Goal: Task Accomplishment & Management: Manage account settings

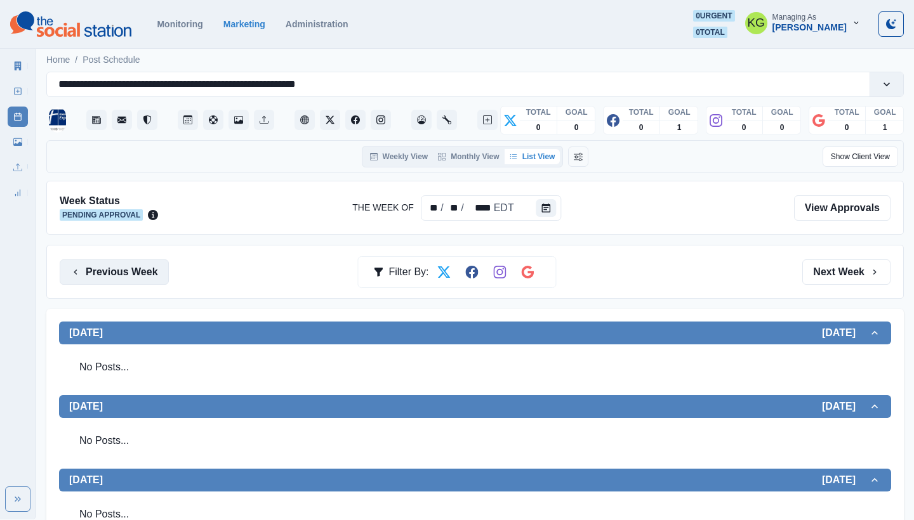
click at [129, 264] on button "Previous Week" at bounding box center [114, 272] width 109 height 25
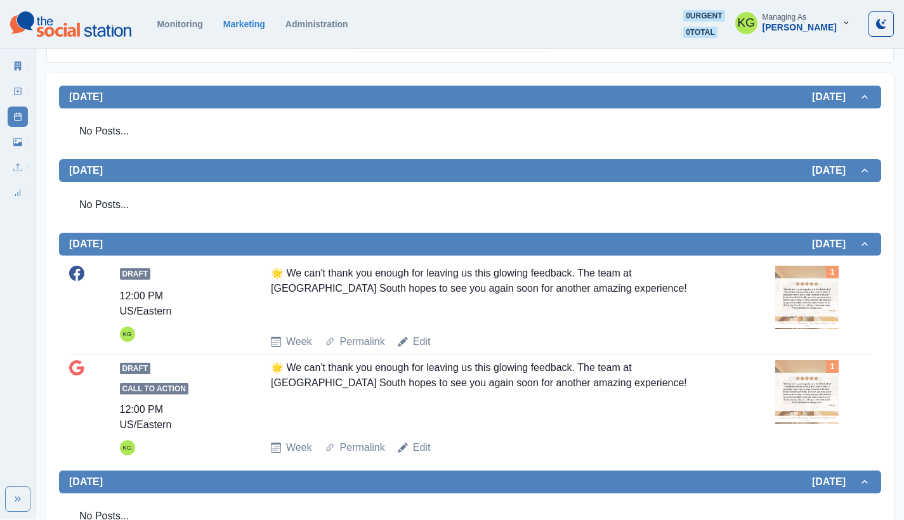
scroll to position [36, 0]
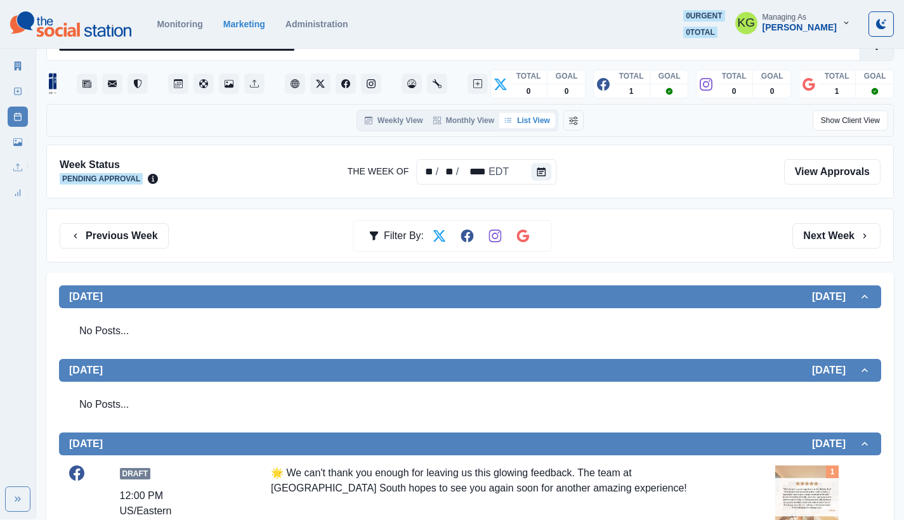
click at [131, 220] on div "Previous Week Filter By: Next Week" at bounding box center [470, 236] width 848 height 54
click at [128, 238] on button "Previous Week" at bounding box center [114, 235] width 109 height 25
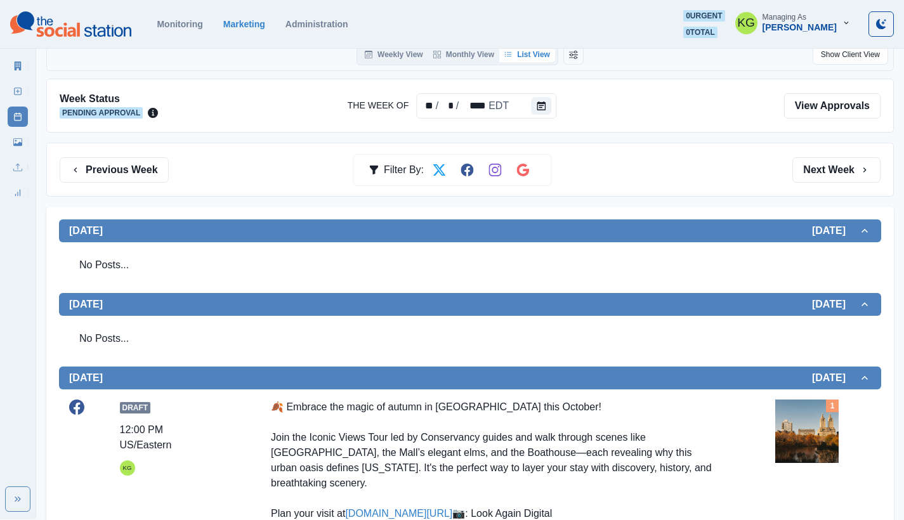
scroll to position [1, 0]
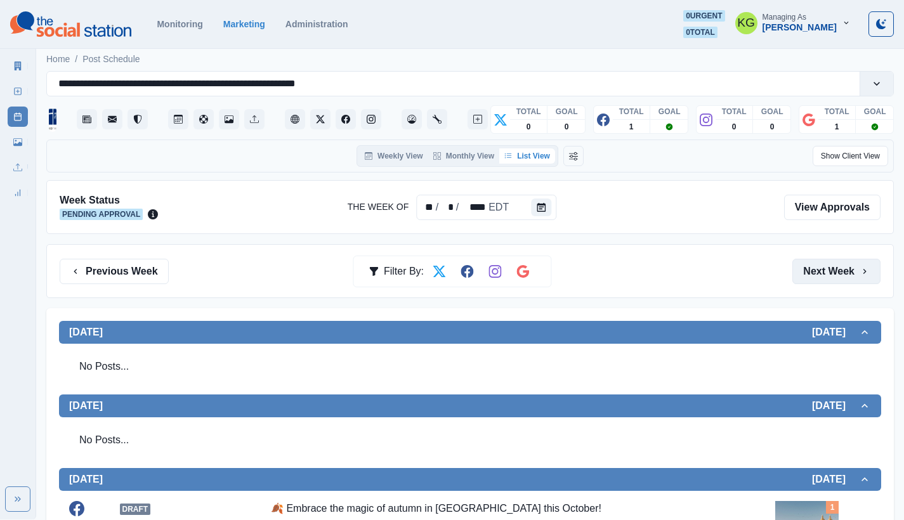
click at [855, 269] on button "Next Week" at bounding box center [837, 271] width 88 height 25
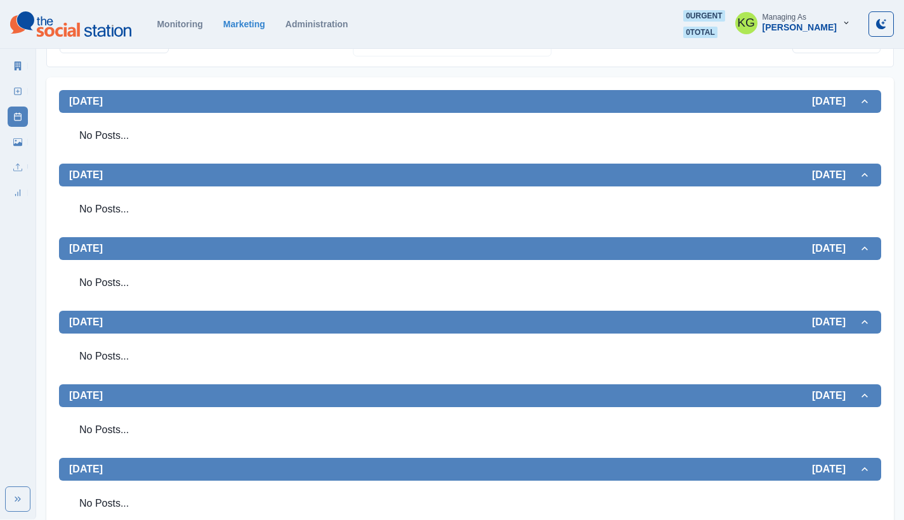
scroll to position [128, 0]
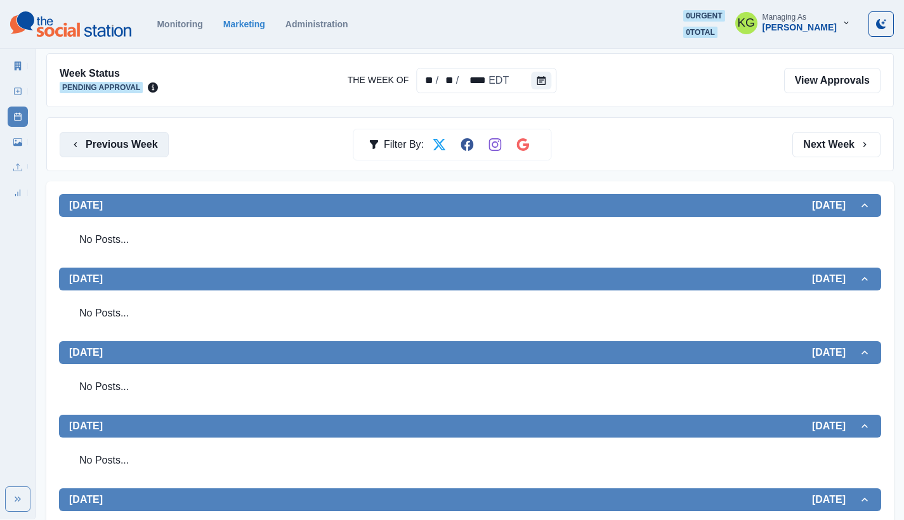
click at [115, 138] on button "Previous Week" at bounding box center [114, 144] width 109 height 25
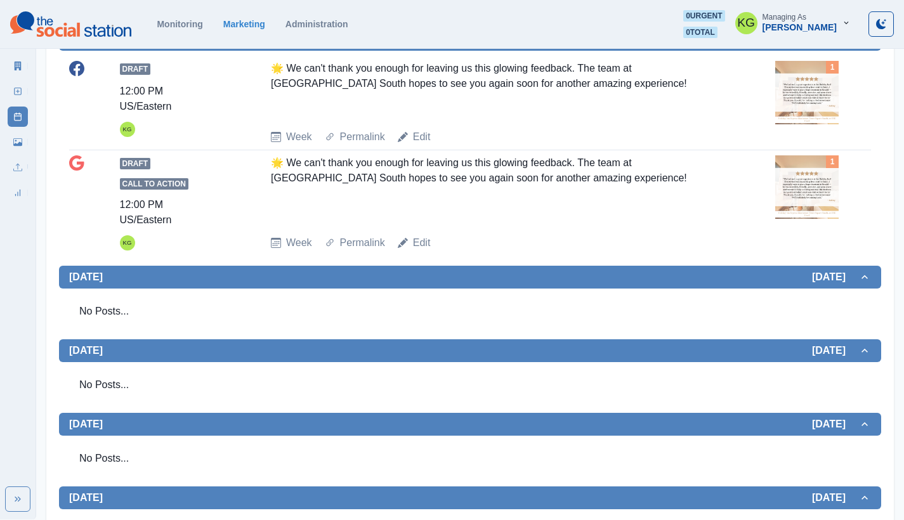
scroll to position [187, 0]
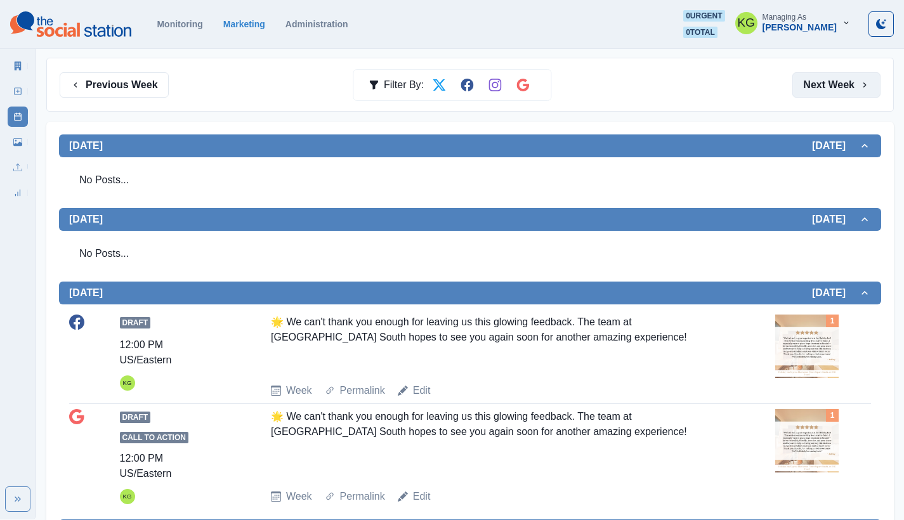
click at [834, 93] on button "Next Week" at bounding box center [837, 84] width 88 height 25
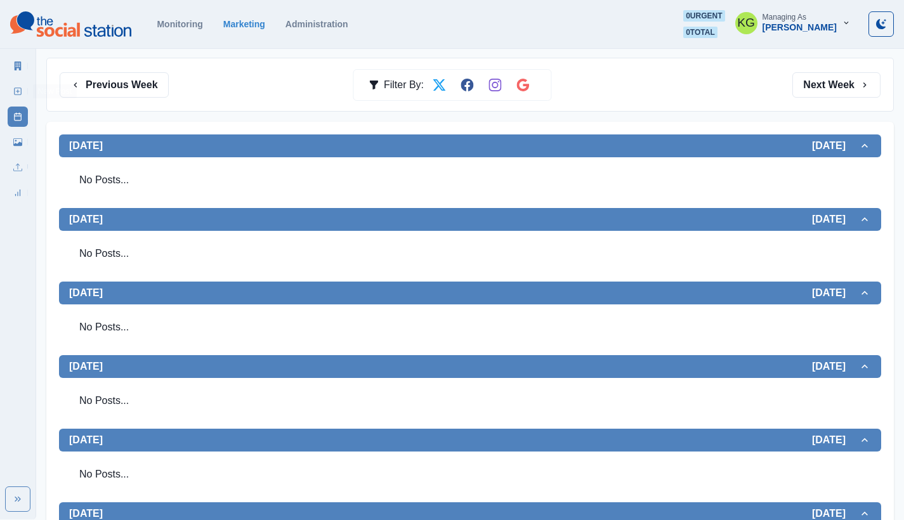
click at [12, 83] on link "New Post" at bounding box center [18, 91] width 20 height 20
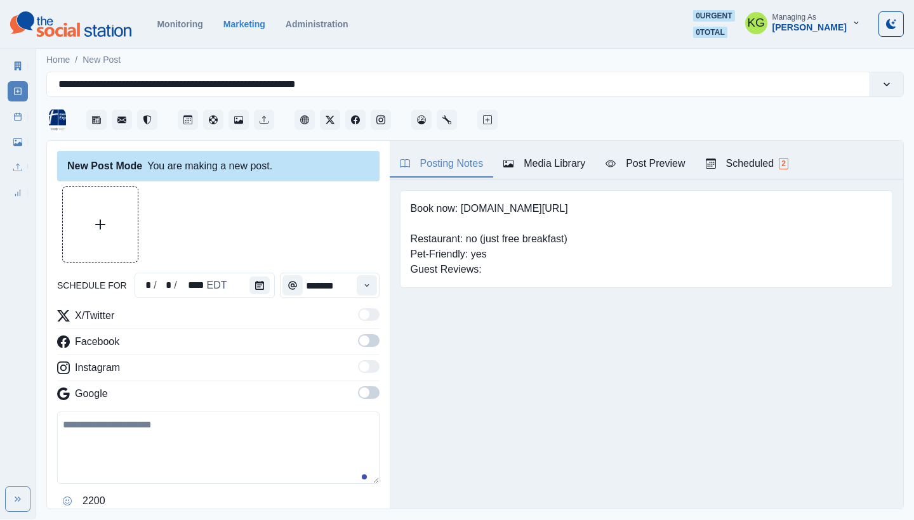
click at [121, 240] on button "Upload Media" at bounding box center [100, 224] width 75 height 75
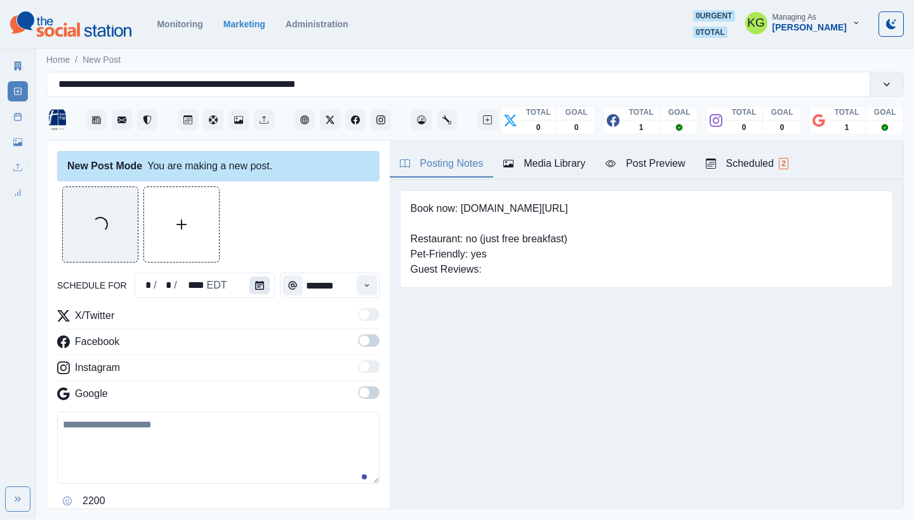
click at [255, 289] on icon "Calendar" at bounding box center [259, 285] width 9 height 9
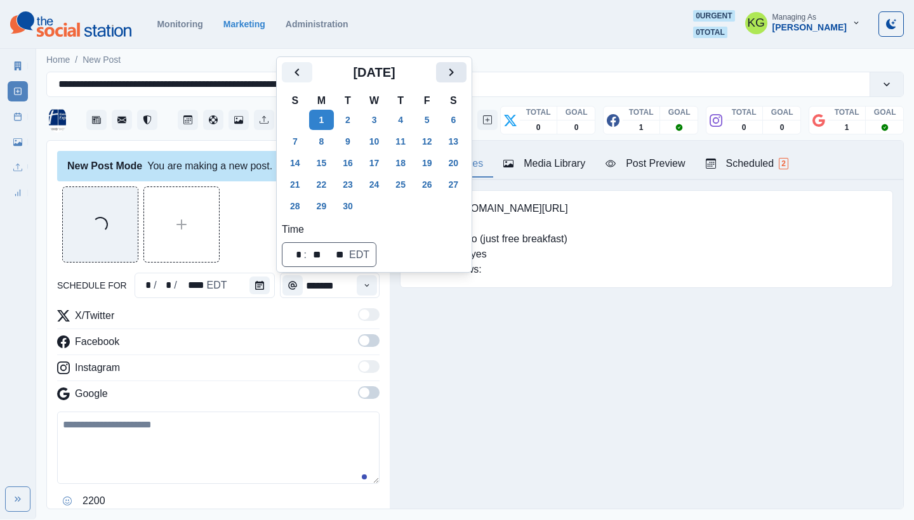
click at [463, 82] on button "Next" at bounding box center [451, 72] width 30 height 20
click at [329, 183] on button "20" at bounding box center [321, 185] width 25 height 20
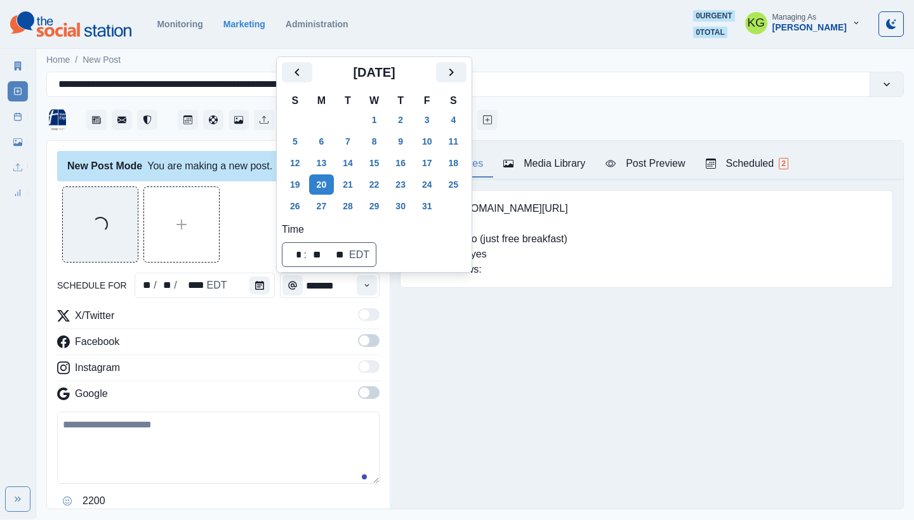
click at [520, 380] on div "Posting Notes Media Library Post Preview Scheduled 2 Book now: www.bit.ly/3QN7X…" at bounding box center [646, 325] width 513 height 368
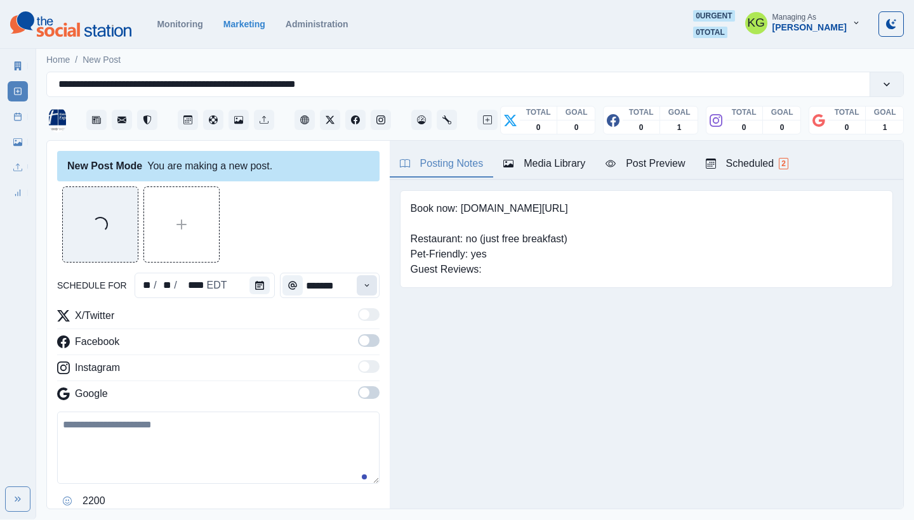
click at [364, 290] on button "Time" at bounding box center [367, 285] width 20 height 20
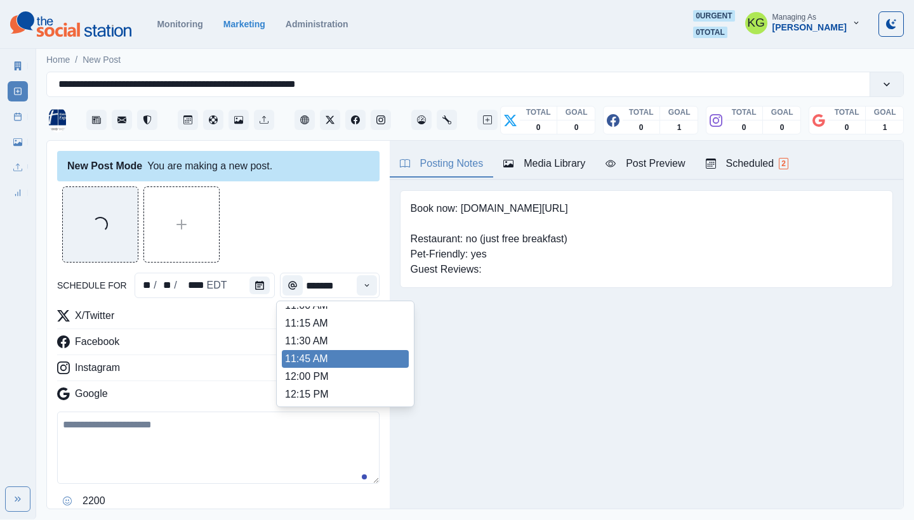
scroll to position [488, 0]
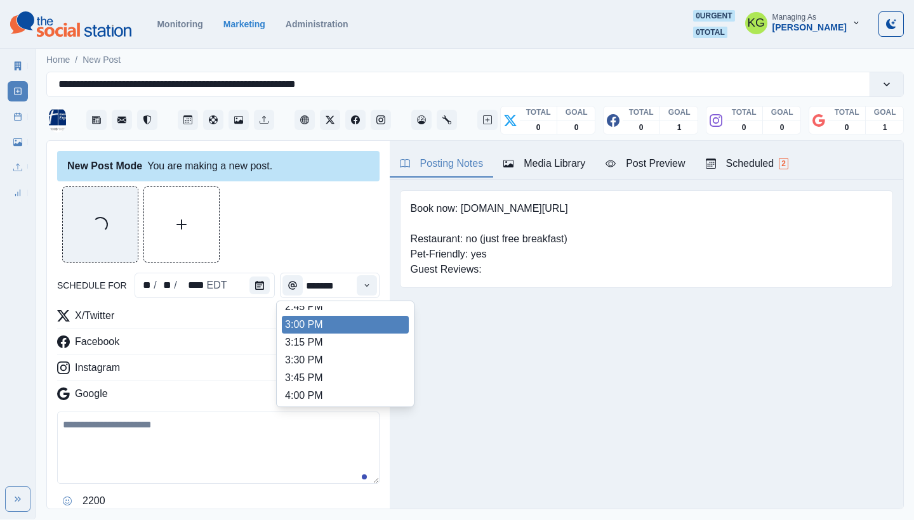
click at [312, 322] on li "3:00 PM" at bounding box center [345, 325] width 127 height 18
type input "*******"
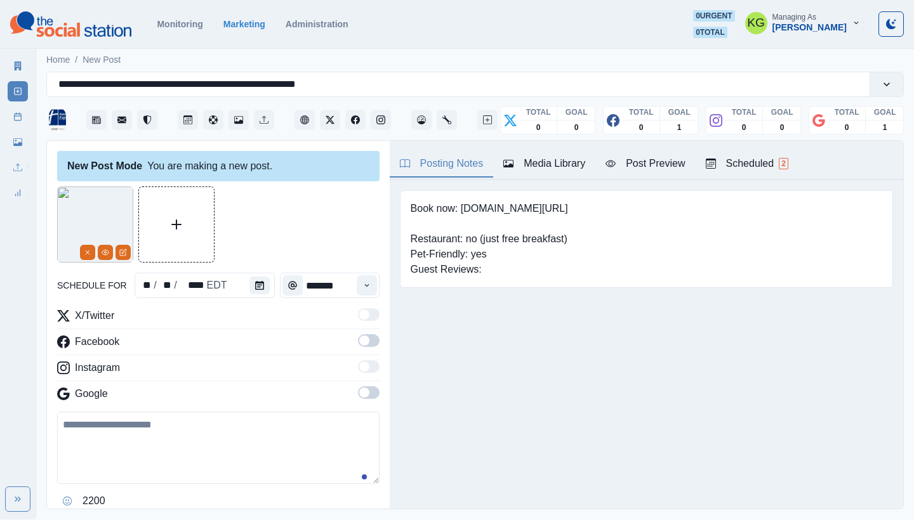
drag, startPoint x: 360, startPoint y: 397, endPoint x: 359, endPoint y: 353, distance: 44.4
click at [360, 397] on span at bounding box center [369, 392] width 22 height 13
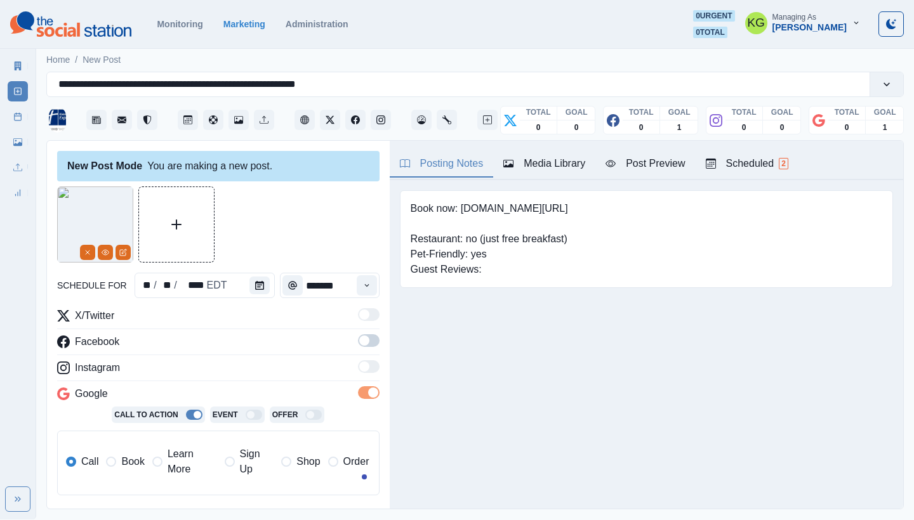
click at [359, 341] on span at bounding box center [364, 341] width 10 height 10
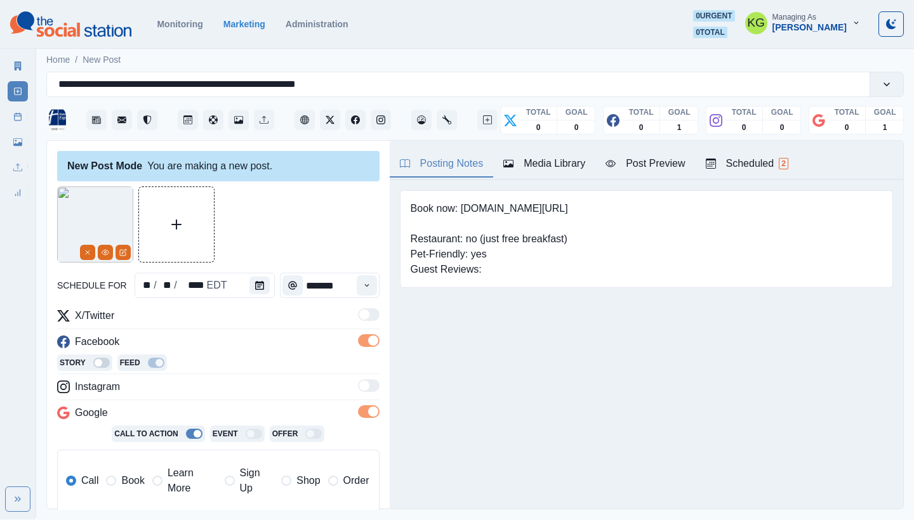
scroll to position [236, 0]
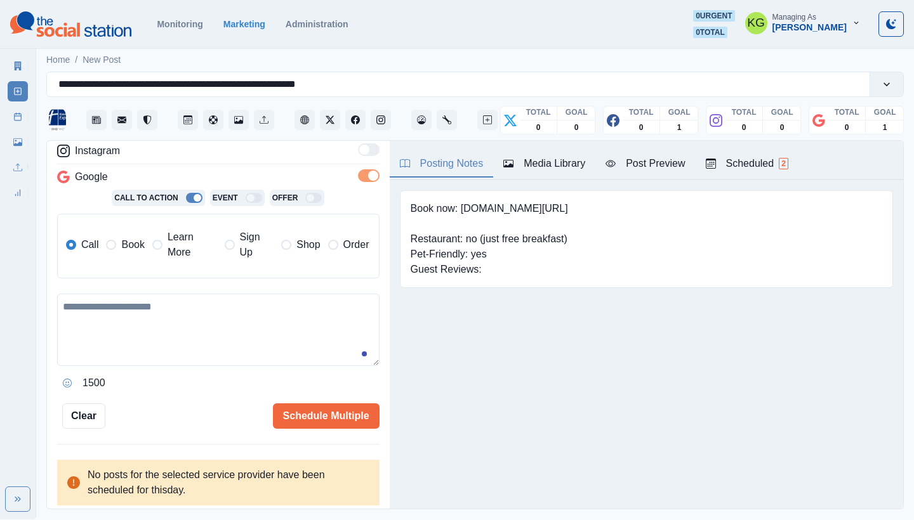
click at [155, 249] on span at bounding box center [157, 245] width 10 height 10
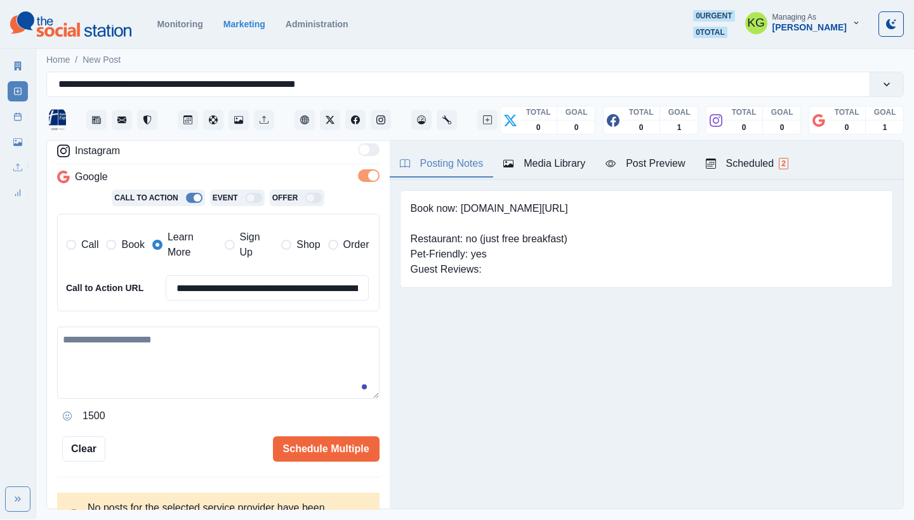
click at [189, 353] on textarea at bounding box center [218, 363] width 322 height 72
paste textarea "**********"
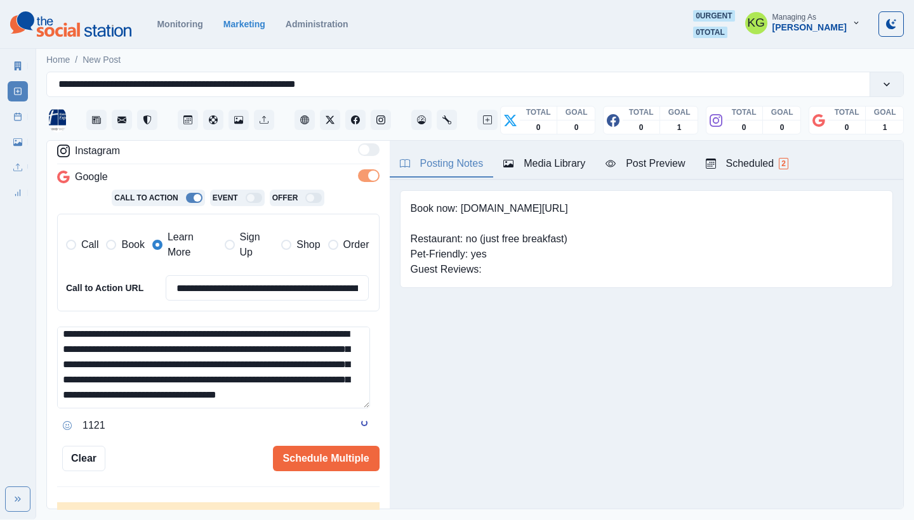
scroll to position [0, 0]
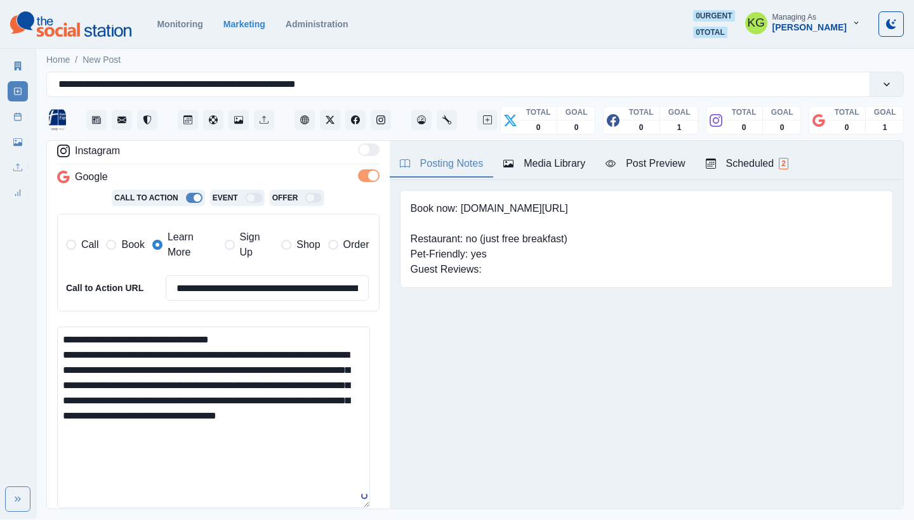
click at [354, 496] on textarea "**********" at bounding box center [213, 417] width 313 height 181
click at [262, 336] on textarea "**********" at bounding box center [213, 417] width 313 height 181
click at [281, 429] on textarea "**********" at bounding box center [213, 417] width 313 height 181
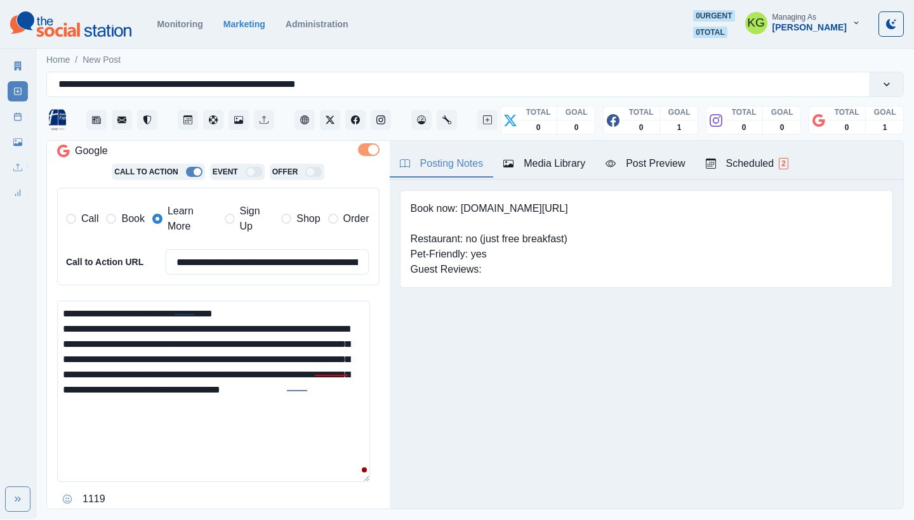
type textarea "**********"
click at [68, 495] on icon "Opens Emoji Picker" at bounding box center [67, 499] width 9 height 9
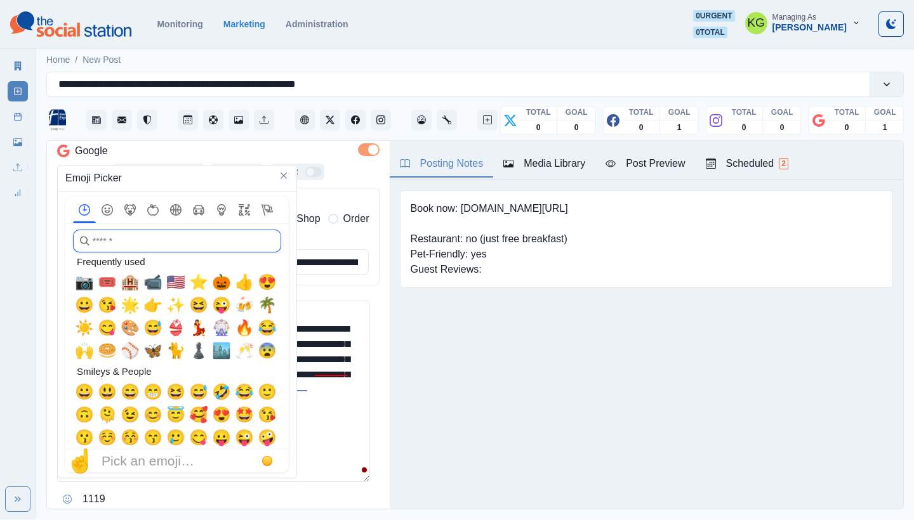
click at [142, 249] on input "search" at bounding box center [177, 241] width 208 height 23
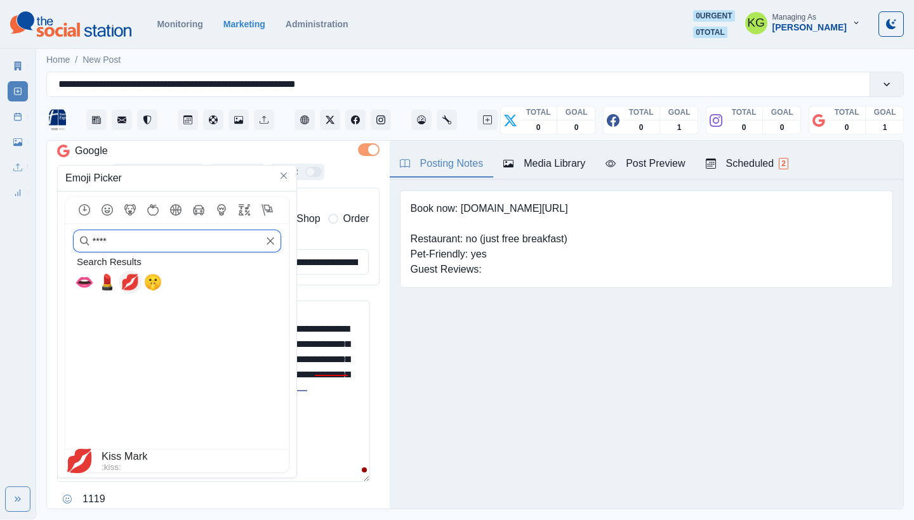
type input "****"
drag, startPoint x: 127, startPoint y: 286, endPoint x: 168, endPoint y: 331, distance: 61.6
click at [127, 286] on span "💋" at bounding box center [130, 282] width 19 height 18
click at [296, 429] on div at bounding box center [177, 335] width 239 height 286
click at [301, 419] on textarea "**********" at bounding box center [213, 391] width 313 height 181
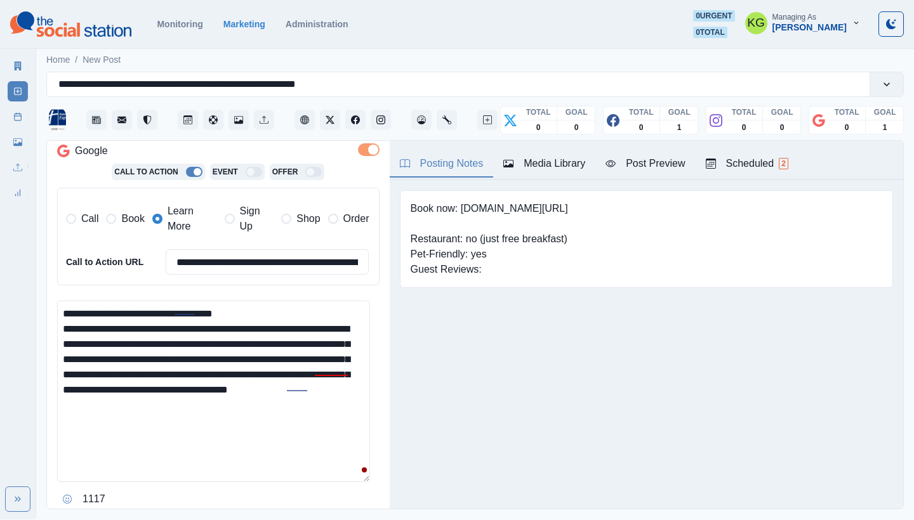
click at [264, 402] on textarea "**********" at bounding box center [213, 391] width 313 height 181
drag, startPoint x: 275, startPoint y: 401, endPoint x: 266, endPoint y: 401, distance: 8.9
click at [266, 401] on textarea "**********" at bounding box center [213, 391] width 313 height 181
click at [77, 308] on textarea "**********" at bounding box center [213, 391] width 313 height 181
paste textarea "**"
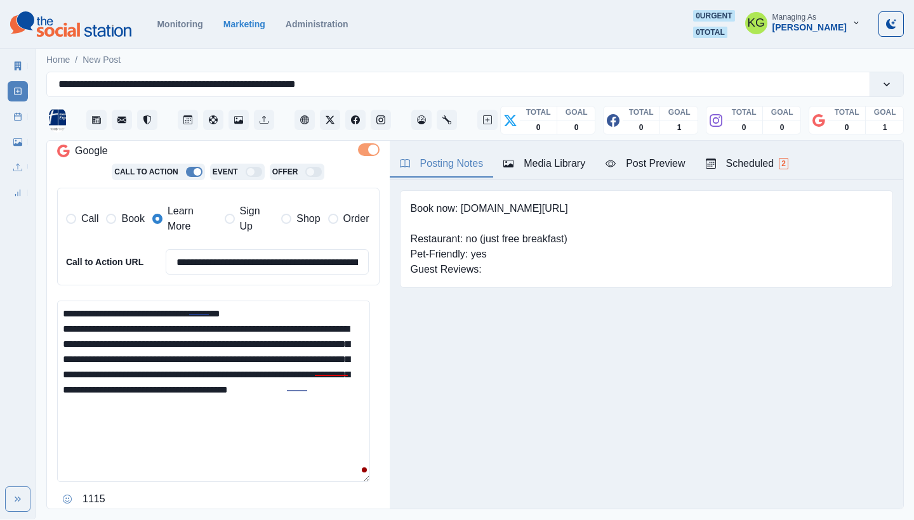
click at [343, 310] on textarea "**********" at bounding box center [213, 391] width 313 height 181
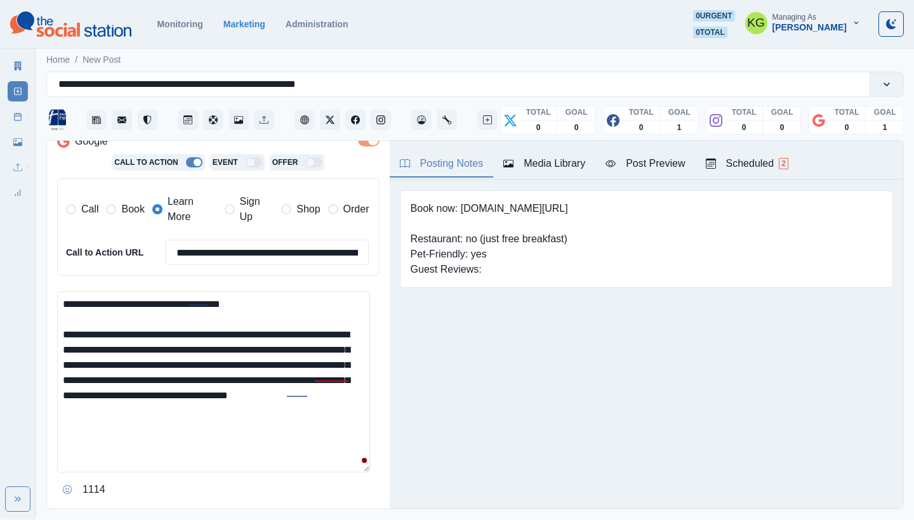
scroll to position [274, 0]
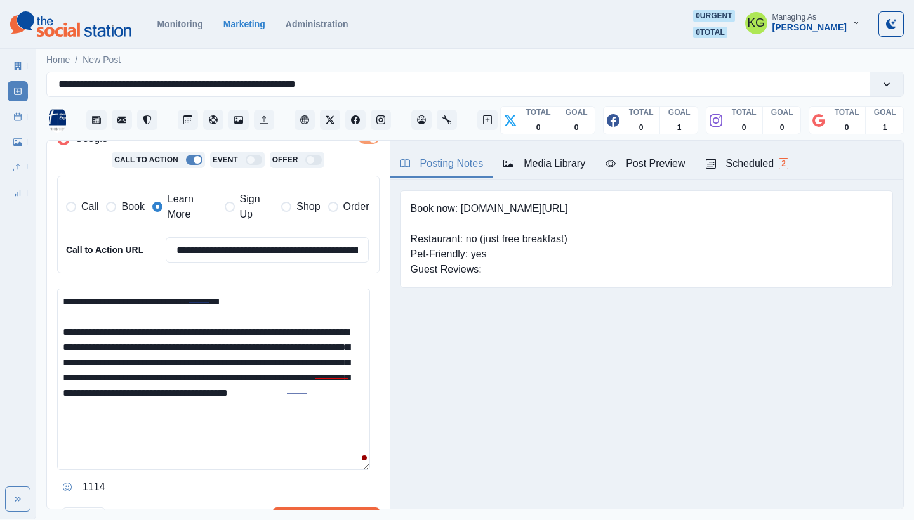
click at [147, 355] on textarea "**********" at bounding box center [213, 379] width 313 height 181
click at [242, 344] on textarea "**********" at bounding box center [213, 379] width 313 height 181
click at [267, 342] on textarea "**********" at bounding box center [213, 379] width 313 height 181
click at [296, 340] on textarea "**********" at bounding box center [213, 379] width 313 height 181
click at [320, 339] on textarea "**********" at bounding box center [213, 379] width 313 height 181
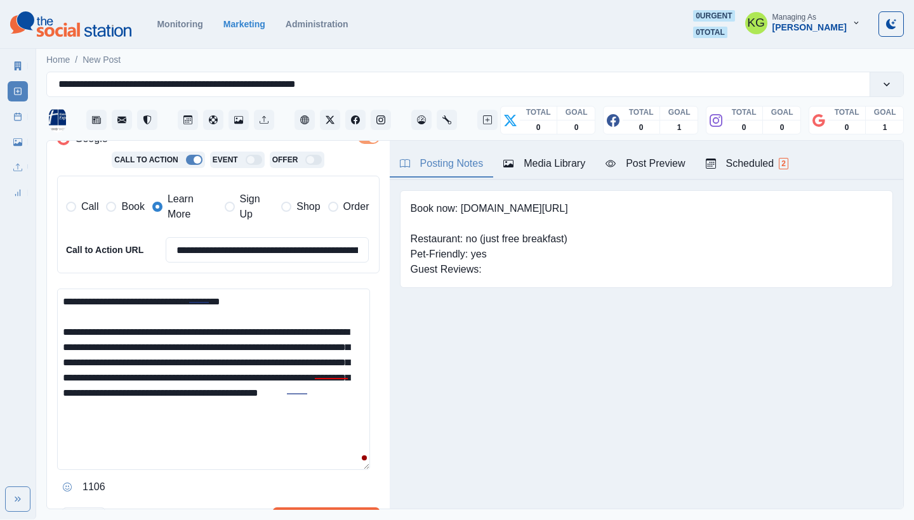
click at [117, 355] on textarea "**********" at bounding box center [213, 379] width 313 height 181
drag, startPoint x: 145, startPoint y: 355, endPoint x: 133, endPoint y: 355, distance: 12.1
click at [133, 355] on textarea "**********" at bounding box center [213, 379] width 313 height 181
click at [264, 364] on textarea "**********" at bounding box center [213, 379] width 313 height 181
click at [305, 442] on textarea "**********" at bounding box center [213, 379] width 313 height 181
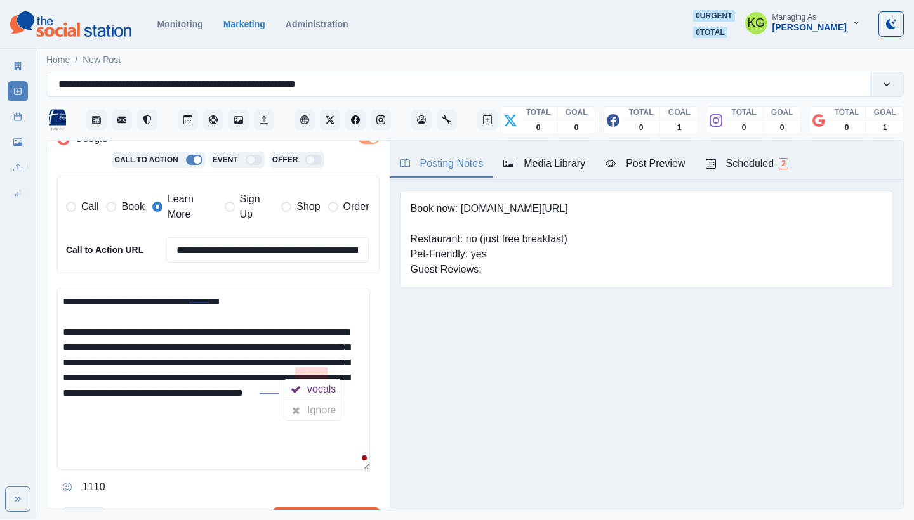
click at [326, 376] on textarea "**********" at bounding box center [213, 379] width 313 height 181
click at [327, 374] on textarea "**********" at bounding box center [213, 379] width 313 height 181
click at [309, 427] on textarea "**********" at bounding box center [213, 379] width 313 height 181
click at [131, 418] on textarea "**********" at bounding box center [213, 379] width 313 height 181
click at [136, 400] on textarea "**********" at bounding box center [213, 379] width 313 height 181
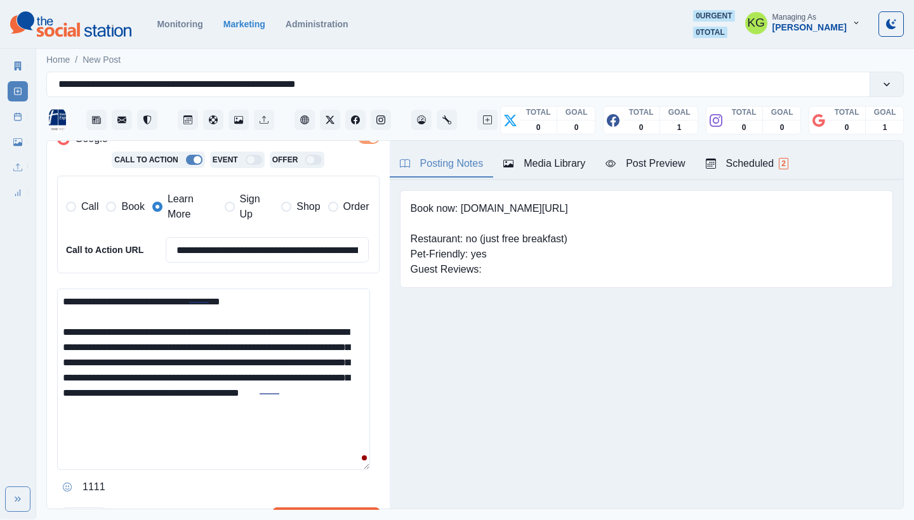
click at [244, 404] on textarea "**********" at bounding box center [213, 379] width 313 height 181
click at [135, 401] on textarea "**********" at bounding box center [213, 379] width 313 height 181
click at [213, 425] on textarea "**********" at bounding box center [213, 379] width 313 height 181
click at [208, 435] on textarea "**********" at bounding box center [213, 379] width 313 height 181
paste textarea "**********"
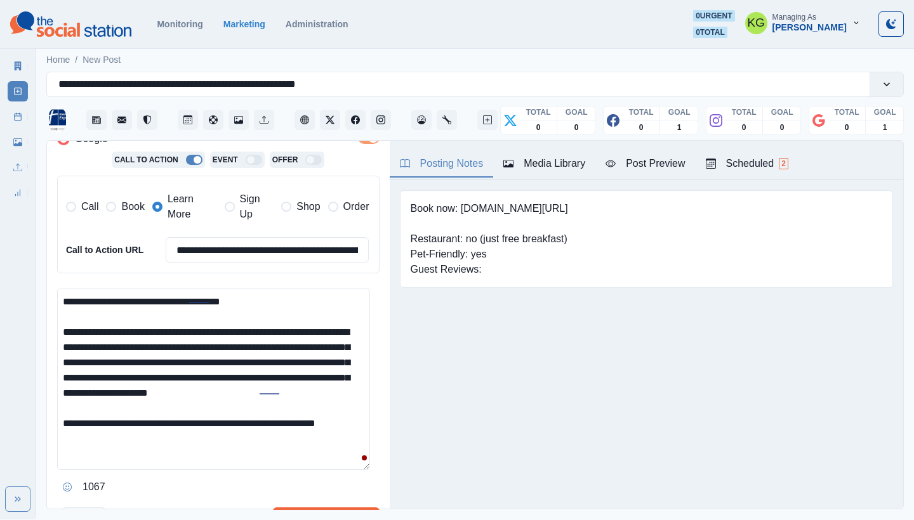
type textarea "**********"
click at [259, 236] on div "**********" at bounding box center [221, 224] width 311 height 86
click at [256, 249] on input "**********" at bounding box center [268, 249] width 204 height 25
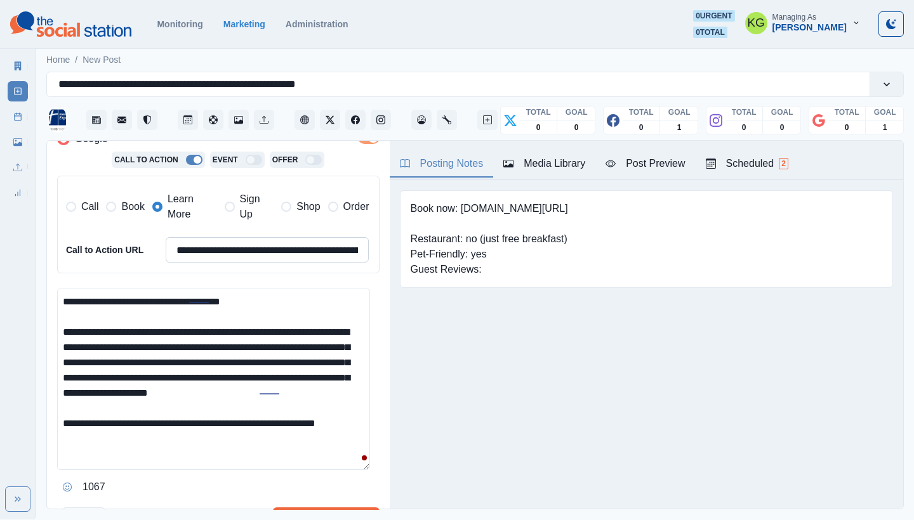
paste input
type input "**********"
drag, startPoint x: 98, startPoint y: 447, endPoint x: 52, endPoint y: 445, distance: 45.7
click at [52, 445] on div "**********" at bounding box center [218, 325] width 343 height 369
click at [359, 434] on textarea "**********" at bounding box center [213, 379] width 313 height 181
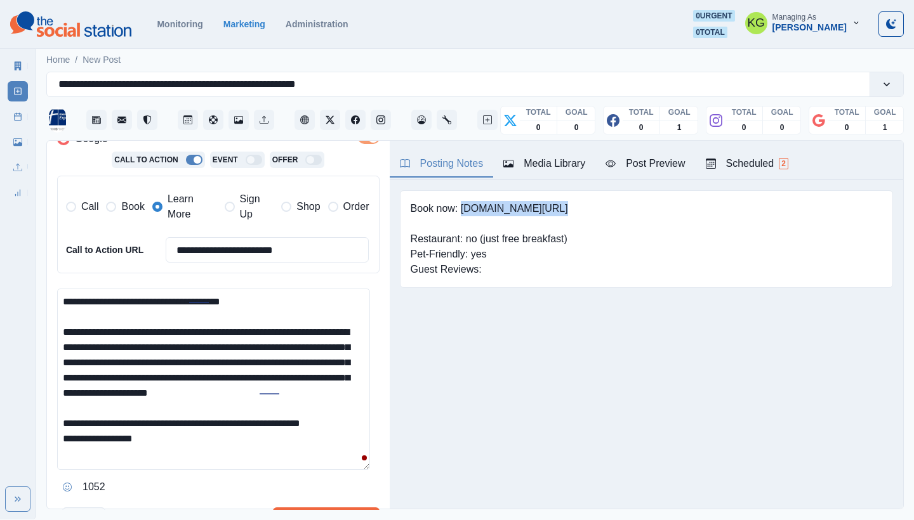
drag, startPoint x: 461, startPoint y: 206, endPoint x: 564, endPoint y: 205, distance: 102.8
click at [564, 205] on pre "Book now: www.bit.ly/3QN7XJe Restaurant: no (just free breakfast) Pet-Friendly:…" at bounding box center [489, 239] width 157 height 76
copy pre "www.bit.ly/3QN7XJe"
click at [239, 456] on textarea "**********" at bounding box center [213, 379] width 313 height 181
paste textarea "**********"
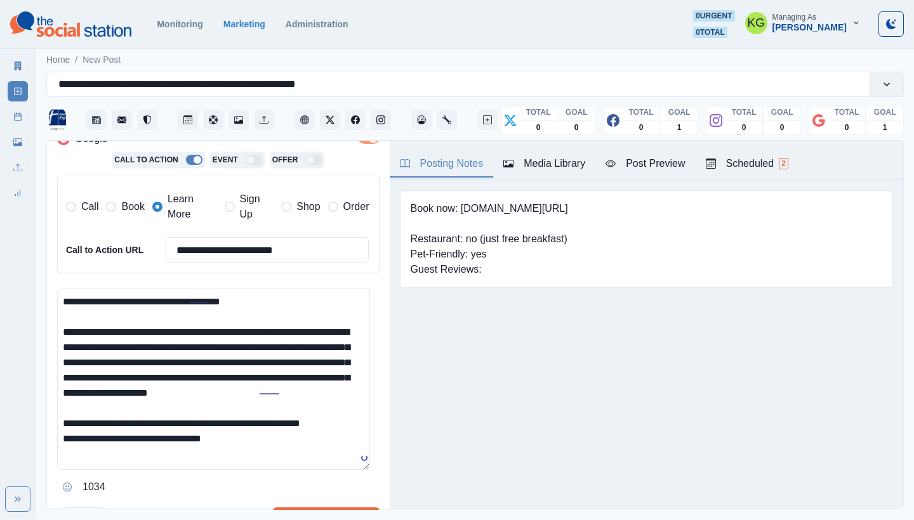
click at [331, 520] on html "**********" at bounding box center [457, 260] width 914 height 520
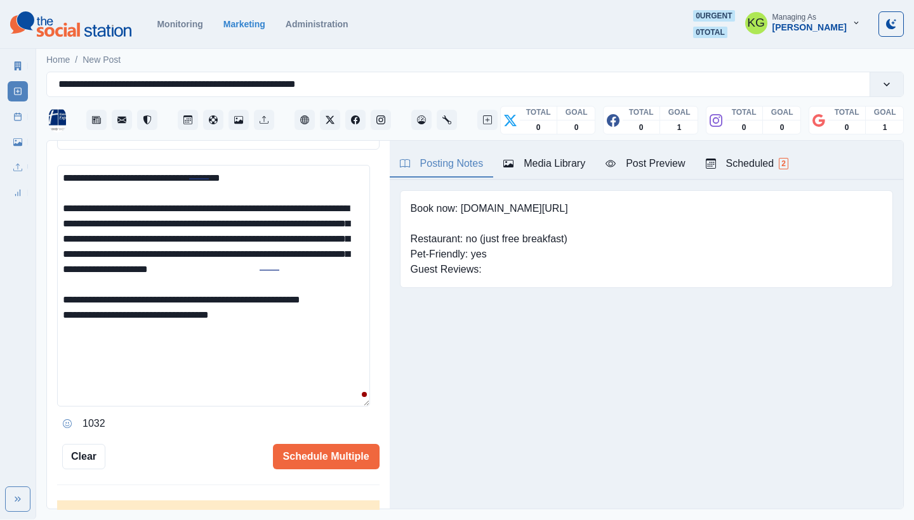
type textarea "**********"
click at [69, 421] on icon "Opens Emoji Picker" at bounding box center [67, 423] width 9 height 9
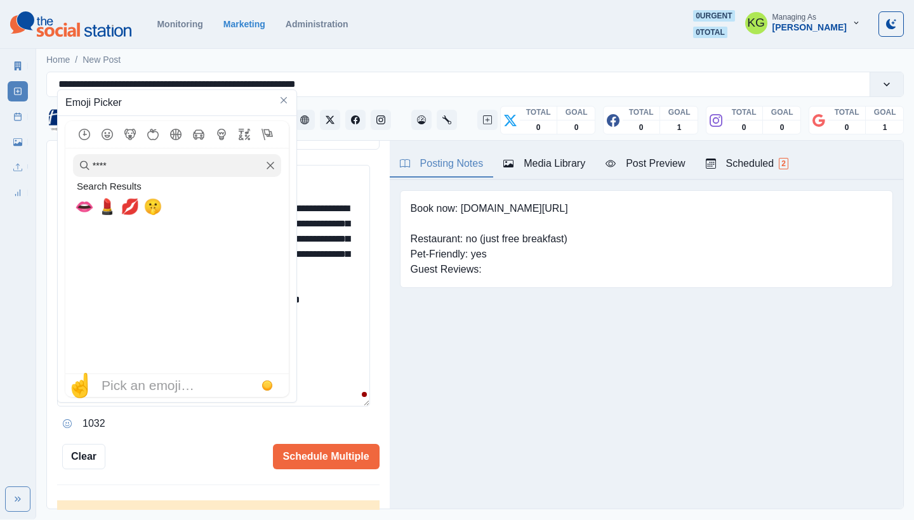
click at [270, 168] on icon "Clear" at bounding box center [270, 165] width 9 height 9
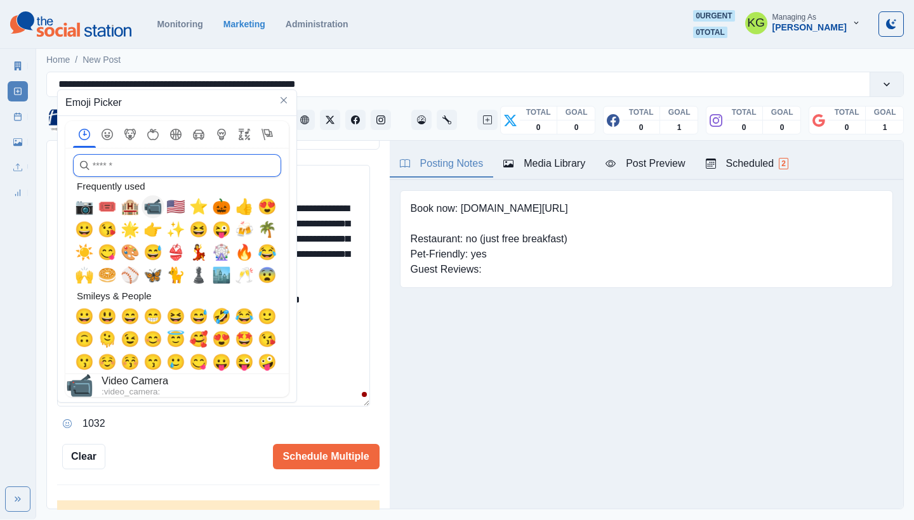
click at [147, 209] on span "📹" at bounding box center [152, 207] width 19 height 18
click at [315, 333] on textarea "**********" at bounding box center [213, 286] width 313 height 242
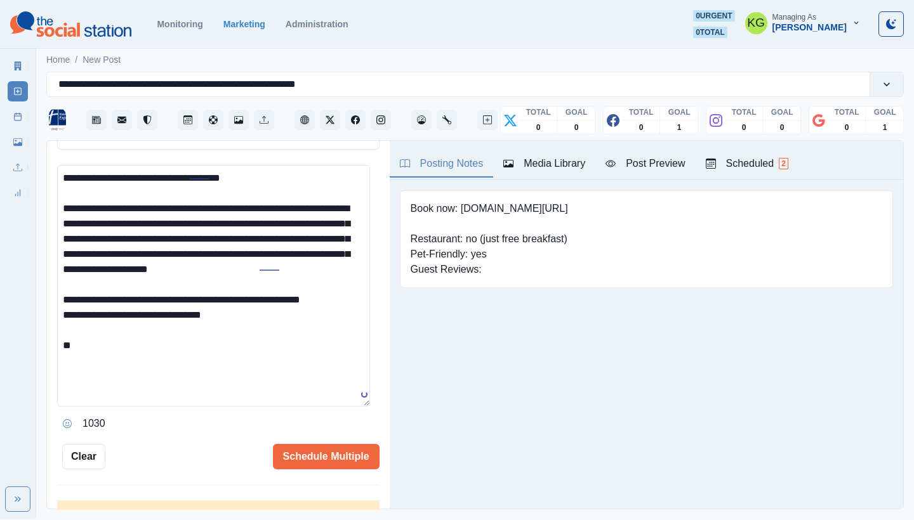
click at [208, 377] on textarea "**********" at bounding box center [213, 286] width 313 height 242
paste textarea "*********"
type textarea "**********"
click at [309, 444] on button "Schedule Multiple" at bounding box center [326, 456] width 107 height 25
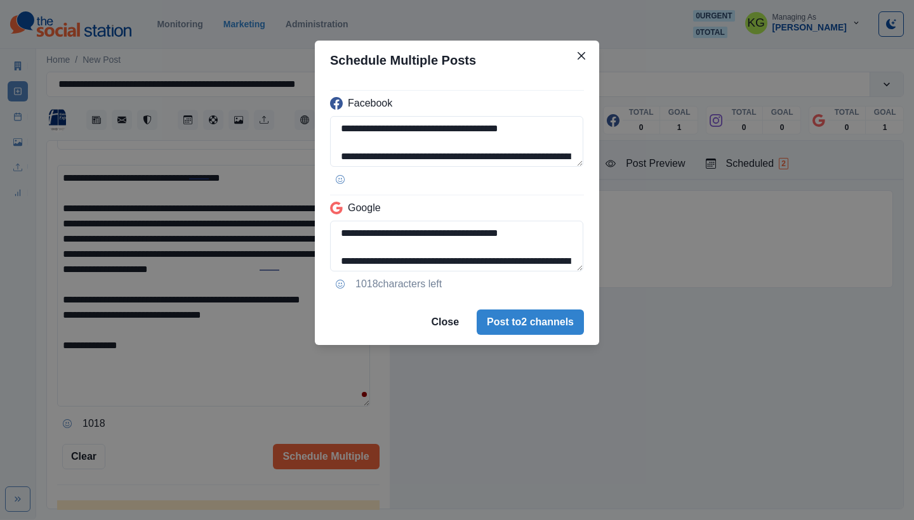
drag, startPoint x: 584, startPoint y: 270, endPoint x: 565, endPoint y: 493, distance: 224.1
click at [565, 493] on div "**********" at bounding box center [457, 260] width 914 height 520
click at [583, 272] on div "**********" at bounding box center [457, 190] width 284 height 220
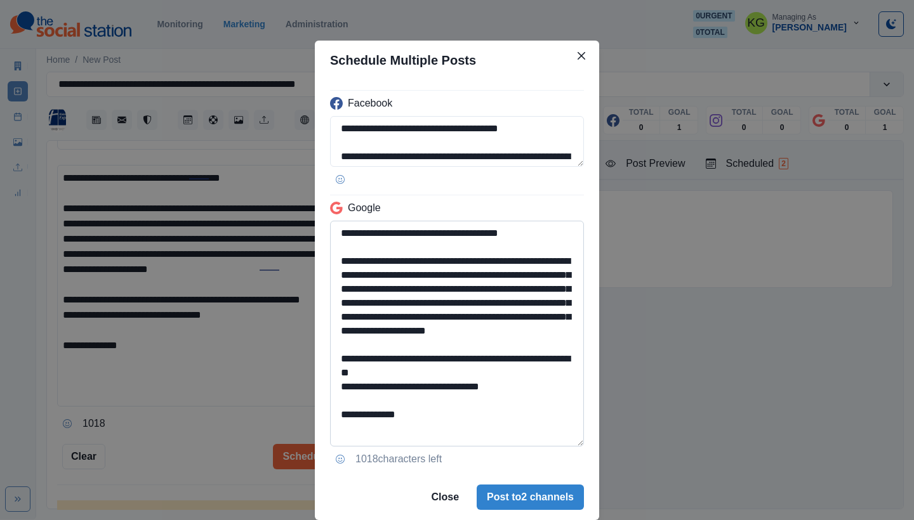
click at [555, 447] on textarea "**********" at bounding box center [457, 334] width 254 height 226
drag, startPoint x: 515, startPoint y: 405, endPoint x: 326, endPoint y: 373, distance: 191.8
click at [330, 373] on textarea "**********" at bounding box center [457, 362] width 254 height 283
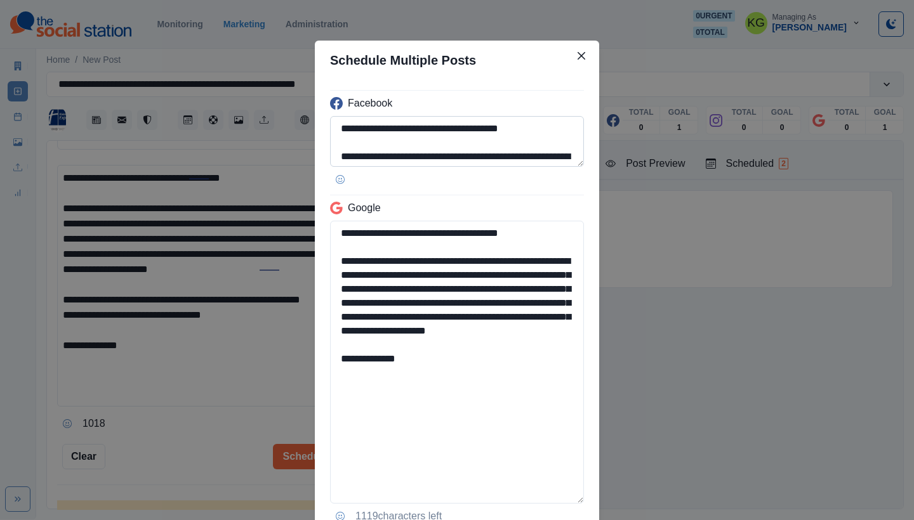
click at [558, 167] on textarea "**********" at bounding box center [457, 141] width 254 height 51
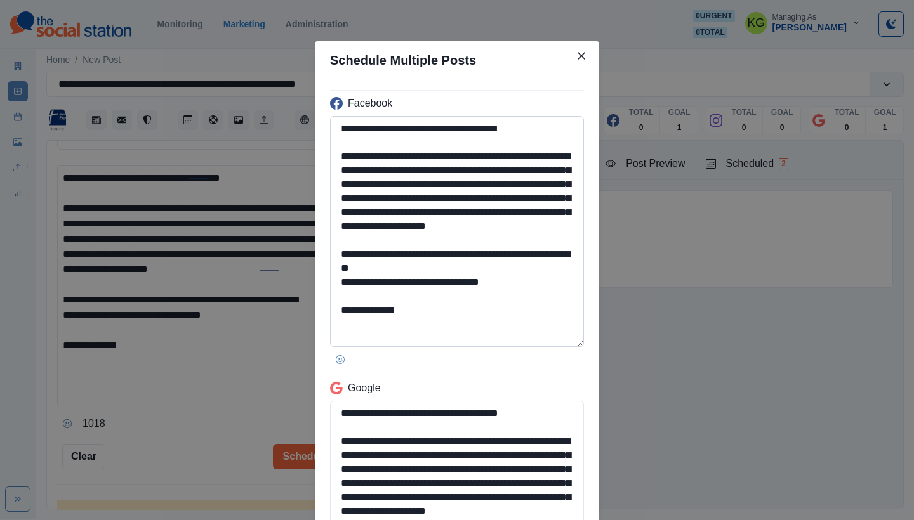
type textarea "**********"
drag, startPoint x: 364, startPoint y: 339, endPoint x: 512, endPoint y: 343, distance: 147.9
click at [512, 343] on textarea "**********" at bounding box center [457, 231] width 254 height 231
paste textarea
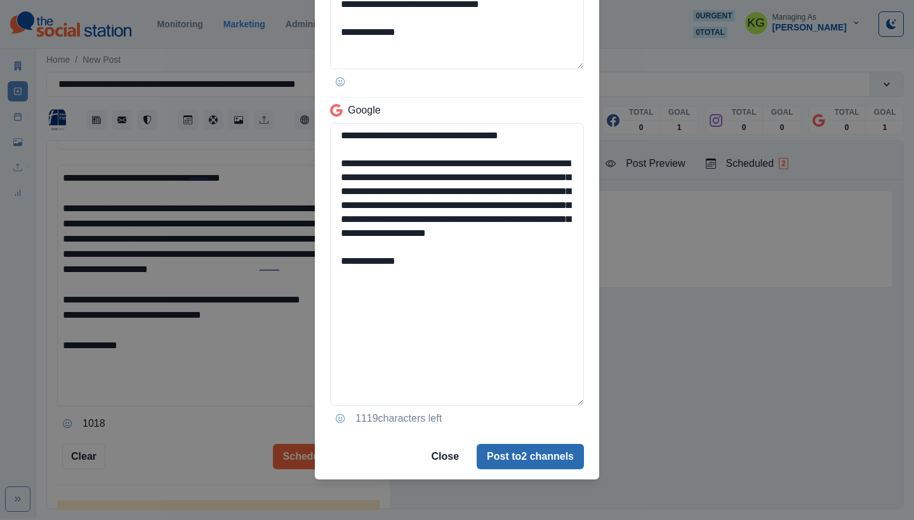
type textarea "**********"
click at [550, 457] on button "Post to 2 channels" at bounding box center [530, 456] width 107 height 25
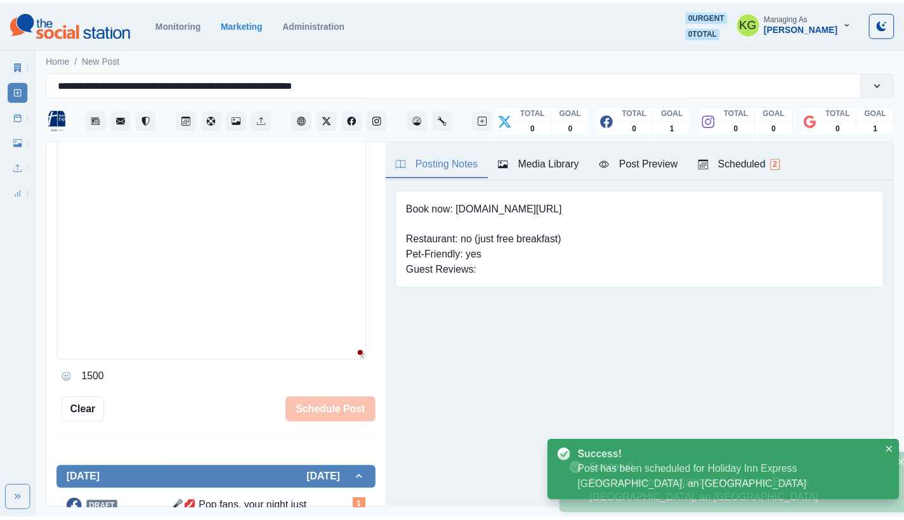
scroll to position [247, 0]
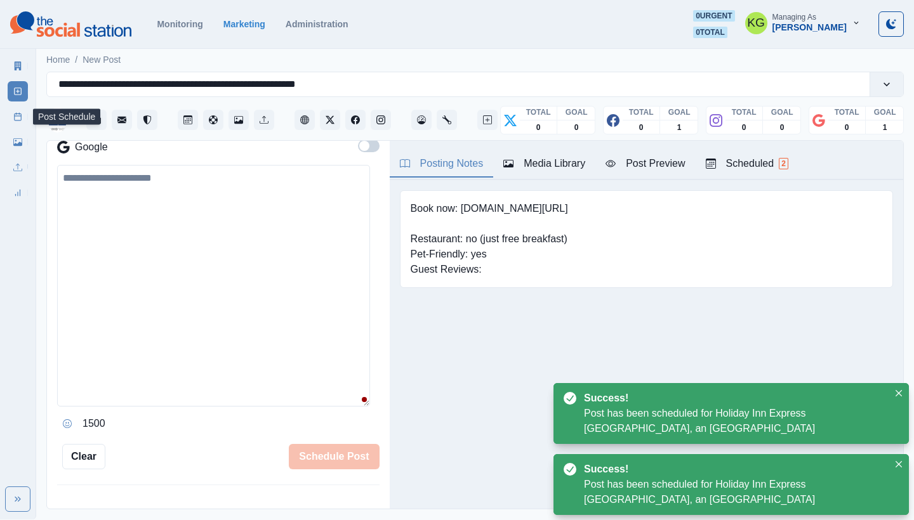
click at [19, 121] on link "Post Schedule" at bounding box center [18, 117] width 20 height 20
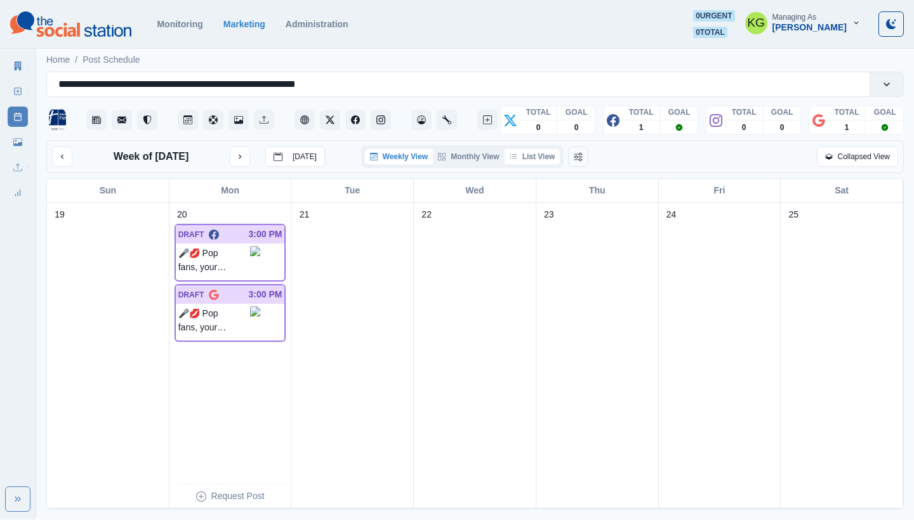
click at [541, 162] on button "List View" at bounding box center [532, 156] width 56 height 15
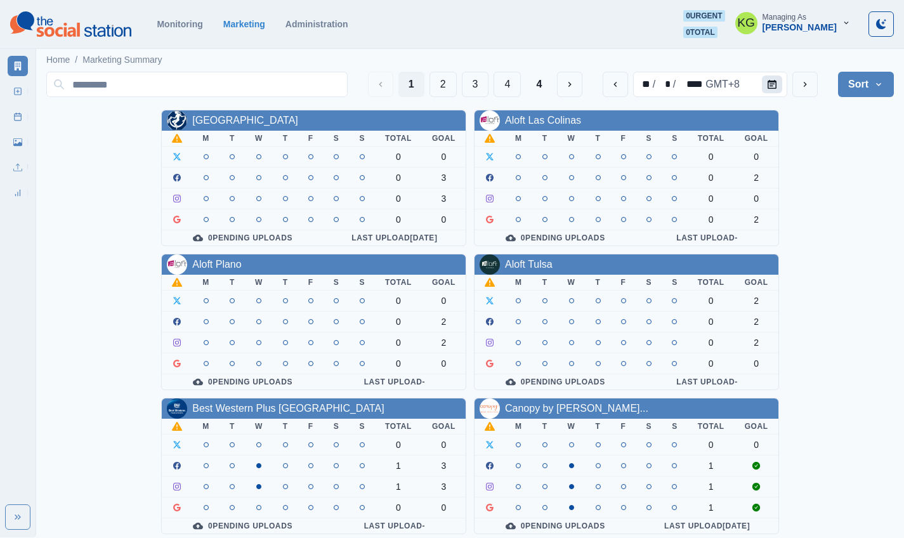
click at [769, 84] on icon "Calendar" at bounding box center [772, 84] width 9 height 9
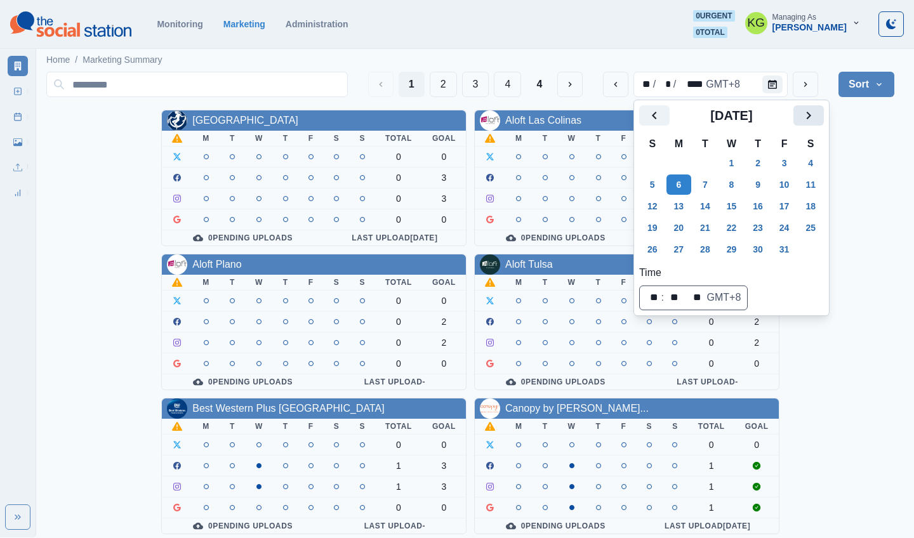
click at [816, 117] on icon "Next" at bounding box center [808, 115] width 15 height 15
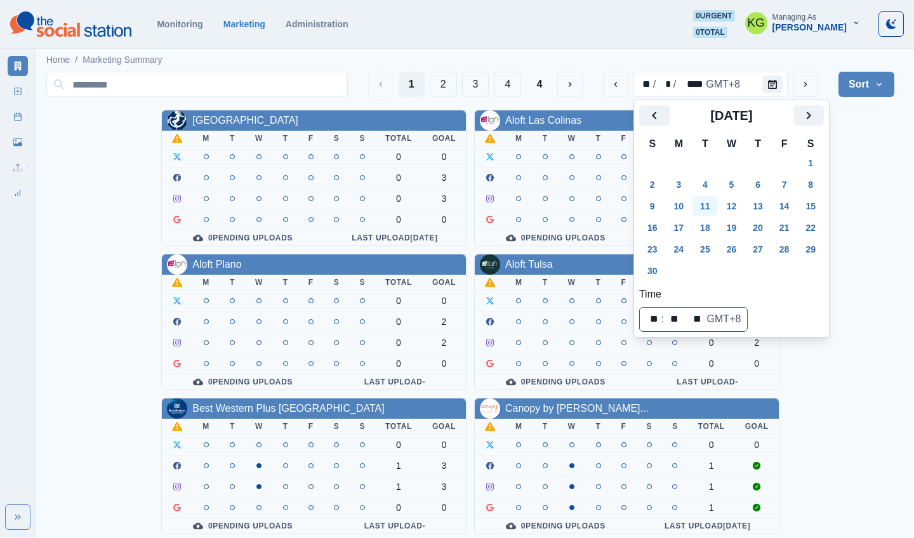
click at [704, 204] on button "11" at bounding box center [704, 206] width 25 height 20
click at [869, 159] on div "Allegria Hotel M T W T F S S Total Goal 0 0 1 3 1 3 1 0 0 Pending Uploads Last …" at bounding box center [470, 538] width 848 height 857
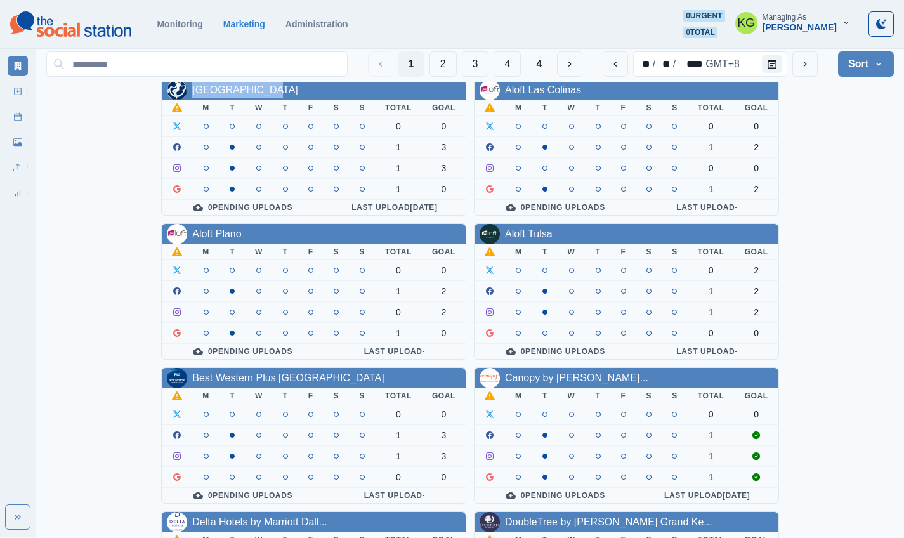
scroll to position [438, 0]
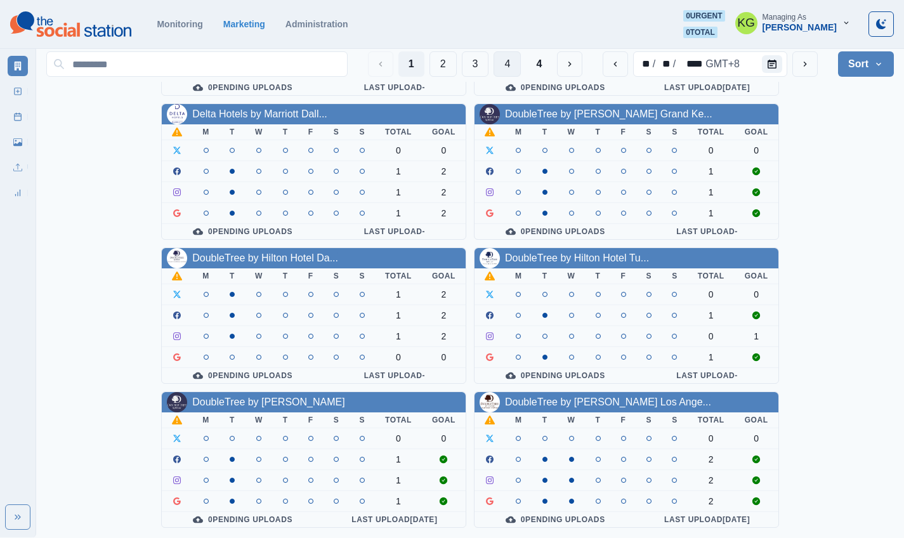
click at [505, 63] on button "4" at bounding box center [507, 63] width 27 height 25
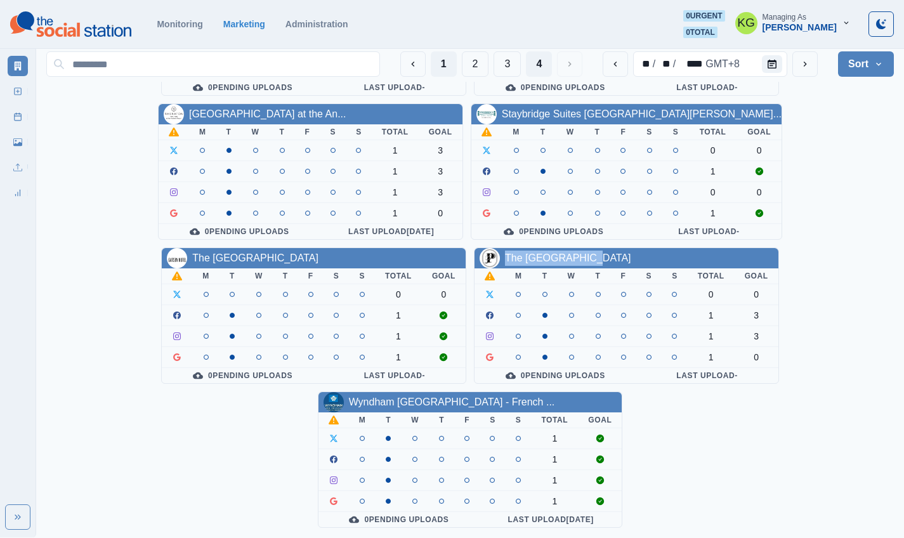
click at [442, 65] on button "1" at bounding box center [444, 63] width 26 height 25
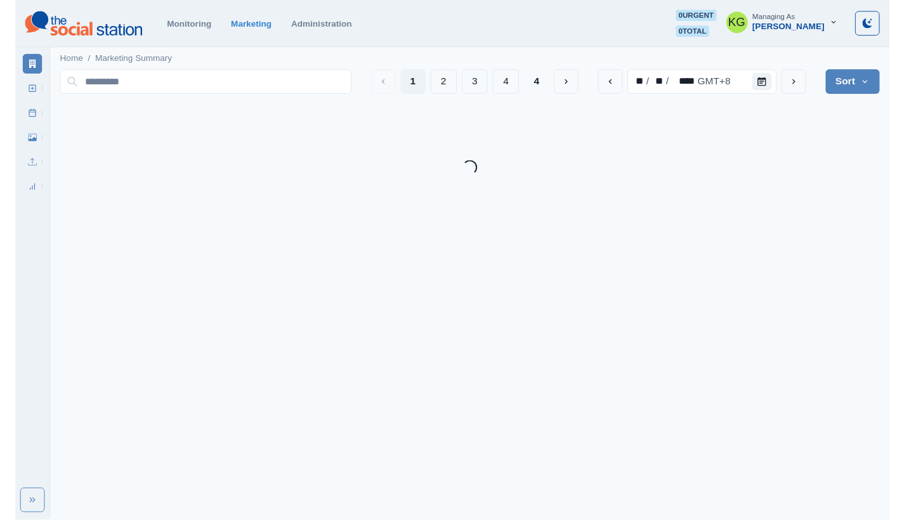
scroll to position [0, 0]
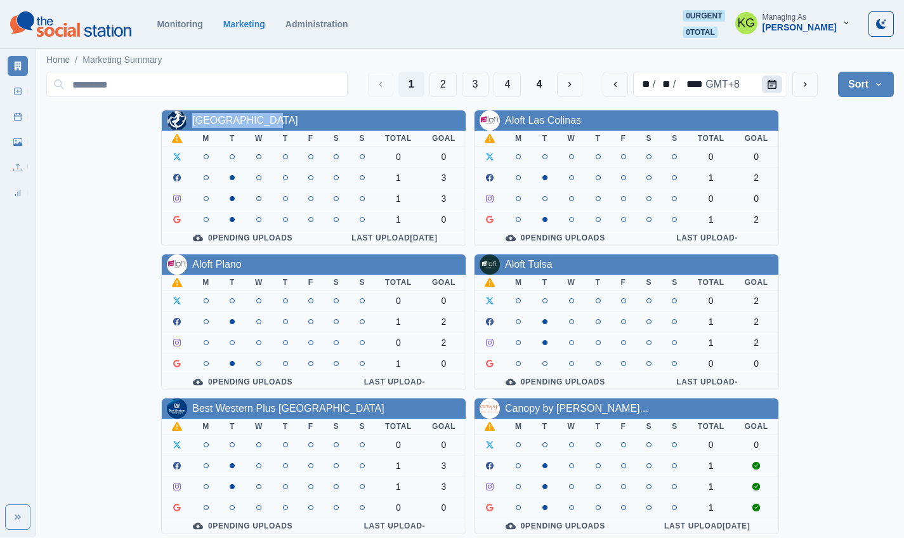
click at [774, 84] on icon "Calendar" at bounding box center [772, 84] width 9 height 9
click at [770, 85] on icon "Calendar" at bounding box center [772, 84] width 9 height 9
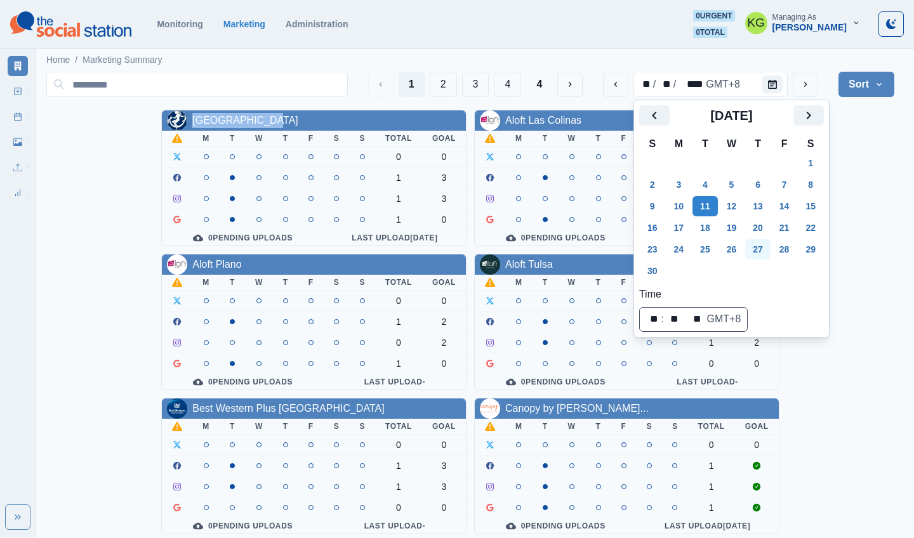
click at [762, 253] on button "27" at bounding box center [757, 249] width 25 height 20
click at [871, 140] on div "Allegria Hotel M T W T F S S Total Goal 0 0 0 3 0 3 0 0 0 Pending Uploads Last …" at bounding box center [470, 538] width 848 height 857
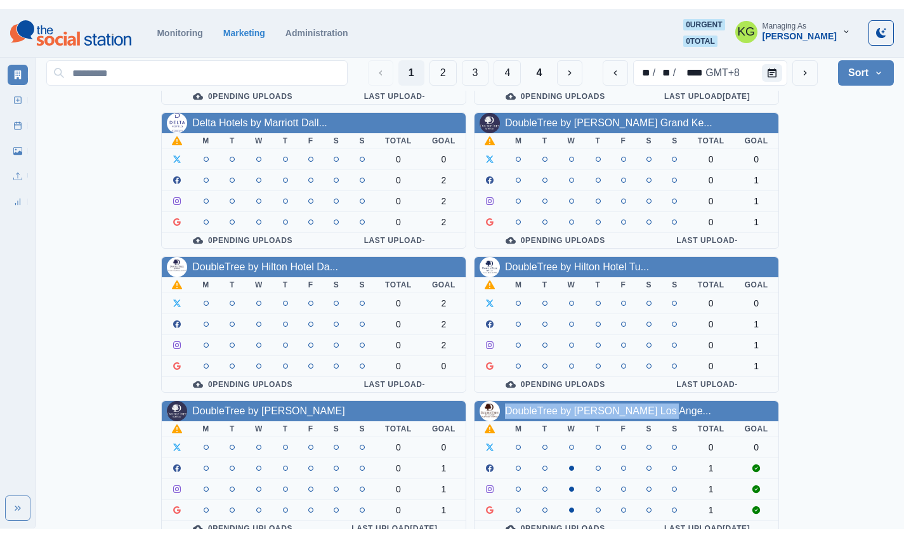
scroll to position [436, 0]
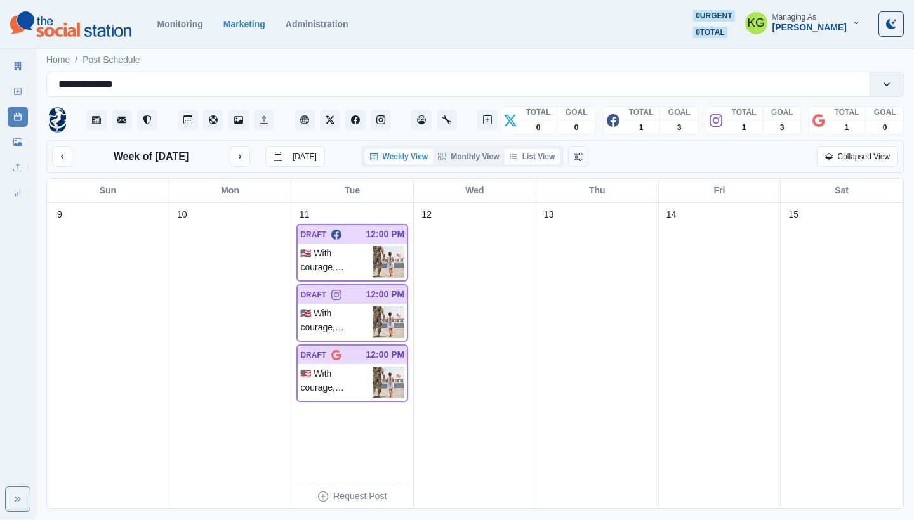
click at [548, 157] on button "List View" at bounding box center [532, 156] width 56 height 15
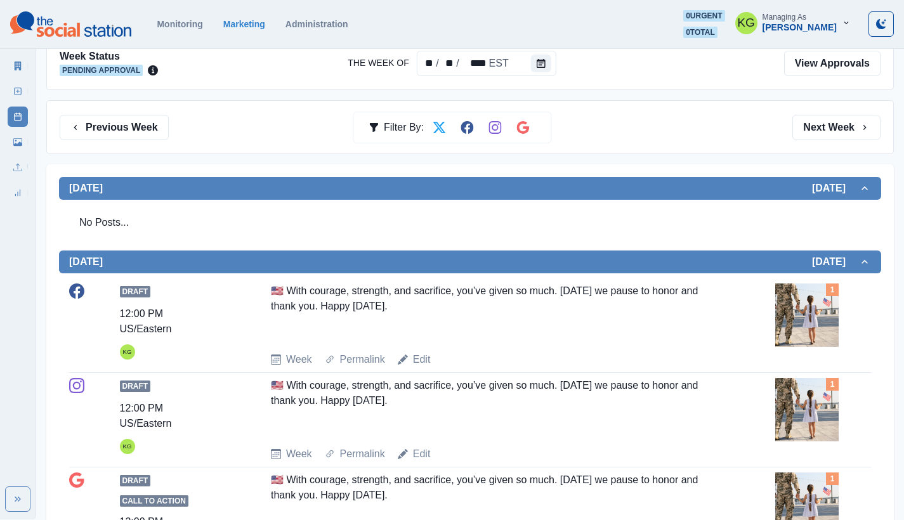
scroll to position [29, 0]
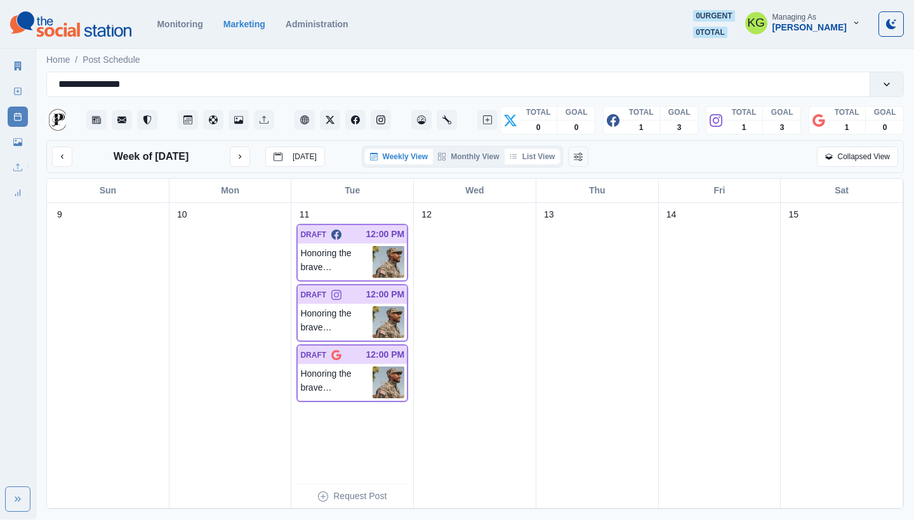
click at [526, 157] on button "List View" at bounding box center [532, 156] width 56 height 15
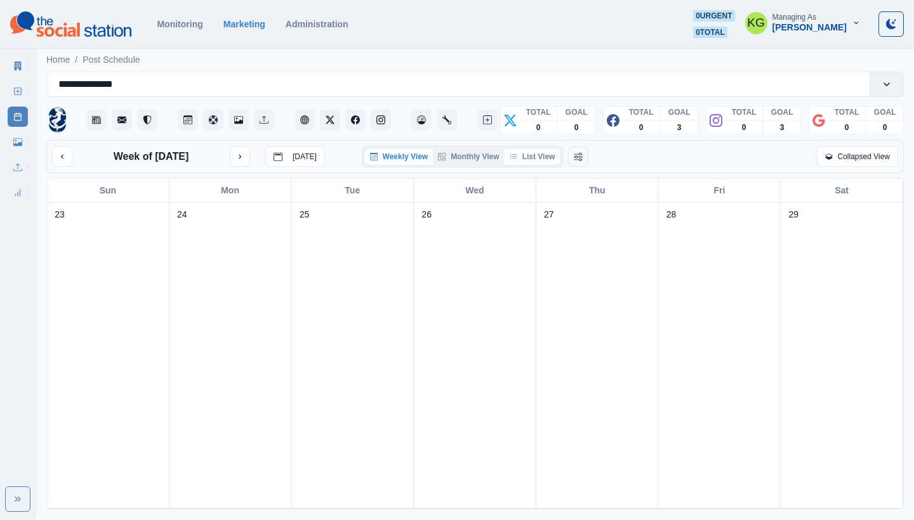
click at [544, 161] on button "List View" at bounding box center [532, 156] width 56 height 15
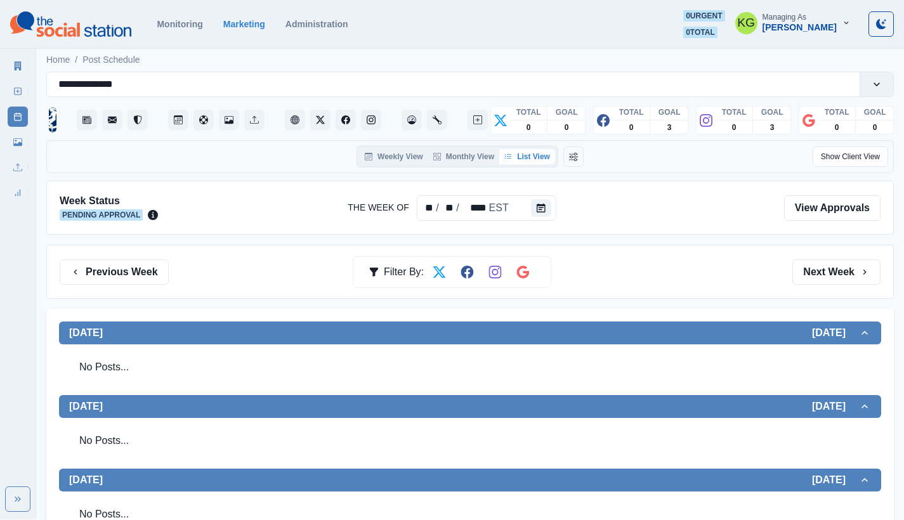
click at [538, 227] on div "Week Status Pending Approval The Week Of ** / ** / **** EST View Approvals" at bounding box center [470, 208] width 848 height 54
click at [540, 204] on icon "Calendar" at bounding box center [541, 208] width 9 height 9
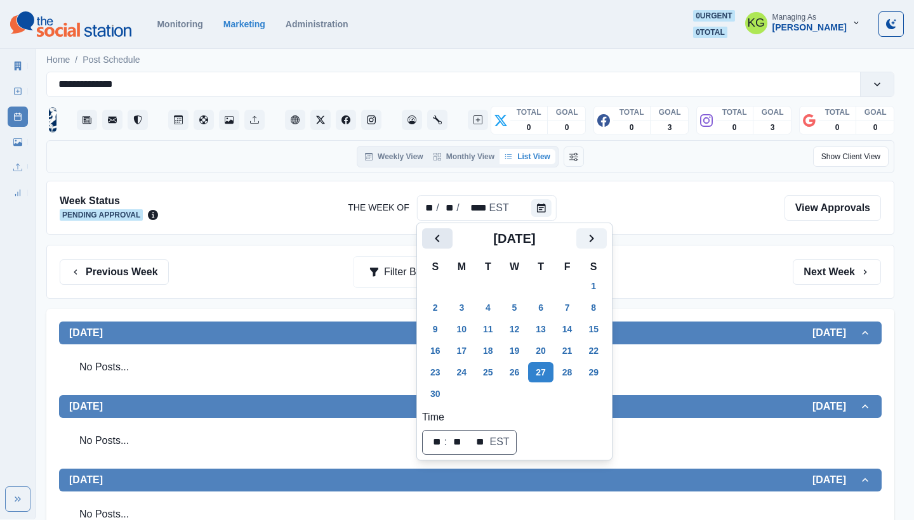
click at [430, 235] on icon "Previous" at bounding box center [437, 238] width 15 height 15
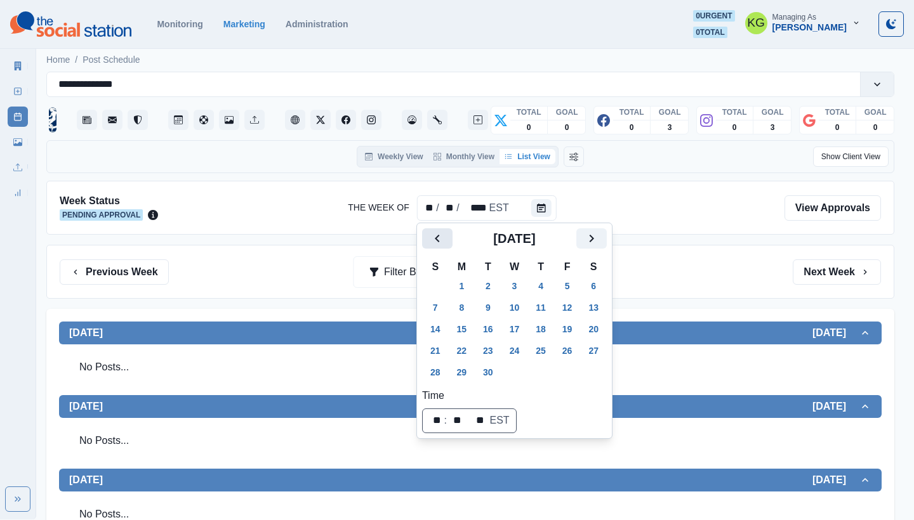
click at [430, 235] on icon "Previous" at bounding box center [437, 238] width 15 height 15
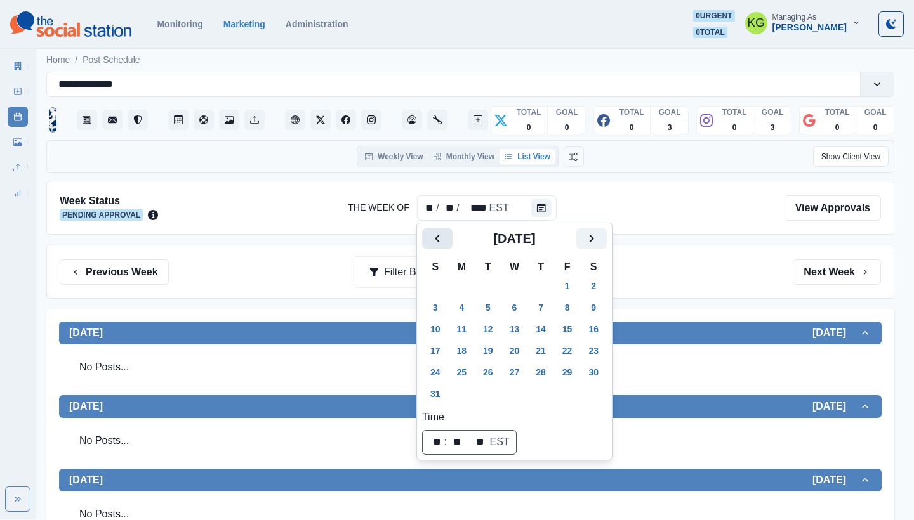
click at [430, 235] on icon "Previous" at bounding box center [437, 238] width 15 height 15
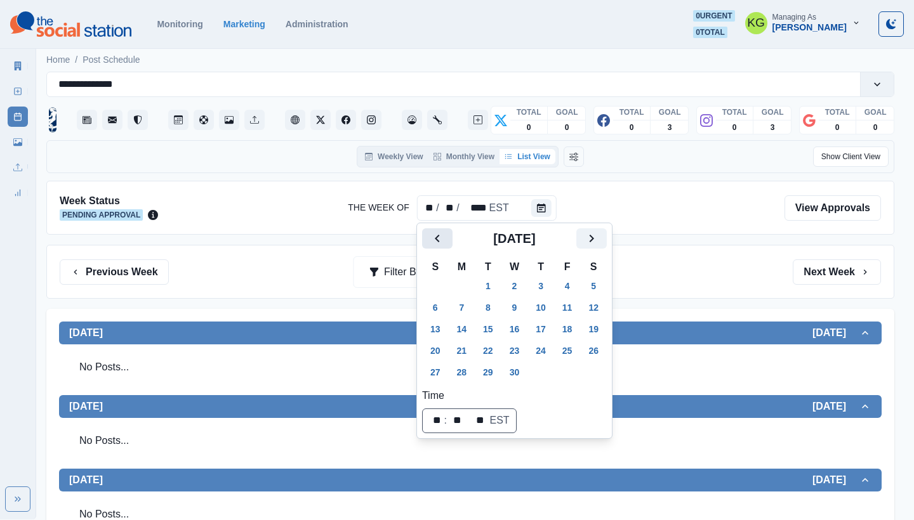
click at [430, 235] on icon "Previous" at bounding box center [437, 238] width 15 height 15
click at [518, 373] on button "27" at bounding box center [514, 372] width 25 height 20
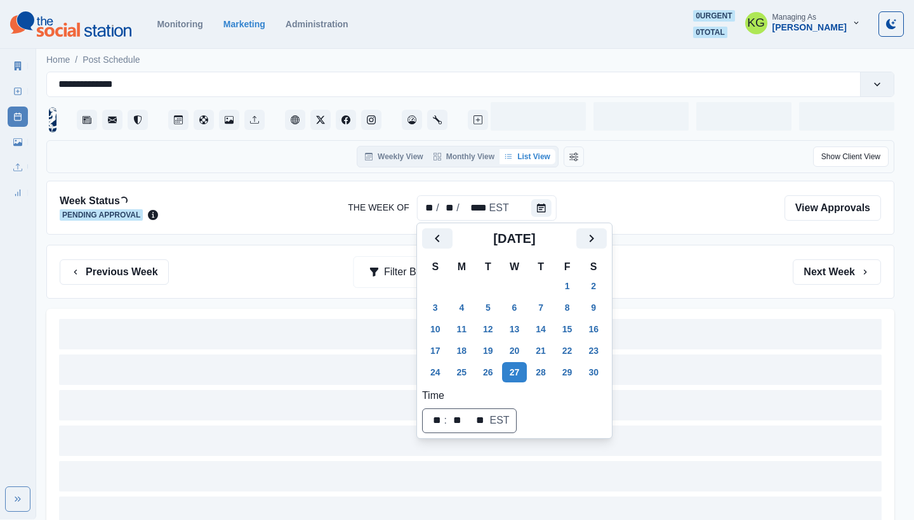
click at [735, 264] on div "Previous Week Filter By: Next Week" at bounding box center [470, 272] width 821 height 25
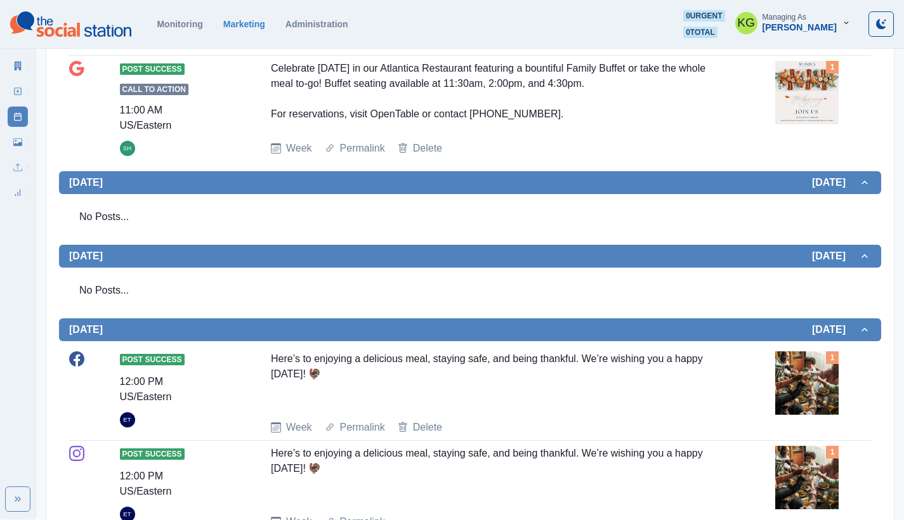
scroll to position [781, 0]
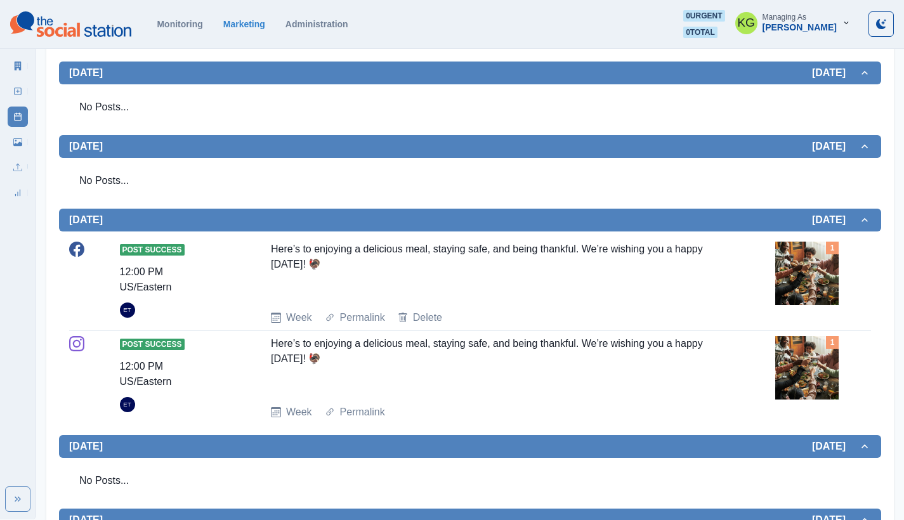
drag, startPoint x: 364, startPoint y: 260, endPoint x: 257, endPoint y: 244, distance: 108.3
click at [257, 244] on div "Post Success 12:00 PM US/Eastern ET Here’s to enjoying a delicious meal, stayin…" at bounding box center [470, 284] width 802 height 84
copy div "Here’s to enjoying a delicious meal, staying safe, and being thankful. We’re wi…"
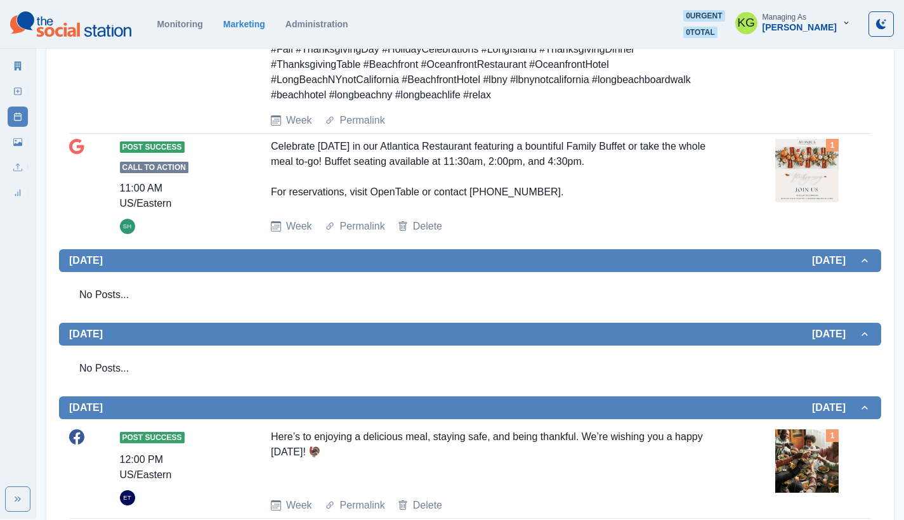
scroll to position [0, 0]
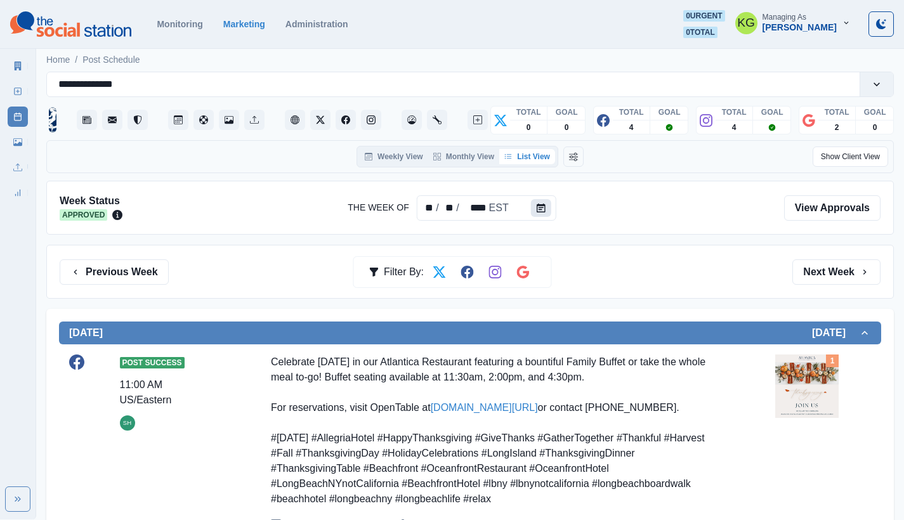
click at [538, 211] on icon "Calendar" at bounding box center [541, 208] width 9 height 9
click at [539, 208] on icon "Calendar" at bounding box center [541, 208] width 9 height 9
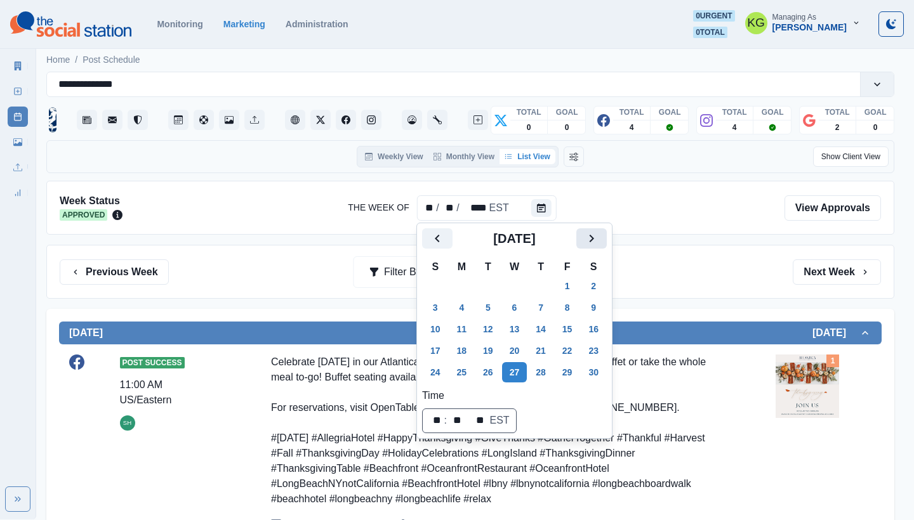
click at [598, 239] on icon "Next" at bounding box center [591, 238] width 15 height 15
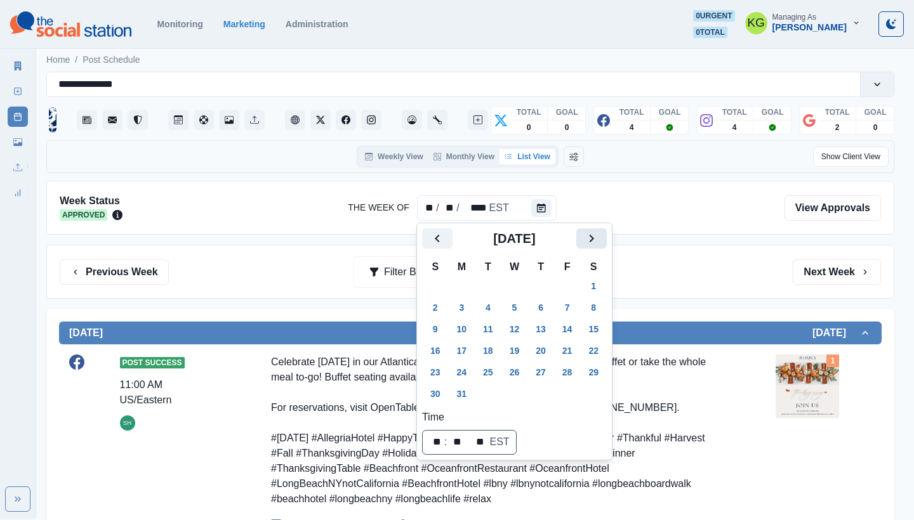
click at [598, 239] on icon "Next" at bounding box center [591, 238] width 15 height 15
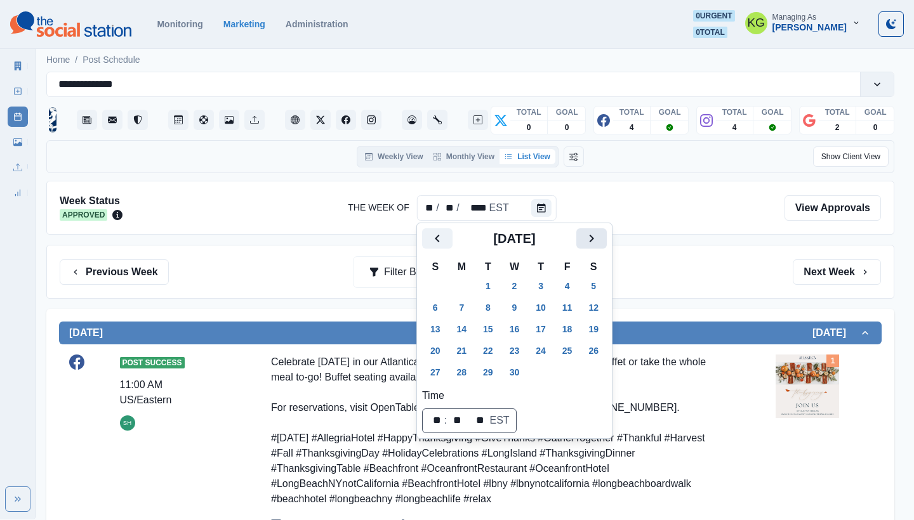
click at [598, 239] on icon "Next" at bounding box center [591, 238] width 15 height 15
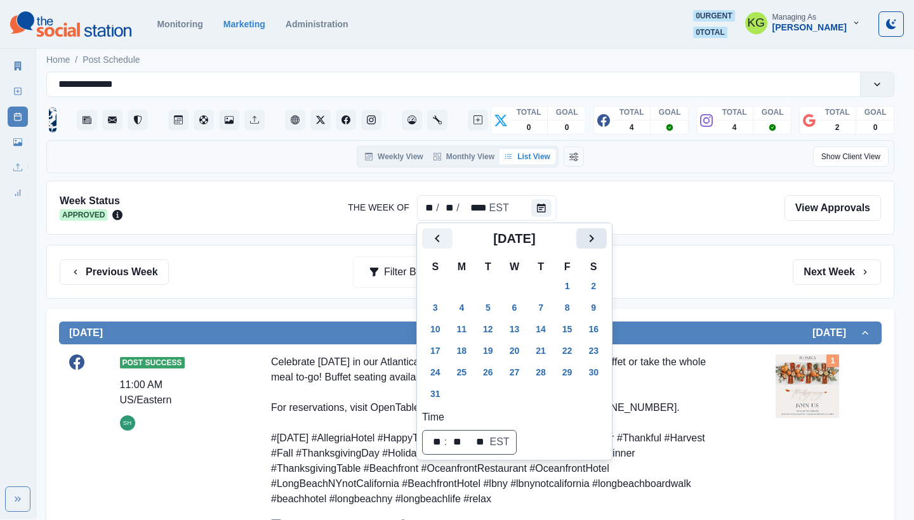
click at [598, 239] on icon "Next" at bounding box center [591, 238] width 15 height 15
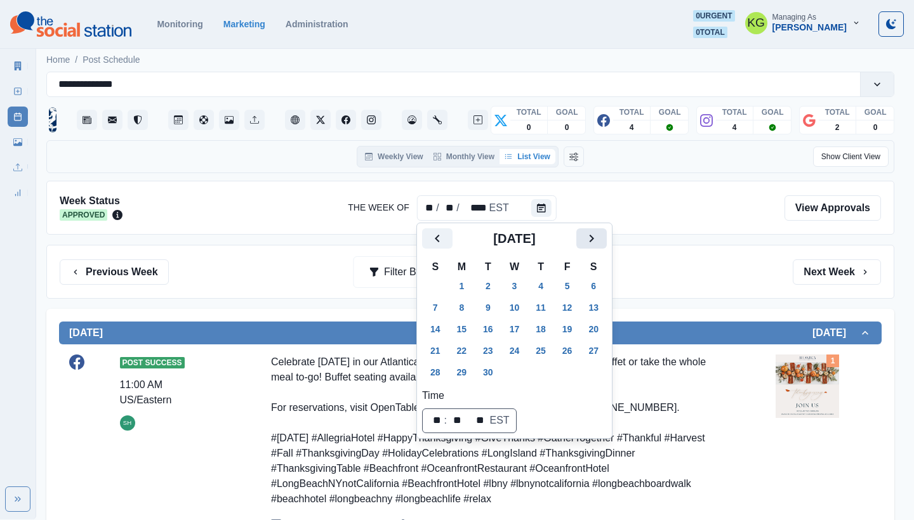
click at [598, 239] on icon "Next" at bounding box center [591, 238] width 15 height 15
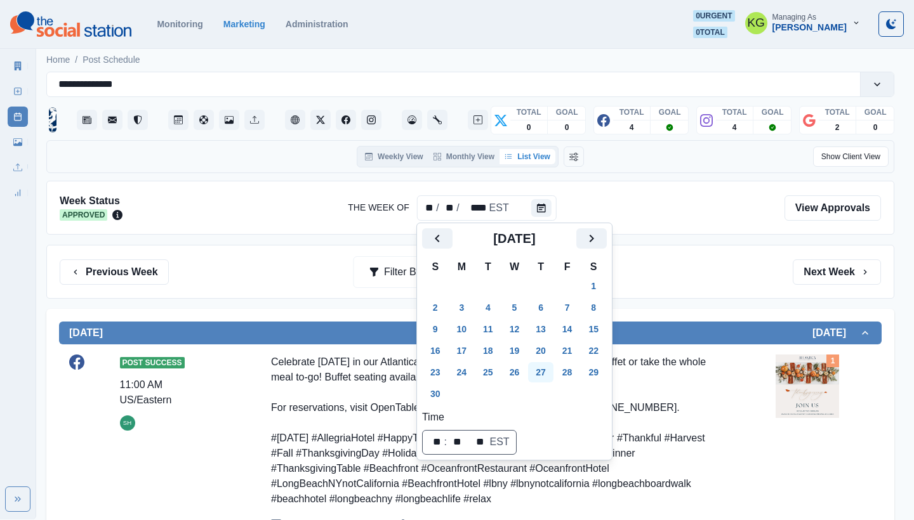
click at [552, 379] on button "27" at bounding box center [540, 372] width 25 height 20
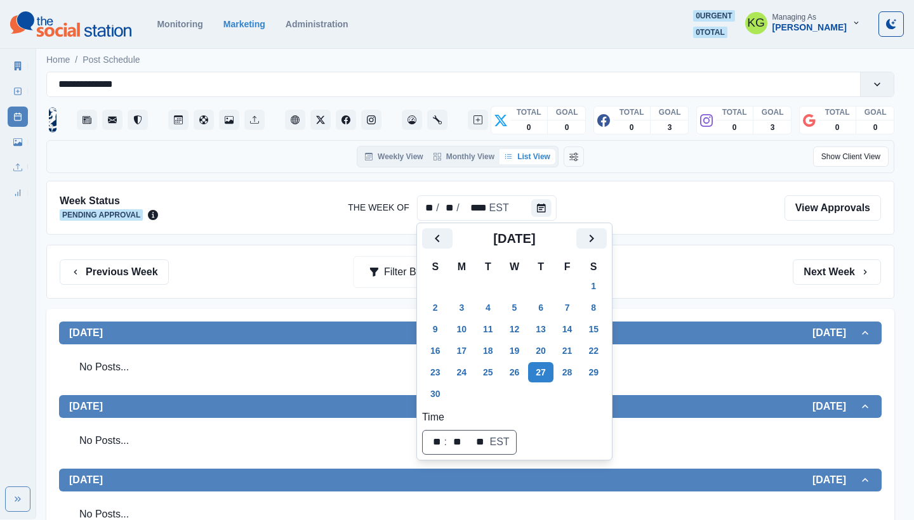
click at [729, 343] on button "Monday November 24, 2025" at bounding box center [470, 333] width 822 height 23
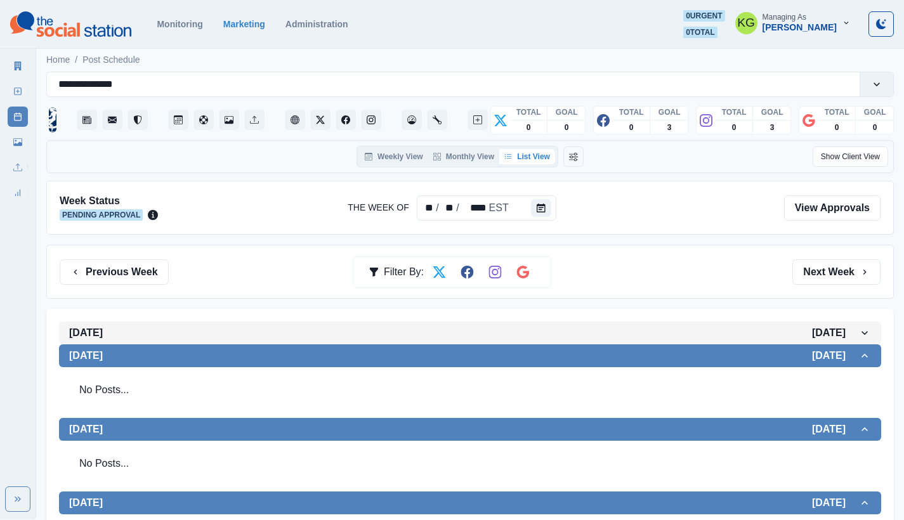
scroll to position [23, 0]
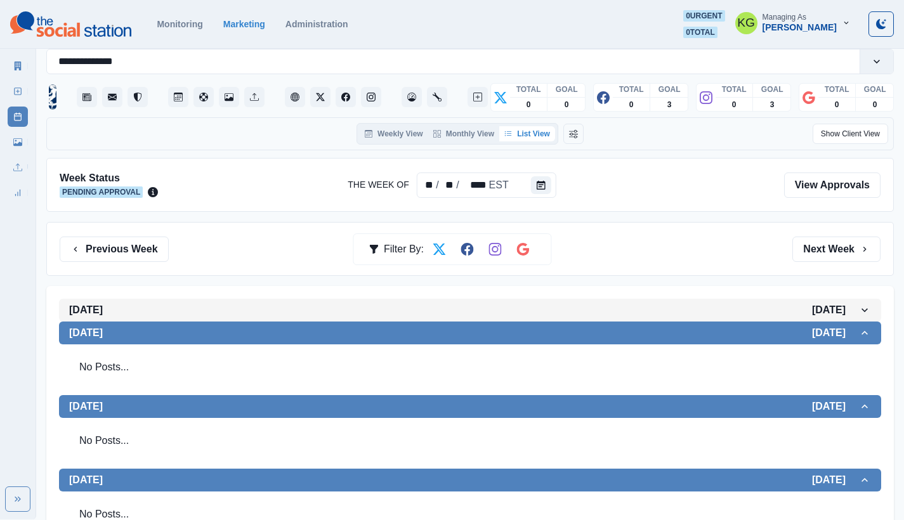
click at [744, 303] on button "Monday November 24, 2025" at bounding box center [470, 310] width 822 height 23
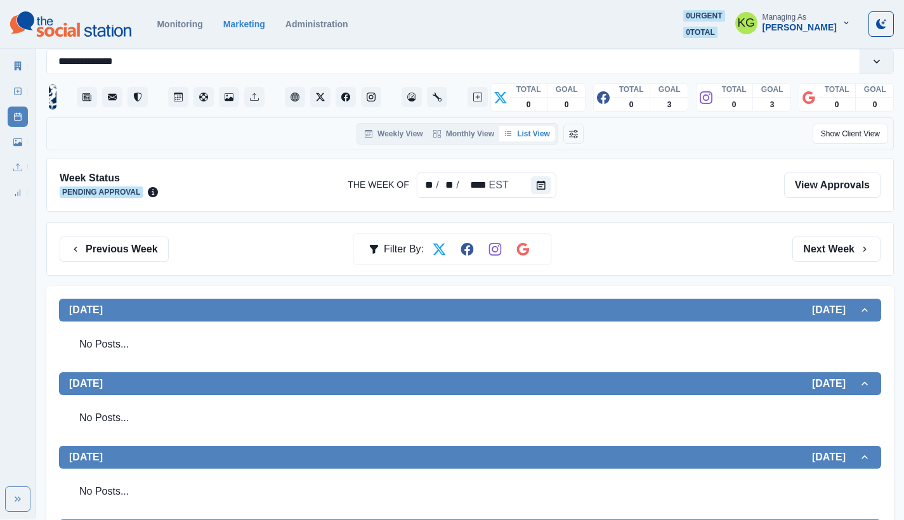
scroll to position [263, 0]
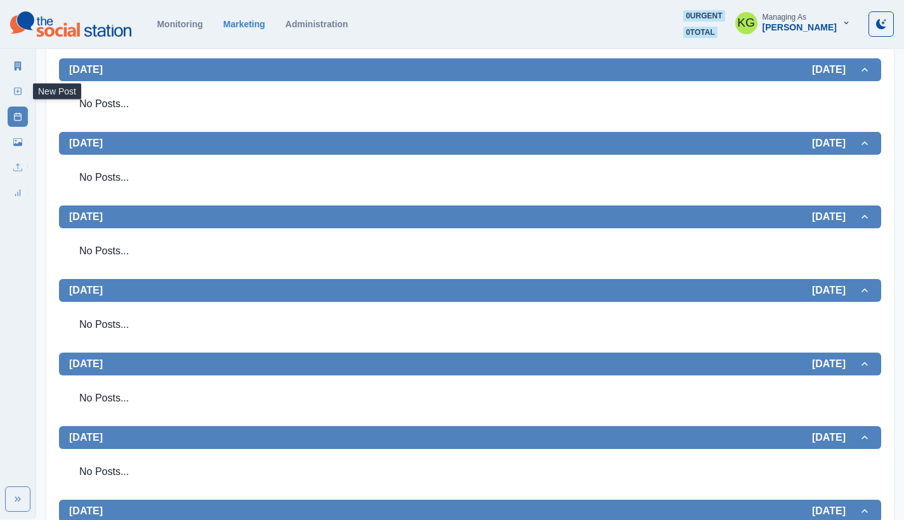
click at [20, 82] on link "New Post" at bounding box center [18, 91] width 20 height 20
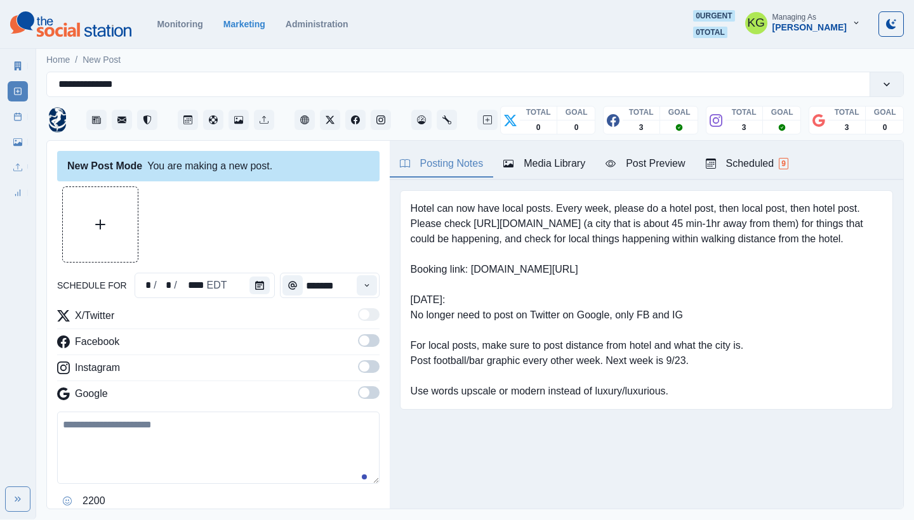
click at [263, 281] on button "Calendar" at bounding box center [259, 286] width 20 height 18
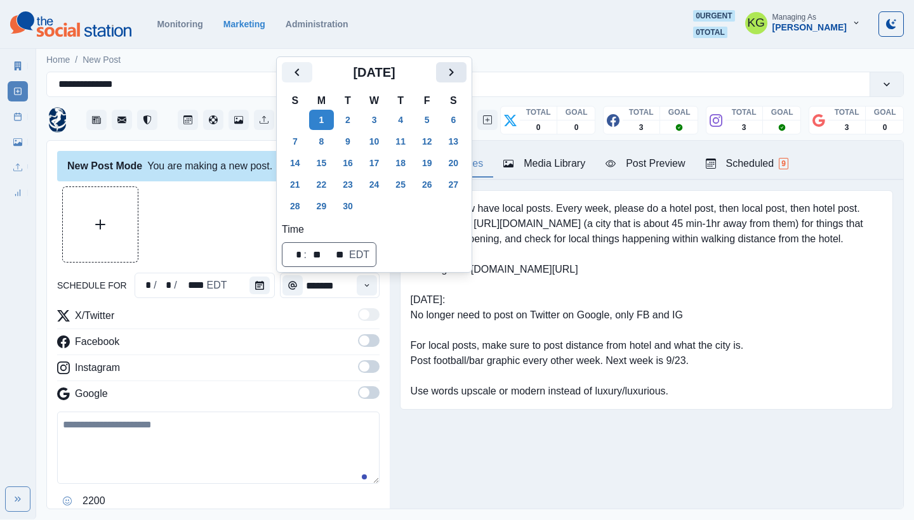
click at [466, 81] on button "Next" at bounding box center [451, 72] width 30 height 20
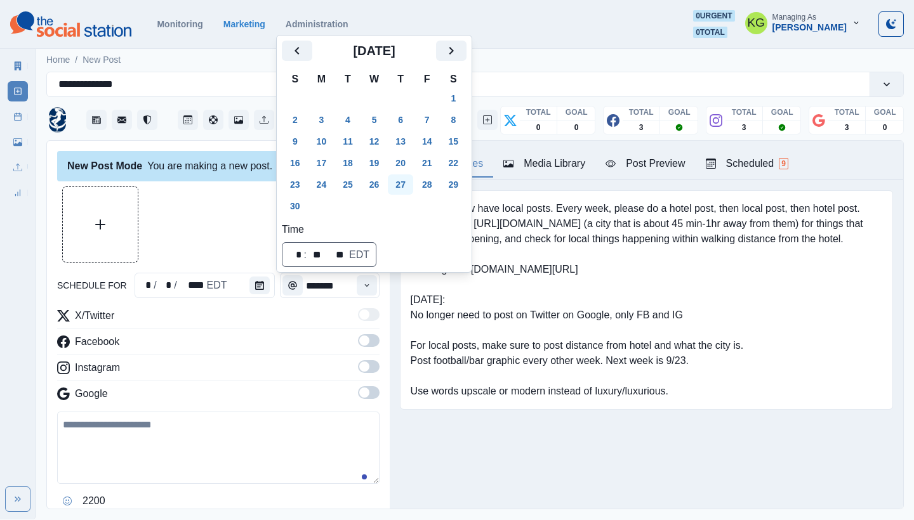
click at [405, 184] on button "27" at bounding box center [400, 185] width 25 height 20
click at [190, 227] on div at bounding box center [218, 225] width 322 height 76
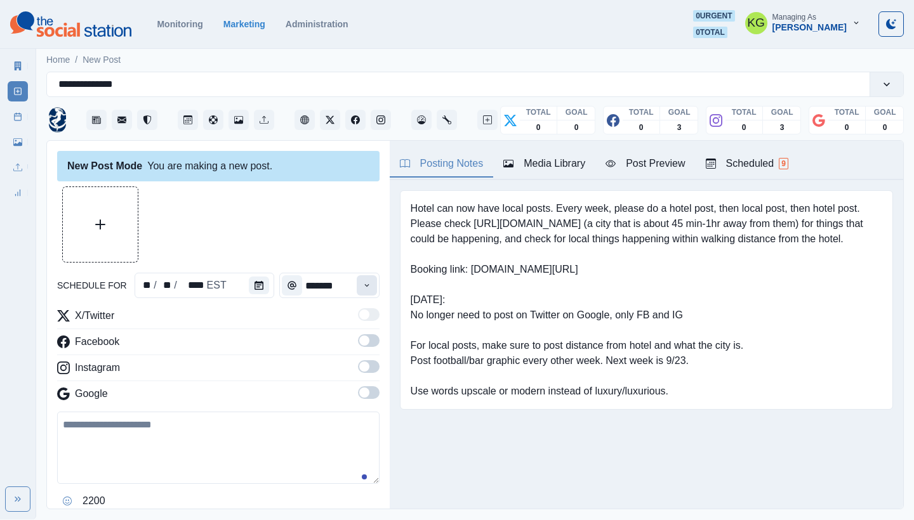
click at [362, 286] on icon "Time" at bounding box center [366, 285] width 9 height 9
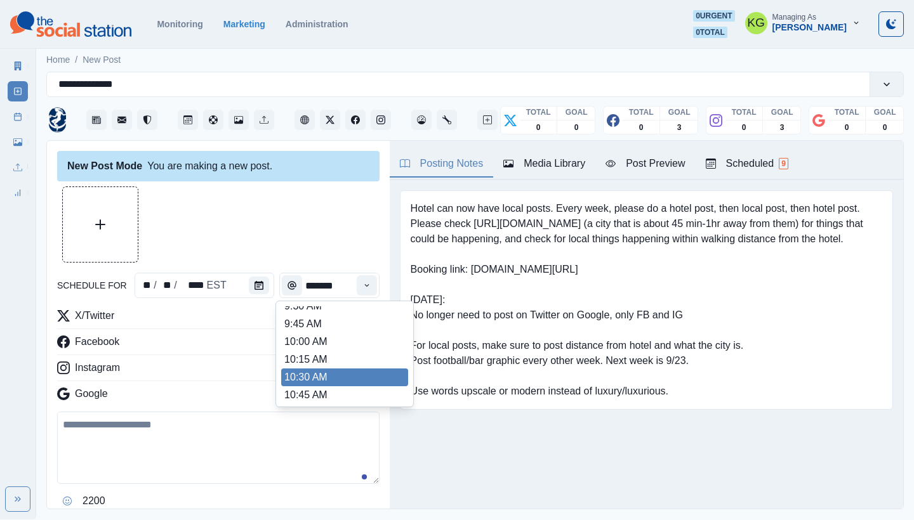
scroll to position [225, 0]
click at [316, 378] on li "12:00 PM" at bounding box center [344, 375] width 127 height 18
type input "********"
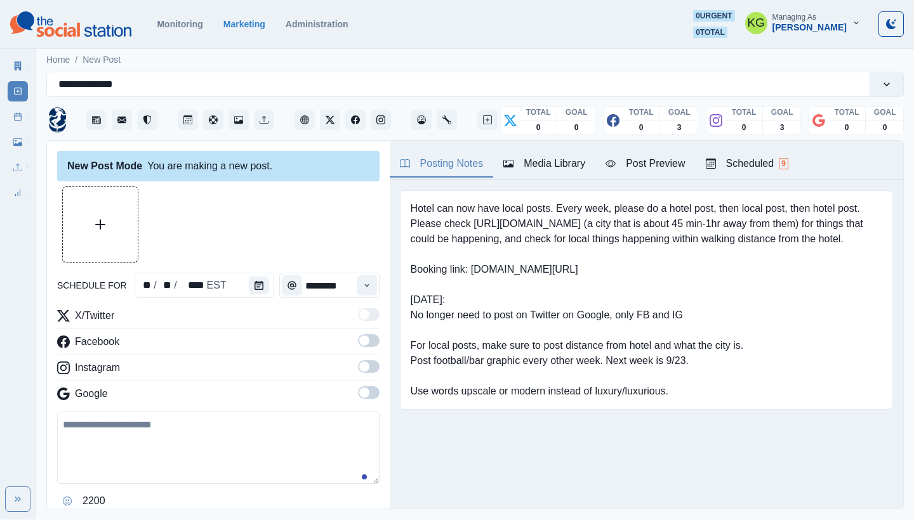
click at [363, 399] on span at bounding box center [369, 392] width 22 height 13
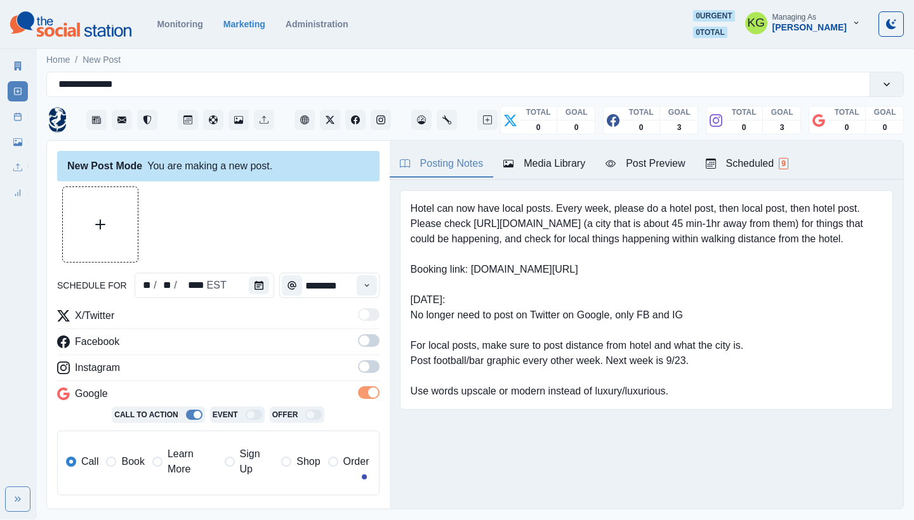
drag, startPoint x: 364, startPoint y: 374, endPoint x: 364, endPoint y: 355, distance: 19.0
click at [364, 374] on label at bounding box center [369, 370] width 22 height 20
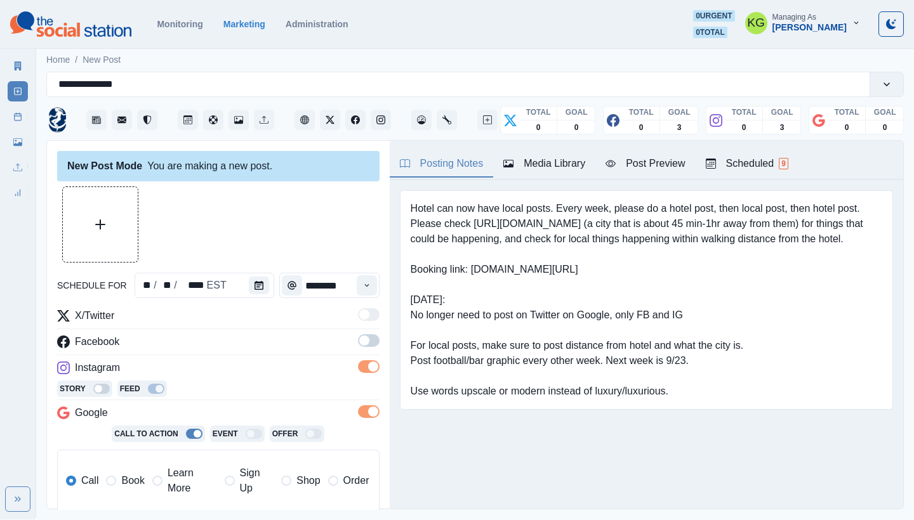
click at [364, 344] on span at bounding box center [369, 340] width 22 height 13
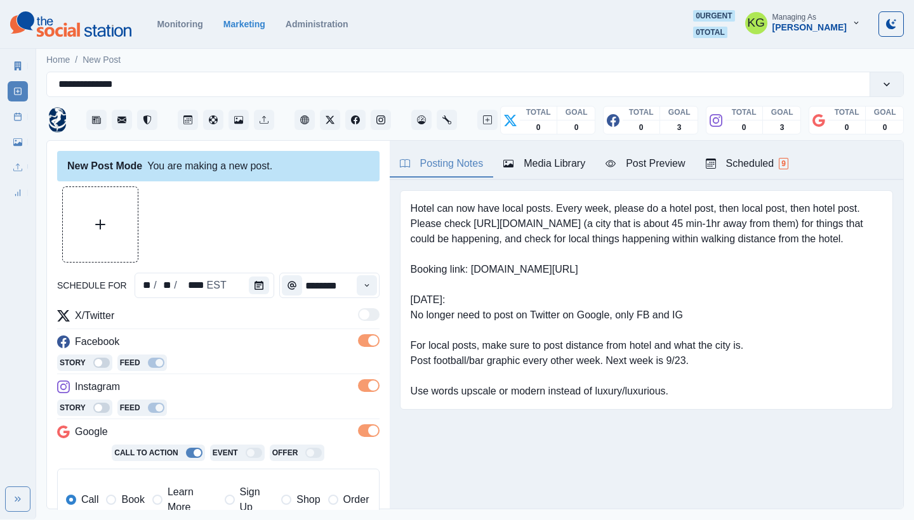
click at [143, 213] on div at bounding box center [218, 225] width 322 height 76
click at [130, 218] on button "Upload Media" at bounding box center [100, 224] width 75 height 75
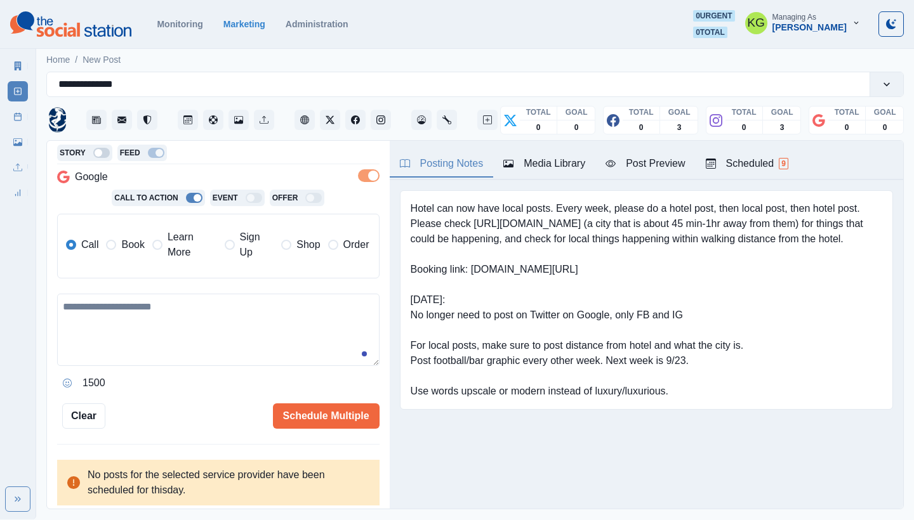
click at [243, 306] on textarea at bounding box center [218, 330] width 322 height 72
paste textarea "**********"
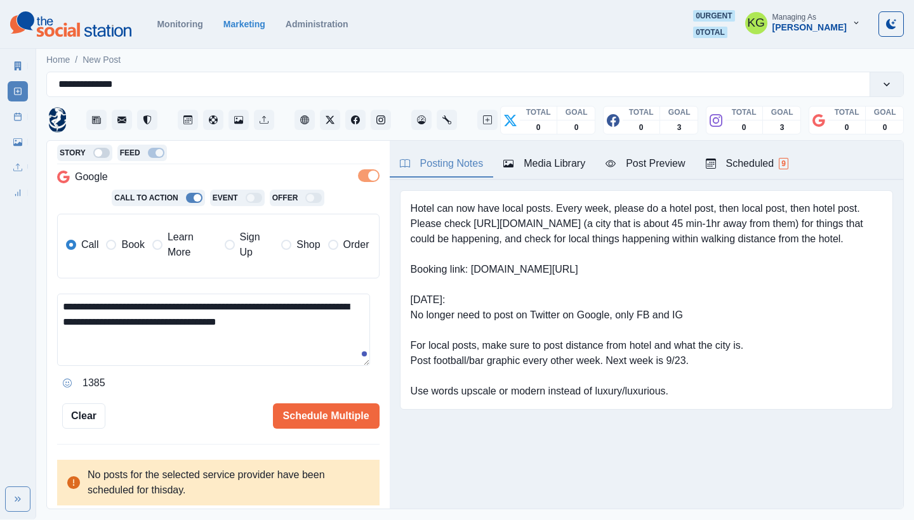
click at [172, 254] on span "Learn More" at bounding box center [192, 245] width 49 height 30
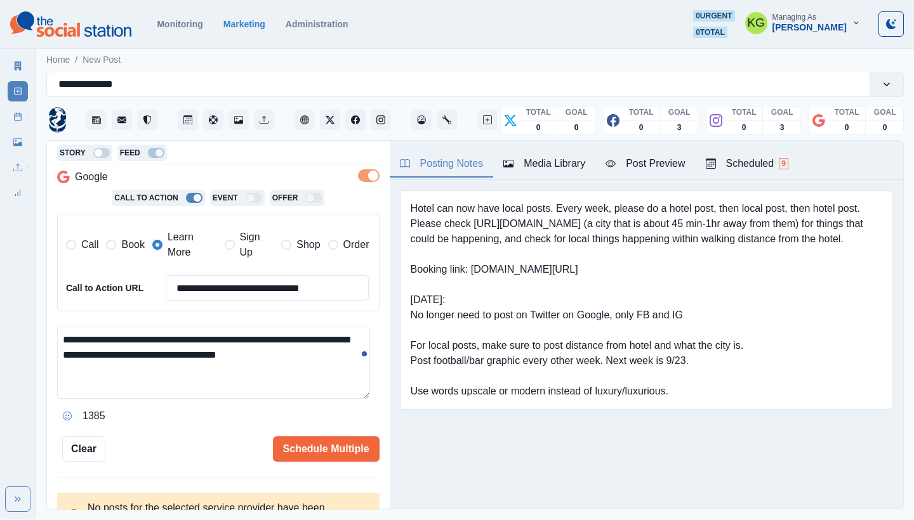
click at [123, 252] on span "Book" at bounding box center [132, 244] width 23 height 15
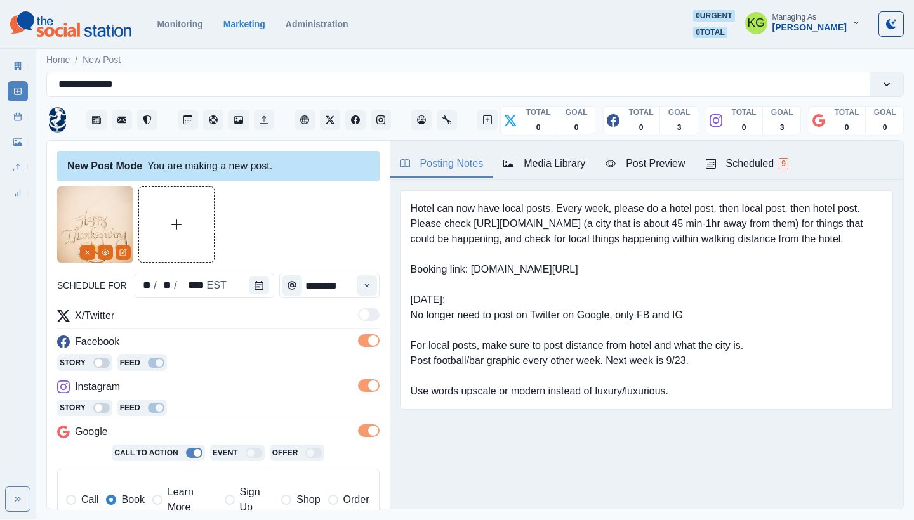
type textarea "**********"
click at [669, 166] on div "Post Preview" at bounding box center [644, 163] width 79 height 15
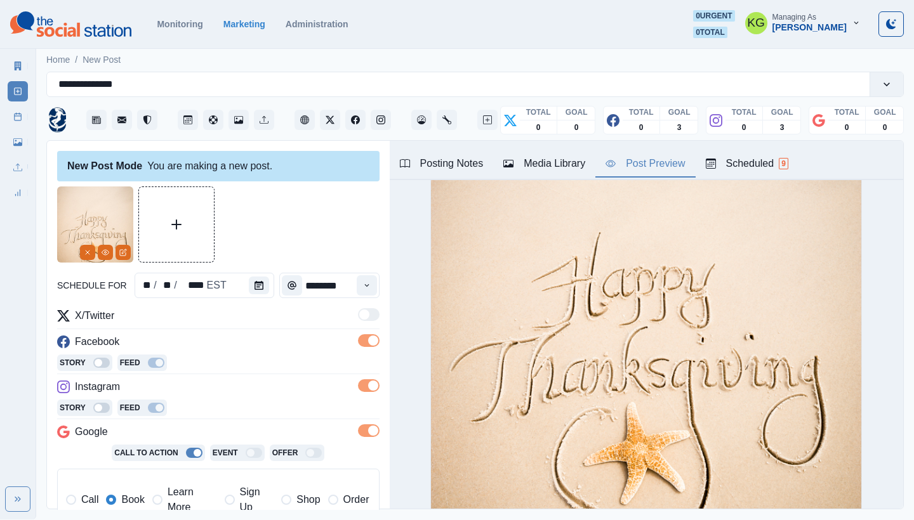
scroll to position [2044, 0]
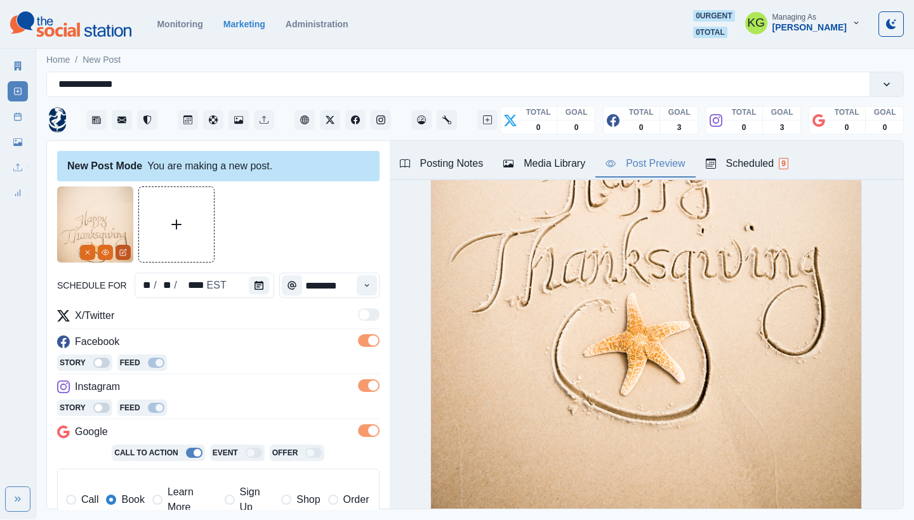
click at [121, 251] on icon "Edit Media" at bounding box center [123, 253] width 8 height 8
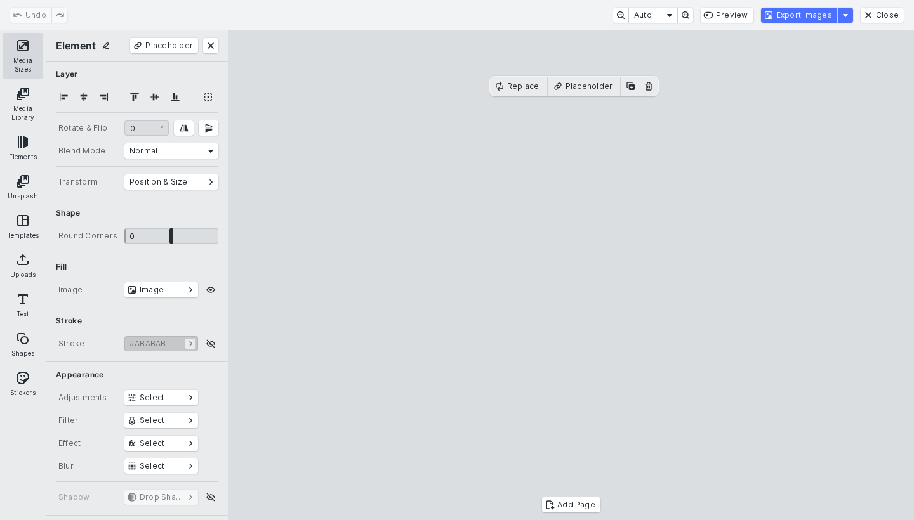
click at [15, 66] on button "Media Sizes" at bounding box center [23, 56] width 41 height 46
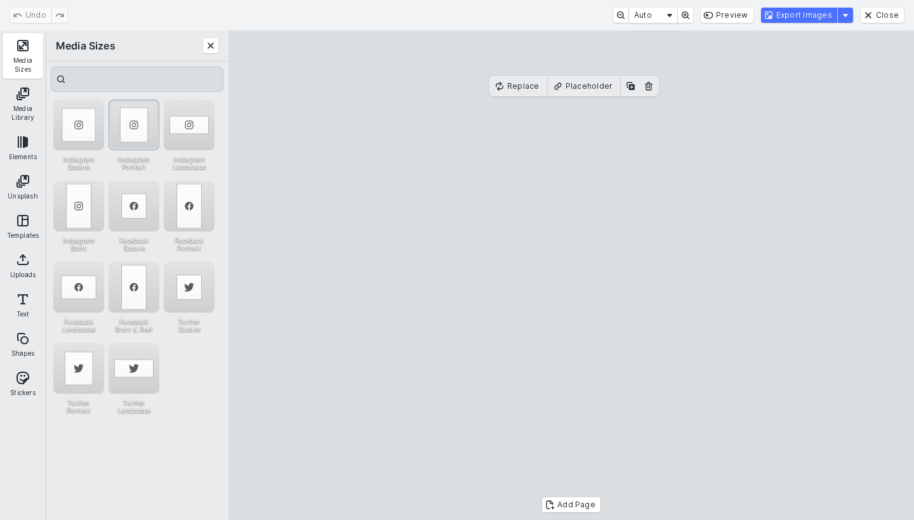
click at [133, 133] on div "Instagram Portrait" at bounding box center [134, 125] width 51 height 51
drag, startPoint x: 590, startPoint y: 324, endPoint x: 590, endPoint y: 305, distance: 18.4
click at [571, 275] on cesdk-canvas "Editor canvas" at bounding box center [571, 275] width 0 height 0
drag, startPoint x: 577, startPoint y: 450, endPoint x: 581, endPoint y: 476, distance: 26.2
click at [571, 275] on cesdk-canvas "Editor canvas" at bounding box center [571, 275] width 0 height 0
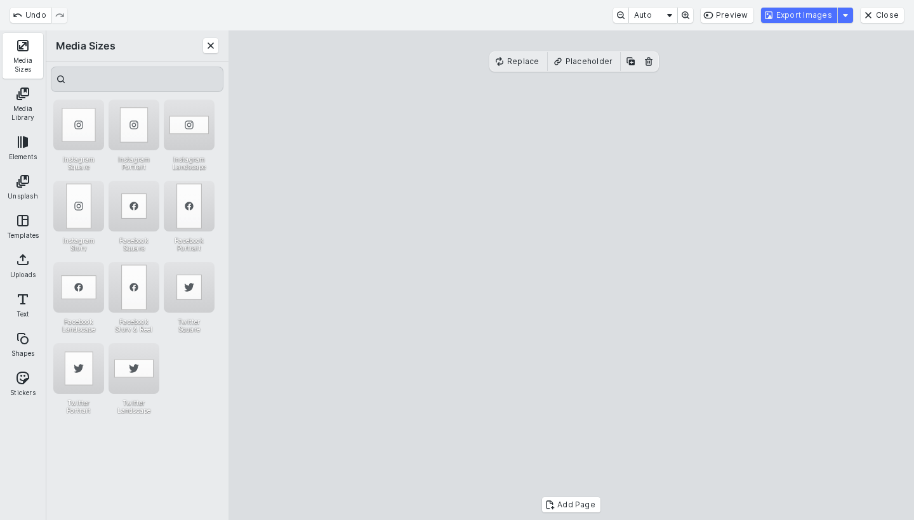
click at [571, 275] on cesdk-canvas "Editor canvas" at bounding box center [571, 275] width 0 height 0
click at [806, 20] on button "Export Images" at bounding box center [799, 15] width 76 height 15
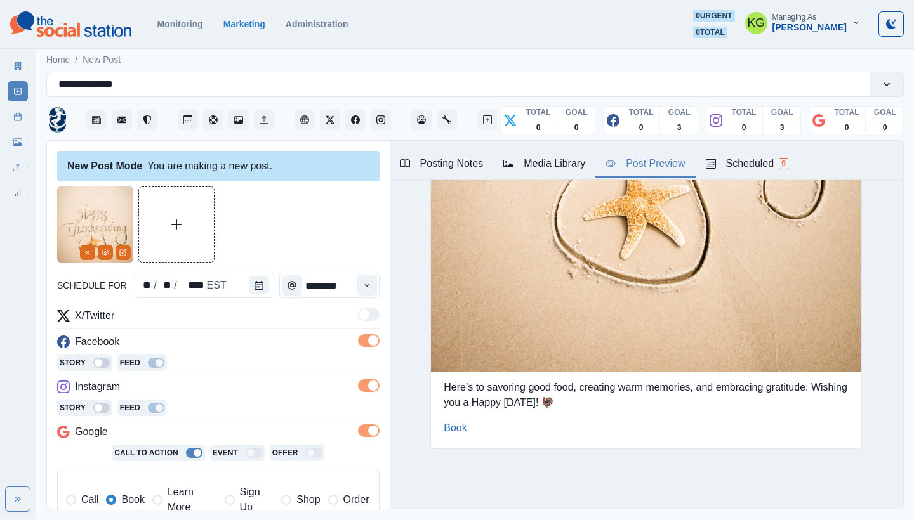
click at [554, 168] on div "Media Library" at bounding box center [544, 163] width 82 height 15
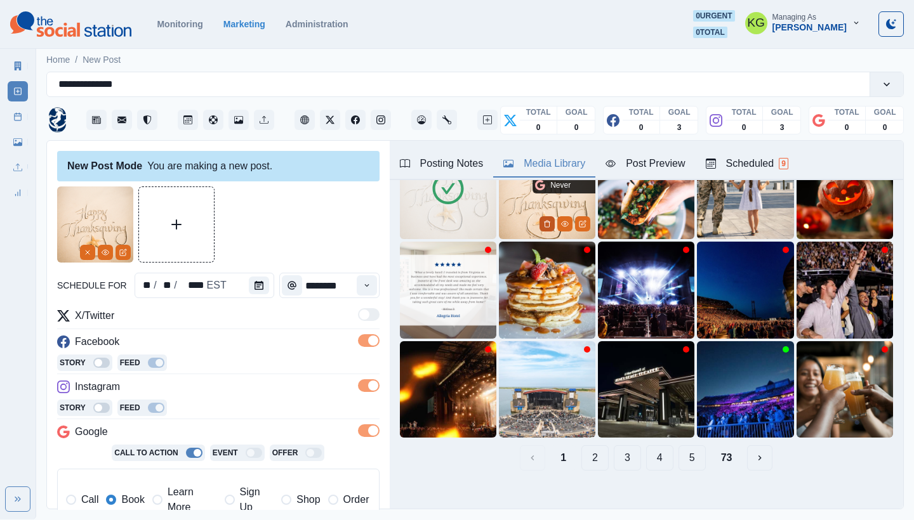
click at [543, 221] on icon "Delete Media" at bounding box center [547, 224] width 8 height 8
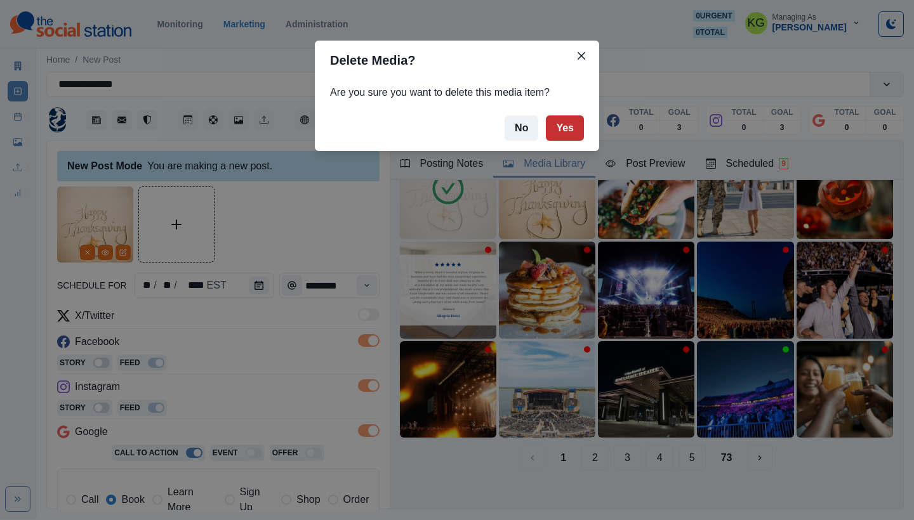
click at [562, 129] on button "Yes" at bounding box center [565, 127] width 38 height 25
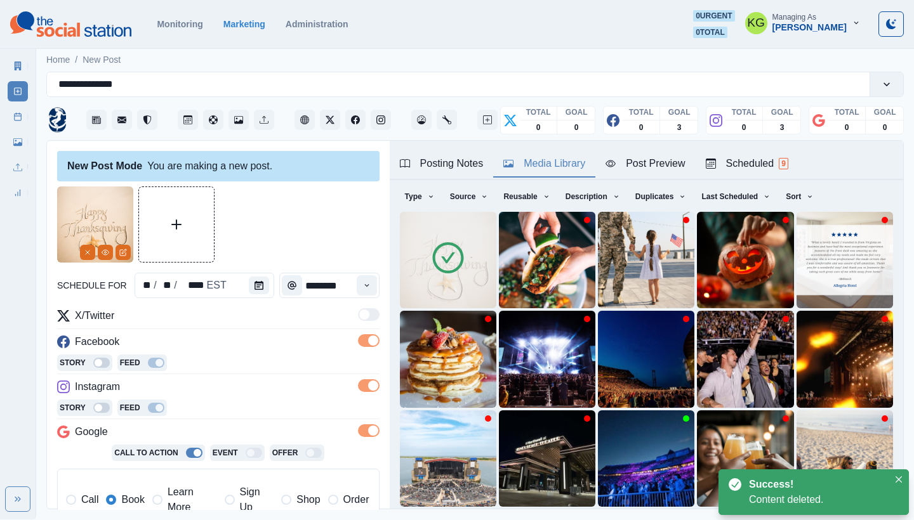
scroll to position [288, 0]
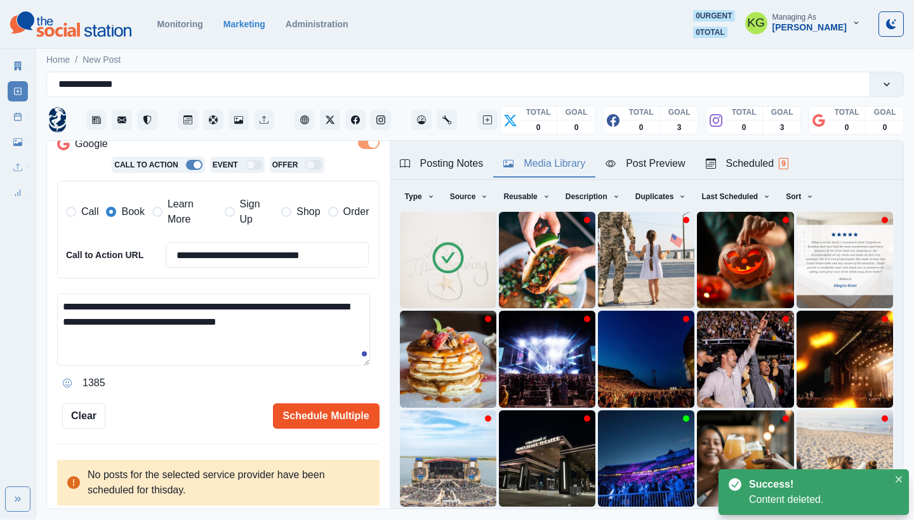
click at [333, 417] on button "Schedule Multiple" at bounding box center [326, 416] width 107 height 25
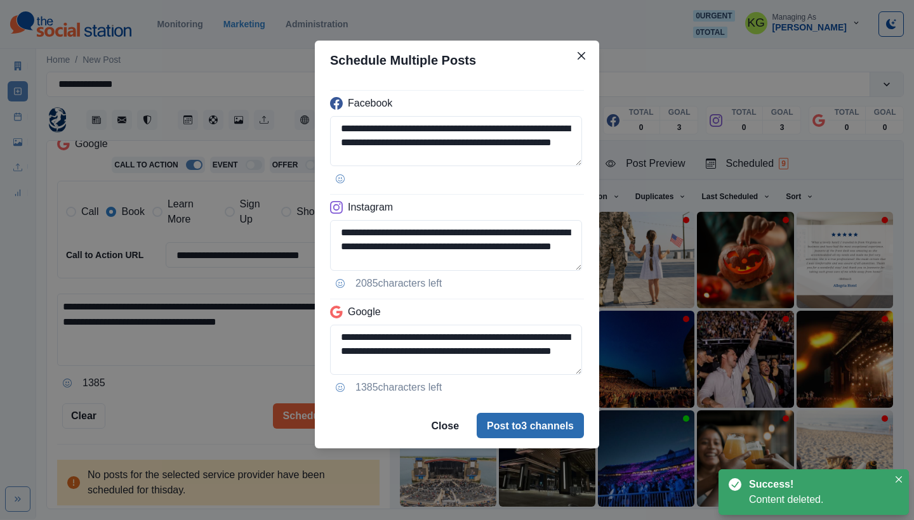
click at [536, 428] on button "Post to 3 channels" at bounding box center [530, 425] width 107 height 25
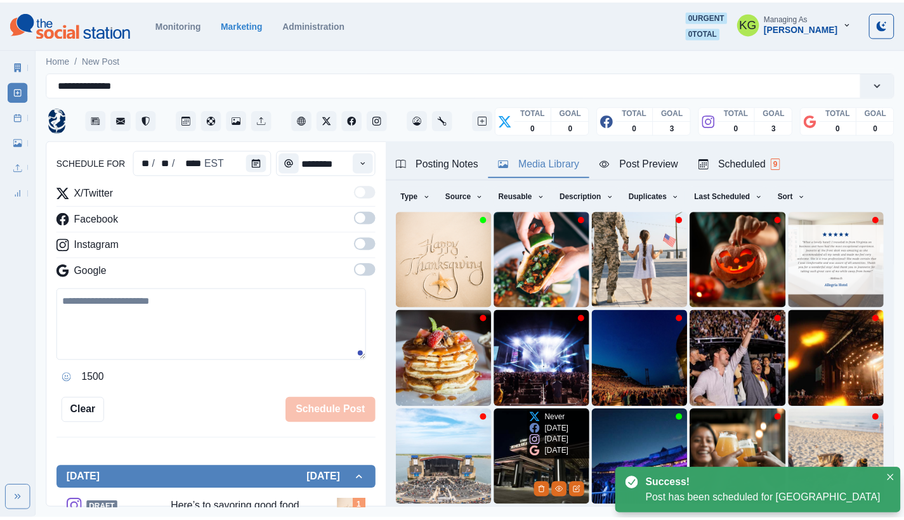
scroll to position [77, 0]
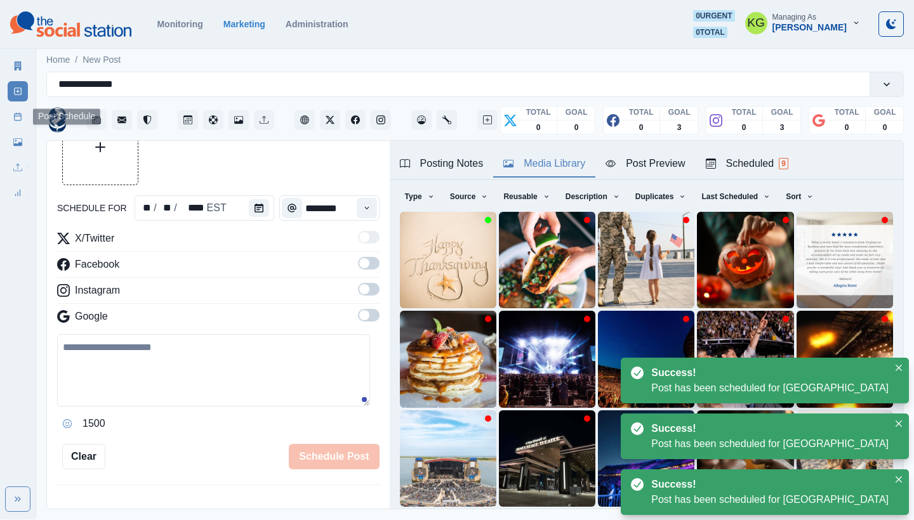
click at [15, 109] on link "Post Schedule" at bounding box center [18, 117] width 20 height 20
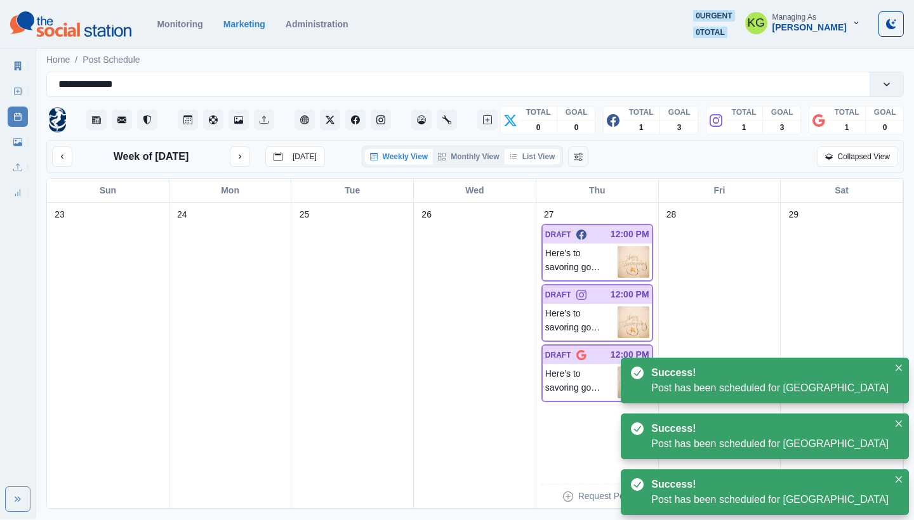
click at [542, 157] on button "List View" at bounding box center [532, 156] width 56 height 15
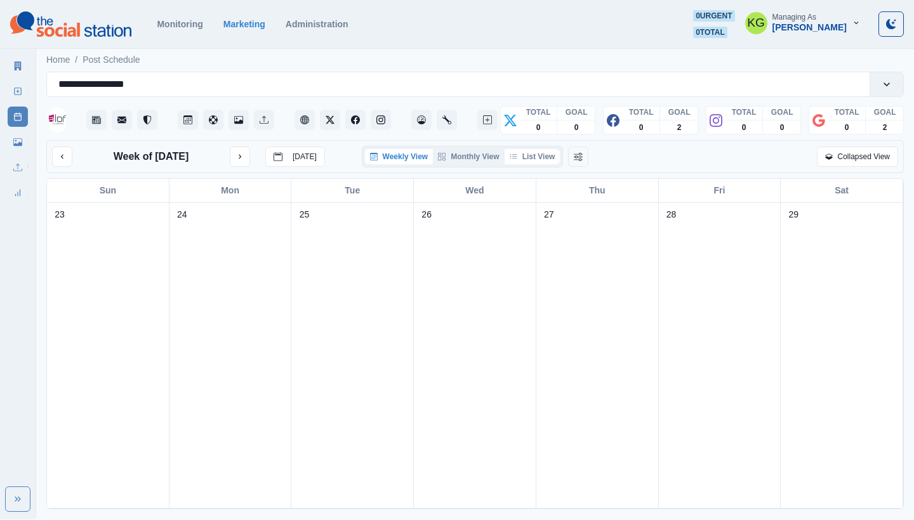
click at [534, 157] on button "List View" at bounding box center [532, 156] width 56 height 15
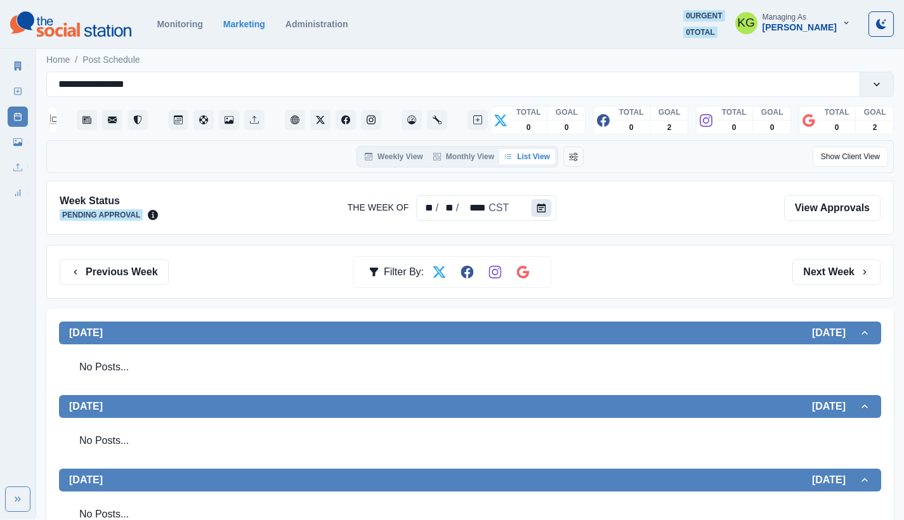
click at [534, 213] on button "Calendar" at bounding box center [541, 208] width 20 height 18
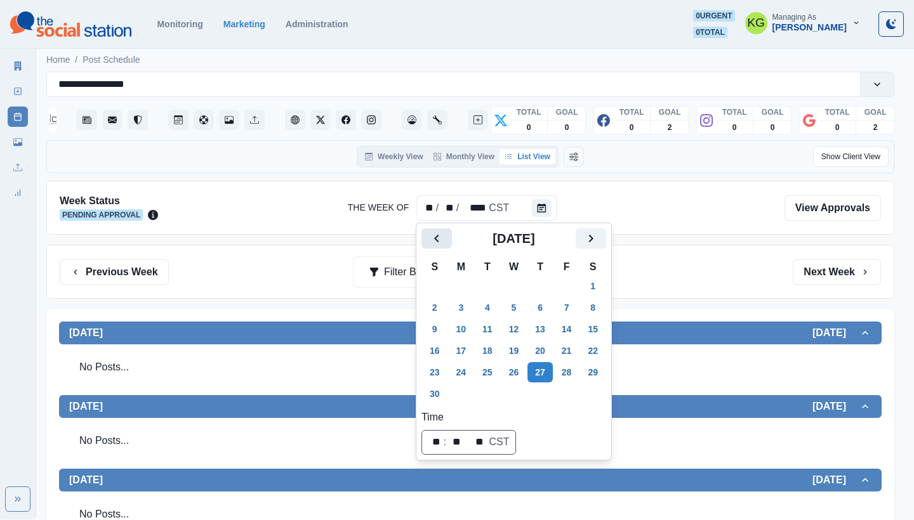
click at [429, 237] on icon "Previous" at bounding box center [436, 238] width 15 height 15
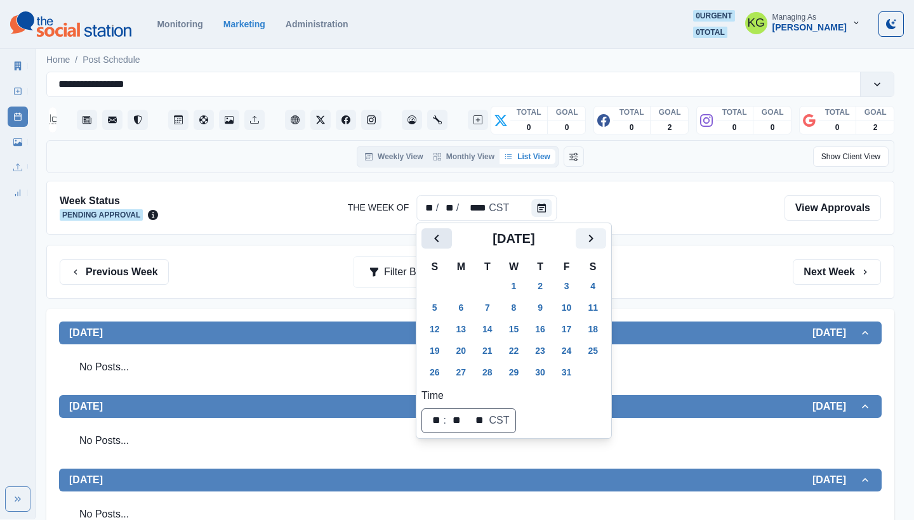
click at [429, 237] on icon "Previous" at bounding box center [436, 238] width 15 height 15
click at [430, 237] on icon "Previous" at bounding box center [436, 238] width 15 height 15
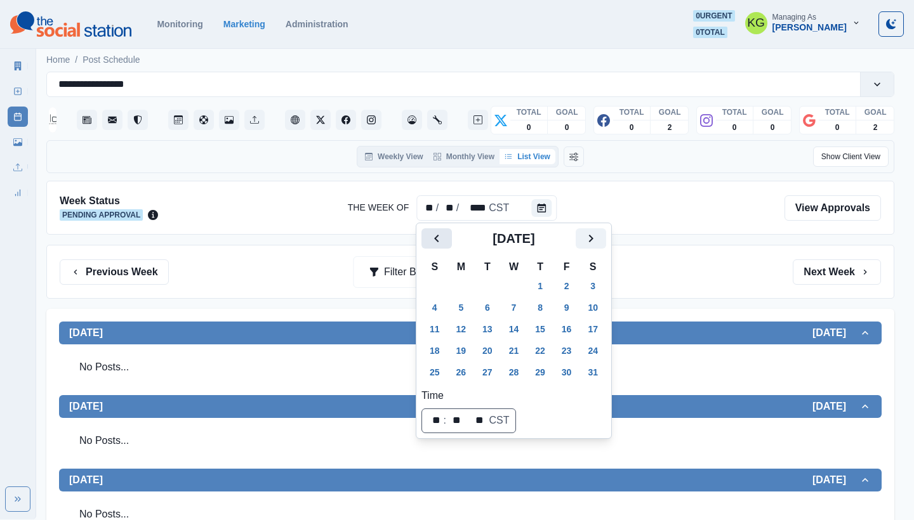
click at [430, 237] on icon "Previous" at bounding box center [436, 238] width 15 height 15
click at [430, 238] on icon "Previous" at bounding box center [436, 238] width 15 height 15
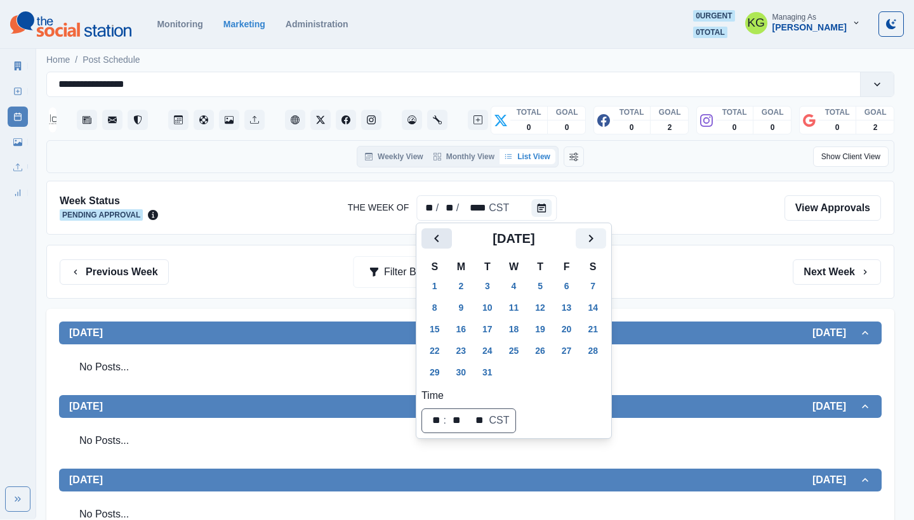
click at [430, 238] on icon "Previous" at bounding box center [436, 238] width 15 height 15
click at [517, 369] on button "27" at bounding box center [513, 372] width 25 height 20
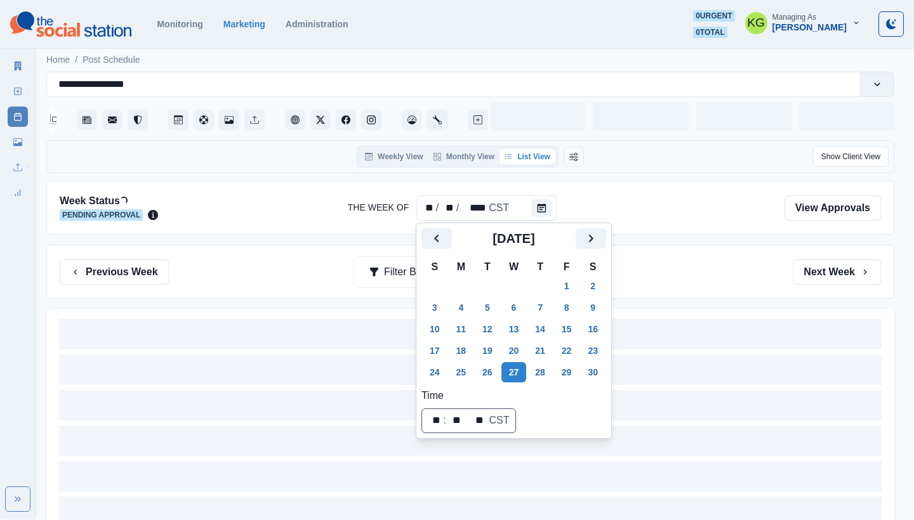
click at [650, 284] on div "Previous Week Filter By: Next Week" at bounding box center [470, 272] width 821 height 25
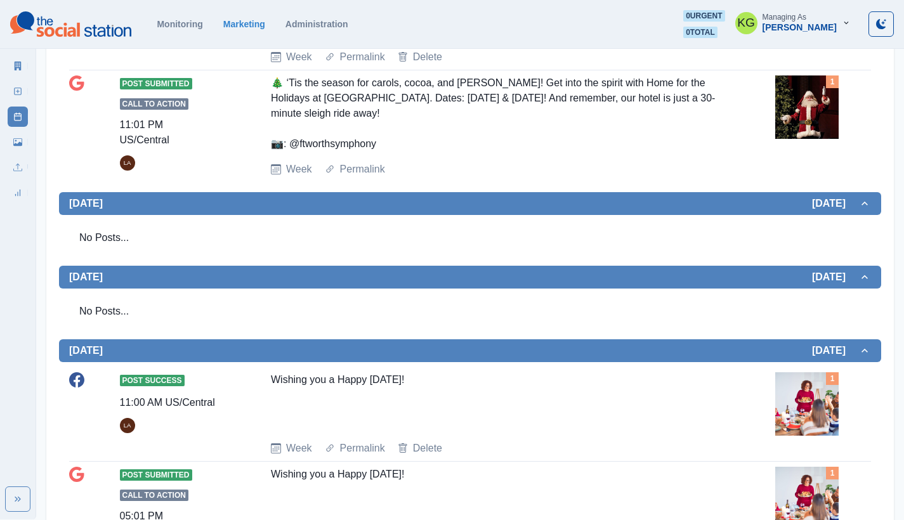
scroll to position [496, 0]
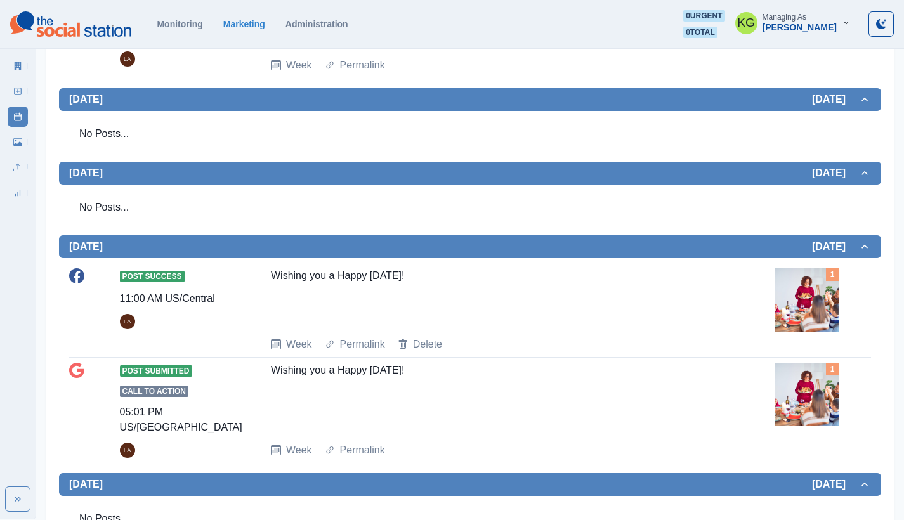
drag, startPoint x: 427, startPoint y: 274, endPoint x: 270, endPoint y: 266, distance: 157.0
click at [270, 266] on div "Post Success 11:00 AM US/Central LA Wishing you a Happy [DATE]! Week Permalink …" at bounding box center [470, 310] width 802 height 95
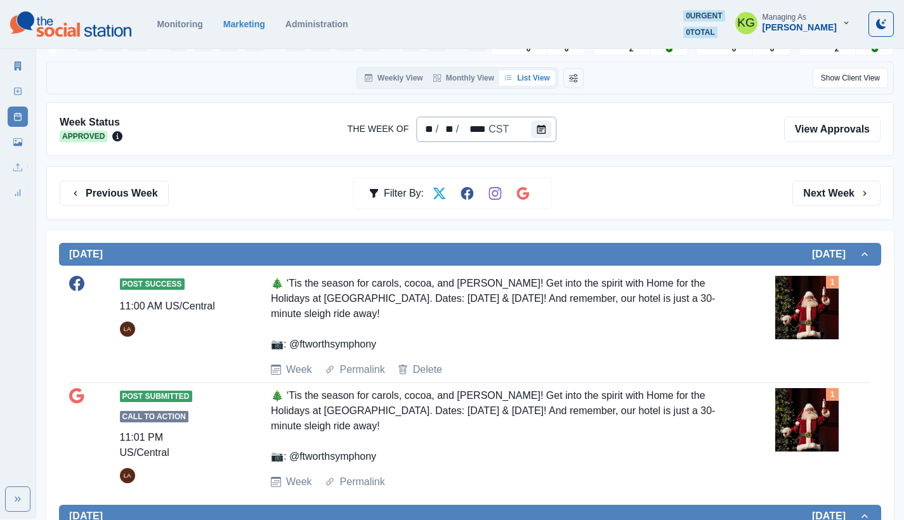
click at [528, 129] on div "** / ** / **** CST" at bounding box center [486, 129] width 140 height 25
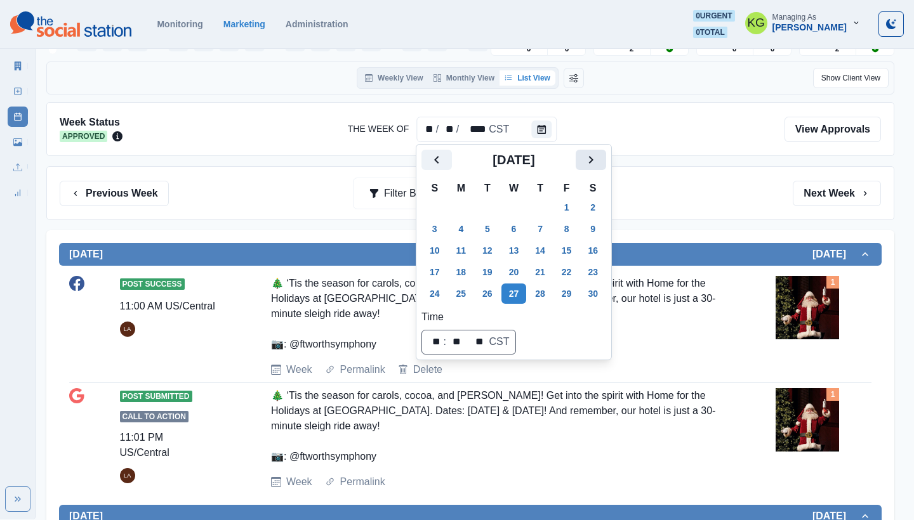
click at [592, 162] on button "Next" at bounding box center [591, 160] width 30 height 20
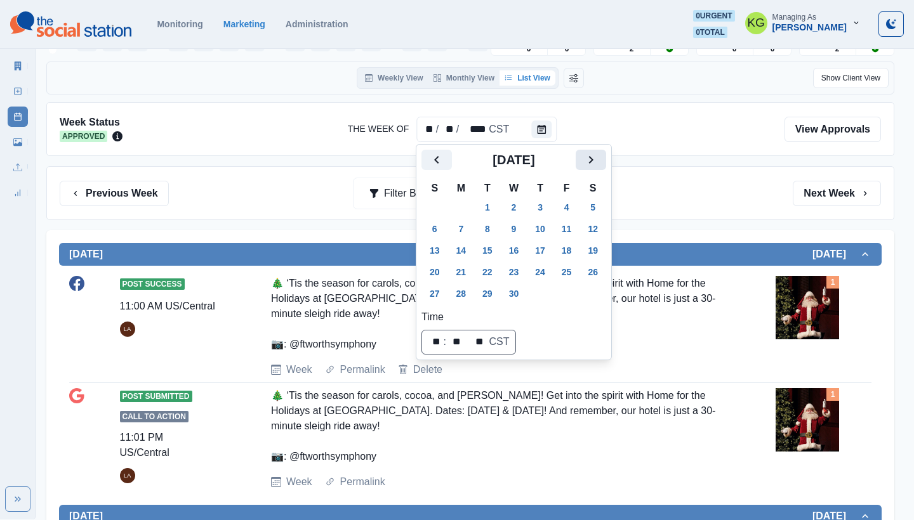
click at [593, 162] on button "Next" at bounding box center [591, 160] width 30 height 20
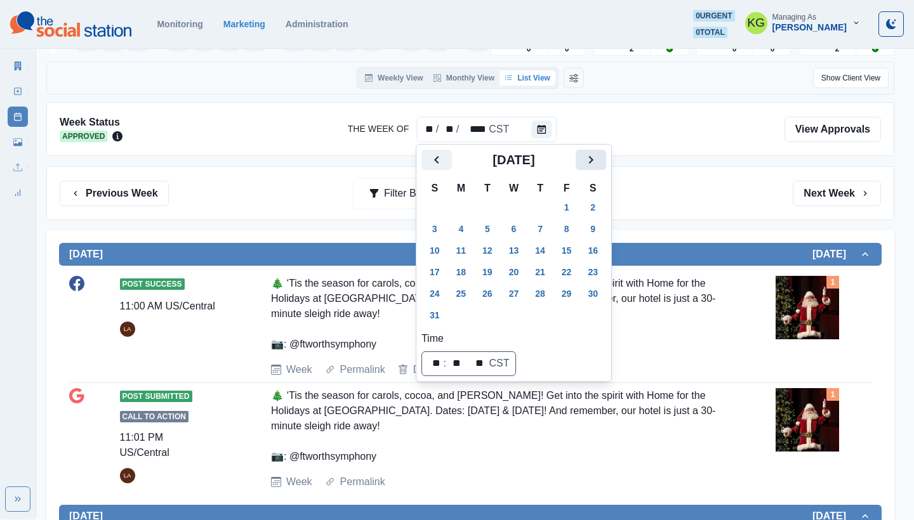
click at [593, 162] on button "Next" at bounding box center [591, 160] width 30 height 20
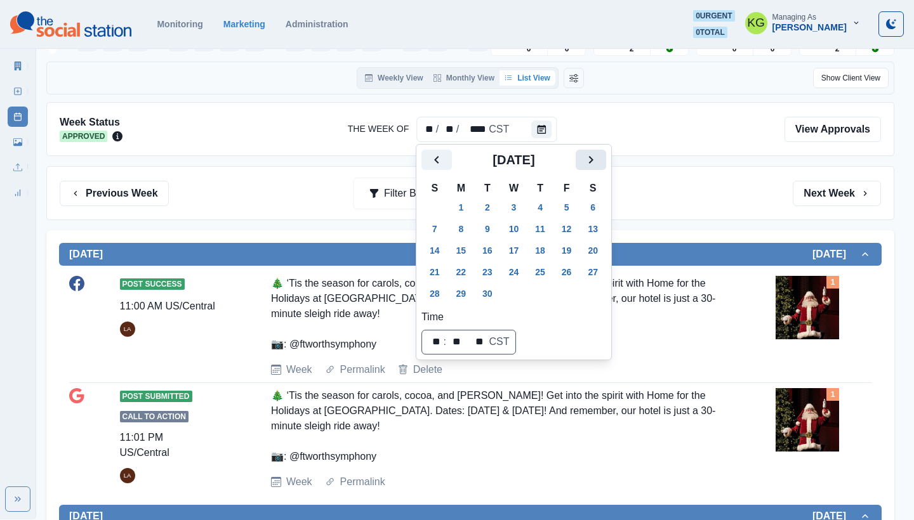
click at [593, 162] on button "Next" at bounding box center [591, 160] width 30 height 20
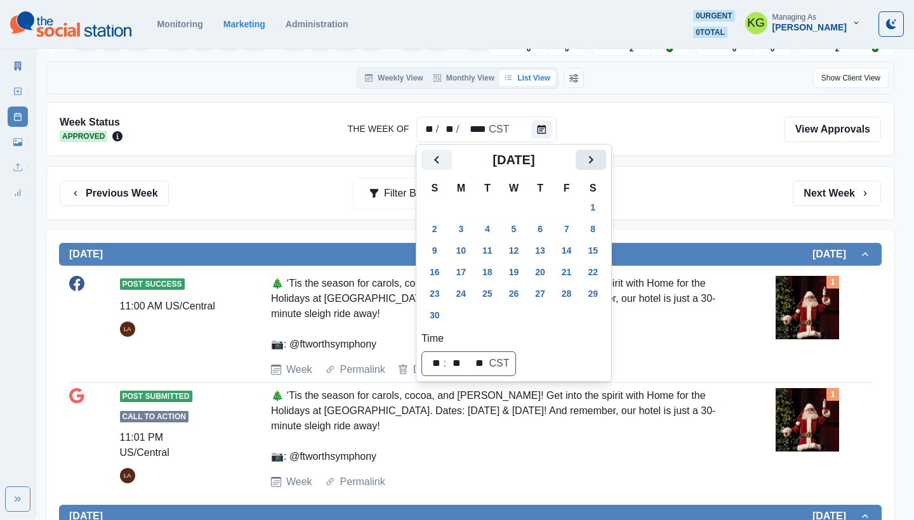
click at [593, 162] on button "Next" at bounding box center [591, 160] width 30 height 20
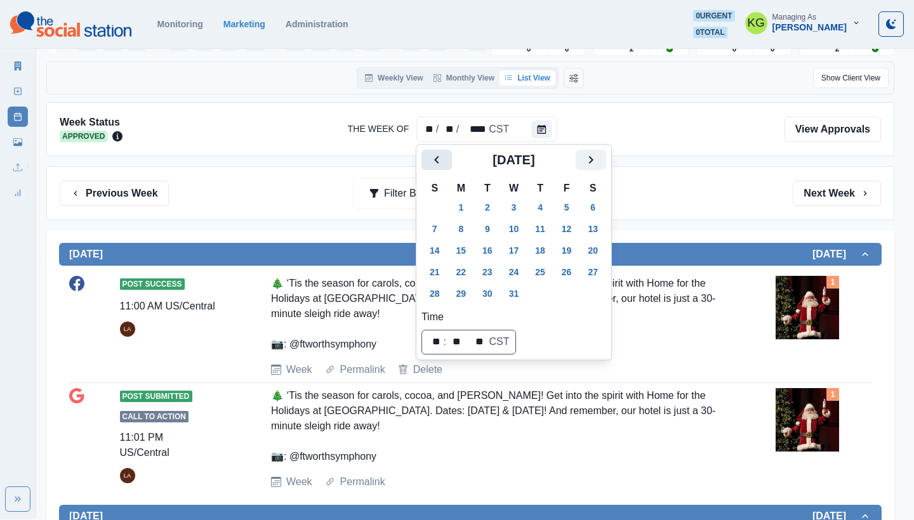
click at [434, 161] on icon "Previous" at bounding box center [436, 159] width 15 height 15
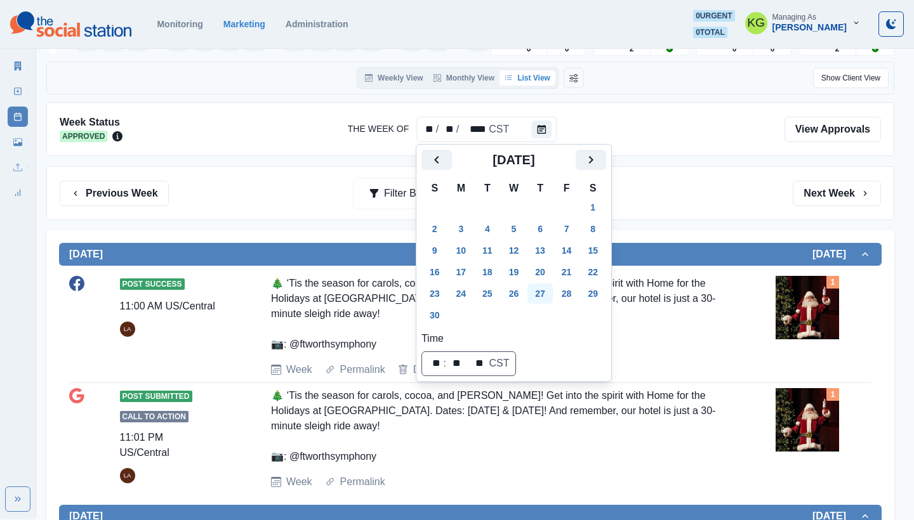
click at [553, 295] on button "27" at bounding box center [539, 294] width 25 height 20
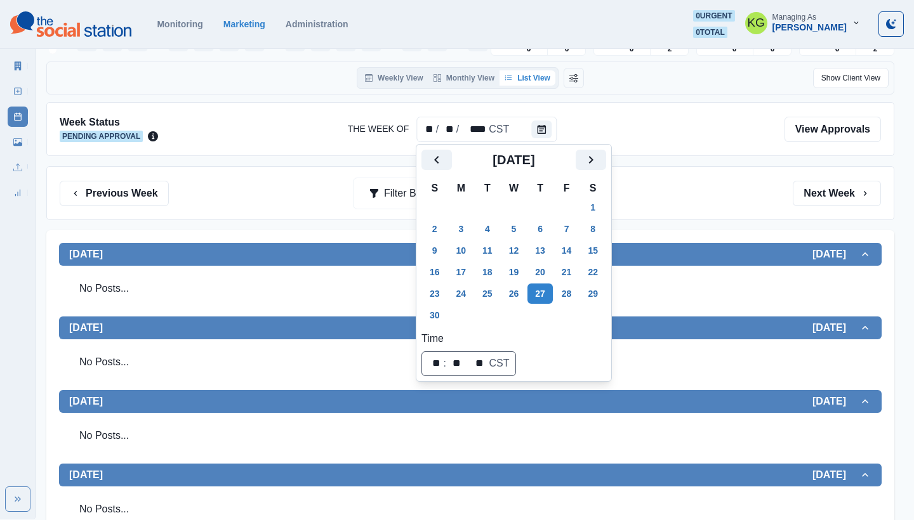
click at [712, 216] on div "Previous Week Filter By: Next Week" at bounding box center [470, 193] width 848 height 54
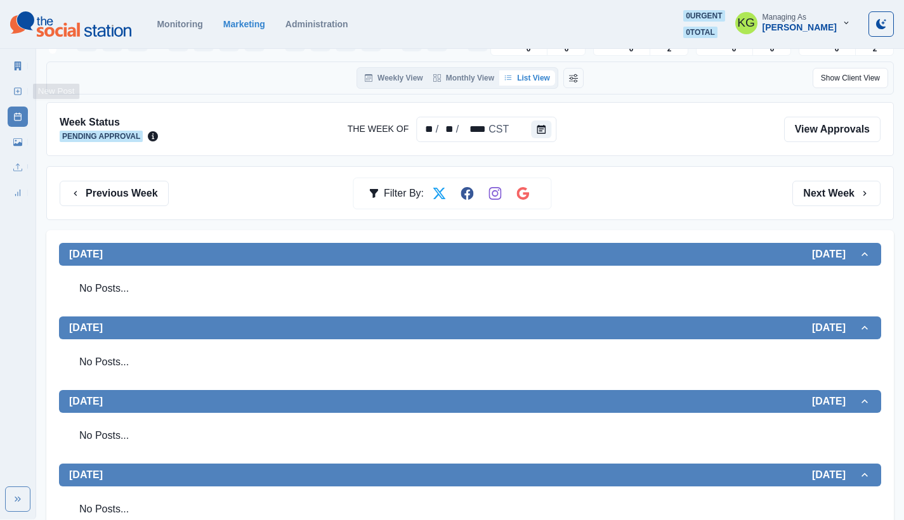
click at [14, 89] on icon at bounding box center [17, 91] width 9 height 9
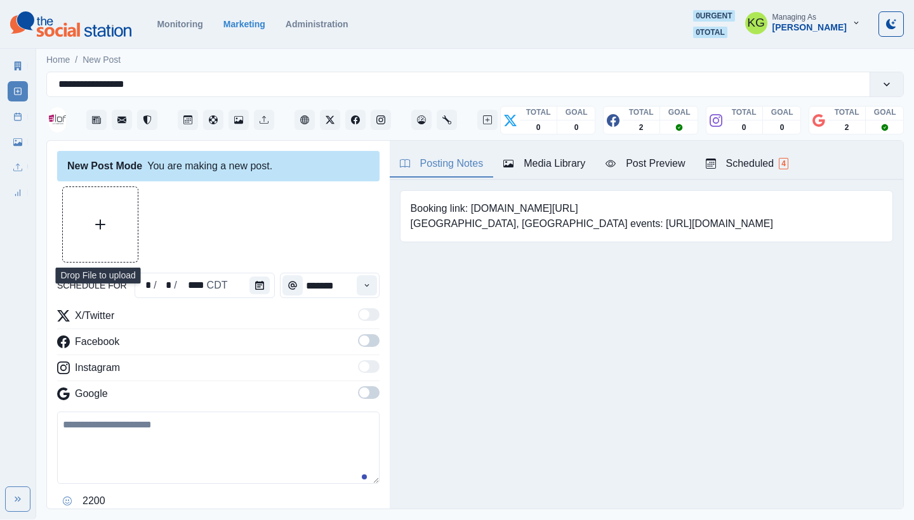
click at [126, 246] on button "Upload Media" at bounding box center [100, 224] width 75 height 75
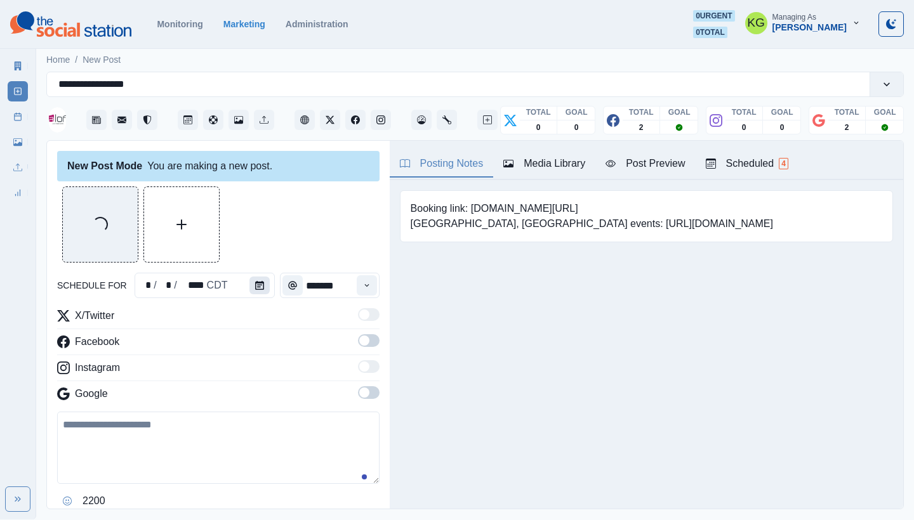
click at [261, 287] on icon "Calendar" at bounding box center [259, 285] width 9 height 9
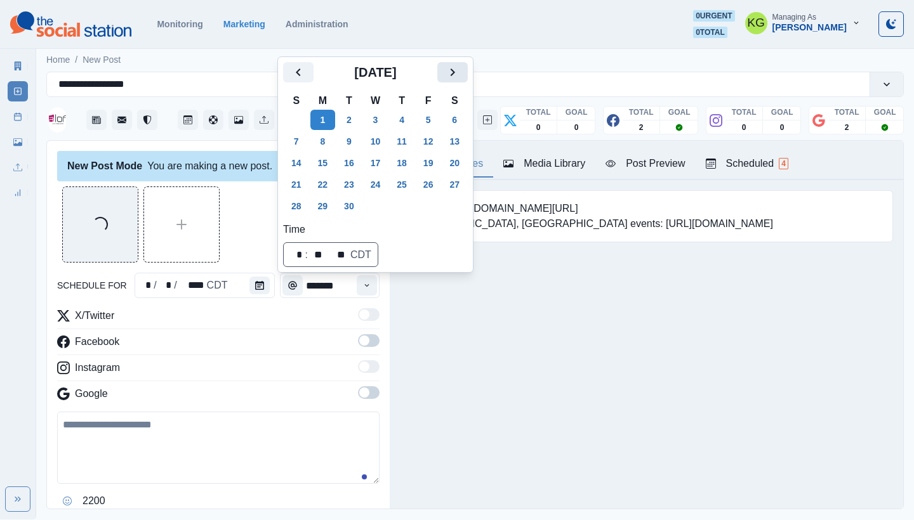
click at [458, 67] on icon "Next" at bounding box center [452, 72] width 15 height 15
click at [461, 82] on button "Next" at bounding box center [452, 72] width 30 height 20
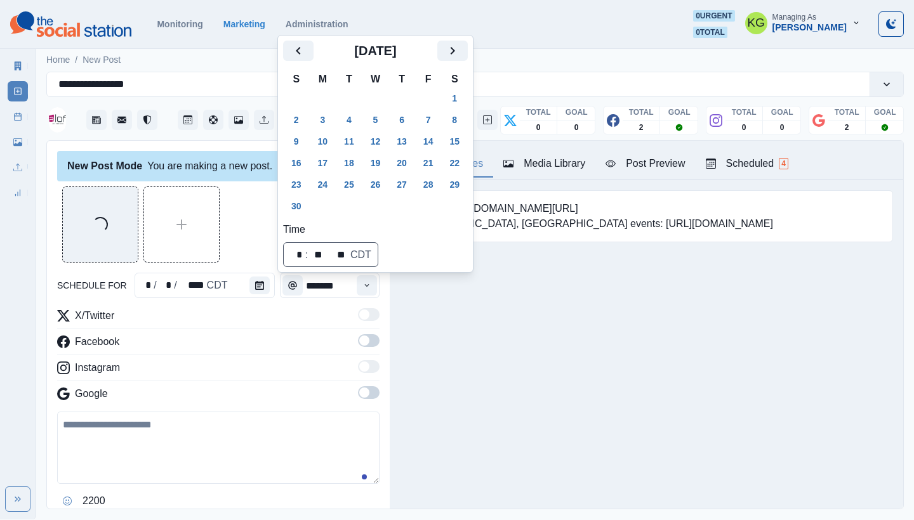
click at [407, 197] on td "4" at bounding box center [401, 206] width 27 height 22
click at [406, 187] on button "27" at bounding box center [401, 185] width 25 height 20
click at [488, 312] on div "Posting Notes Media Library Post Preview Scheduled 4 Booking link: [DOMAIN_NAME…" at bounding box center [646, 325] width 513 height 368
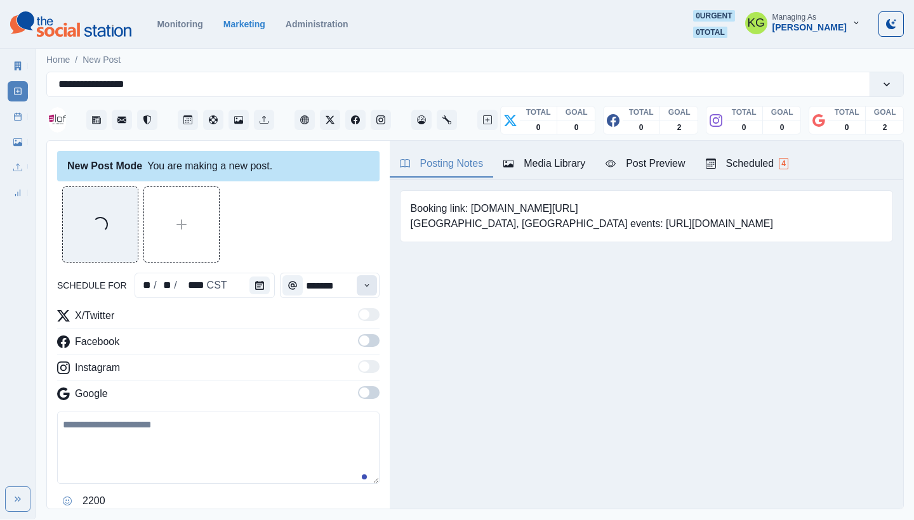
click at [360, 293] on button "Time" at bounding box center [367, 285] width 20 height 20
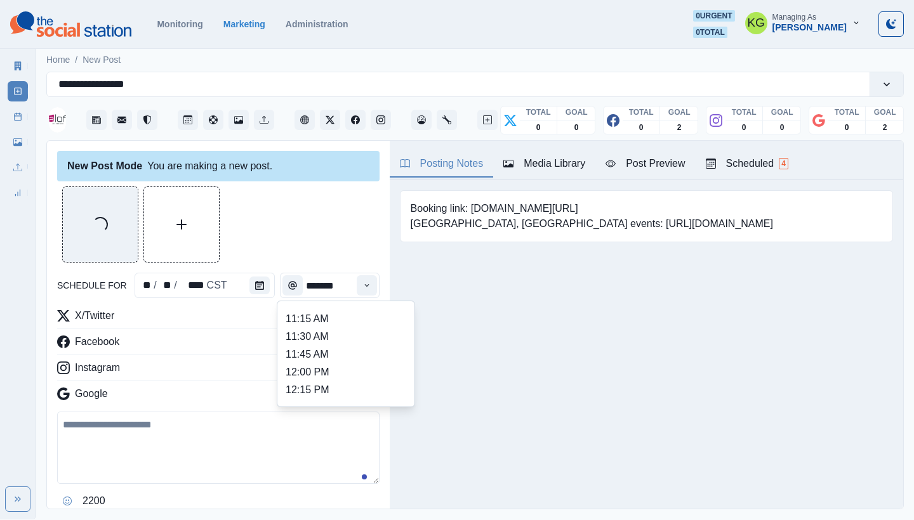
scroll to position [227, 0]
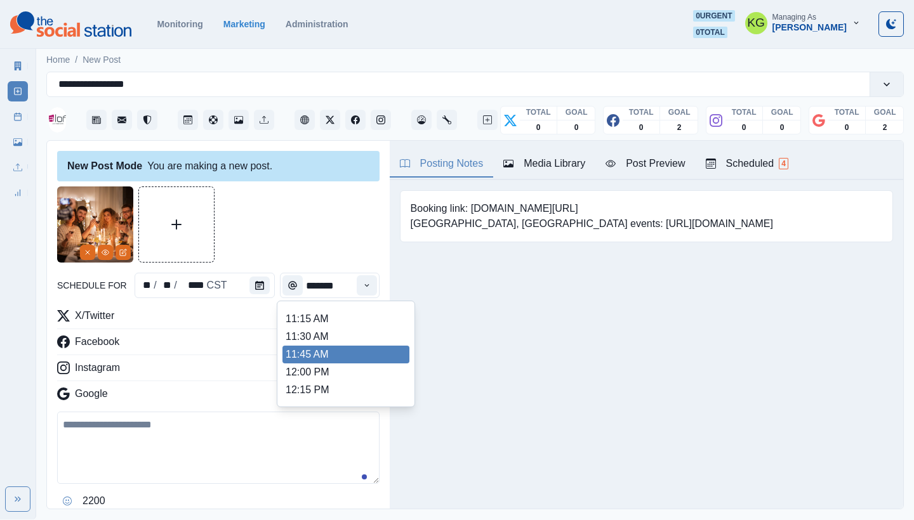
click at [317, 367] on li "12:00 PM" at bounding box center [345, 373] width 127 height 18
type input "********"
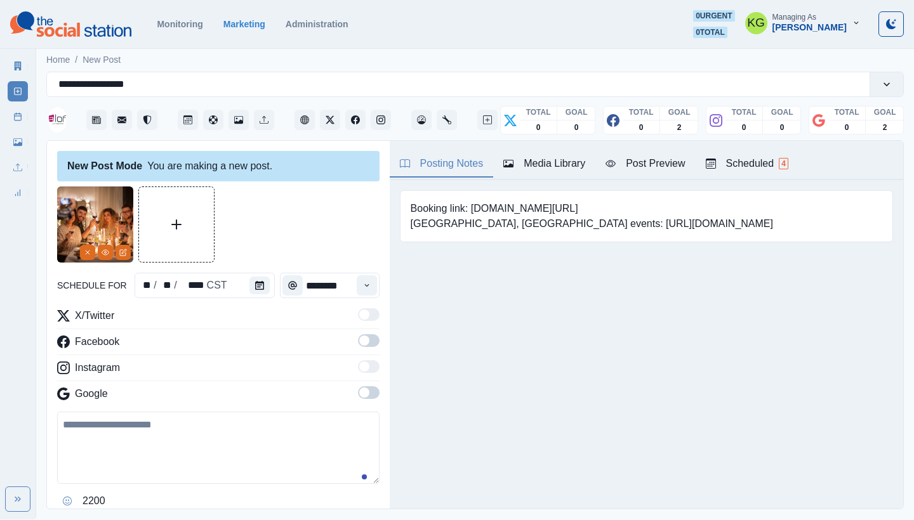
drag, startPoint x: 364, startPoint y: 397, endPoint x: 366, endPoint y: 375, distance: 21.6
click at [364, 397] on span at bounding box center [369, 392] width 22 height 13
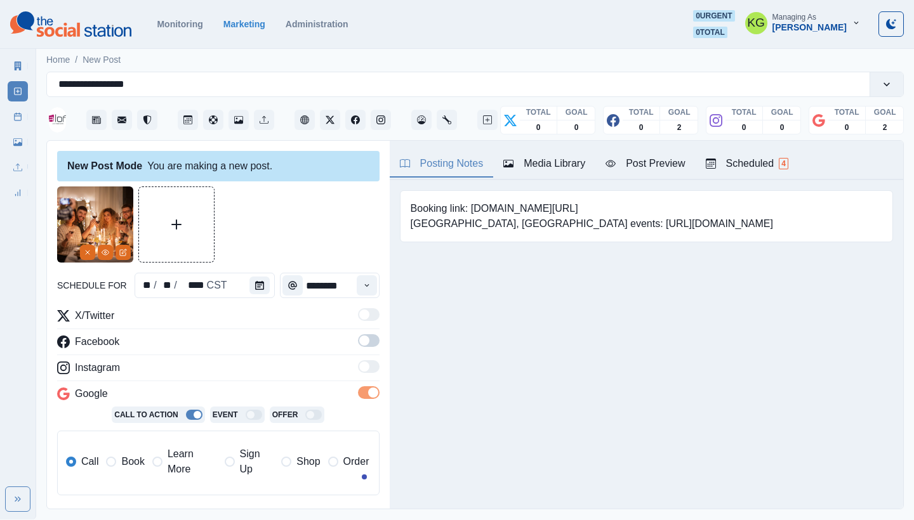
click at [360, 344] on span at bounding box center [369, 340] width 22 height 13
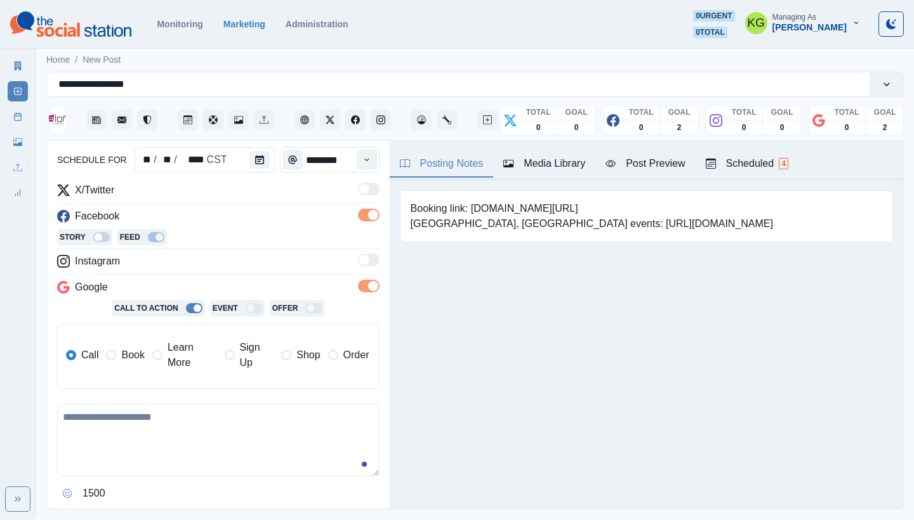
scroll to position [236, 0]
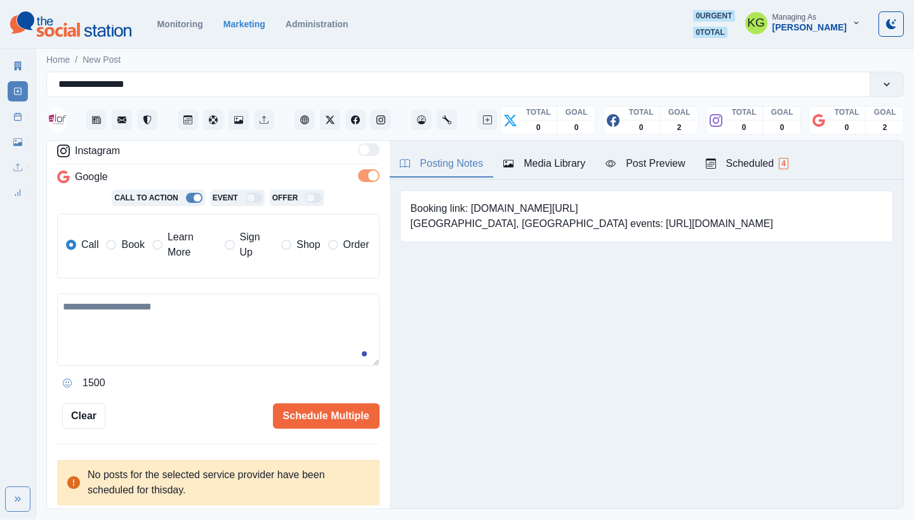
click at [134, 252] on span "Book" at bounding box center [132, 244] width 23 height 15
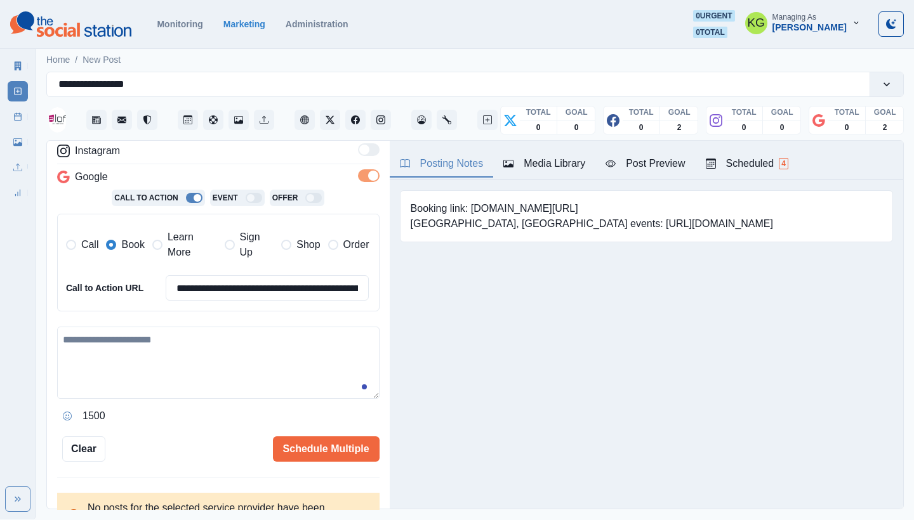
click at [185, 334] on textarea at bounding box center [218, 363] width 322 height 72
paste textarea "**********"
click at [62, 407] on button "Opens Emoji Picker" at bounding box center [67, 416] width 20 height 20
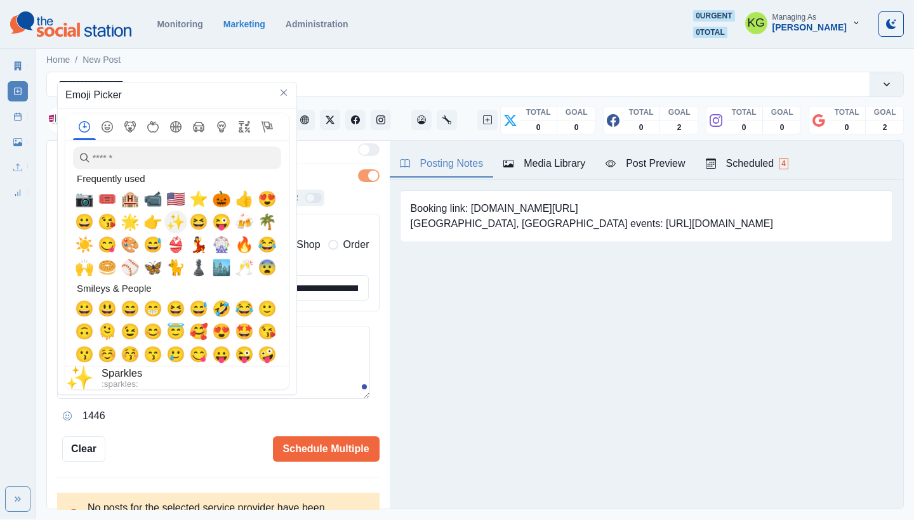
click at [181, 223] on span "✨" at bounding box center [175, 222] width 19 height 18
type textarea "**********"
click at [367, 343] on textarea "**********" at bounding box center [213, 363] width 313 height 72
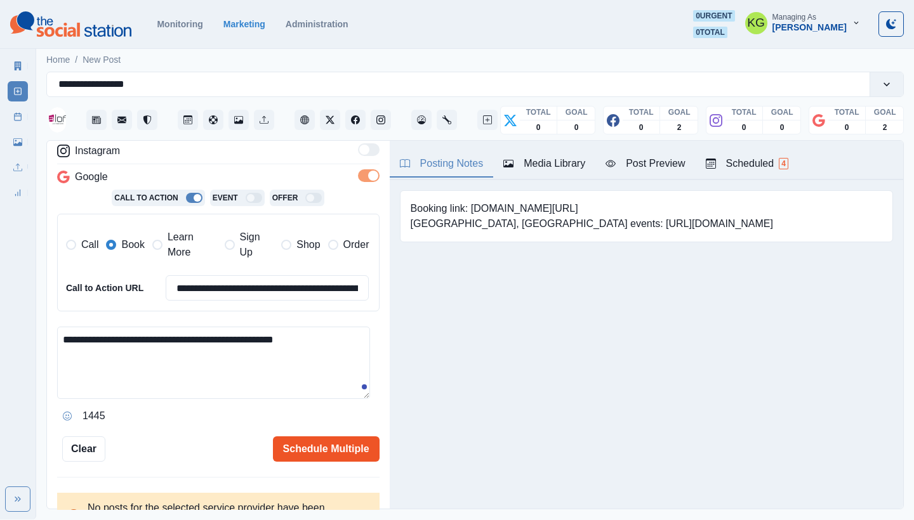
click at [320, 437] on button "Schedule Multiple" at bounding box center [326, 449] width 107 height 25
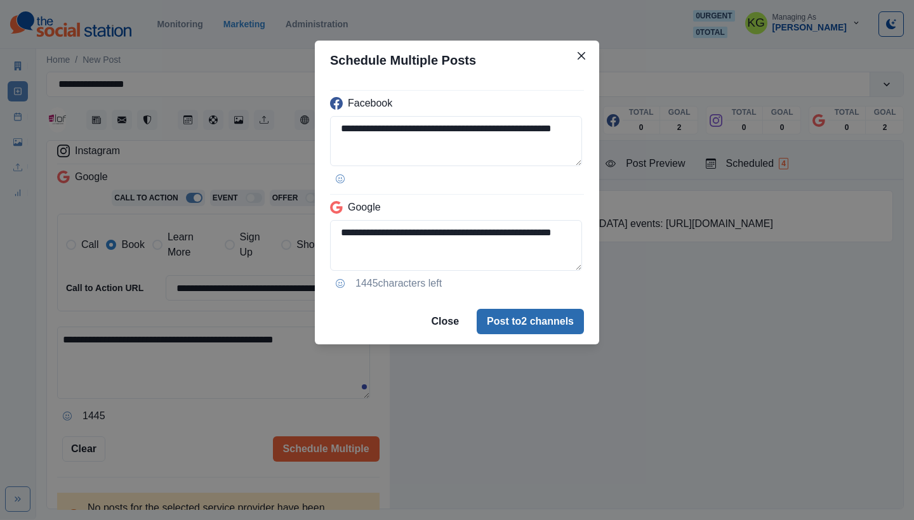
click at [568, 312] on button "Post to 2 channels" at bounding box center [530, 321] width 107 height 25
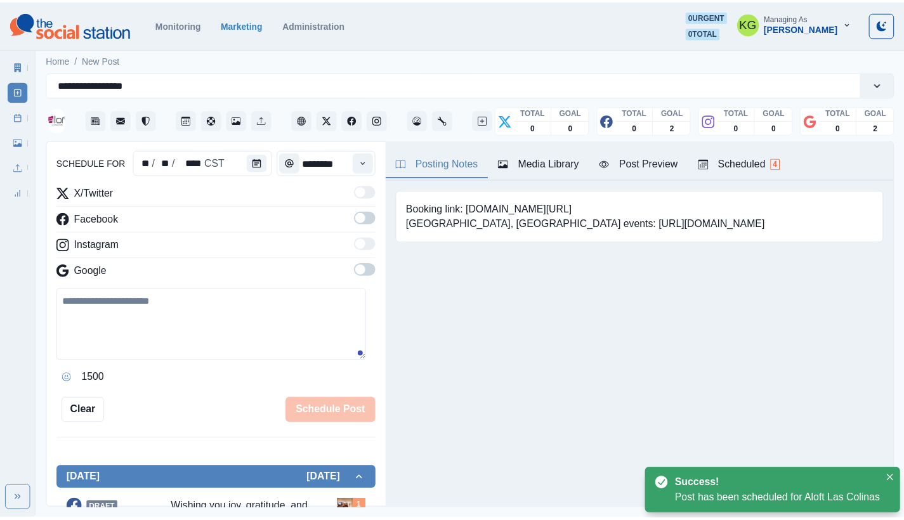
scroll to position [77, 0]
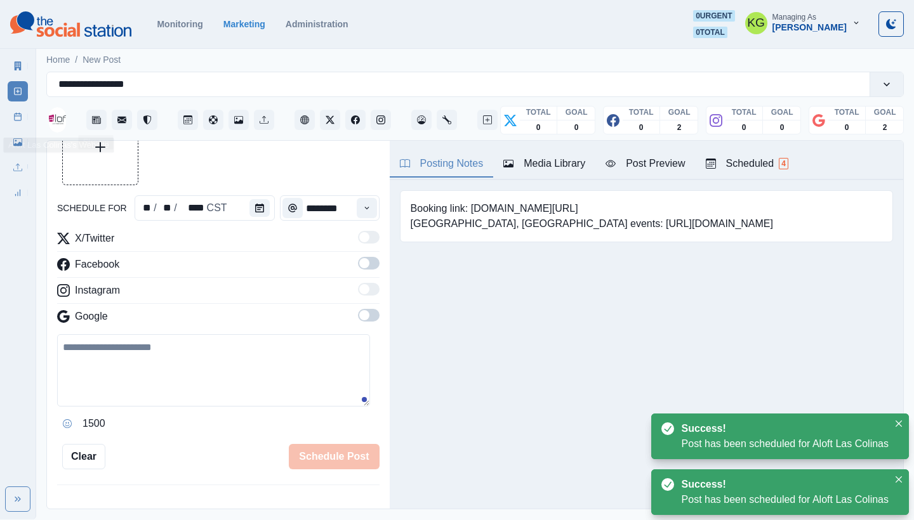
click at [10, 117] on link "Post Schedule" at bounding box center [18, 117] width 20 height 20
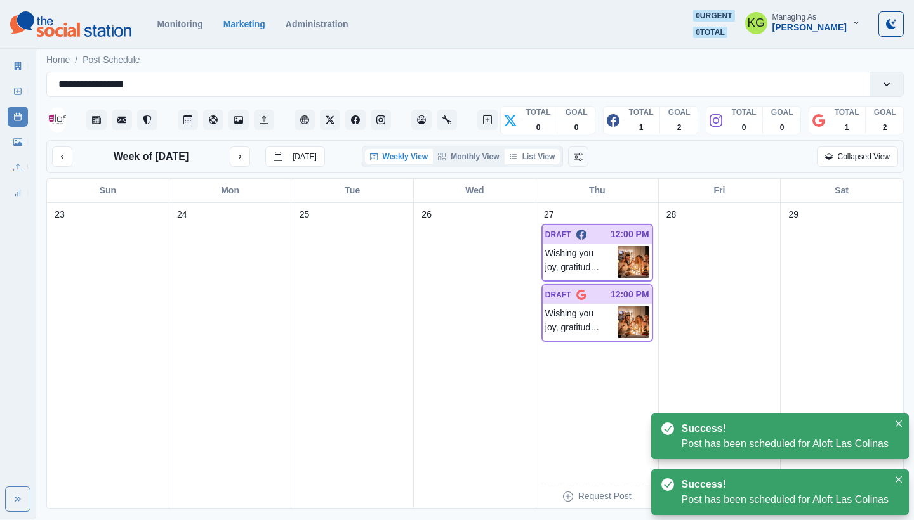
click at [548, 158] on button "List View" at bounding box center [532, 156] width 56 height 15
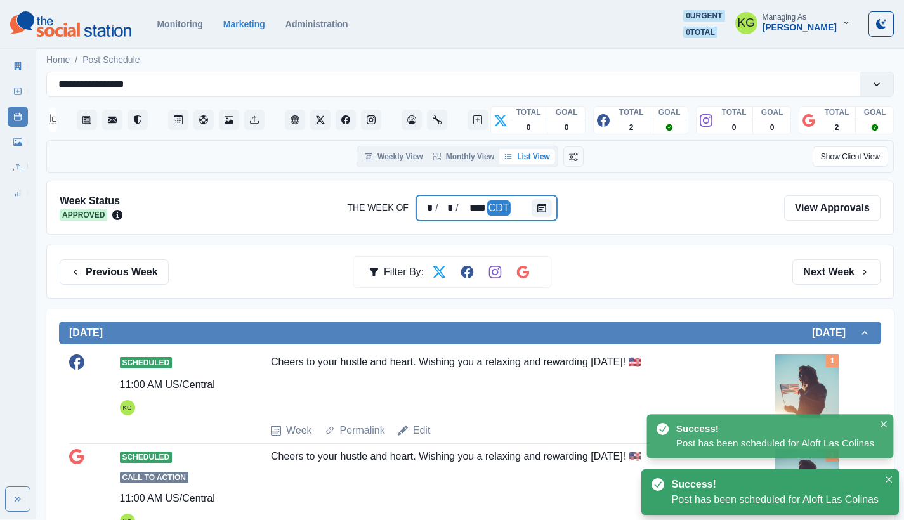
click at [551, 209] on div at bounding box center [544, 207] width 25 height 25
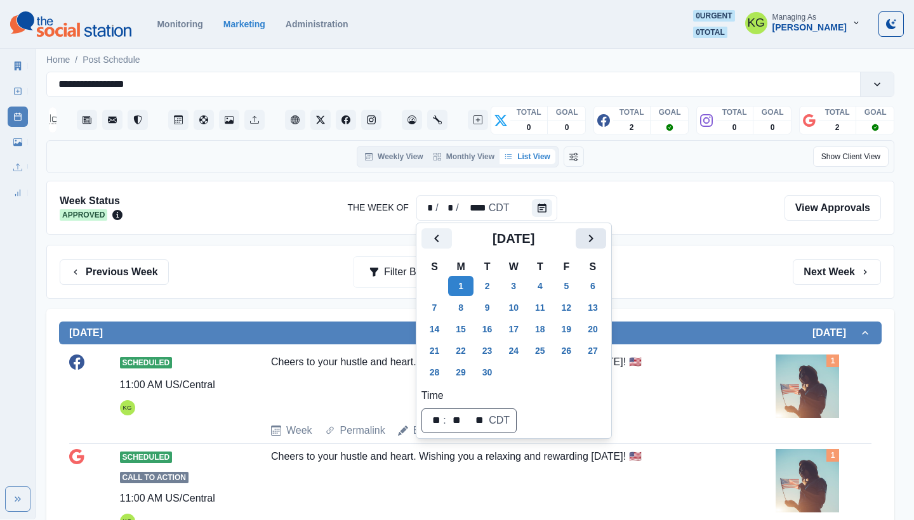
click at [598, 235] on icon "Next" at bounding box center [590, 238] width 15 height 15
click at [598, 240] on icon "Next" at bounding box center [590, 238] width 15 height 15
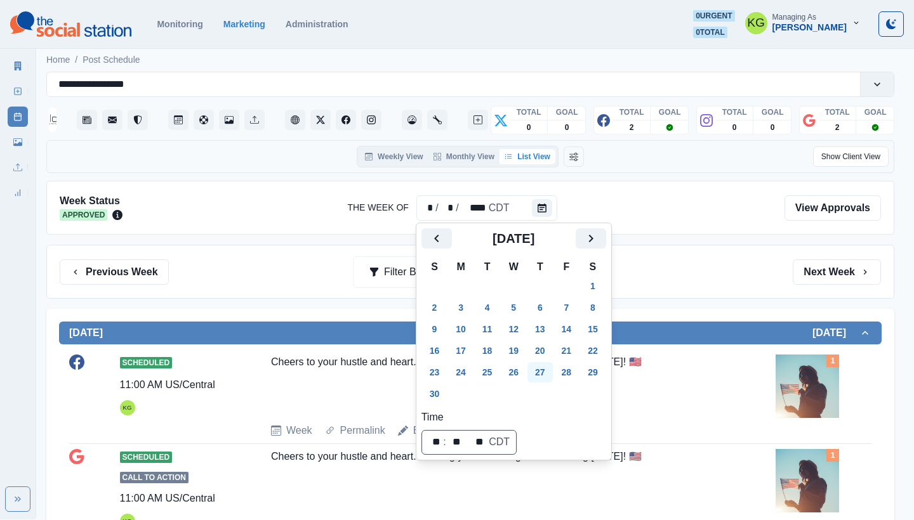
click at [553, 374] on button "27" at bounding box center [539, 372] width 25 height 20
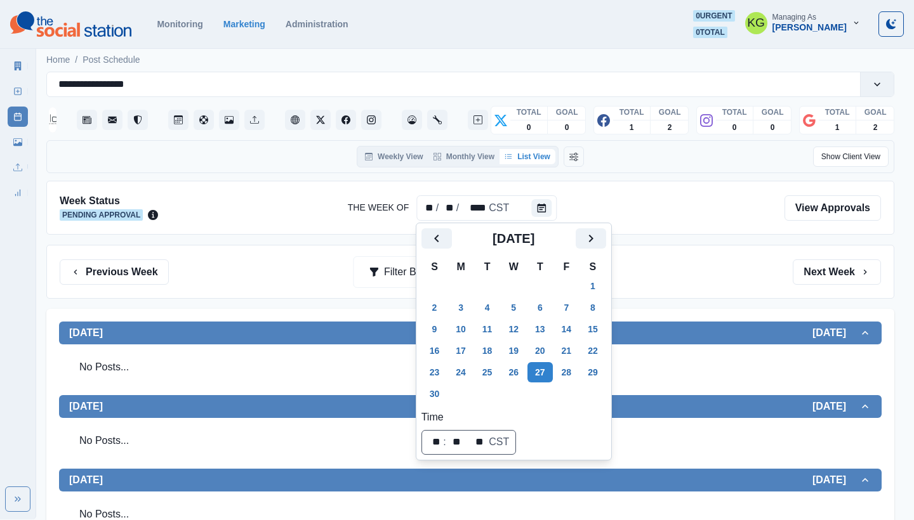
click at [693, 274] on div "Previous Week Filter By: Next Week" at bounding box center [470, 272] width 821 height 25
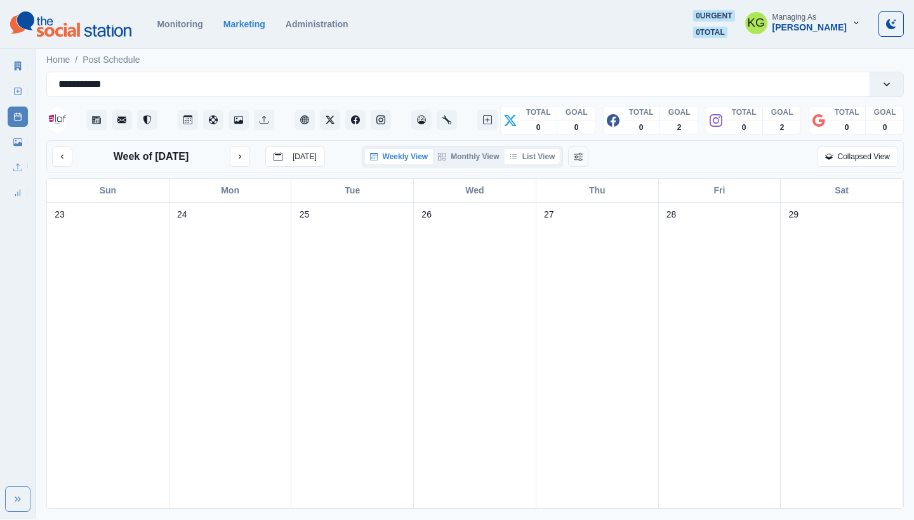
click at [536, 161] on button "List View" at bounding box center [532, 156] width 56 height 15
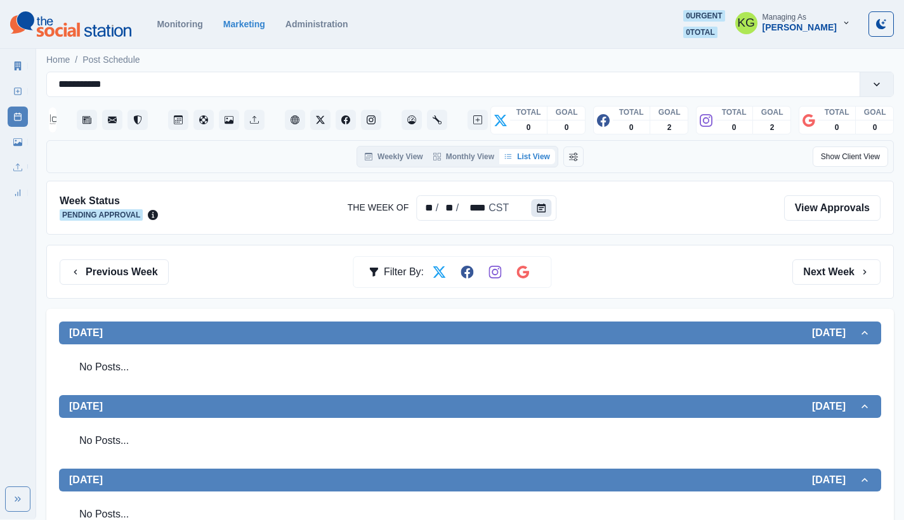
click at [547, 209] on button "Calendar" at bounding box center [541, 208] width 20 height 18
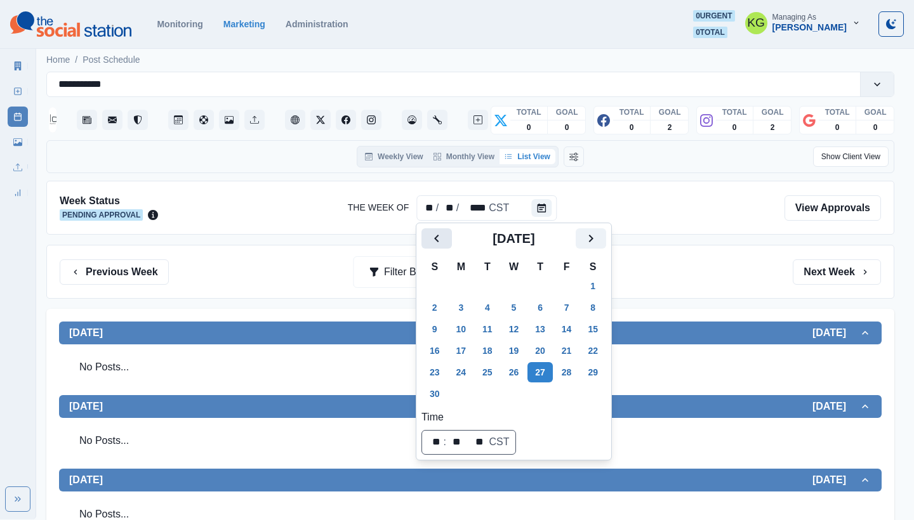
click at [442, 247] on button "Previous" at bounding box center [436, 238] width 30 height 20
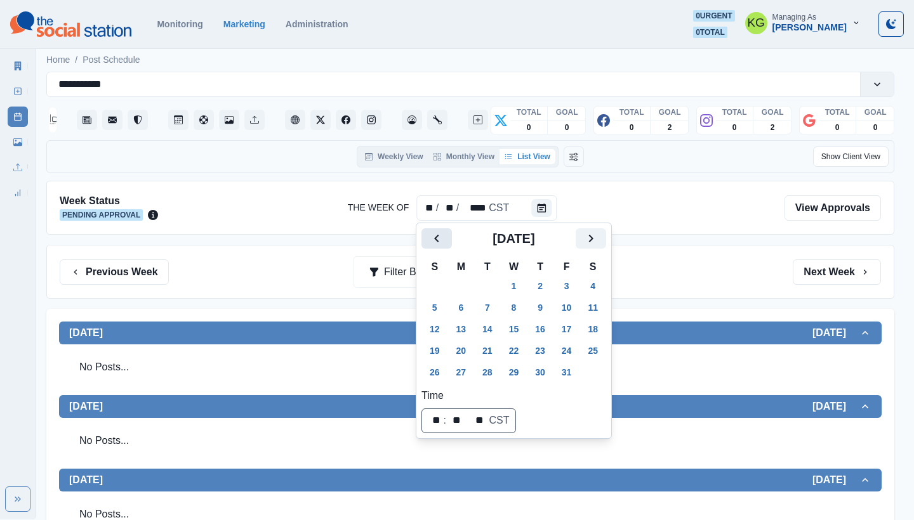
click at [442, 246] on button "Previous" at bounding box center [436, 238] width 30 height 20
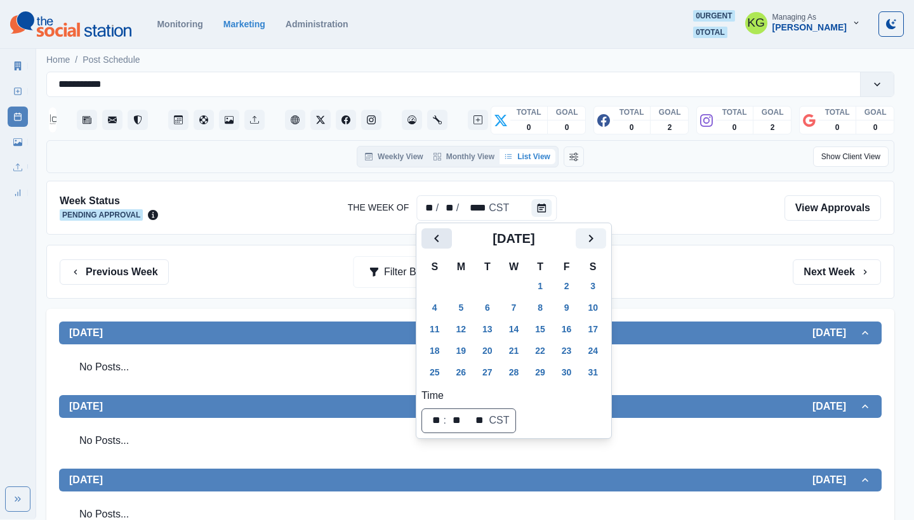
click at [442, 246] on button "Previous" at bounding box center [436, 238] width 30 height 20
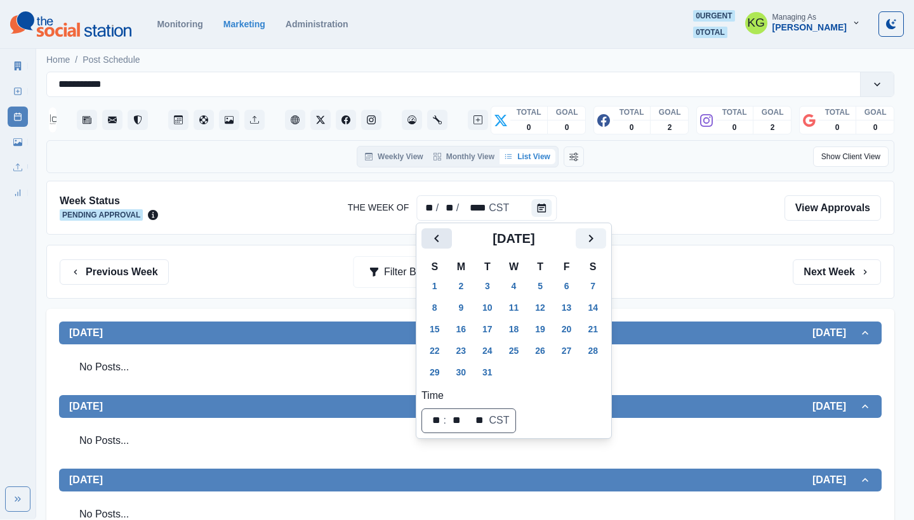
click at [442, 246] on button "Previous" at bounding box center [436, 238] width 30 height 20
click at [598, 232] on icon "Next" at bounding box center [590, 238] width 15 height 15
click at [521, 361] on td "20" at bounding box center [514, 351] width 27 height 22
click at [518, 377] on button "27" at bounding box center [513, 372] width 25 height 20
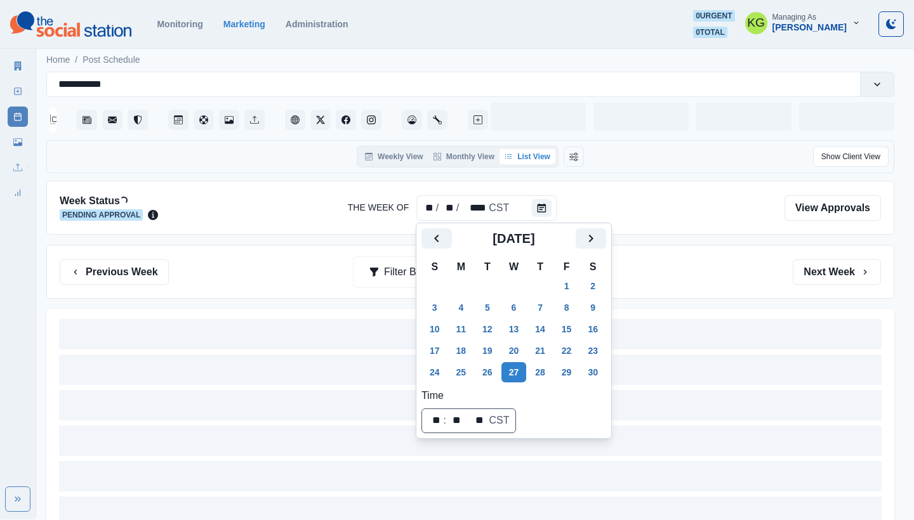
click at [702, 294] on div "Previous Week Filter By: Next Week" at bounding box center [470, 272] width 848 height 54
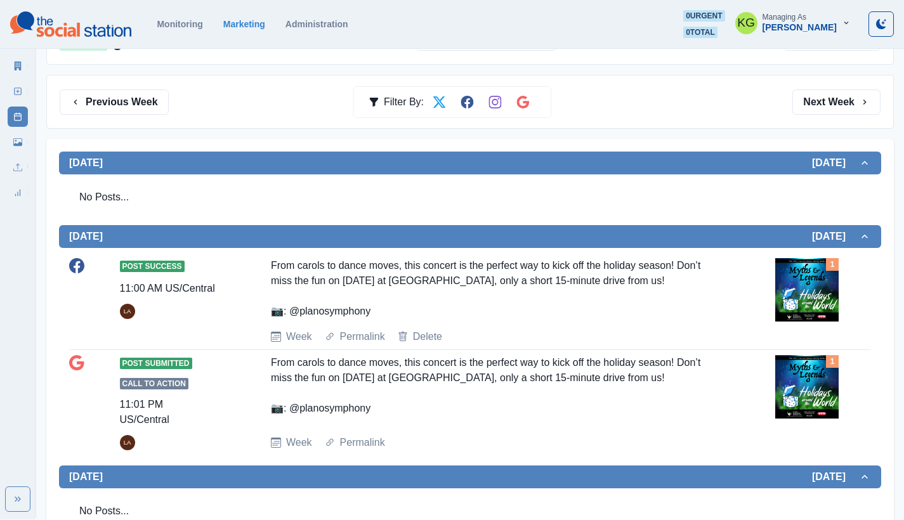
scroll to position [424, 0]
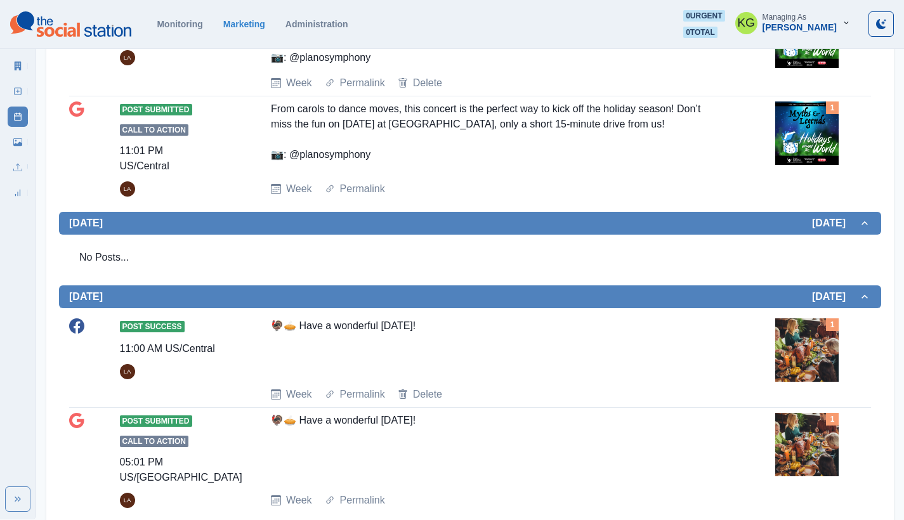
drag, startPoint x: 384, startPoint y: 319, endPoint x: 305, endPoint y: 317, distance: 79.3
click at [244, 319] on div "Post Success 11:00 AM US/Central LA 🦃🥧 Have a wonderful [DATE]! Week Permalink …" at bounding box center [470, 361] width 802 height 84
copy div "🦃🥧 Have a wonderful [DATE]!"
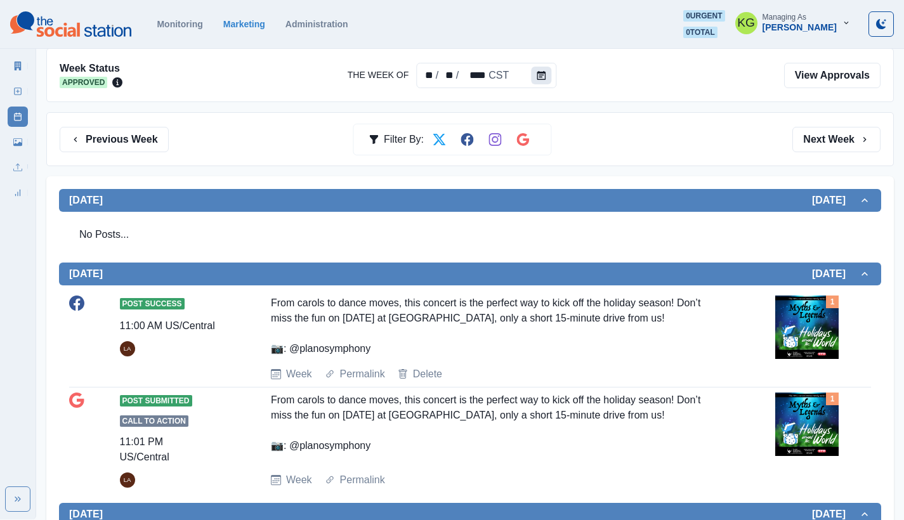
click at [534, 77] on button "Calendar" at bounding box center [541, 76] width 20 height 18
click at [548, 77] on button "Calendar" at bounding box center [541, 76] width 20 height 18
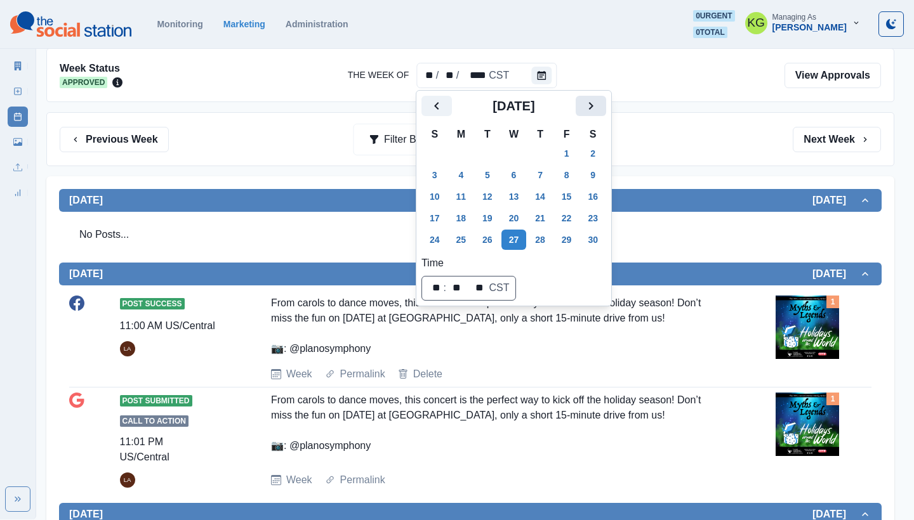
click at [598, 102] on icon "Next" at bounding box center [590, 105] width 15 height 15
click at [598, 109] on icon "Next" at bounding box center [590, 105] width 15 height 15
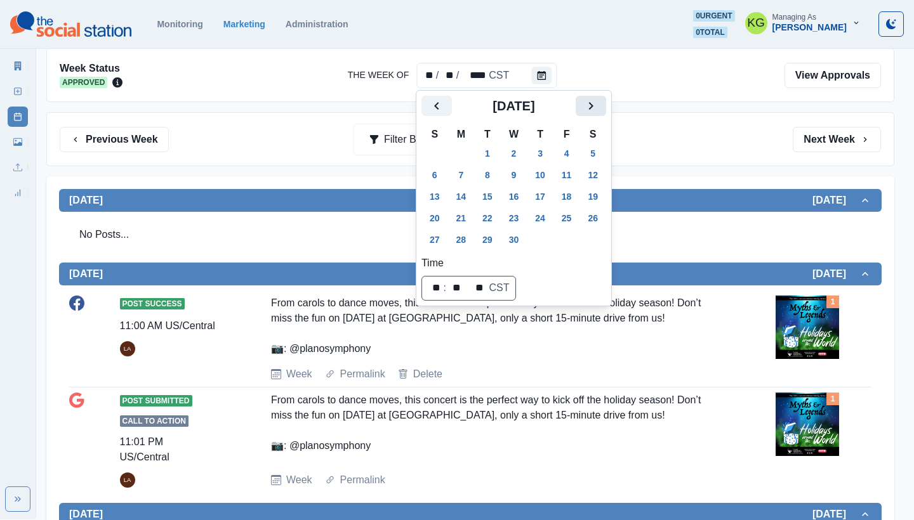
click at [598, 109] on icon "Next" at bounding box center [590, 105] width 15 height 15
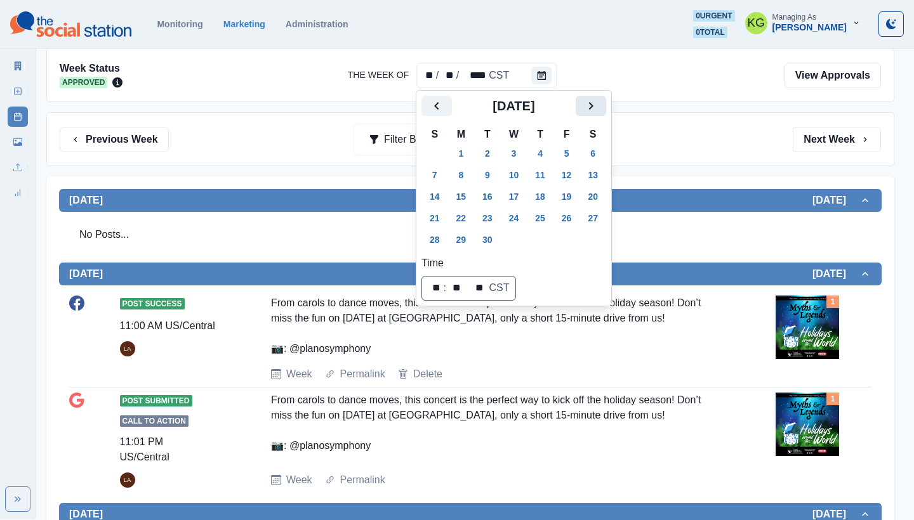
click at [598, 109] on icon "Next" at bounding box center [590, 105] width 15 height 15
click at [593, 112] on icon "Next" at bounding box center [590, 105] width 15 height 15
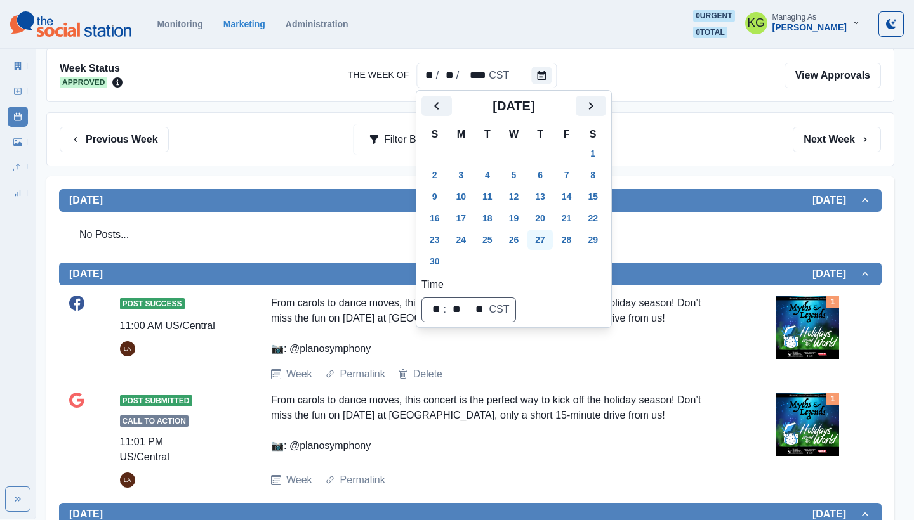
click at [549, 237] on button "27" at bounding box center [539, 240] width 25 height 20
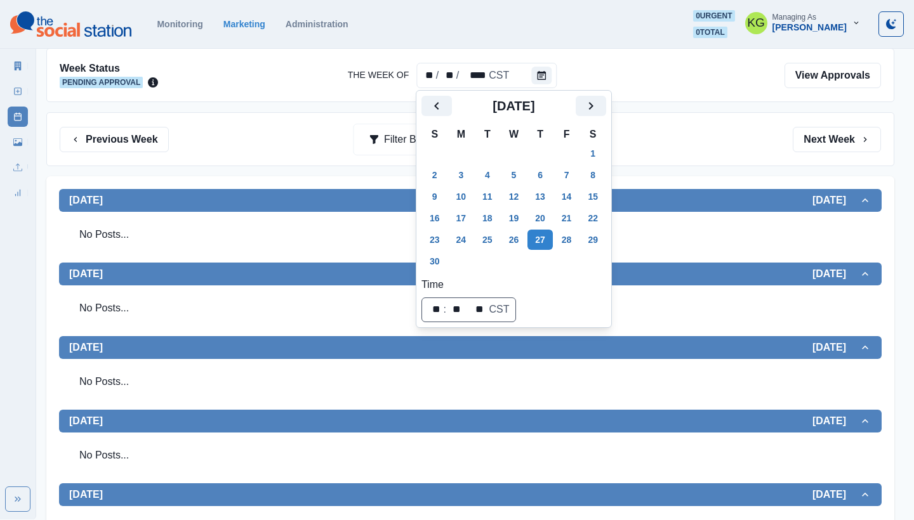
click at [694, 176] on div "Week Status Pending Approval The Week Of ** / ** / **** CST View Approvals Prev…" at bounding box center [470, 382] width 848 height 669
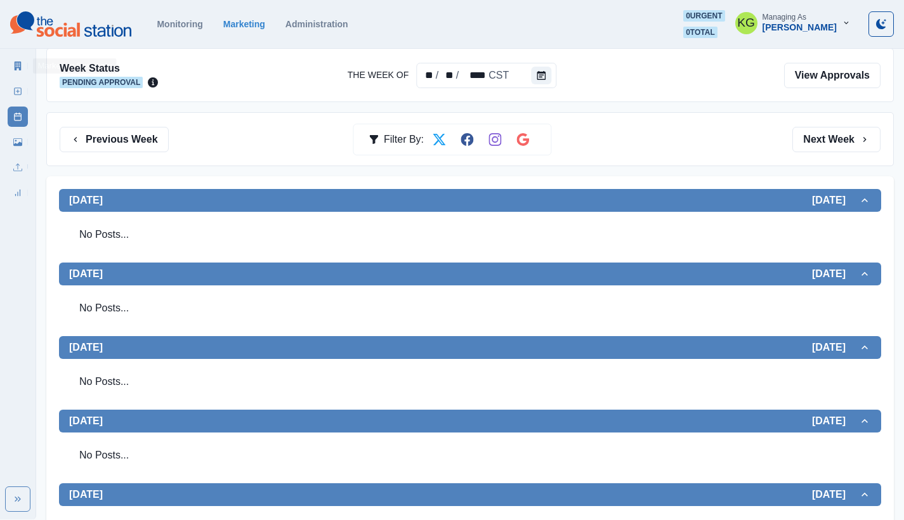
click at [15, 89] on icon at bounding box center [17, 91] width 9 height 9
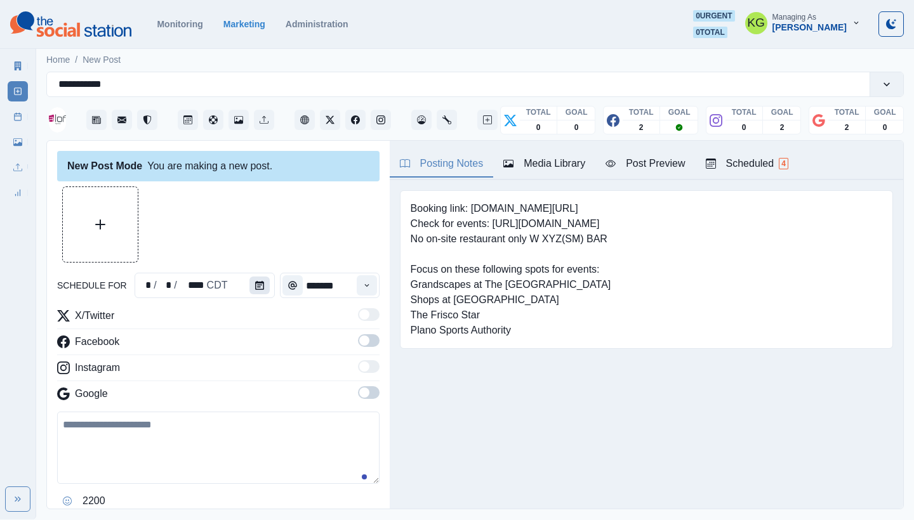
click at [260, 288] on icon "Calendar" at bounding box center [259, 285] width 9 height 9
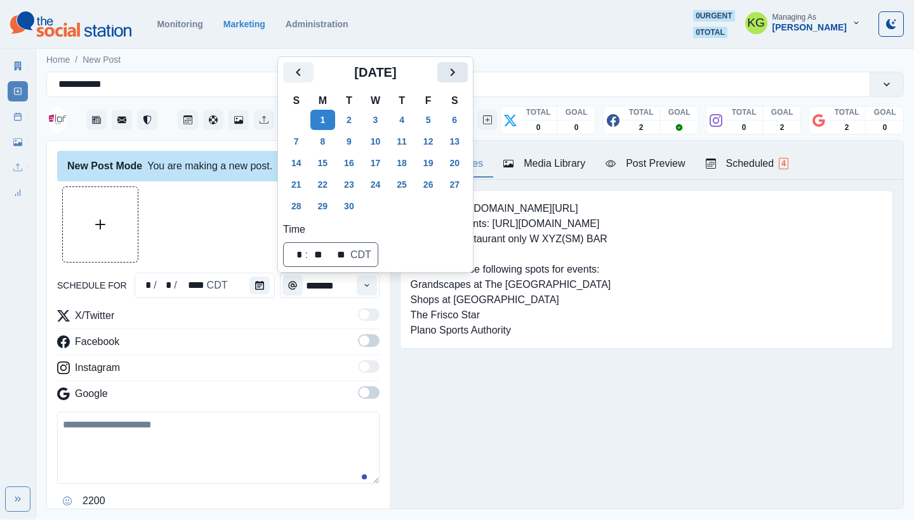
click at [460, 79] on icon "Next" at bounding box center [452, 72] width 15 height 15
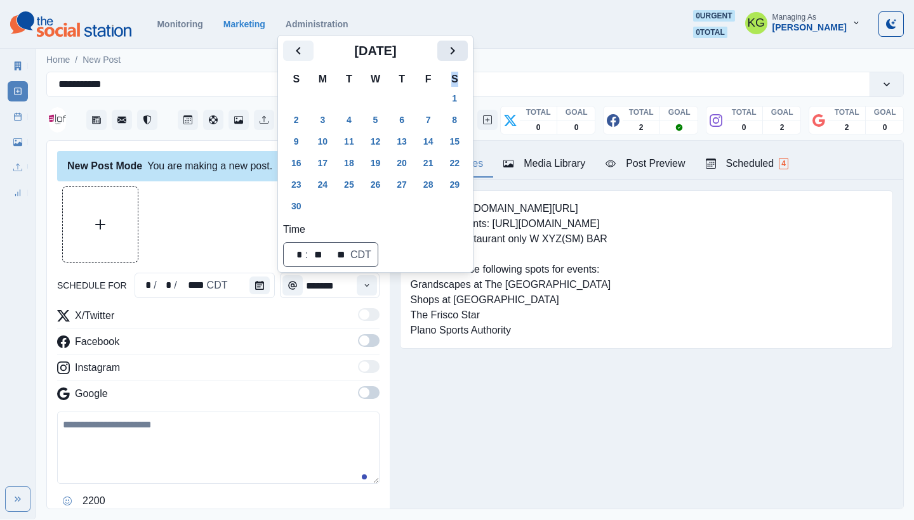
click at [465, 79] on th "S" at bounding box center [454, 79] width 27 height 16
click at [404, 185] on button "27" at bounding box center [401, 185] width 25 height 20
click at [220, 224] on div at bounding box center [218, 225] width 322 height 76
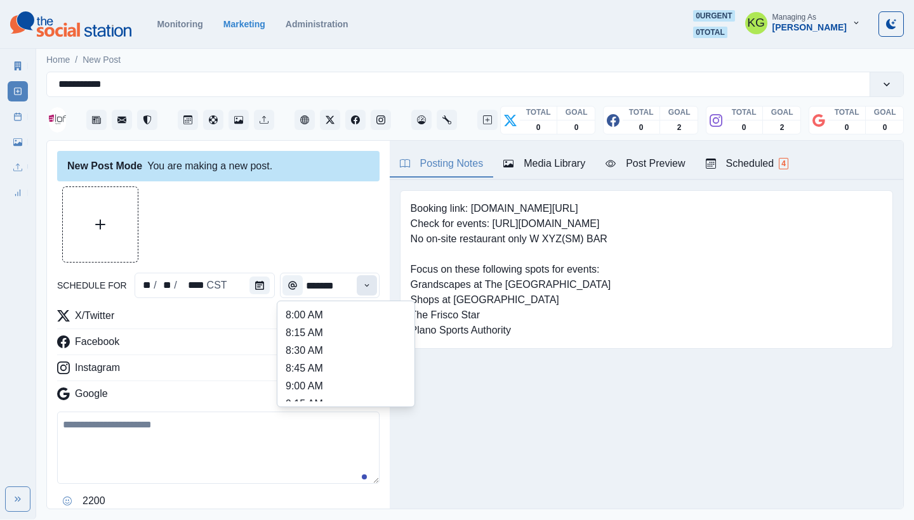
click at [357, 291] on button "Time" at bounding box center [367, 285] width 20 height 20
click at [315, 339] on li "12:00 PM" at bounding box center [345, 345] width 127 height 18
type input "********"
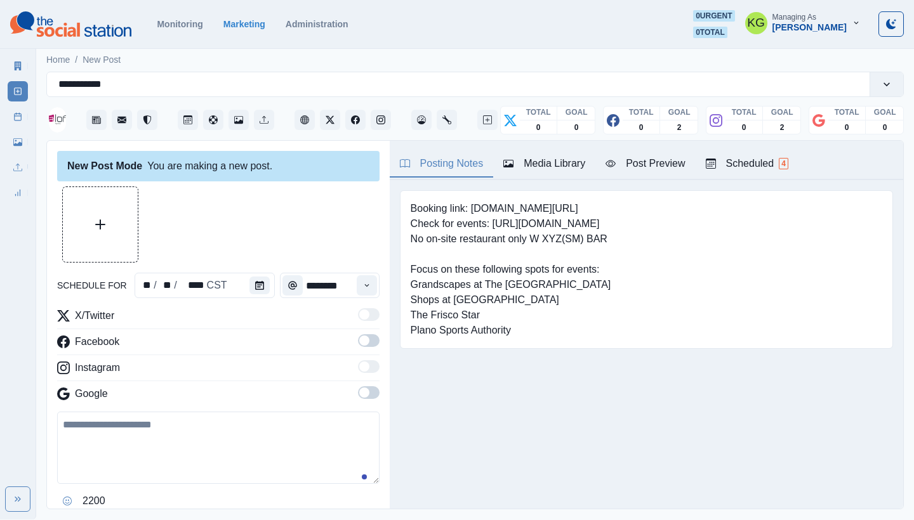
click at [362, 382] on div "X/Twitter Facebook Instagram Google" at bounding box center [218, 357] width 322 height 98
click at [359, 393] on span at bounding box center [364, 393] width 10 height 10
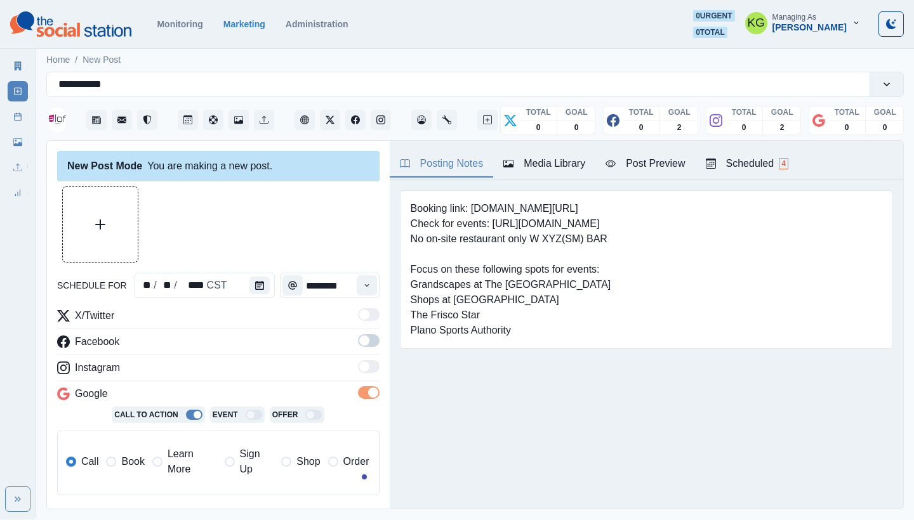
click at [360, 339] on span at bounding box center [369, 340] width 22 height 13
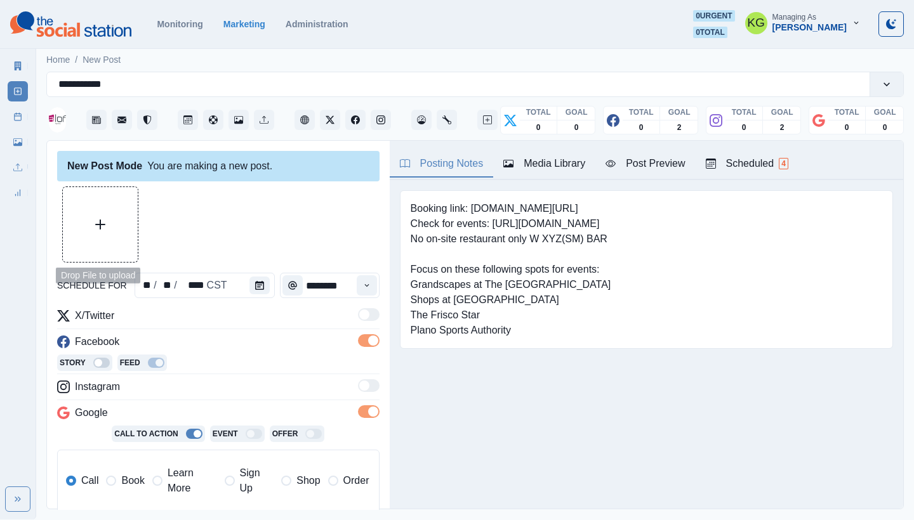
click at [125, 246] on button "Upload Media" at bounding box center [100, 224] width 75 height 75
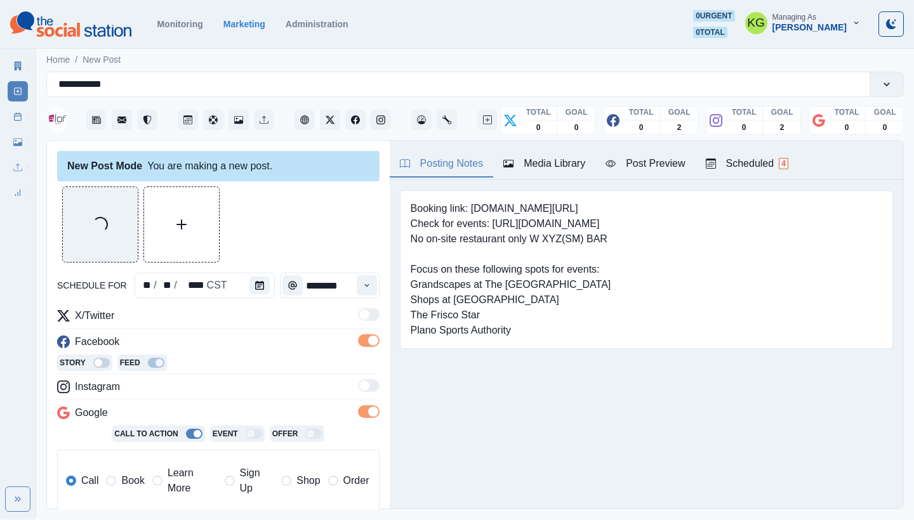
scroll to position [236, 0]
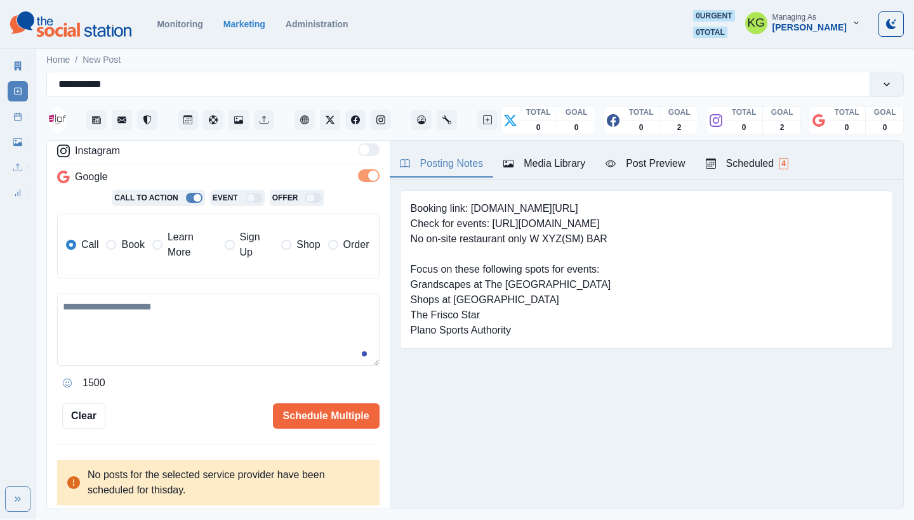
click at [129, 255] on label "Book" at bounding box center [125, 245] width 38 height 30
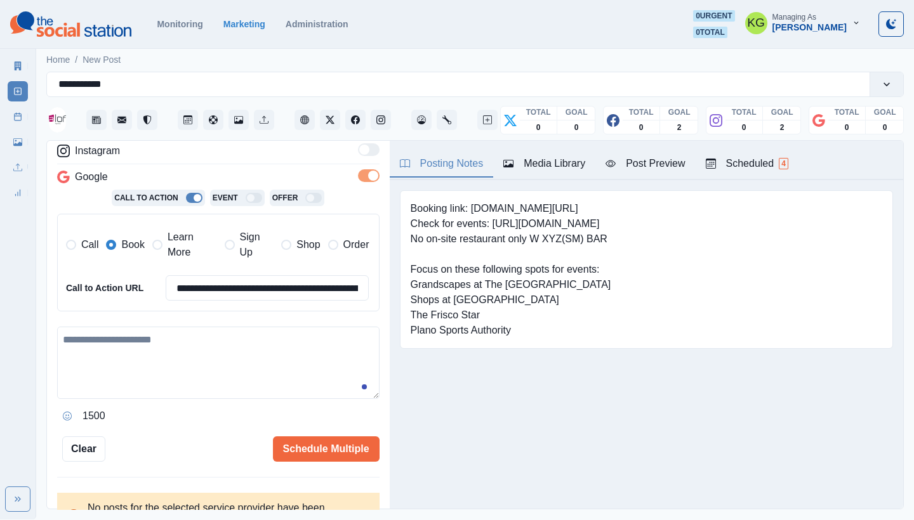
click at [173, 349] on textarea at bounding box center [218, 363] width 322 height 72
paste textarea "**********"
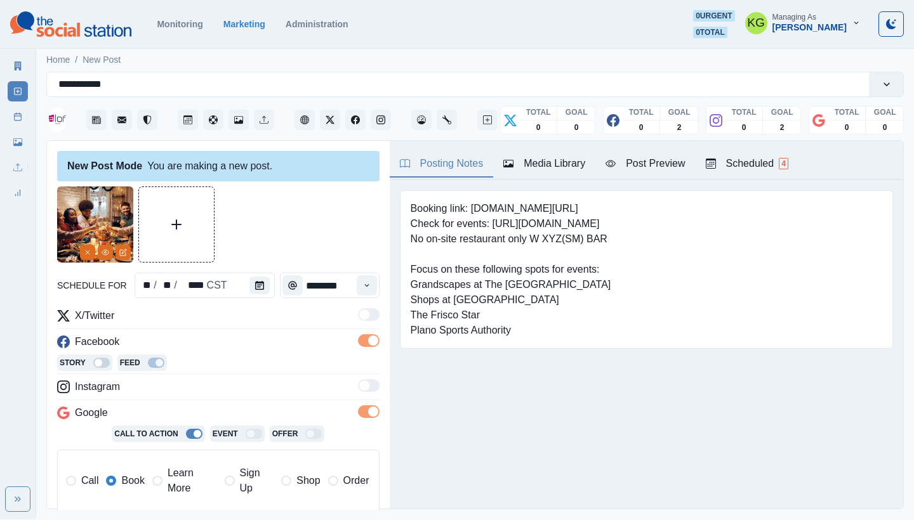
scroll to position [269, 0]
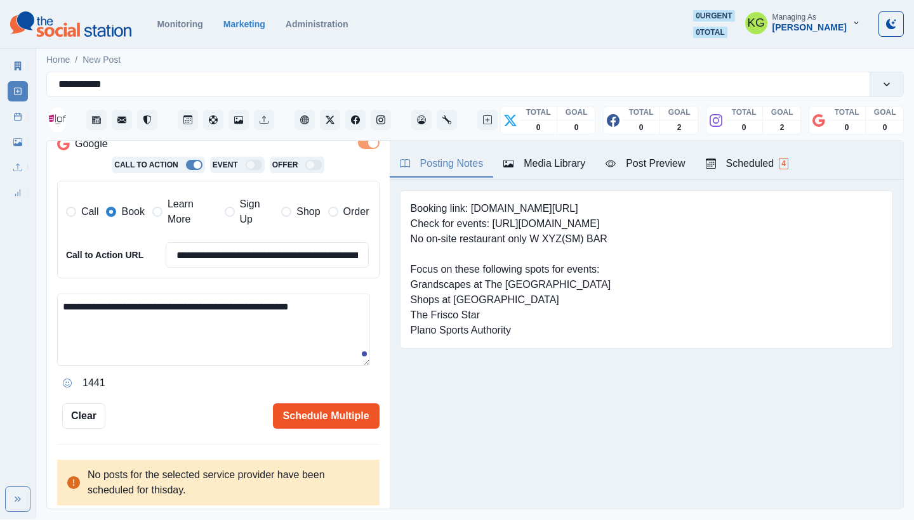
type textarea "**********"
click at [335, 412] on button "Schedule Multiple" at bounding box center [326, 416] width 107 height 25
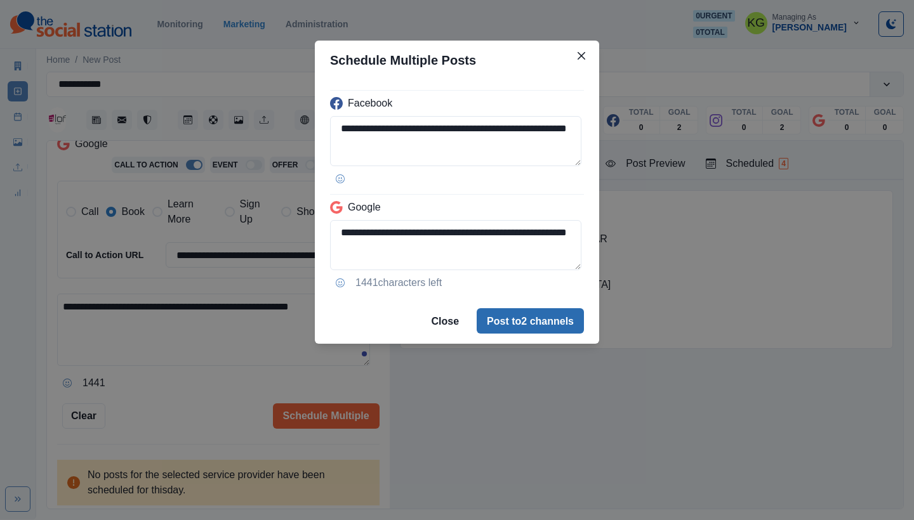
click at [544, 315] on button "Post to 2 channels" at bounding box center [530, 320] width 107 height 25
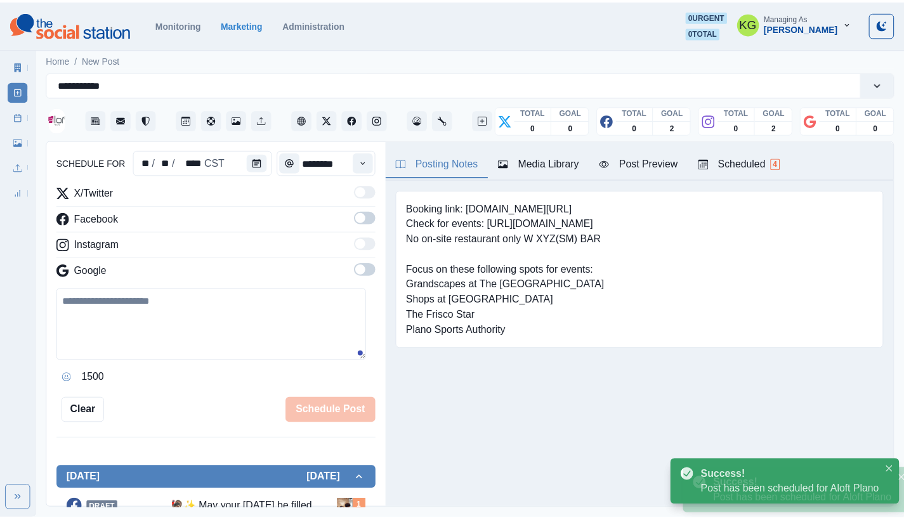
scroll to position [120, 0]
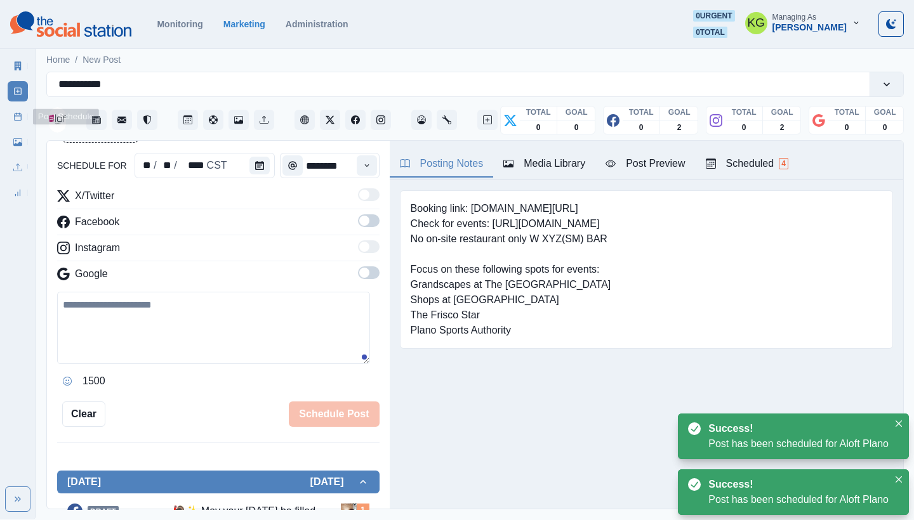
click at [19, 116] on line at bounding box center [18, 116] width 7 height 0
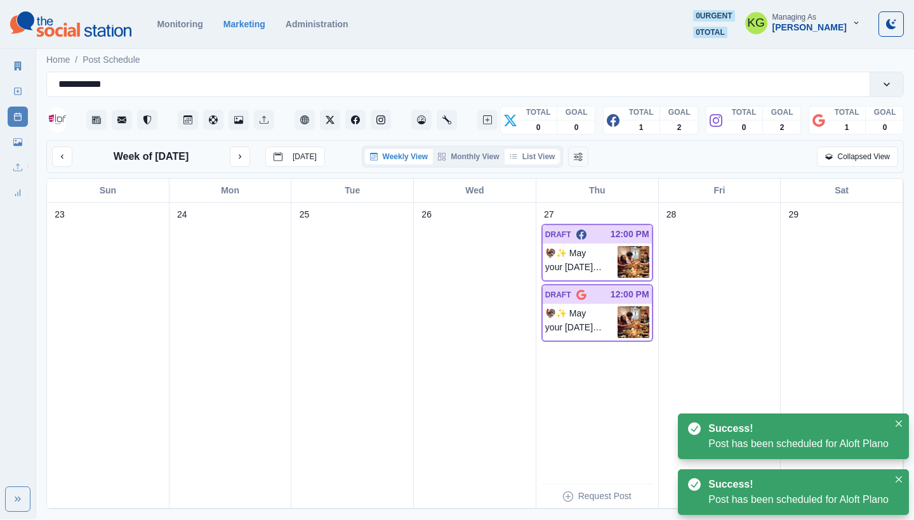
click at [546, 162] on button "List View" at bounding box center [532, 156] width 56 height 15
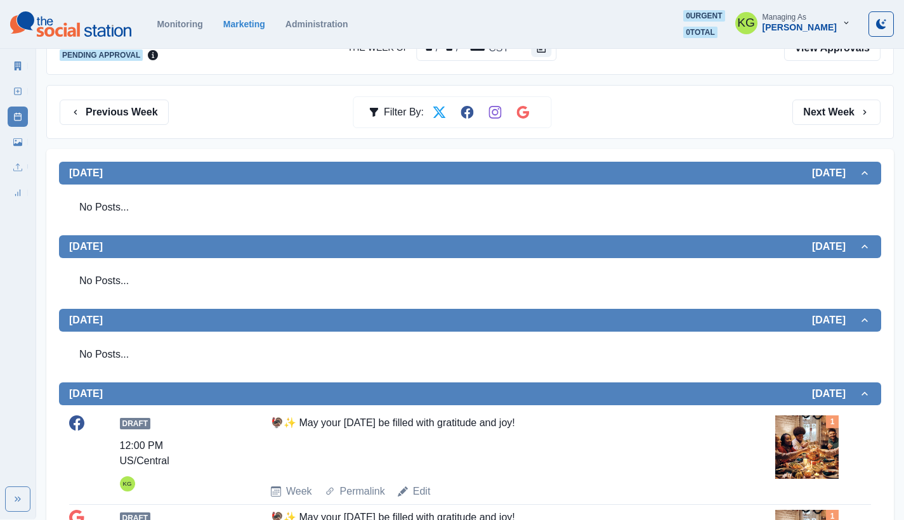
scroll to position [138, 0]
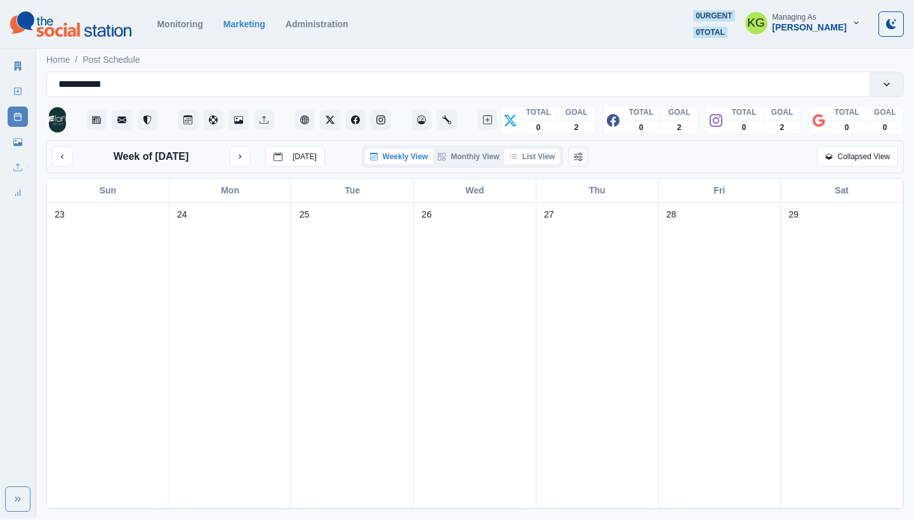
click at [536, 157] on button "List View" at bounding box center [532, 156] width 56 height 15
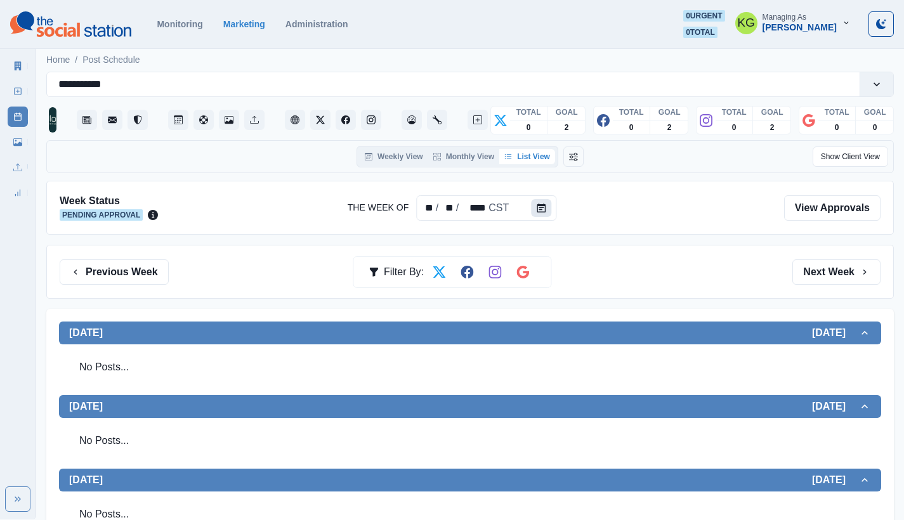
click at [539, 213] on button "Calendar" at bounding box center [541, 208] width 20 height 18
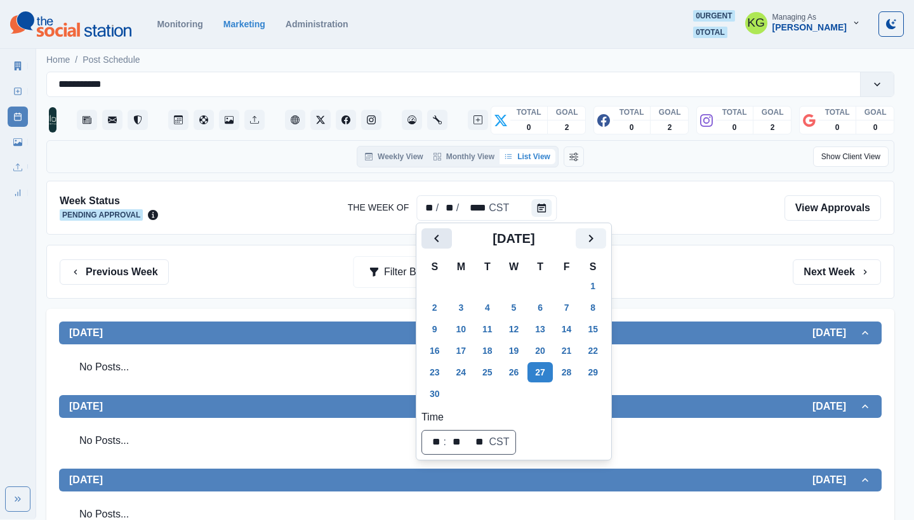
click at [423, 245] on button "Previous" at bounding box center [436, 238] width 30 height 20
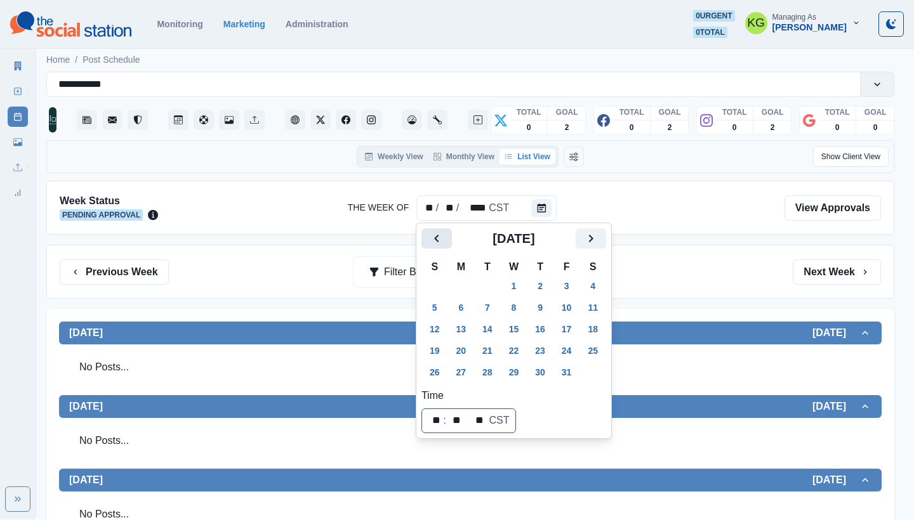
click at [423, 245] on button "Previous" at bounding box center [436, 238] width 30 height 20
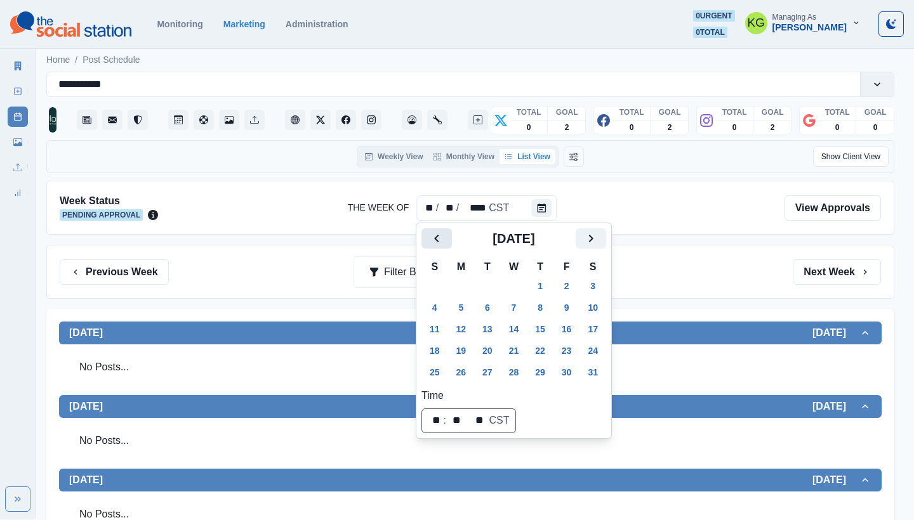
click at [423, 245] on button "Previous" at bounding box center [436, 238] width 30 height 20
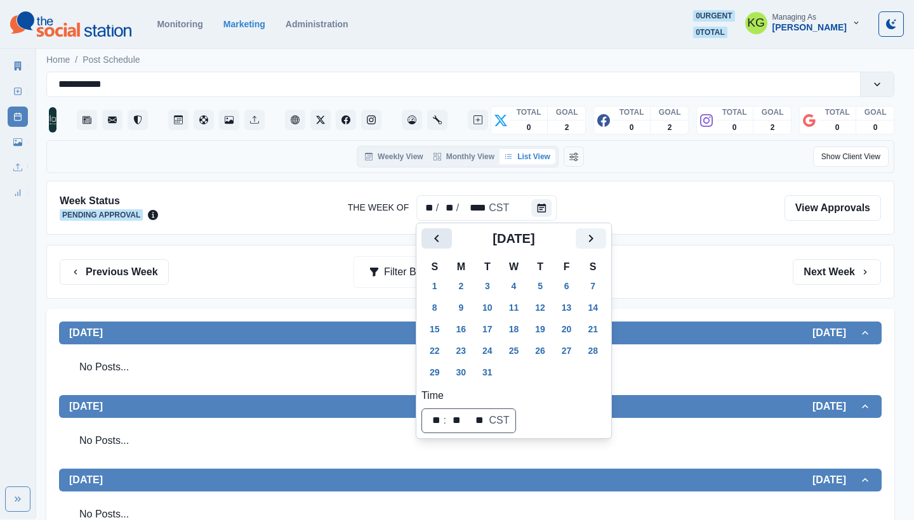
click at [423, 245] on button "Previous" at bounding box center [436, 238] width 30 height 20
click at [525, 372] on button "27" at bounding box center [513, 372] width 25 height 20
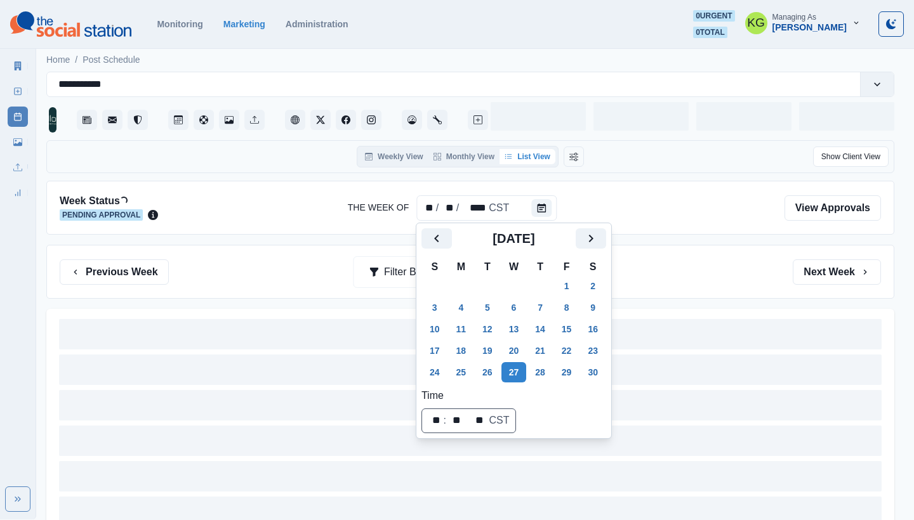
click at [682, 263] on div "Previous Week Filter By: Next Week" at bounding box center [470, 272] width 821 height 25
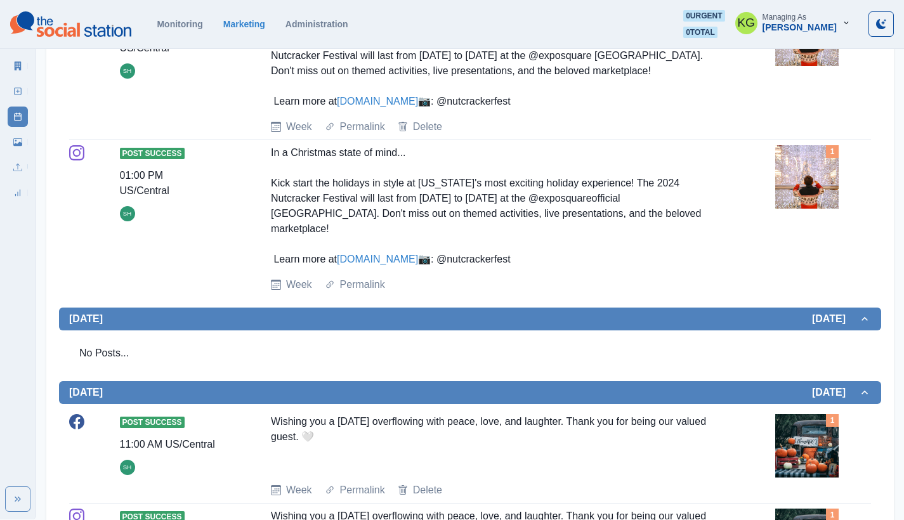
scroll to position [554, 0]
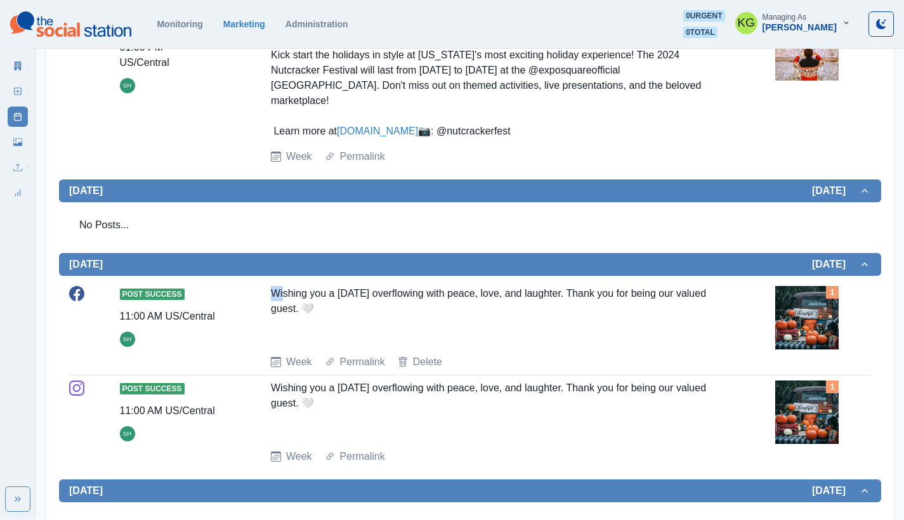
drag, startPoint x: 276, startPoint y: 334, endPoint x: 369, endPoint y: 344, distance: 93.8
click at [297, 334] on div "Wishing you a [DATE] overflowing with peace, love, and laughter. Thank you for …" at bounding box center [495, 315] width 449 height 58
click at [391, 345] on div "Wishing you a [DATE] overflowing with peace, love, and laughter. Thank you for …" at bounding box center [495, 315] width 449 height 58
click at [395, 345] on div "Wishing you a [DATE] overflowing with peace, love, and laughter. Thank you for …" at bounding box center [495, 315] width 449 height 58
drag, startPoint x: 312, startPoint y: 350, endPoint x: 262, endPoint y: 338, distance: 50.9
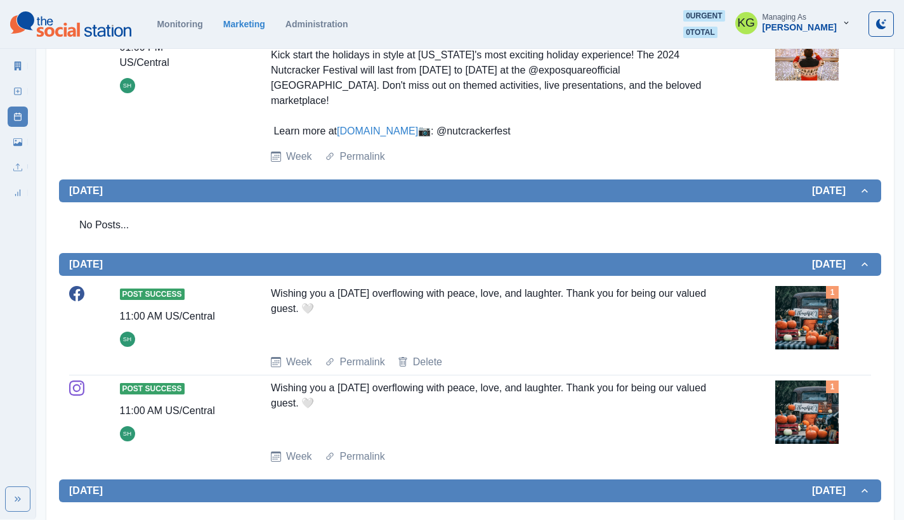
click at [262, 338] on div "Post Success 11:00 AM US/Central SH Wishing you a [DATE] overflowing with peace…" at bounding box center [470, 328] width 802 height 84
copy div "Wishing you a [DATE] overflowing with peace, love, and laughter. Thank you for …"
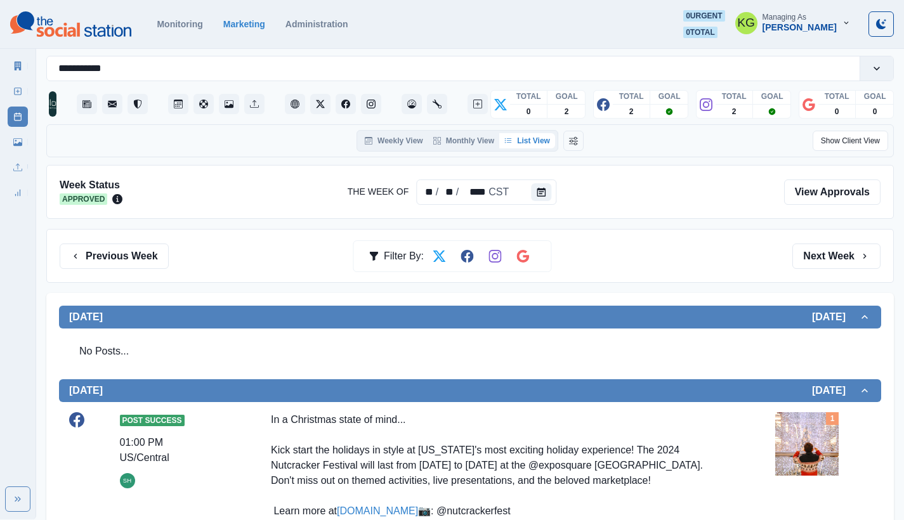
scroll to position [0, 0]
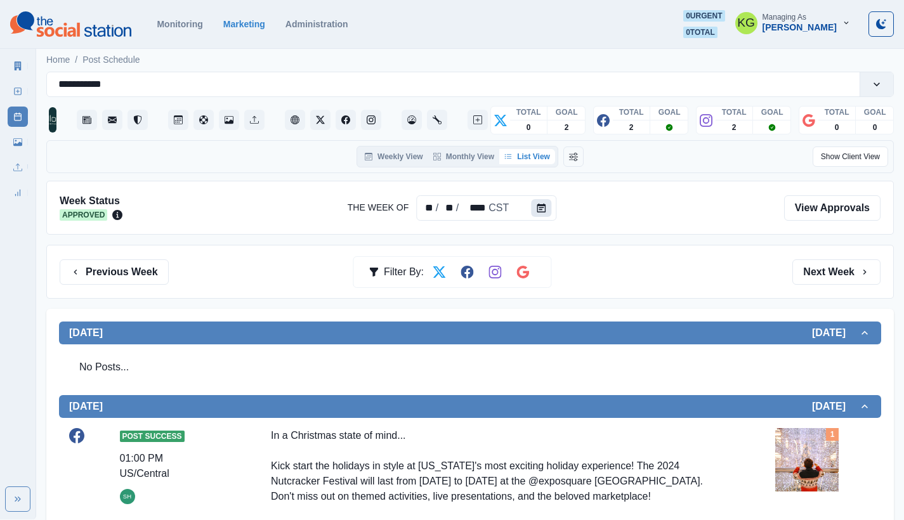
click at [539, 208] on icon "Calendar" at bounding box center [541, 208] width 9 height 9
click at [541, 211] on icon "Calendar" at bounding box center [541, 208] width 9 height 9
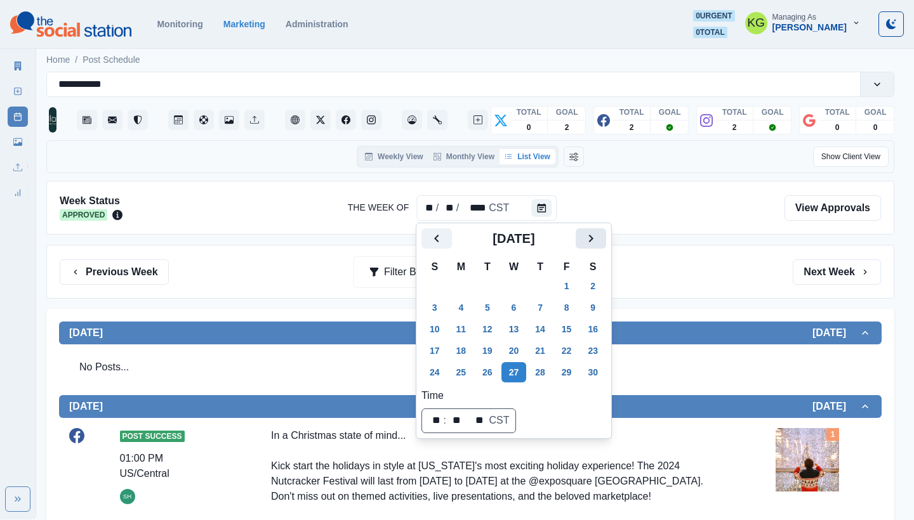
click at [606, 239] on button "Next" at bounding box center [591, 238] width 30 height 20
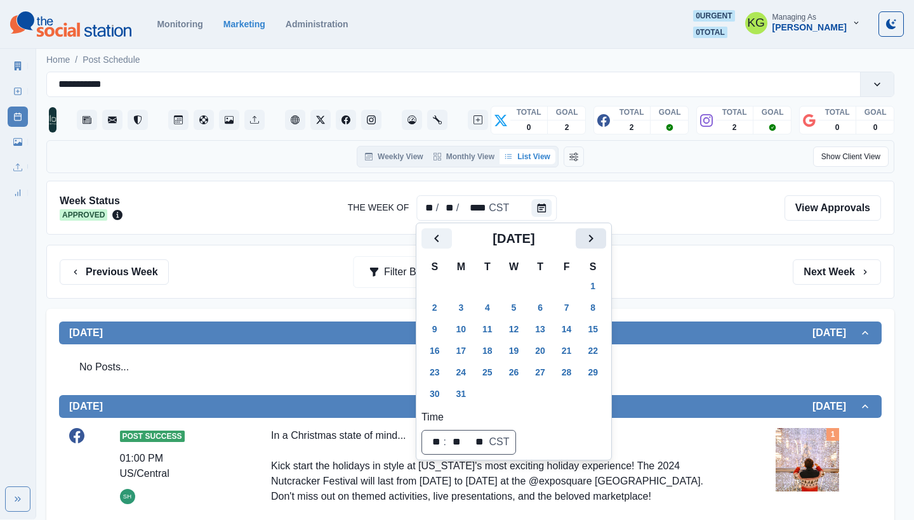
click at [606, 239] on button "Next" at bounding box center [591, 238] width 30 height 20
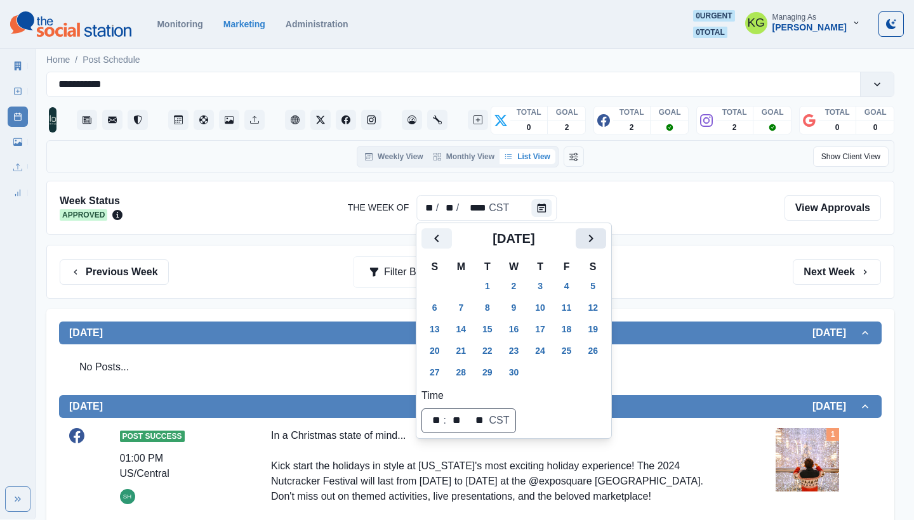
click at [606, 239] on button "Next" at bounding box center [591, 238] width 30 height 20
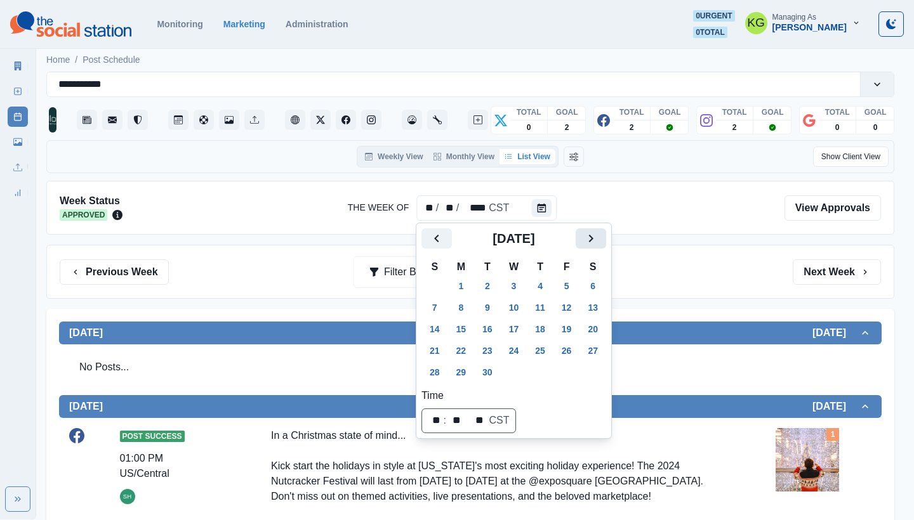
click at [606, 239] on button "Next" at bounding box center [591, 238] width 30 height 20
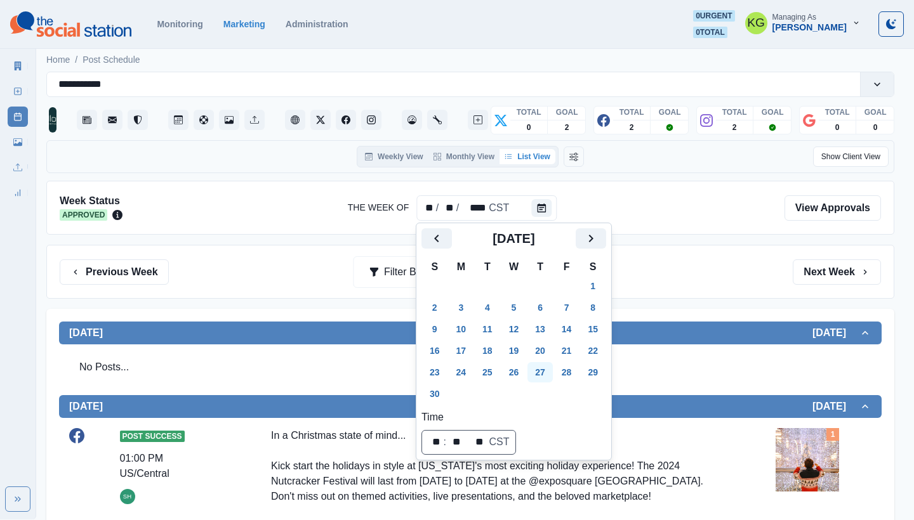
click at [547, 369] on button "27" at bounding box center [539, 372] width 25 height 20
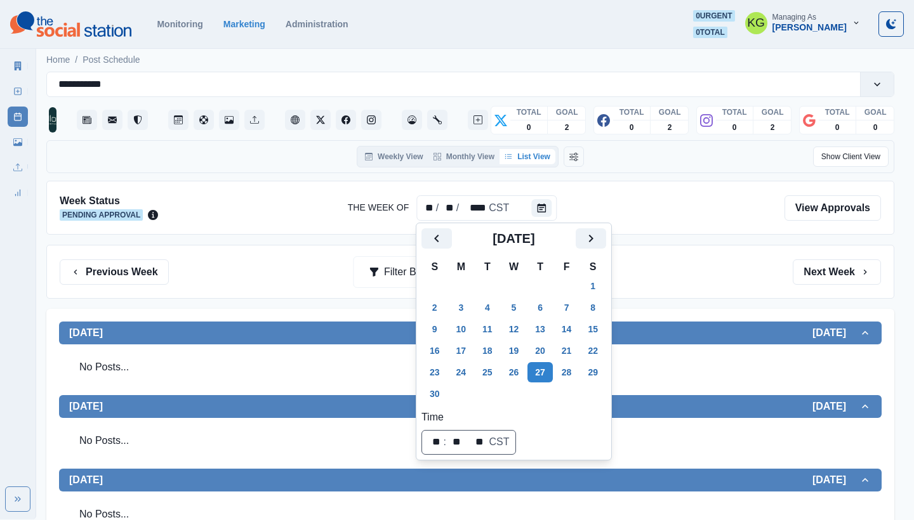
click at [669, 260] on div "Previous Week Filter By: Next Week" at bounding box center [470, 272] width 821 height 25
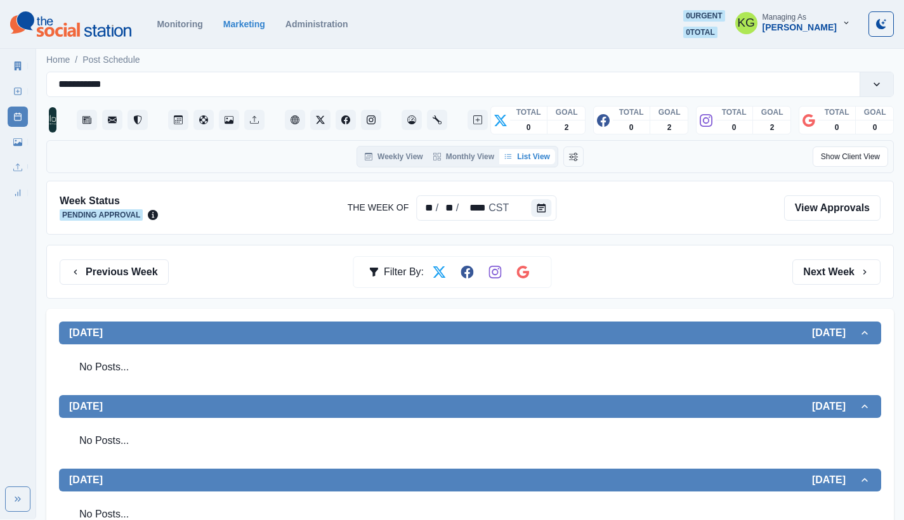
scroll to position [237, 0]
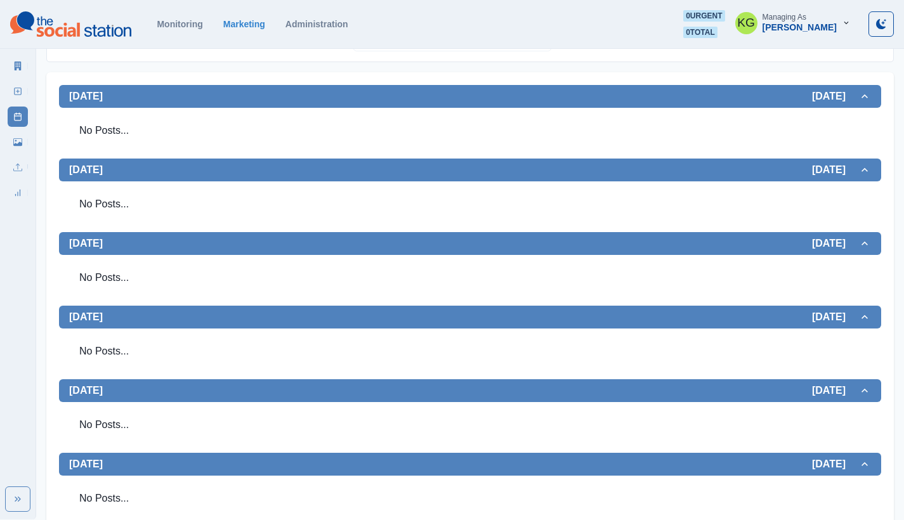
click at [10, 88] on link "New Post" at bounding box center [18, 91] width 20 height 20
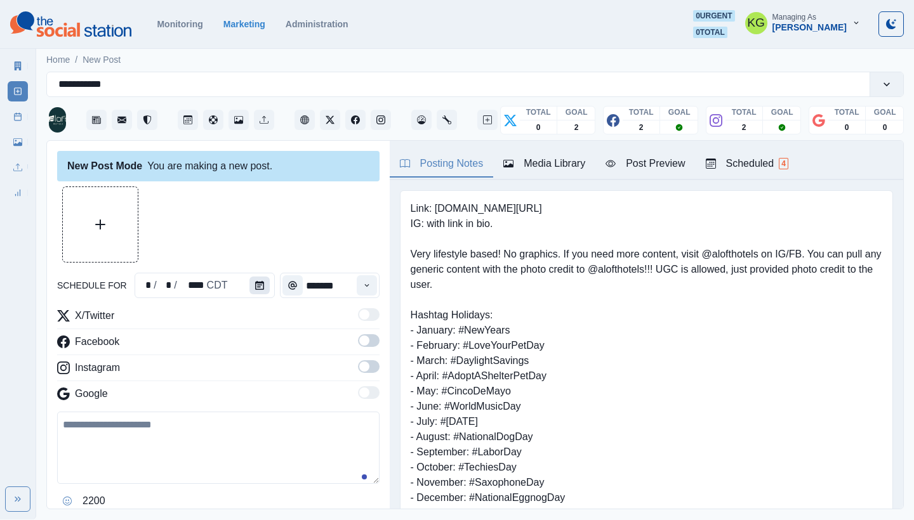
click at [260, 284] on icon "Calendar" at bounding box center [259, 285] width 9 height 9
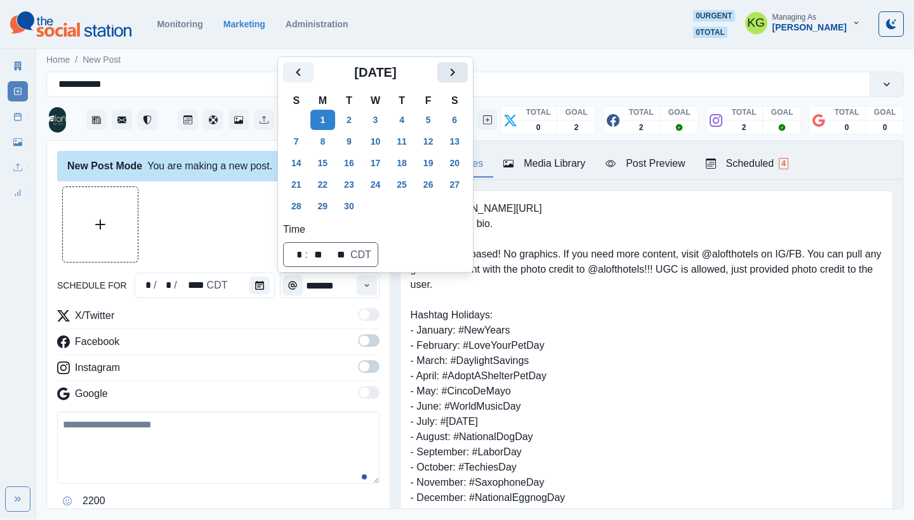
click at [460, 69] on icon "Next" at bounding box center [452, 72] width 15 height 15
click at [460, 72] on icon "Next" at bounding box center [452, 72] width 15 height 15
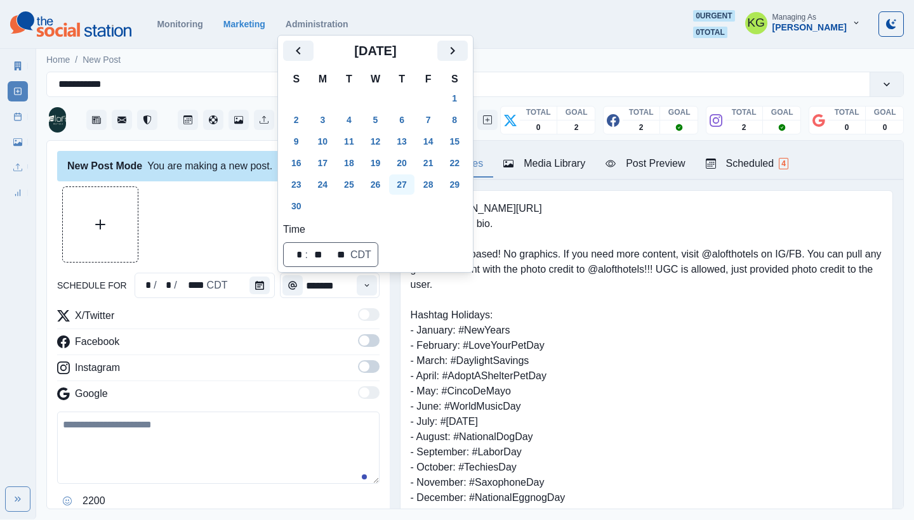
click at [411, 187] on button "27" at bounding box center [401, 185] width 25 height 20
click at [186, 242] on div at bounding box center [218, 225] width 322 height 76
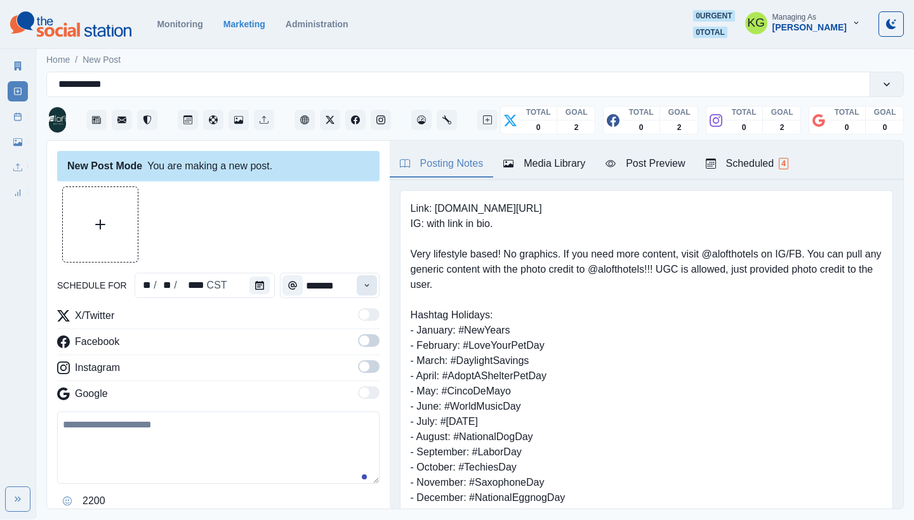
click at [364, 278] on button "Time" at bounding box center [367, 285] width 20 height 20
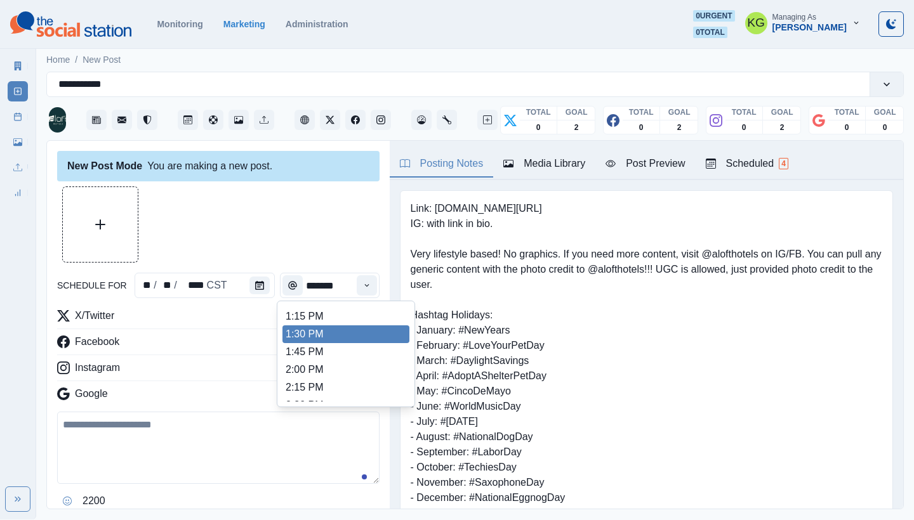
scroll to position [263, 0]
click at [323, 336] on li "12:00 PM" at bounding box center [345, 337] width 127 height 18
type input "********"
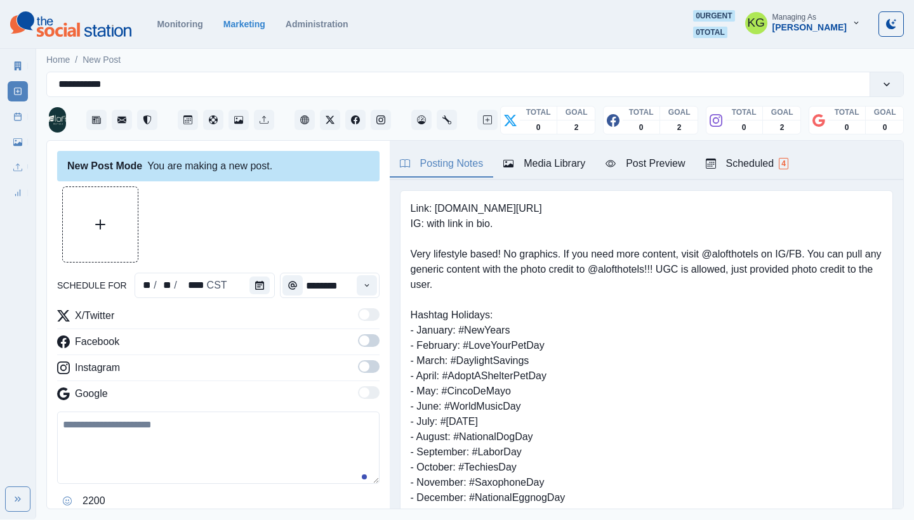
click at [361, 367] on span at bounding box center [369, 366] width 22 height 13
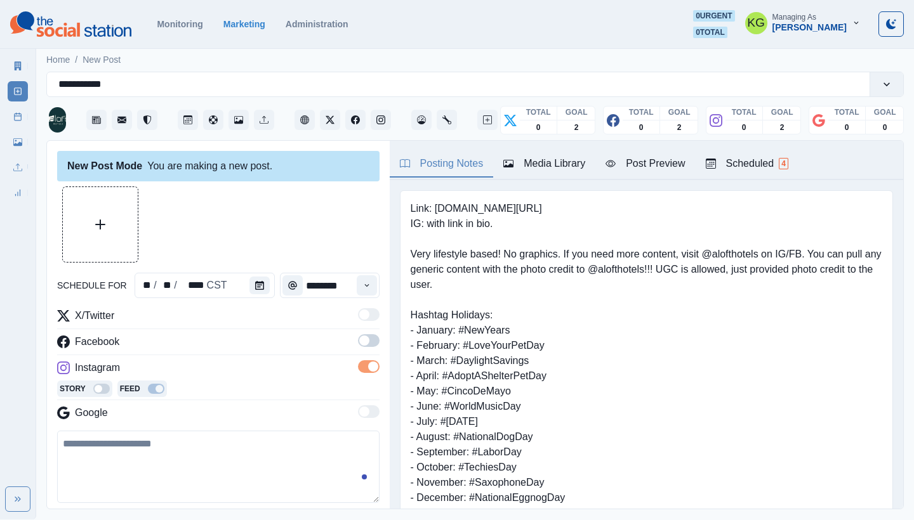
drag, startPoint x: 361, startPoint y: 343, endPoint x: 355, endPoint y: 337, distance: 8.5
click at [361, 343] on span at bounding box center [369, 340] width 22 height 13
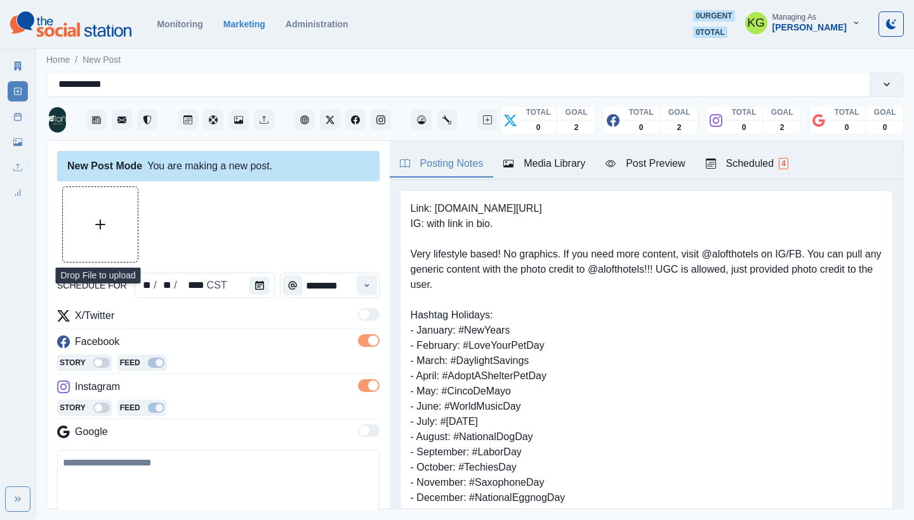
click at [128, 244] on button "Upload Media" at bounding box center [100, 224] width 75 height 75
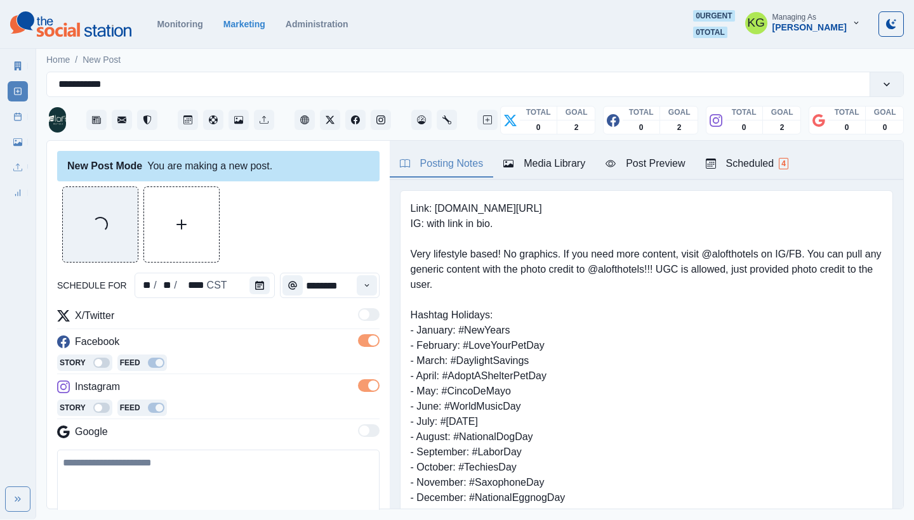
scroll to position [161, 0]
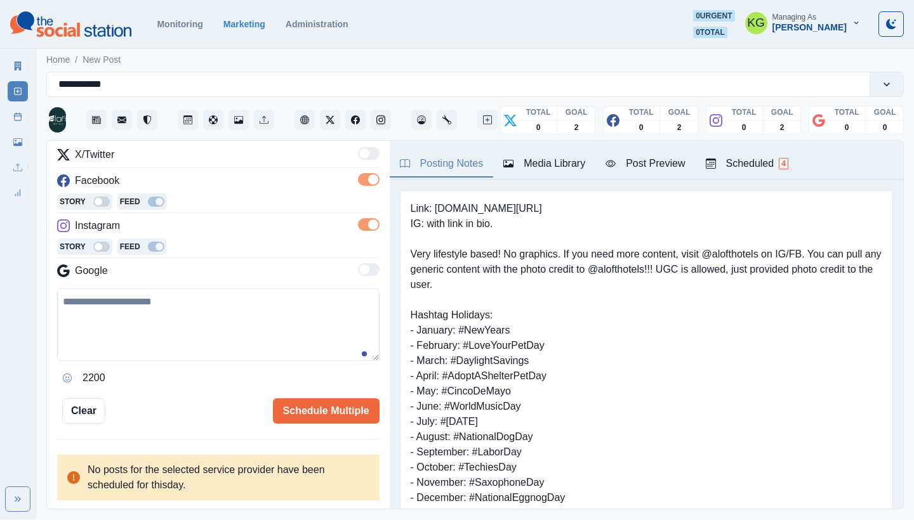
click at [273, 329] on textarea at bounding box center [218, 325] width 322 height 72
paste textarea "**********"
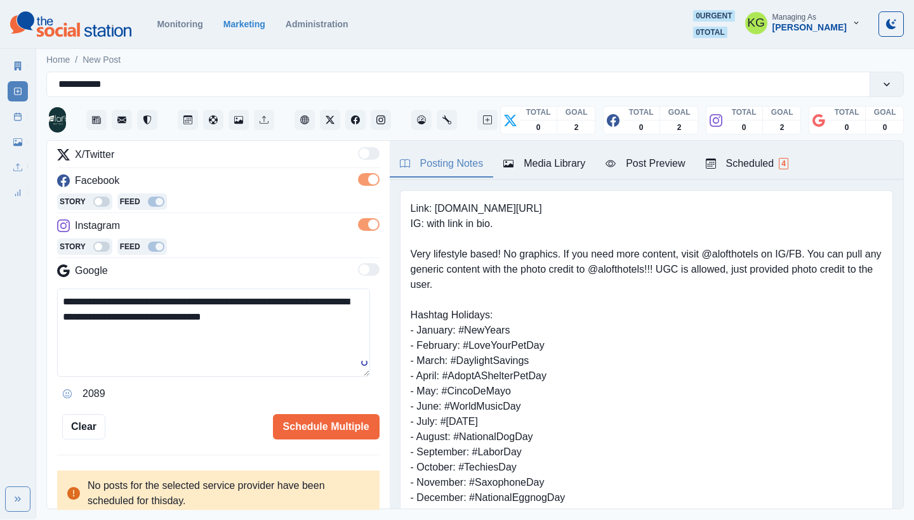
click at [363, 377] on textarea "**********" at bounding box center [213, 333] width 313 height 88
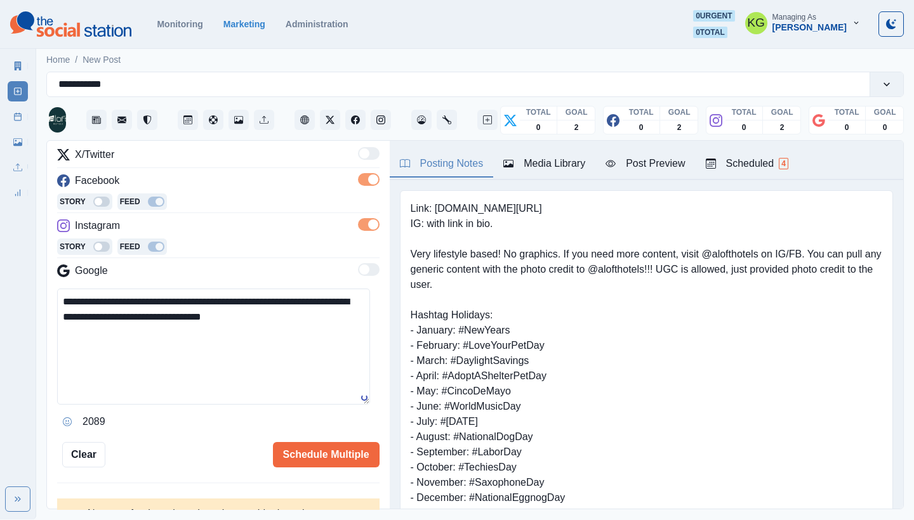
type textarea "**********"
click at [63, 420] on icon "Opens Emoji Picker" at bounding box center [67, 422] width 9 height 9
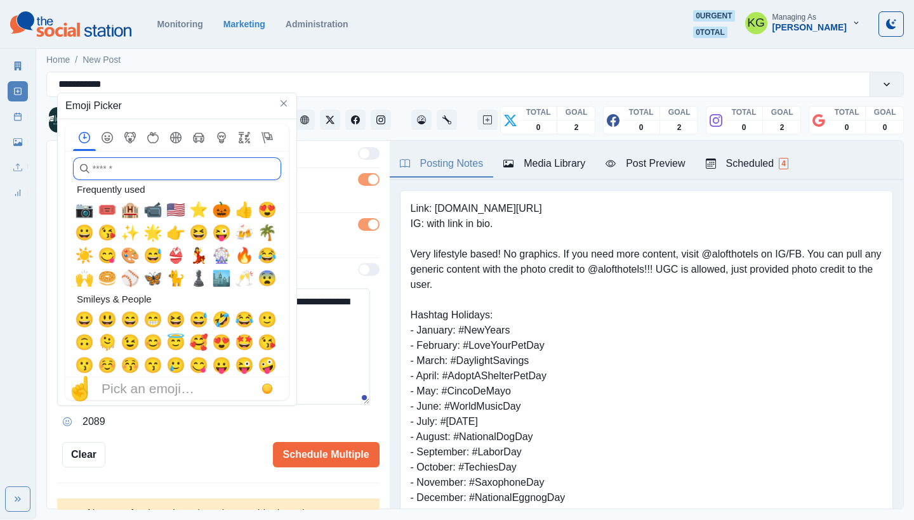
click at [154, 166] on input "search" at bounding box center [177, 168] width 208 height 23
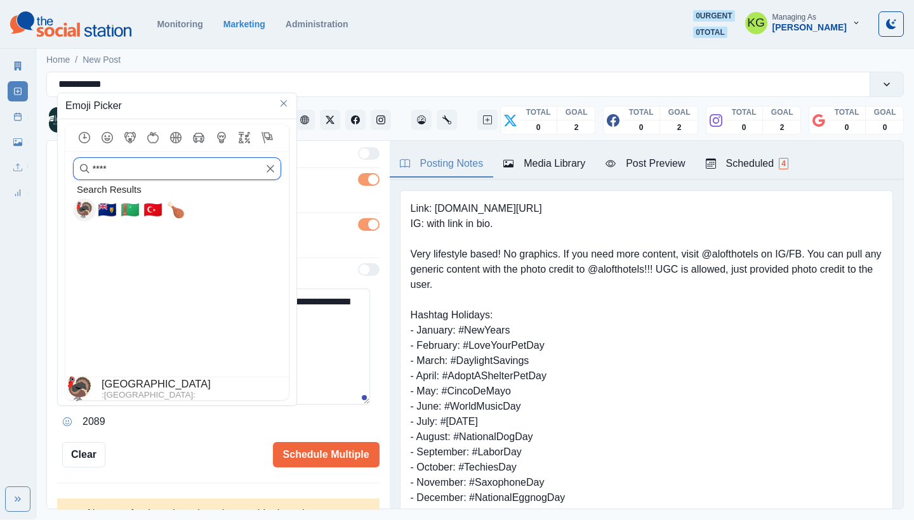
type input "****"
click at [82, 213] on span "🦃" at bounding box center [84, 210] width 19 height 18
click at [345, 334] on textarea "**********" at bounding box center [213, 347] width 313 height 116
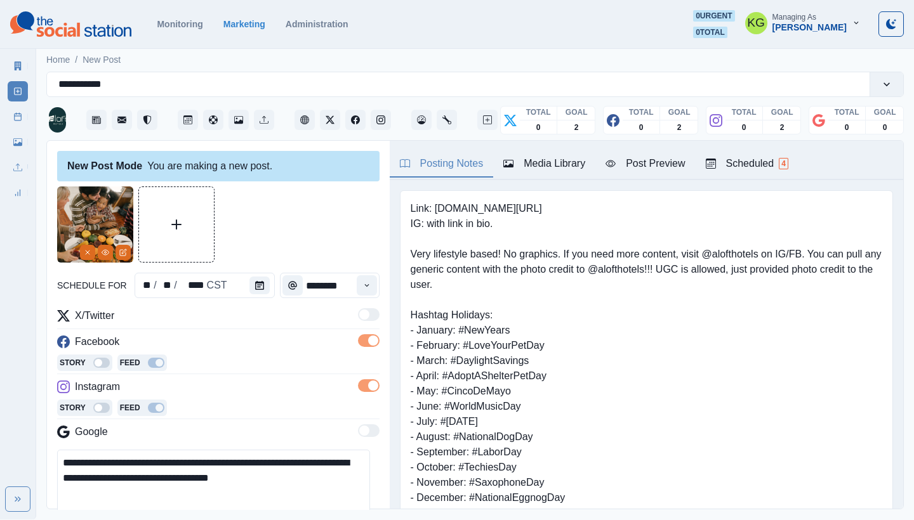
scroll to position [205, 0]
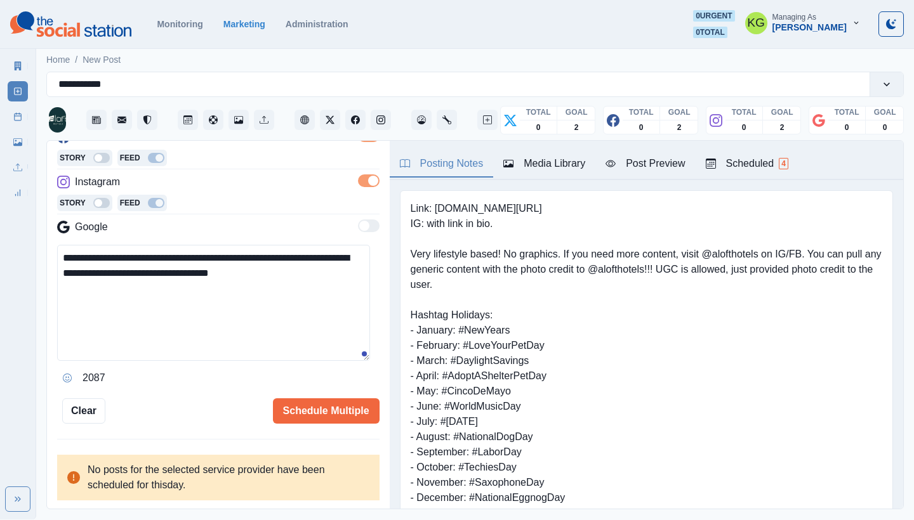
drag, startPoint x: 175, startPoint y: 275, endPoint x: 282, endPoint y: 273, distance: 107.3
click at [279, 272] on textarea "**********" at bounding box center [213, 303] width 313 height 116
paste textarea "**********"
click at [293, 353] on textarea "**********" at bounding box center [213, 303] width 313 height 116
drag, startPoint x: 331, startPoint y: 276, endPoint x: 330, endPoint y: 306, distance: 29.9
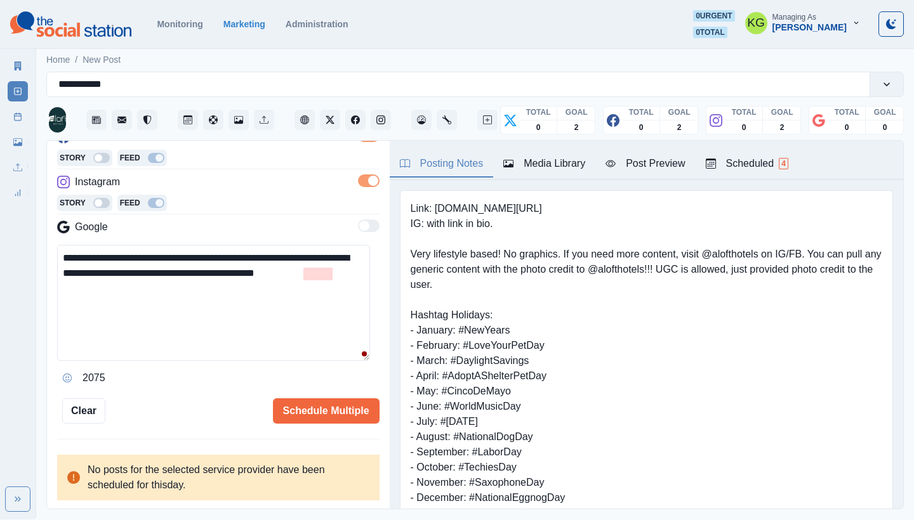
click at [331, 276] on textarea "**********" at bounding box center [213, 303] width 313 height 116
click at [212, 327] on textarea "**********" at bounding box center [213, 303] width 313 height 116
type textarea "**********"
click at [338, 412] on button "Schedule Multiple" at bounding box center [326, 411] width 107 height 25
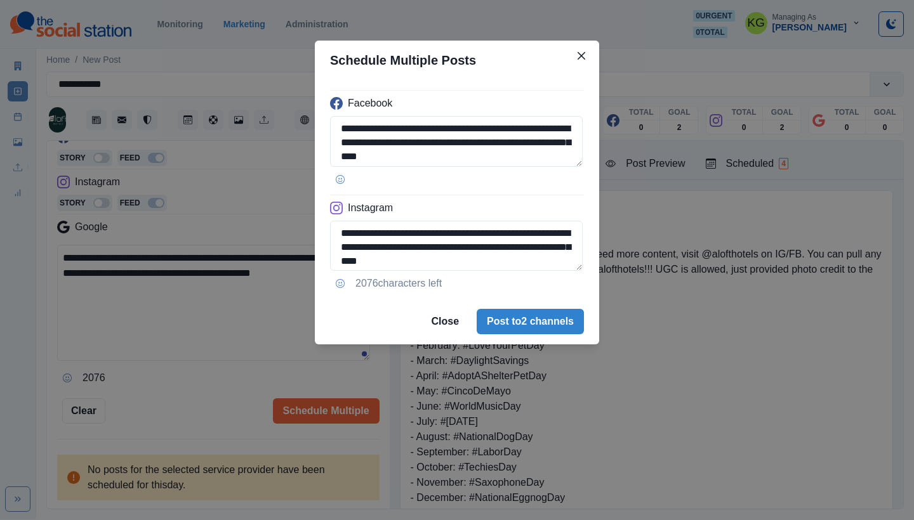
click at [519, 307] on footer "Close Post to 2 channels" at bounding box center [457, 322] width 284 height 46
click at [516, 317] on button "Post to 2 channels" at bounding box center [530, 321] width 107 height 25
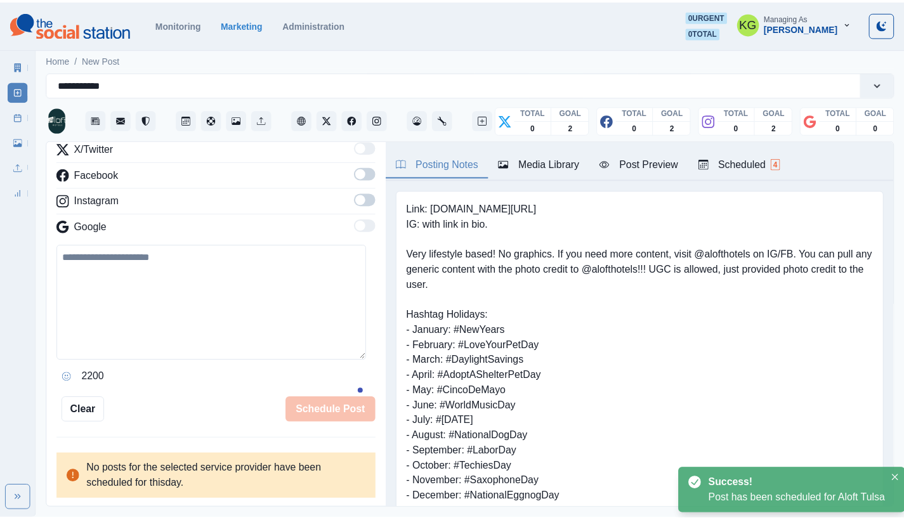
scroll to position [121, 0]
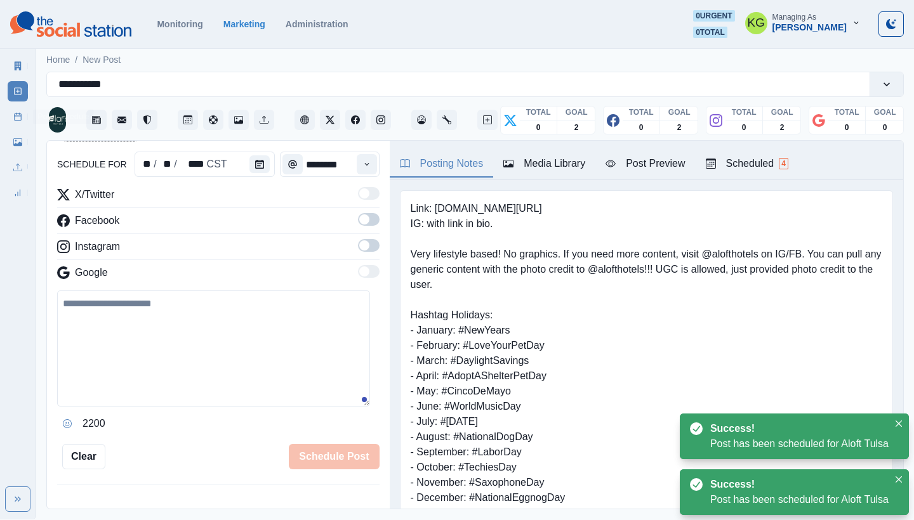
drag, startPoint x: 8, startPoint y: 120, endPoint x: 37, endPoint y: 124, distance: 29.4
click at [9, 120] on link "Post Schedule" at bounding box center [18, 117] width 20 height 20
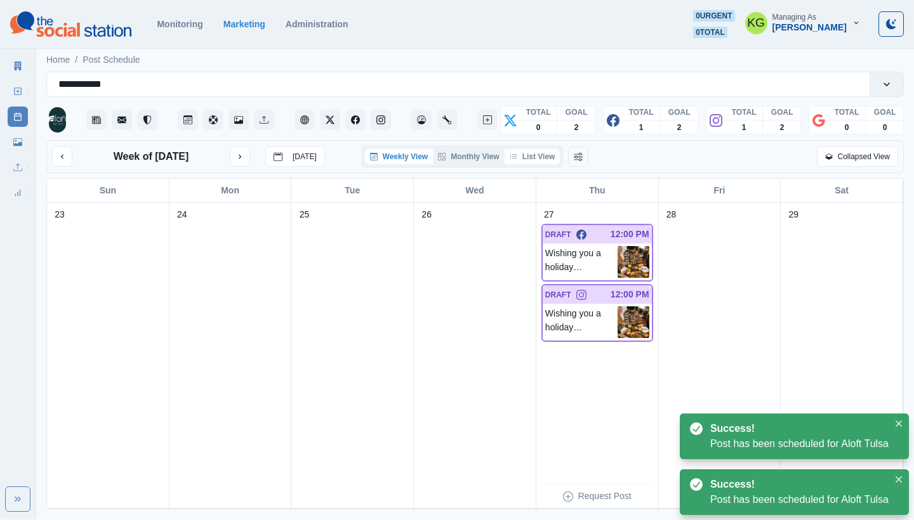
click at [547, 160] on button "List View" at bounding box center [532, 156] width 56 height 15
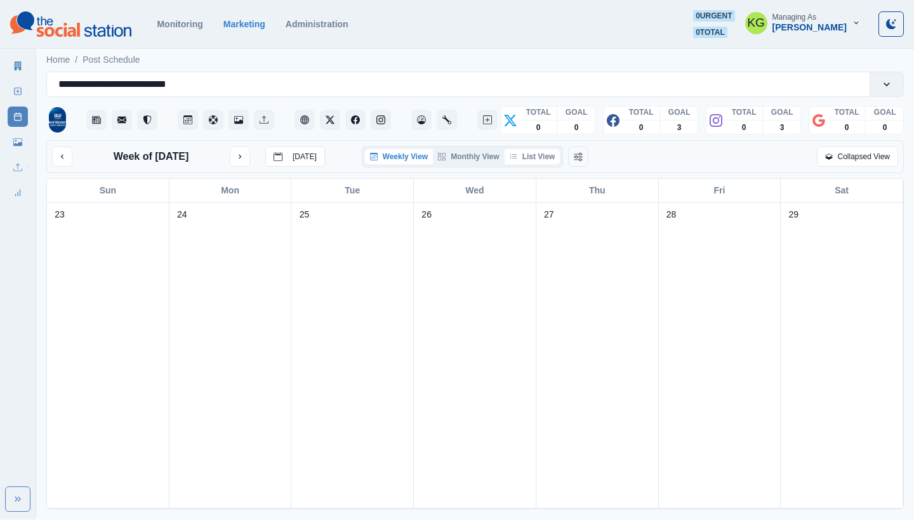
click at [538, 153] on button "List View" at bounding box center [532, 156] width 56 height 15
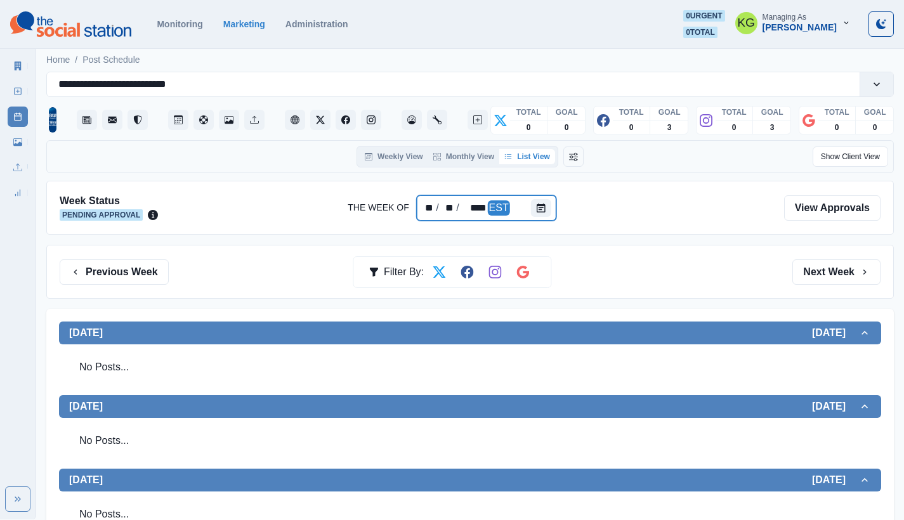
click at [542, 218] on div at bounding box center [543, 207] width 25 height 25
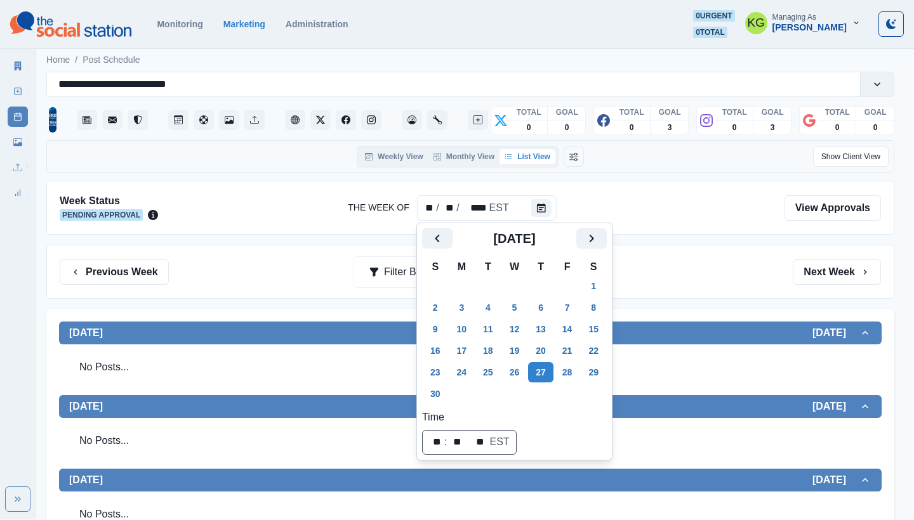
click at [432, 249] on div "[DATE]" at bounding box center [514, 243] width 185 height 30
click at [435, 240] on icon "Previous" at bounding box center [437, 238] width 15 height 15
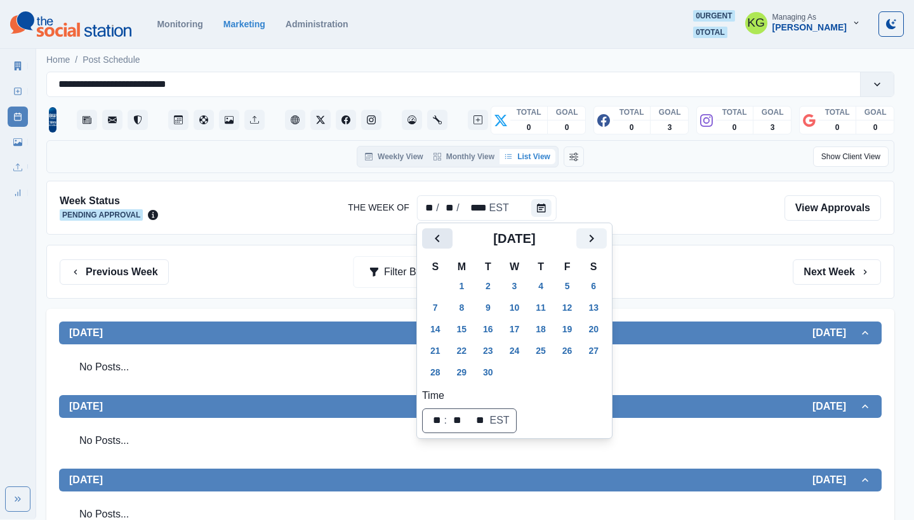
click at [435, 240] on icon "Previous" at bounding box center [437, 238] width 15 height 15
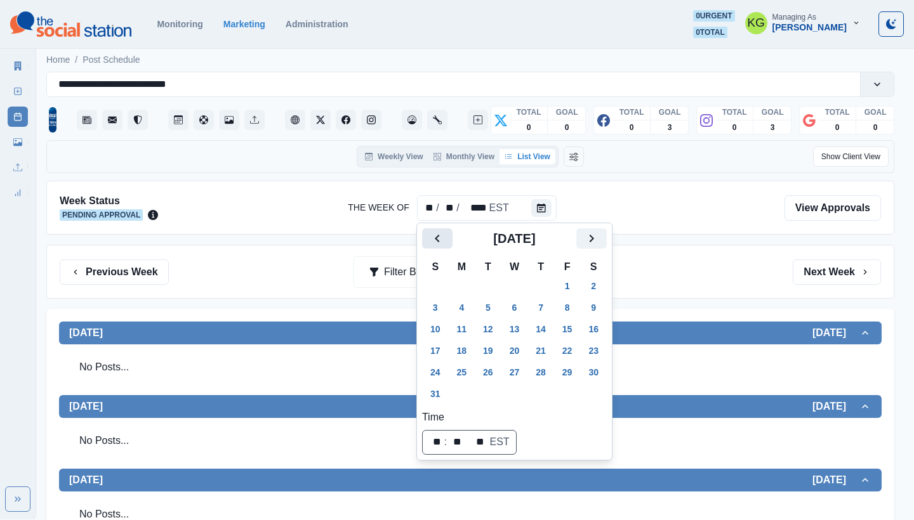
click at [435, 240] on icon "Previous" at bounding box center [437, 238] width 15 height 15
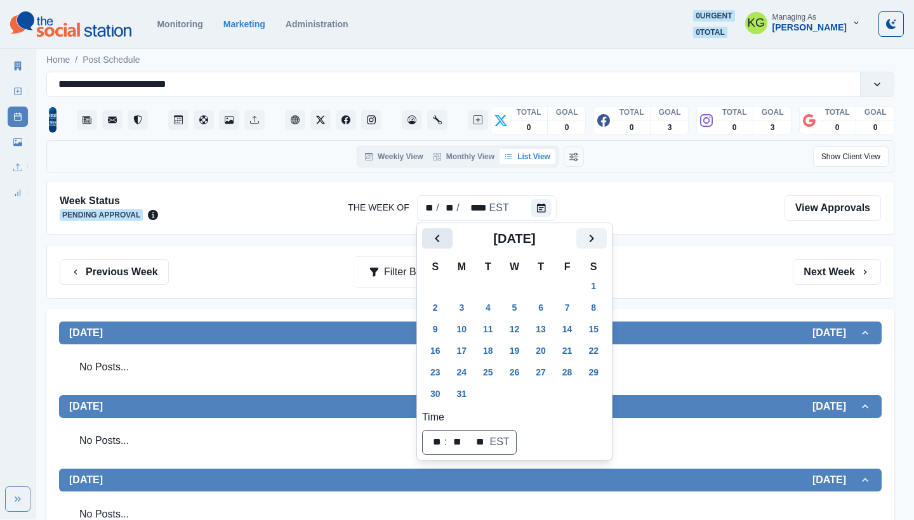
click at [435, 240] on icon "Previous" at bounding box center [437, 238] width 15 height 15
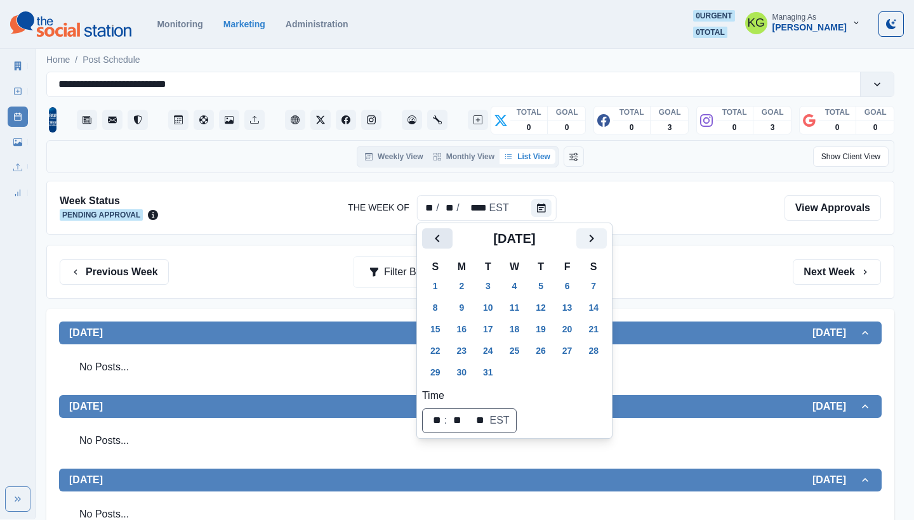
click at [435, 240] on icon "Previous" at bounding box center [437, 238] width 15 height 15
click at [520, 369] on button "27" at bounding box center [514, 372] width 25 height 20
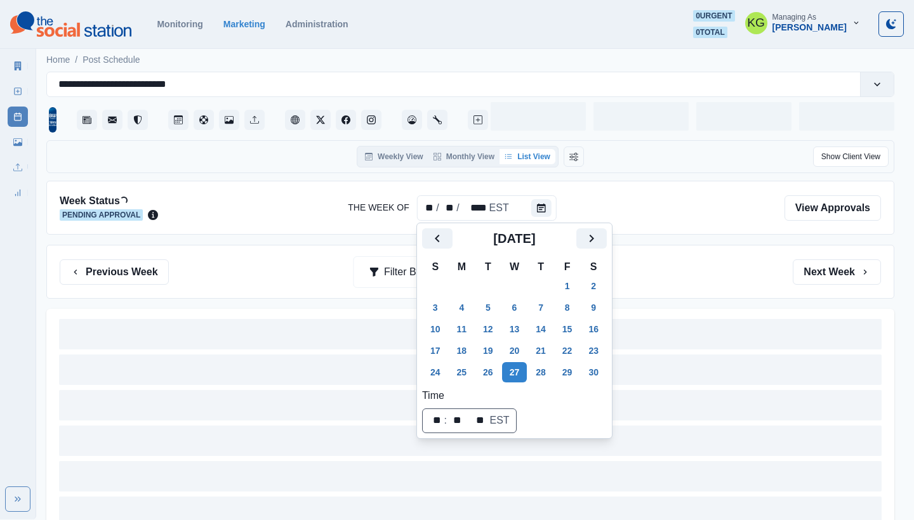
click at [691, 249] on div "Previous Week Filter By: Next Week" at bounding box center [470, 272] width 848 height 54
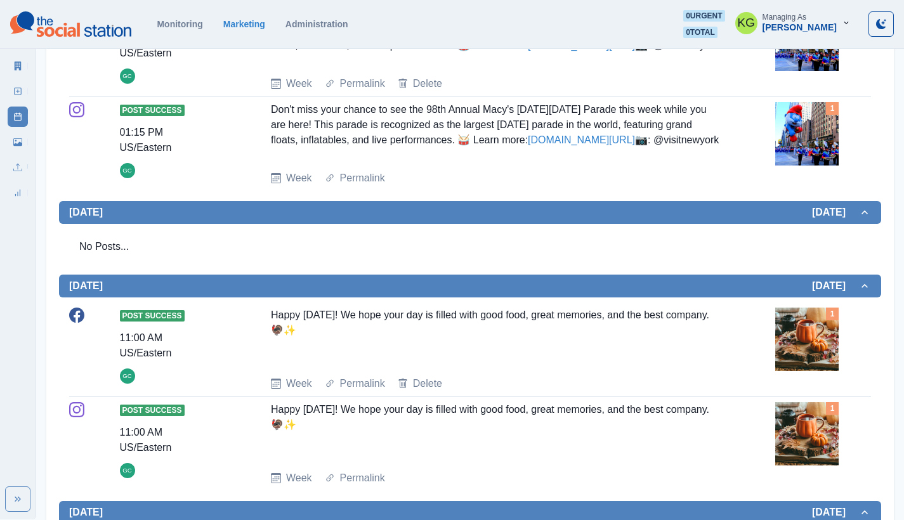
scroll to position [600, 0]
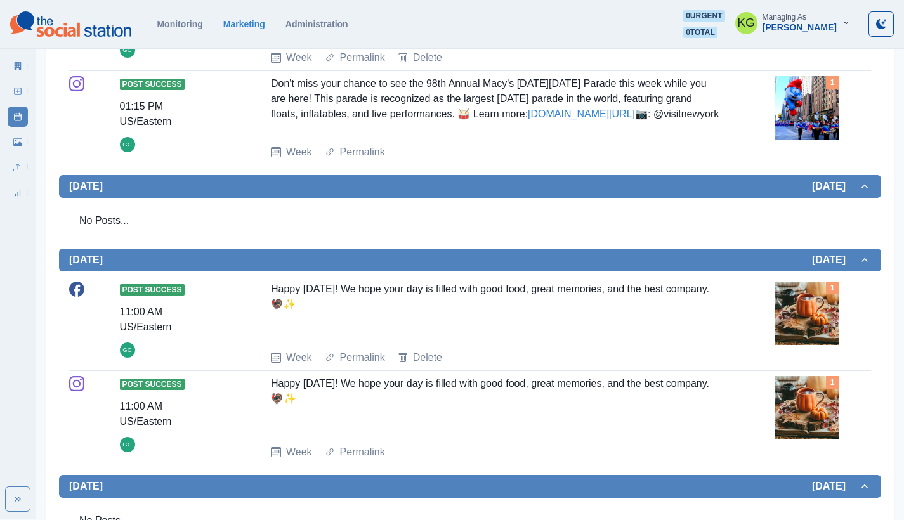
click at [548, 320] on div "Happy [DATE]! We hope your day is filled with good food, great memories, and th…" at bounding box center [495, 311] width 449 height 58
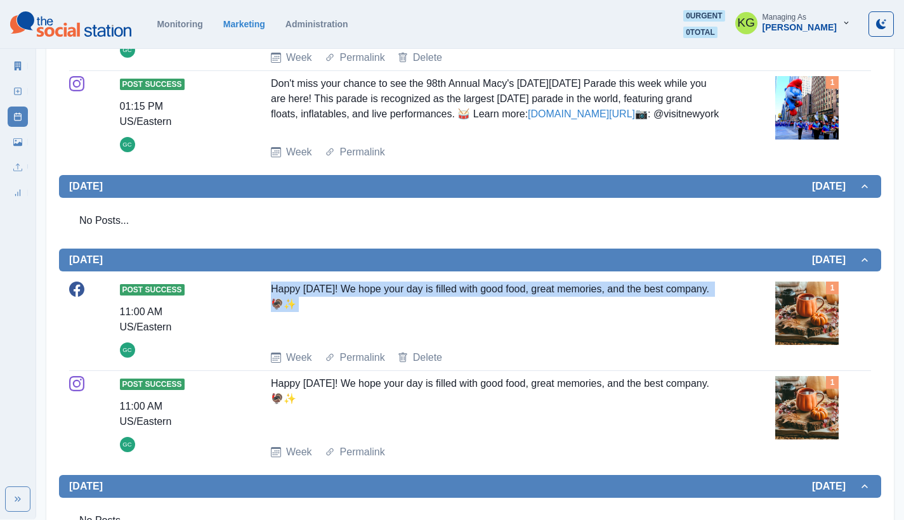
click at [548, 320] on div "Happy [DATE]! We hope your day is filled with good food, great memories, and th…" at bounding box center [495, 311] width 449 height 58
click at [408, 327] on div "Happy [DATE]! We hope your day is filled with good food, great memories, and th…" at bounding box center [495, 311] width 449 height 58
drag, startPoint x: 350, startPoint y: 338, endPoint x: 264, endPoint y: 326, distance: 86.5
click at [264, 326] on div "Post Success 11:00 AM US/Eastern GC Happy [DATE]! We hope your day is filled wi…" at bounding box center [470, 324] width 802 height 84
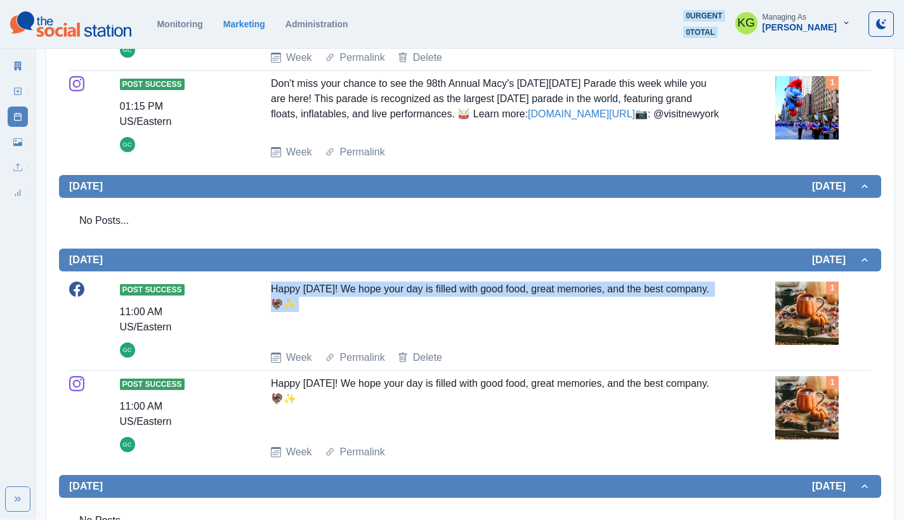
click at [423, 239] on div "No Posts..." at bounding box center [470, 221] width 802 height 36
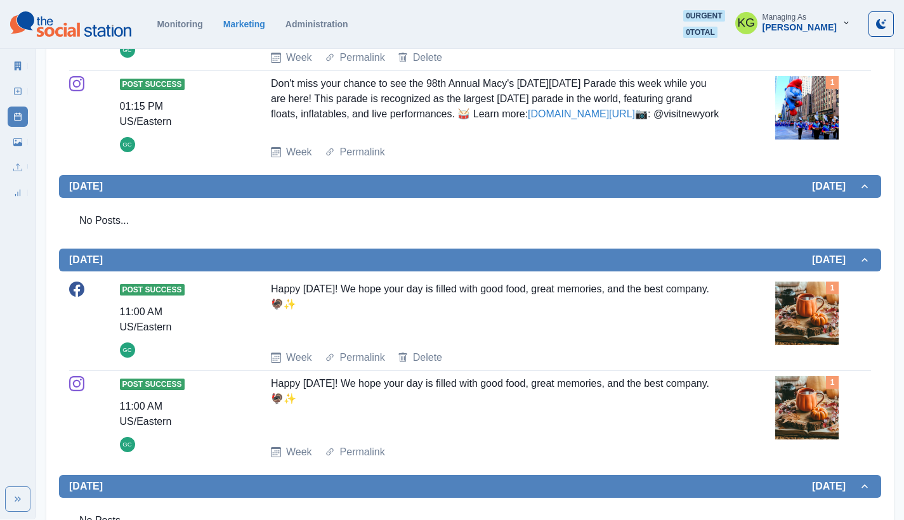
drag, startPoint x: 270, startPoint y: 326, endPoint x: 343, endPoint y: 337, distance: 73.8
click at [343, 337] on div "Post Success 11:00 AM US/Eastern GC Happy Thanksgiving! We hope your day is fil…" at bounding box center [470, 324] width 802 height 84
copy div "Happy Thanksgiving! We hope your day is filled with good food, great memories, …"
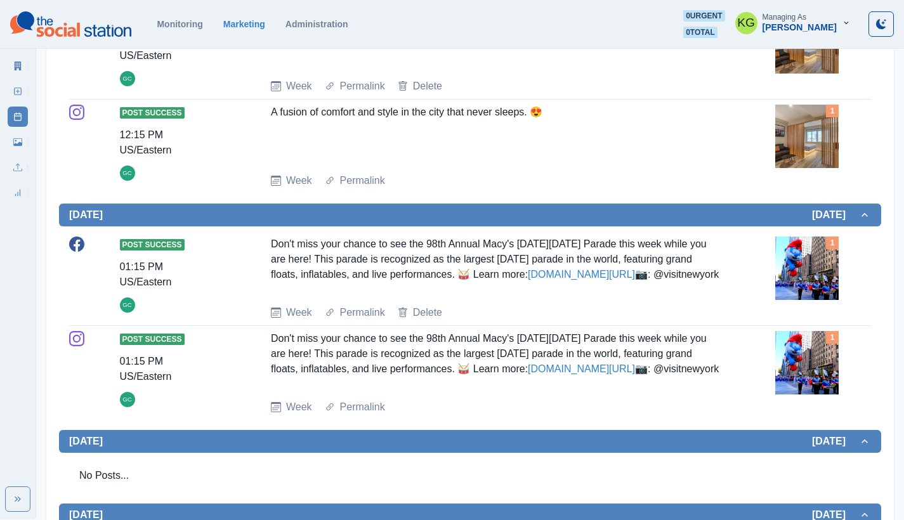
scroll to position [0, 0]
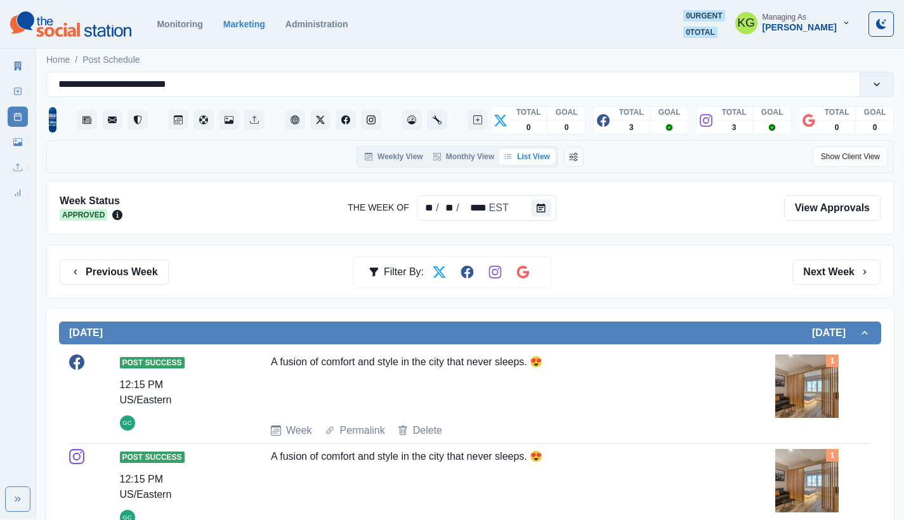
click at [542, 197] on div at bounding box center [543, 207] width 25 height 25
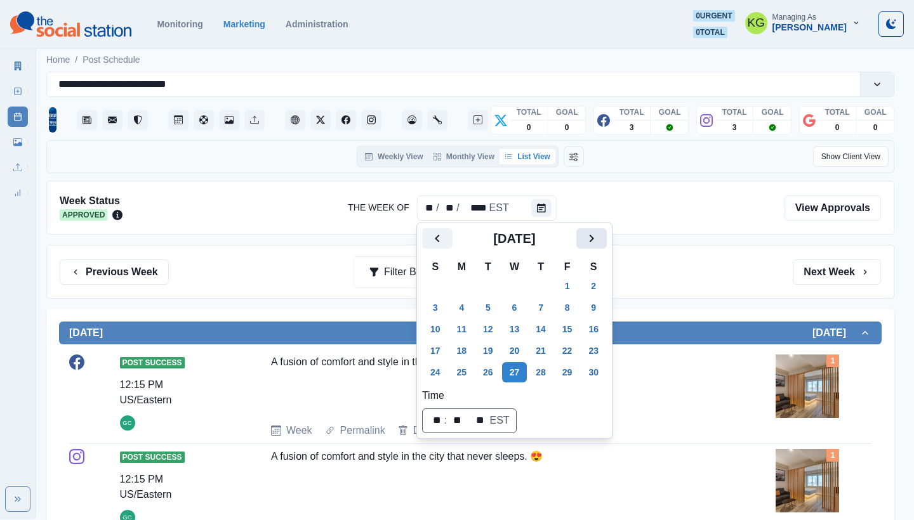
click at [607, 234] on button "Next" at bounding box center [591, 238] width 30 height 20
click at [607, 237] on button "Next" at bounding box center [591, 238] width 30 height 20
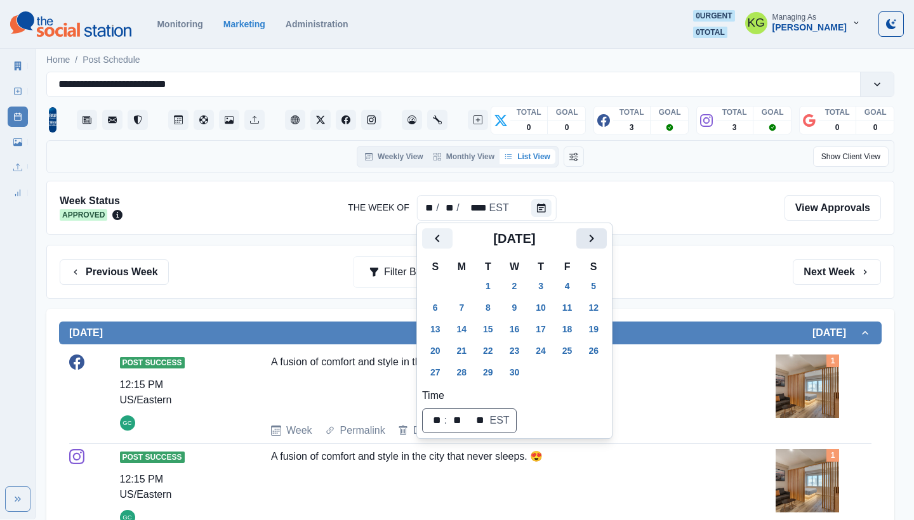
click at [607, 237] on button "Next" at bounding box center [591, 238] width 30 height 20
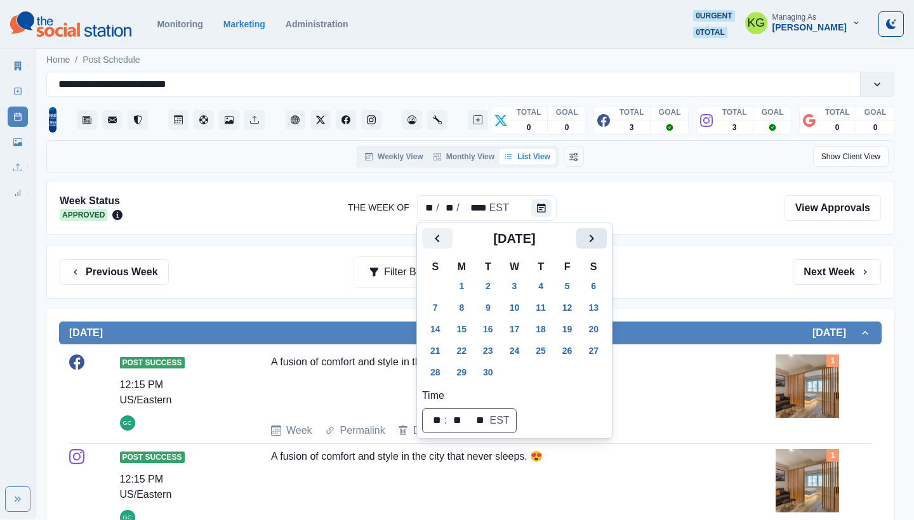
click at [607, 237] on button "Next" at bounding box center [591, 238] width 30 height 20
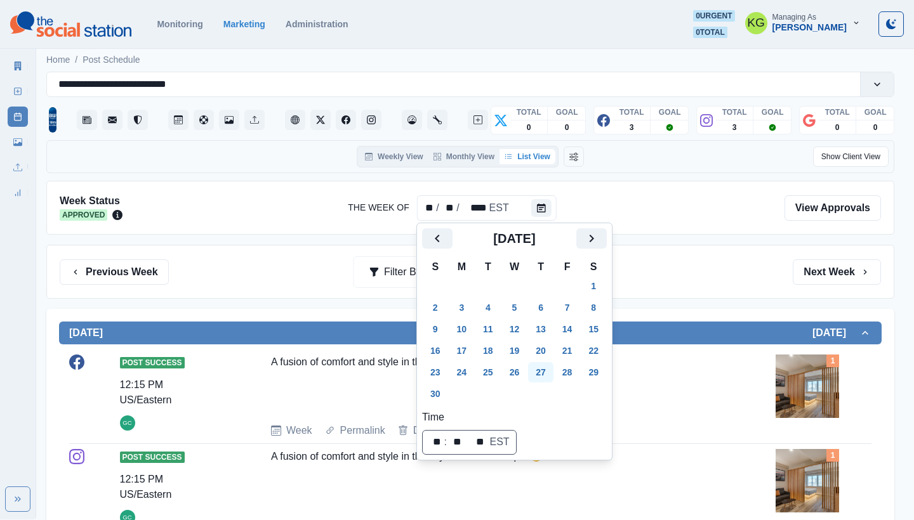
click at [542, 367] on button "27" at bounding box center [540, 372] width 25 height 20
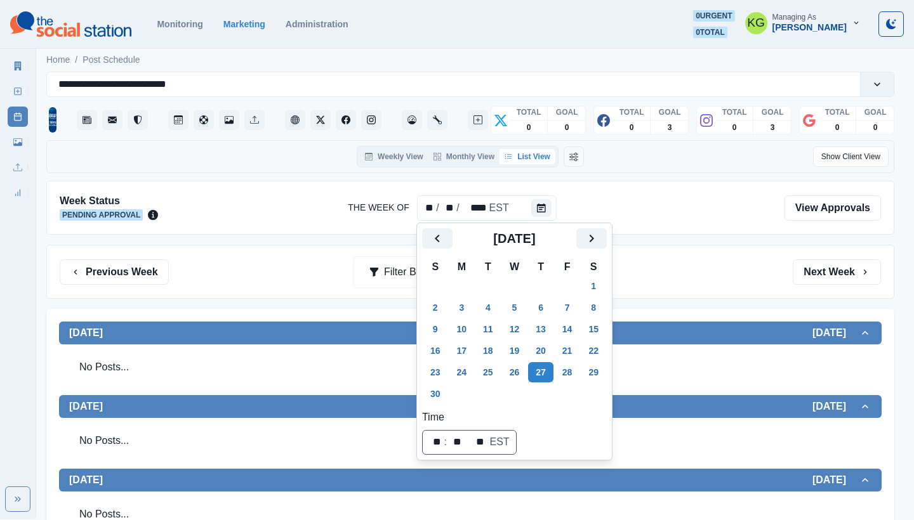
click at [711, 296] on div "Previous Week Filter By: Next Week" at bounding box center [470, 272] width 848 height 54
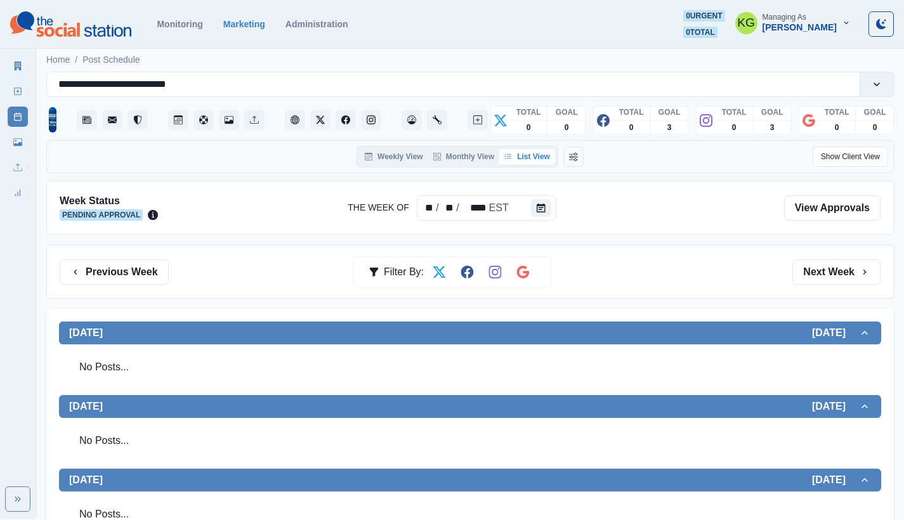
scroll to position [340, 0]
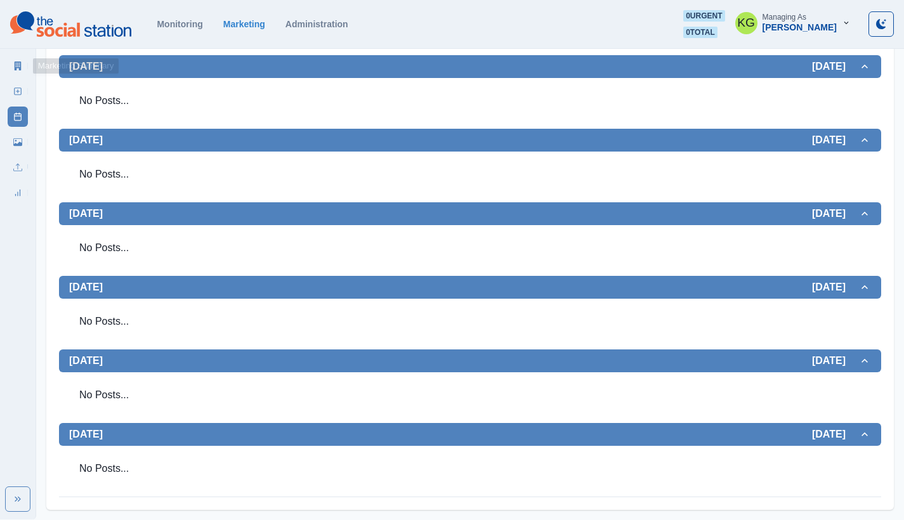
click at [10, 82] on link "New Post" at bounding box center [18, 91] width 20 height 20
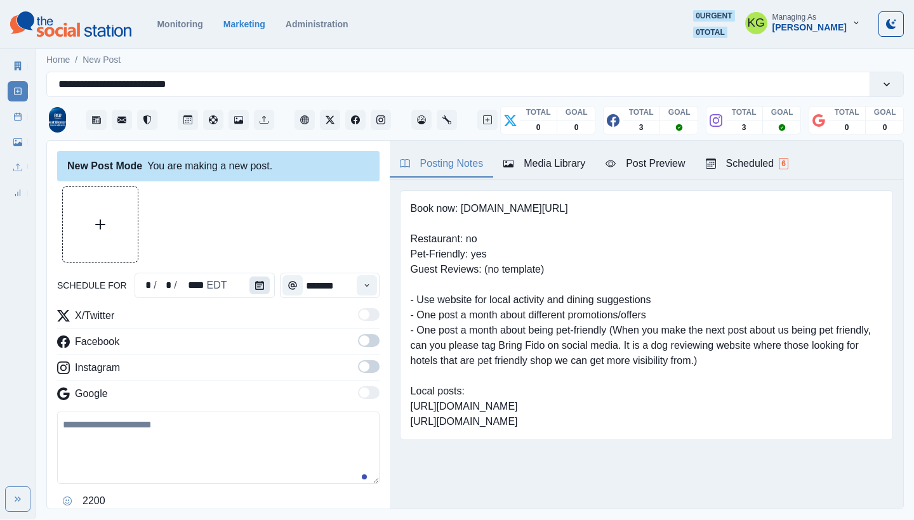
click at [260, 287] on icon "Calendar" at bounding box center [259, 285] width 9 height 9
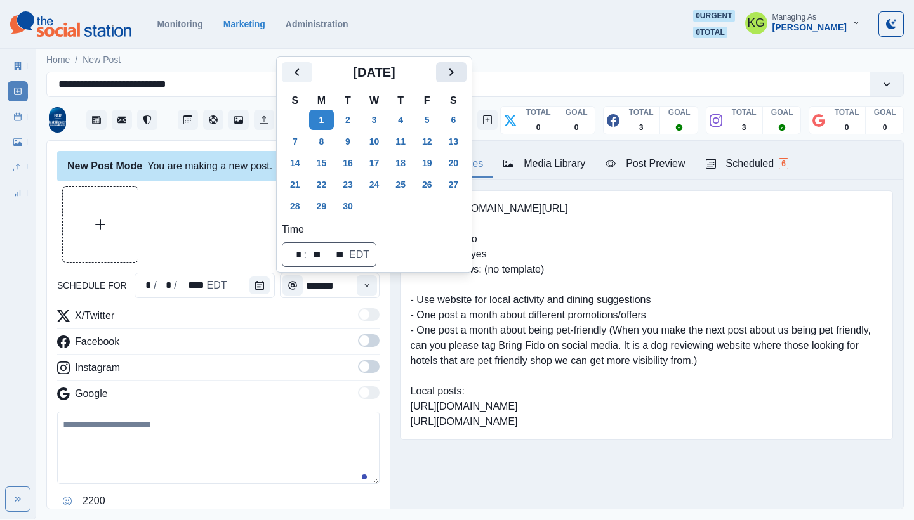
click at [459, 76] on icon "Next" at bounding box center [451, 72] width 15 height 15
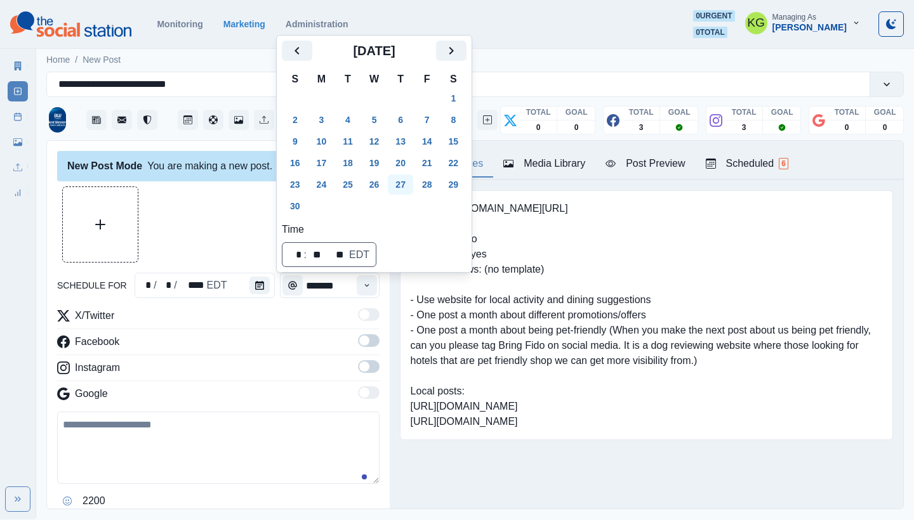
click at [409, 186] on button "27" at bounding box center [400, 185] width 25 height 20
click at [232, 193] on div at bounding box center [218, 225] width 322 height 76
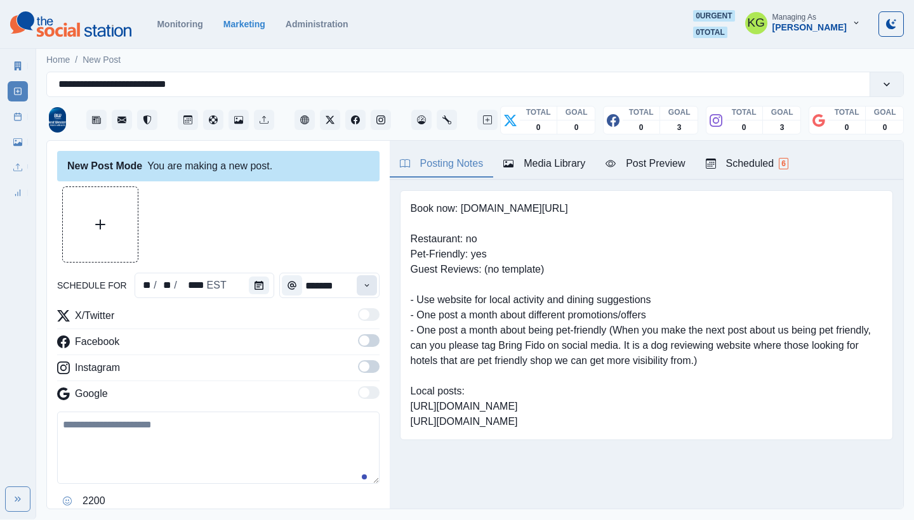
click at [362, 282] on icon "Time" at bounding box center [366, 285] width 9 height 9
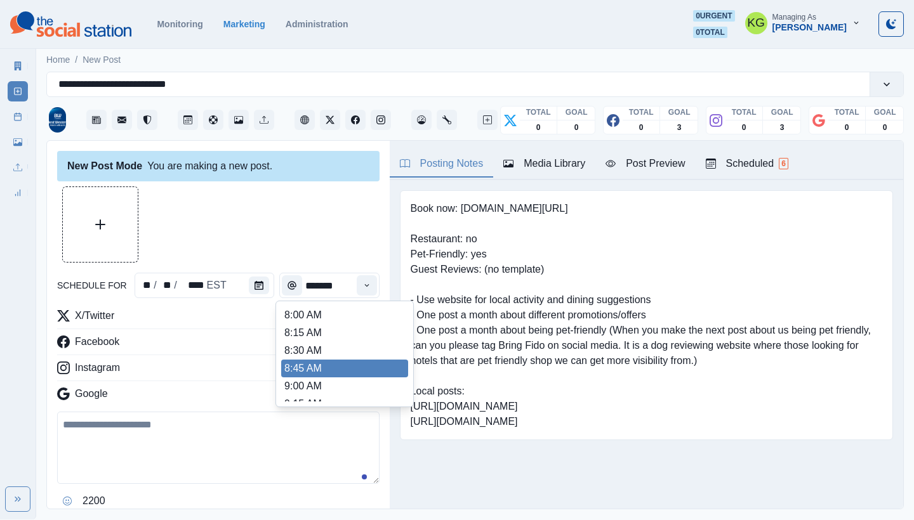
scroll to position [284, 0]
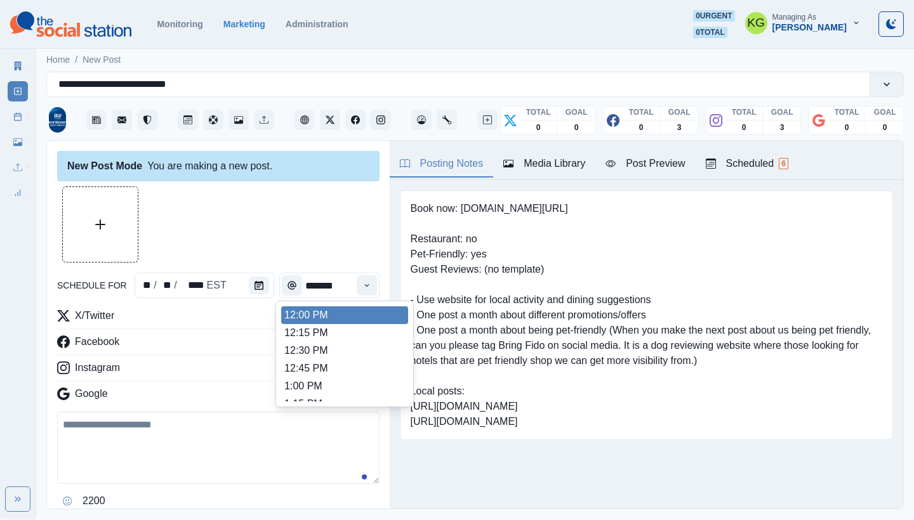
click at [328, 322] on li "12:00 PM" at bounding box center [344, 315] width 127 height 18
type input "********"
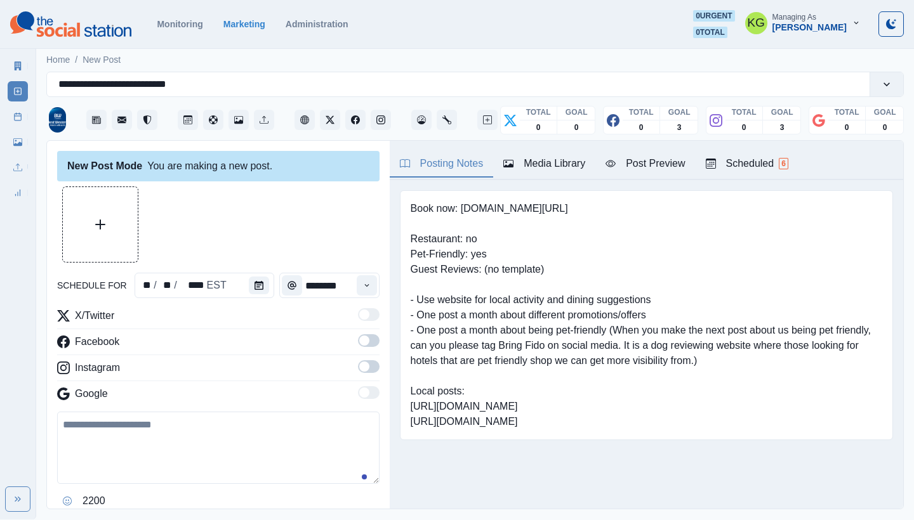
click at [364, 372] on span at bounding box center [369, 366] width 22 height 13
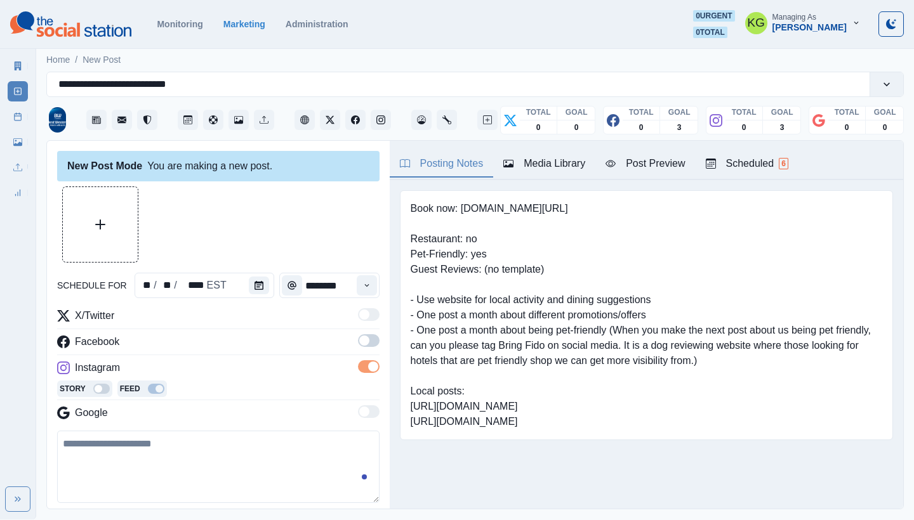
click at [361, 342] on span at bounding box center [369, 340] width 22 height 13
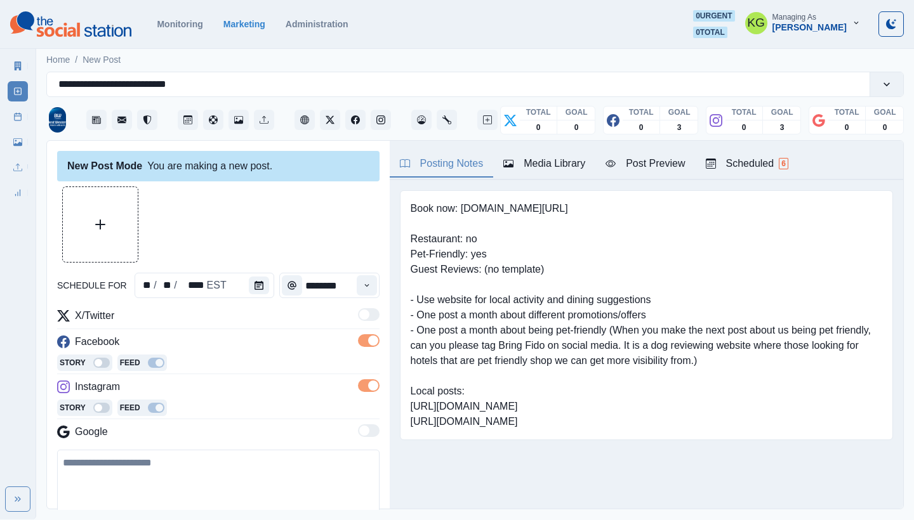
click at [159, 218] on div at bounding box center [218, 225] width 322 height 76
click at [122, 216] on button "Upload Media" at bounding box center [100, 224] width 75 height 75
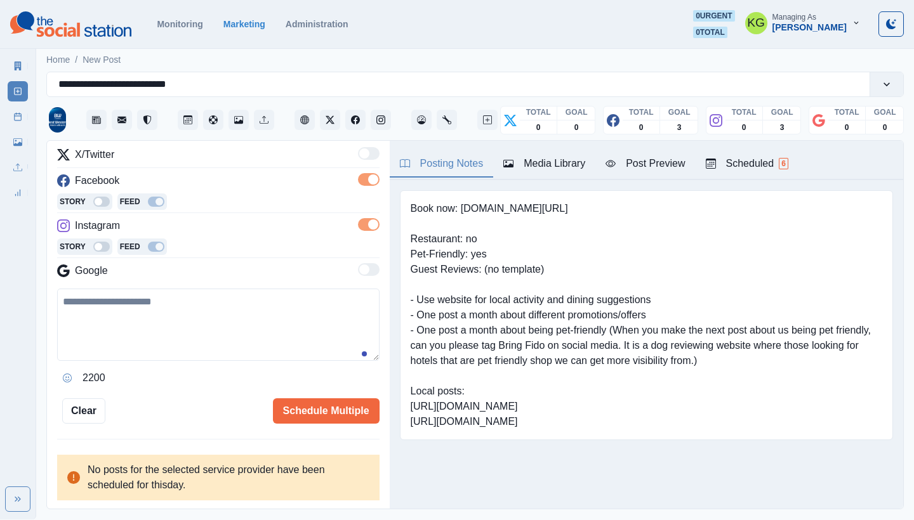
click at [268, 343] on textarea at bounding box center [218, 325] width 322 height 72
paste textarea "**********"
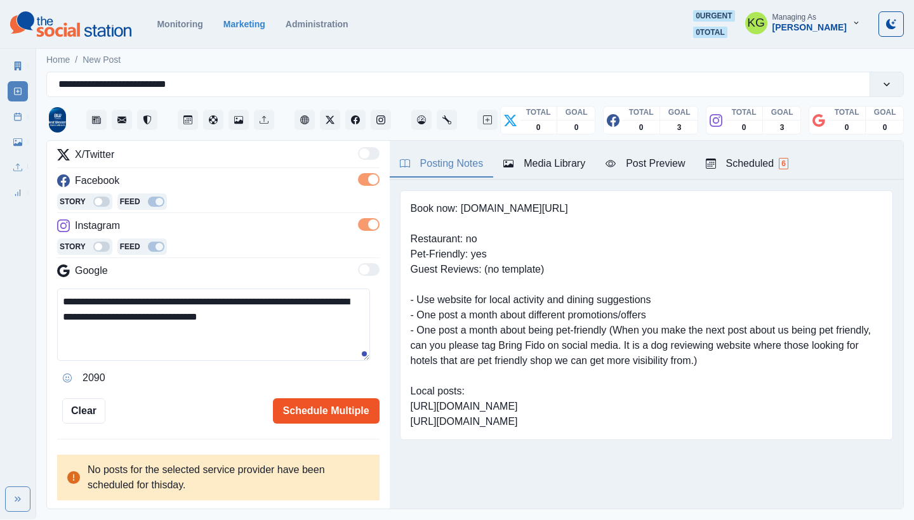
type textarea "**********"
click at [327, 413] on button "Schedule Multiple" at bounding box center [326, 411] width 107 height 25
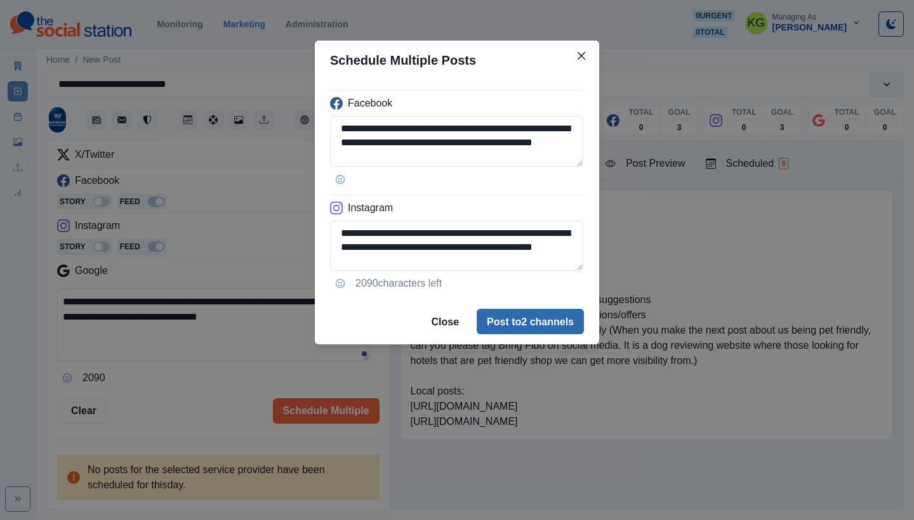
click at [545, 328] on button "Post to 2 channels" at bounding box center [530, 321] width 107 height 25
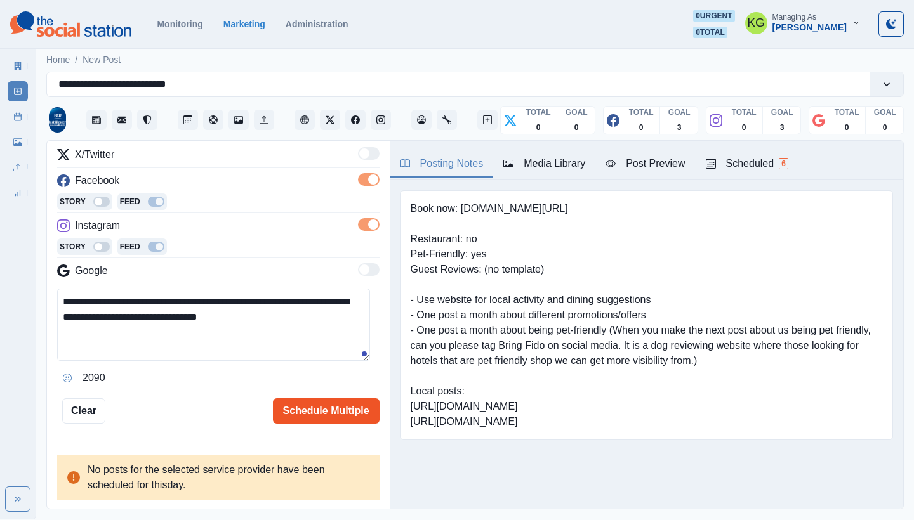
click at [306, 413] on button "Schedule Multiple" at bounding box center [326, 411] width 107 height 25
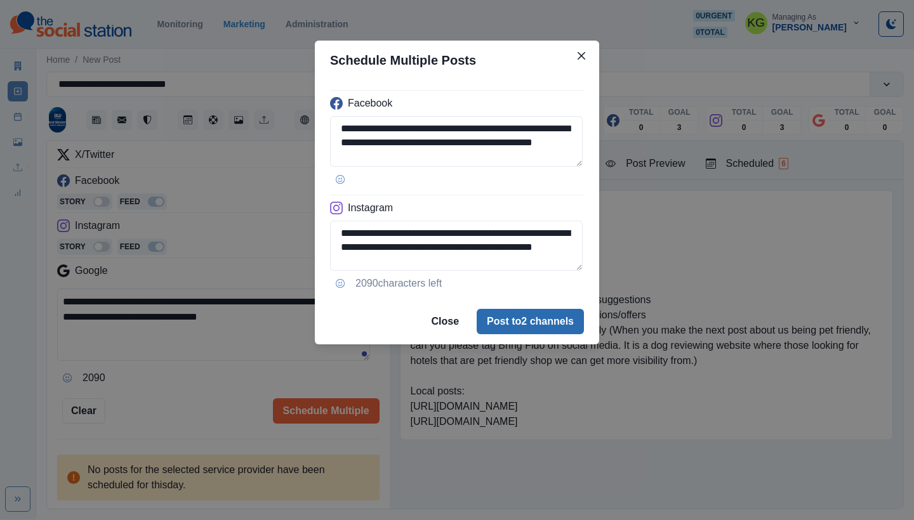
click at [501, 320] on button "Post to 2 channels" at bounding box center [530, 321] width 107 height 25
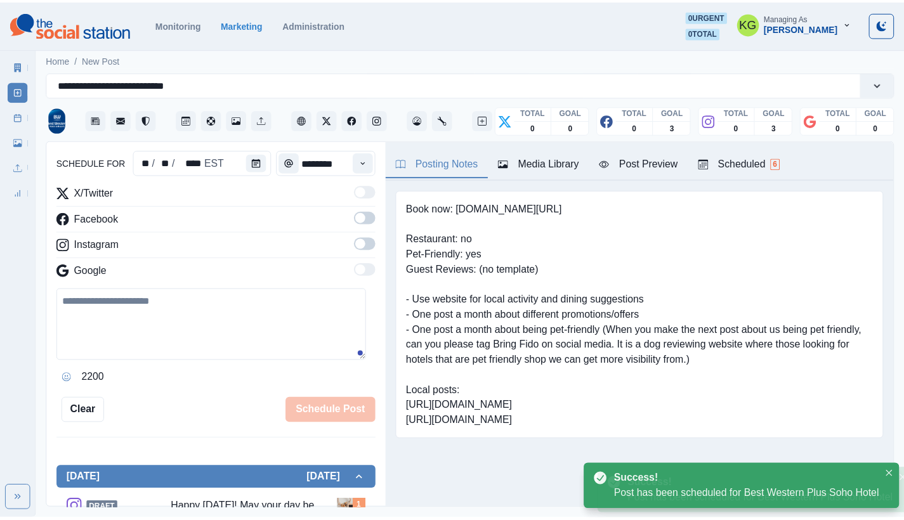
scroll to position [77, 0]
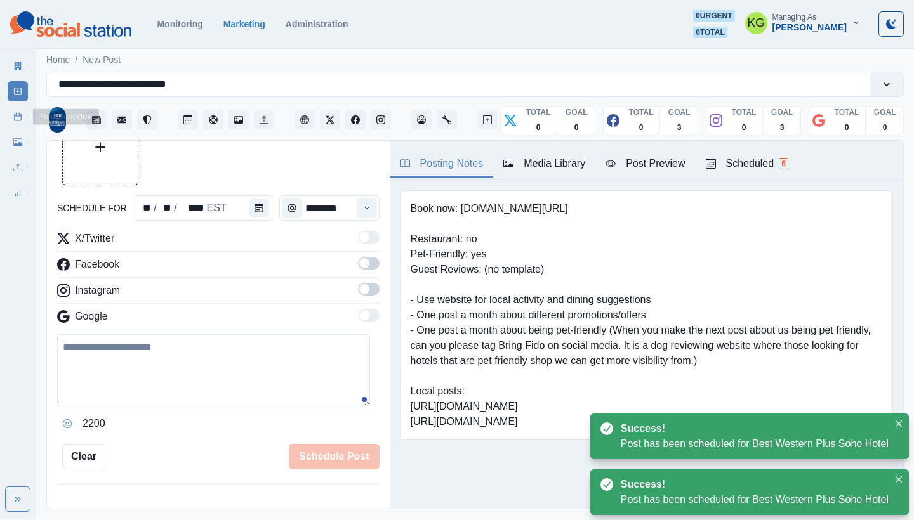
drag, startPoint x: 19, startPoint y: 115, endPoint x: 27, endPoint y: 119, distance: 8.5
click at [19, 114] on icon at bounding box center [17, 116] width 9 height 9
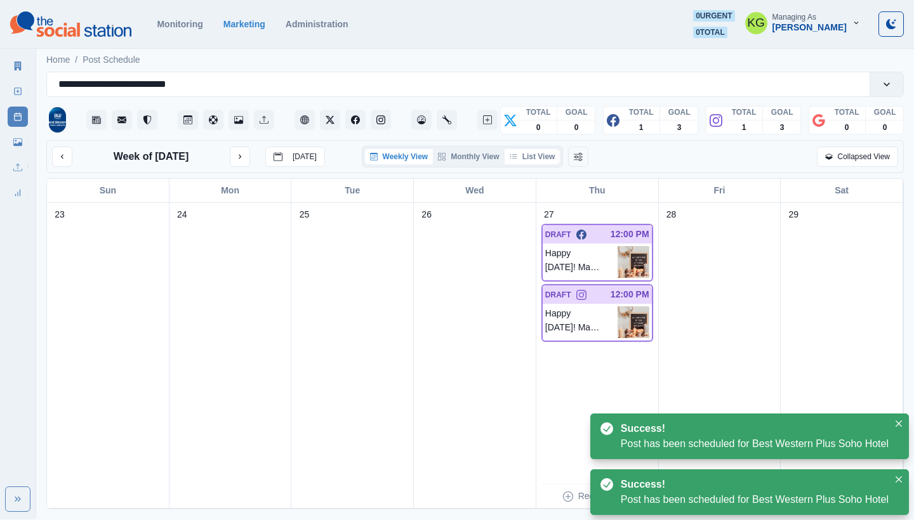
click at [538, 163] on button "List View" at bounding box center [532, 156] width 56 height 15
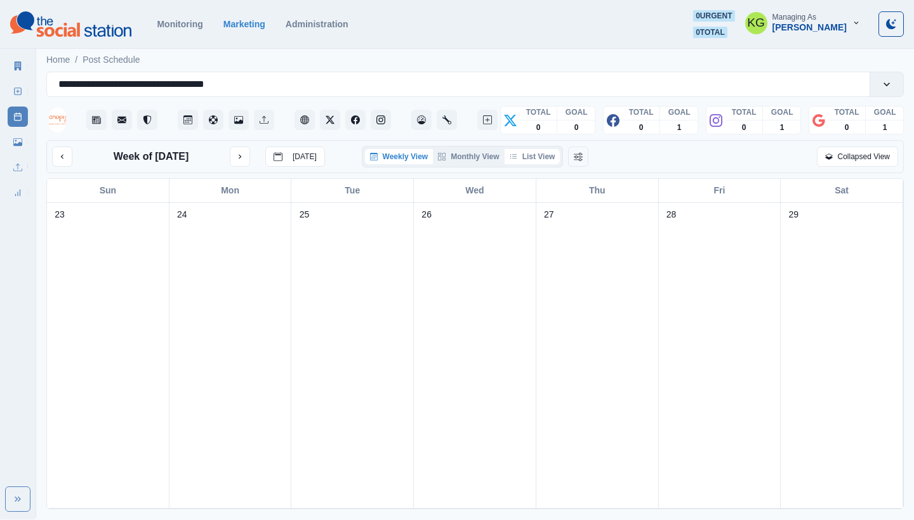
click at [540, 159] on button "List View" at bounding box center [532, 156] width 56 height 15
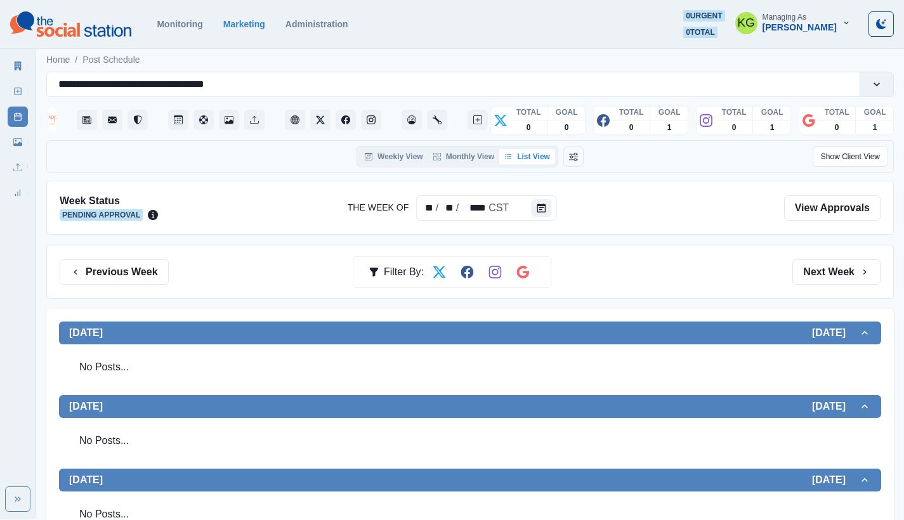
scroll to position [3, 0]
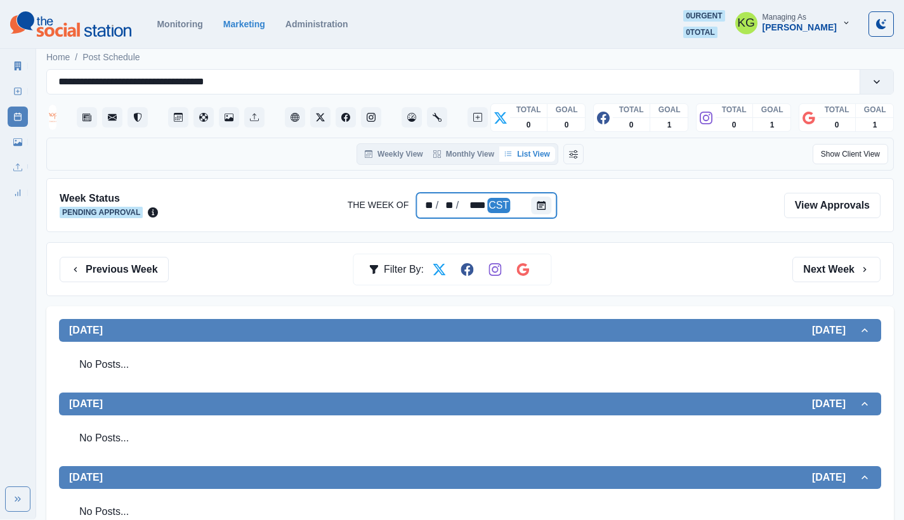
click at [551, 198] on div at bounding box center [543, 205] width 25 height 25
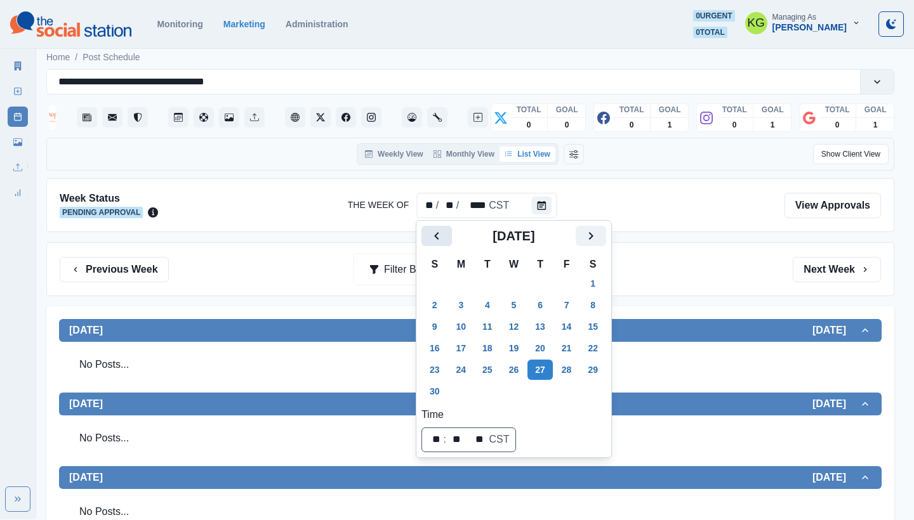
click at [445, 239] on button "Previous" at bounding box center [436, 236] width 30 height 20
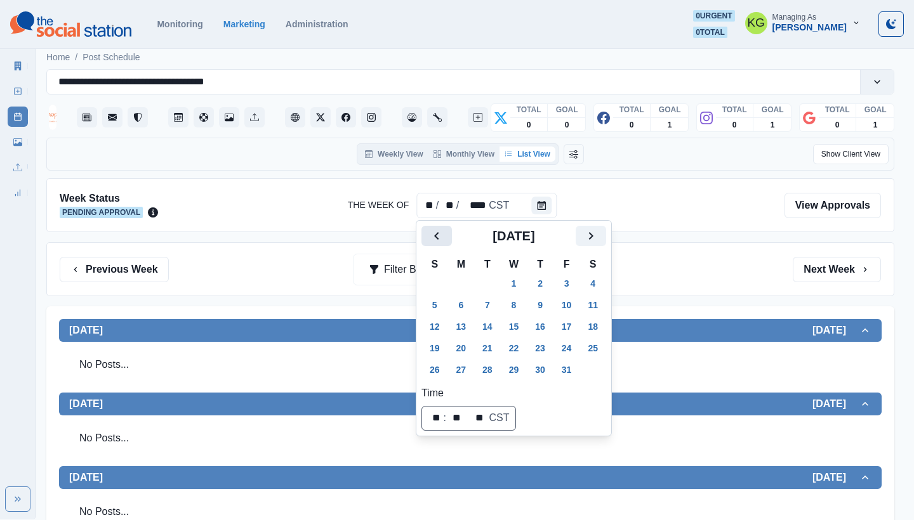
click at [445, 239] on button "Previous" at bounding box center [436, 236] width 30 height 20
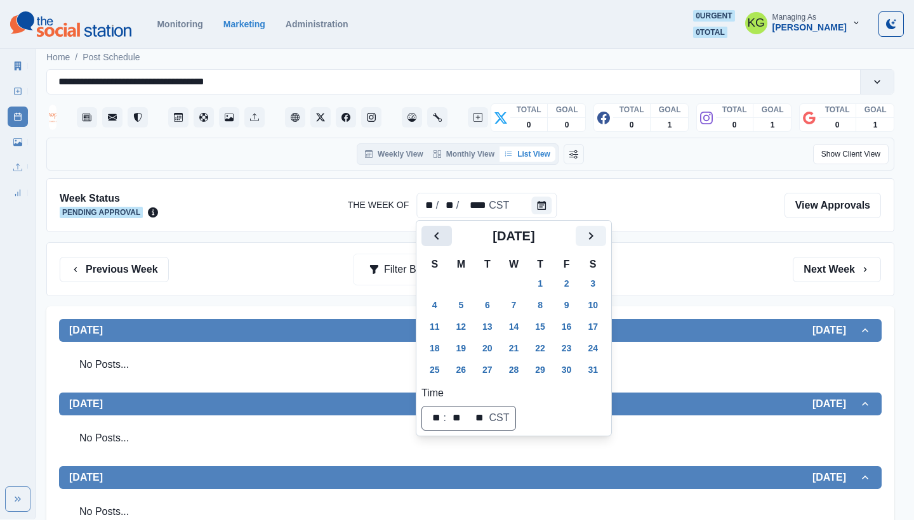
click at [445, 239] on button "Previous" at bounding box center [436, 236] width 30 height 20
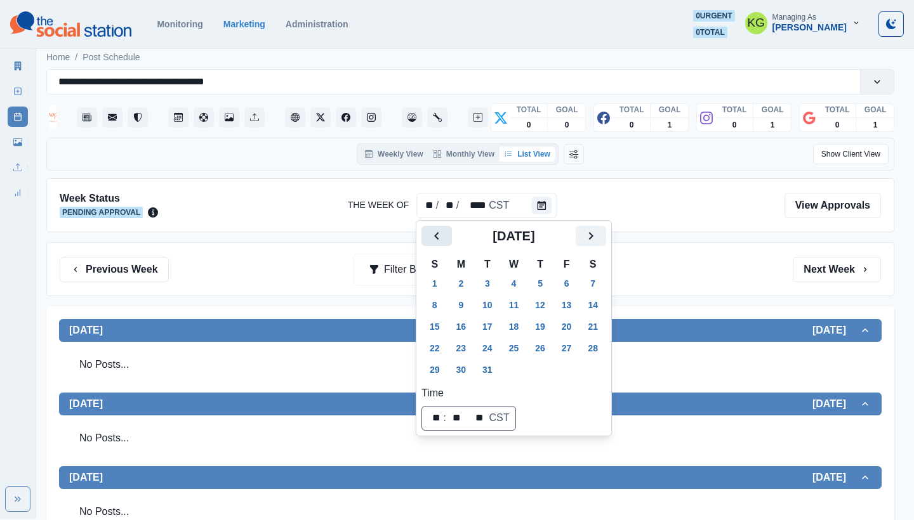
click at [445, 239] on button "Previous" at bounding box center [436, 236] width 30 height 20
click at [520, 370] on button "27" at bounding box center [513, 370] width 25 height 20
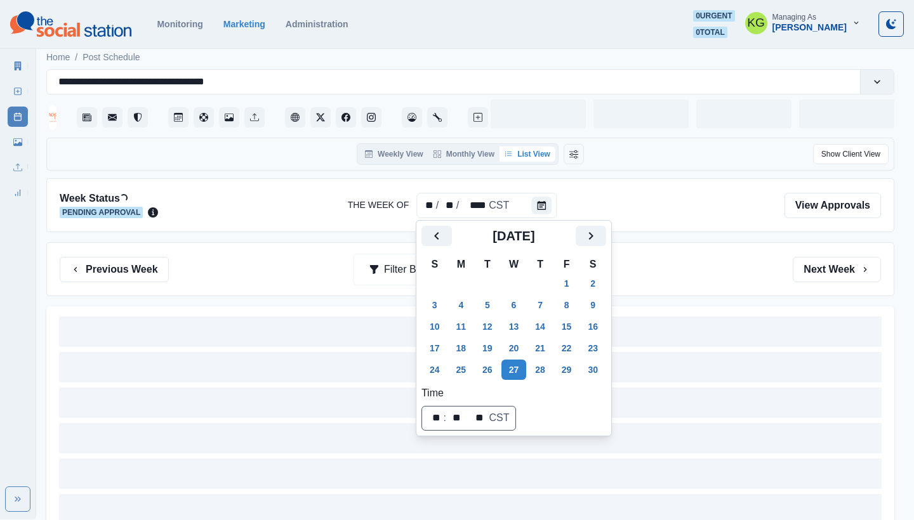
click at [711, 262] on div "Previous Week Filter By: Next Week" at bounding box center [470, 269] width 821 height 25
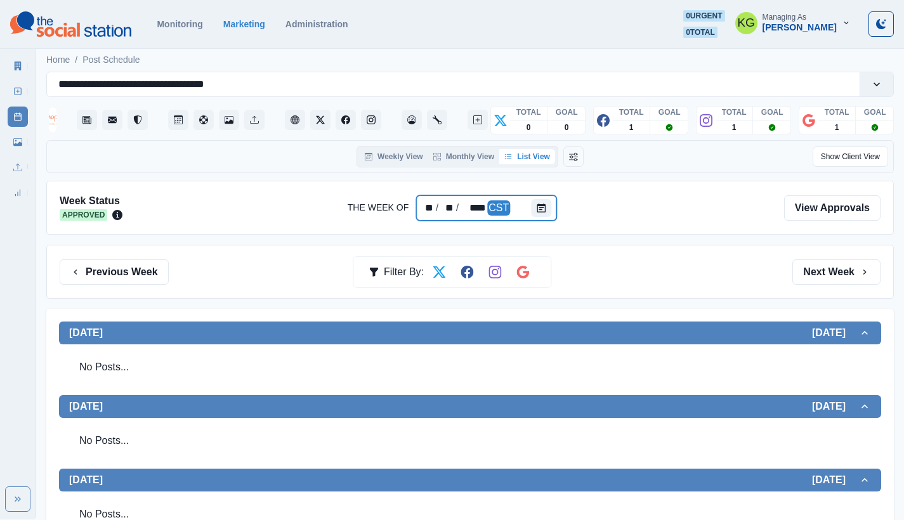
scroll to position [264, 0]
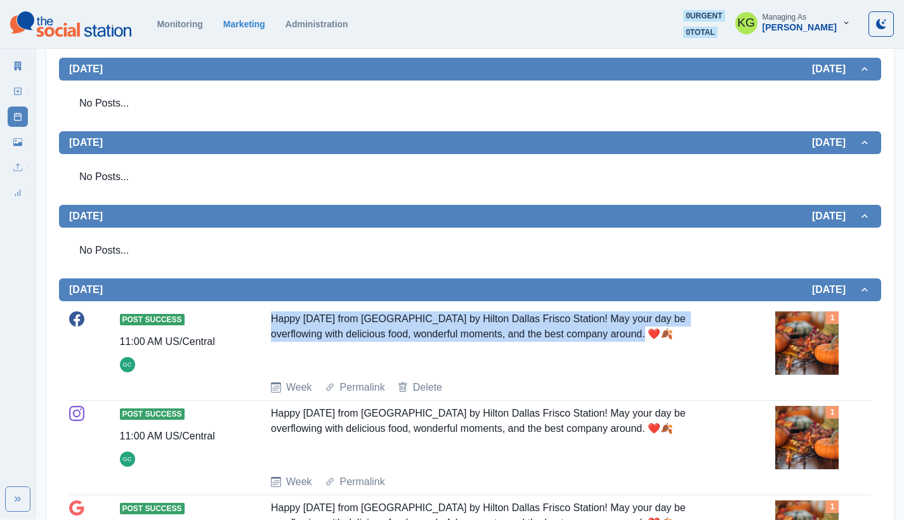
drag, startPoint x: 288, startPoint y: 315, endPoint x: 687, endPoint y: 347, distance: 399.8
click at [687, 347] on div "Post Success 11:00 AM US/Central GC Happy [DATE] from [GEOGRAPHIC_DATA] by Hilt…" at bounding box center [470, 354] width 802 height 84
copy div "Happy [DATE] from [GEOGRAPHIC_DATA] by Hilton Dallas Frisco Station! May your d…"
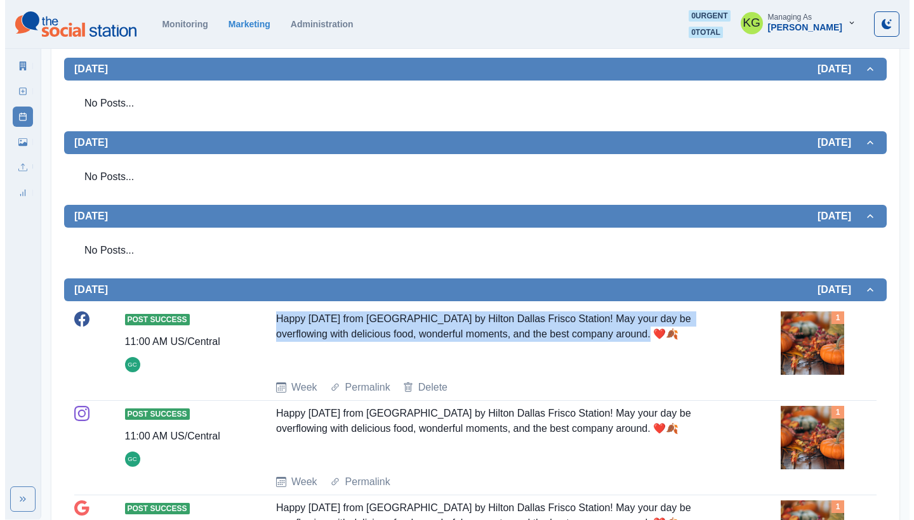
scroll to position [0, 0]
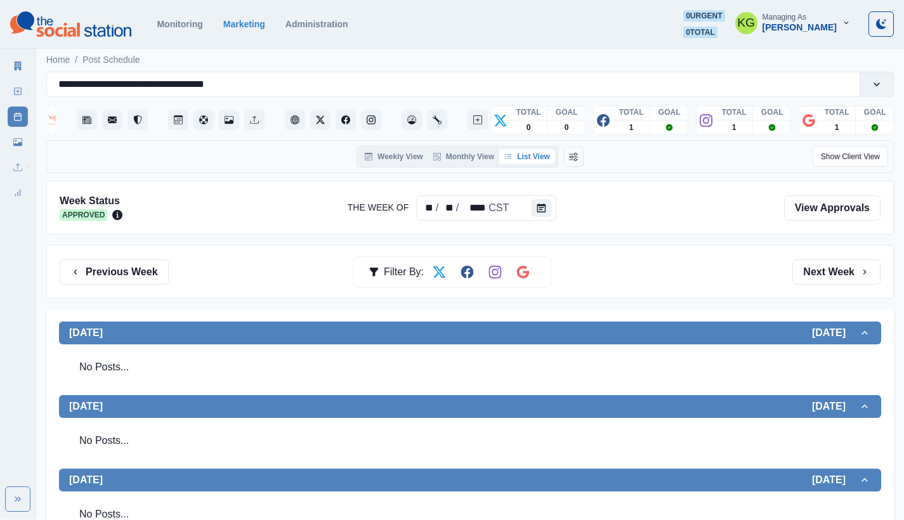
click at [541, 204] on icon "Calendar" at bounding box center [541, 208] width 9 height 9
click at [537, 211] on icon "Calendar" at bounding box center [541, 208] width 9 height 9
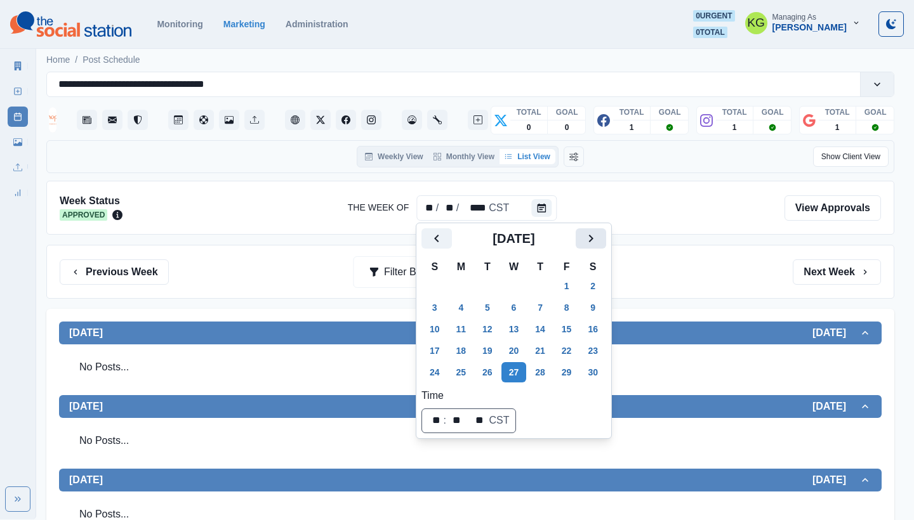
click at [598, 235] on icon "Next" at bounding box center [590, 238] width 15 height 15
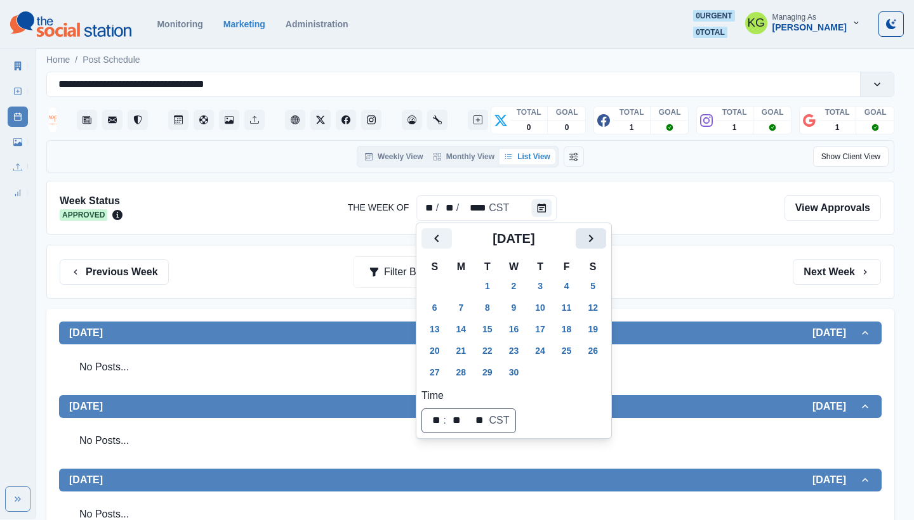
click at [598, 235] on icon "Next" at bounding box center [590, 238] width 15 height 15
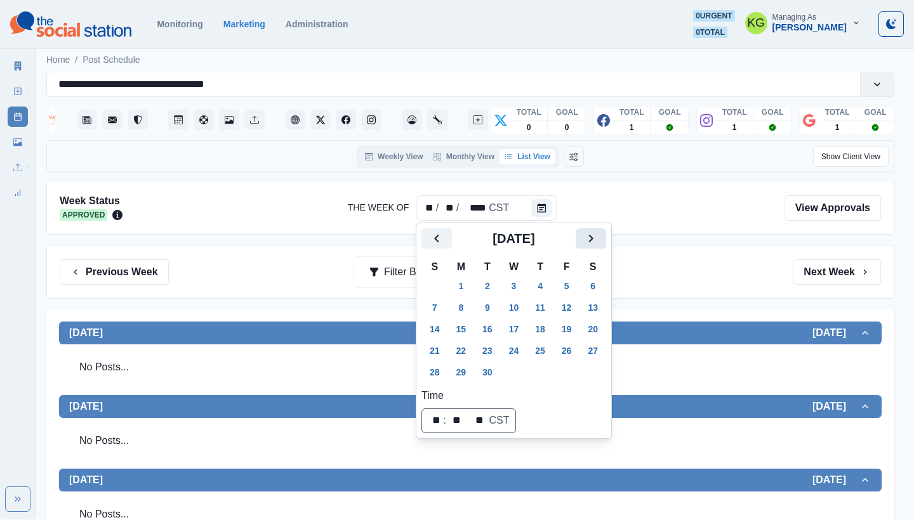
click at [598, 235] on icon "Next" at bounding box center [590, 238] width 15 height 15
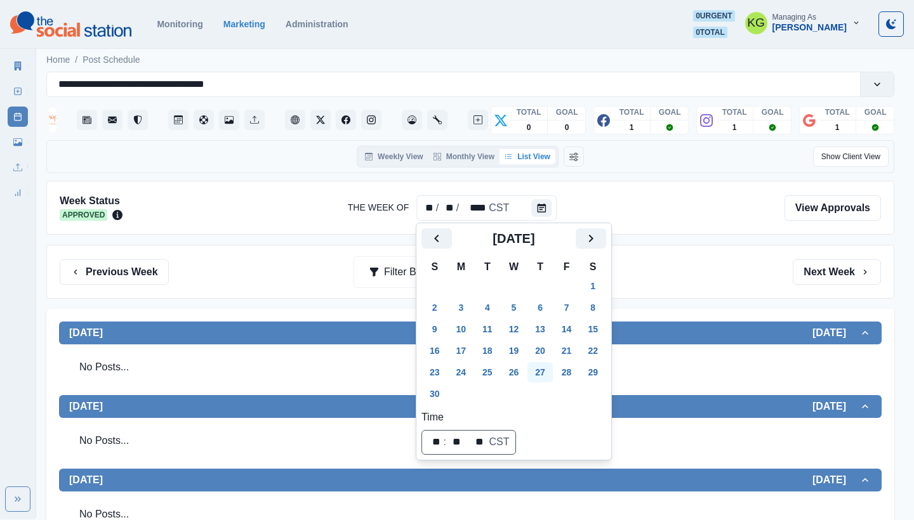
click at [540, 374] on button "27" at bounding box center [539, 372] width 25 height 20
click at [692, 265] on div "Previous Week Filter By: Next Week" at bounding box center [470, 272] width 821 height 25
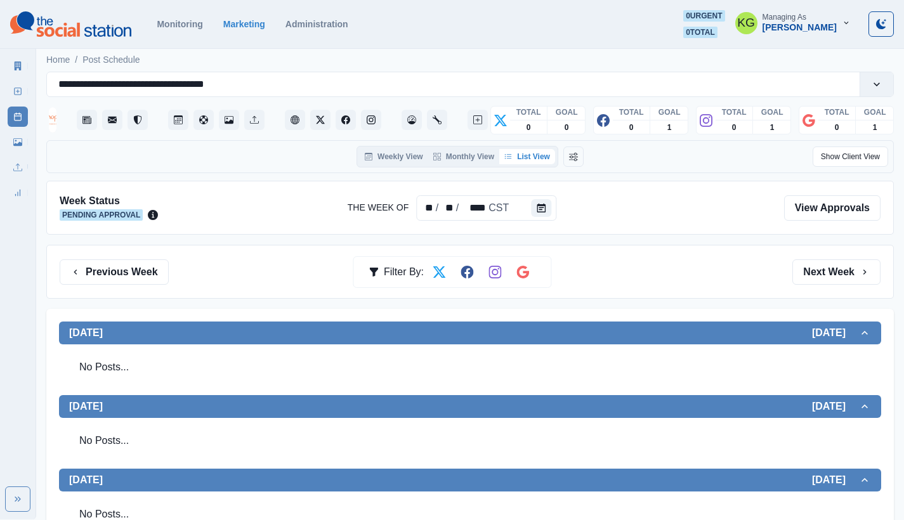
click at [10, 96] on link "New Post" at bounding box center [18, 91] width 20 height 20
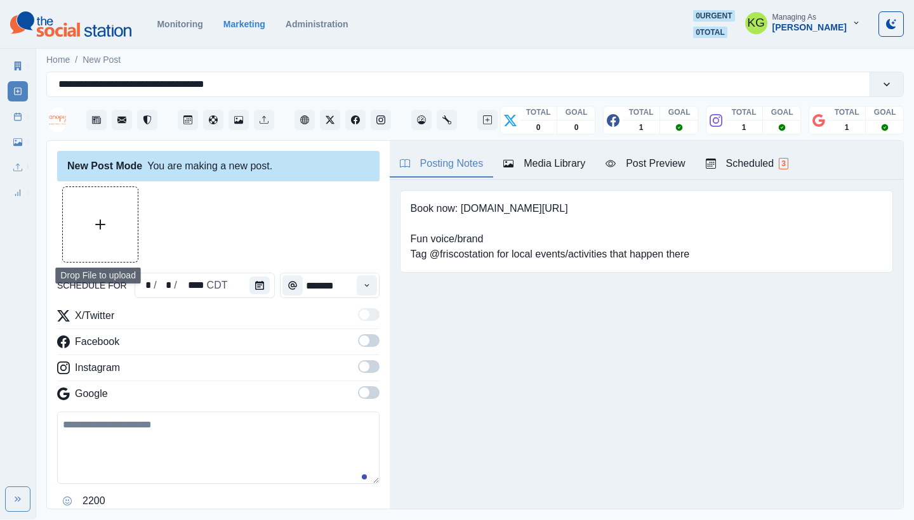
click at [88, 194] on button "Upload Media" at bounding box center [100, 224] width 75 height 75
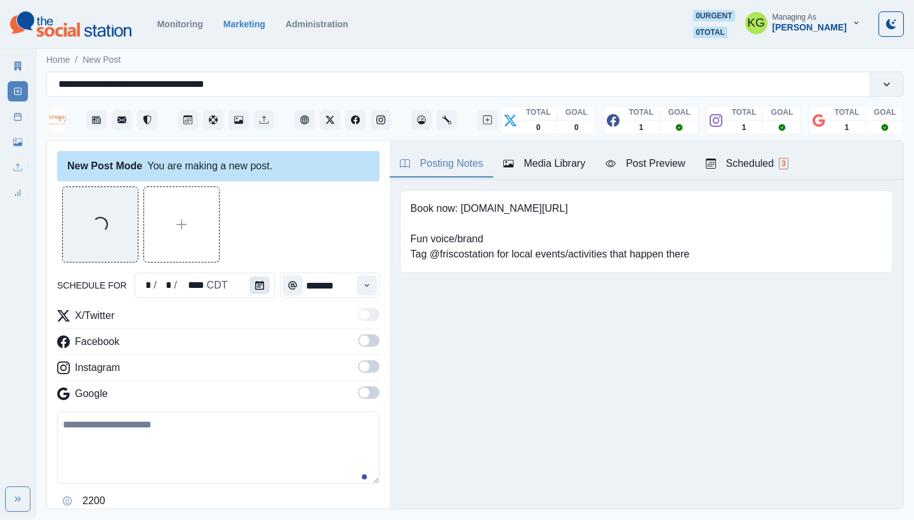
click at [255, 288] on icon "Calendar" at bounding box center [259, 285] width 9 height 9
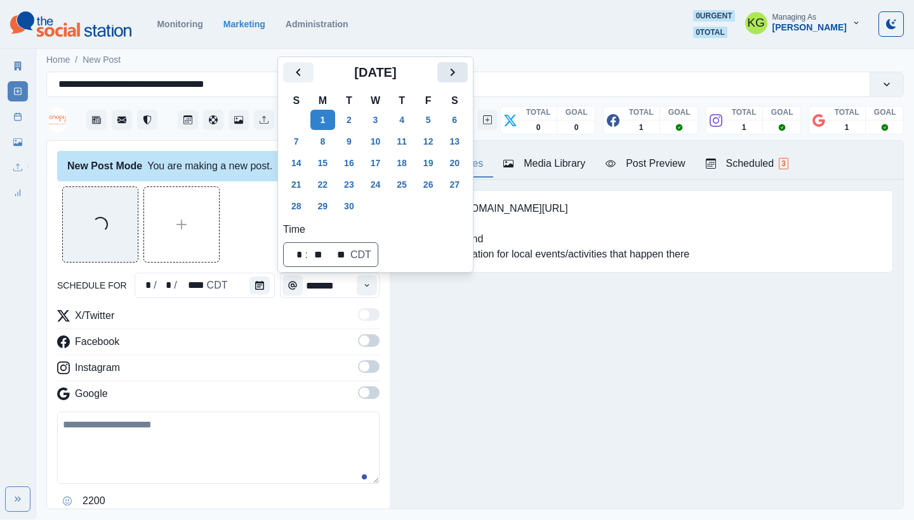
click at [460, 75] on icon "Next" at bounding box center [452, 72] width 15 height 15
click at [461, 81] on button "Next" at bounding box center [452, 72] width 30 height 20
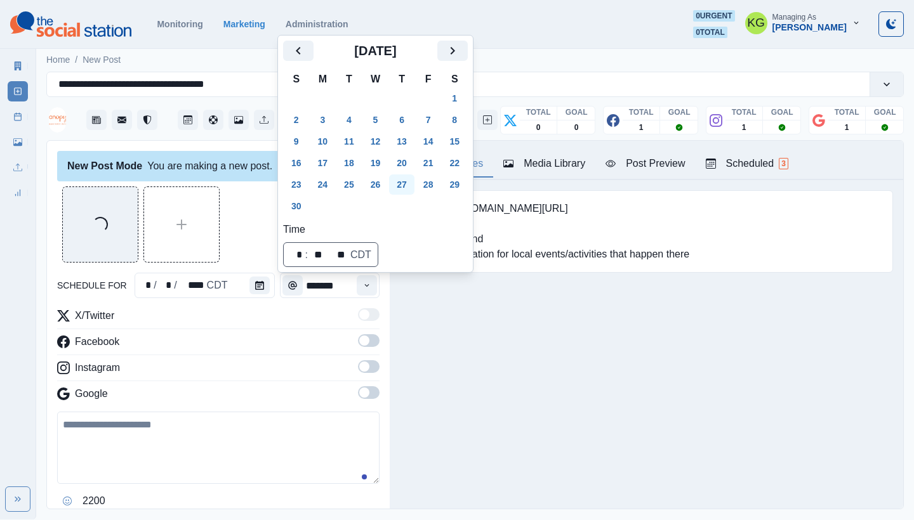
click at [409, 190] on button "27" at bounding box center [401, 185] width 25 height 20
click at [476, 344] on div "Posting Notes Media Library Post Preview Scheduled 3 Book now: www.bit.ly/3xP1y…" at bounding box center [646, 325] width 513 height 368
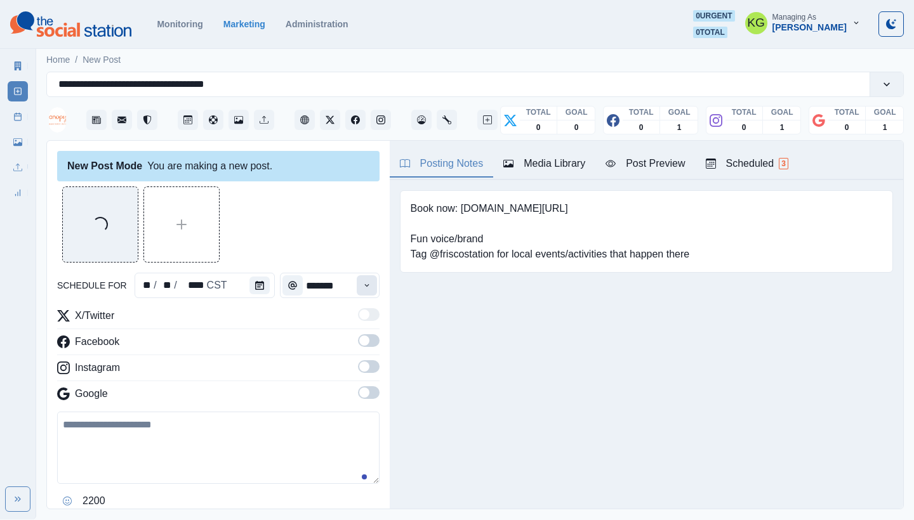
click at [357, 283] on button "Time" at bounding box center [367, 285] width 20 height 20
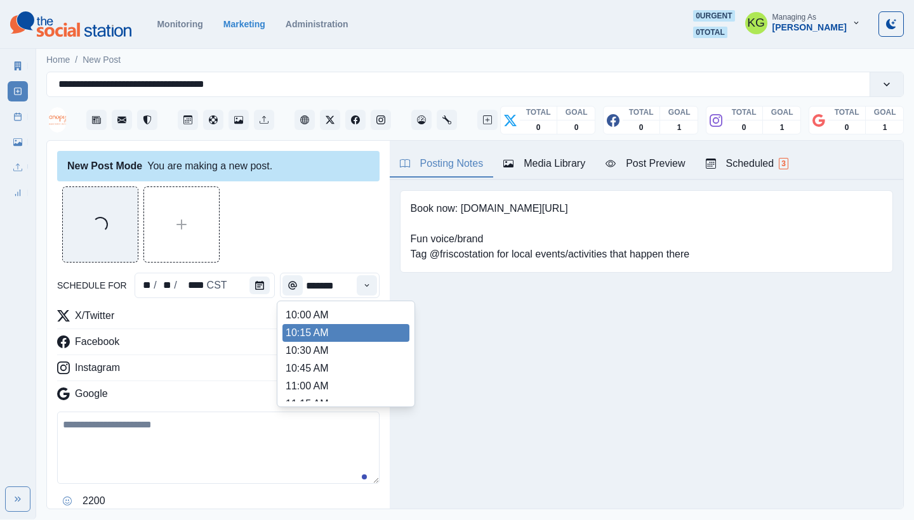
scroll to position [260, 0]
click at [326, 337] on li "12:00 PM" at bounding box center [345, 340] width 127 height 18
type input "********"
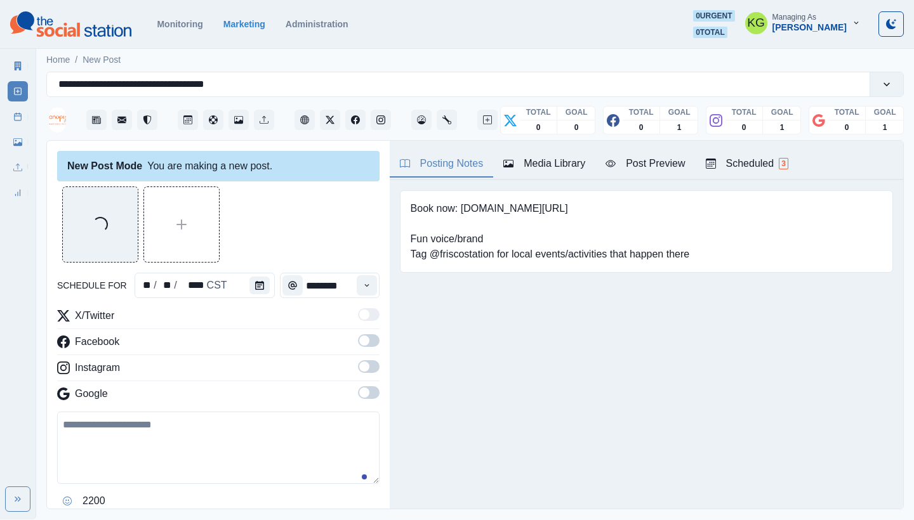
click at [367, 400] on label at bounding box center [369, 396] width 22 height 20
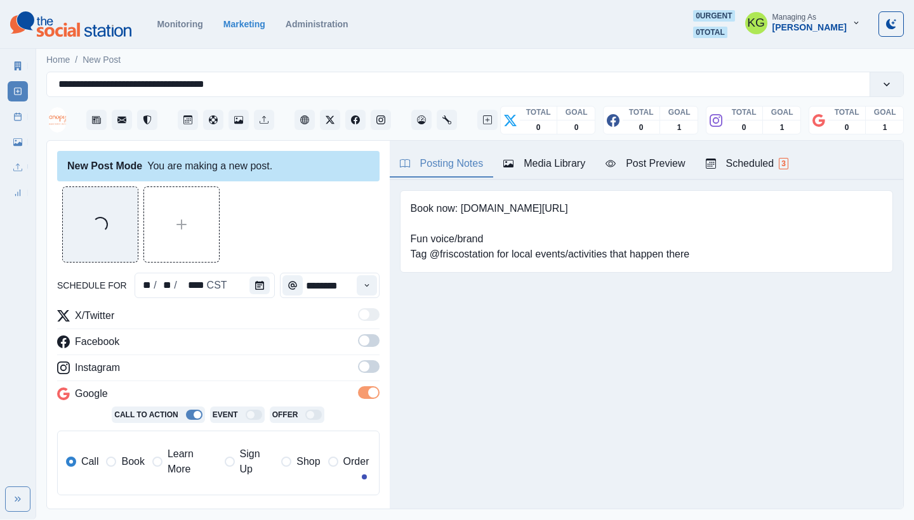
click at [360, 371] on span at bounding box center [369, 366] width 22 height 13
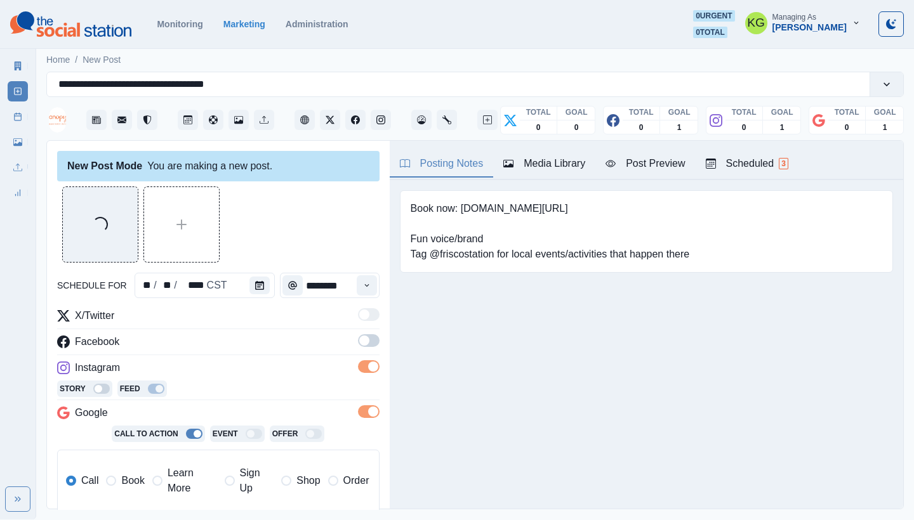
click at [359, 341] on span at bounding box center [364, 341] width 10 height 10
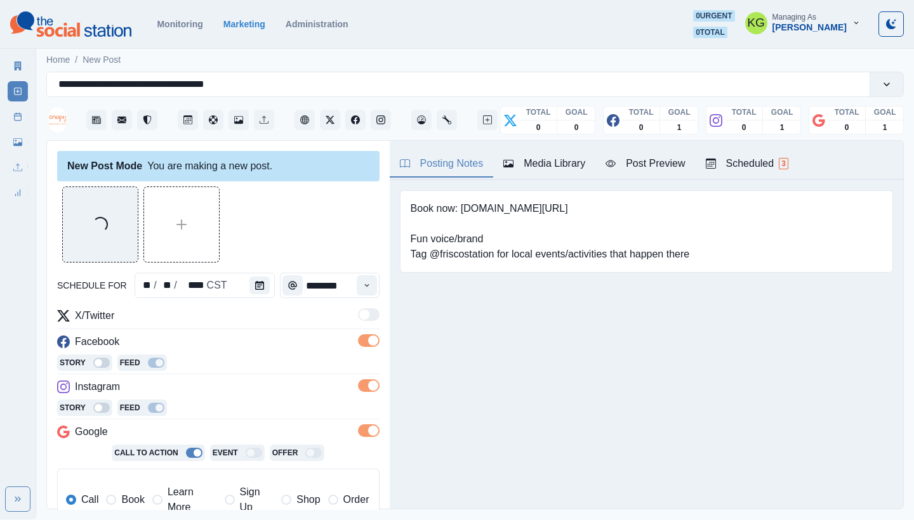
scroll to position [254, 0]
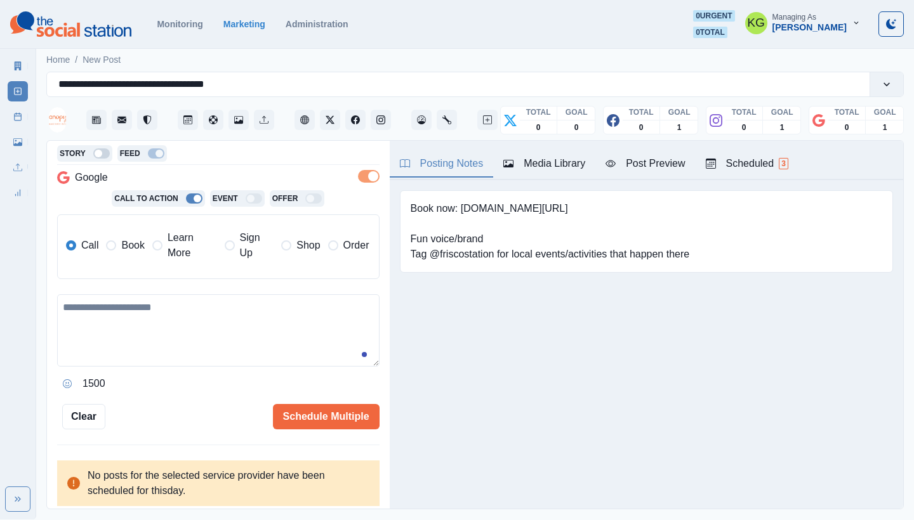
click at [133, 256] on label "Book" at bounding box center [125, 245] width 38 height 30
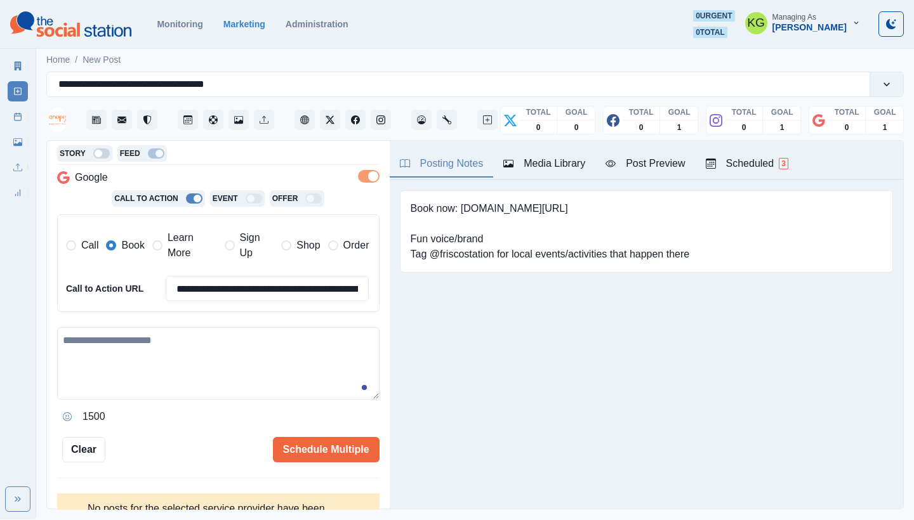
click at [193, 382] on textarea at bounding box center [218, 363] width 322 height 72
paste textarea "**********"
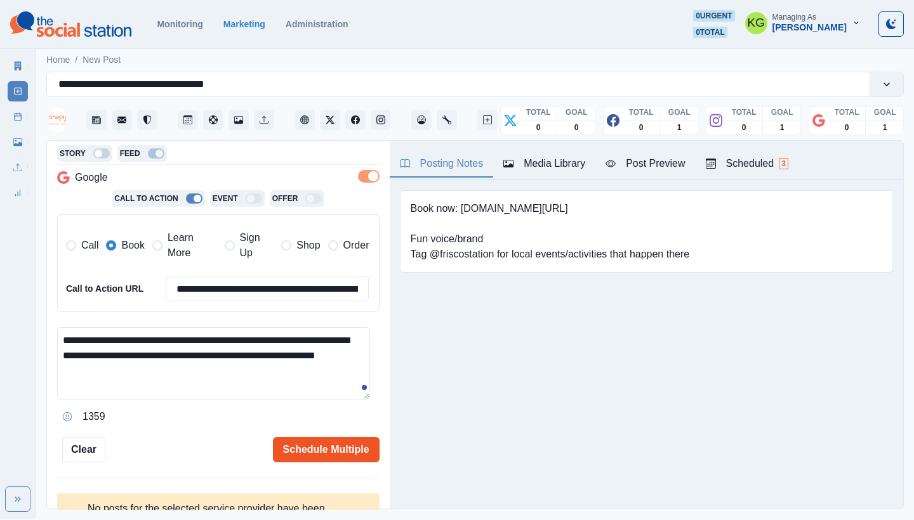
type textarea "**********"
click at [324, 442] on button "Schedule Multiple" at bounding box center [326, 449] width 107 height 25
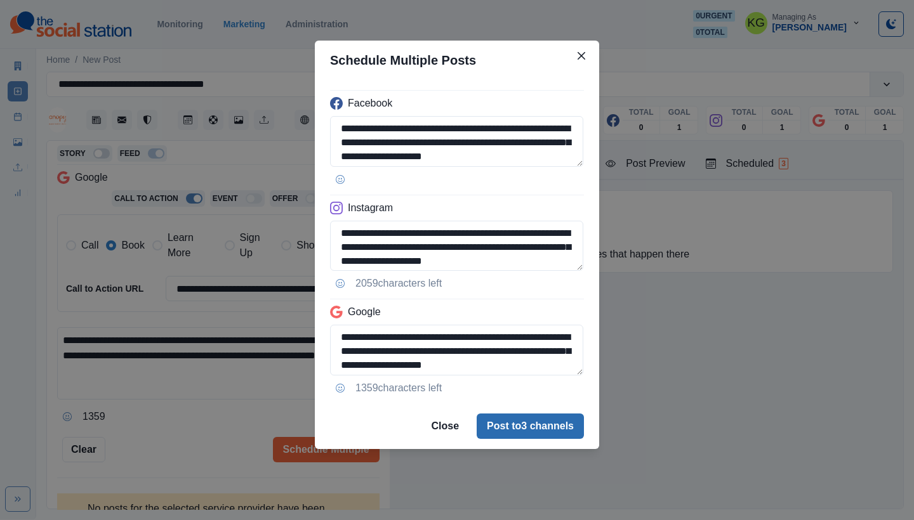
click at [551, 428] on button "Post to 3 channels" at bounding box center [530, 426] width 107 height 25
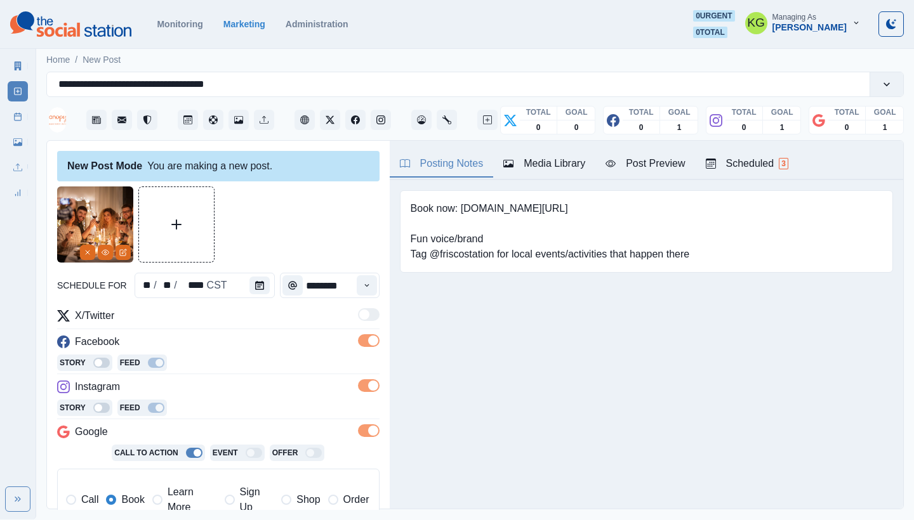
scroll to position [288, 0]
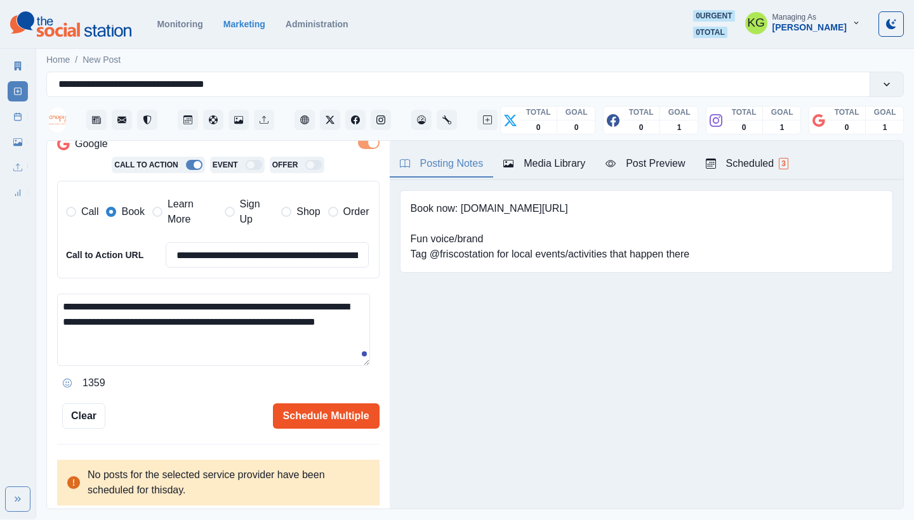
click at [306, 405] on button "Schedule Multiple" at bounding box center [326, 416] width 107 height 25
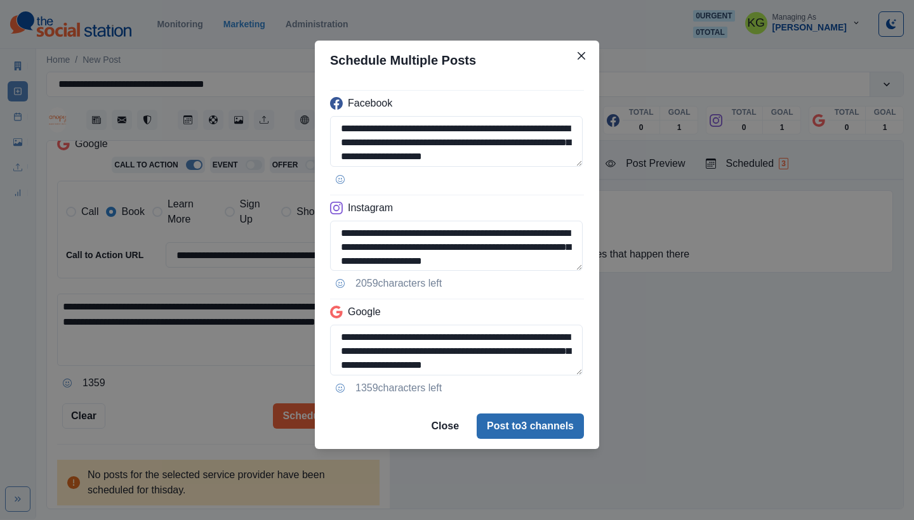
click at [522, 428] on button "Post to 3 channels" at bounding box center [530, 426] width 107 height 25
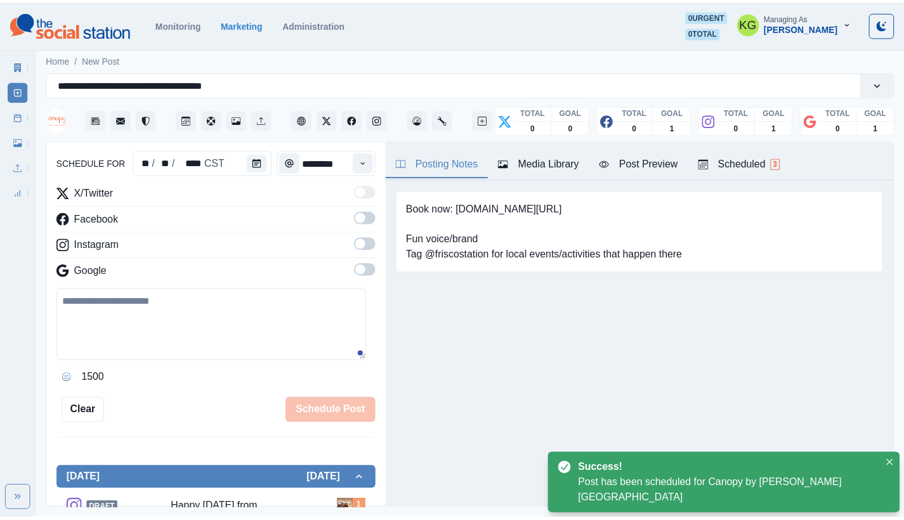
scroll to position [77, 0]
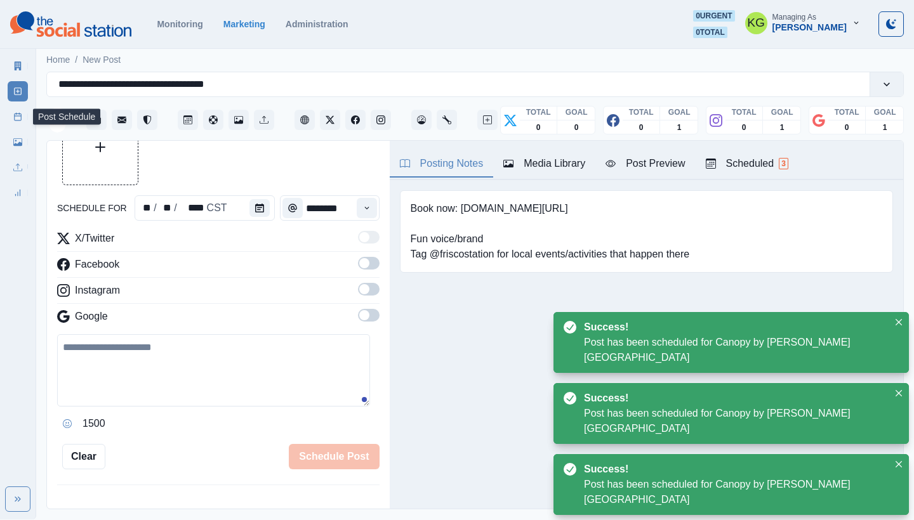
click at [8, 114] on link "Post Schedule" at bounding box center [18, 117] width 20 height 20
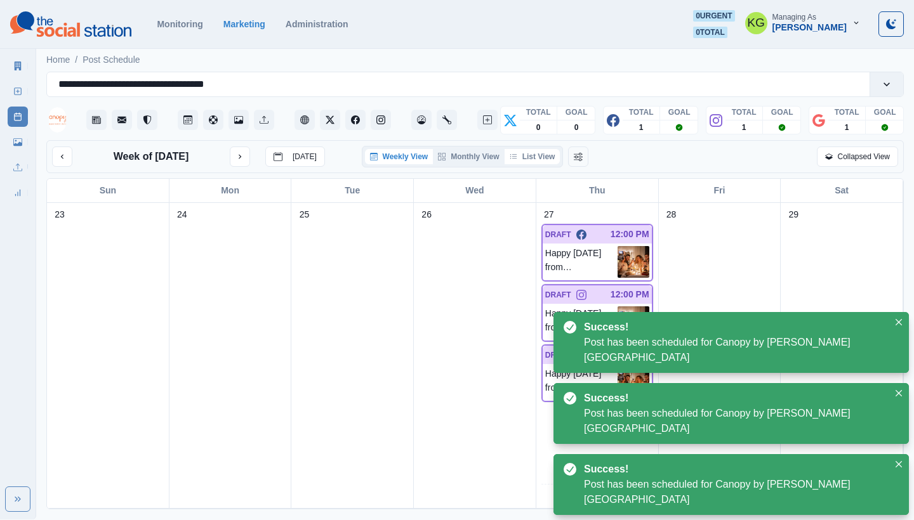
click at [534, 157] on button "List View" at bounding box center [532, 156] width 56 height 15
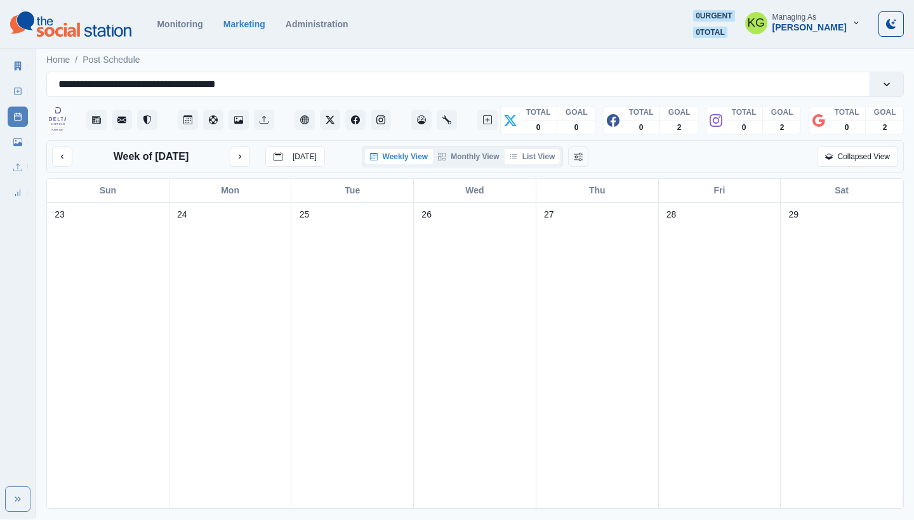
click at [537, 157] on button "List View" at bounding box center [532, 156] width 56 height 15
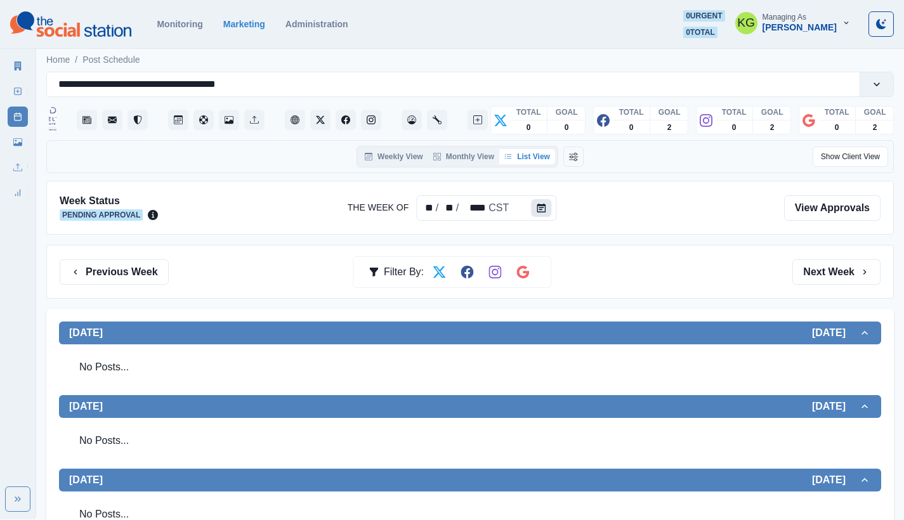
click at [538, 213] on button "Calendar" at bounding box center [541, 208] width 20 height 18
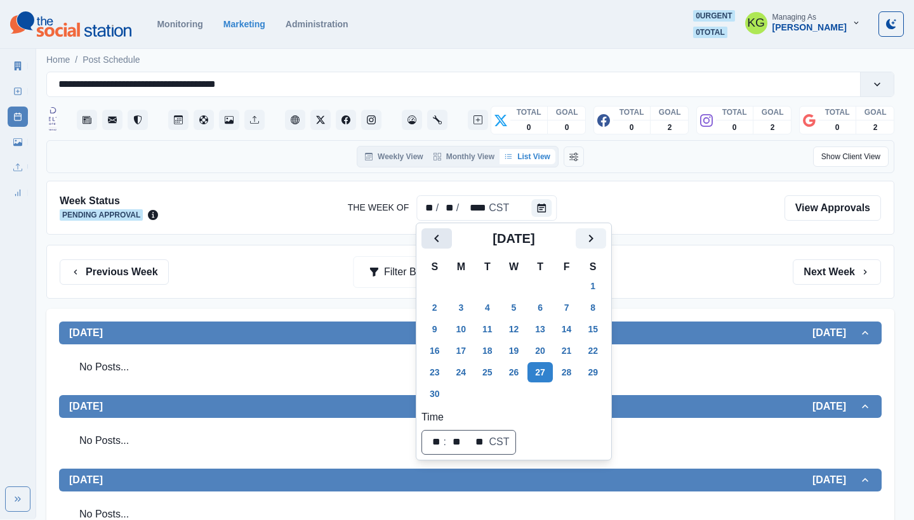
click at [433, 242] on icon "Previous" at bounding box center [436, 238] width 15 height 15
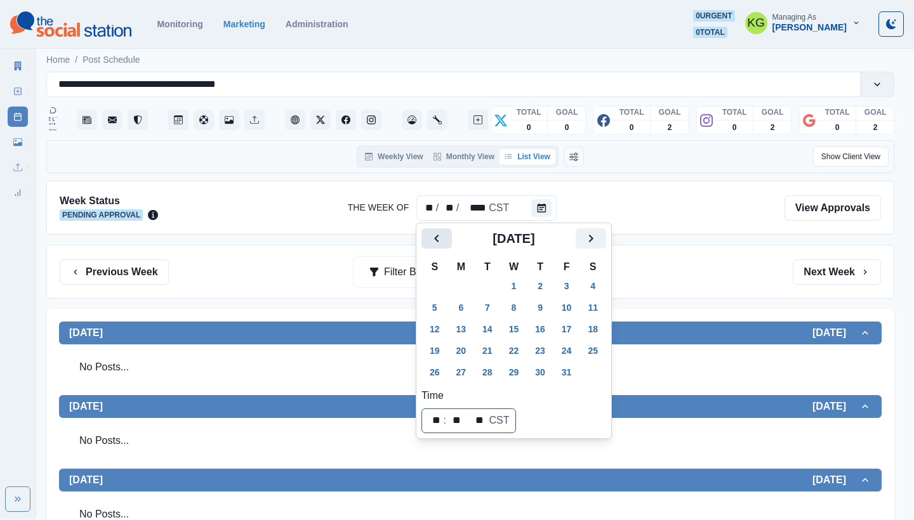
click at [433, 242] on icon "Previous" at bounding box center [436, 238] width 15 height 15
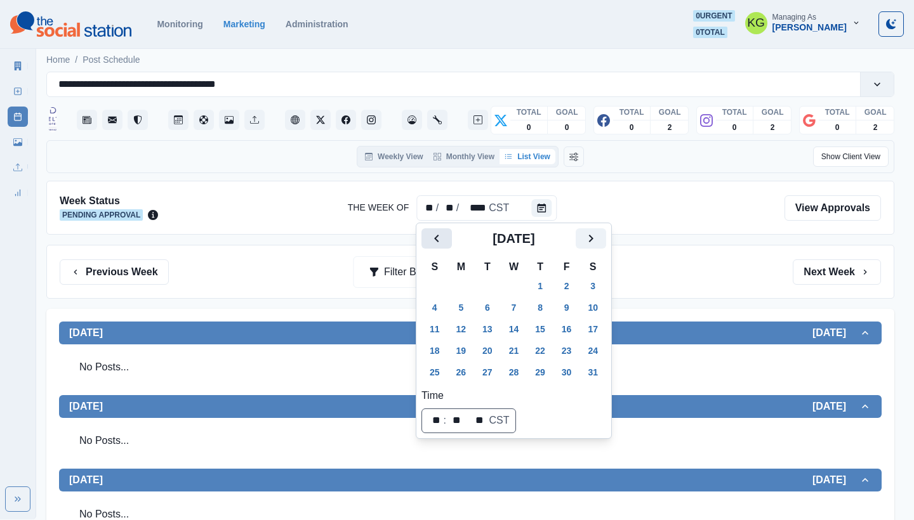
click at [433, 242] on icon "Previous" at bounding box center [436, 238] width 15 height 15
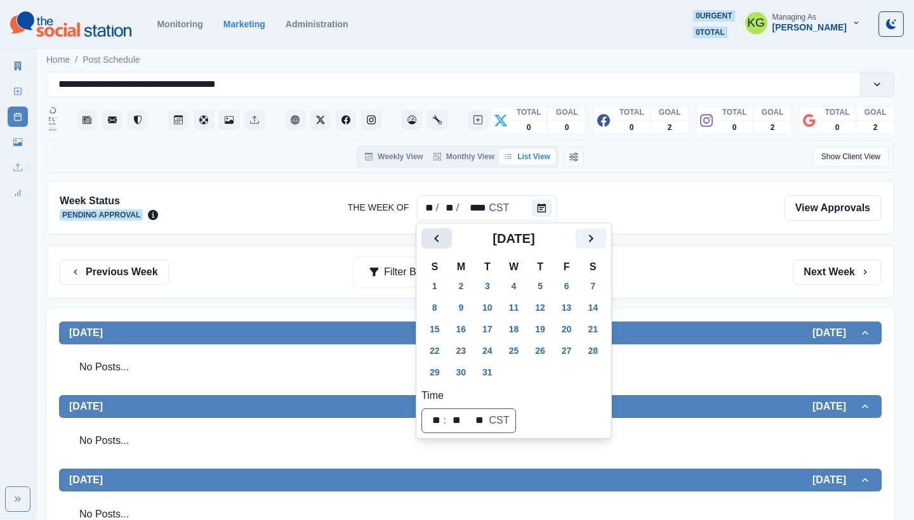
click at [433, 242] on icon "Previous" at bounding box center [436, 238] width 15 height 15
click at [518, 368] on button "27" at bounding box center [513, 372] width 25 height 20
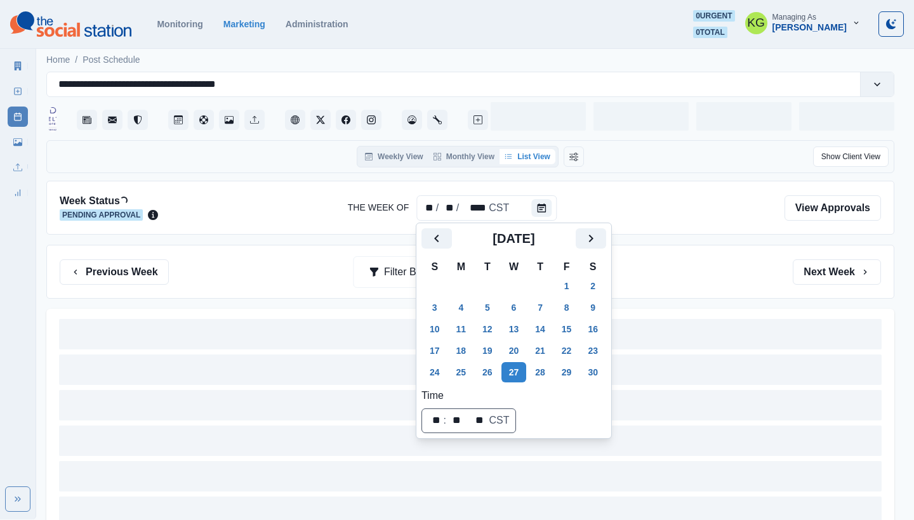
click at [704, 271] on div "Previous Week Filter By: Next Week" at bounding box center [470, 272] width 821 height 25
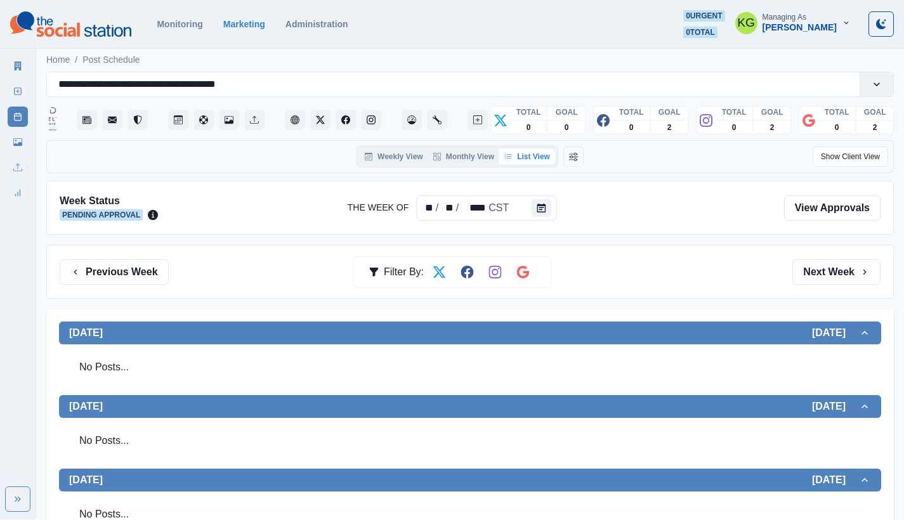
click at [542, 213] on button "Calendar" at bounding box center [541, 208] width 20 height 18
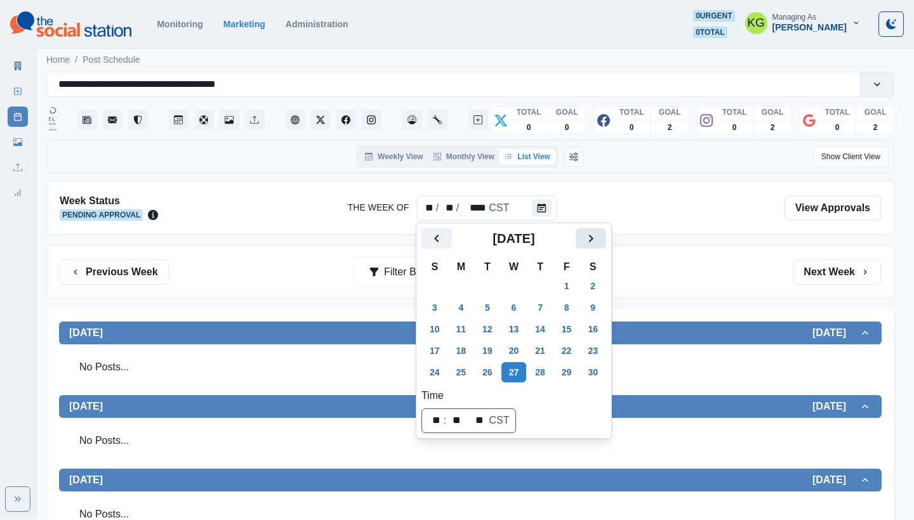
click at [598, 242] on icon "Next" at bounding box center [590, 238] width 15 height 15
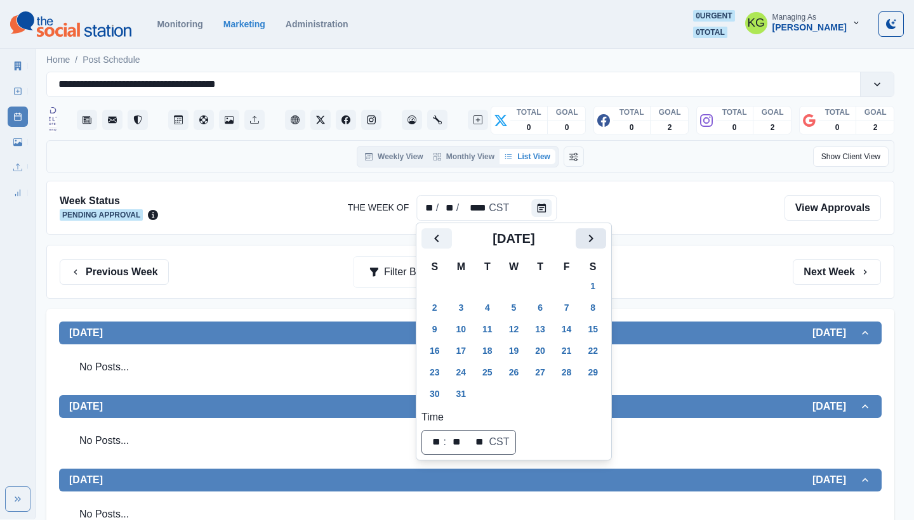
click at [598, 242] on icon "Next" at bounding box center [590, 238] width 15 height 15
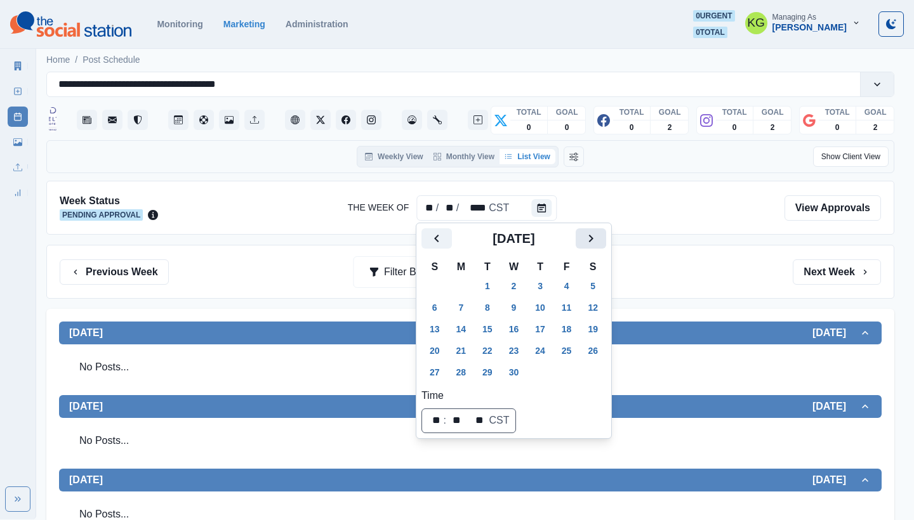
click at [598, 242] on icon "Next" at bounding box center [590, 238] width 15 height 15
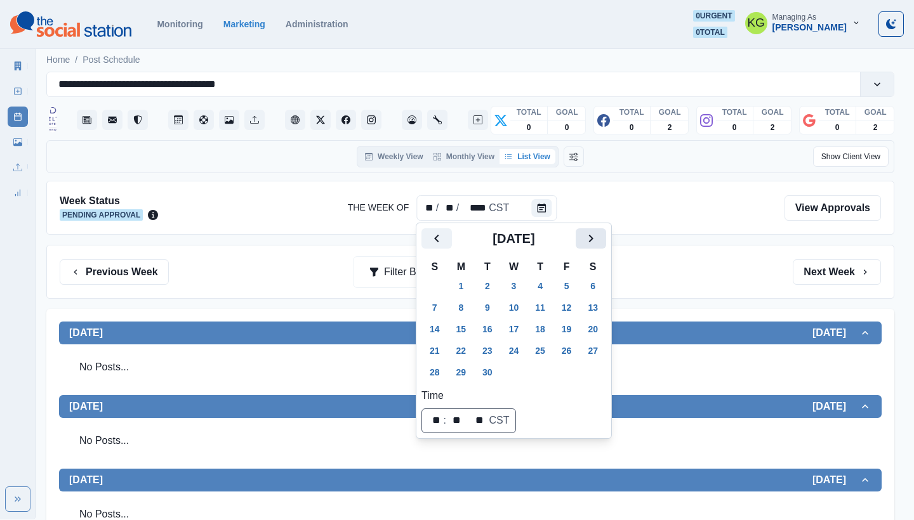
click at [598, 242] on icon "Next" at bounding box center [590, 238] width 15 height 15
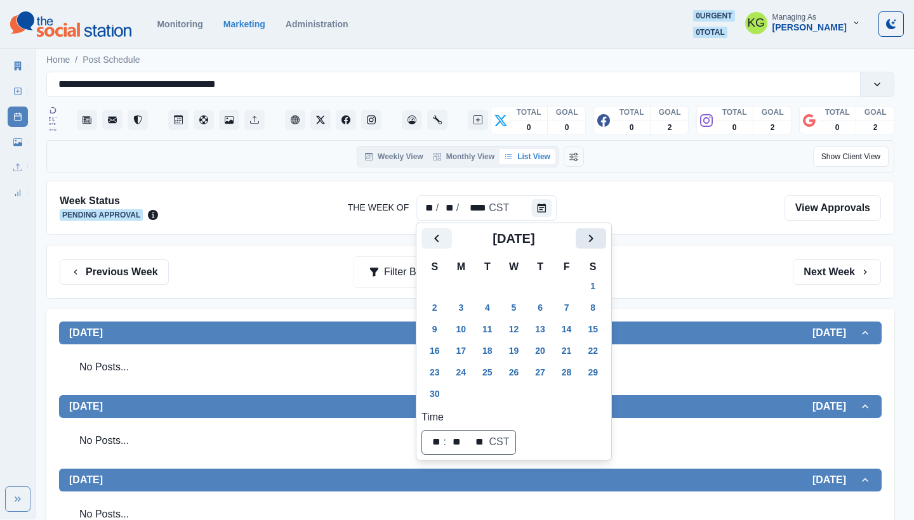
click at [598, 242] on icon "Next" at bounding box center [590, 238] width 15 height 15
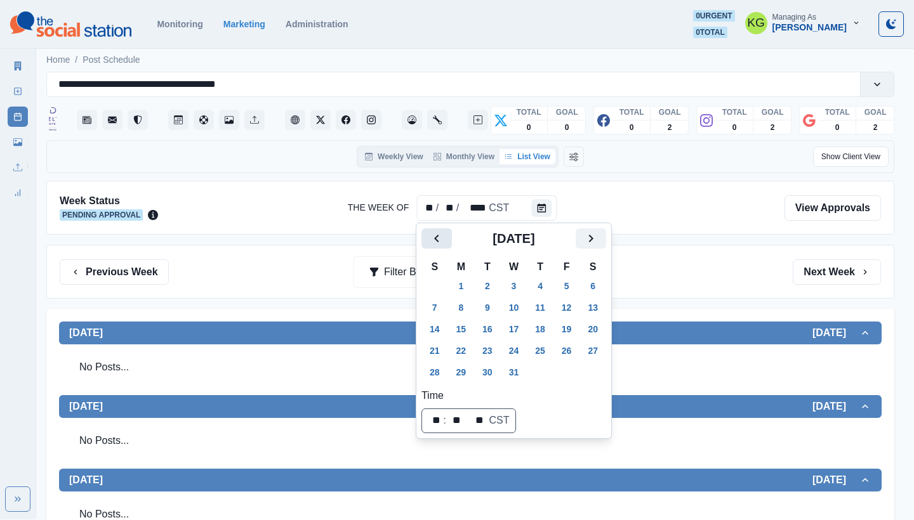
click at [431, 236] on icon "Previous" at bounding box center [436, 238] width 15 height 15
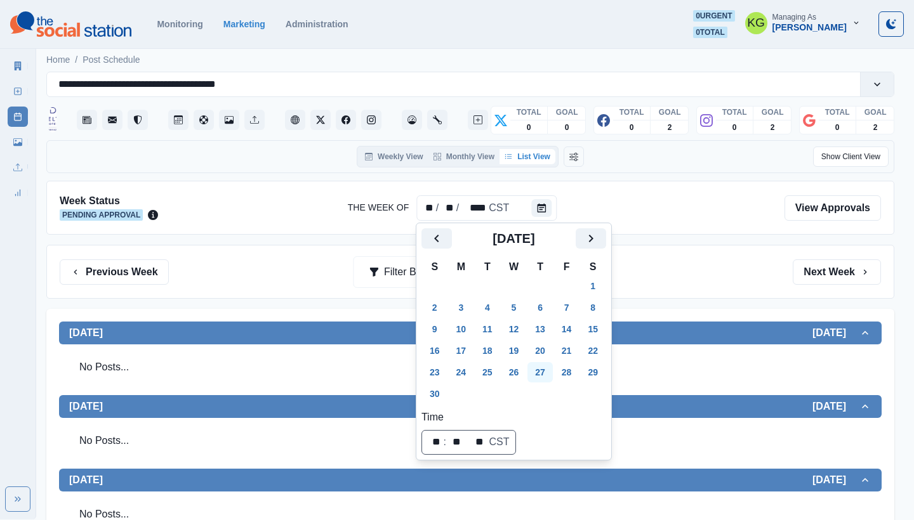
click at [546, 371] on button "27" at bounding box center [539, 372] width 25 height 20
click at [693, 273] on div "Previous Week Filter By: Next Week" at bounding box center [470, 272] width 821 height 25
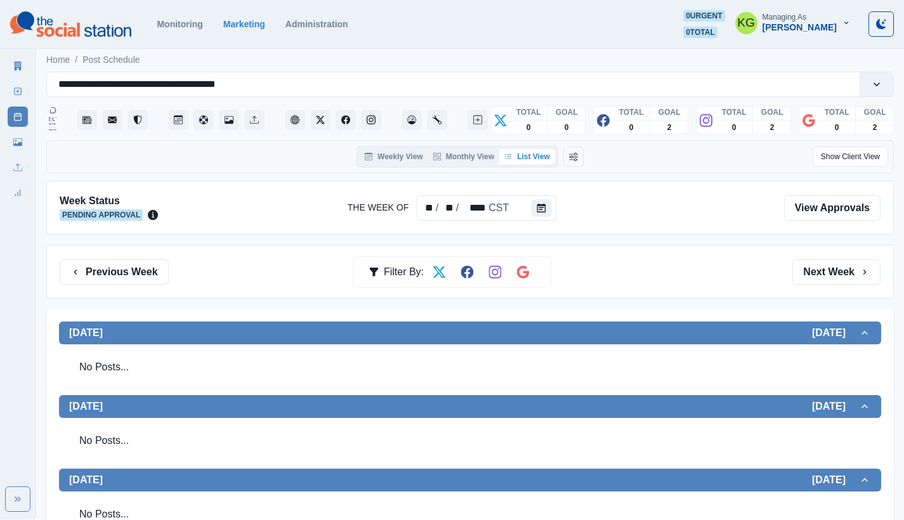
scroll to position [268, 0]
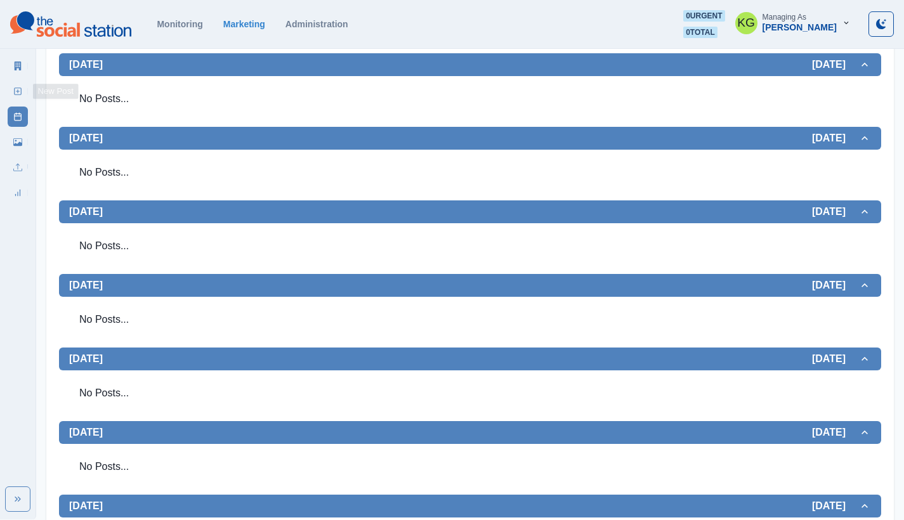
click at [17, 101] on div "Marketing Summary New Post Post Schedule Media Library Uploads Review Summary" at bounding box center [18, 127] width 36 height 152
click at [14, 91] on icon at bounding box center [17, 91] width 9 height 9
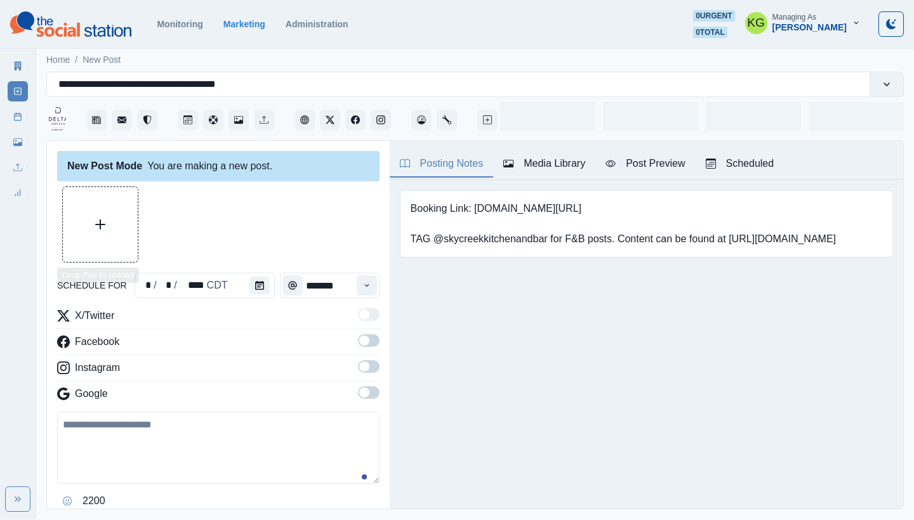
click at [103, 194] on button "Upload Media" at bounding box center [100, 224] width 75 height 75
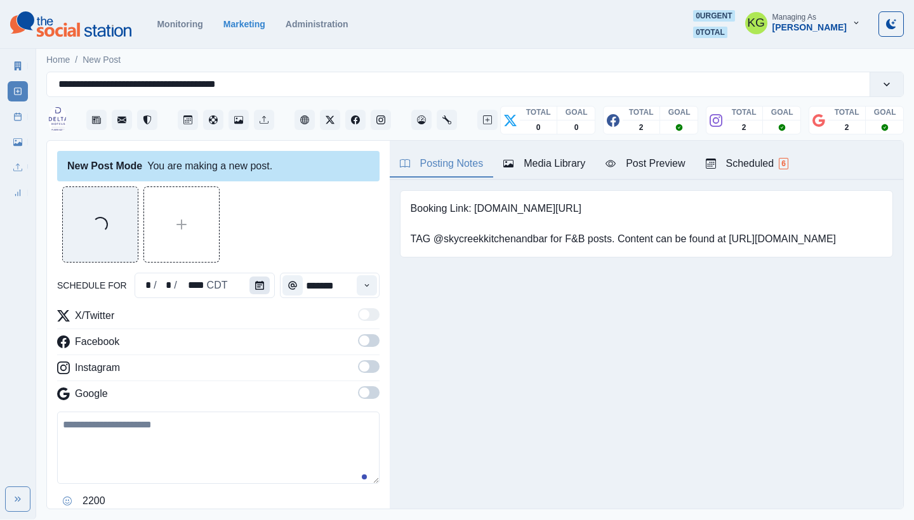
click at [249, 286] on button "Calendar" at bounding box center [259, 286] width 20 height 18
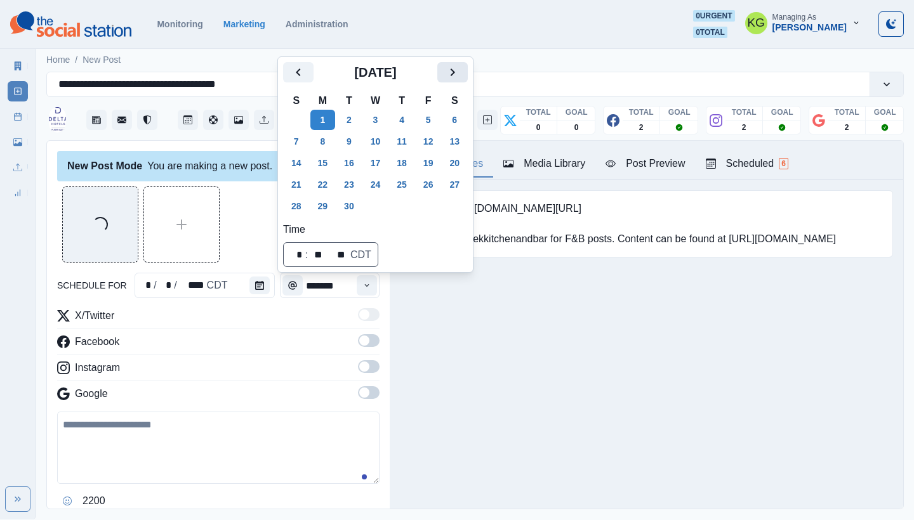
click at [460, 65] on icon "Next" at bounding box center [452, 72] width 15 height 15
click at [460, 78] on icon "Next" at bounding box center [452, 72] width 15 height 15
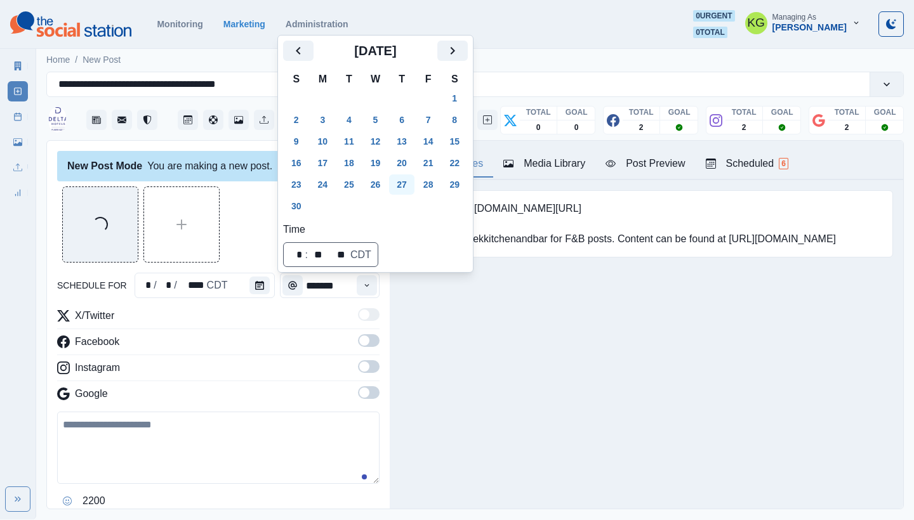
click at [404, 191] on button "27" at bounding box center [401, 185] width 25 height 20
click at [227, 242] on div "Loading..." at bounding box center [218, 225] width 322 height 76
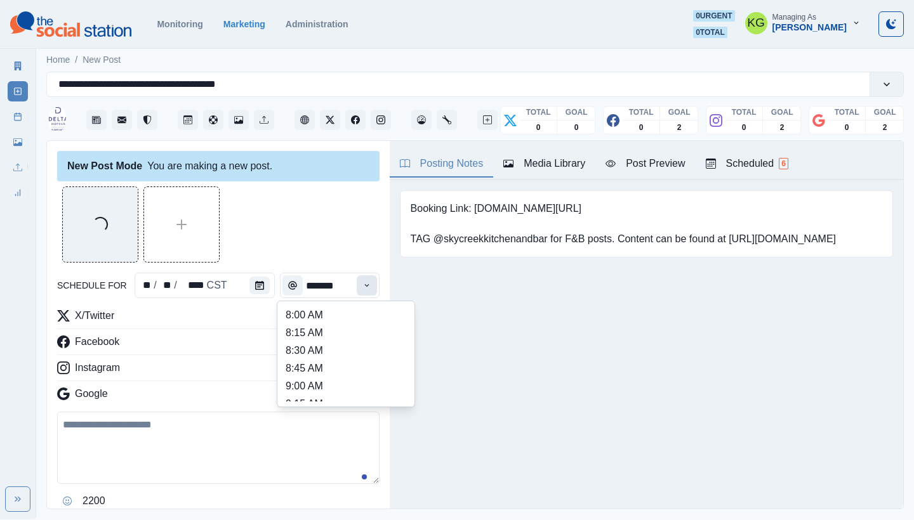
click at [362, 286] on icon "Time" at bounding box center [366, 285] width 9 height 9
click at [316, 320] on li "12:00 PM" at bounding box center [345, 319] width 127 height 18
type input "********"
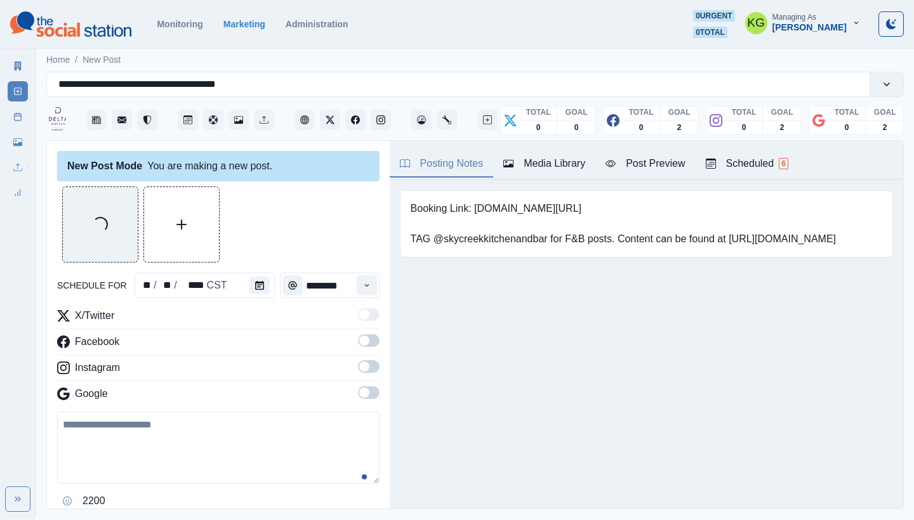
click at [362, 400] on label at bounding box center [369, 396] width 22 height 20
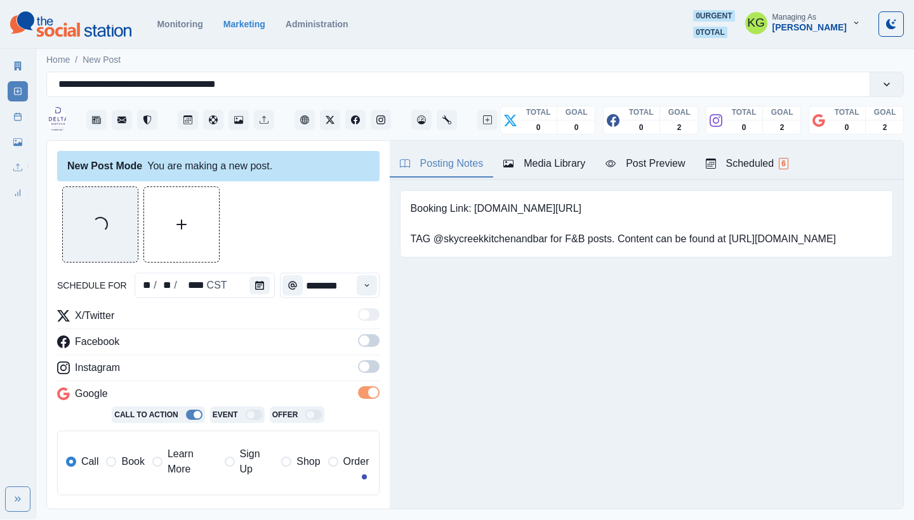
click at [358, 379] on label at bounding box center [369, 370] width 22 height 20
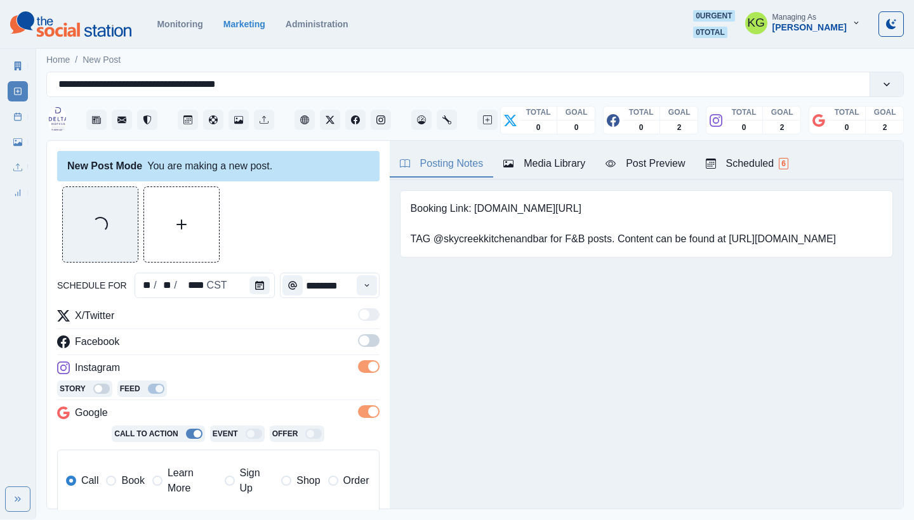
click at [359, 340] on span at bounding box center [364, 341] width 10 height 10
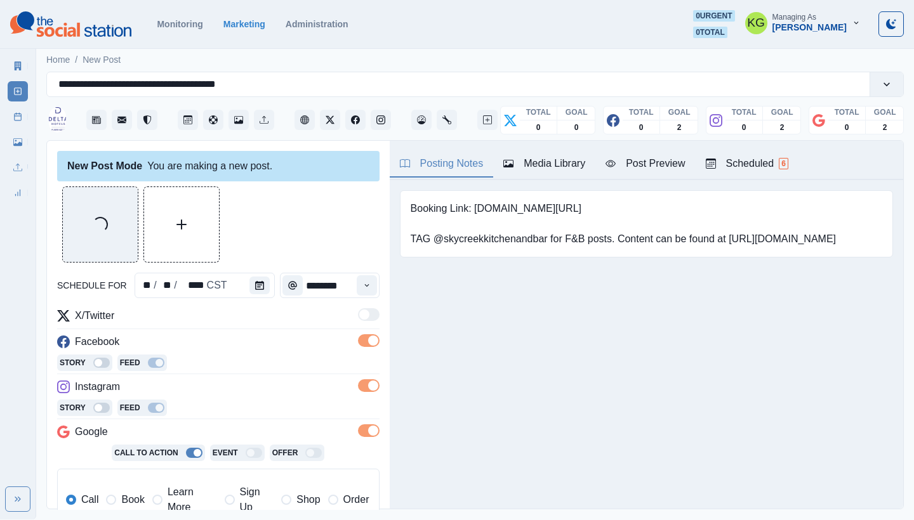
scroll to position [237, 0]
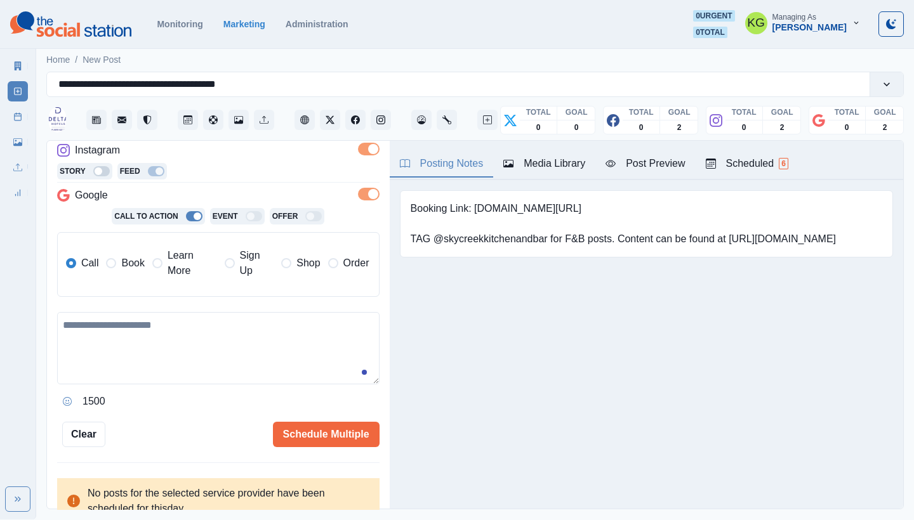
click at [127, 263] on span "Book" at bounding box center [132, 263] width 23 height 15
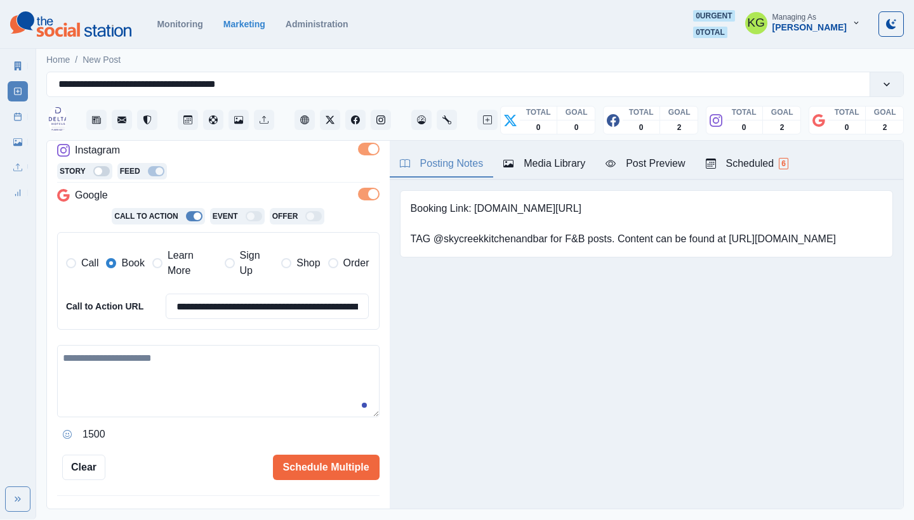
click at [158, 346] on textarea at bounding box center [218, 381] width 322 height 72
paste textarea "**********"
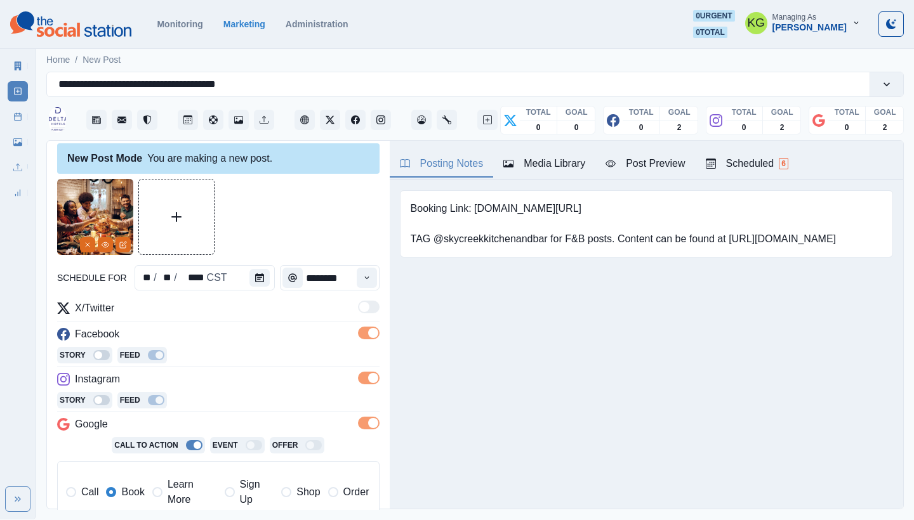
scroll to position [288, 0]
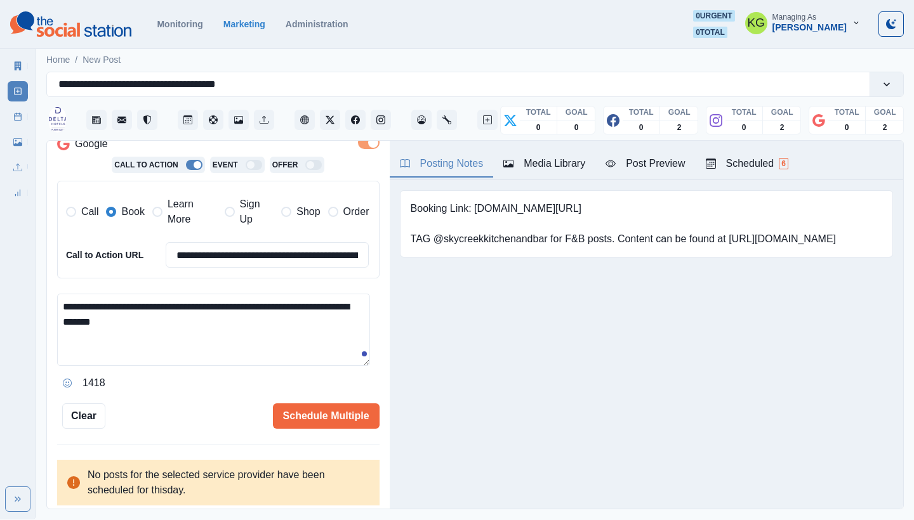
type textarea "**********"
click at [345, 428] on div "**********" at bounding box center [218, 325] width 343 height 369
click at [343, 421] on button "Schedule Multiple" at bounding box center [326, 416] width 107 height 25
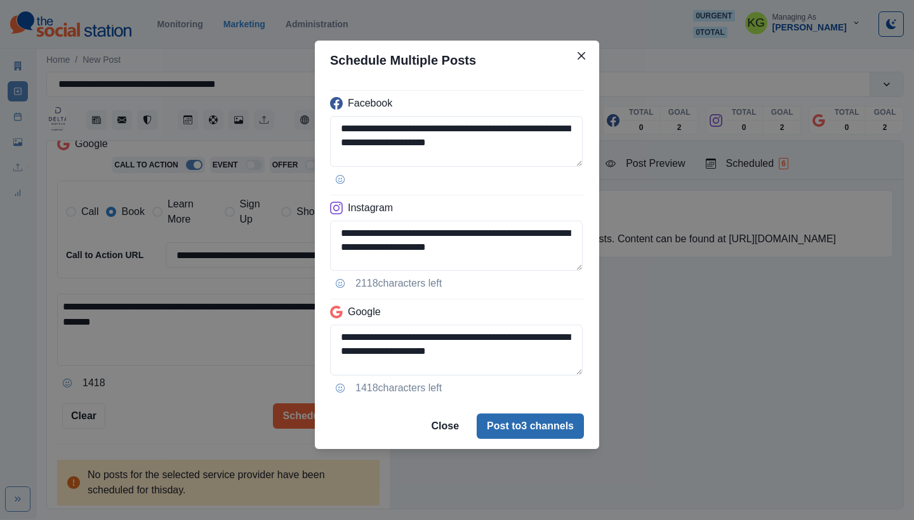
click at [531, 432] on button "Post to 3 channels" at bounding box center [530, 426] width 107 height 25
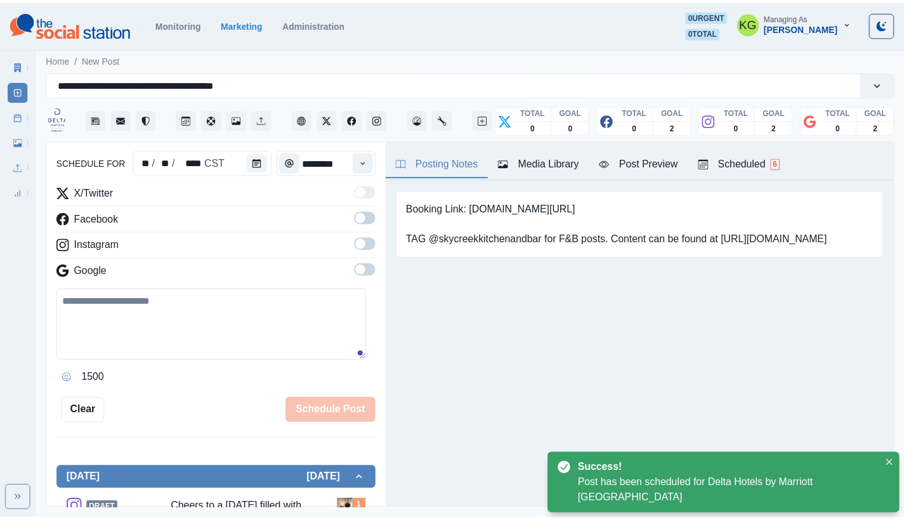
scroll to position [77, 0]
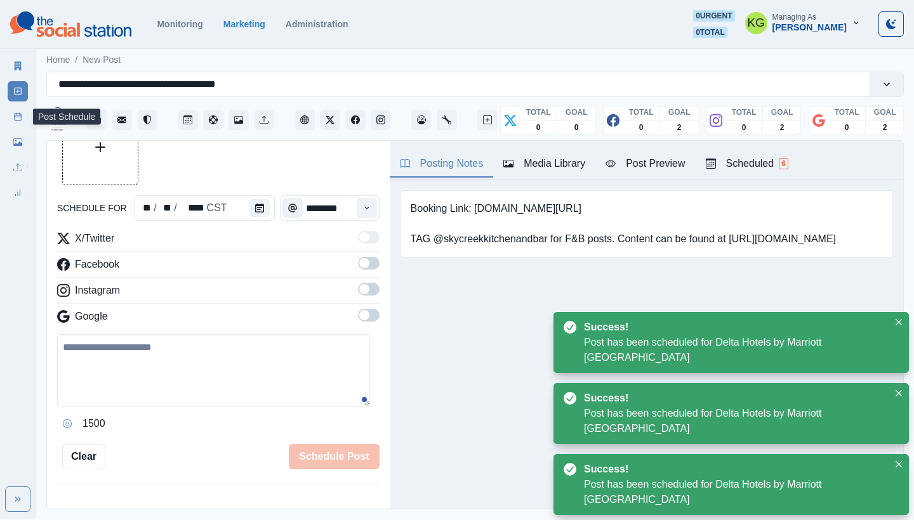
click at [18, 115] on icon at bounding box center [17, 116] width 9 height 9
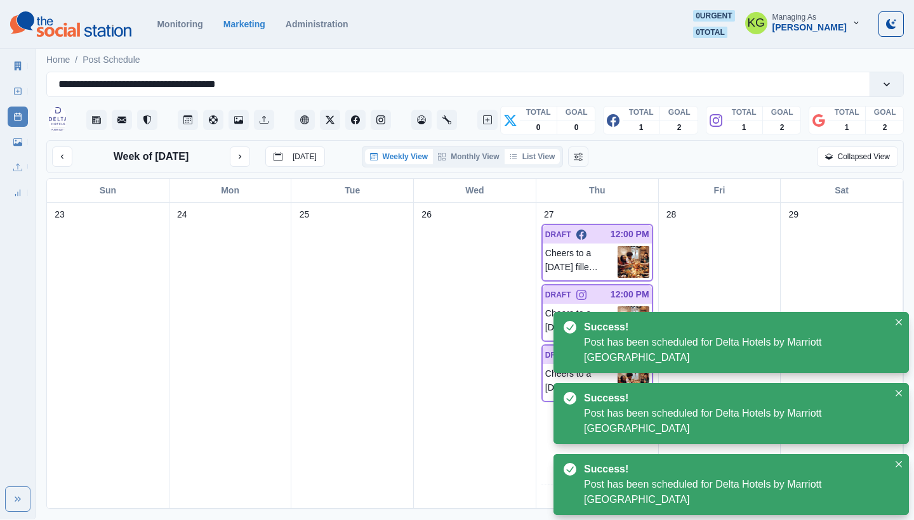
click at [544, 157] on button "List View" at bounding box center [532, 156] width 56 height 15
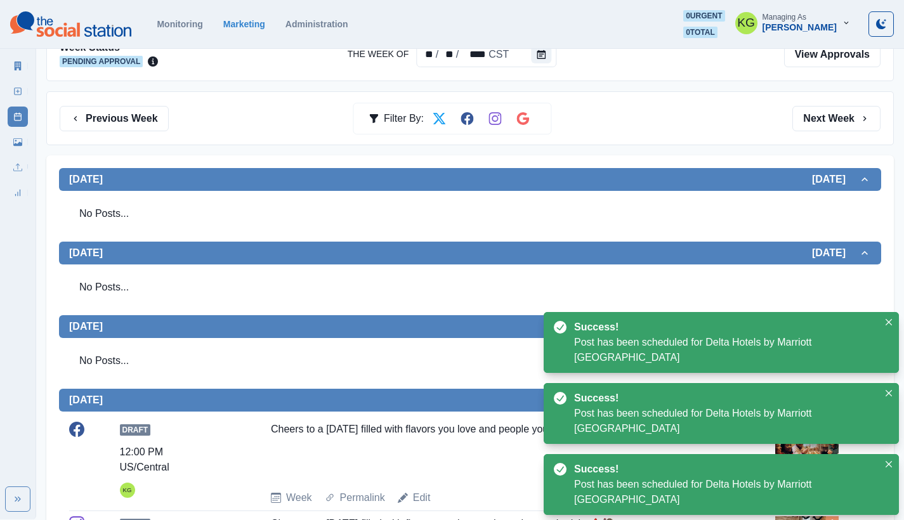
scroll to position [35, 0]
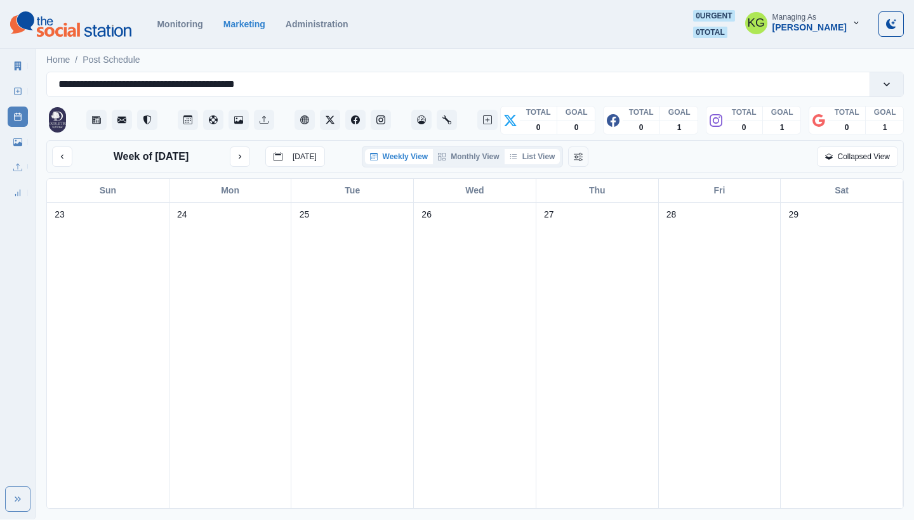
click at [546, 161] on button "List View" at bounding box center [532, 156] width 56 height 15
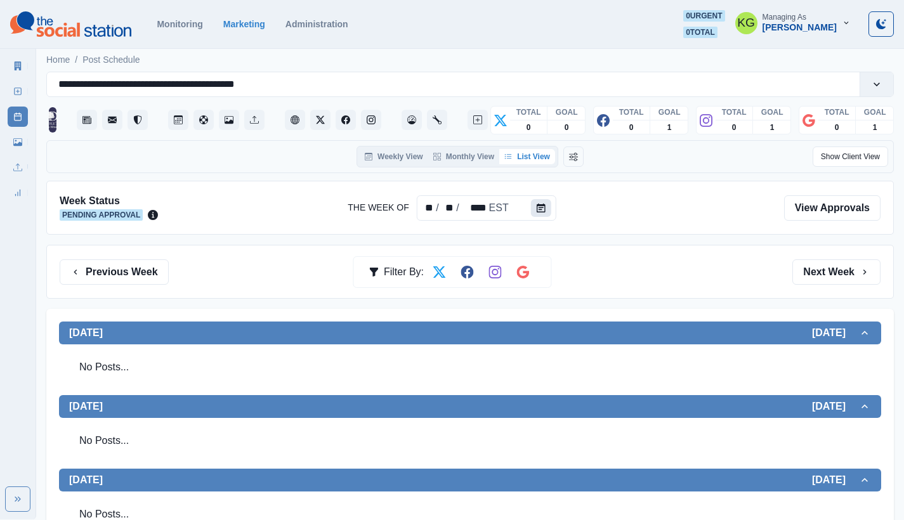
click at [544, 215] on button "Calendar" at bounding box center [541, 208] width 20 height 18
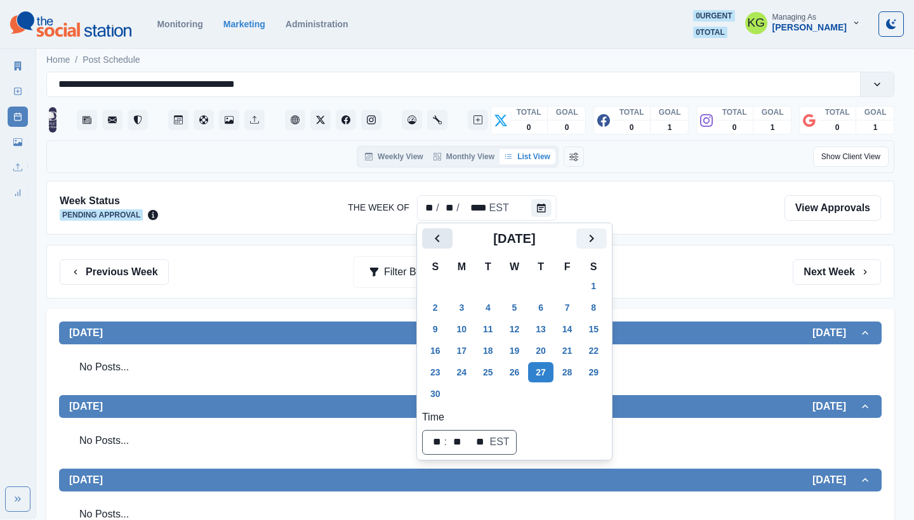
click at [437, 244] on icon "Previous" at bounding box center [437, 238] width 15 height 15
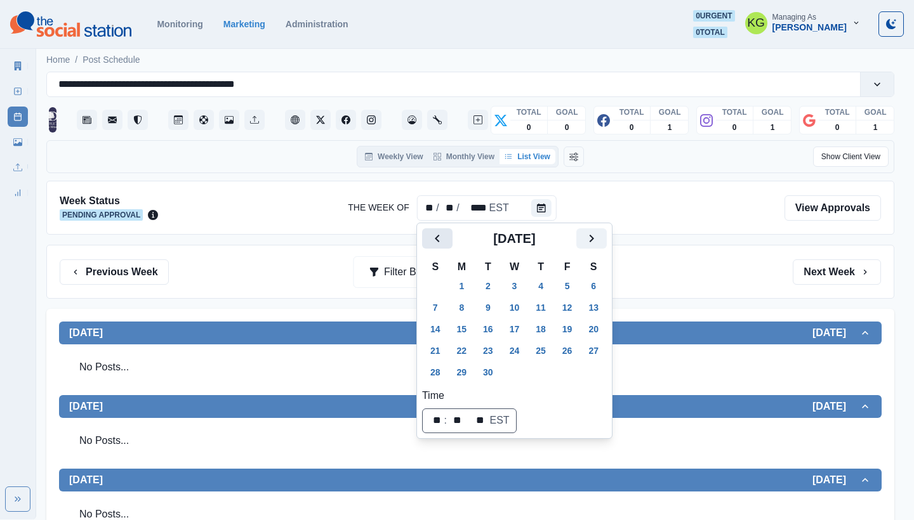
click at [437, 244] on icon "Previous" at bounding box center [437, 238] width 15 height 15
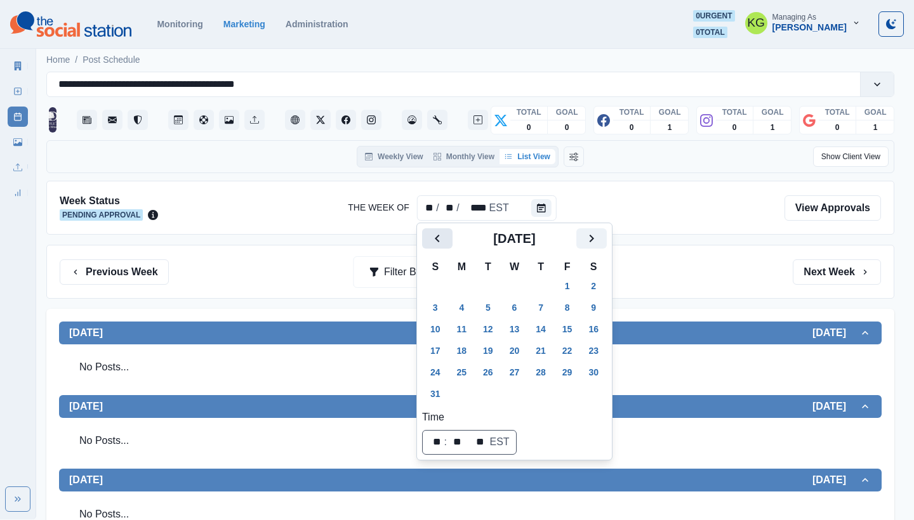
click at [437, 244] on icon "Previous" at bounding box center [437, 238] width 15 height 15
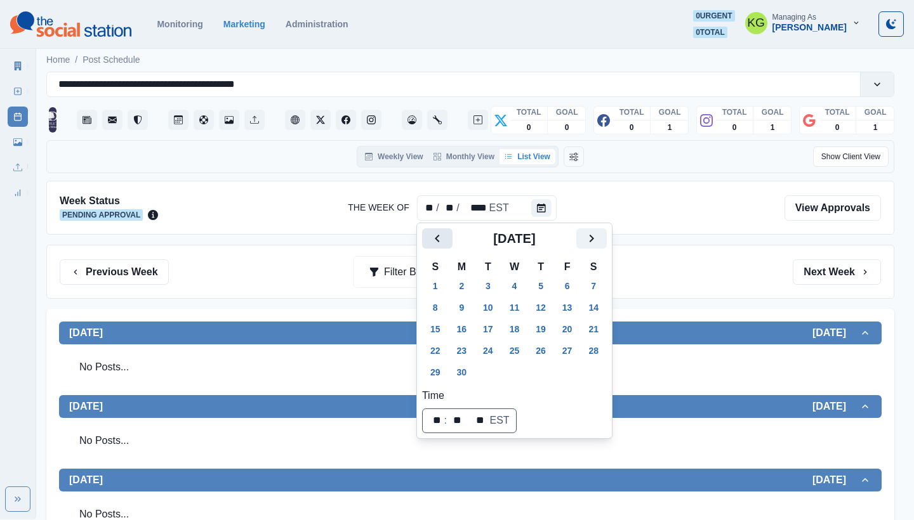
click at [437, 244] on icon "Previous" at bounding box center [437, 238] width 15 height 15
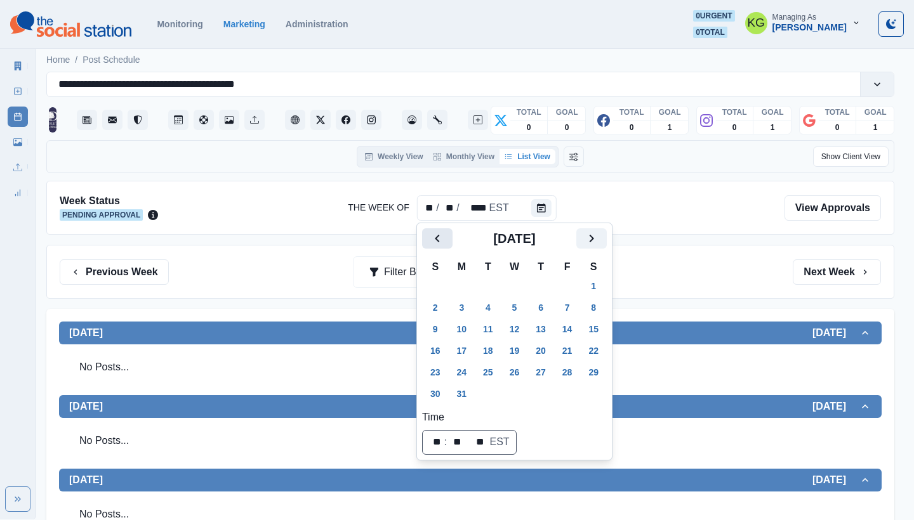
click at [437, 244] on icon "Previous" at bounding box center [437, 238] width 15 height 15
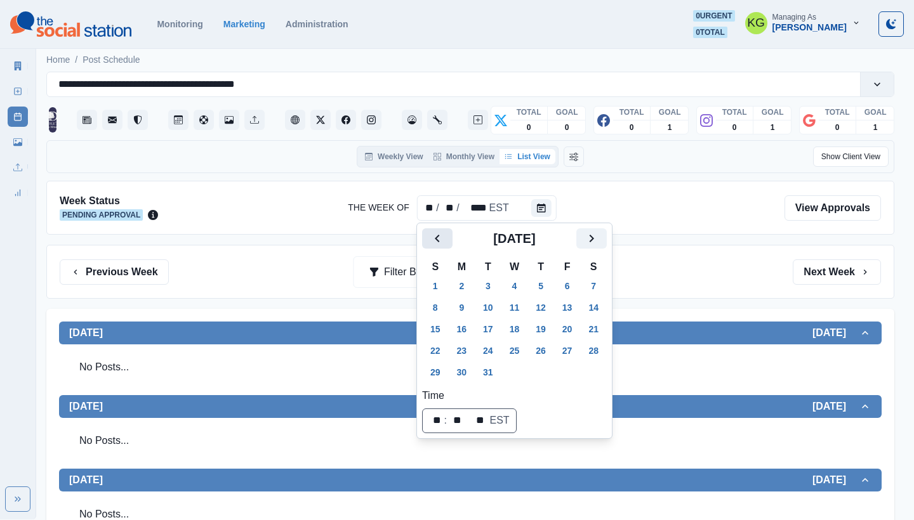
click at [437, 244] on icon "Previous" at bounding box center [437, 238] width 15 height 15
click at [594, 239] on icon "Next" at bounding box center [592, 239] width 4 height 8
click at [525, 366] on button "27" at bounding box center [514, 372] width 25 height 20
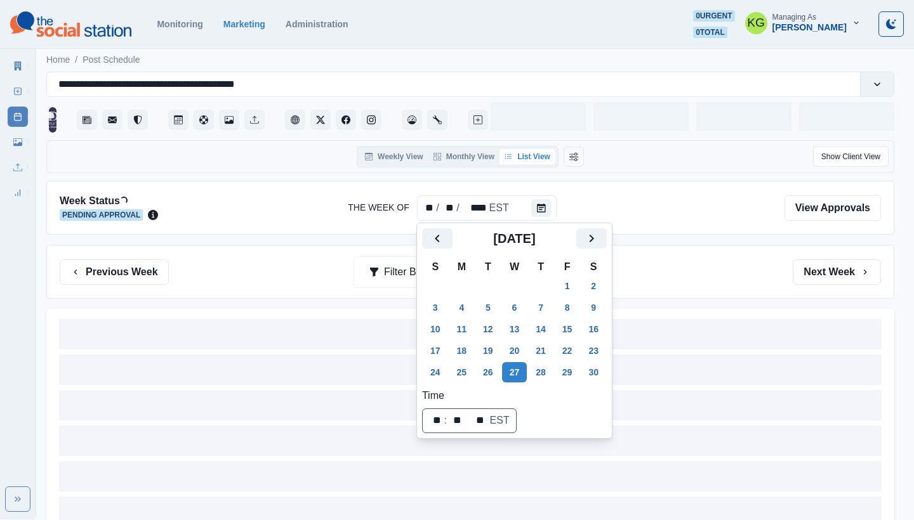
click at [662, 275] on div "Previous Week Filter By: Next Week" at bounding box center [470, 272] width 821 height 25
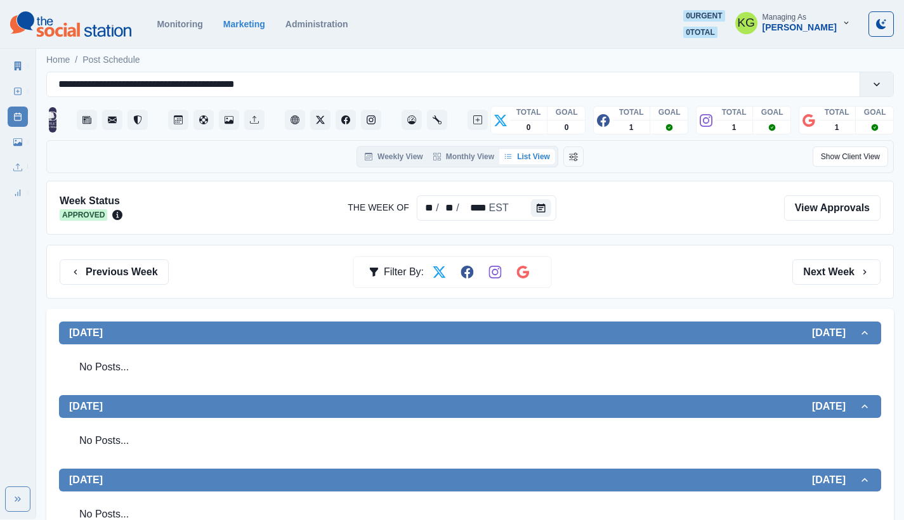
scroll to position [426, 0]
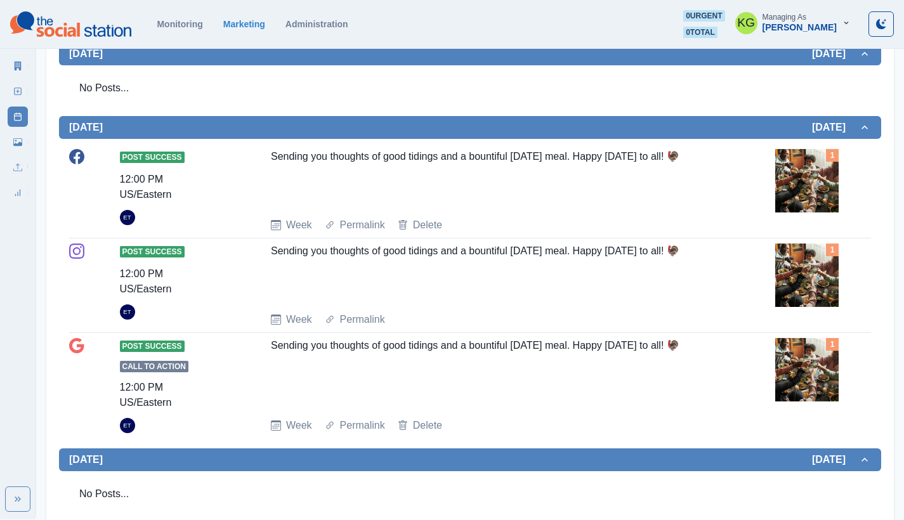
drag, startPoint x: 270, startPoint y: 159, endPoint x: 348, endPoint y: 164, distance: 78.2
click at [348, 164] on div "Post Success 12:00 PM US/Eastern ET Sending you thoughts of good tidings and a …" at bounding box center [470, 191] width 802 height 84
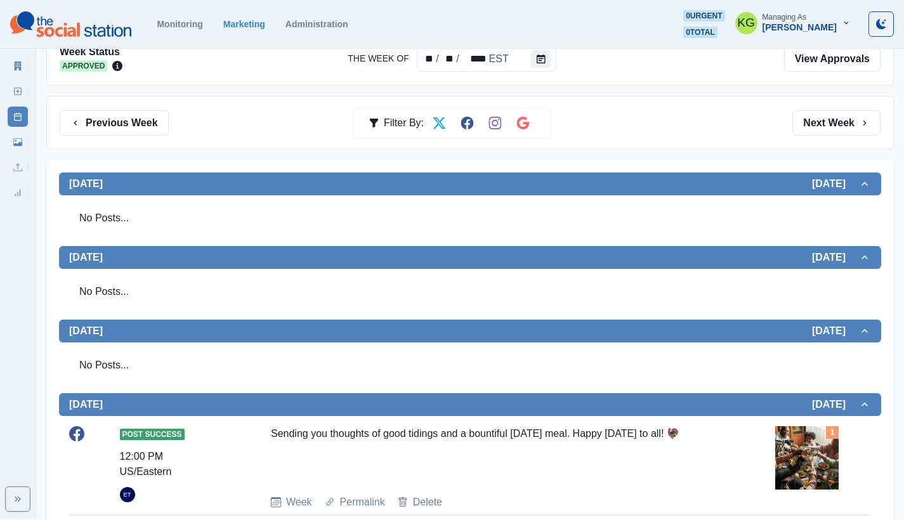
scroll to position [147, 0]
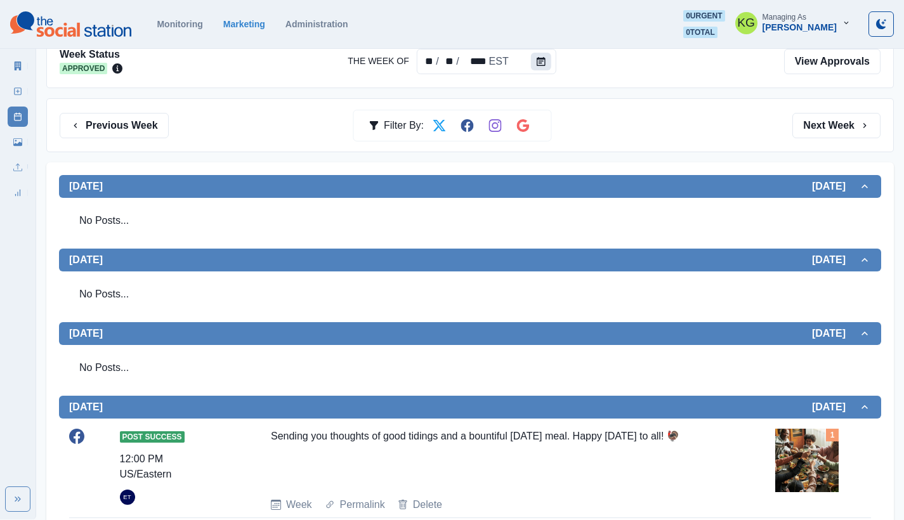
click at [538, 60] on icon "Calendar" at bounding box center [541, 61] width 9 height 9
click at [539, 63] on icon "Calendar" at bounding box center [541, 61] width 9 height 9
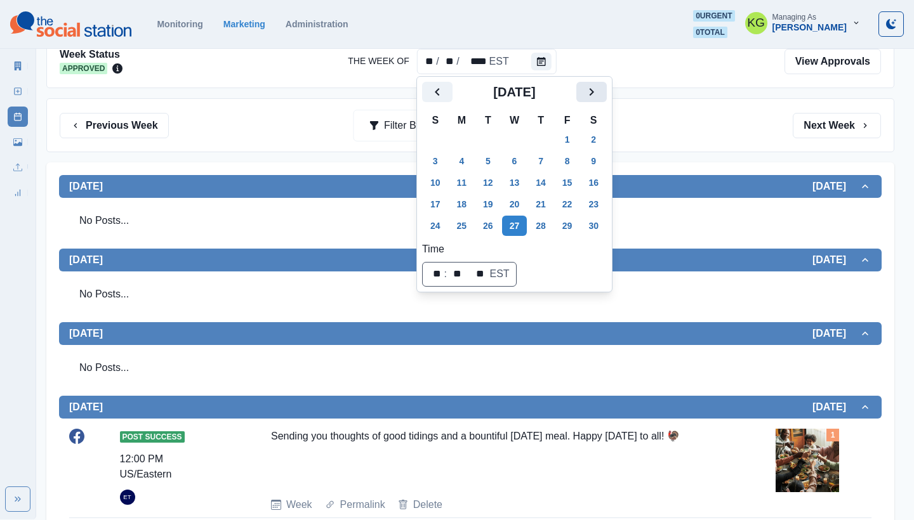
click at [599, 93] on icon "Next" at bounding box center [591, 91] width 15 height 15
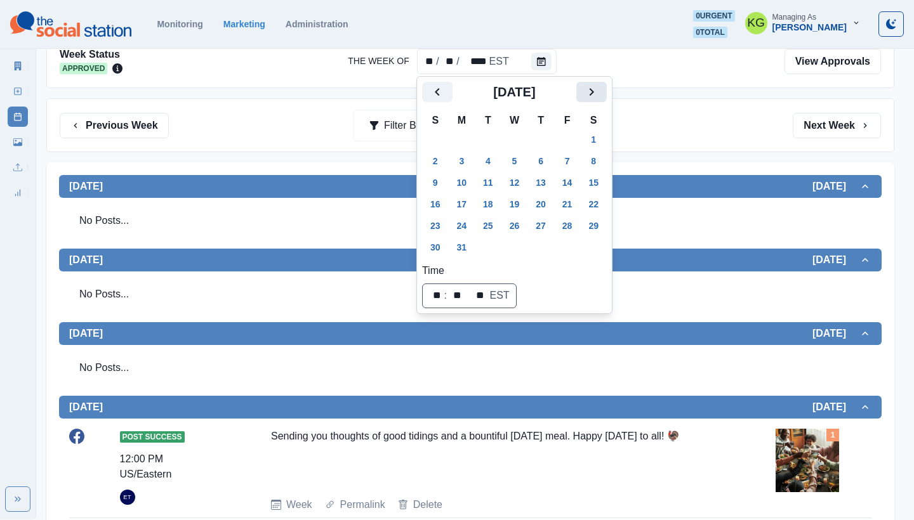
click at [599, 93] on icon "Next" at bounding box center [591, 91] width 15 height 15
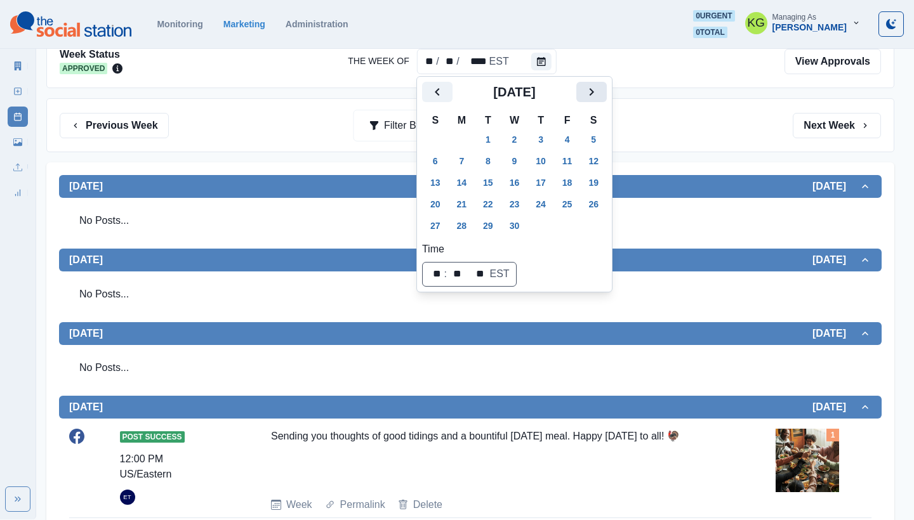
click at [599, 93] on icon "Next" at bounding box center [591, 91] width 15 height 15
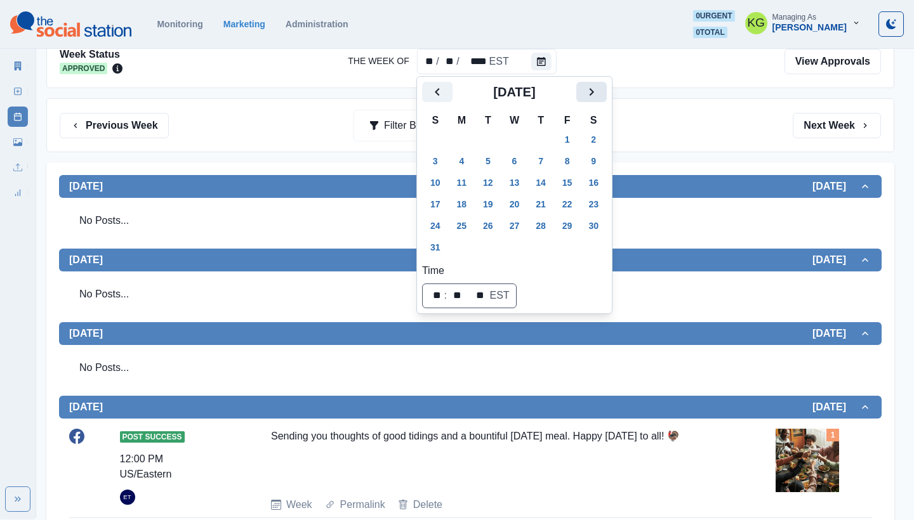
click at [599, 93] on icon "Next" at bounding box center [591, 91] width 15 height 15
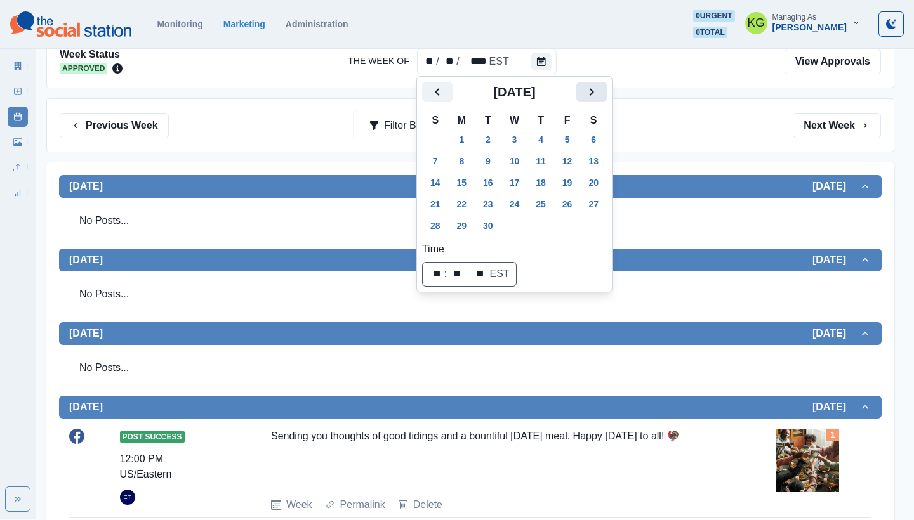
click at [599, 93] on icon "Next" at bounding box center [591, 91] width 15 height 15
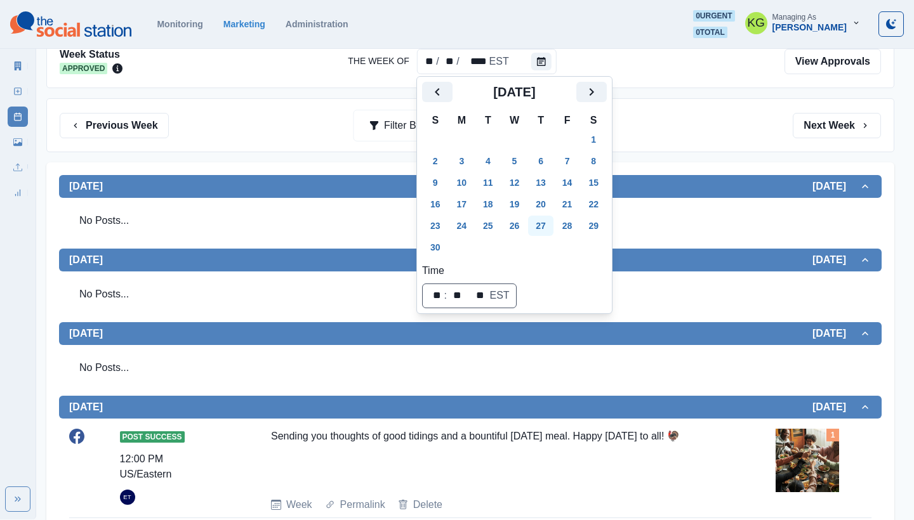
click at [553, 222] on button "27" at bounding box center [540, 226] width 25 height 20
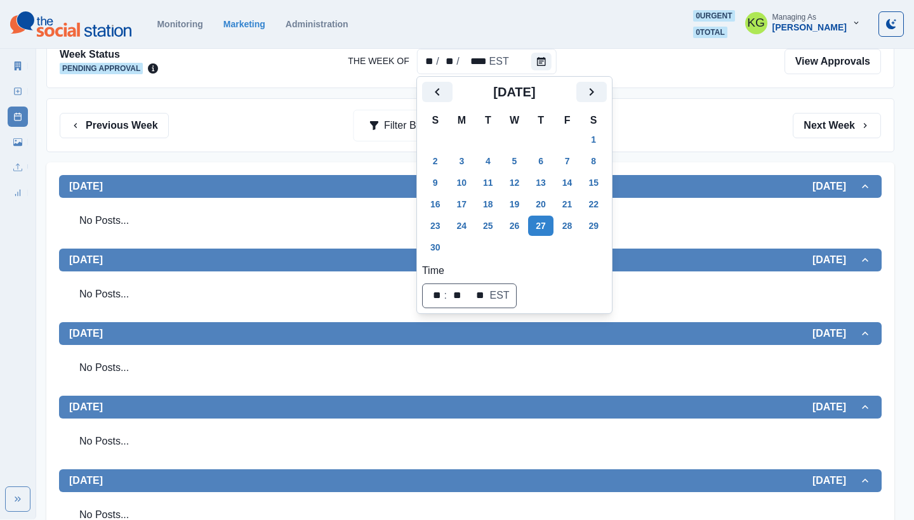
click at [711, 157] on div "Week Status Pending Approval The Week Of ** / ** / **** EST View Approvals Prev…" at bounding box center [470, 368] width 848 height 669
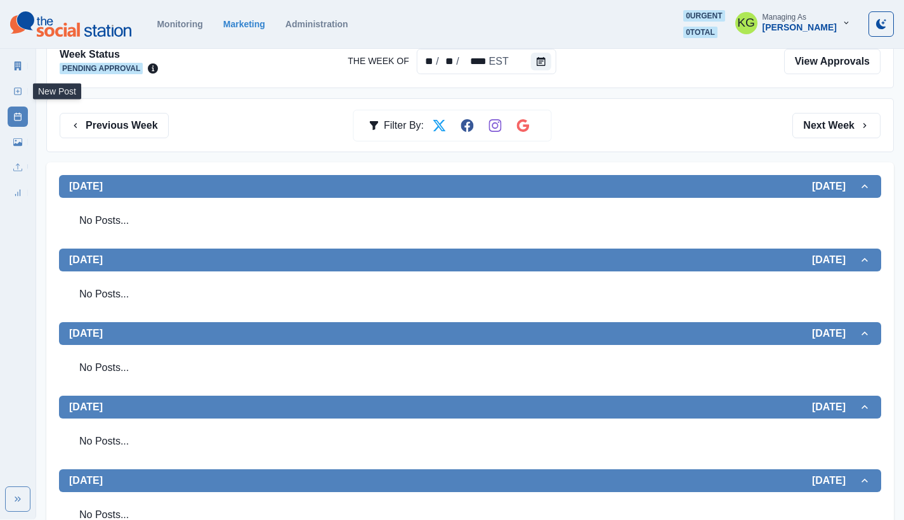
click at [17, 95] on rect at bounding box center [18, 91] width 7 height 7
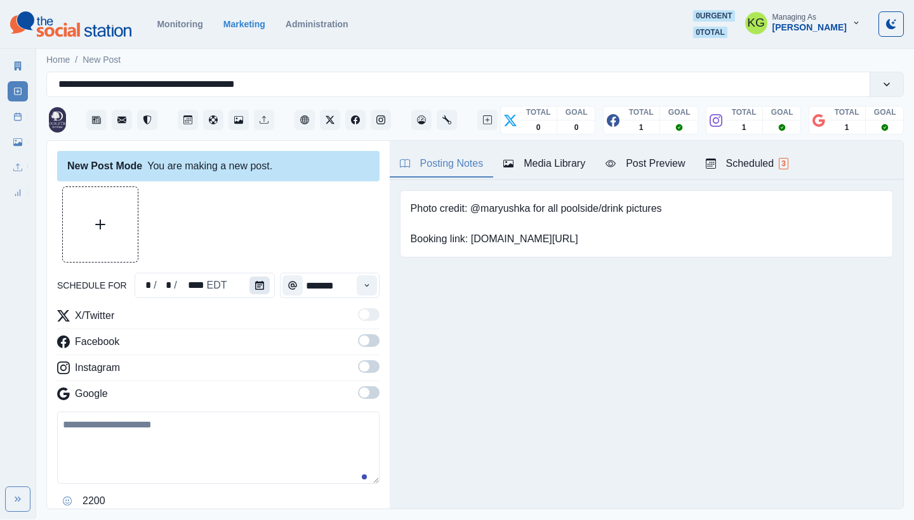
click at [260, 289] on icon "Calendar" at bounding box center [259, 285] width 9 height 9
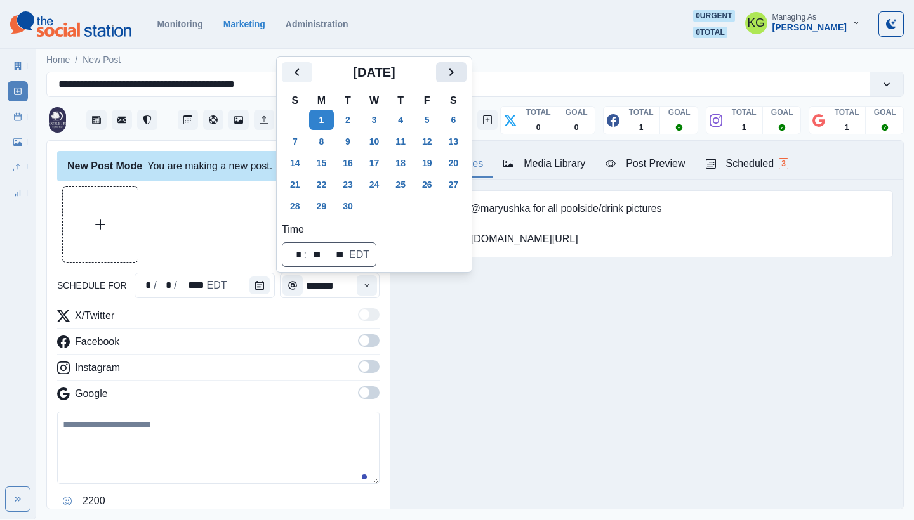
click at [466, 74] on button "Next" at bounding box center [451, 72] width 30 height 20
click at [459, 78] on icon "Next" at bounding box center [451, 72] width 15 height 15
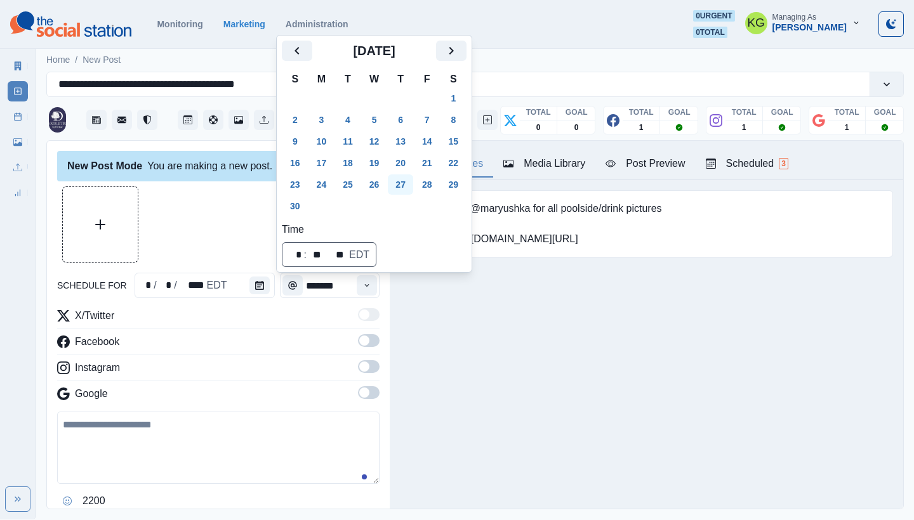
click at [409, 184] on button "27" at bounding box center [400, 185] width 25 height 20
click at [438, 313] on div "Posting Notes Media Library Post Preview Scheduled 3 Photo credit: @maryushka f…" at bounding box center [646, 325] width 513 height 368
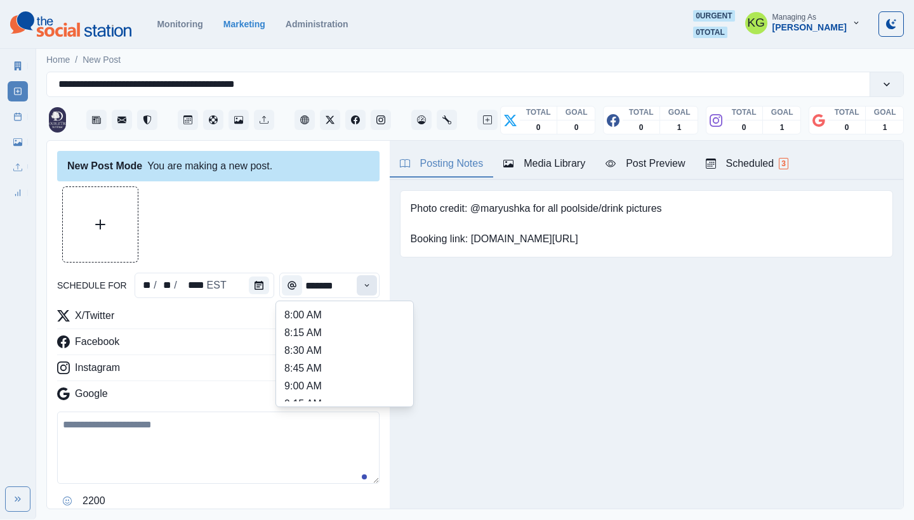
click at [357, 293] on button "Time" at bounding box center [367, 285] width 20 height 20
click at [325, 323] on li "12:00 PM" at bounding box center [344, 321] width 127 height 18
type input "********"
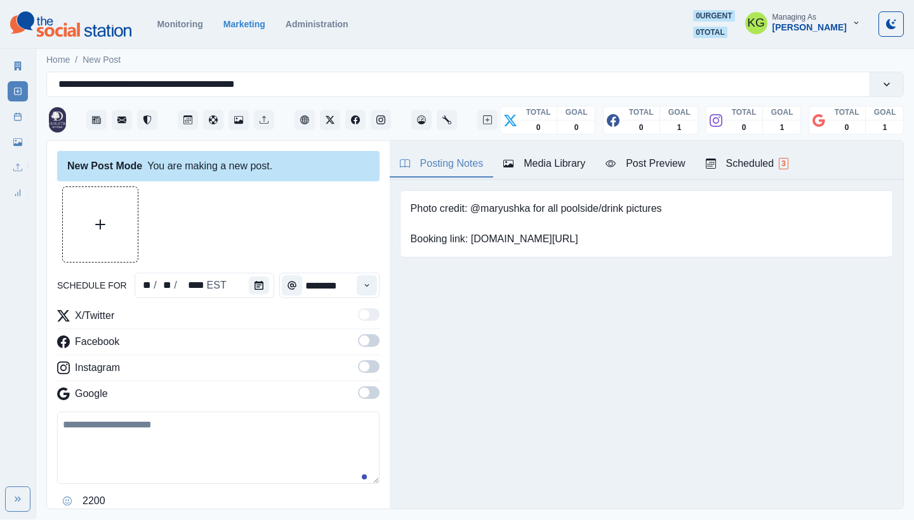
click at [359, 392] on span at bounding box center [364, 393] width 10 height 10
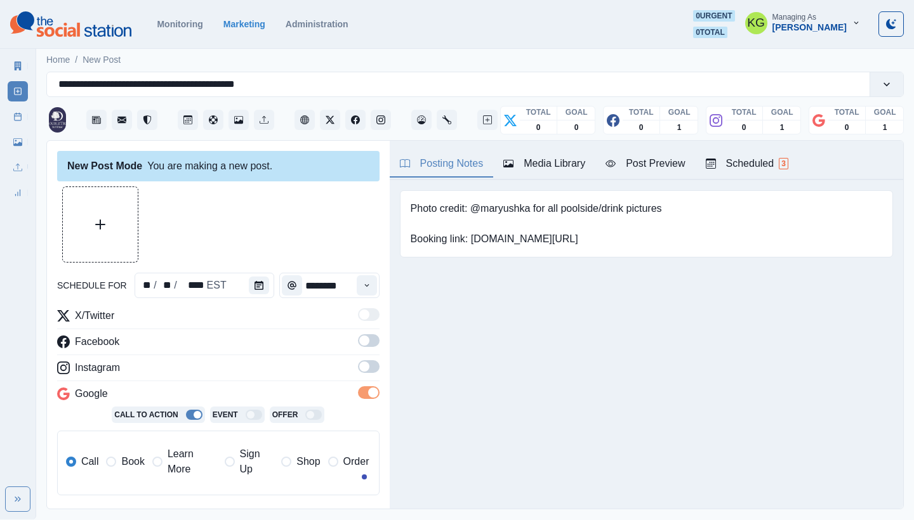
drag, startPoint x: 352, startPoint y: 371, endPoint x: 356, endPoint y: 348, distance: 23.2
click at [359, 371] on span at bounding box center [364, 367] width 10 height 10
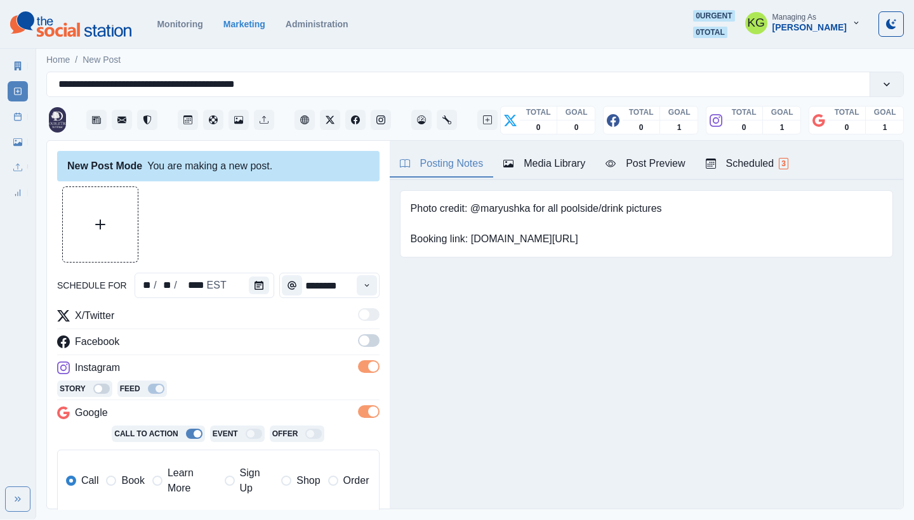
click at [359, 335] on span at bounding box center [369, 340] width 22 height 13
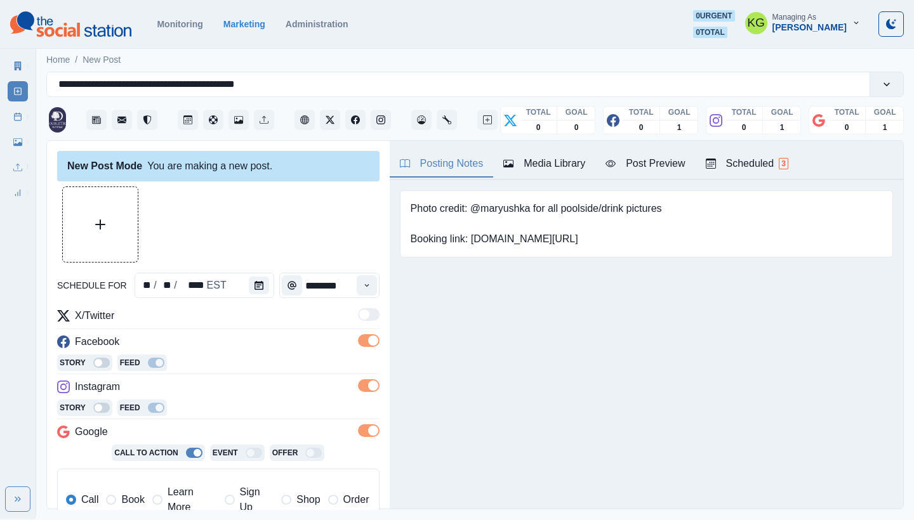
click at [105, 195] on button "Upload Media" at bounding box center [100, 224] width 75 height 75
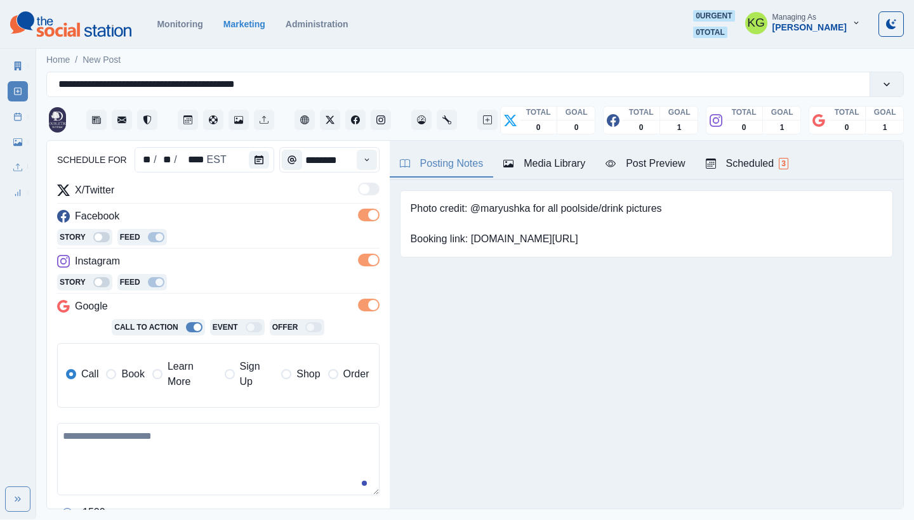
click at [118, 376] on label "Book" at bounding box center [125, 374] width 38 height 30
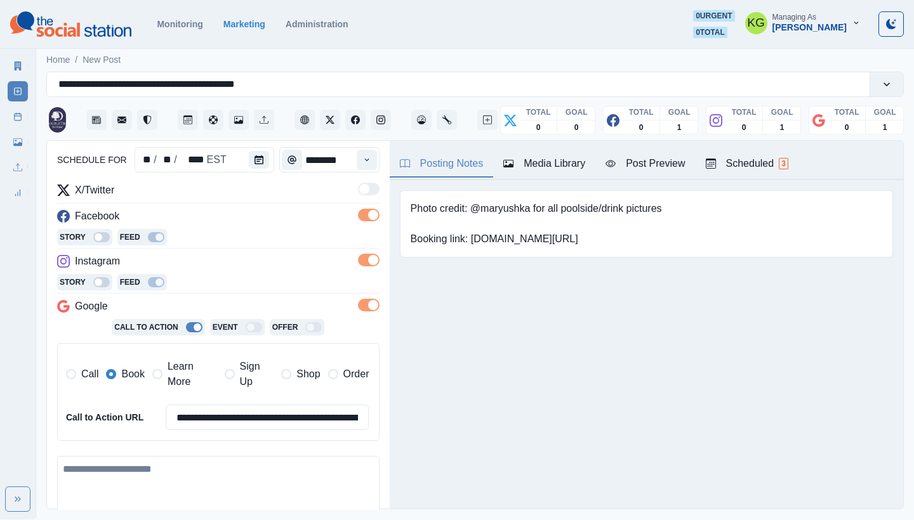
drag, startPoint x: 176, startPoint y: 457, endPoint x: 190, endPoint y: 454, distance: 14.3
click at [176, 457] on textarea at bounding box center [218, 492] width 322 height 72
paste textarea "**********"
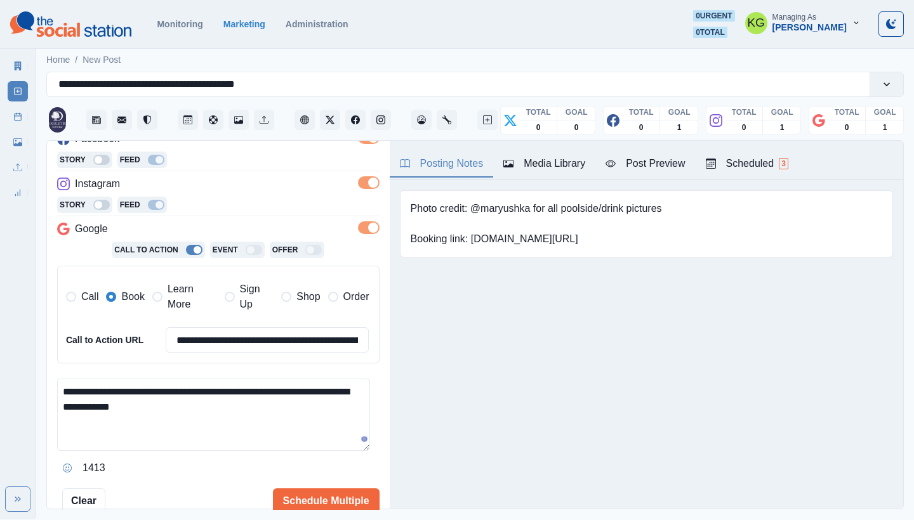
scroll to position [203, 0]
type textarea "**********"
drag, startPoint x: 213, startPoint y: 406, endPoint x: 0, endPoint y: 378, distance: 215.1
click at [0, 378] on div "**********" at bounding box center [457, 260] width 914 height 520
paste textarea "**********"
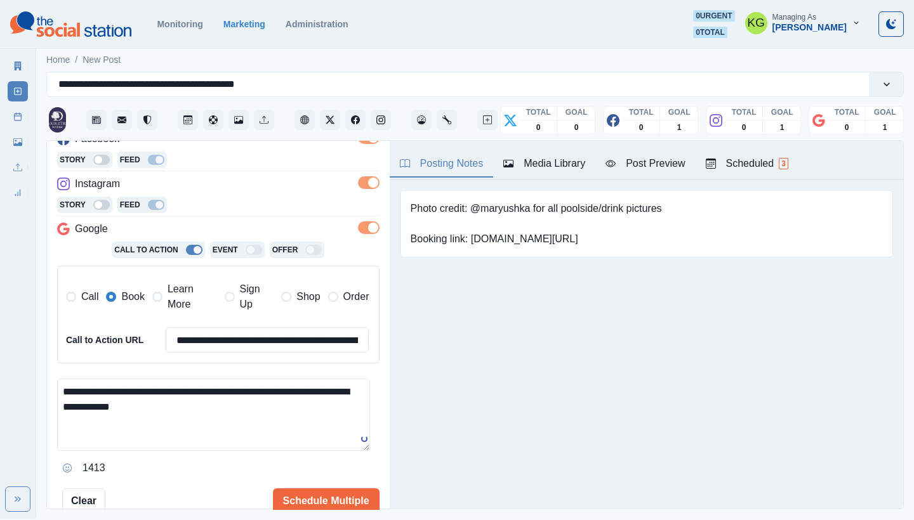
click at [200, 399] on textarea "**********" at bounding box center [213, 415] width 313 height 72
click at [238, 390] on textarea "**********" at bounding box center [213, 415] width 313 height 72
click at [228, 400] on textarea "**********" at bounding box center [213, 415] width 313 height 72
type textarea "**********"
click at [68, 464] on icon "Opens Emoji Picker" at bounding box center [67, 468] width 9 height 9
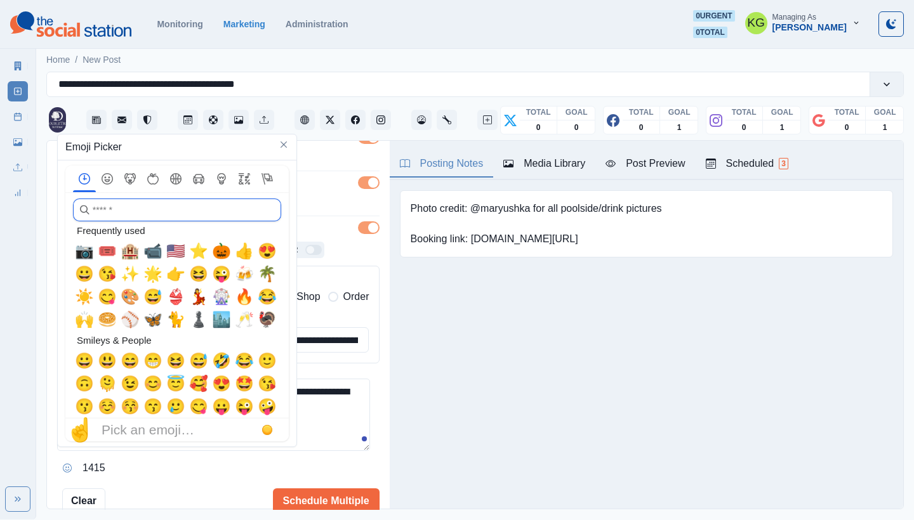
click at [205, 215] on input "search" at bounding box center [177, 210] width 208 height 23
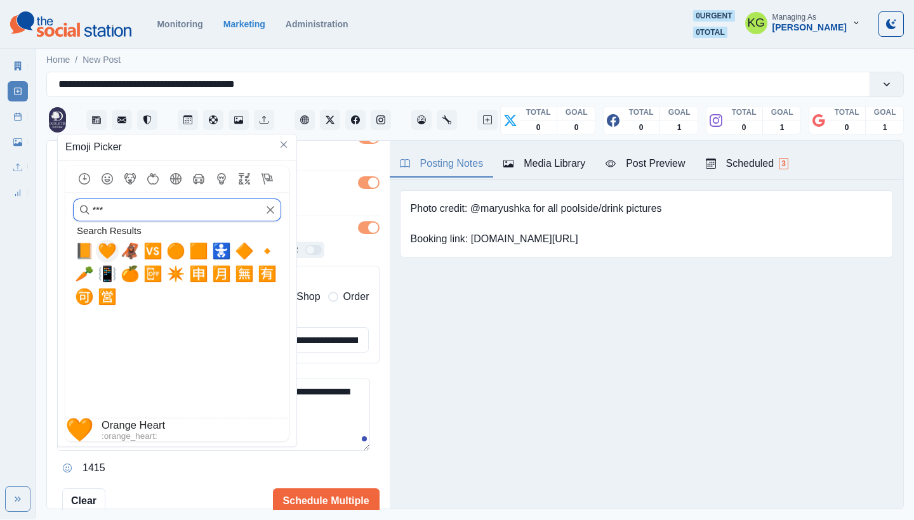
type input "***"
click at [102, 248] on span "🧡" at bounding box center [107, 251] width 19 height 18
type textarea "**********"
click at [318, 437] on textarea "**********" at bounding box center [213, 415] width 313 height 72
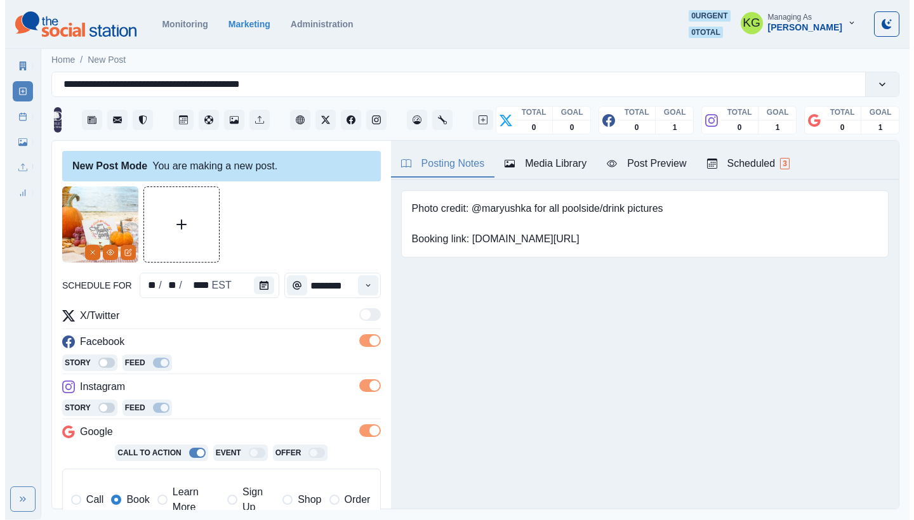
scroll to position [288, 0]
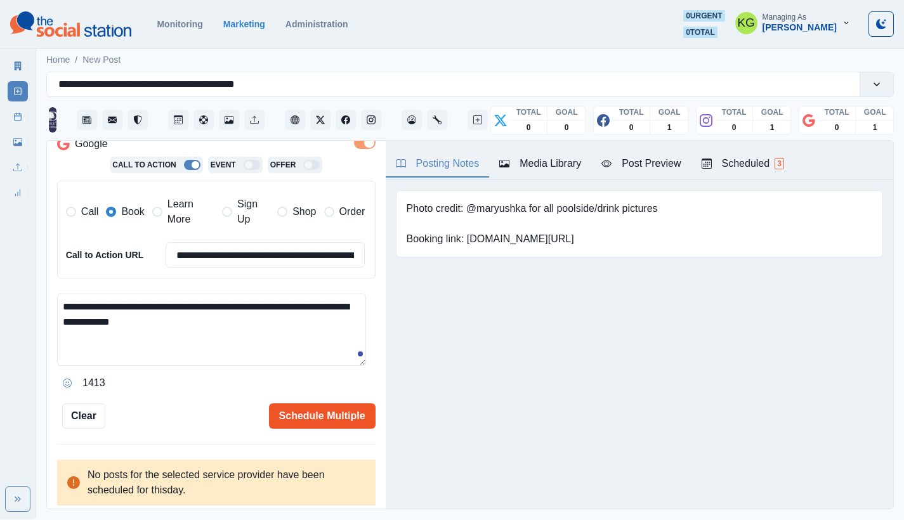
click at [338, 414] on button "Schedule Multiple" at bounding box center [322, 416] width 107 height 25
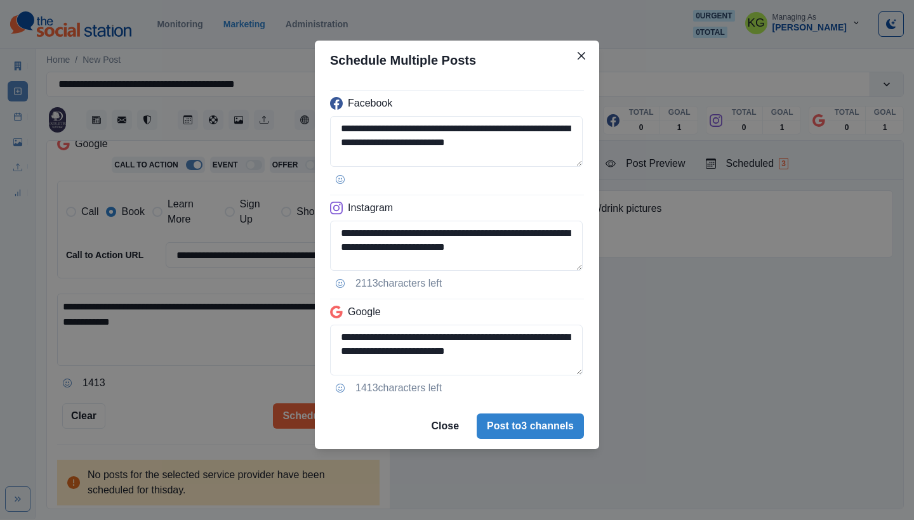
click at [549, 440] on footer "Close Post to 3 channels" at bounding box center [457, 427] width 284 height 46
click at [544, 429] on button "Post to 3 channels" at bounding box center [530, 426] width 107 height 25
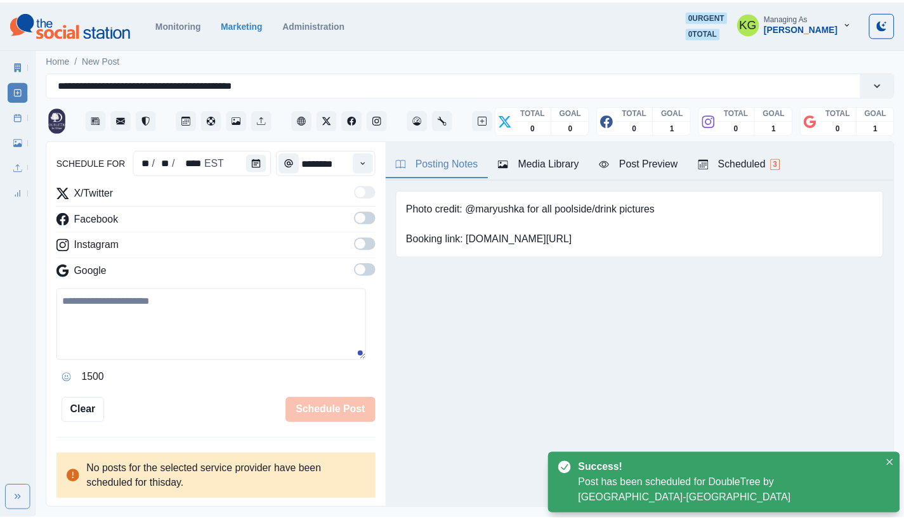
scroll to position [77, 0]
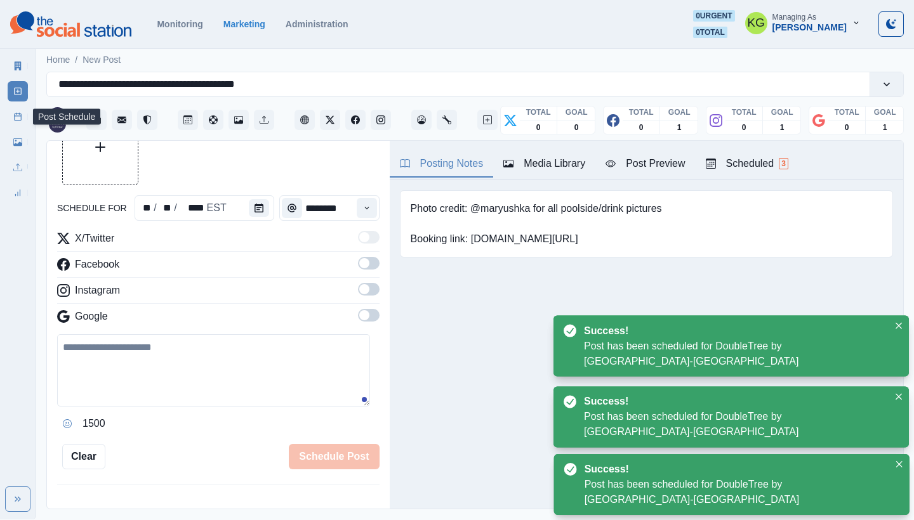
click at [22, 121] on icon at bounding box center [17, 116] width 9 height 9
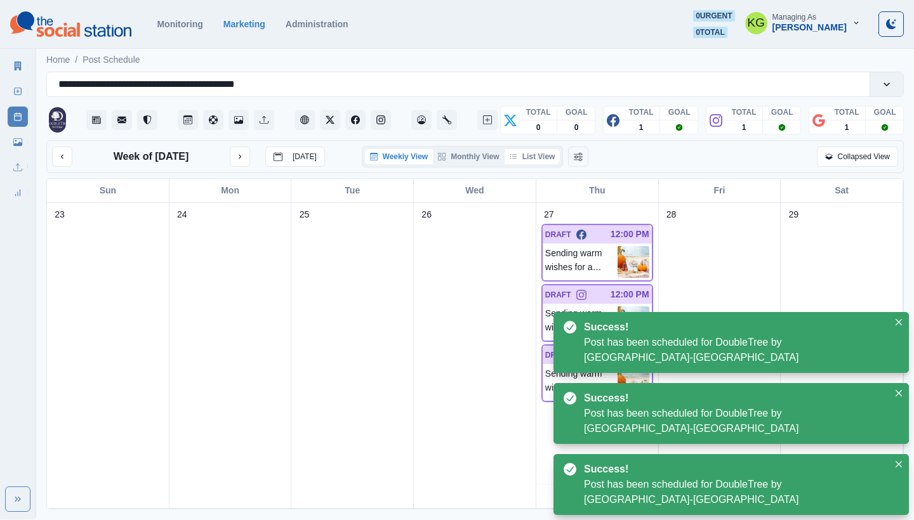
click at [548, 158] on button "List View" at bounding box center [532, 156] width 56 height 15
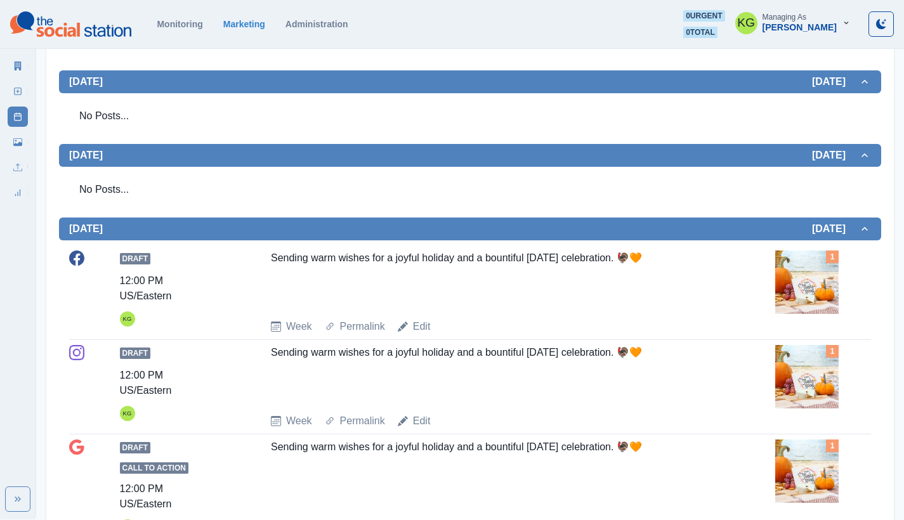
scroll to position [232, 0]
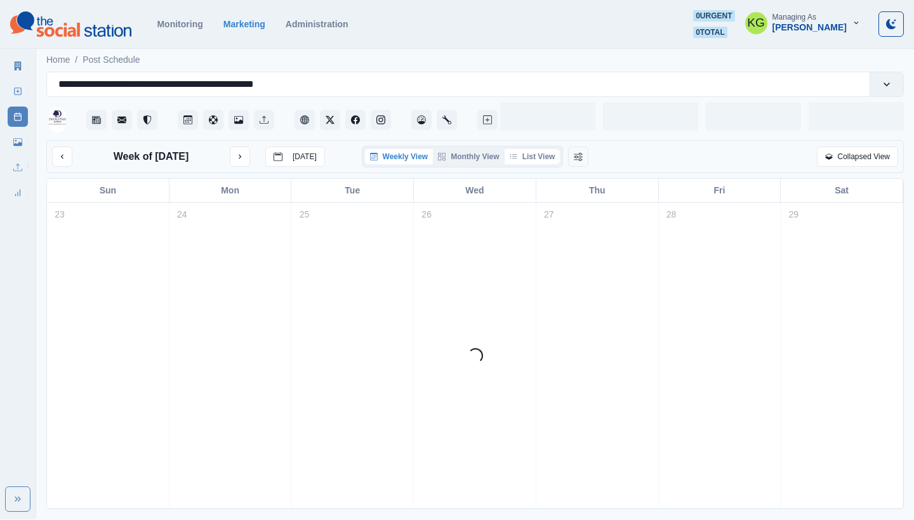
click at [522, 160] on button "List View" at bounding box center [532, 156] width 56 height 15
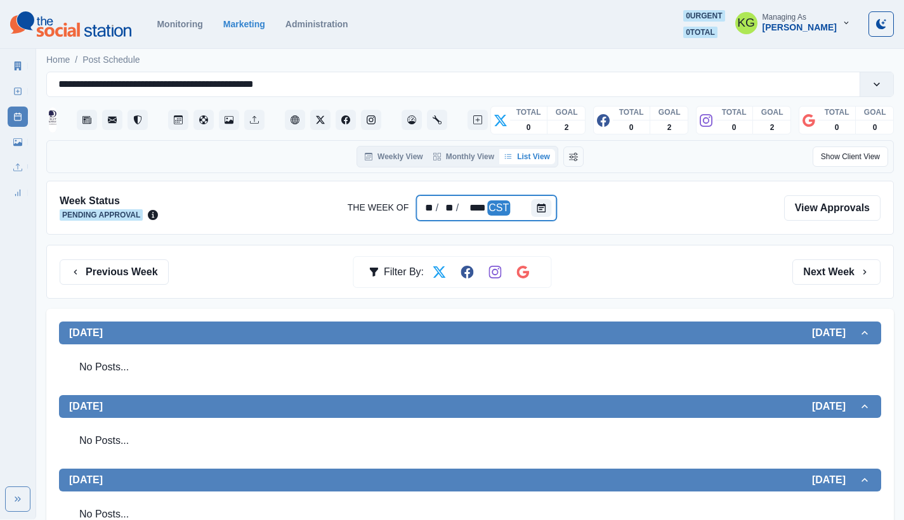
click at [544, 198] on div at bounding box center [543, 207] width 25 height 25
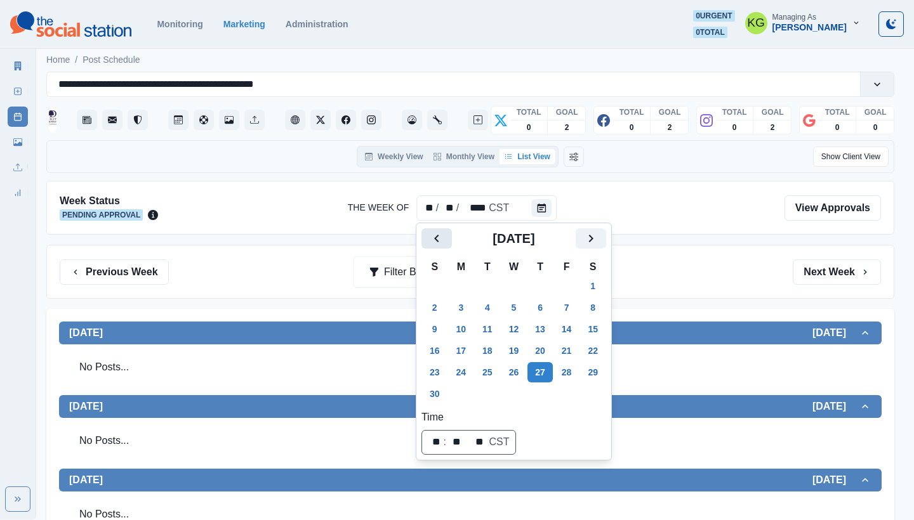
click at [450, 239] on button "Previous" at bounding box center [436, 238] width 30 height 20
click at [449, 239] on button "Previous" at bounding box center [436, 238] width 30 height 20
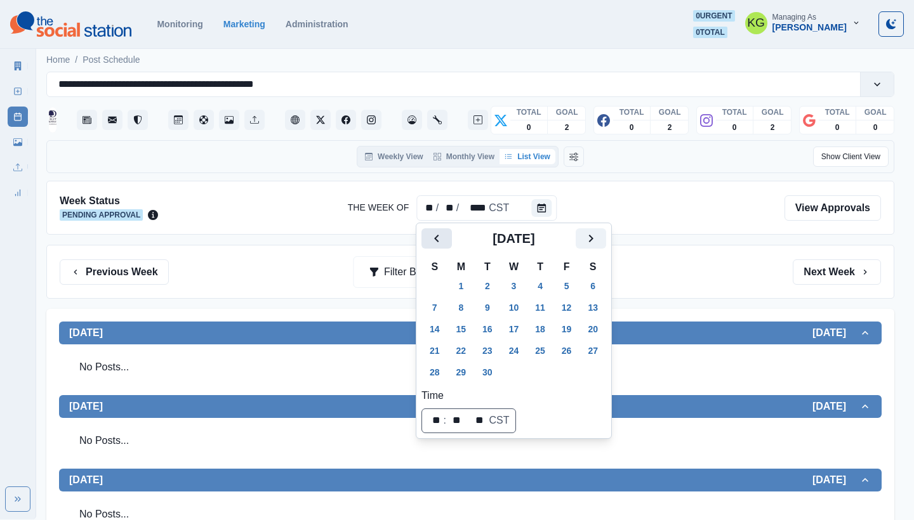
click at [449, 239] on button "Previous" at bounding box center [436, 238] width 30 height 20
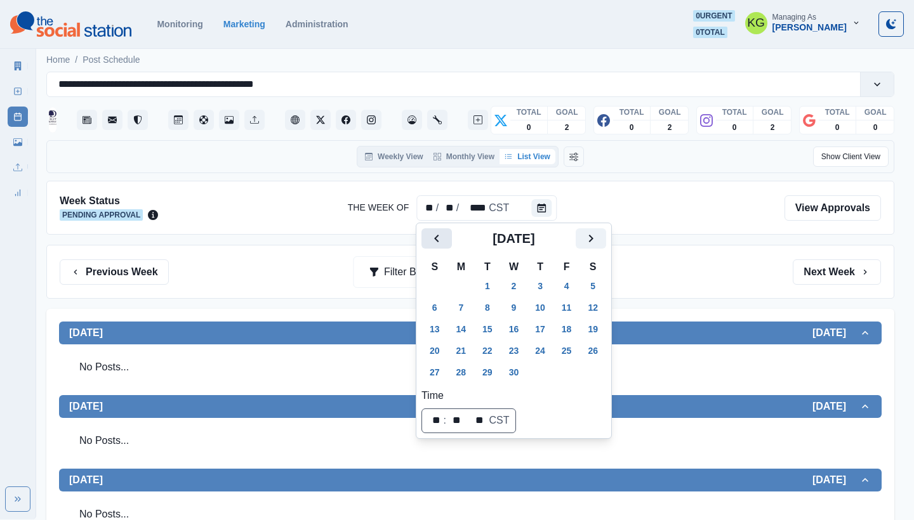
click at [449, 239] on button "Previous" at bounding box center [436, 238] width 30 height 20
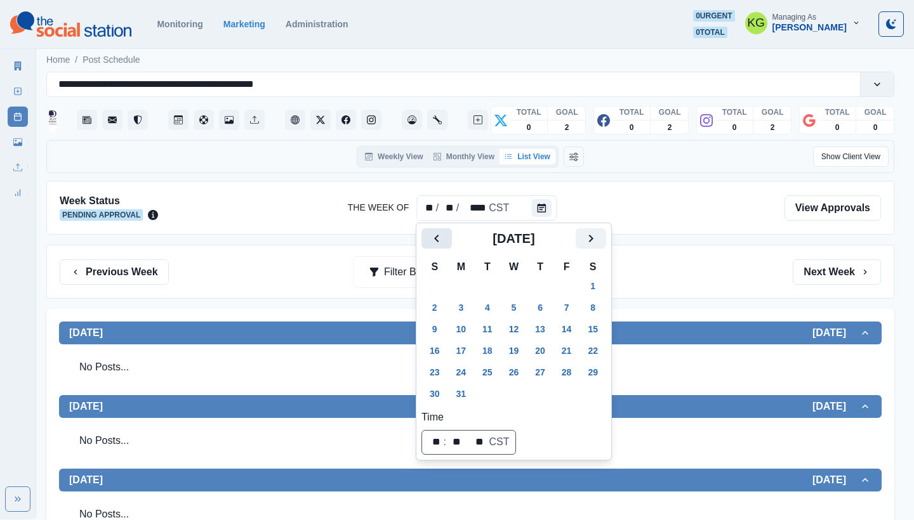
click at [449, 239] on button "Previous" at bounding box center [436, 238] width 30 height 20
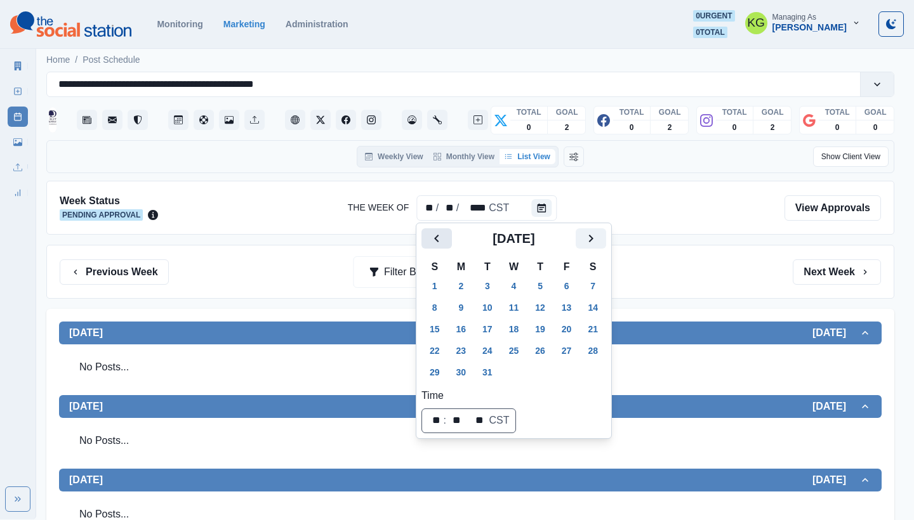
click at [449, 239] on button "Previous" at bounding box center [436, 238] width 30 height 20
click at [511, 364] on button "27" at bounding box center [513, 372] width 25 height 20
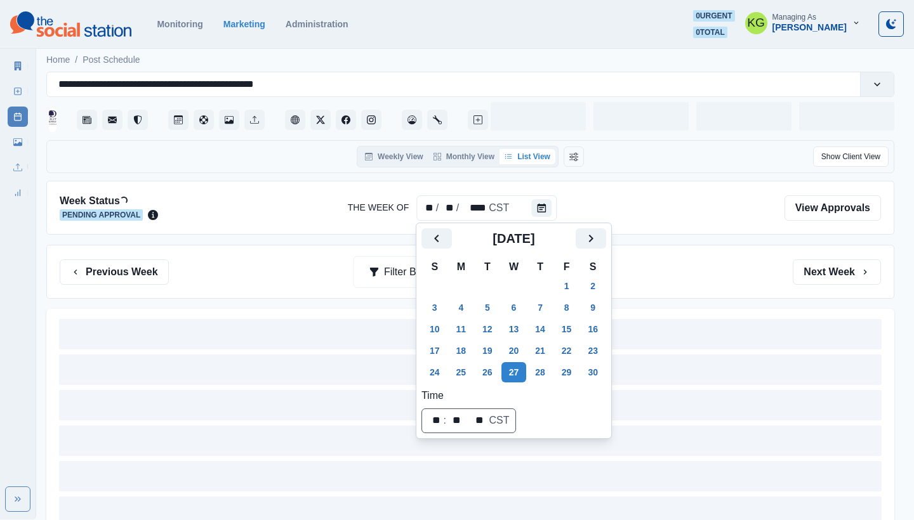
click at [682, 254] on div "Previous Week Filter By: Next Week" at bounding box center [470, 272] width 848 height 54
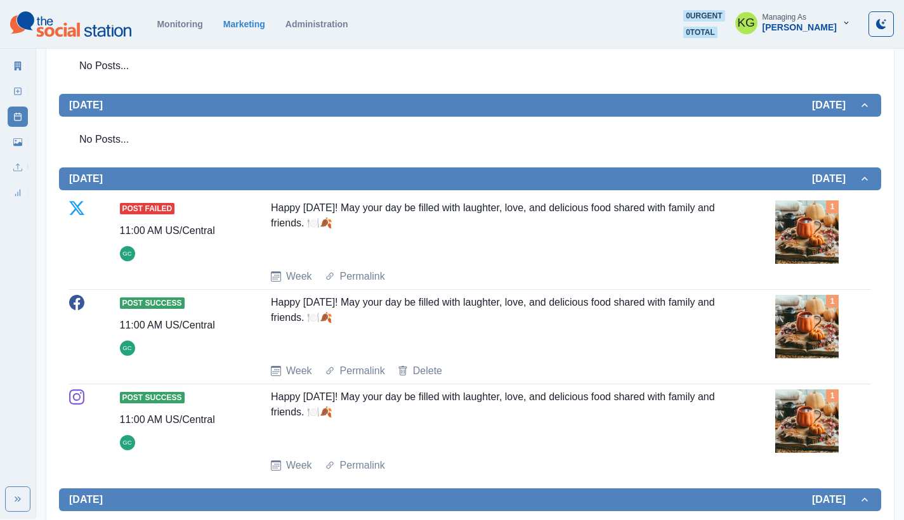
scroll to position [742, 0]
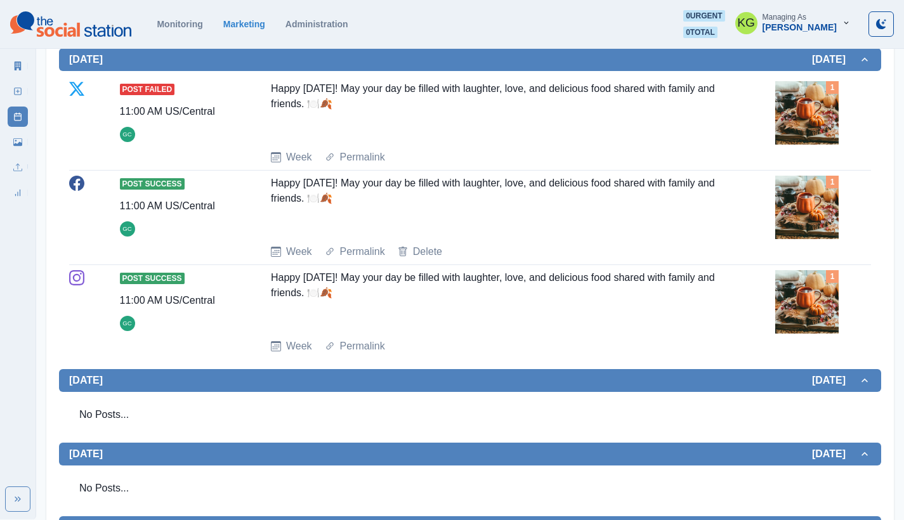
drag, startPoint x: 404, startPoint y: 104, endPoint x: 264, endPoint y: 96, distance: 139.8
click at [264, 96] on div "Post Failed 11:00 AM US/Central GC Happy Thanksgiving! May your day be filled w…" at bounding box center [470, 123] width 802 height 84
copy div "Happy Thanksgiving! May your day be filled with laughter, love, and delicious f…"
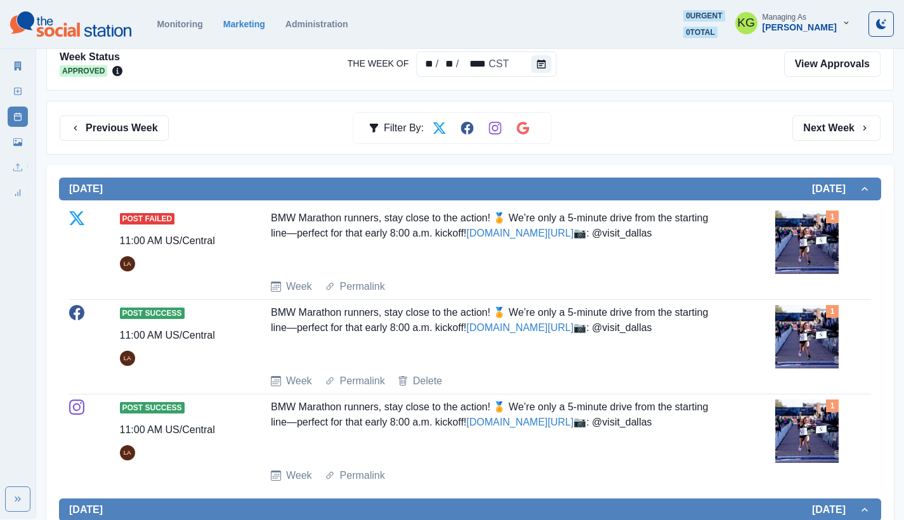
scroll to position [0, 0]
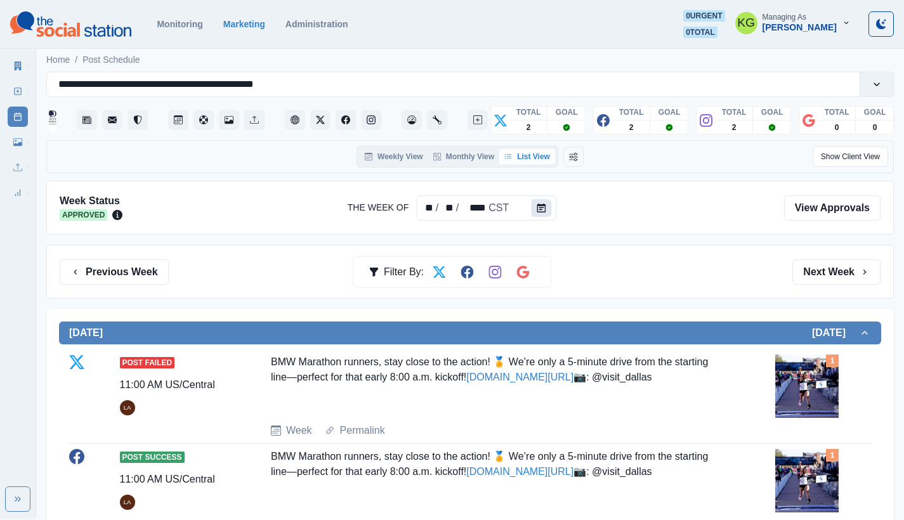
click at [540, 205] on icon "Calendar" at bounding box center [541, 208] width 9 height 9
click at [546, 214] on button "Calendar" at bounding box center [541, 208] width 20 height 18
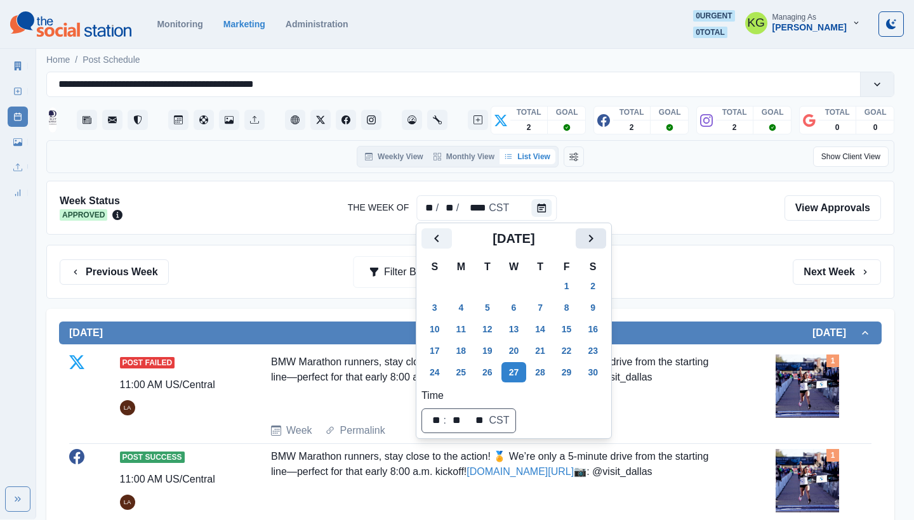
click at [606, 235] on button "Next" at bounding box center [591, 238] width 30 height 20
click at [598, 240] on icon "Next" at bounding box center [590, 238] width 15 height 15
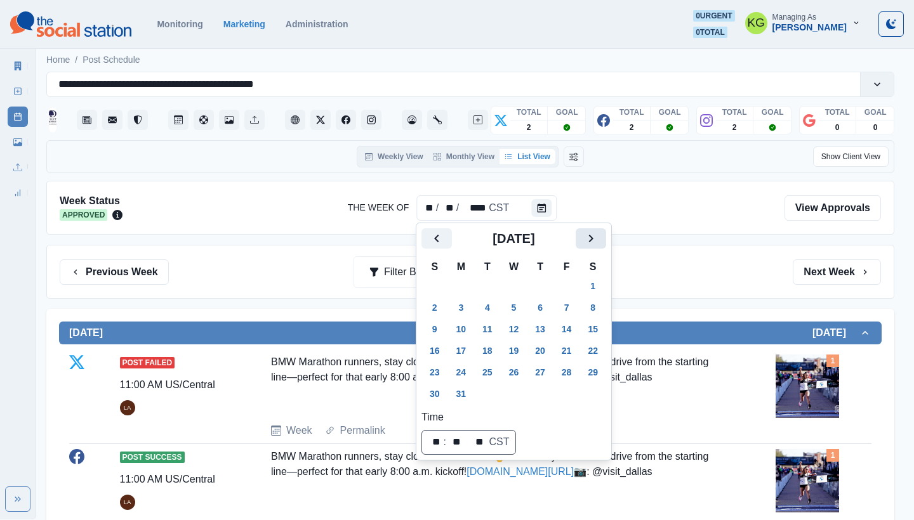
click at [598, 240] on icon "Next" at bounding box center [590, 238] width 15 height 15
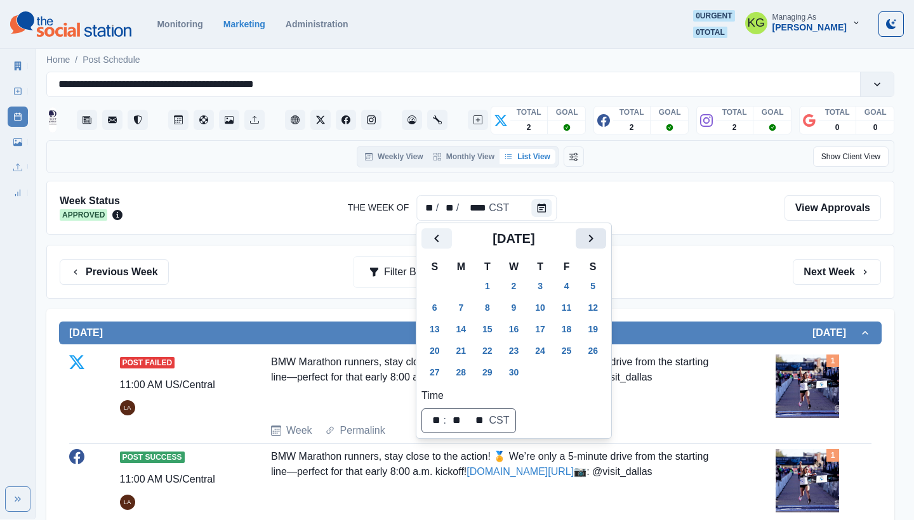
click at [598, 240] on icon "Next" at bounding box center [590, 238] width 15 height 15
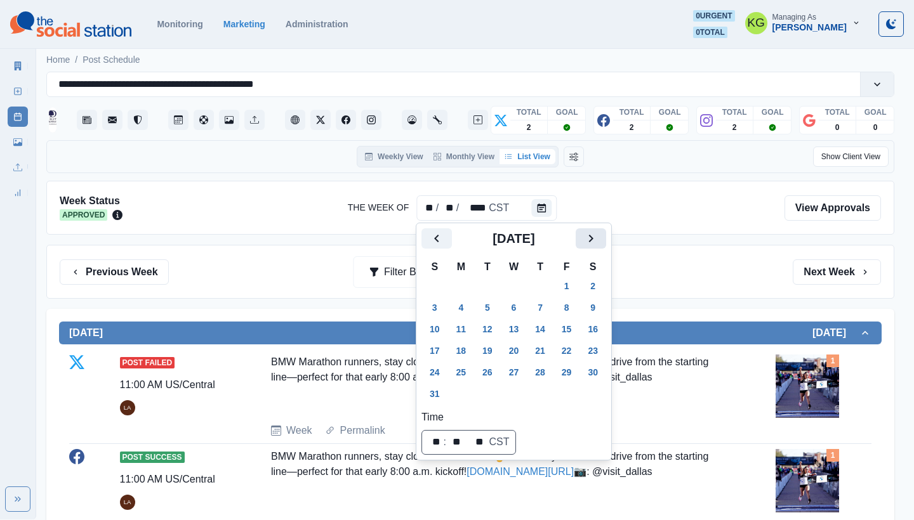
click at [598, 240] on icon "Next" at bounding box center [590, 238] width 15 height 15
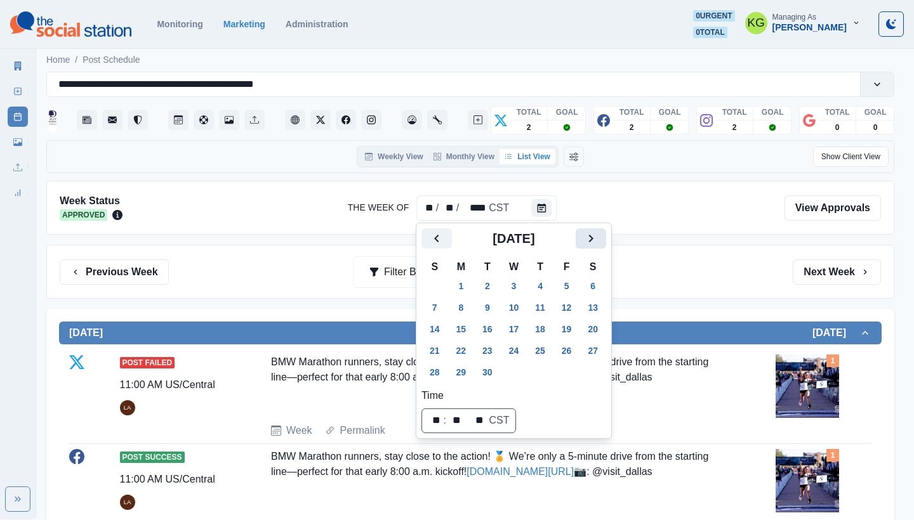
click at [598, 240] on icon "Next" at bounding box center [590, 238] width 15 height 15
click at [606, 235] on button "Next" at bounding box center [591, 238] width 30 height 20
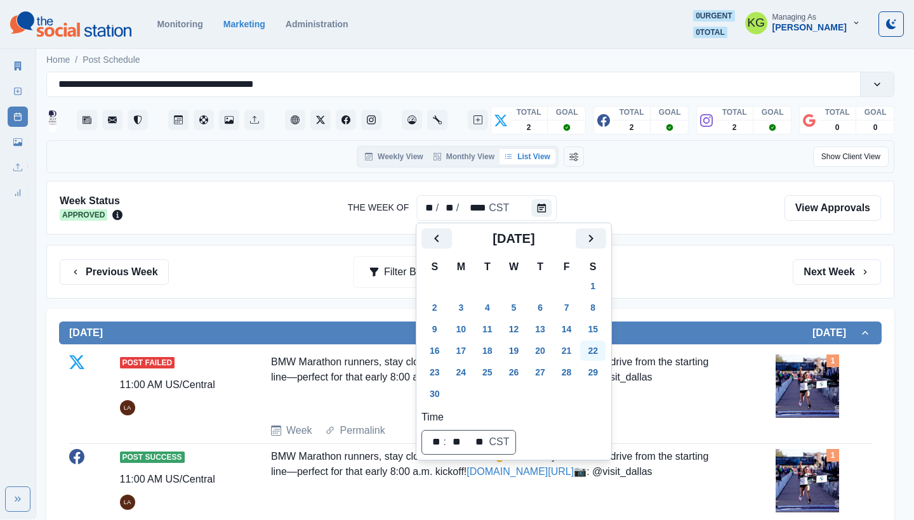
click at [546, 371] on button "27" at bounding box center [539, 372] width 25 height 20
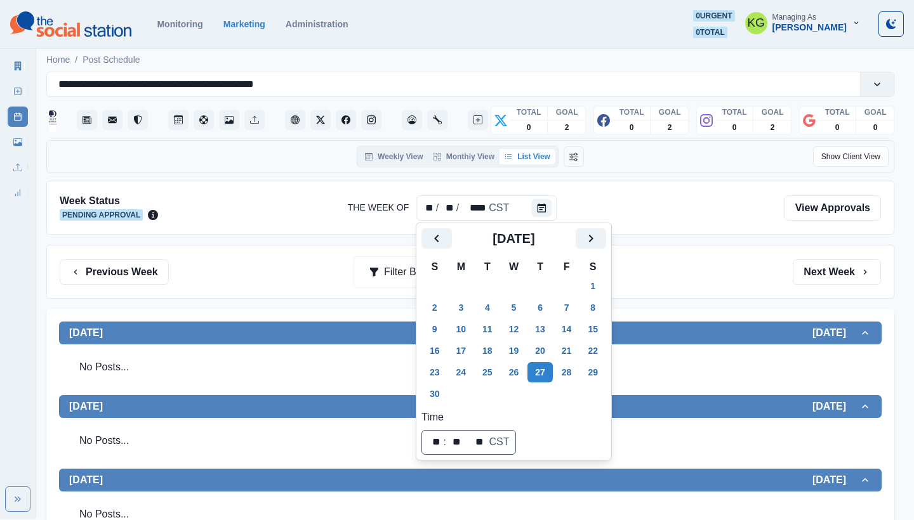
click at [690, 267] on div "Previous Week Filter By: Next Week" at bounding box center [470, 272] width 821 height 25
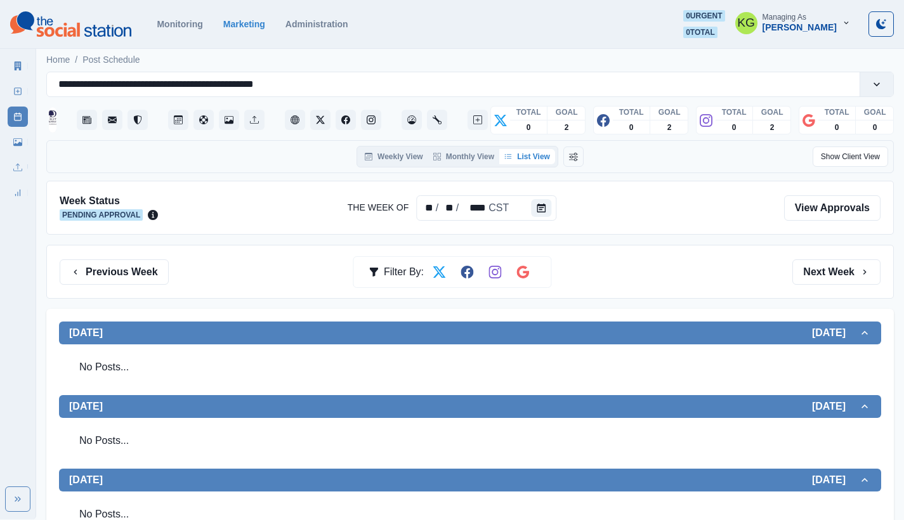
scroll to position [251, 0]
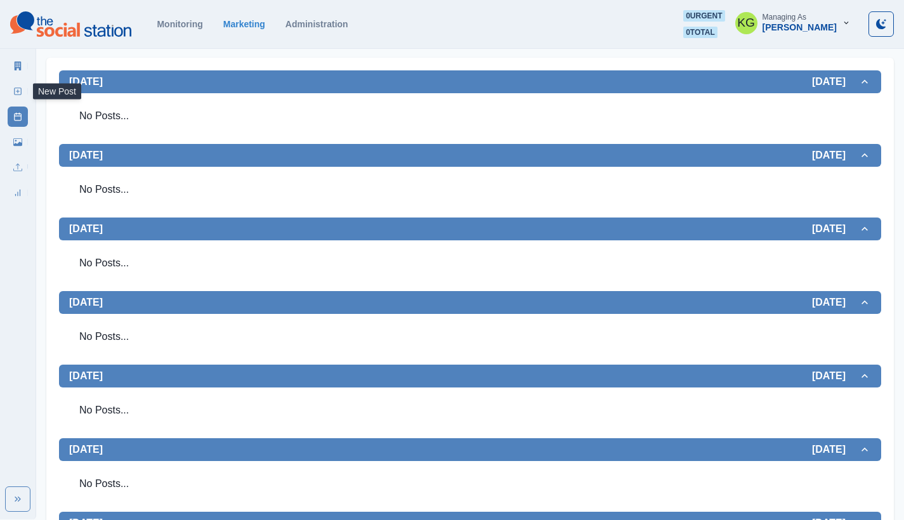
click at [20, 89] on icon at bounding box center [17, 91] width 9 height 9
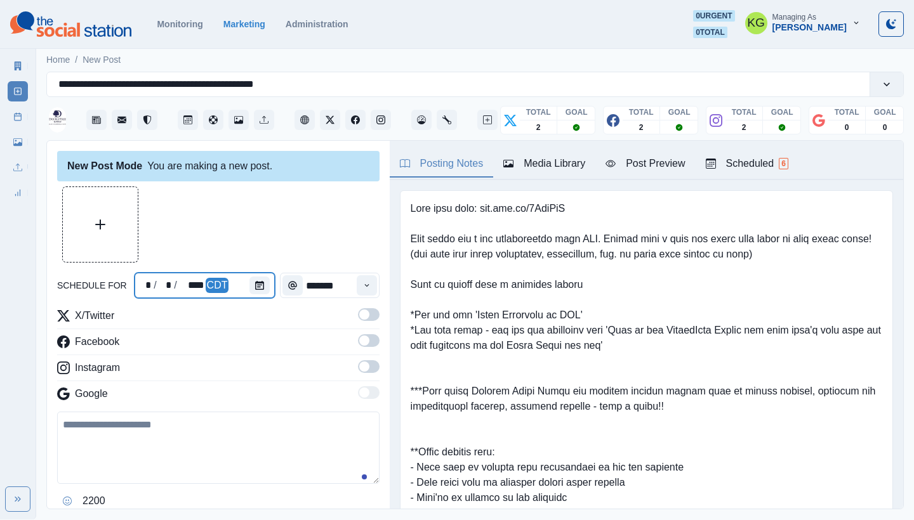
click at [267, 284] on div at bounding box center [261, 285] width 25 height 25
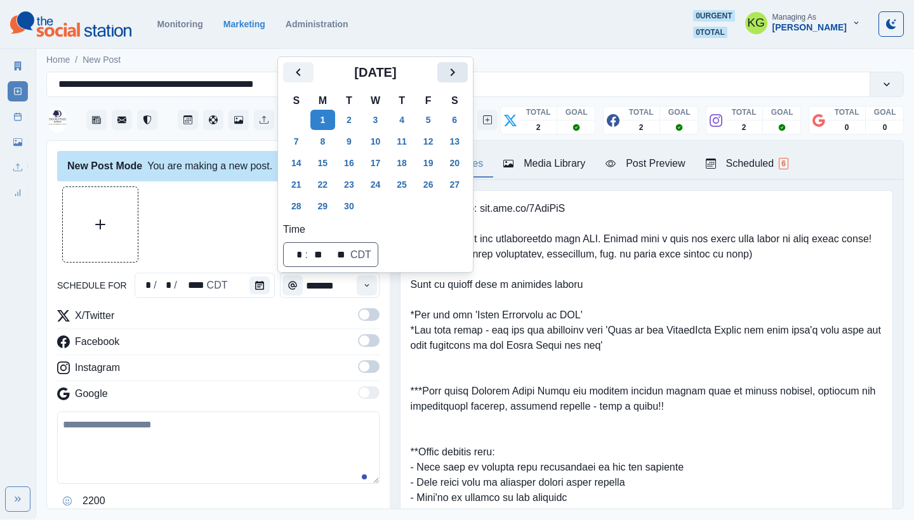
click at [460, 76] on icon "Next" at bounding box center [452, 72] width 15 height 15
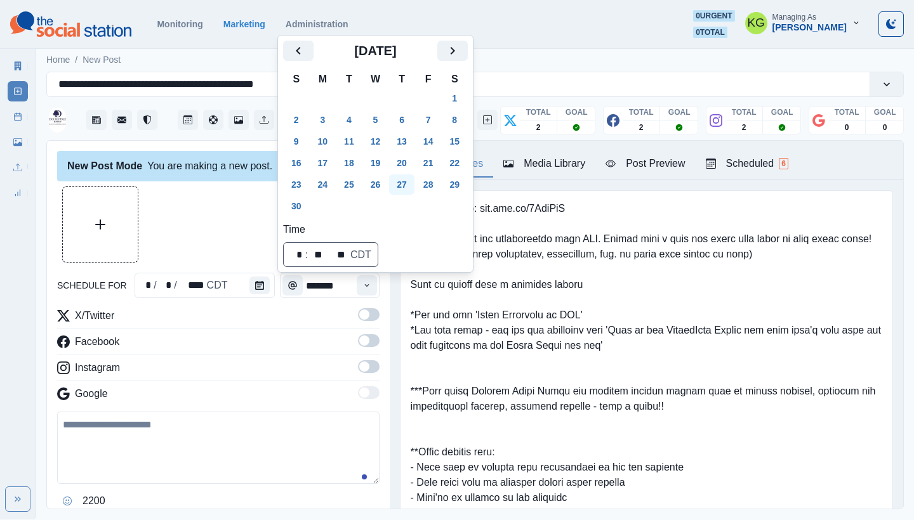
click at [404, 184] on button "27" at bounding box center [401, 185] width 25 height 20
click at [223, 224] on div at bounding box center [218, 225] width 322 height 76
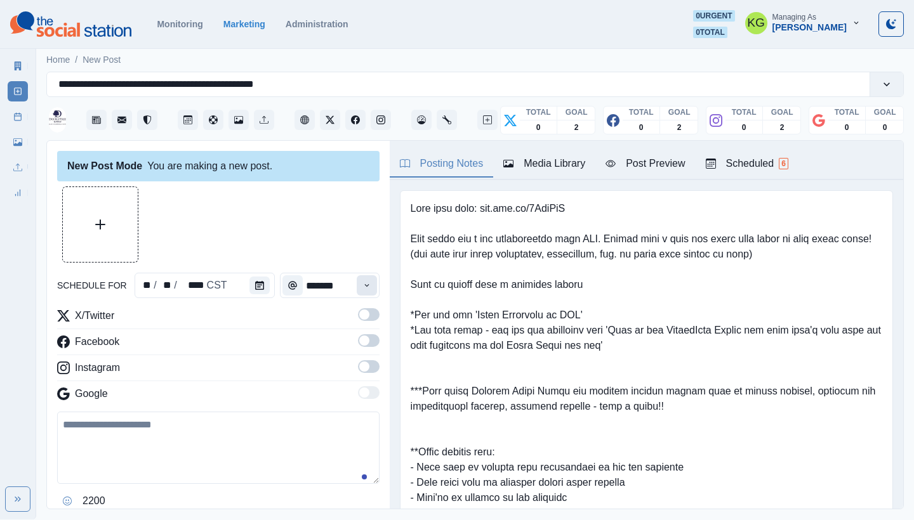
click at [357, 290] on button "Time" at bounding box center [367, 285] width 20 height 20
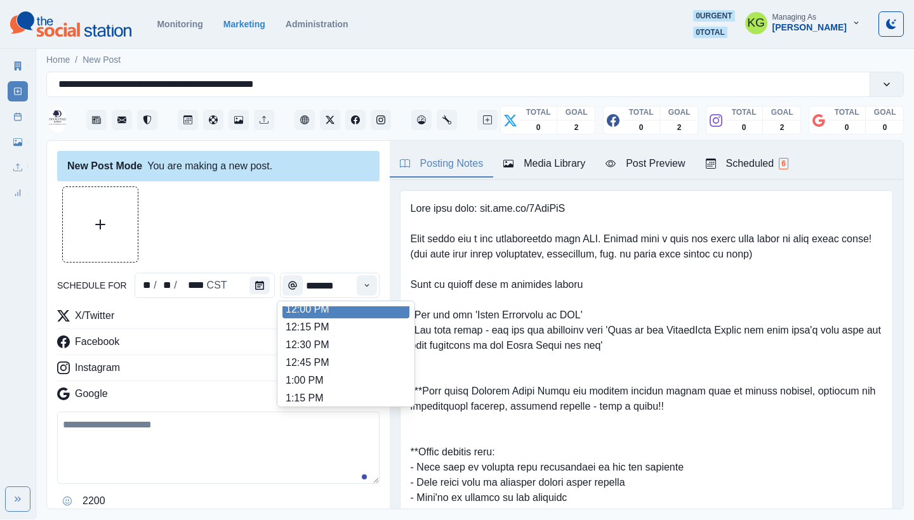
scroll to position [284, 0]
click at [312, 315] on li "12:00 PM" at bounding box center [345, 315] width 127 height 18
type input "********"
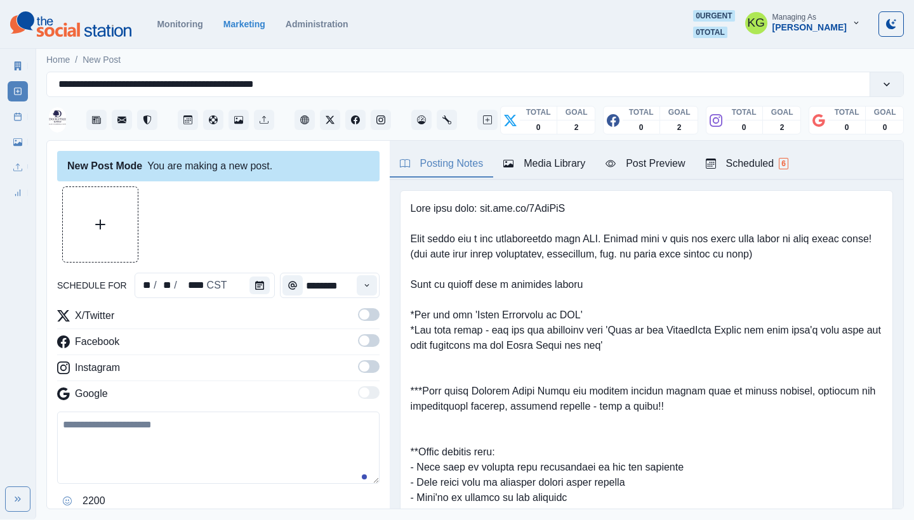
drag, startPoint x: 353, startPoint y: 369, endPoint x: 356, endPoint y: 352, distance: 16.7
click at [359, 369] on span at bounding box center [364, 367] width 10 height 10
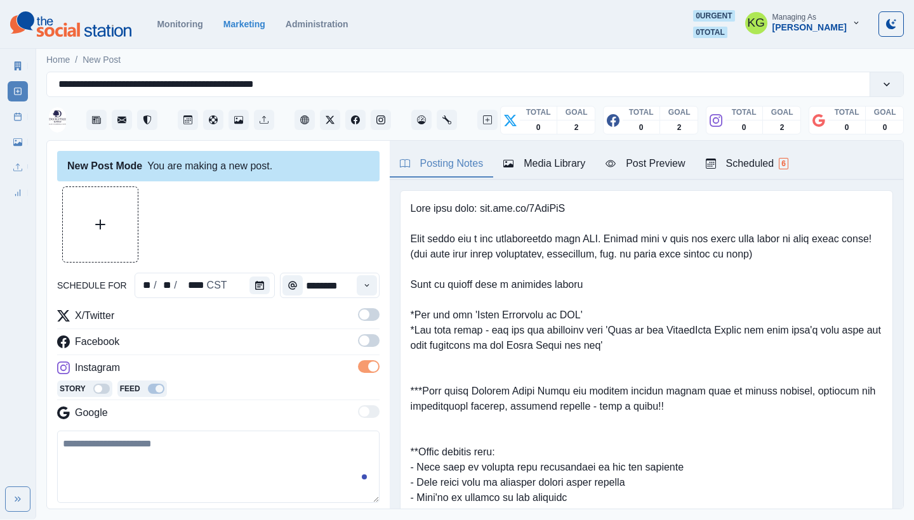
click at [359, 345] on span at bounding box center [364, 341] width 10 height 10
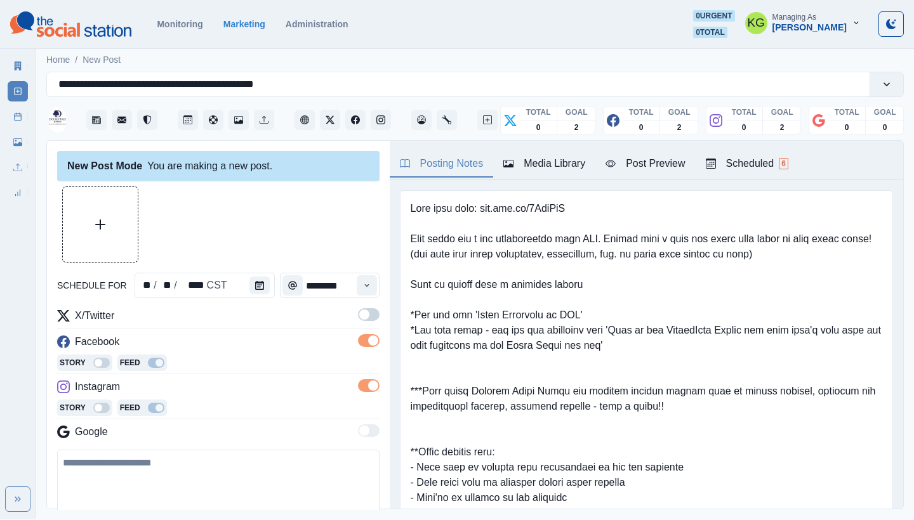
click at [364, 313] on span at bounding box center [369, 314] width 22 height 13
click at [86, 228] on button "Upload Media" at bounding box center [100, 224] width 75 height 75
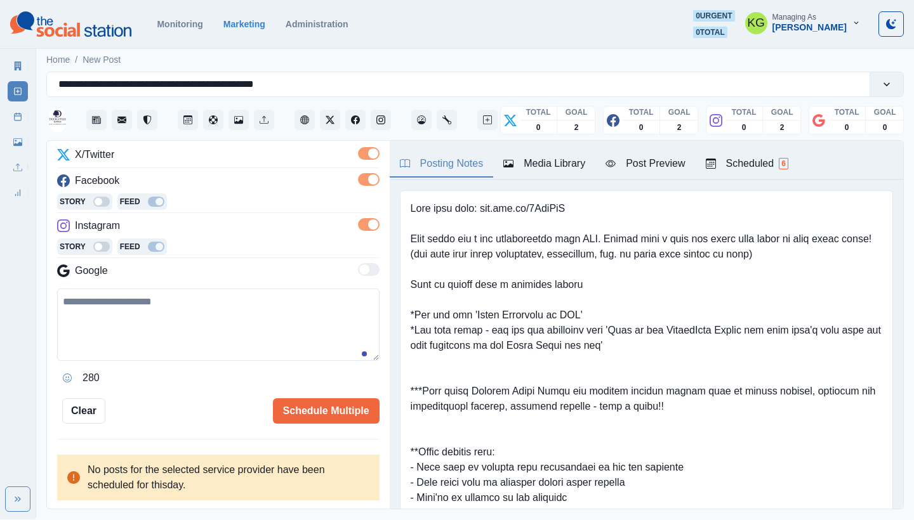
click at [280, 329] on textarea at bounding box center [218, 325] width 322 height 72
paste textarea "**********"
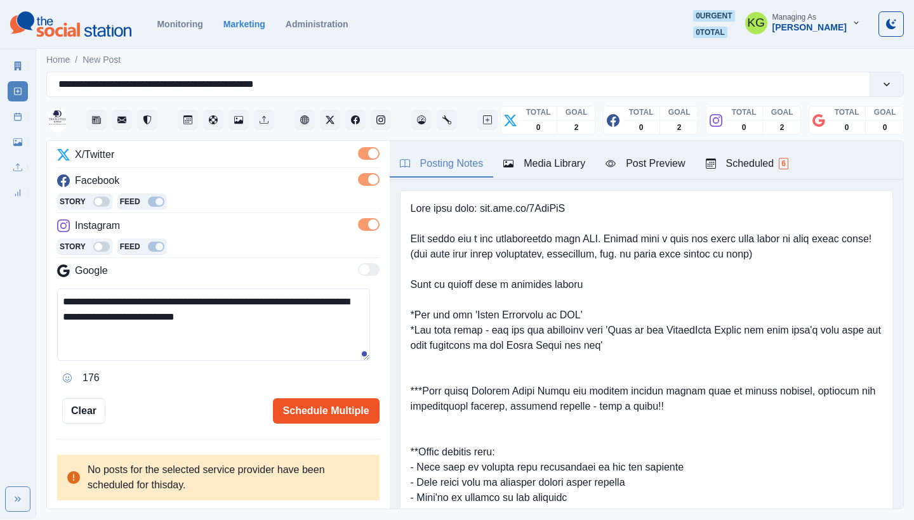
type textarea "**********"
click at [297, 408] on button "Schedule Multiple" at bounding box center [326, 411] width 107 height 25
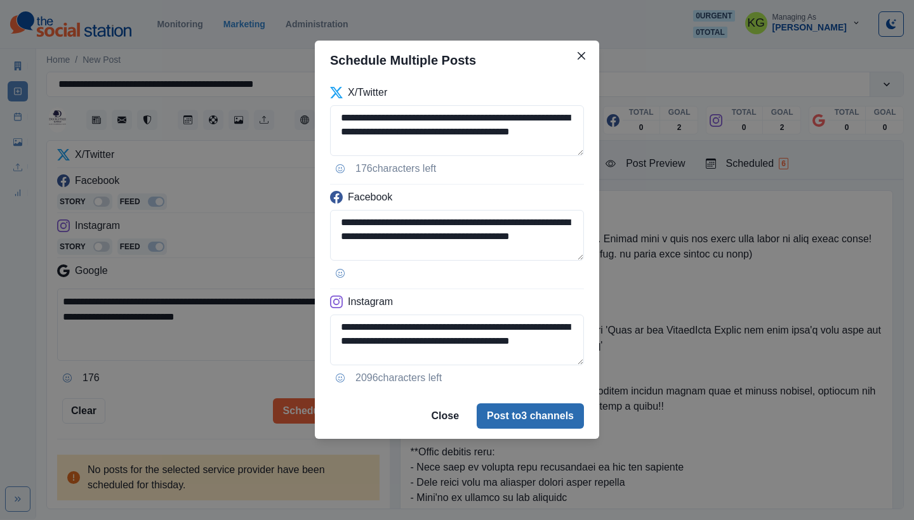
click at [520, 414] on button "Post to 3 channels" at bounding box center [530, 416] width 107 height 25
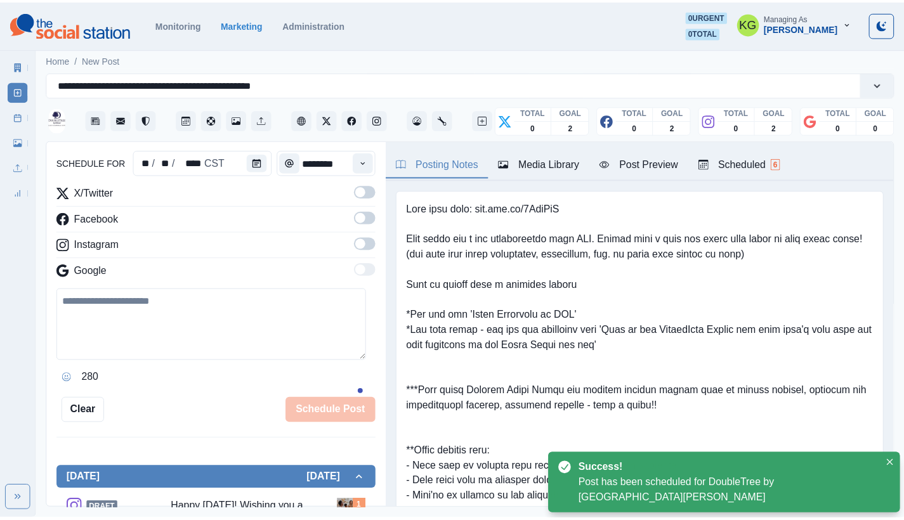
scroll to position [77, 0]
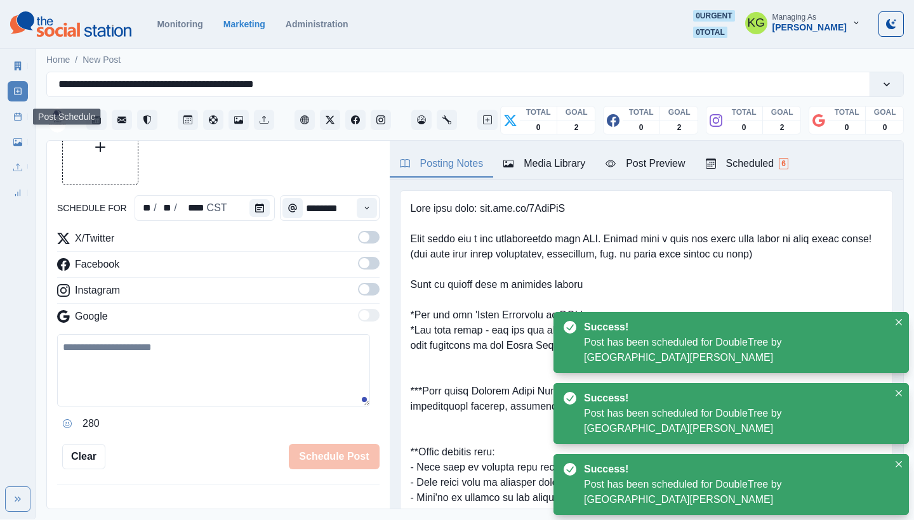
click at [23, 119] on link "Post Schedule" at bounding box center [18, 117] width 20 height 20
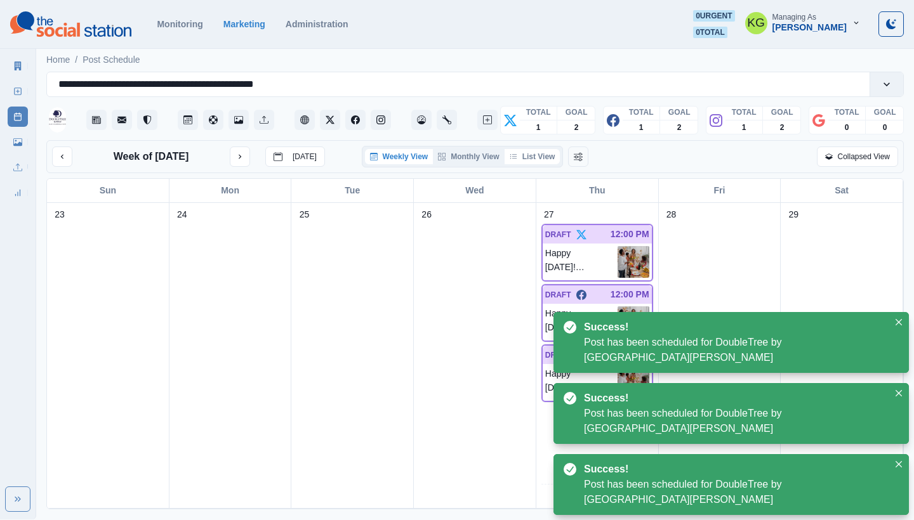
click at [541, 159] on button "List View" at bounding box center [532, 156] width 56 height 15
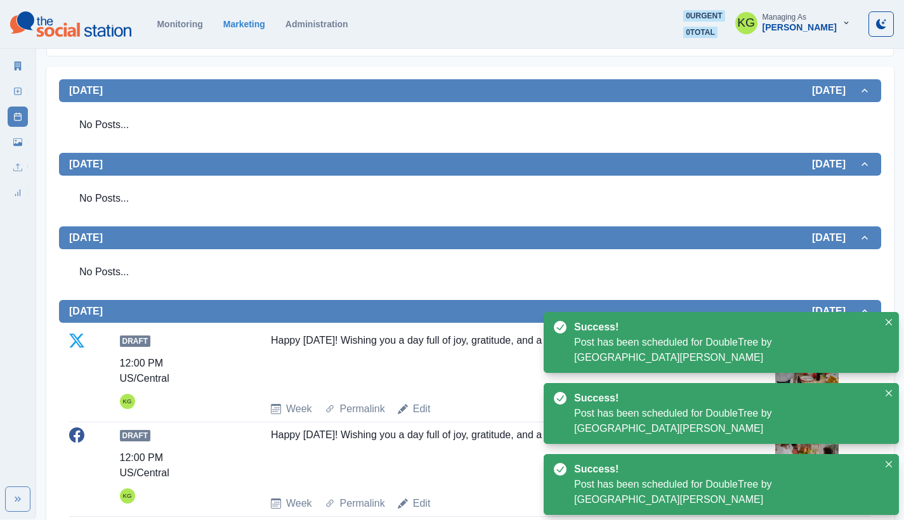
scroll to position [493, 0]
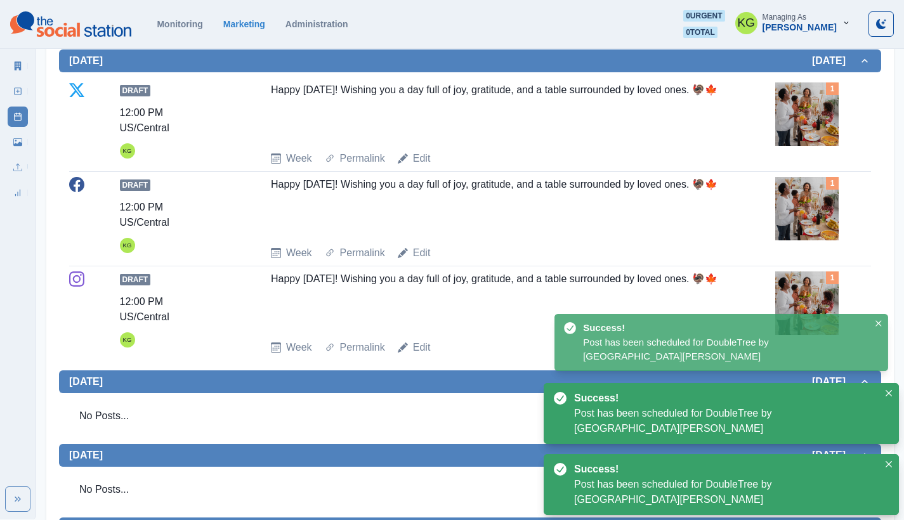
click at [822, 116] on img at bounding box center [806, 113] width 63 height 63
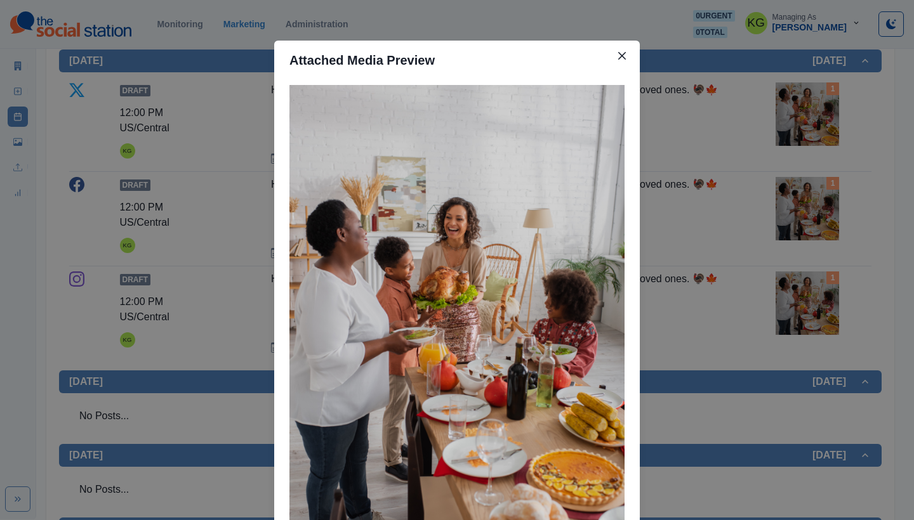
click at [779, 145] on div "Attached Media Preview" at bounding box center [457, 260] width 914 height 520
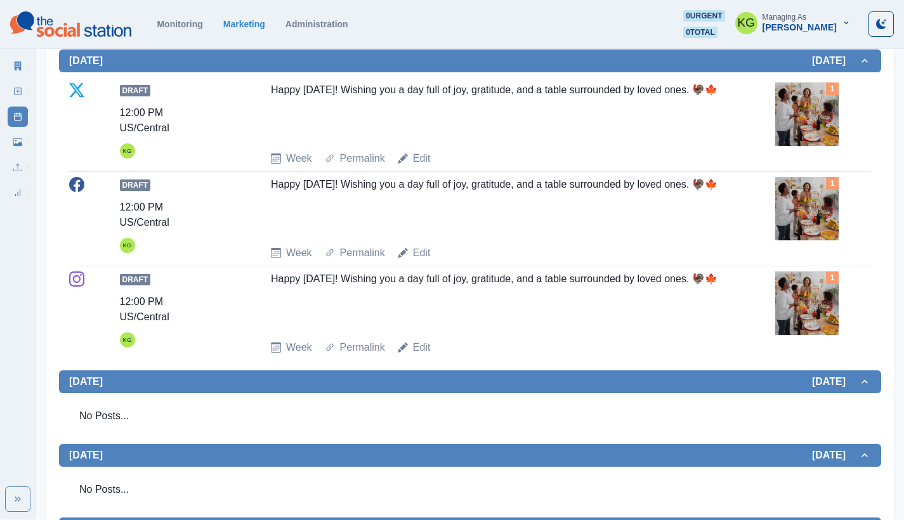
scroll to position [254, 0]
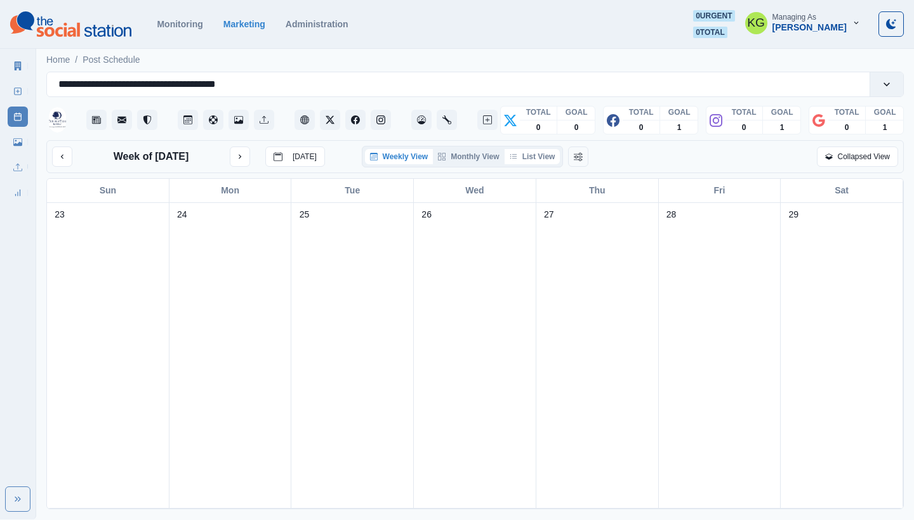
click at [551, 154] on button "List View" at bounding box center [532, 156] width 56 height 15
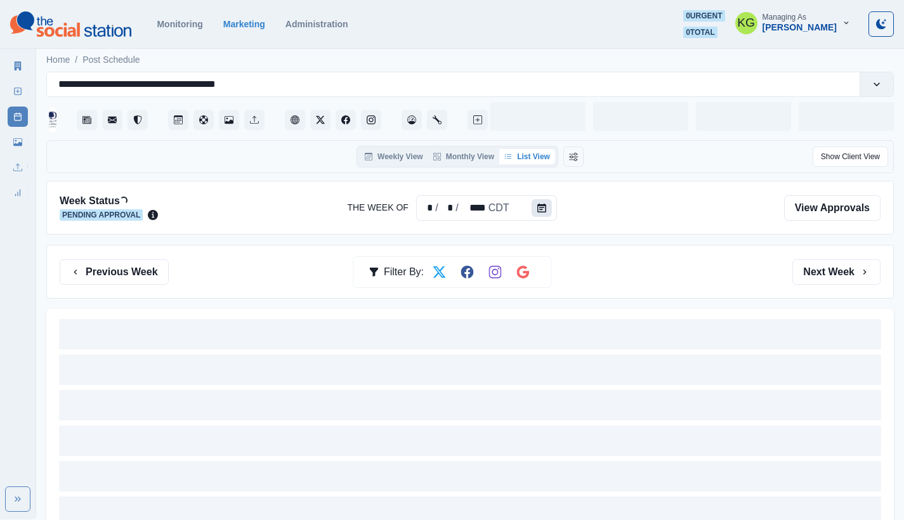
click at [546, 214] on button "Calendar" at bounding box center [542, 208] width 20 height 18
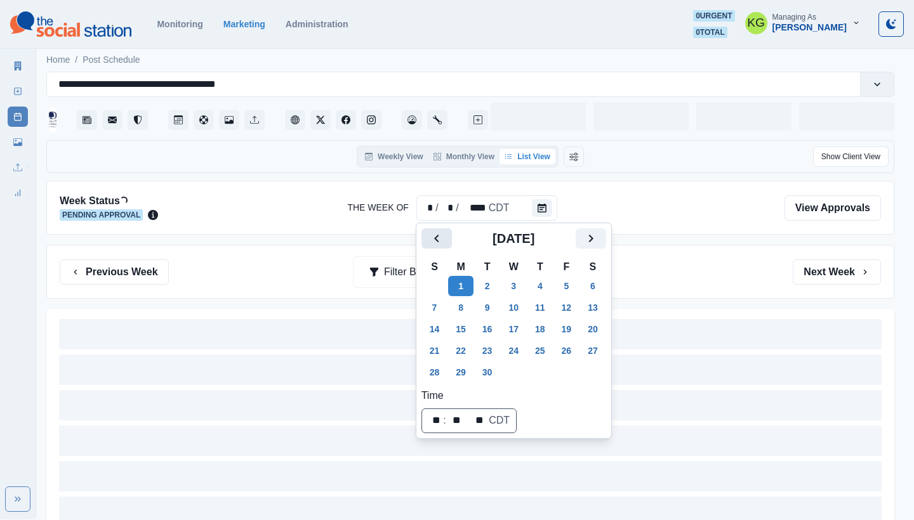
click at [430, 239] on icon "Previous" at bounding box center [436, 238] width 15 height 15
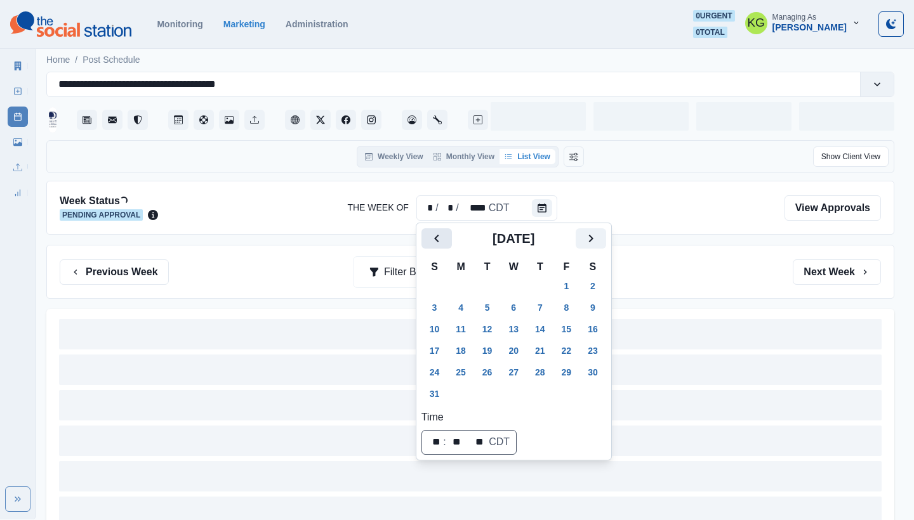
click at [430, 239] on icon "Previous" at bounding box center [436, 238] width 15 height 15
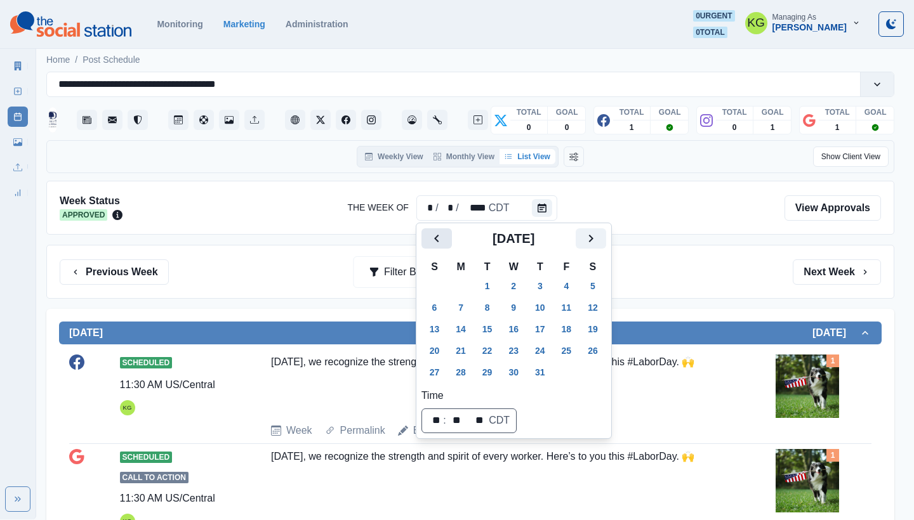
click at [430, 239] on icon "Previous" at bounding box center [436, 238] width 15 height 15
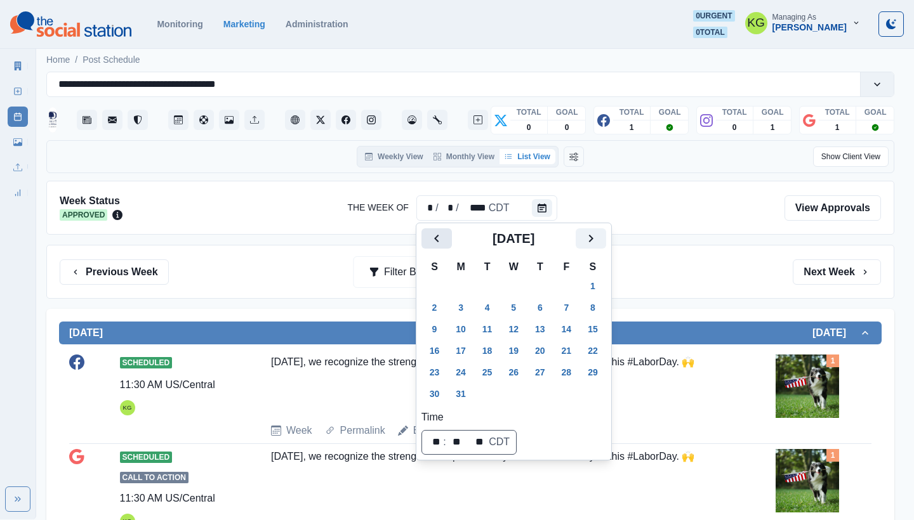
click at [430, 239] on icon "Previous" at bounding box center [436, 238] width 15 height 15
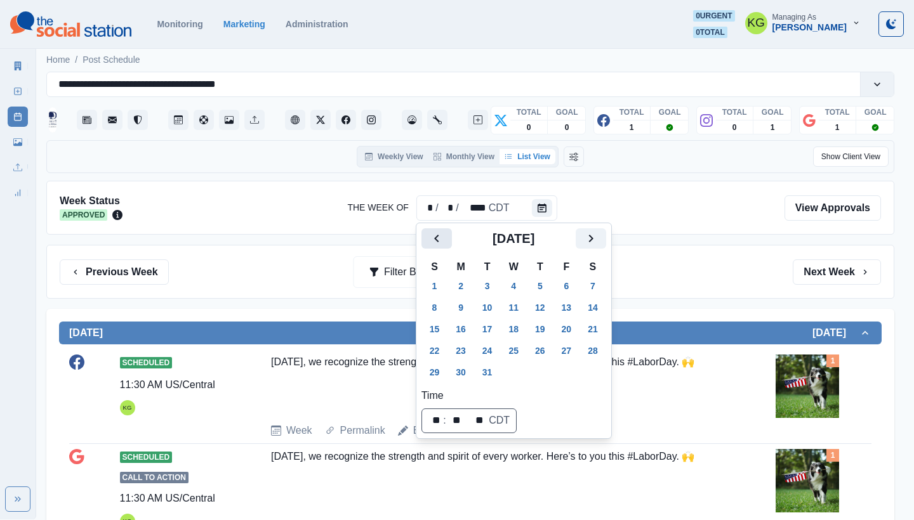
click at [430, 239] on icon "Previous" at bounding box center [436, 238] width 15 height 15
click at [598, 241] on icon "Next" at bounding box center [590, 238] width 15 height 15
click at [517, 375] on button "27" at bounding box center [513, 372] width 25 height 20
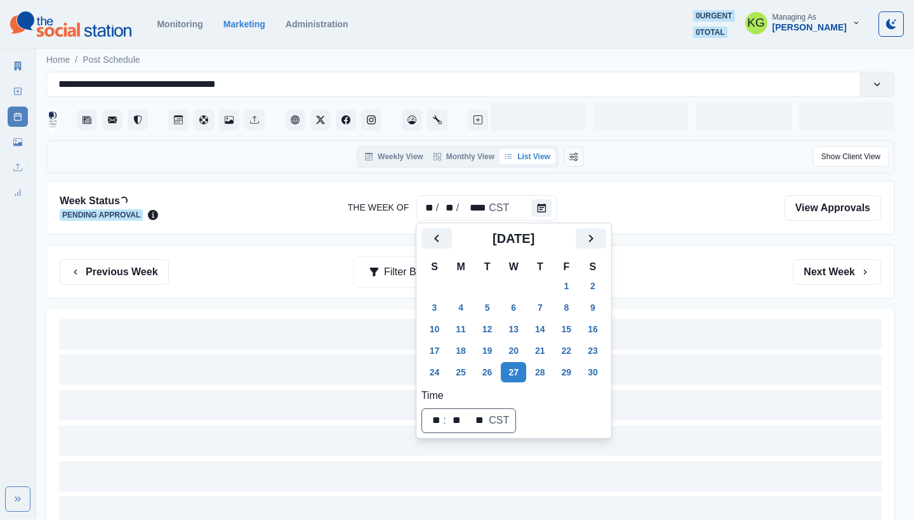
click at [723, 223] on div "Week Status Loading... Pending Approval The Week Of ** / ** / **** CST View App…" at bounding box center [470, 208] width 848 height 54
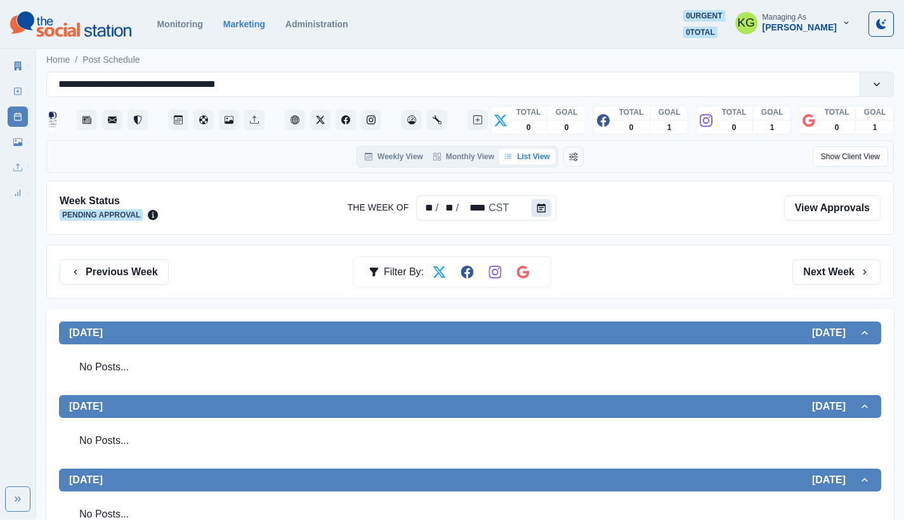
click at [543, 200] on button "Calendar" at bounding box center [541, 208] width 20 height 18
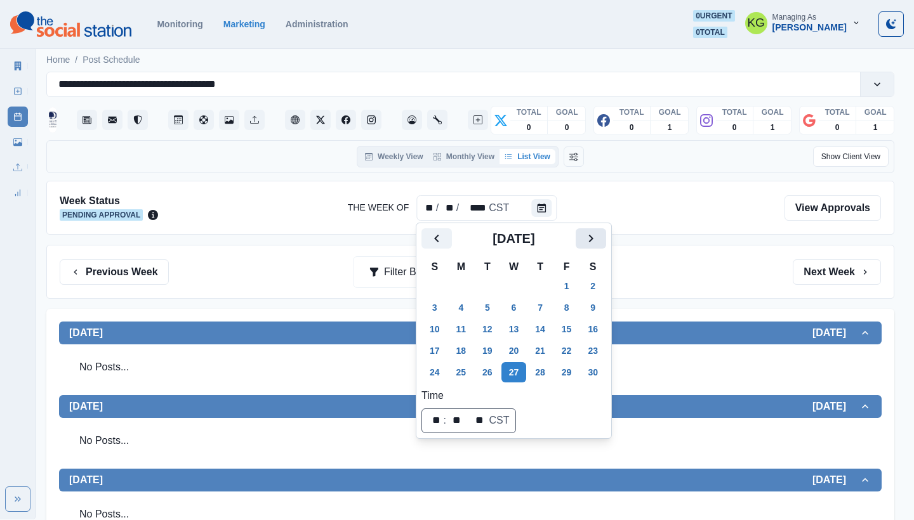
click at [598, 235] on icon "Next" at bounding box center [590, 238] width 15 height 15
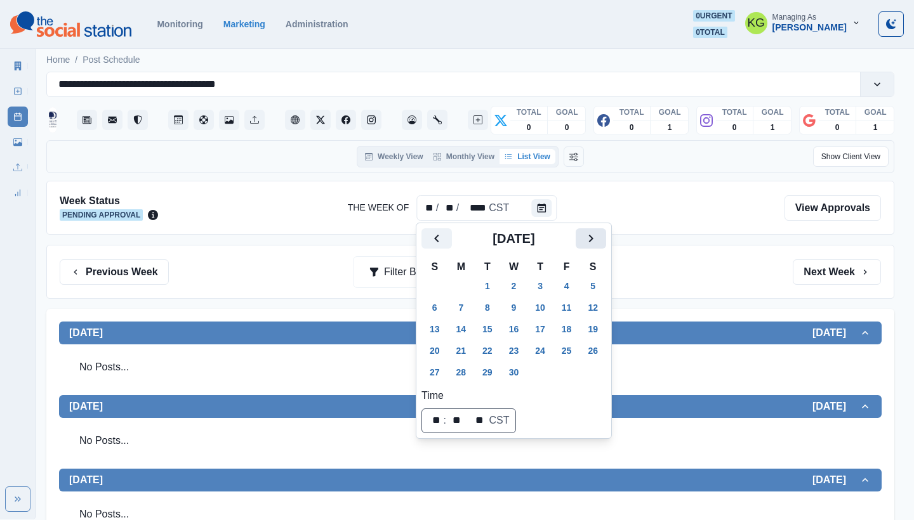
click at [598, 235] on icon "Next" at bounding box center [590, 238] width 15 height 15
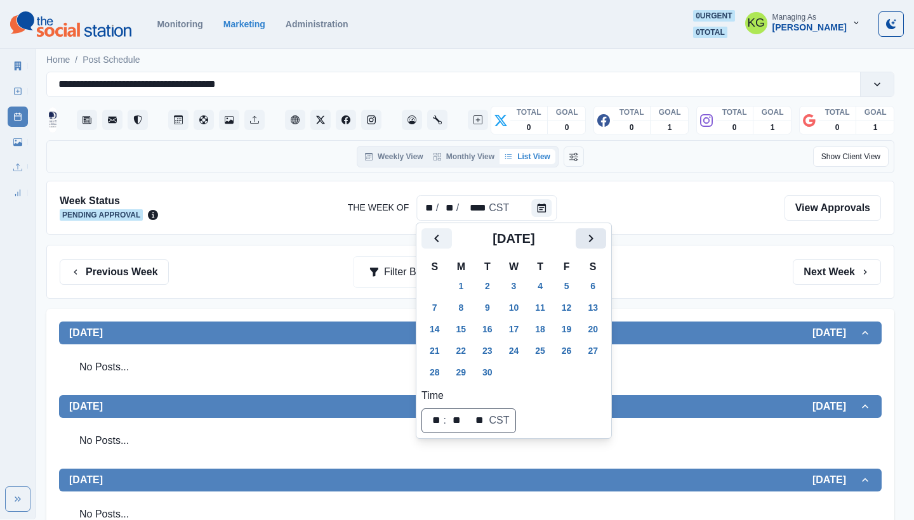
click at [598, 235] on icon "Next" at bounding box center [590, 238] width 15 height 15
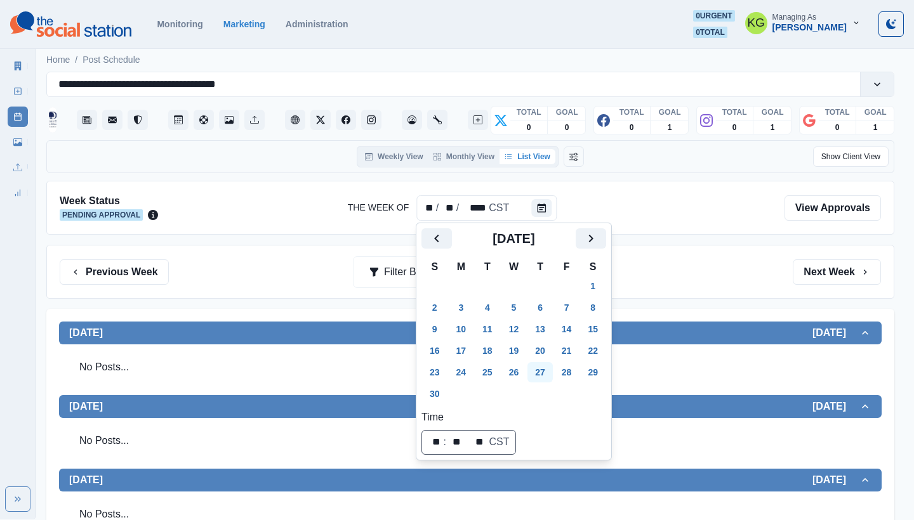
click at [544, 371] on button "27" at bounding box center [539, 372] width 25 height 20
click at [693, 265] on div "Previous Week Filter By: Next Week" at bounding box center [470, 272] width 821 height 25
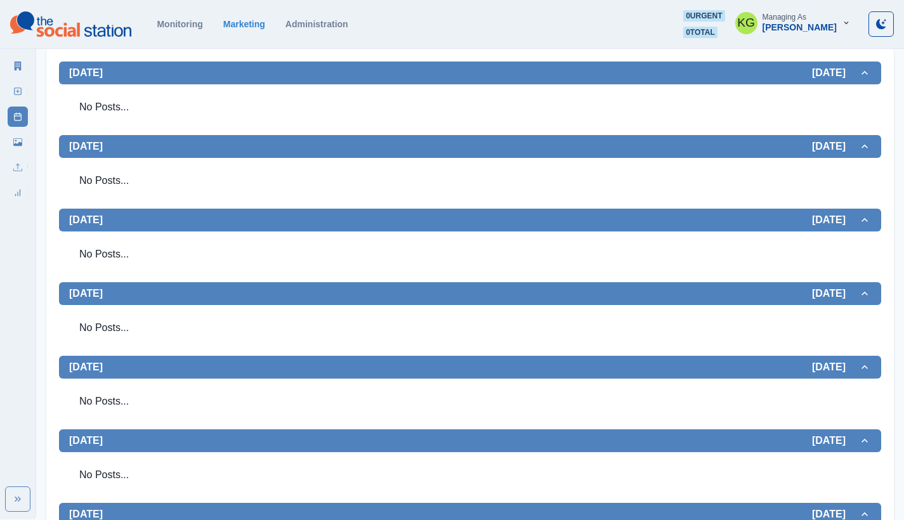
scroll to position [285, 0]
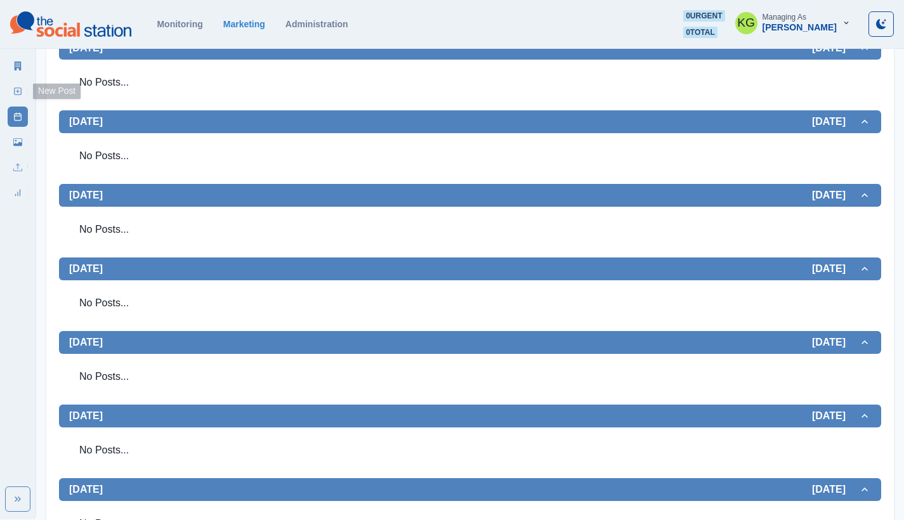
click at [18, 94] on icon at bounding box center [17, 91] width 9 height 9
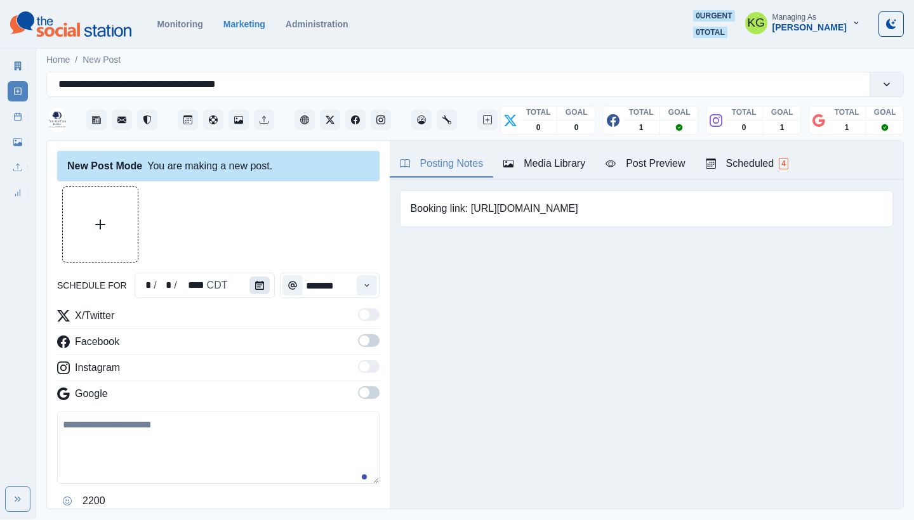
click at [263, 284] on button "Calendar" at bounding box center [259, 286] width 20 height 18
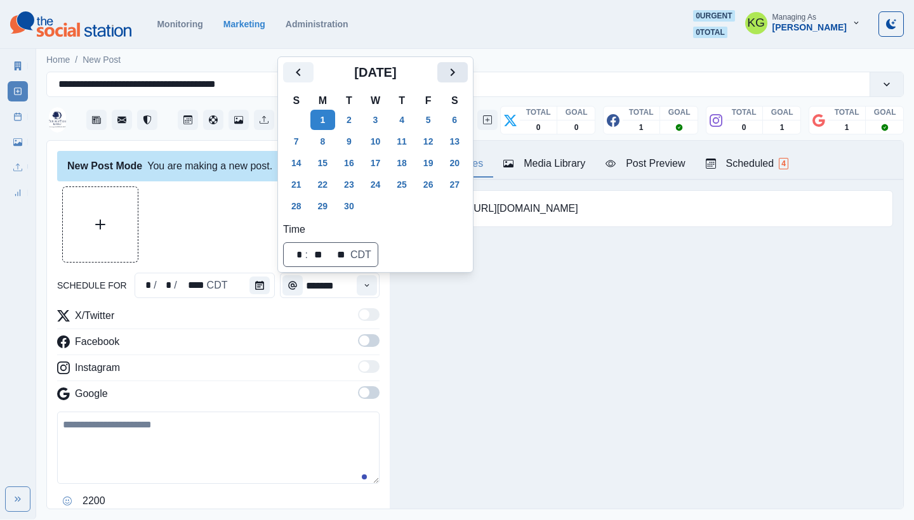
click at [460, 79] on icon "Next" at bounding box center [452, 72] width 15 height 15
click at [465, 82] on button "Next" at bounding box center [452, 72] width 30 height 20
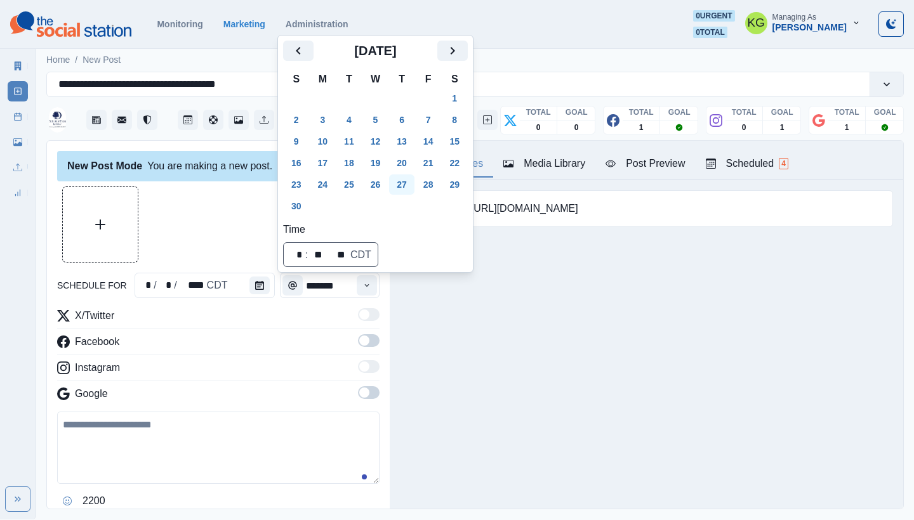
click at [413, 180] on button "27" at bounding box center [401, 185] width 25 height 20
click at [482, 315] on div "Posting Notes Media Library Post Preview Scheduled 4 Booking link: https://bit.…" at bounding box center [646, 325] width 513 height 368
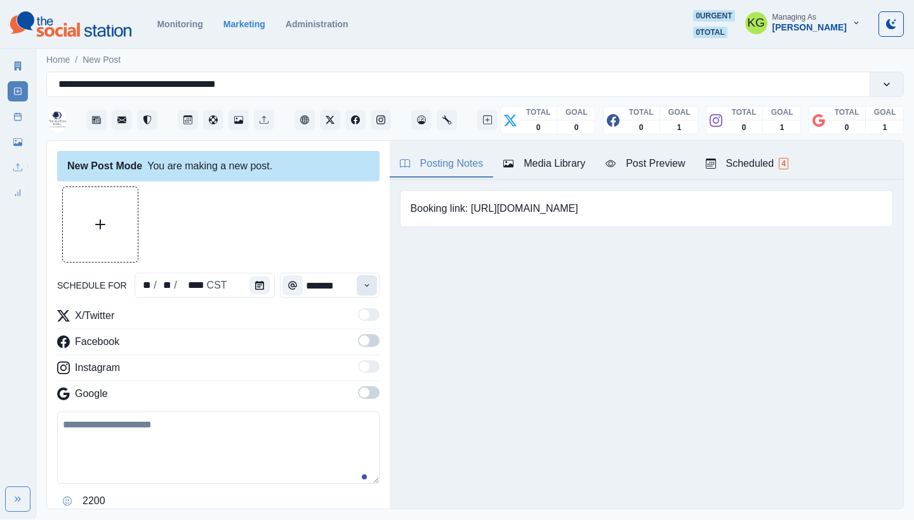
click at [362, 277] on button "Time" at bounding box center [367, 285] width 20 height 20
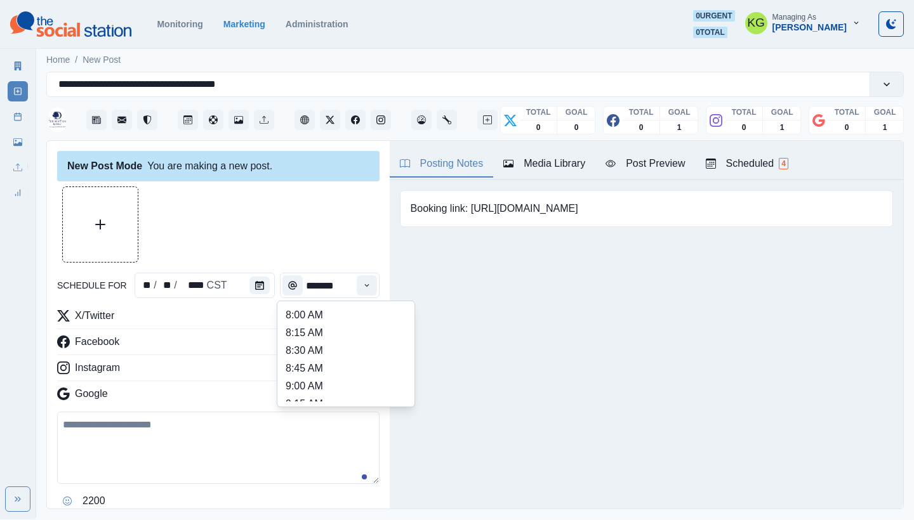
scroll to position [275, 0]
click at [320, 326] on li "12:00 PM" at bounding box center [345, 325] width 127 height 18
type input "********"
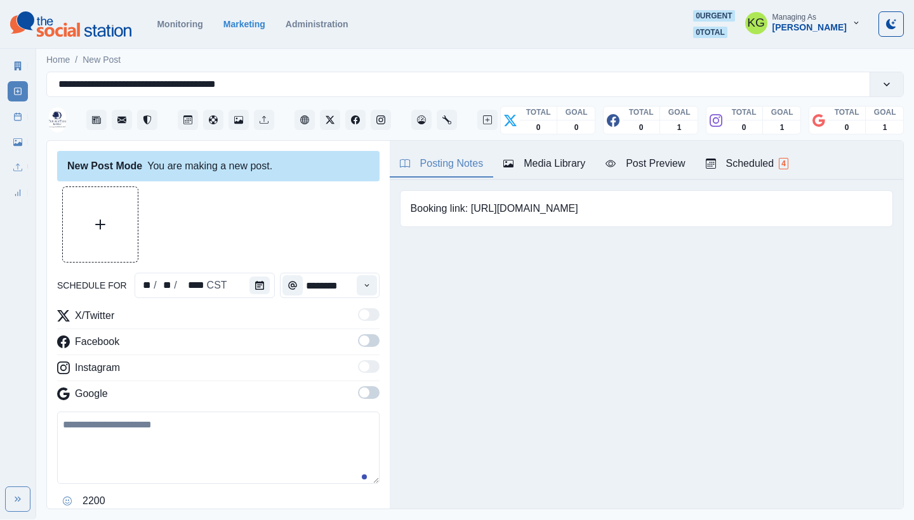
click at [359, 392] on span at bounding box center [364, 393] width 10 height 10
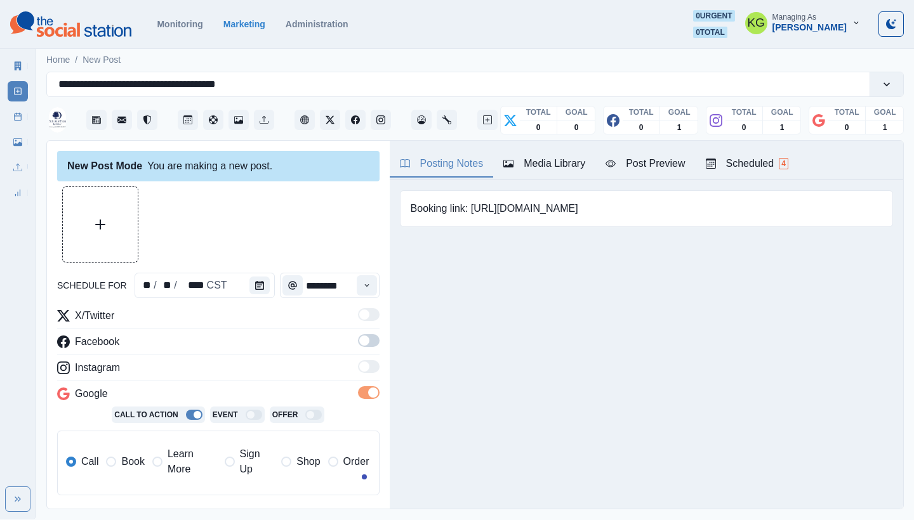
click at [362, 322] on label at bounding box center [369, 318] width 22 height 20
click at [359, 344] on span at bounding box center [364, 341] width 10 height 10
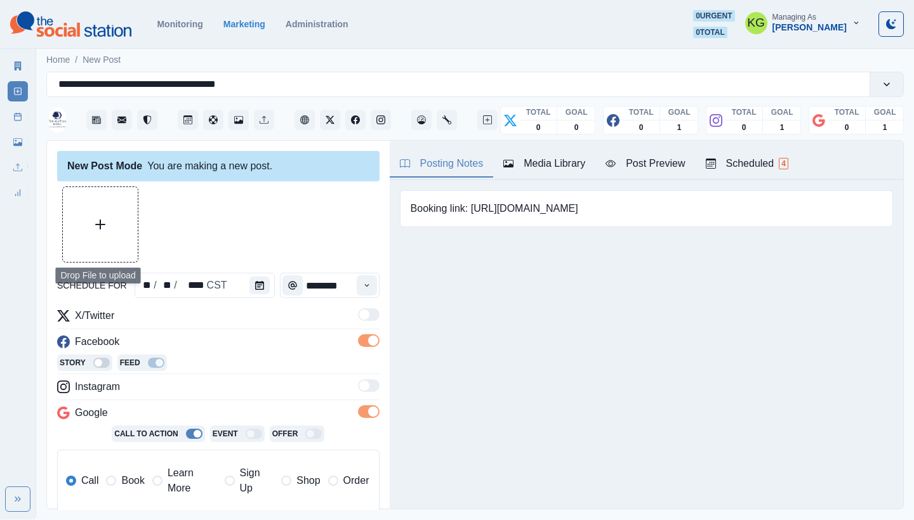
click at [117, 227] on button "Upload Media" at bounding box center [100, 224] width 75 height 75
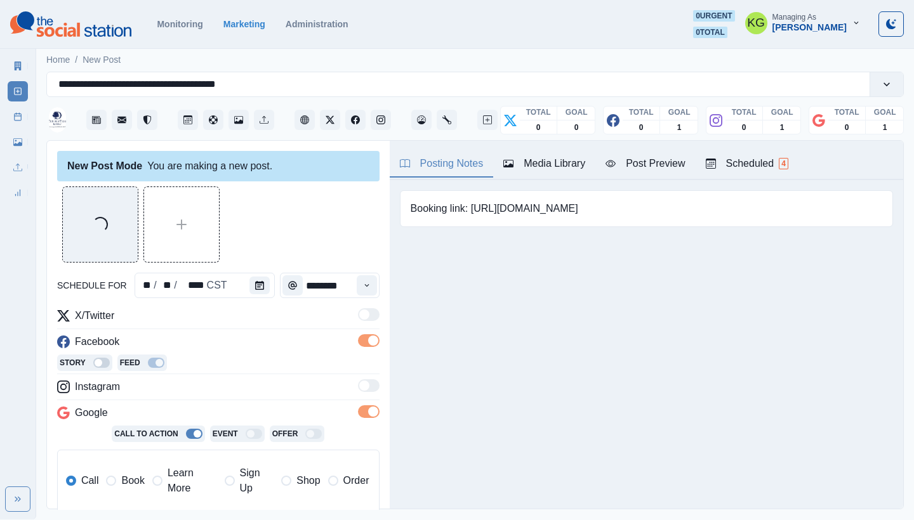
scroll to position [236, 0]
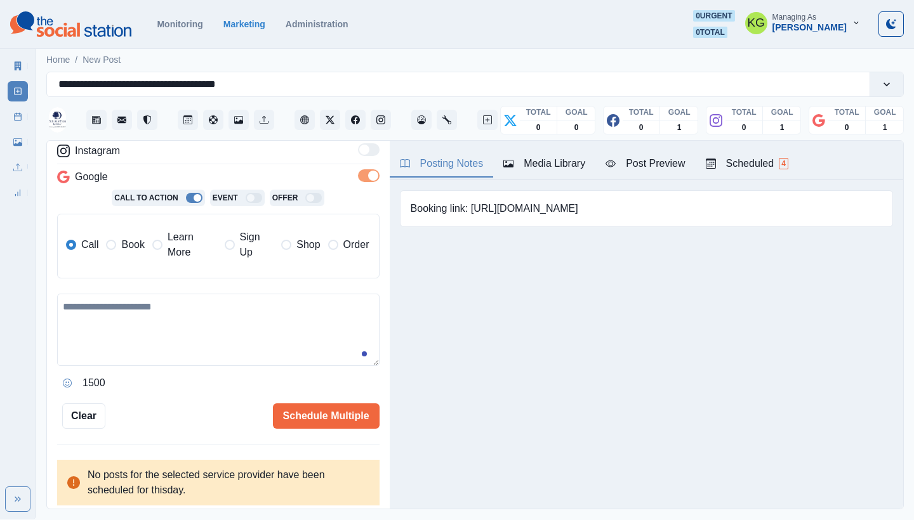
click at [282, 312] on textarea at bounding box center [218, 330] width 322 height 72
paste textarea "**********"
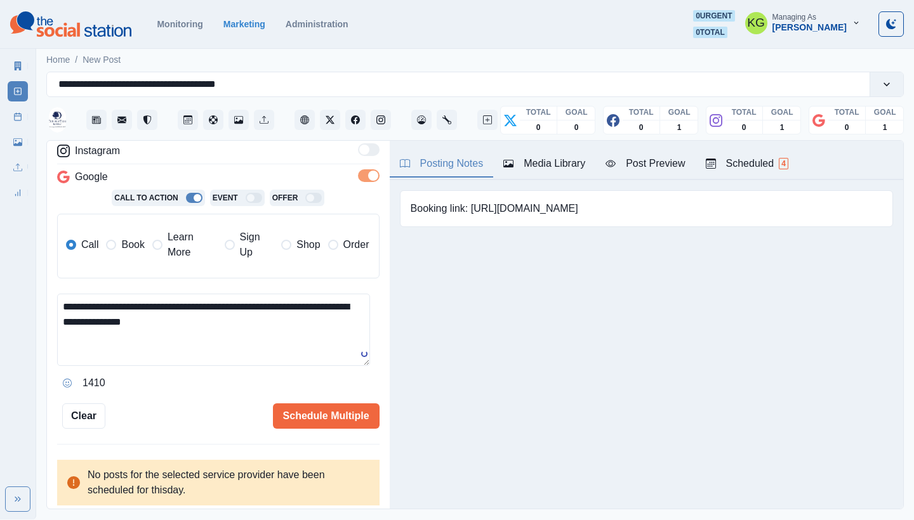
click at [179, 251] on span "Learn More" at bounding box center [192, 245] width 49 height 30
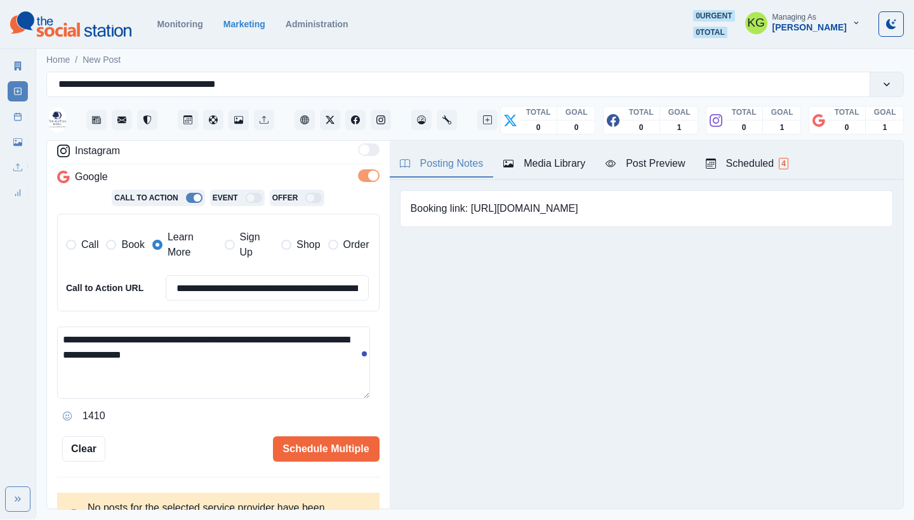
click at [126, 250] on span "Book" at bounding box center [132, 244] width 23 height 15
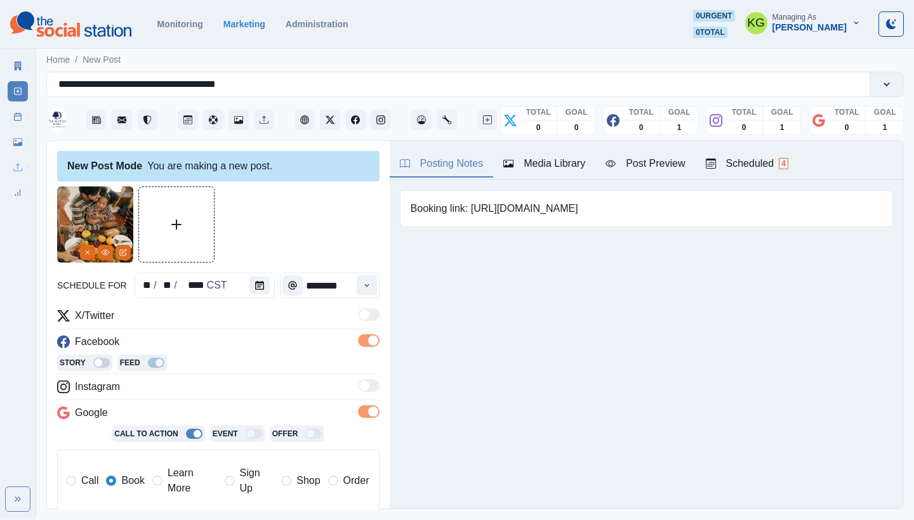
scroll to position [269, 0]
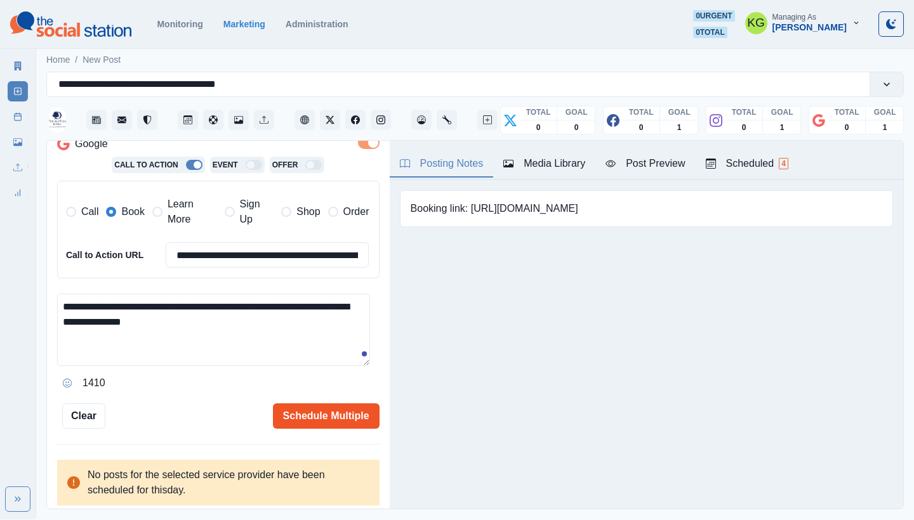
type textarea "**********"
click at [321, 414] on button "Schedule Multiple" at bounding box center [326, 416] width 107 height 25
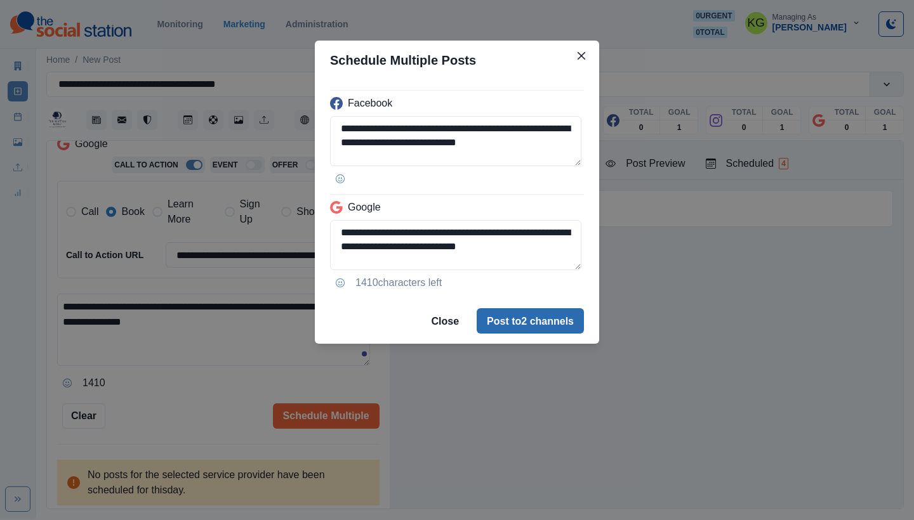
click at [550, 317] on button "Post to 2 channels" at bounding box center [530, 320] width 107 height 25
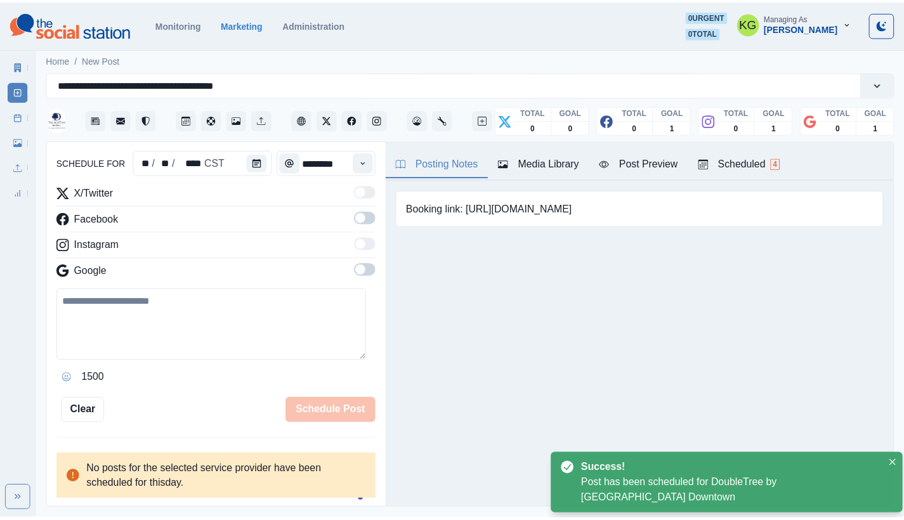
scroll to position [120, 0]
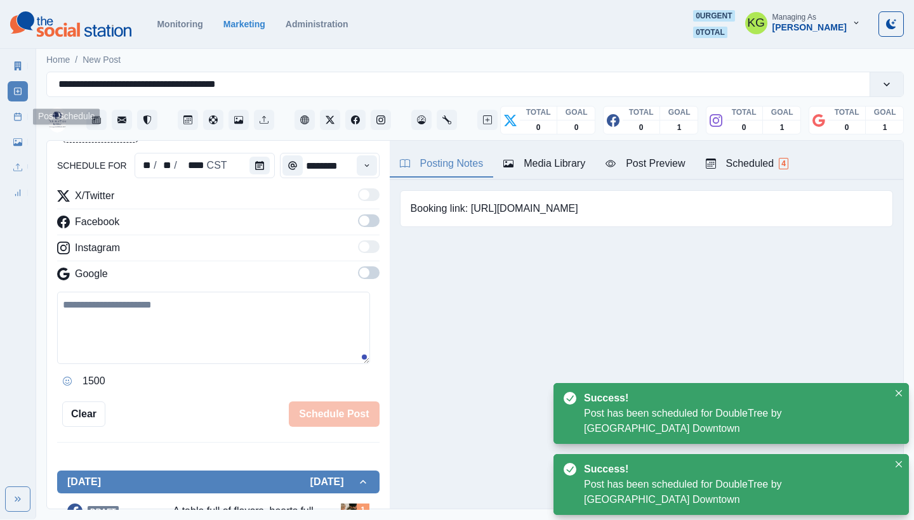
click at [16, 112] on link "Post Schedule" at bounding box center [18, 117] width 20 height 20
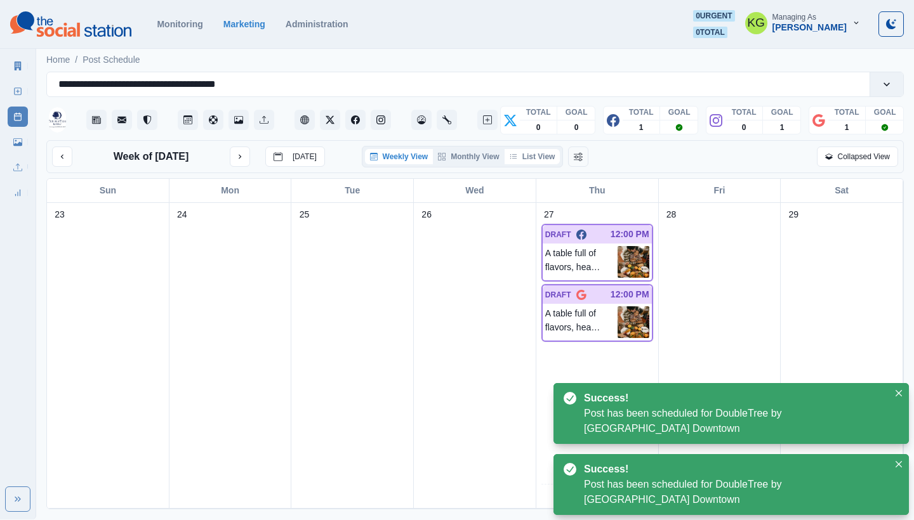
click at [533, 150] on button "List View" at bounding box center [532, 156] width 56 height 15
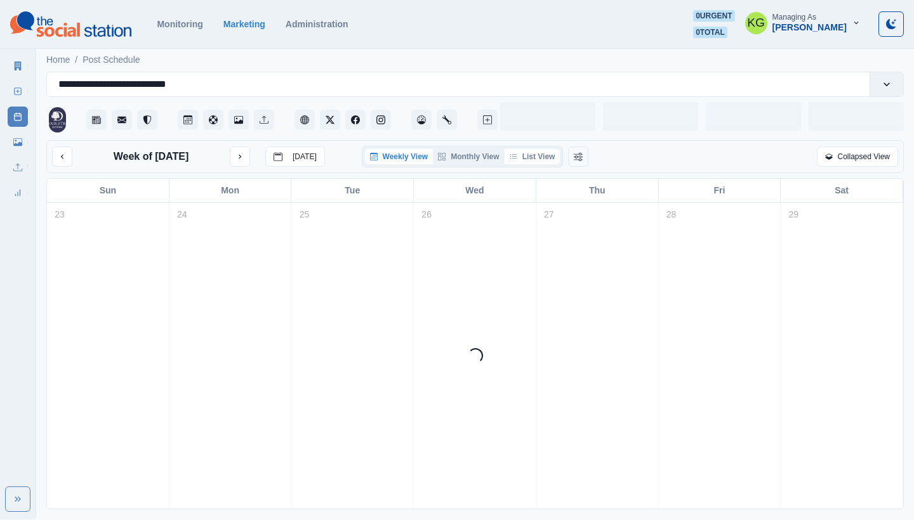
click at [547, 161] on button "List View" at bounding box center [532, 156] width 56 height 15
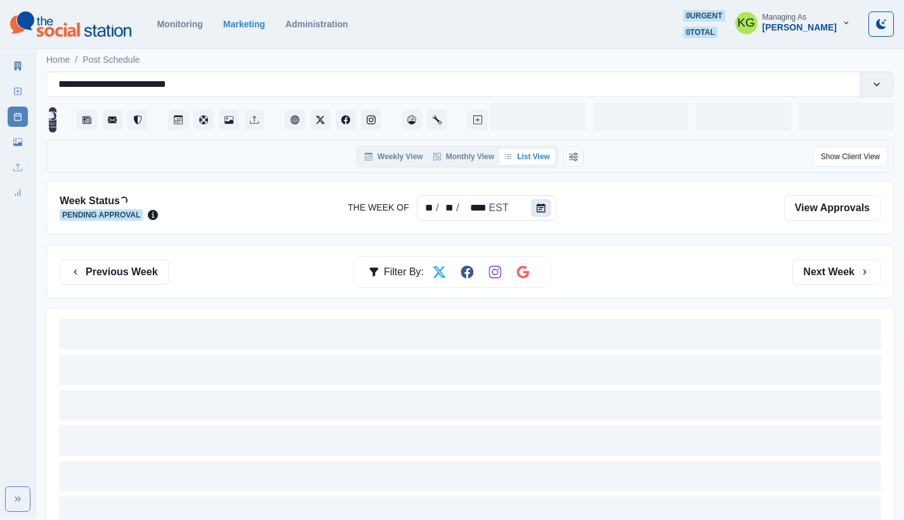
click at [537, 210] on icon "Calendar" at bounding box center [541, 208] width 9 height 9
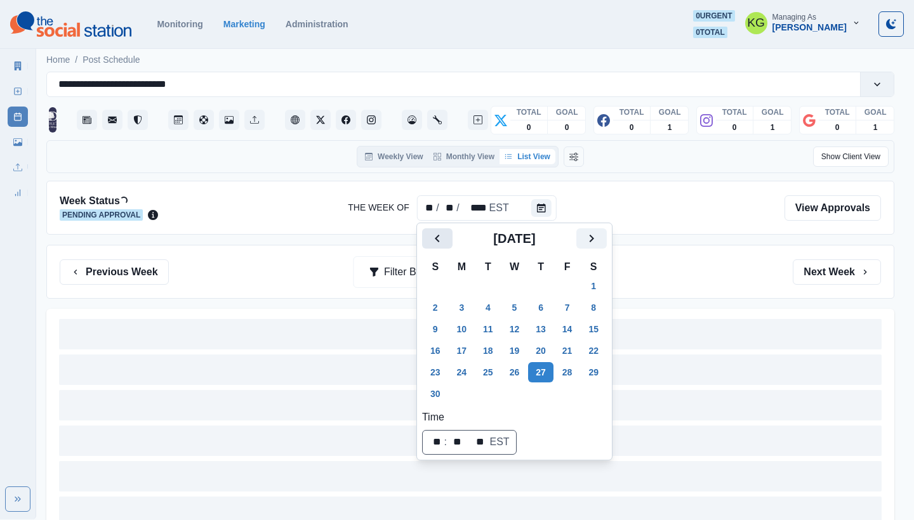
click at [428, 244] on button "Previous" at bounding box center [437, 238] width 30 height 20
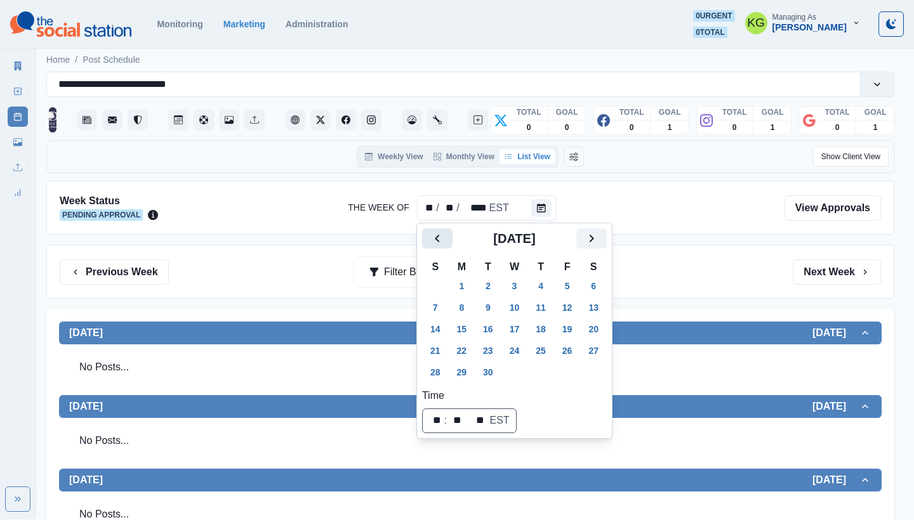
click at [428, 244] on button "Previous" at bounding box center [437, 238] width 30 height 20
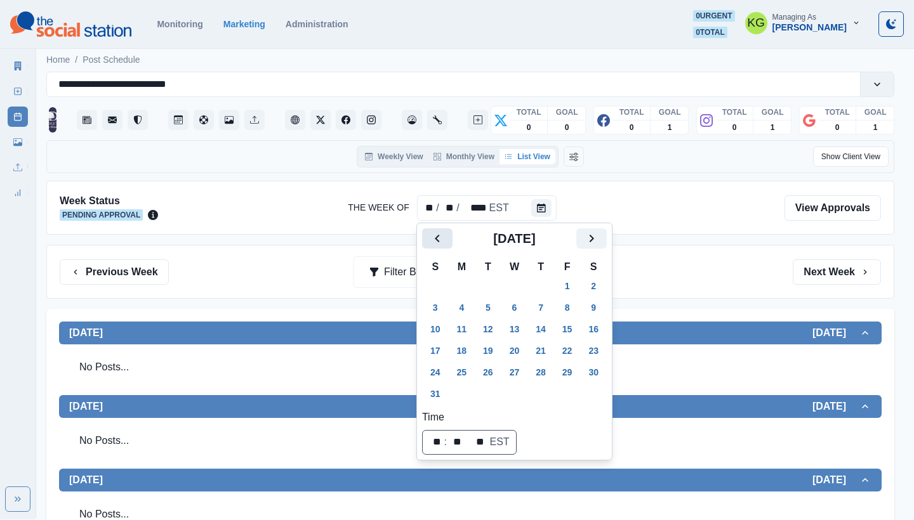
click at [428, 244] on button "Previous" at bounding box center [437, 238] width 30 height 20
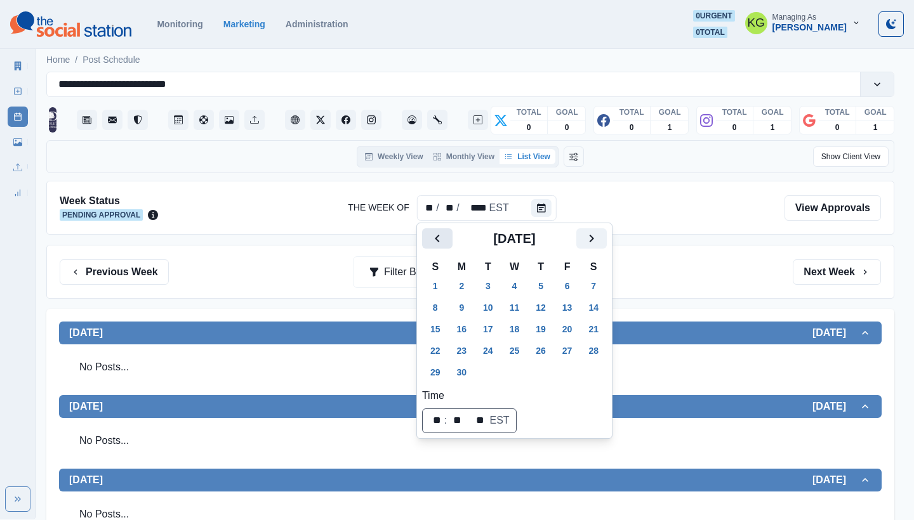
click at [428, 244] on button "Previous" at bounding box center [437, 238] width 30 height 20
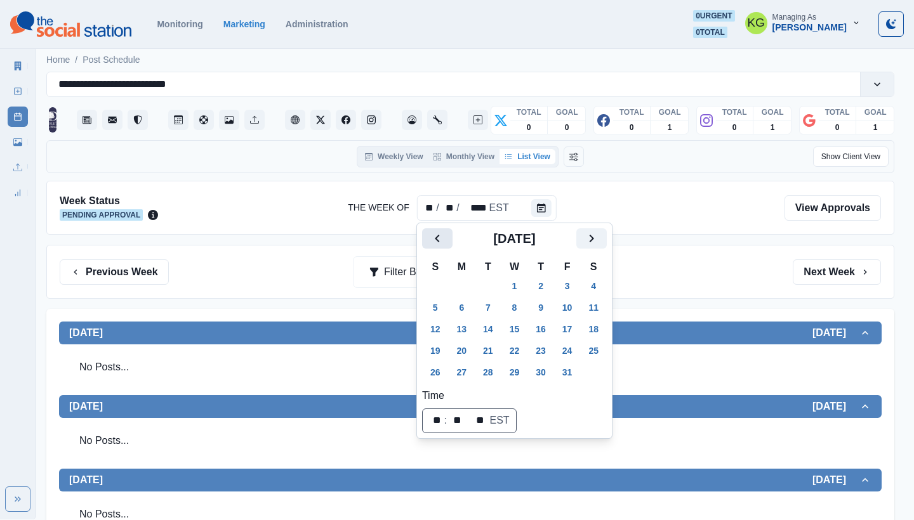
click at [428, 244] on button "Previous" at bounding box center [437, 238] width 30 height 20
click at [517, 379] on button "27" at bounding box center [514, 372] width 25 height 20
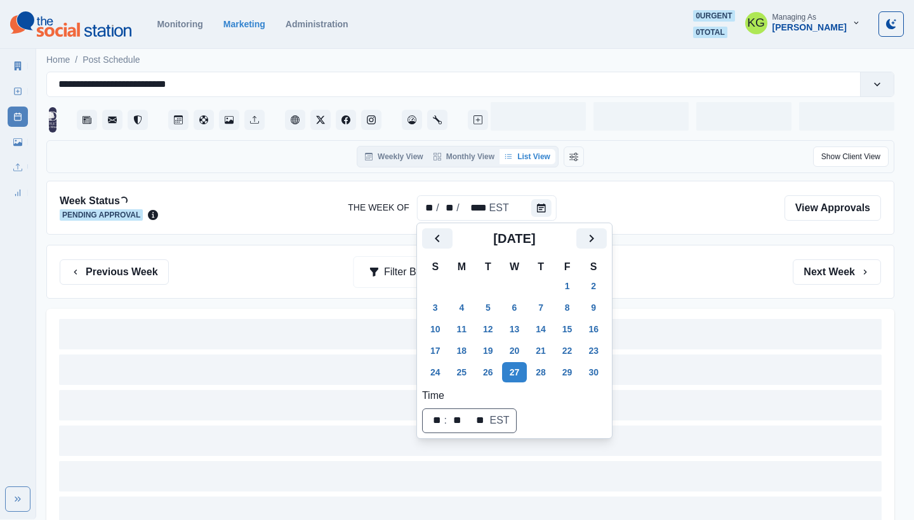
click at [675, 270] on div "Previous Week Filter By: Next Week" at bounding box center [470, 272] width 821 height 25
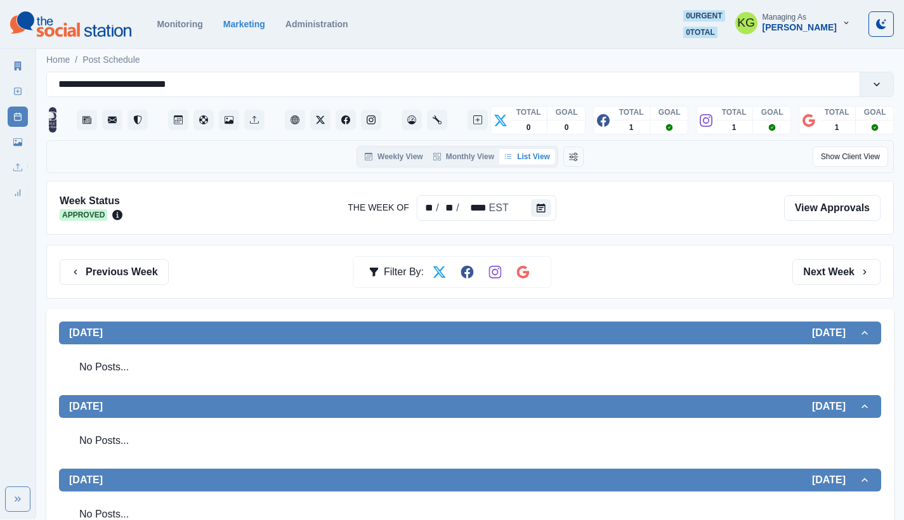
scroll to position [452, 0]
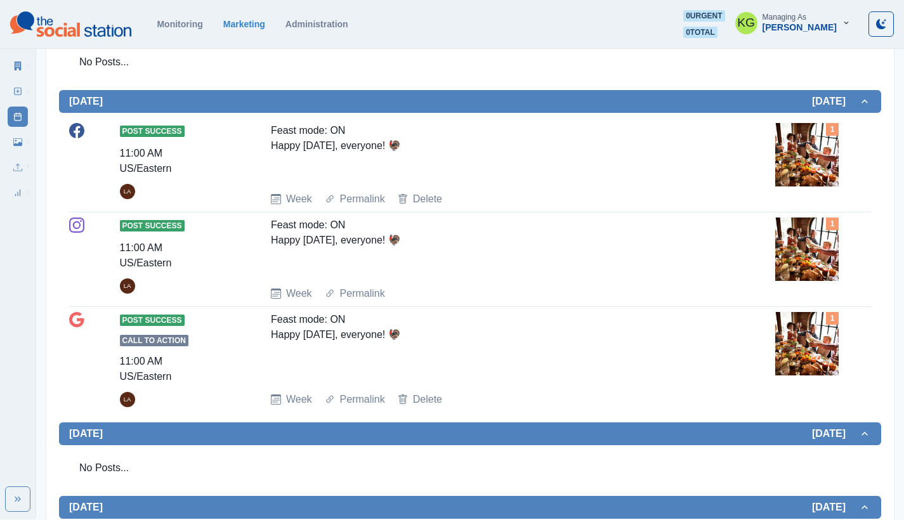
drag, startPoint x: 277, startPoint y: 226, endPoint x: 431, endPoint y: 245, distance: 155.4
click at [431, 245] on div "Feast mode: ON Happy [DATE], everyone! 🦃" at bounding box center [495, 247] width 449 height 58
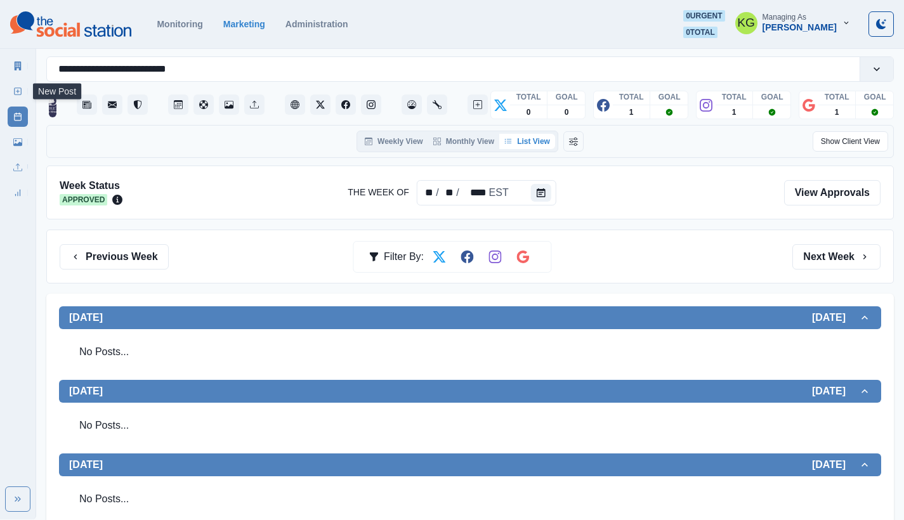
click at [15, 90] on rect at bounding box center [18, 91] width 7 height 7
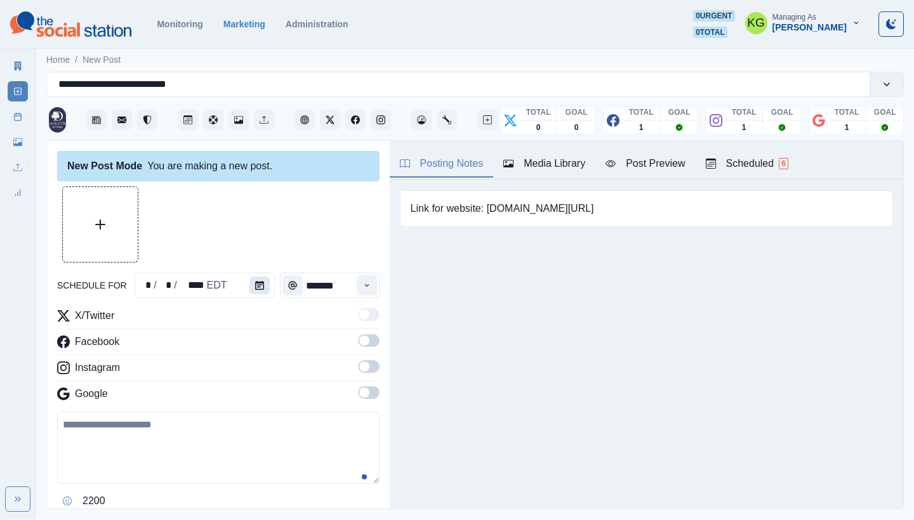
click at [249, 290] on button "Calendar" at bounding box center [259, 286] width 20 height 18
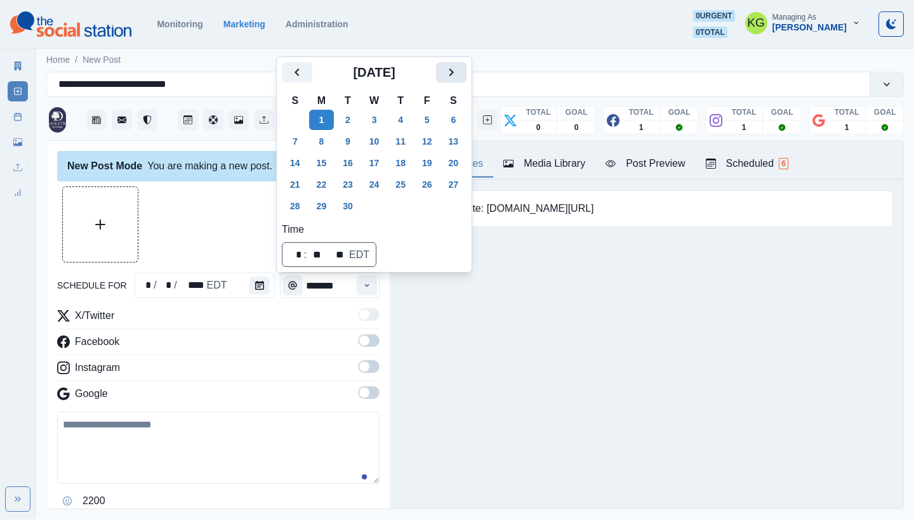
click at [459, 69] on icon "Next" at bounding box center [451, 72] width 15 height 15
click at [459, 69] on div "[DATE]" at bounding box center [374, 77] width 185 height 30
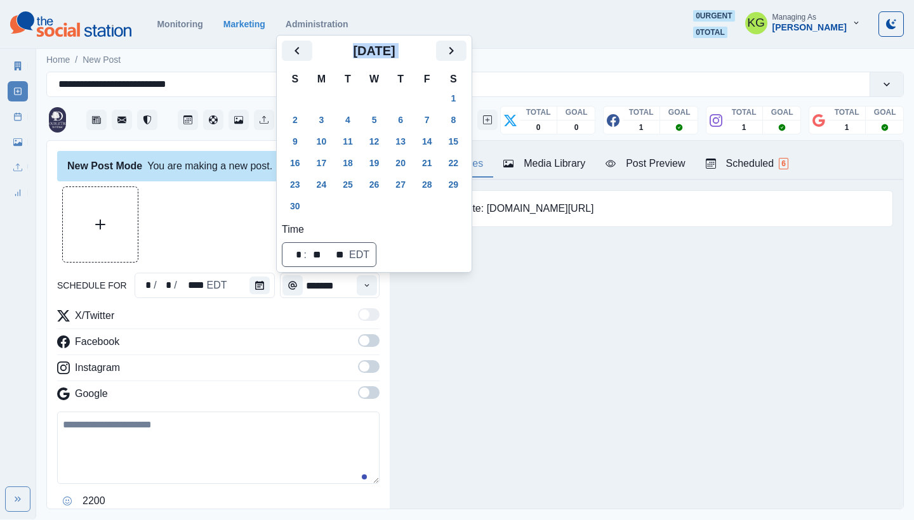
click at [404, 179] on button "27" at bounding box center [400, 185] width 25 height 20
click at [418, 350] on div "Posting Notes Media Library Post Preview Scheduled 6 Link for website: [DOMAIN_…" at bounding box center [646, 325] width 513 height 368
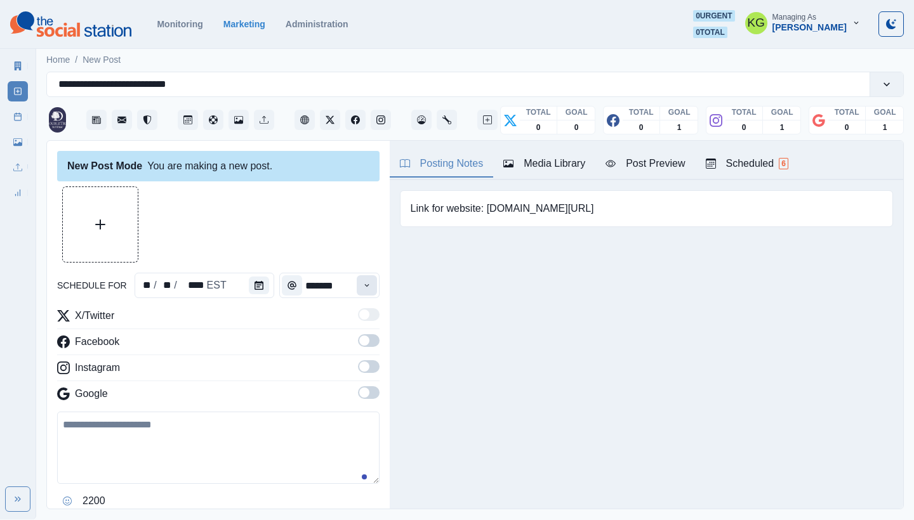
click at [357, 289] on button "Time" at bounding box center [367, 285] width 20 height 20
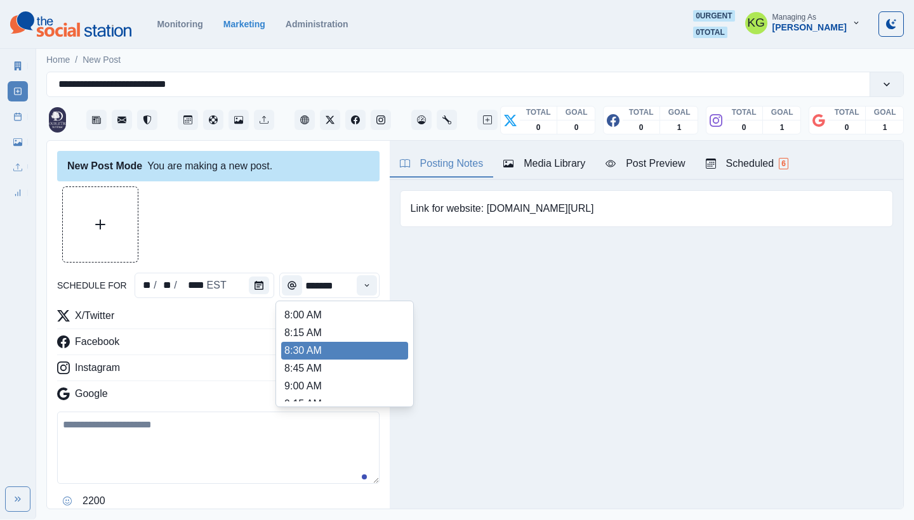
scroll to position [257, 0]
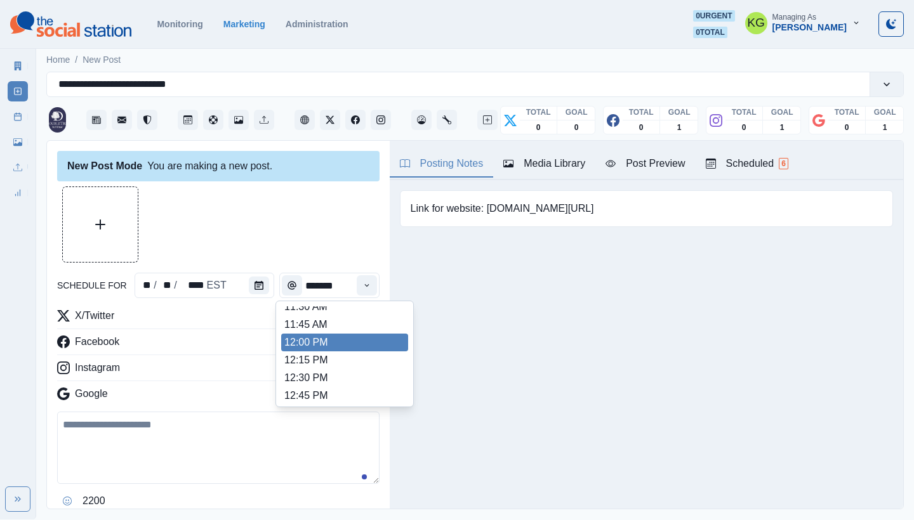
click at [326, 341] on li "12:00 PM" at bounding box center [344, 343] width 127 height 18
type input "********"
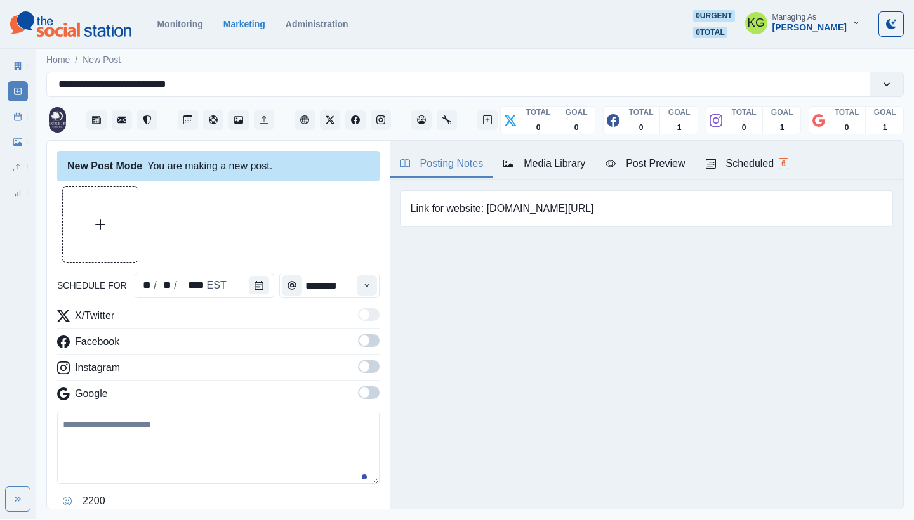
click at [372, 390] on div "New Post Mode You are making a new post. schedule for ** / ** / **** EST ******…" at bounding box center [218, 325] width 343 height 369
drag, startPoint x: 369, startPoint y: 384, endPoint x: 367, endPoint y: 372, distance: 11.6
click at [369, 385] on div "X/Twitter Facebook Instagram Google" at bounding box center [218, 357] width 322 height 98
click at [361, 360] on div "X/Twitter Facebook Instagram Google" at bounding box center [218, 357] width 322 height 98
click at [360, 341] on span at bounding box center [369, 340] width 22 height 13
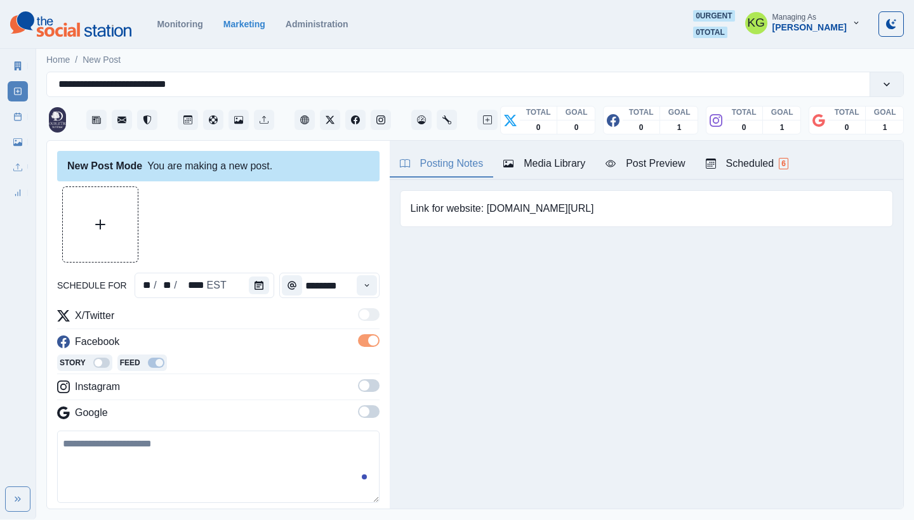
click at [362, 382] on span at bounding box center [369, 385] width 22 height 13
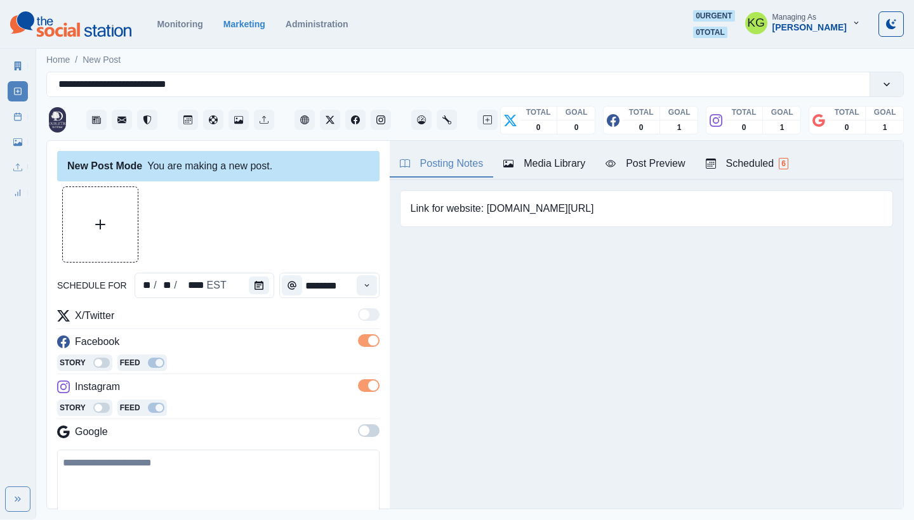
click at [361, 430] on span at bounding box center [369, 431] width 22 height 13
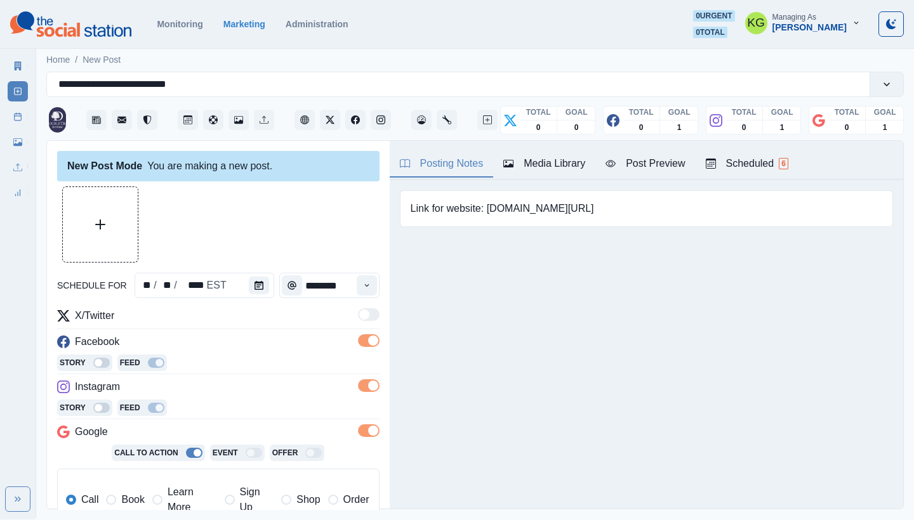
scroll to position [255, 0]
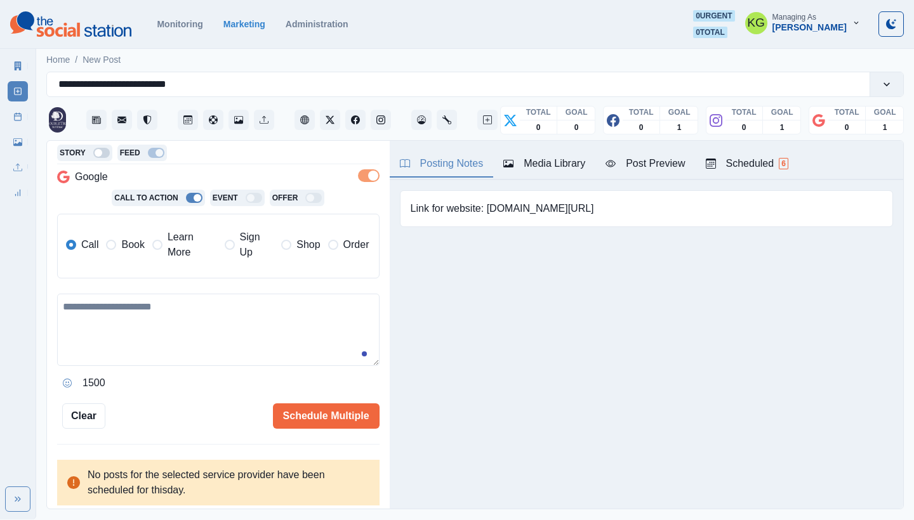
click at [122, 243] on span "Book" at bounding box center [132, 244] width 23 height 15
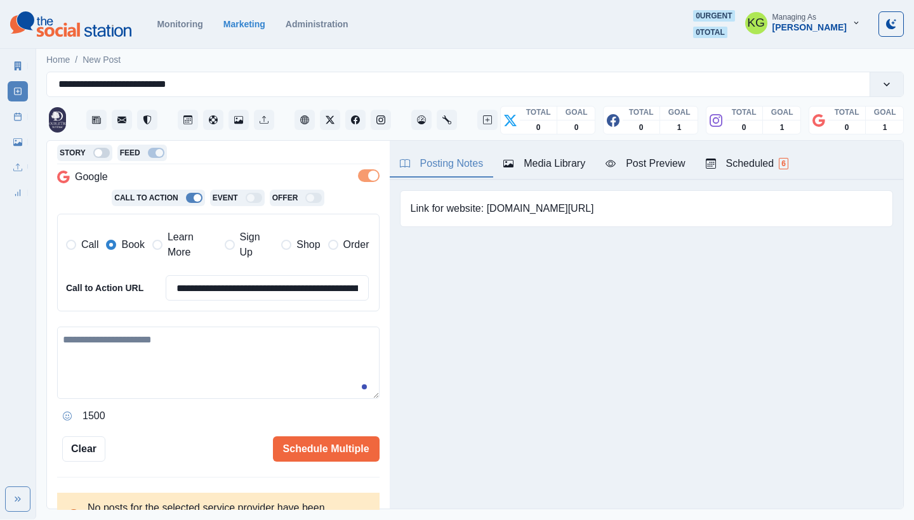
click at [207, 367] on textarea at bounding box center [218, 363] width 322 height 72
paste textarea "**********"
type textarea "**********"
click at [69, 414] on icon "Opens Emoji Picker" at bounding box center [67, 416] width 4 height 4
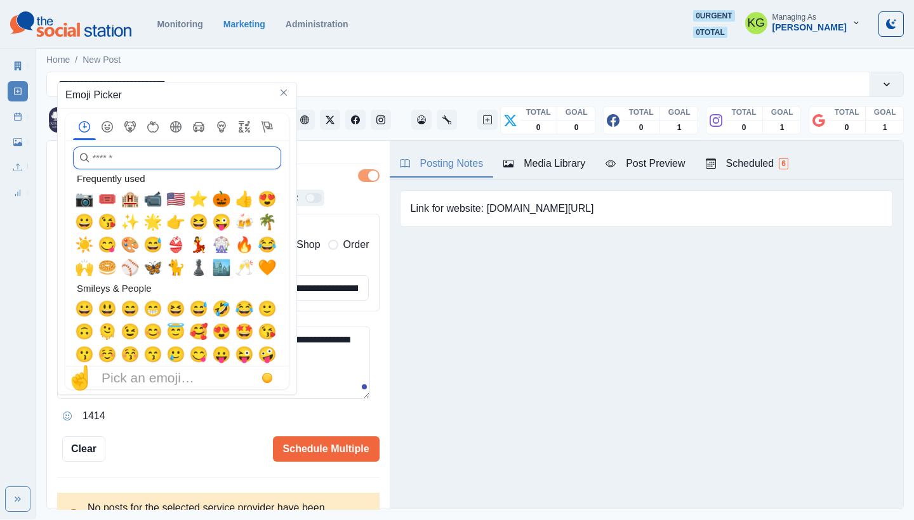
click at [129, 158] on input "search" at bounding box center [177, 158] width 208 height 23
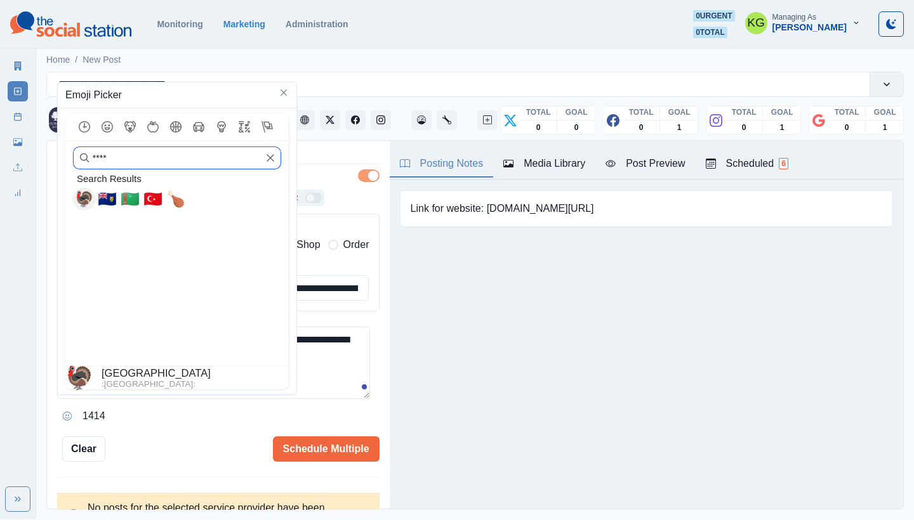
type input "****"
click at [89, 199] on span "🦃" at bounding box center [84, 199] width 19 height 18
type textarea "**********"
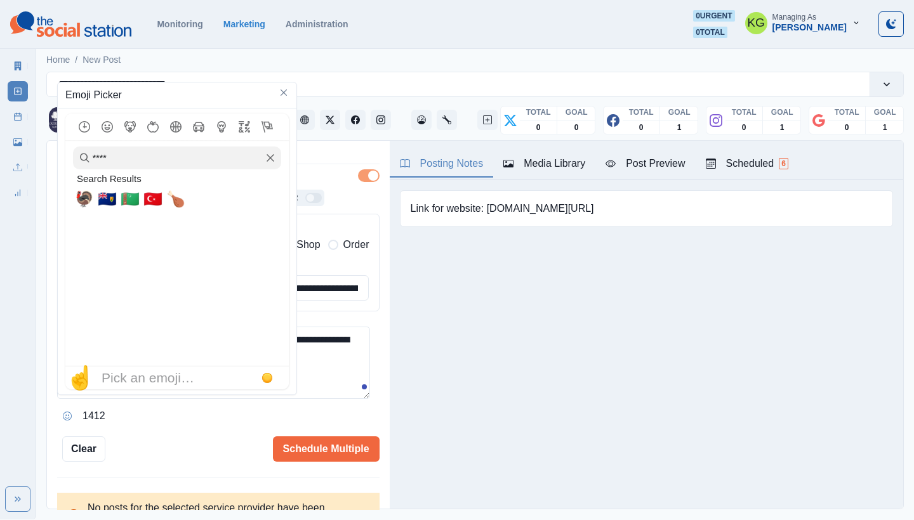
click at [338, 379] on textarea "**********" at bounding box center [213, 363] width 313 height 72
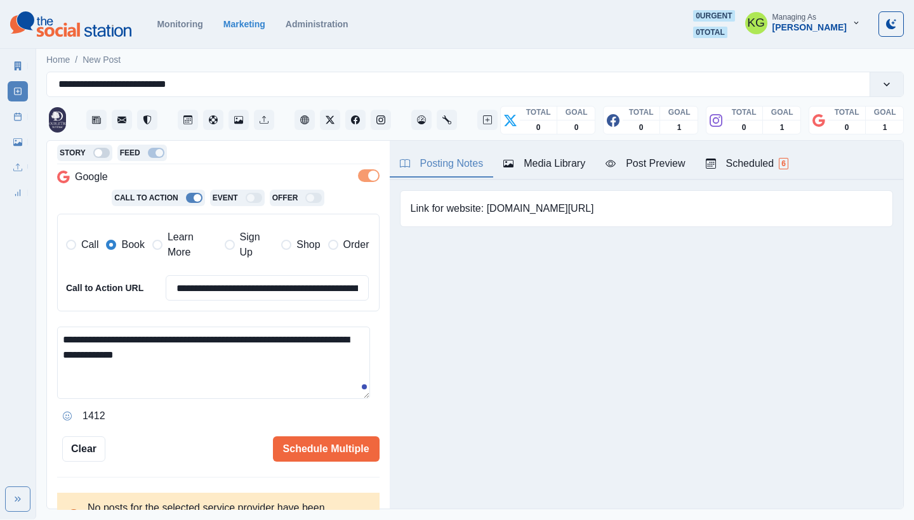
click at [304, 358] on textarea "**********" at bounding box center [213, 363] width 313 height 72
click at [63, 412] on icon "Opens Emoji Picker" at bounding box center [67, 416] width 9 height 9
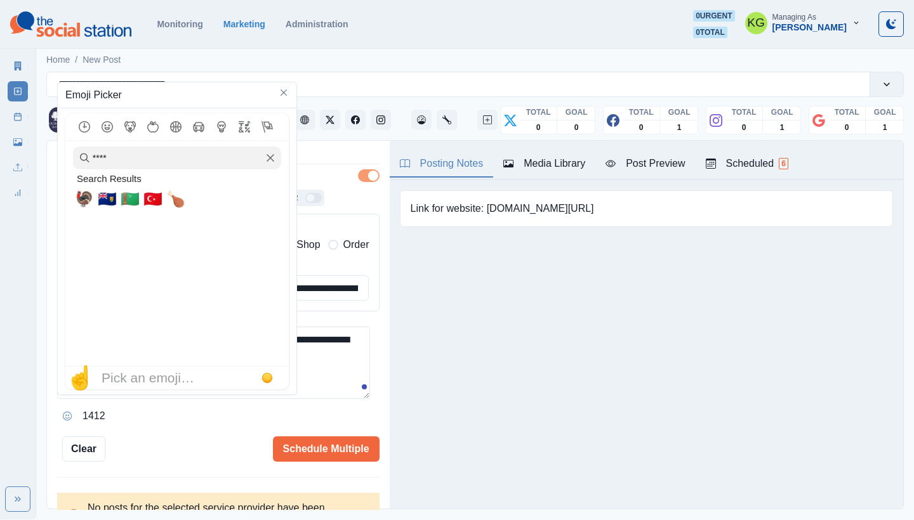
click at [271, 158] on icon "Clear" at bounding box center [271, 158] width 8 height 8
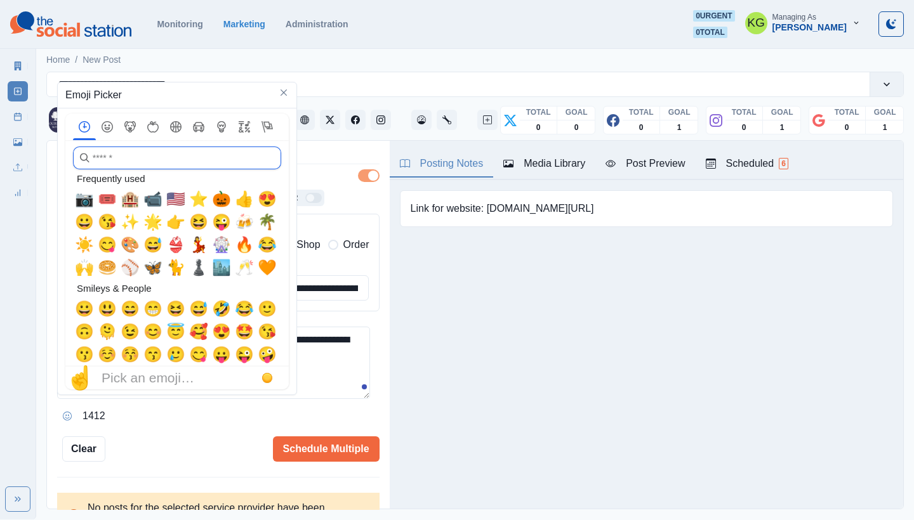
click at [209, 161] on input "search" at bounding box center [177, 158] width 208 height 23
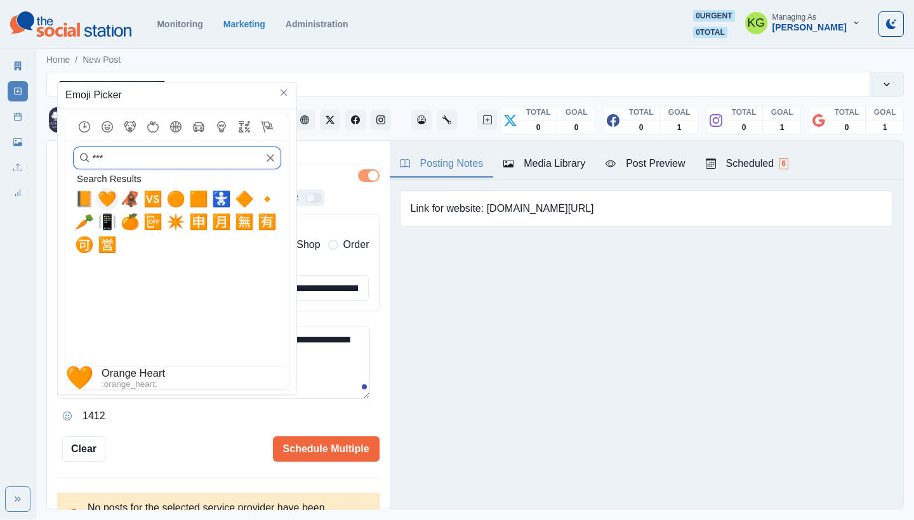
type input "***"
drag, startPoint x: 104, startPoint y: 201, endPoint x: 223, endPoint y: 293, distance: 151.0
click at [104, 201] on span "🧡" at bounding box center [107, 199] width 19 height 18
type textarea "**********"
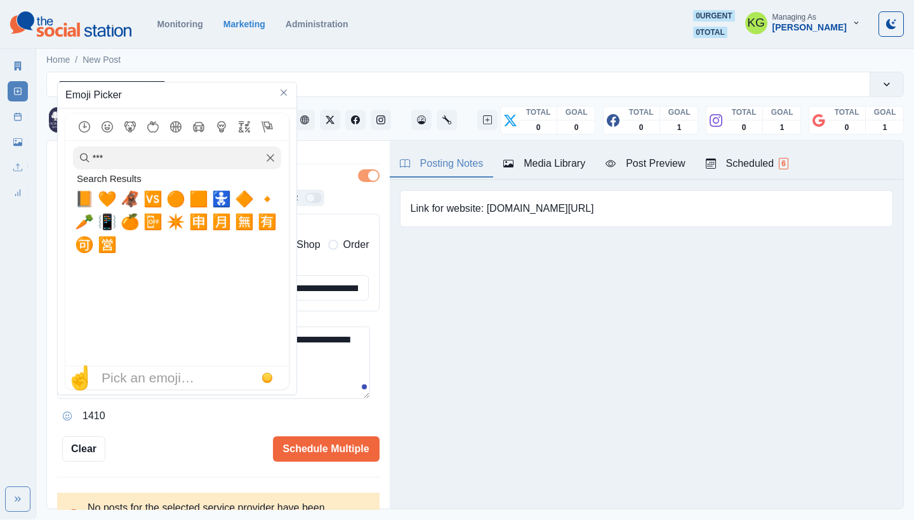
click at [298, 366] on textarea "**********" at bounding box center [213, 363] width 313 height 72
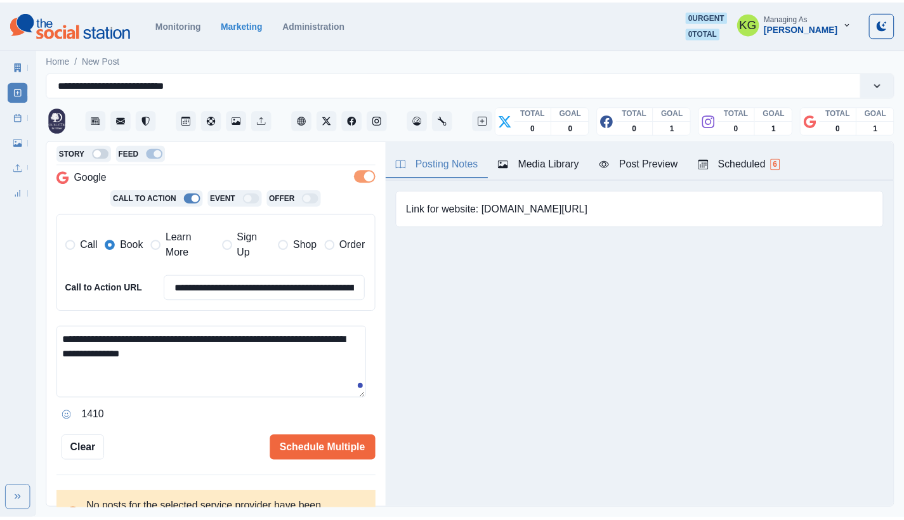
scroll to position [0, 0]
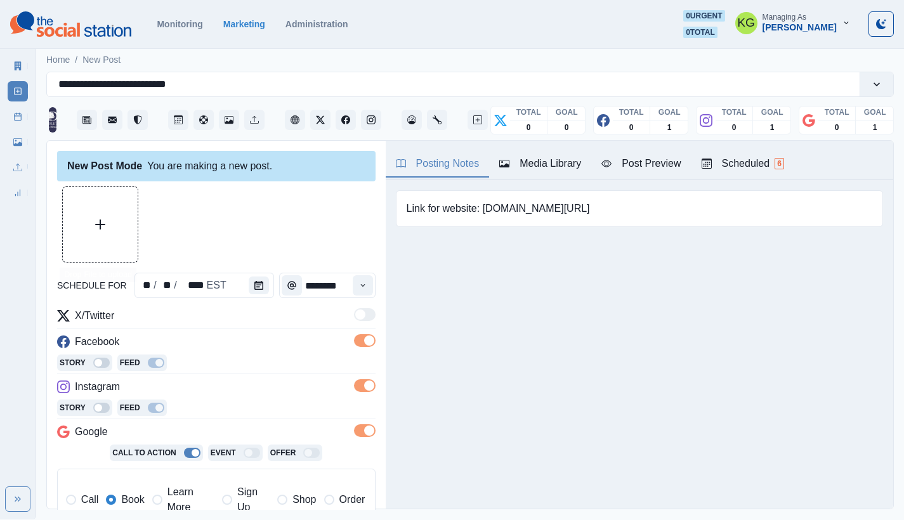
click at [126, 227] on button "Upload Media" at bounding box center [100, 224] width 75 height 75
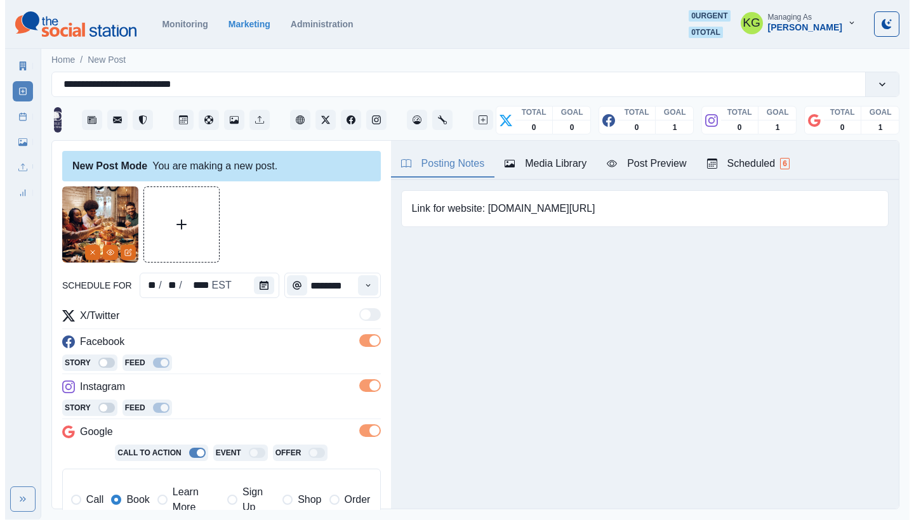
scroll to position [280, 0]
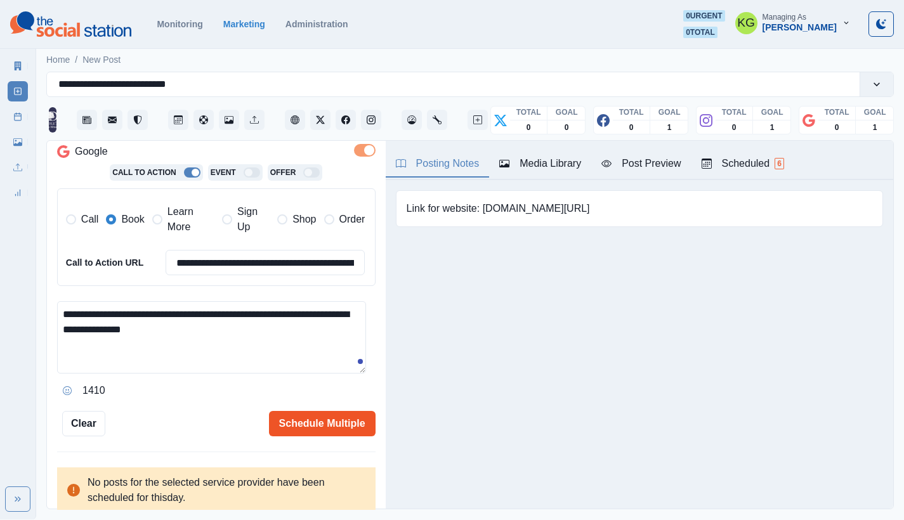
click at [341, 419] on button "Schedule Multiple" at bounding box center [322, 423] width 107 height 25
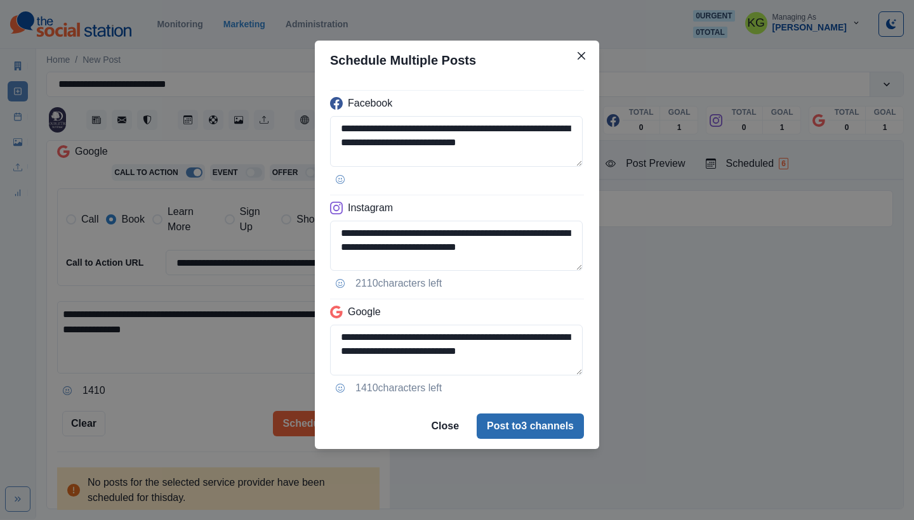
click at [513, 429] on button "Post to 3 channels" at bounding box center [530, 426] width 107 height 25
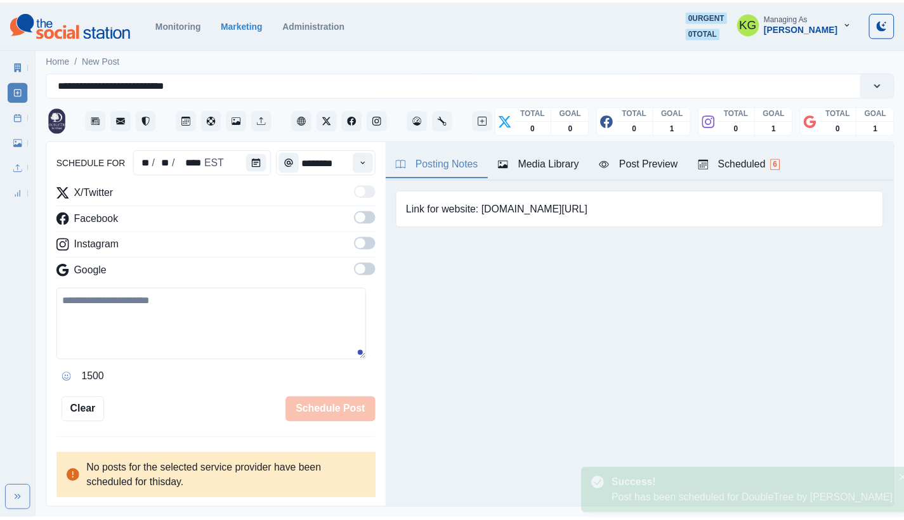
scroll to position [123, 0]
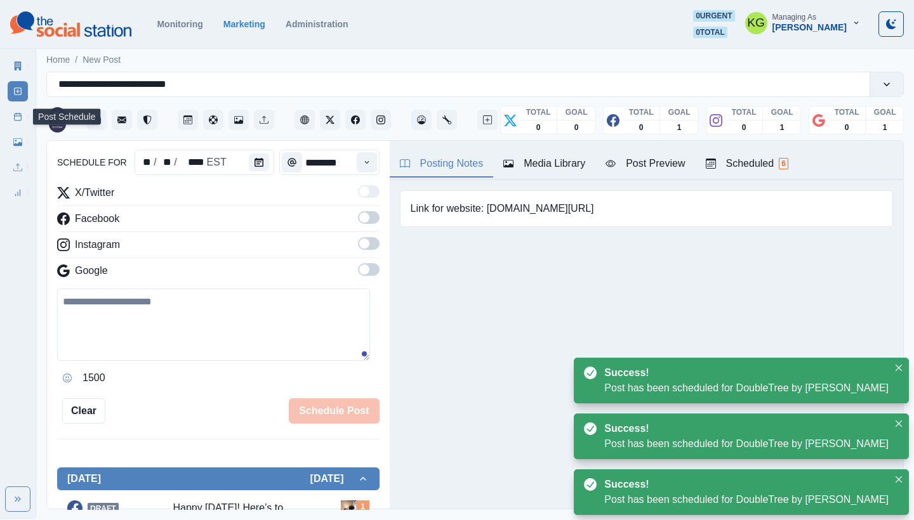
click at [17, 114] on icon at bounding box center [17, 116] width 9 height 9
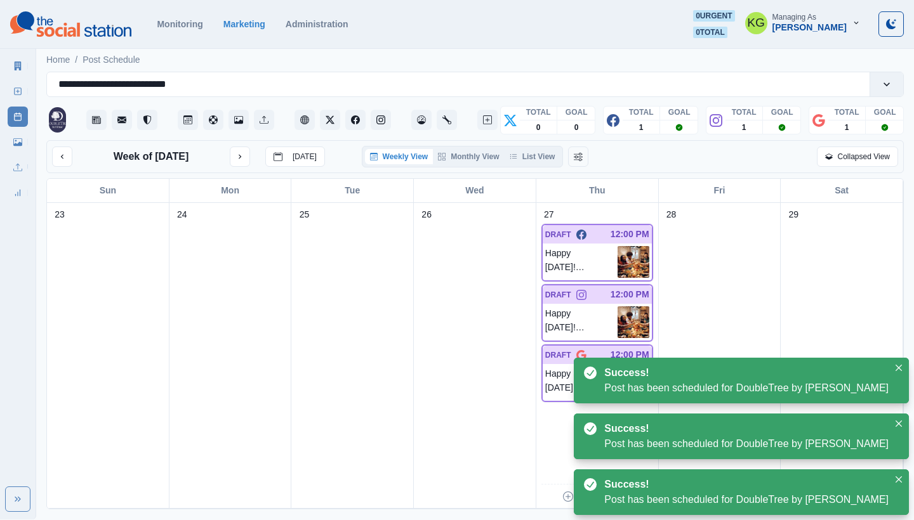
click at [529, 165] on div "Weekly View Monthly View List View" at bounding box center [463, 157] width 202 height 22
click at [532, 160] on button "List View" at bounding box center [532, 156] width 56 height 15
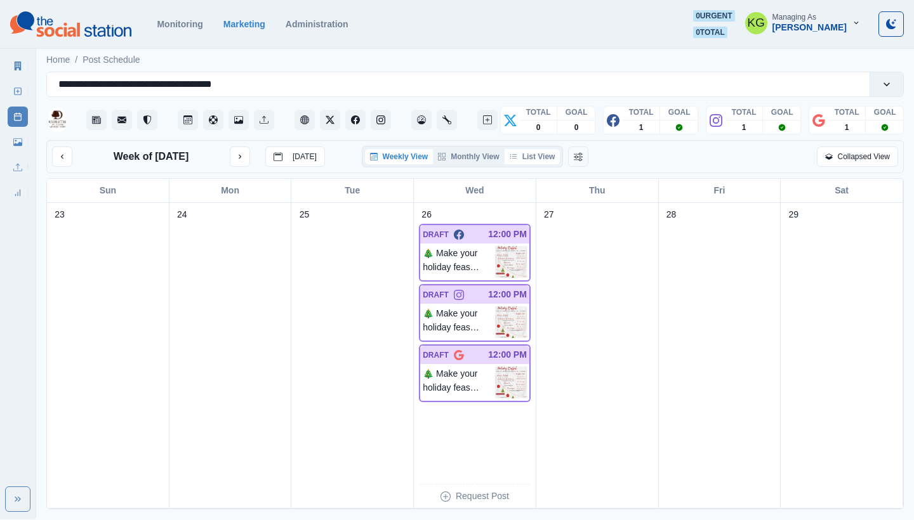
click at [532, 163] on button "List View" at bounding box center [532, 156] width 56 height 15
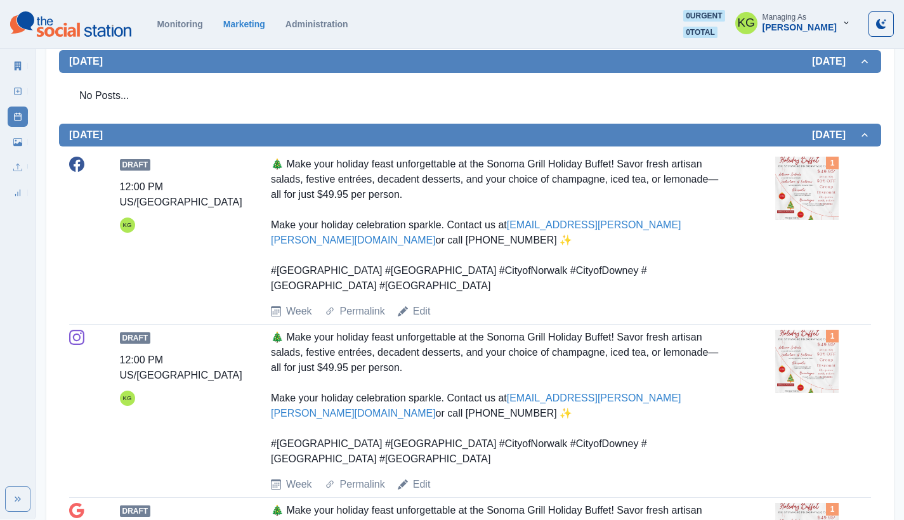
scroll to position [240, 0]
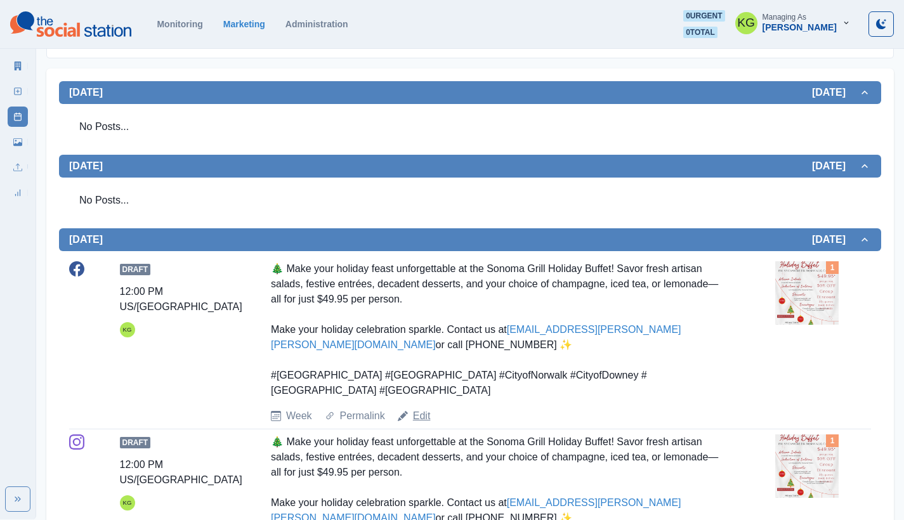
click at [423, 409] on link "Edit" at bounding box center [422, 416] width 18 height 15
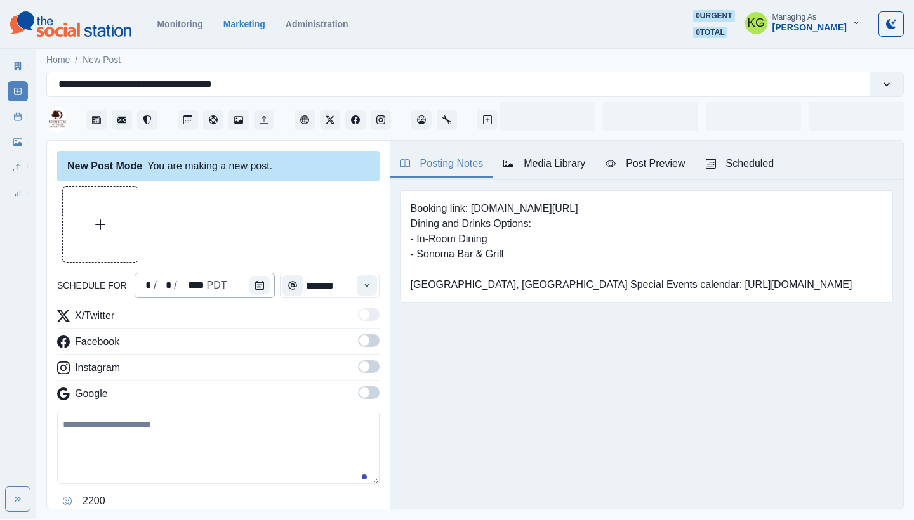
type input "********"
type textarea "**********"
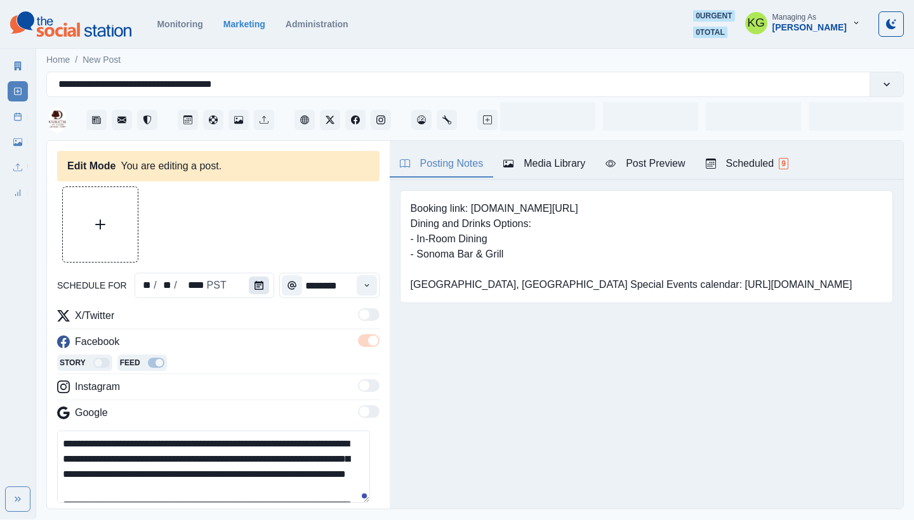
click at [249, 289] on button "Calendar" at bounding box center [259, 286] width 20 height 18
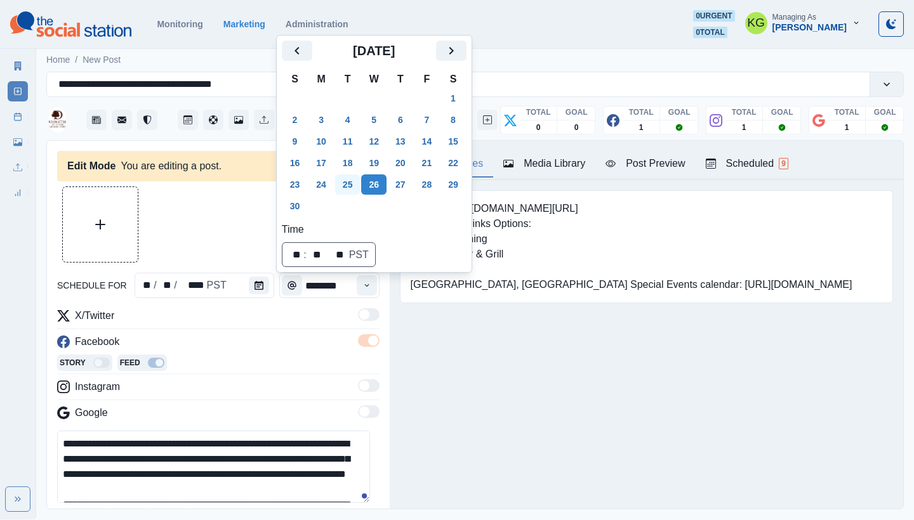
click at [359, 181] on button "25" at bounding box center [347, 185] width 25 height 20
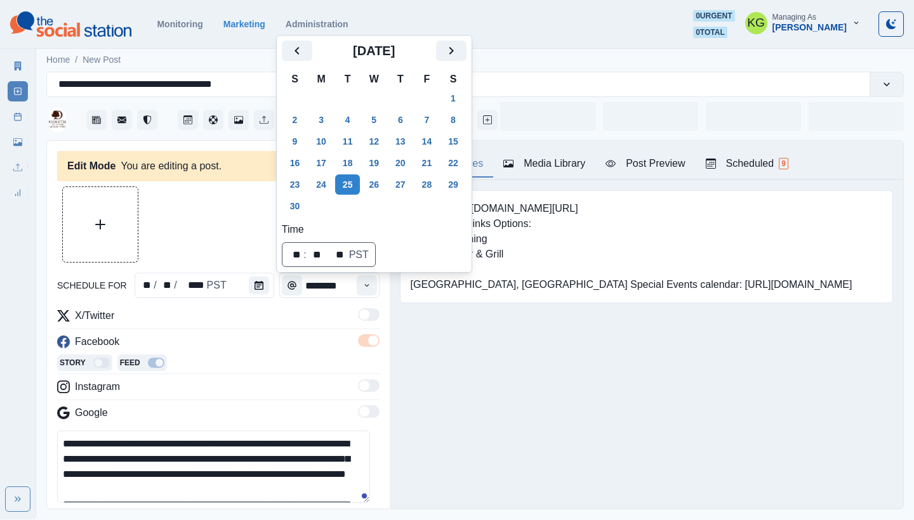
click at [445, 399] on div "Posting Notes Media Library Post Preview Scheduled 9 Booking link: www.bit.ly/3…" at bounding box center [646, 325] width 513 height 368
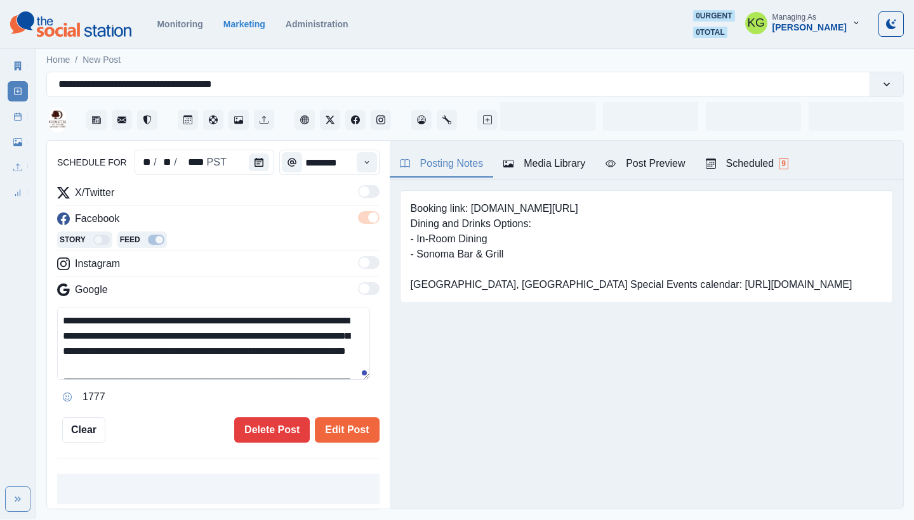
scroll to position [91, 0]
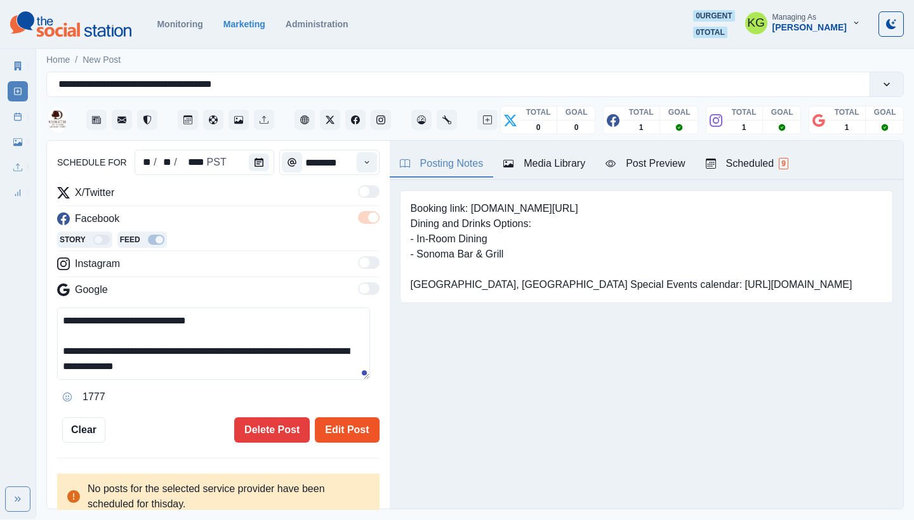
click at [338, 431] on button "Edit Post" at bounding box center [347, 430] width 64 height 25
click at [333, 423] on button "Edit Post" at bounding box center [347, 430] width 64 height 25
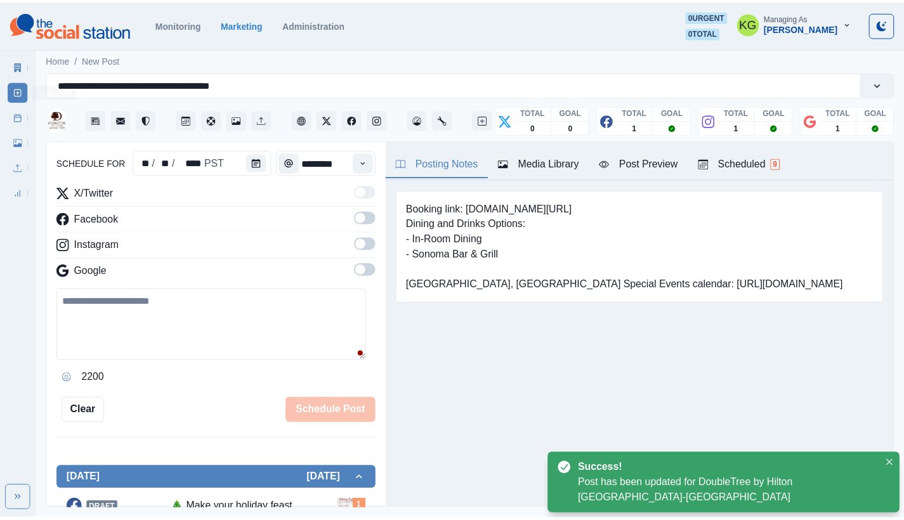
scroll to position [77, 0]
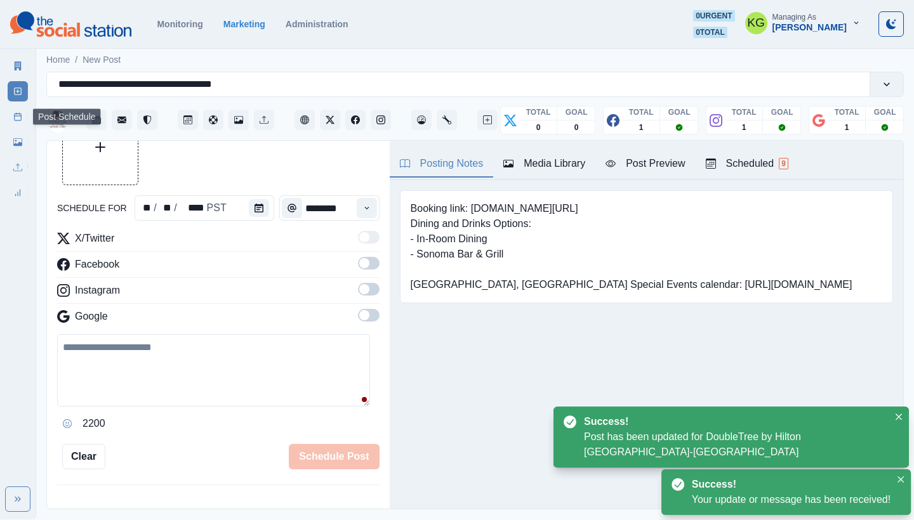
click at [10, 117] on link "Post Schedule" at bounding box center [18, 117] width 20 height 20
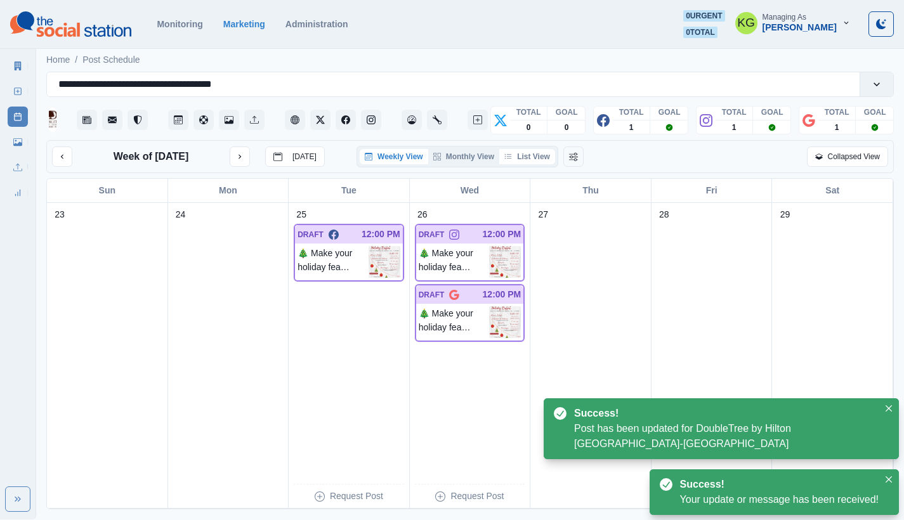
click at [532, 162] on button "List View" at bounding box center [527, 156] width 56 height 15
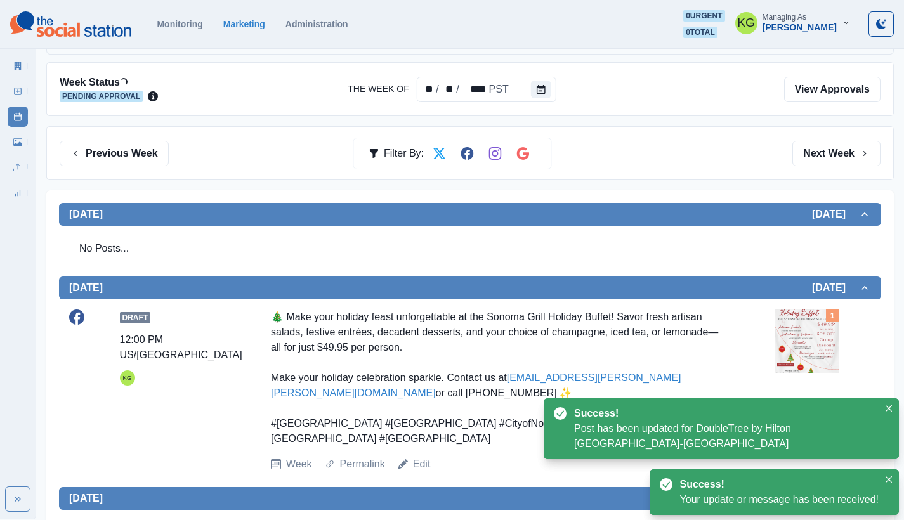
scroll to position [411, 0]
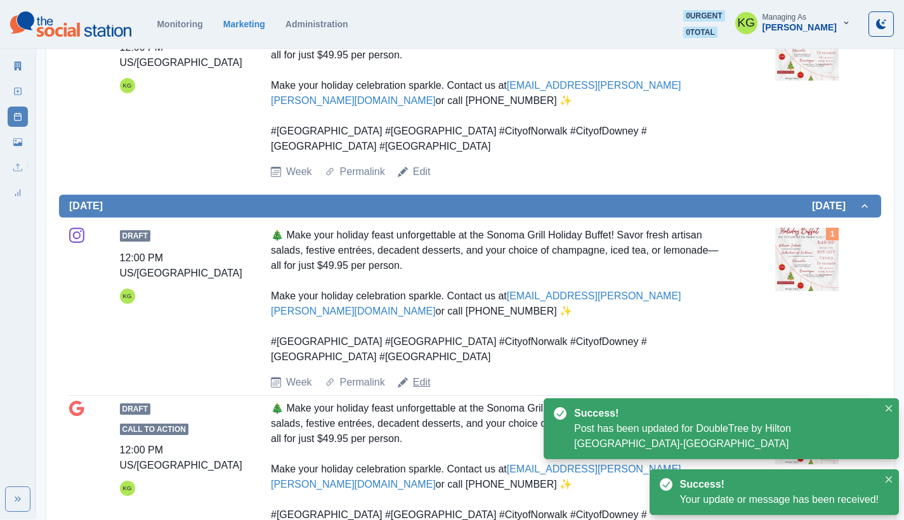
click at [425, 375] on link "Edit" at bounding box center [422, 382] width 18 height 15
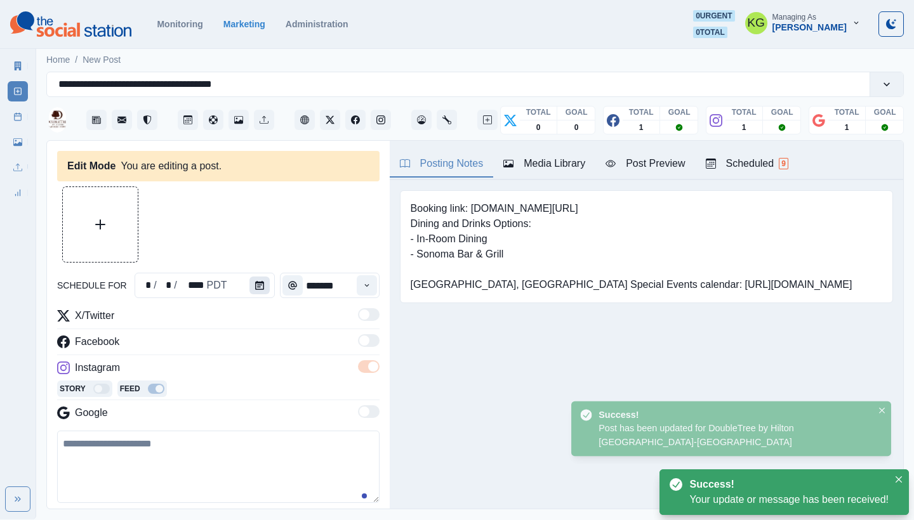
click at [256, 287] on icon "Calendar" at bounding box center [259, 285] width 9 height 9
type input "********"
type textarea "**********"
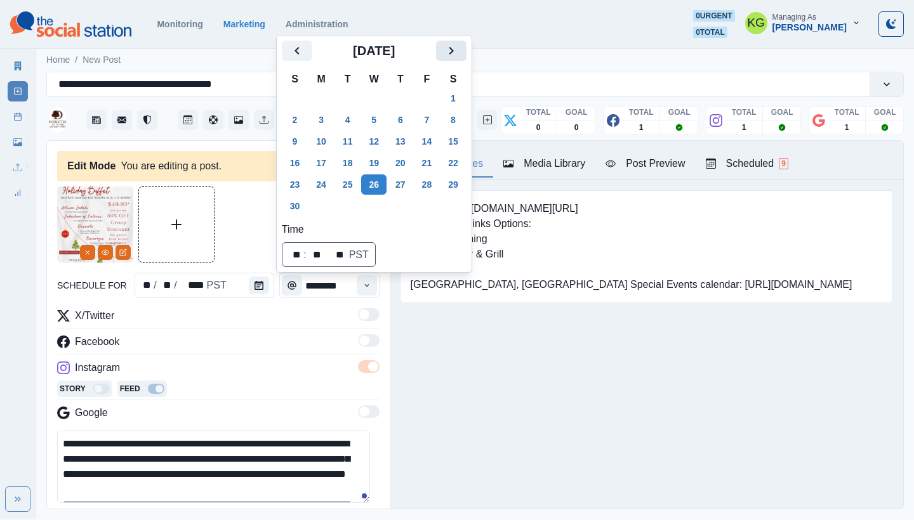
click at [459, 46] on icon "Next" at bounding box center [451, 50] width 15 height 15
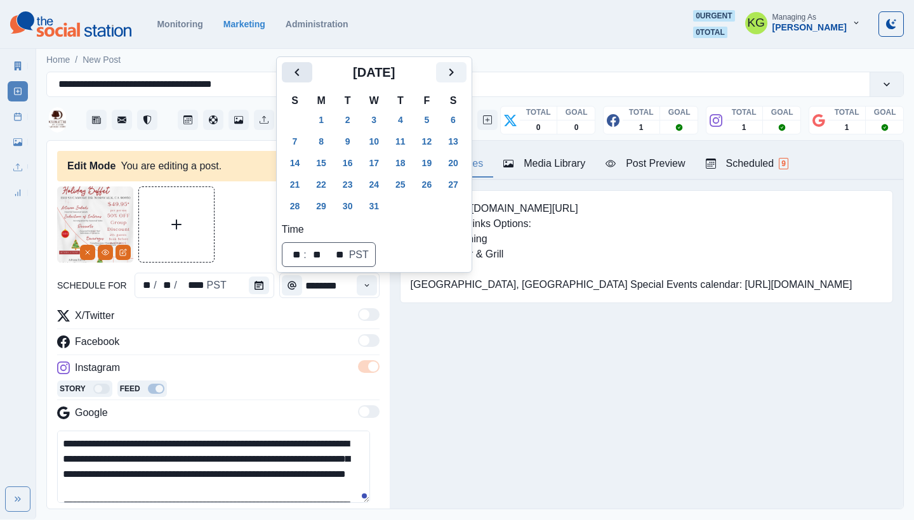
click at [296, 72] on icon "Previous" at bounding box center [296, 73] width 4 height 8
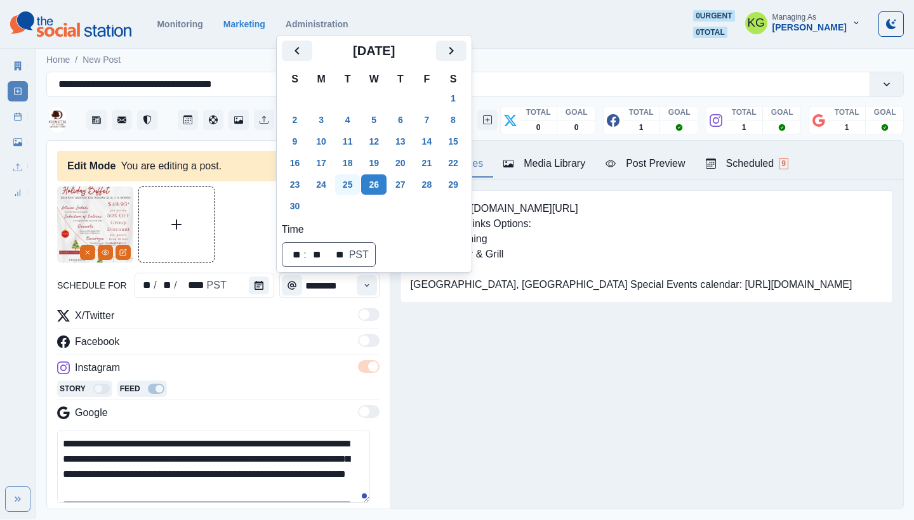
click at [355, 182] on button "25" at bounding box center [347, 185] width 25 height 20
click at [440, 303] on div "Booking link: www.bit.ly/3I4wu7K Dining and Drinks Options: - In-Room Dining - …" at bounding box center [646, 246] width 493 height 113
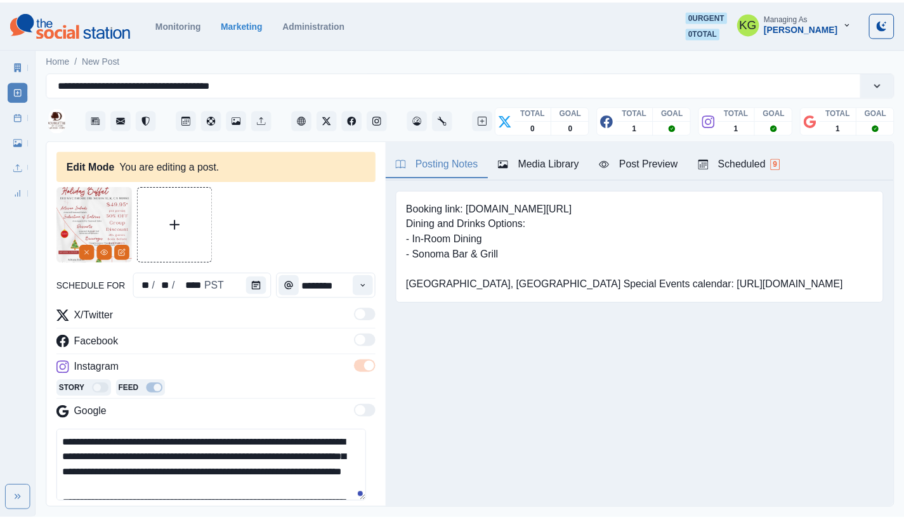
scroll to position [132, 0]
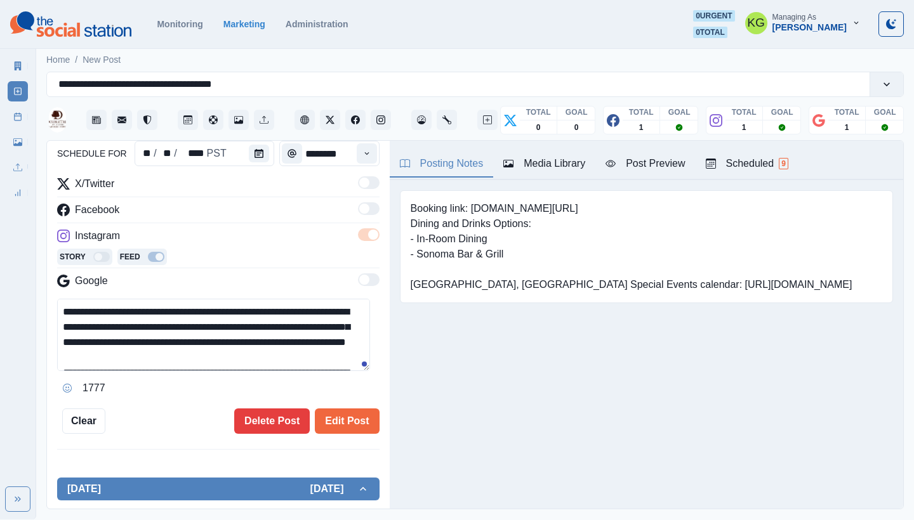
click at [335, 438] on div "**********" at bounding box center [218, 325] width 343 height 369
click at [333, 427] on button "Edit Post" at bounding box center [347, 421] width 64 height 25
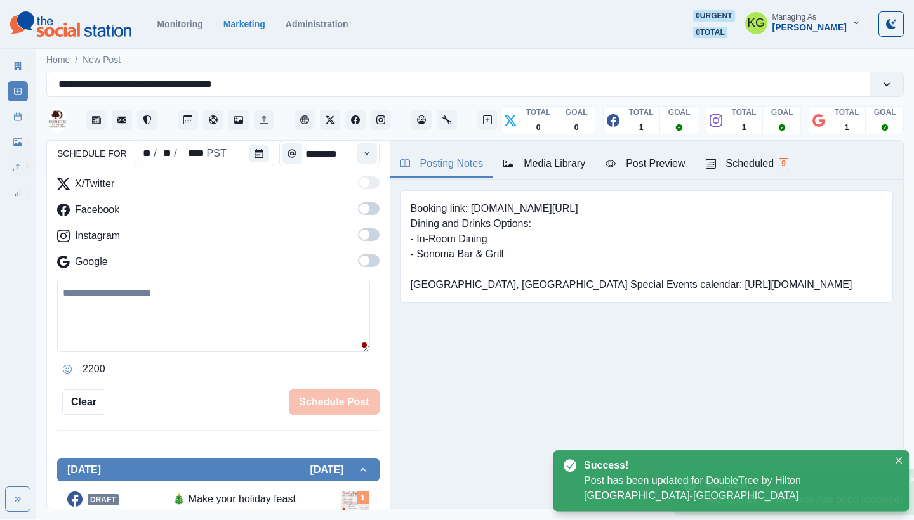
click at [27, 120] on link "Post Schedule" at bounding box center [18, 117] width 20 height 20
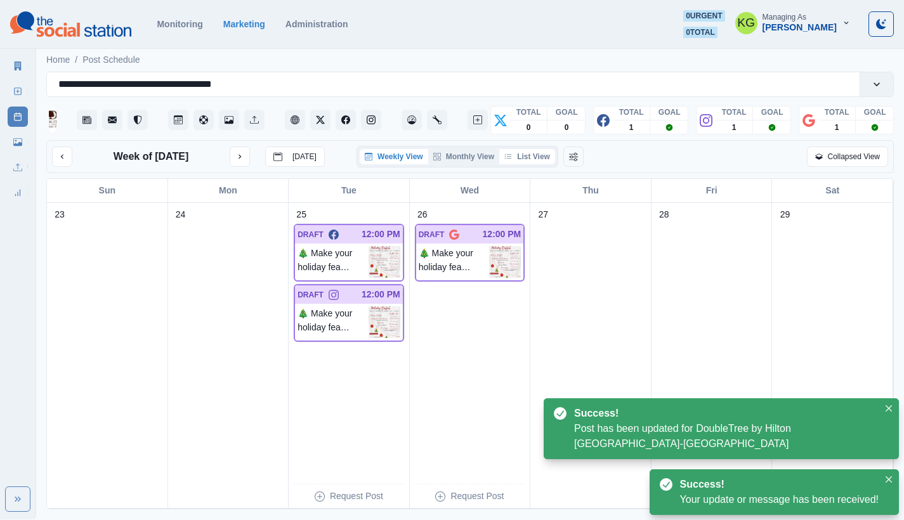
click at [534, 164] on button "List View" at bounding box center [527, 156] width 56 height 15
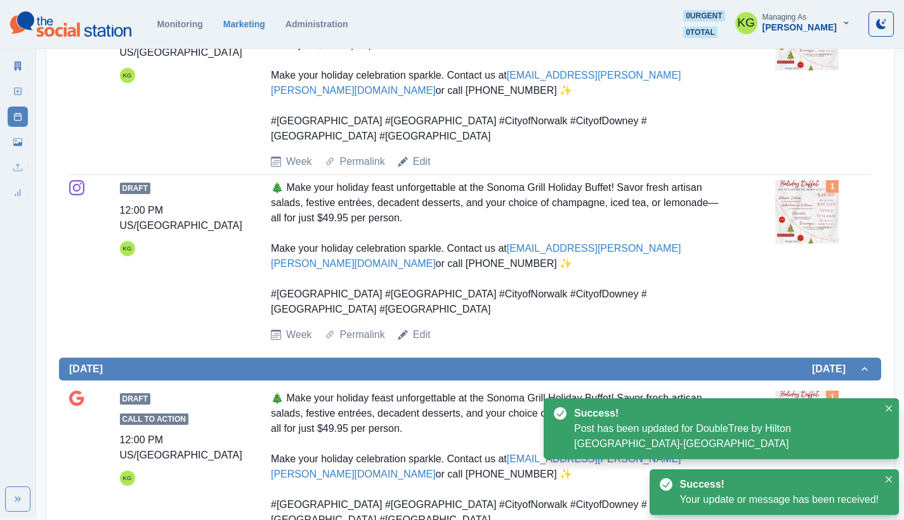
scroll to position [584, 0]
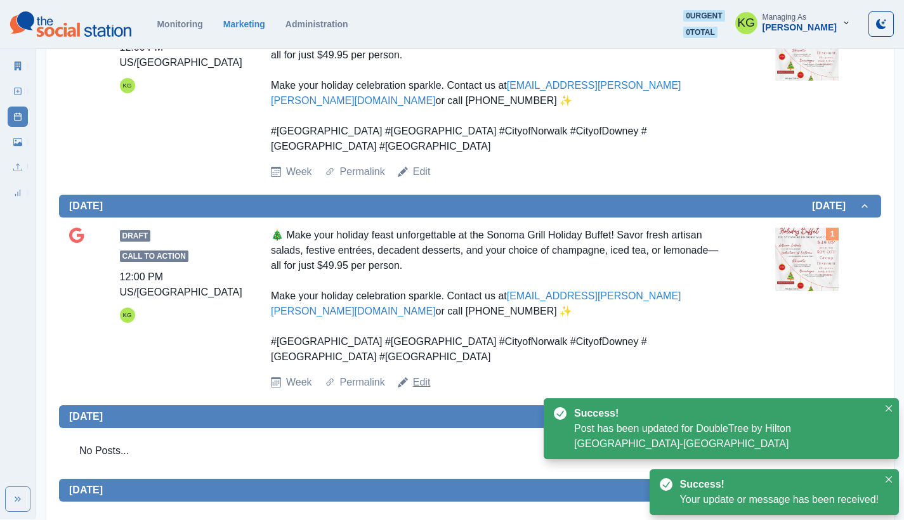
click at [415, 375] on link "Edit" at bounding box center [422, 382] width 18 height 15
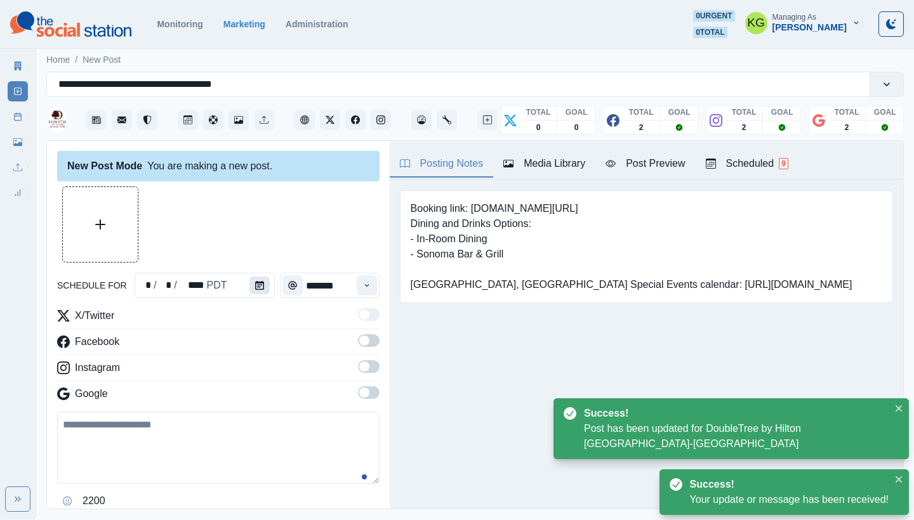
type input "********"
type textarea "**********"
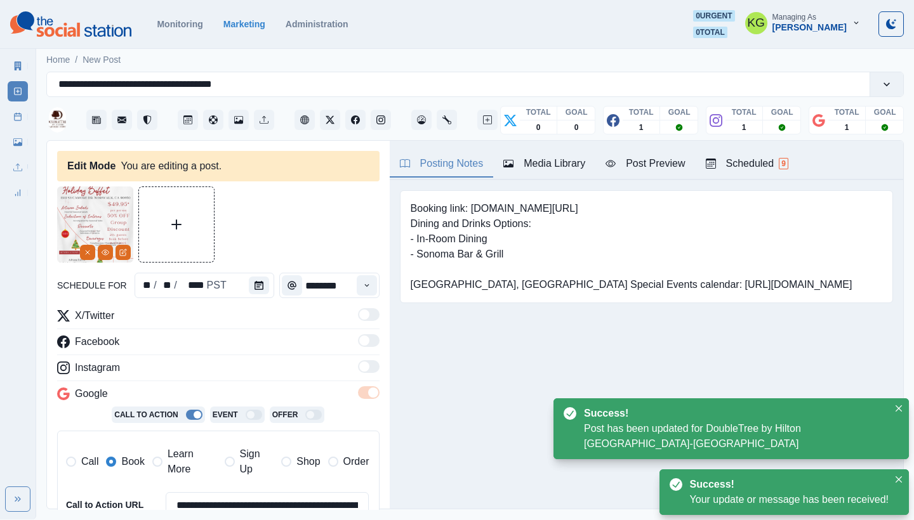
click at [254, 287] on icon "Calendar" at bounding box center [258, 285] width 9 height 9
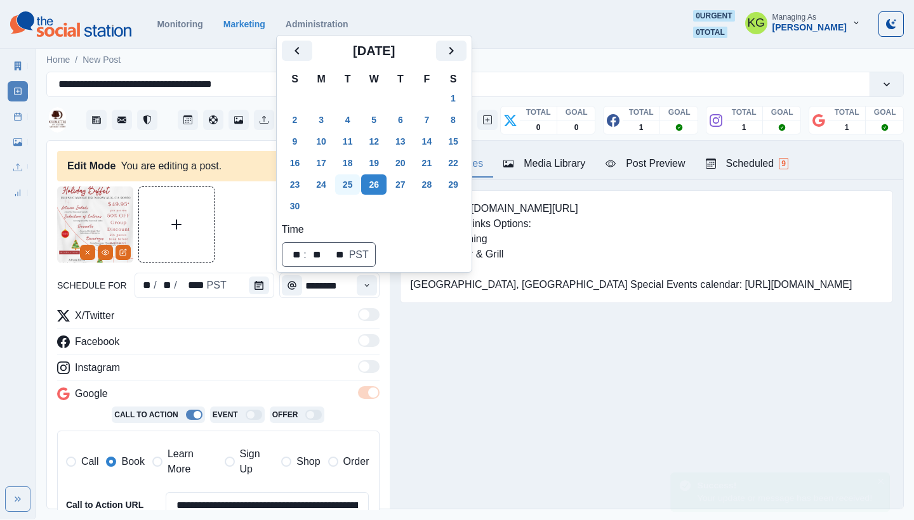
click at [351, 190] on button "25" at bounding box center [347, 185] width 25 height 20
click at [481, 397] on div "Posting Notes Media Library Post Preview Scheduled 9 Booking link: www.bit.ly/3…" at bounding box center [646, 325] width 513 height 368
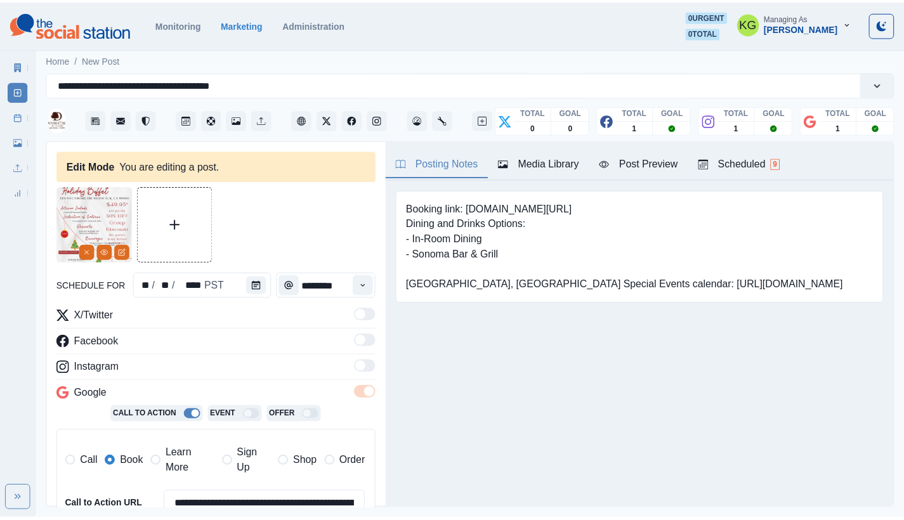
scroll to position [251, 0]
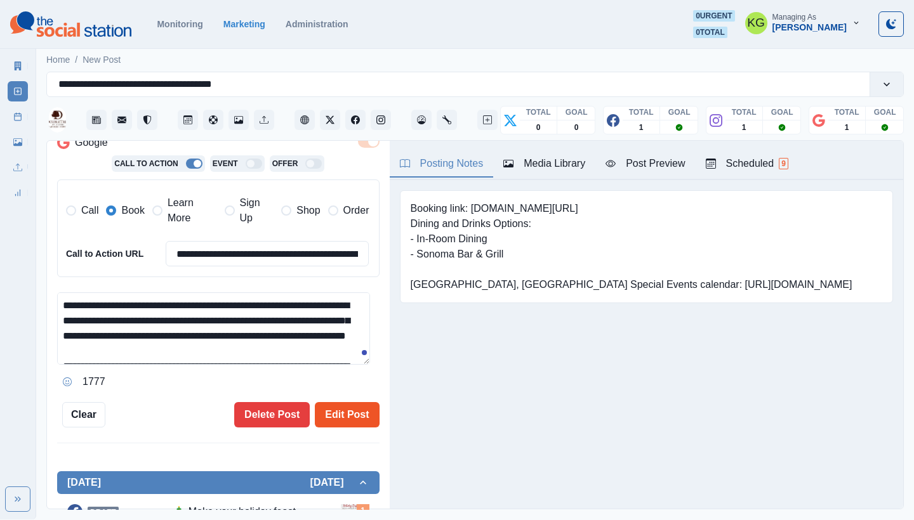
click at [353, 407] on button "Edit Post" at bounding box center [347, 414] width 64 height 25
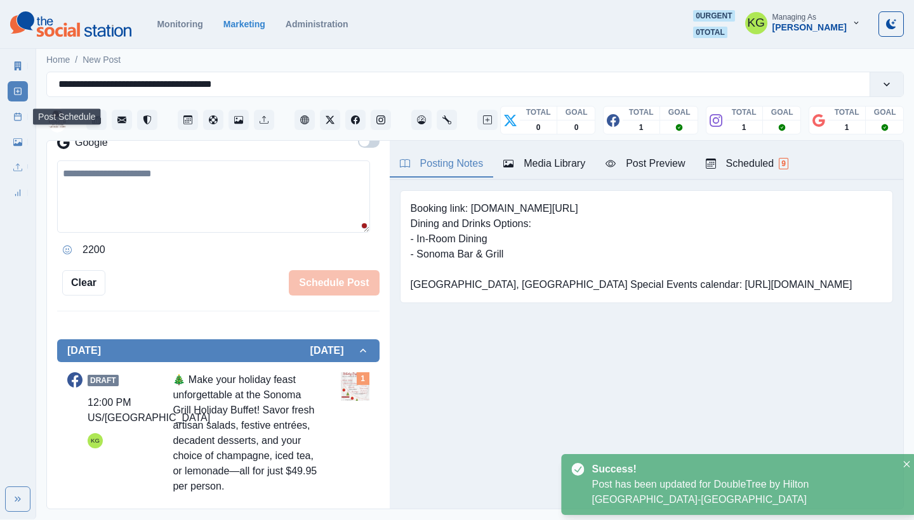
click at [18, 116] on line at bounding box center [18, 116] width 7 height 0
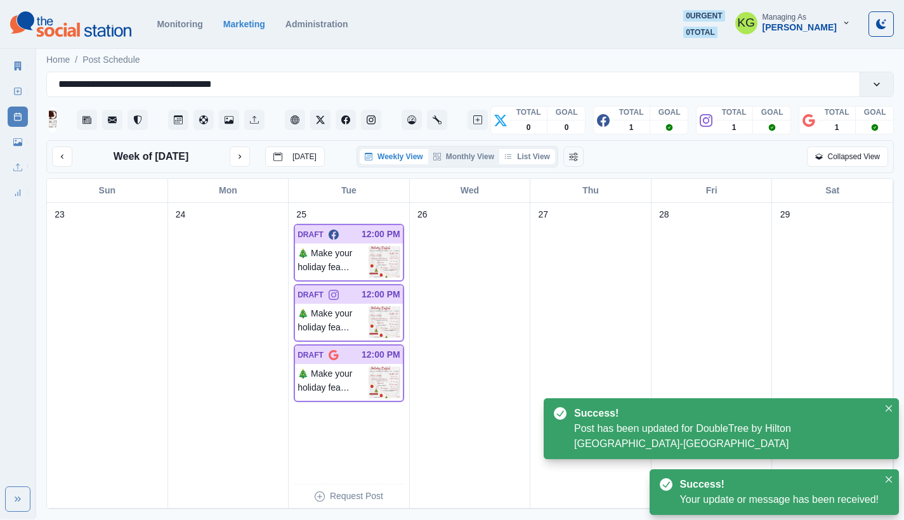
click at [537, 164] on button "List View" at bounding box center [527, 156] width 56 height 15
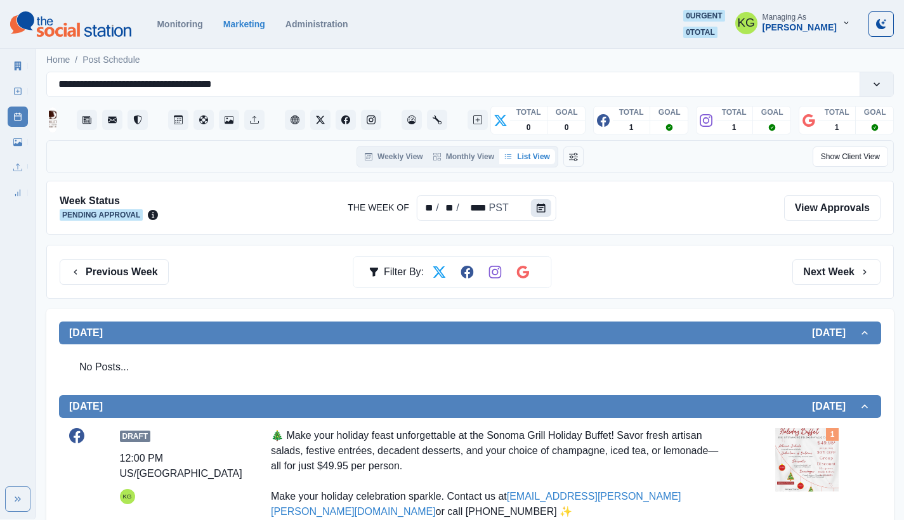
click at [549, 213] on button "Calendar" at bounding box center [541, 208] width 20 height 18
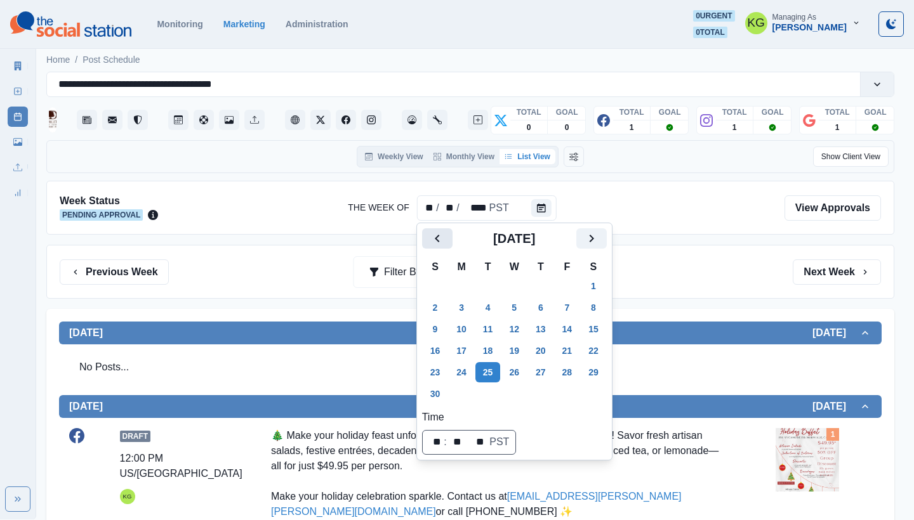
click at [441, 237] on icon "Previous" at bounding box center [437, 238] width 15 height 15
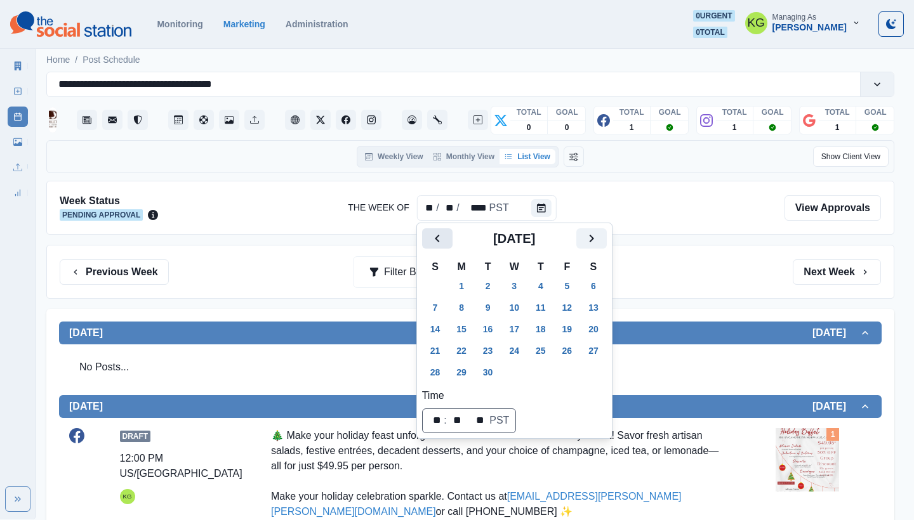
click at [441, 237] on icon "Previous" at bounding box center [437, 238] width 15 height 15
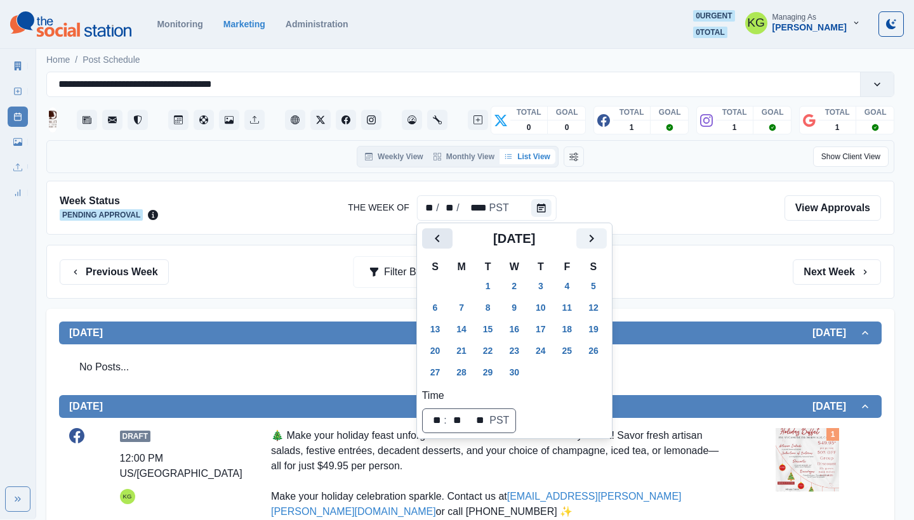
click at [441, 237] on icon "Previous" at bounding box center [437, 238] width 15 height 15
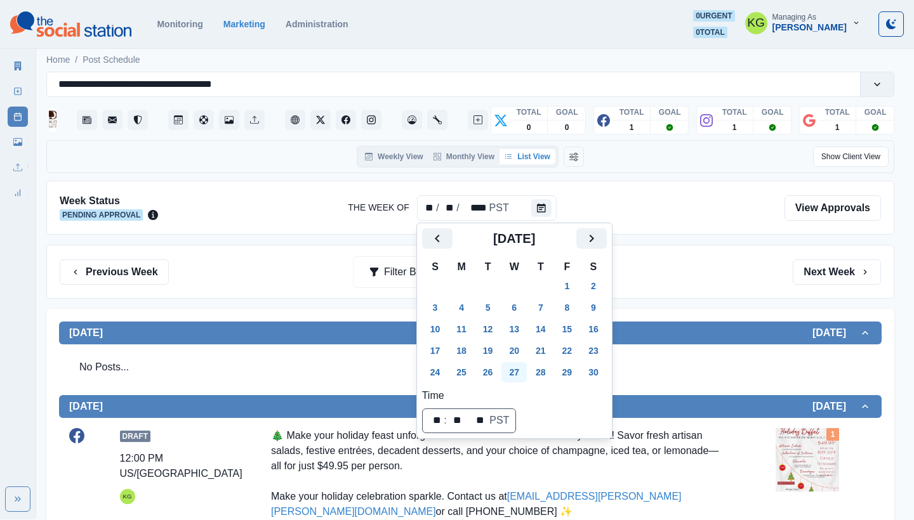
click at [522, 366] on button "27" at bounding box center [513, 372] width 25 height 20
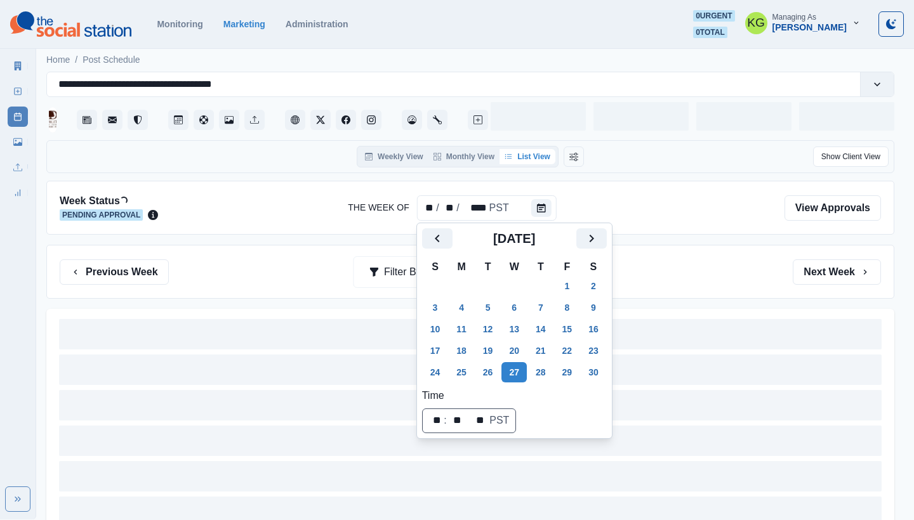
click at [660, 273] on div "Previous Week Filter By: Next Week" at bounding box center [470, 272] width 821 height 25
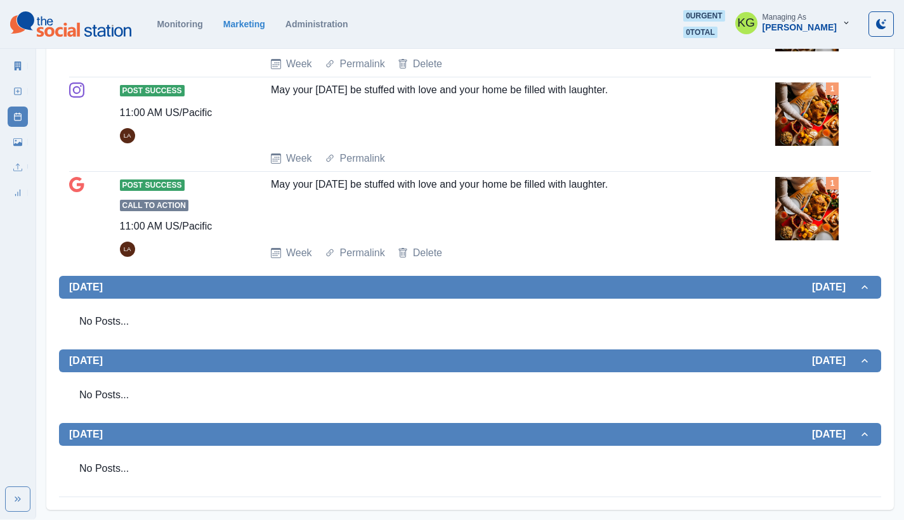
scroll to position [941, 0]
drag, startPoint x: 407, startPoint y: 199, endPoint x: 645, endPoint y: 204, distance: 238.6
click at [645, 204] on div "Post Success Call to Action 11:00 AM US/Pacific LA May your Thanksgiving be stu…" at bounding box center [470, 219] width 802 height 84
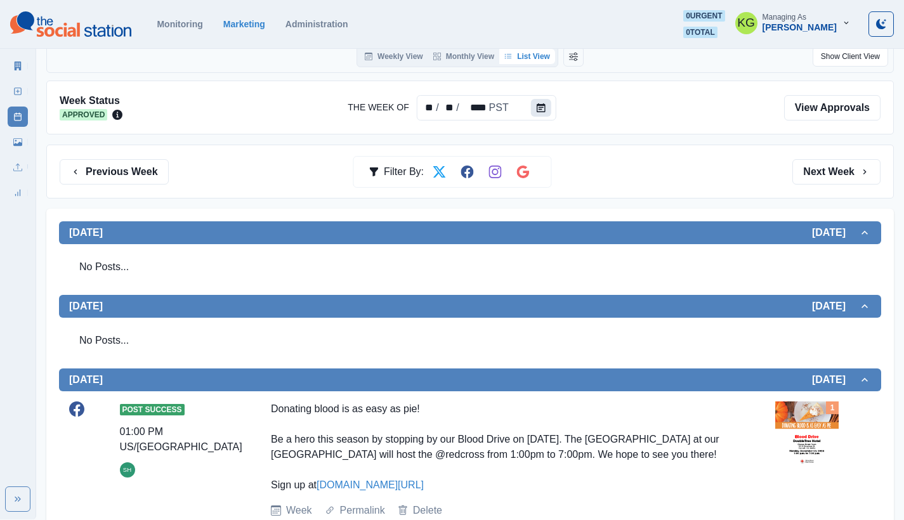
click at [532, 114] on button "Calendar" at bounding box center [541, 108] width 20 height 18
click at [544, 112] on button "Calendar" at bounding box center [541, 108] width 20 height 18
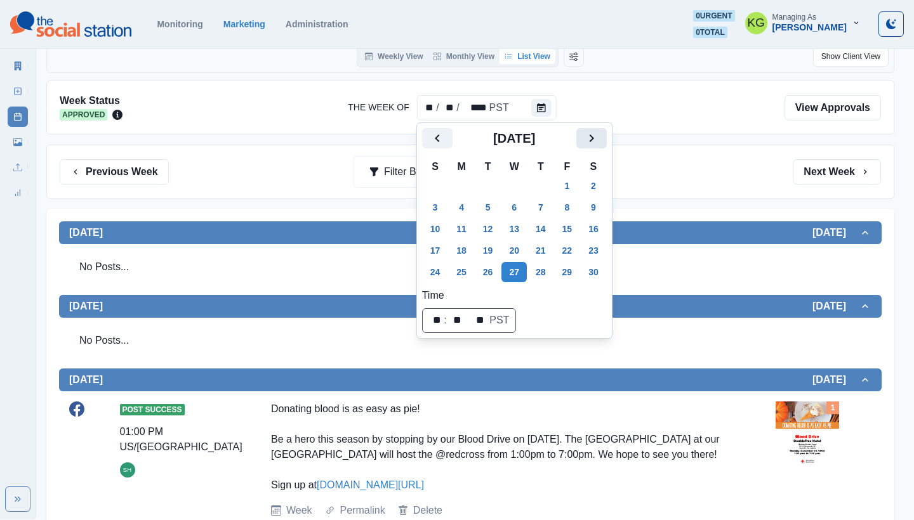
click at [599, 139] on icon "Next" at bounding box center [591, 138] width 15 height 15
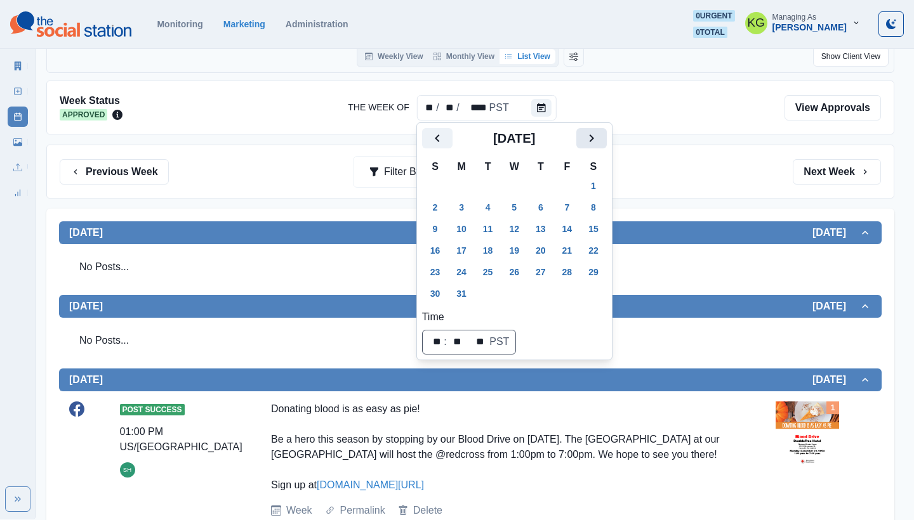
click at [599, 139] on icon "Next" at bounding box center [591, 138] width 15 height 15
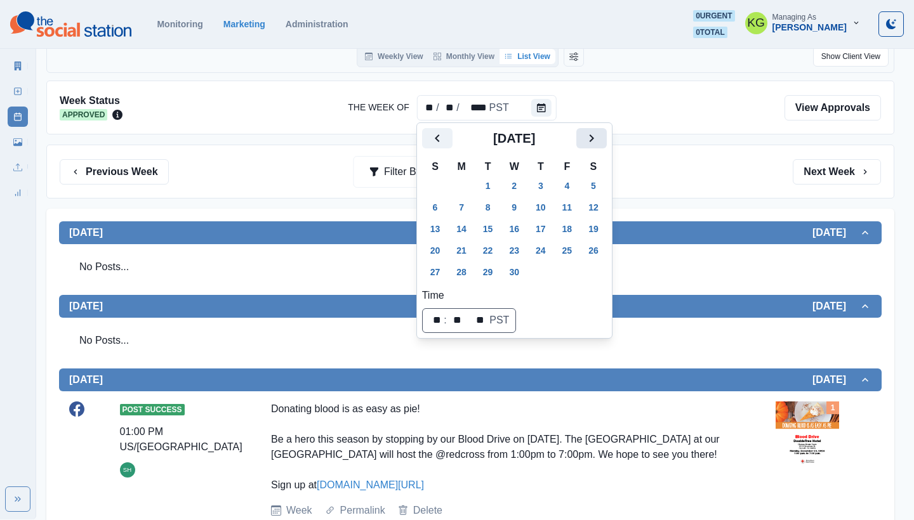
click at [599, 139] on icon "Next" at bounding box center [591, 138] width 15 height 15
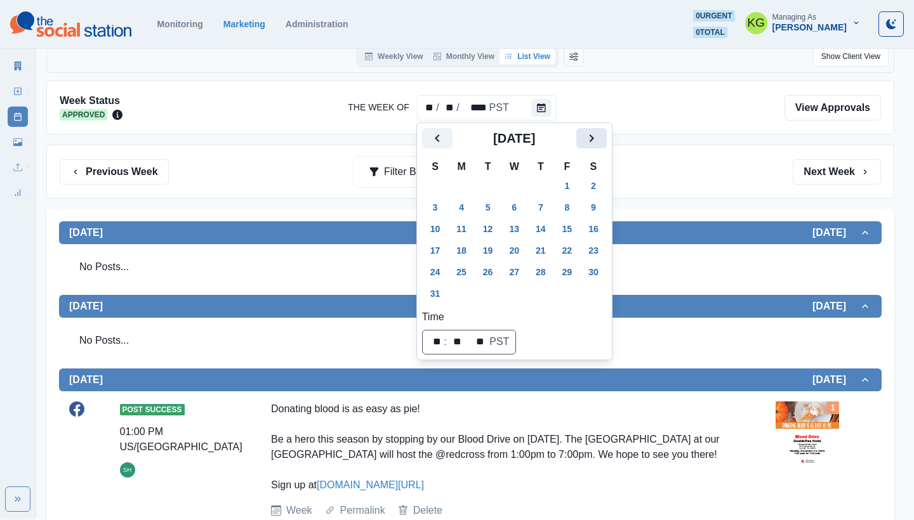
click at [599, 139] on icon "Next" at bounding box center [591, 138] width 15 height 15
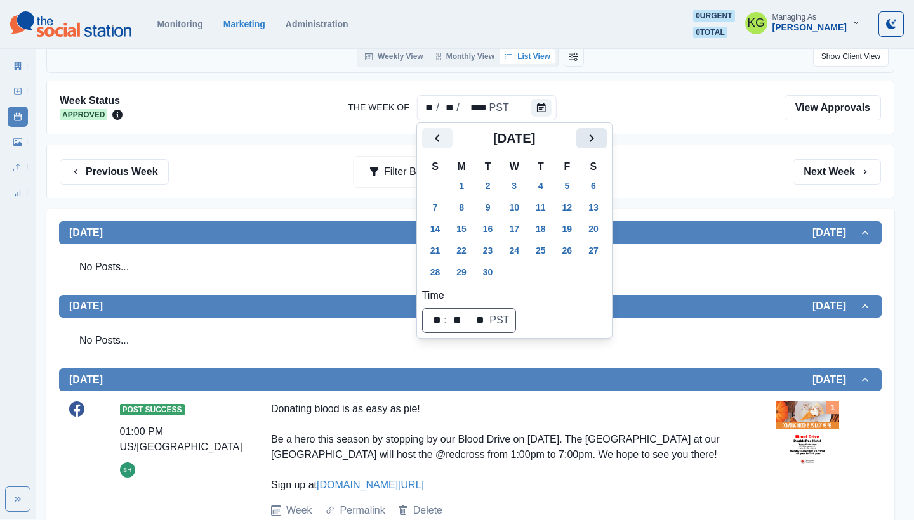
click at [599, 139] on icon "Next" at bounding box center [591, 138] width 15 height 15
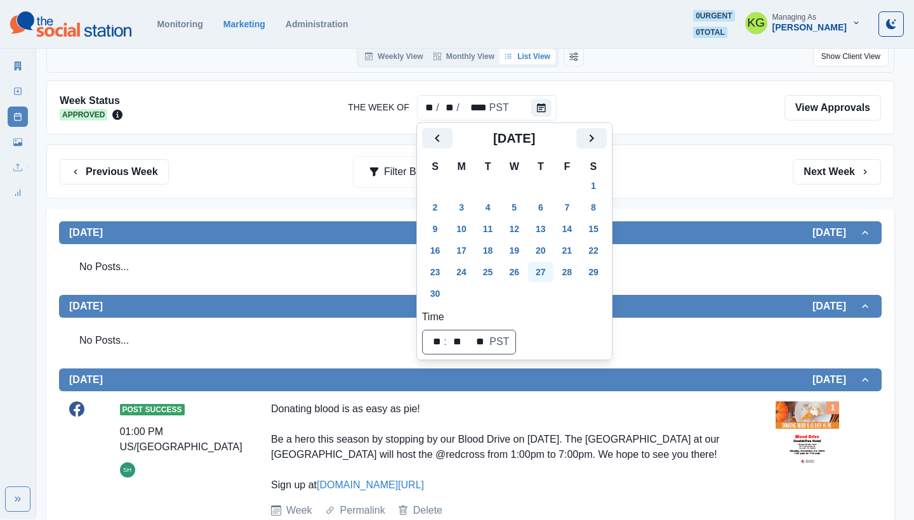
click at [551, 268] on button "27" at bounding box center [540, 272] width 25 height 20
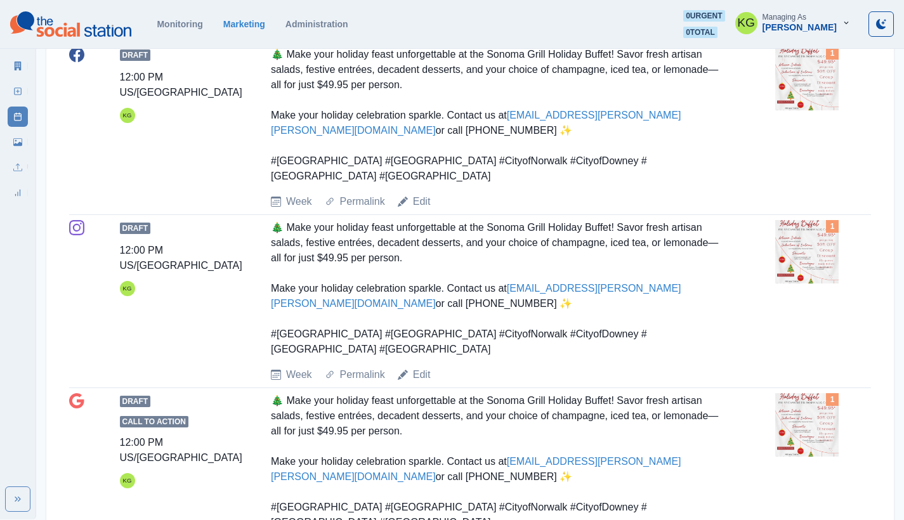
scroll to position [384, 0]
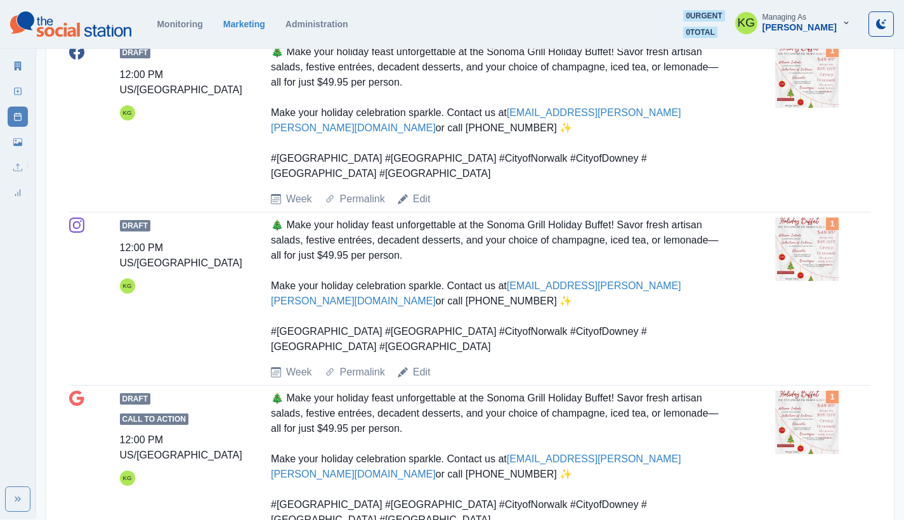
click at [31, 100] on div "Marketing Summary New Post Post Schedule Media Library Uploads Review Summary" at bounding box center [18, 127] width 36 height 152
click at [11, 88] on link "New Post" at bounding box center [18, 91] width 20 height 20
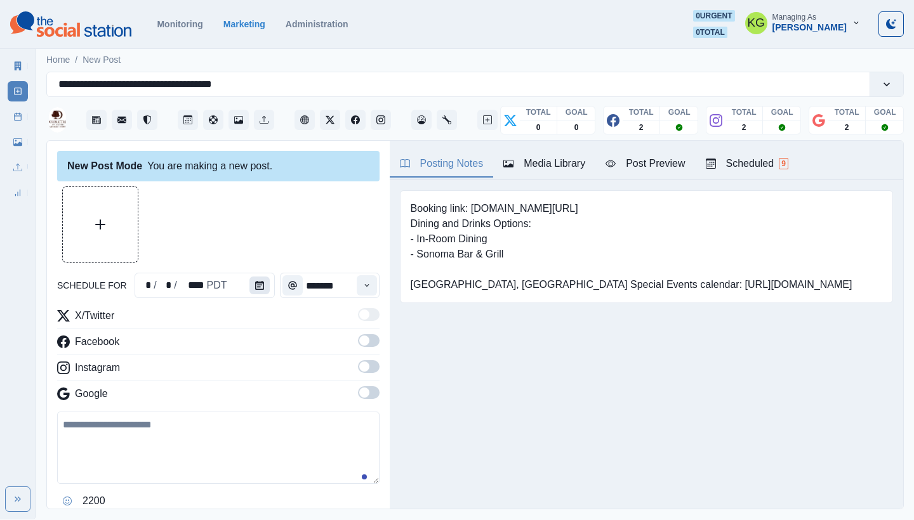
click at [263, 280] on button "Calendar" at bounding box center [259, 286] width 20 height 18
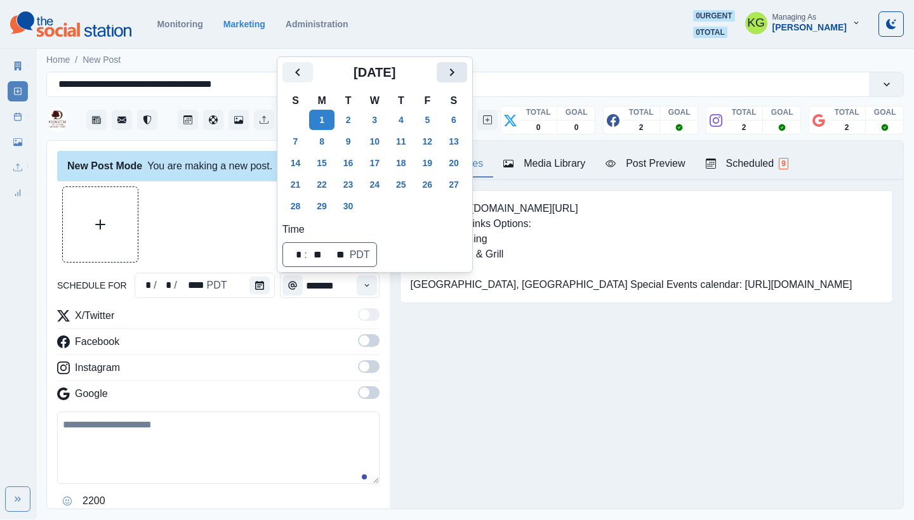
click at [467, 81] on button "Next" at bounding box center [452, 72] width 30 height 20
click at [466, 83] on div "October 2025" at bounding box center [374, 77] width 185 height 30
click at [459, 78] on icon "Next" at bounding box center [451, 72] width 15 height 15
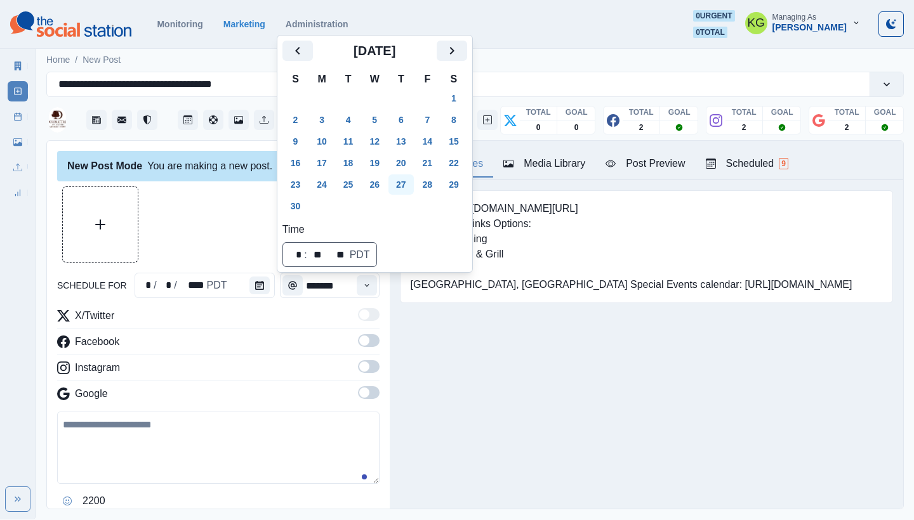
click at [401, 180] on button "27" at bounding box center [400, 185] width 25 height 20
click at [456, 331] on div "Booking link: www.bit.ly/3I4wu7K Dining and Drinks Options: - In-Room Dining - …" at bounding box center [646, 266] width 513 height 173
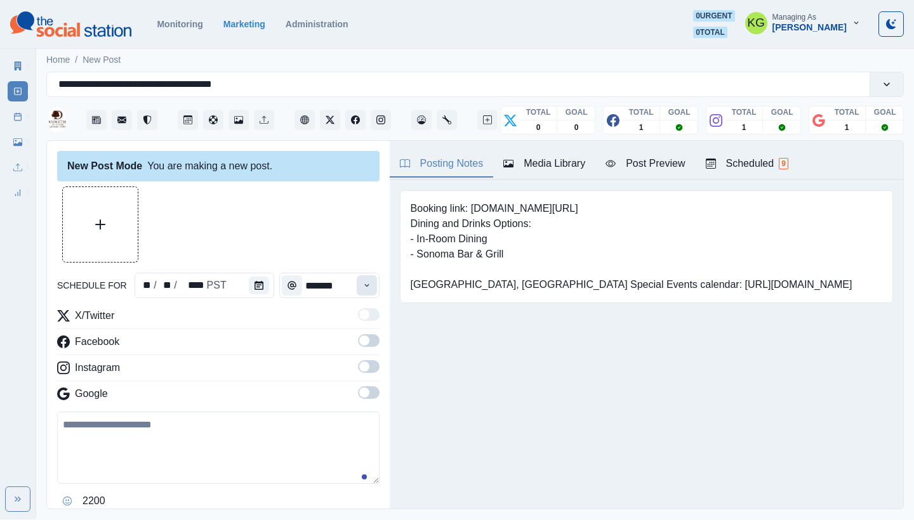
click at [362, 286] on icon "Time" at bounding box center [366, 285] width 9 height 9
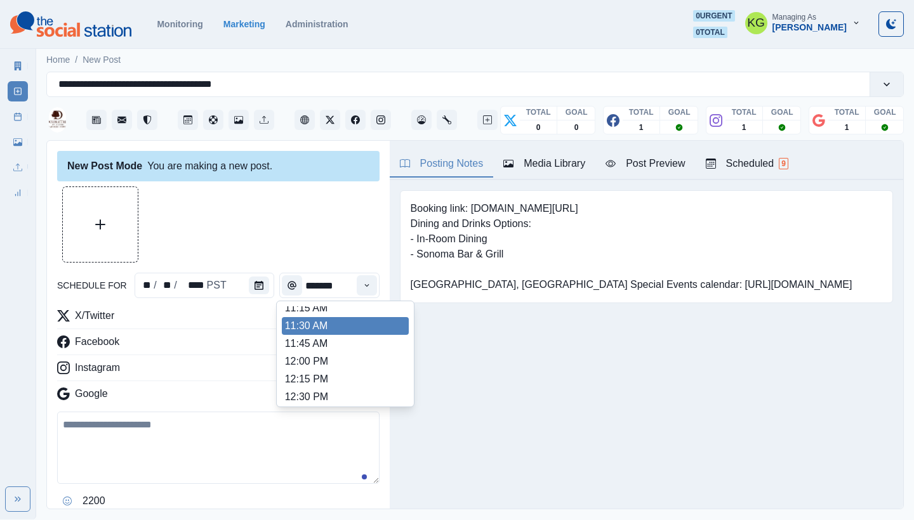
scroll to position [238, 0]
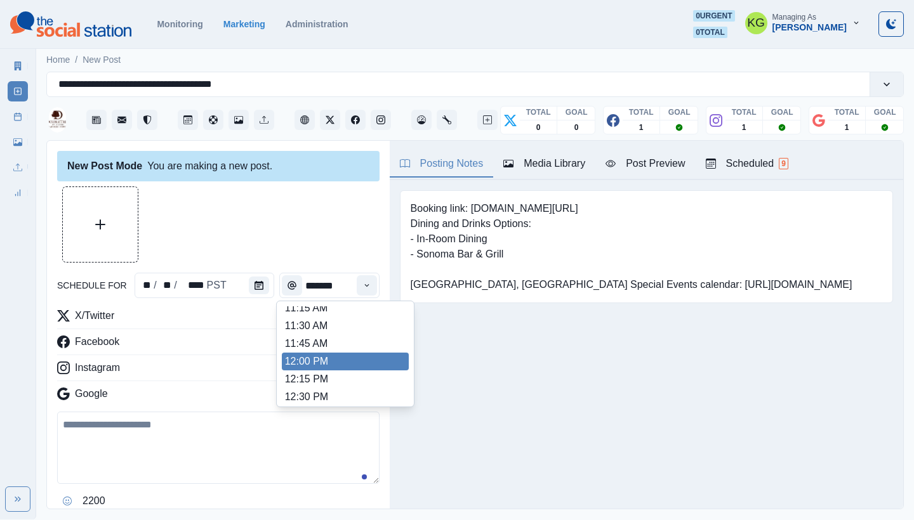
click at [320, 355] on li "12:00 PM" at bounding box center [345, 362] width 127 height 18
type input "********"
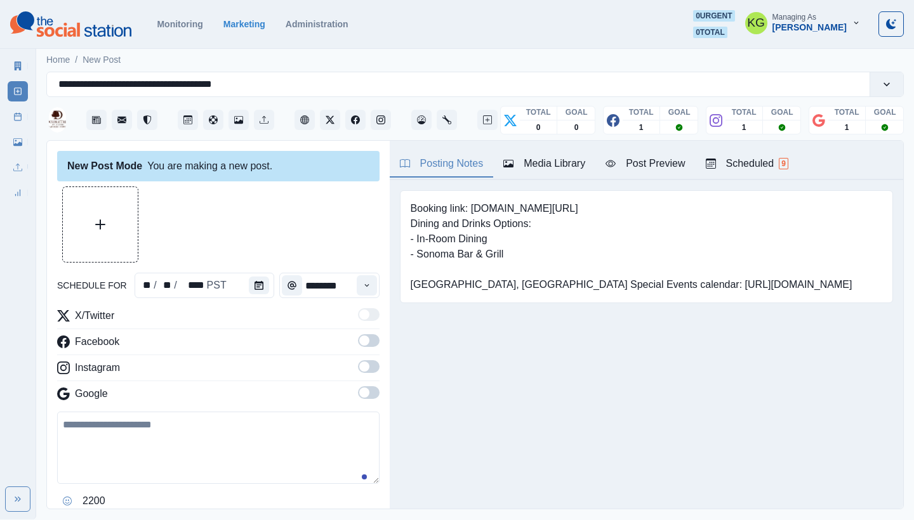
drag, startPoint x: 367, startPoint y: 395, endPoint x: 366, endPoint y: 371, distance: 23.6
click at [367, 395] on span at bounding box center [369, 392] width 22 height 13
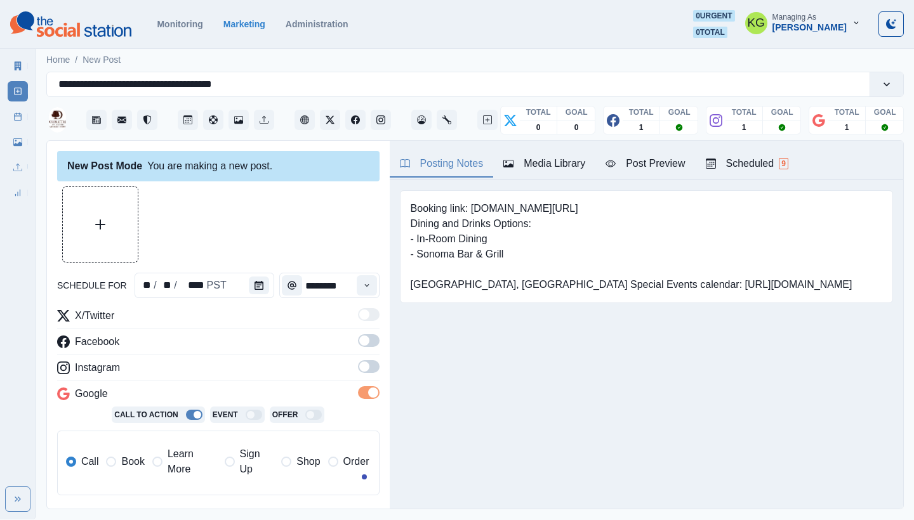
click at [366, 362] on span at bounding box center [369, 366] width 22 height 13
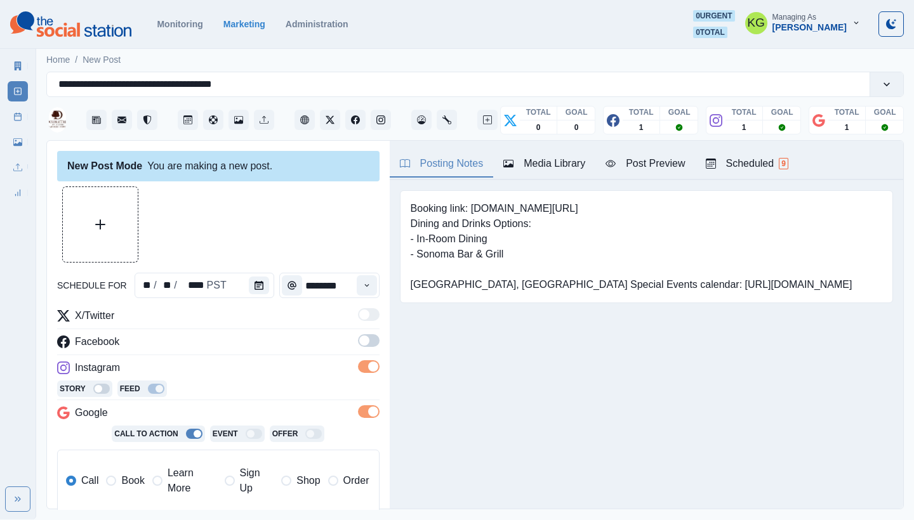
drag, startPoint x: 364, startPoint y: 336, endPoint x: 373, endPoint y: 333, distance: 9.9
click at [364, 336] on span at bounding box center [369, 340] width 22 height 13
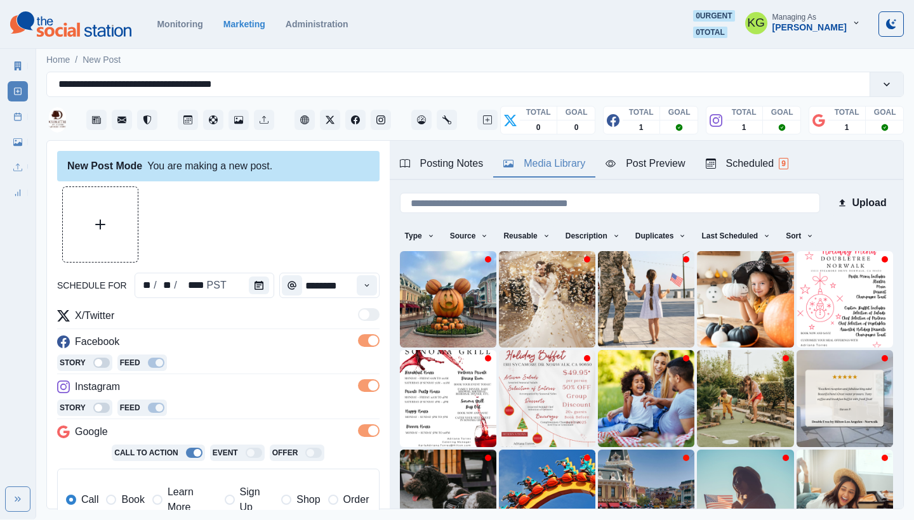
click at [544, 172] on button "Media Library" at bounding box center [544, 164] width 102 height 27
click at [98, 218] on button "Upload Media" at bounding box center [100, 224] width 75 height 75
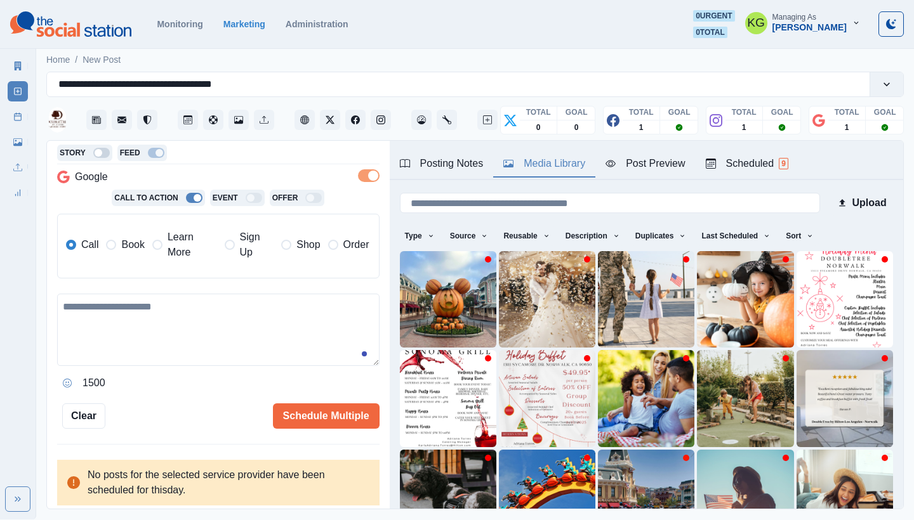
click at [238, 373] on div "1500" at bounding box center [218, 383] width 322 height 20
click at [259, 326] on textarea at bounding box center [218, 330] width 322 height 72
paste textarea "**********"
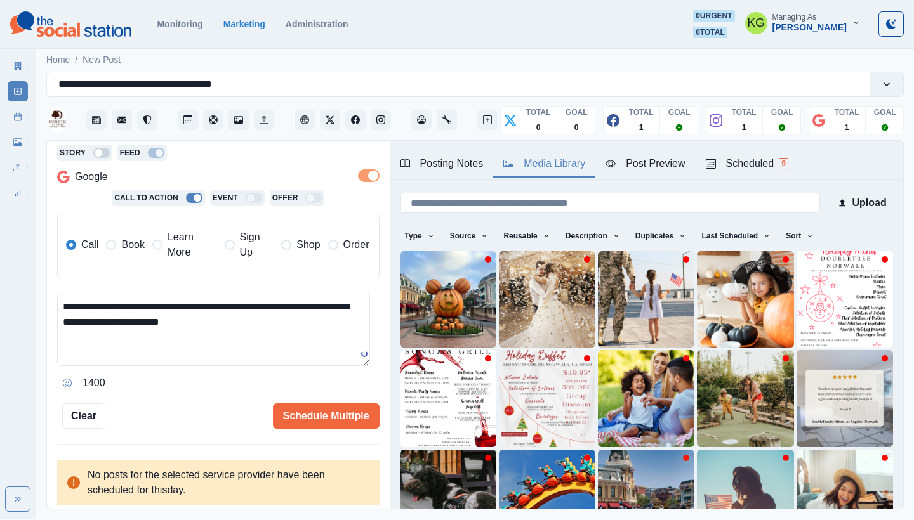
click at [125, 246] on span "Book" at bounding box center [132, 244] width 23 height 15
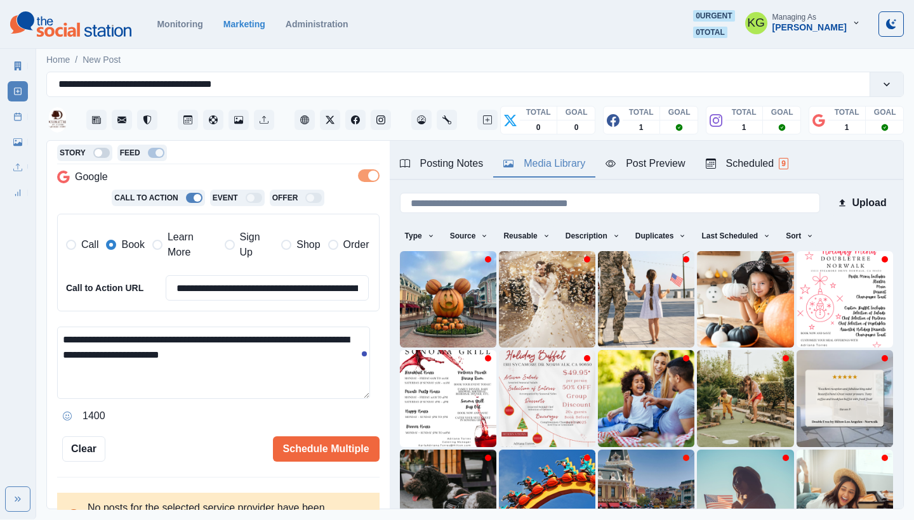
click at [267, 362] on textarea "**********" at bounding box center [213, 363] width 313 height 72
type textarea "**********"
click at [64, 412] on icon "Opens Emoji Picker" at bounding box center [67, 416] width 9 height 9
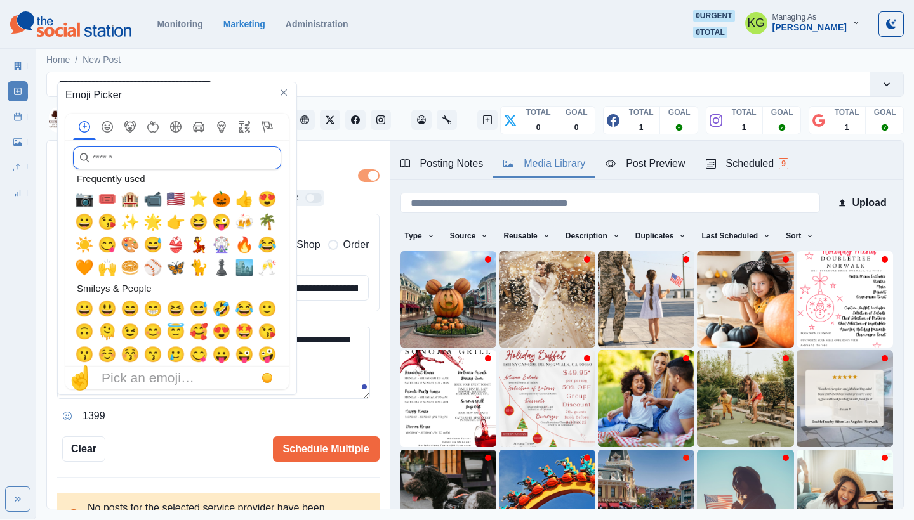
click at [115, 165] on input "search" at bounding box center [177, 158] width 208 height 23
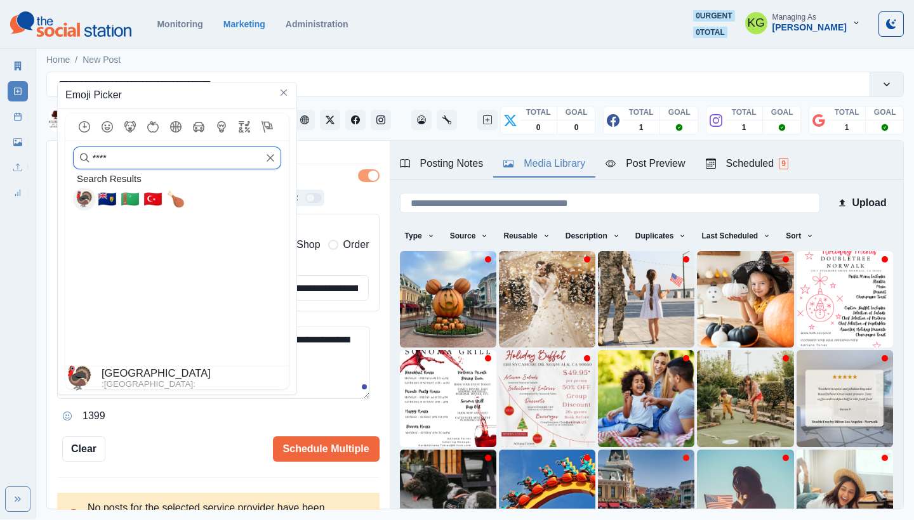
type input "****"
click at [83, 195] on span "🦃" at bounding box center [84, 199] width 19 height 18
type textarea "**********"
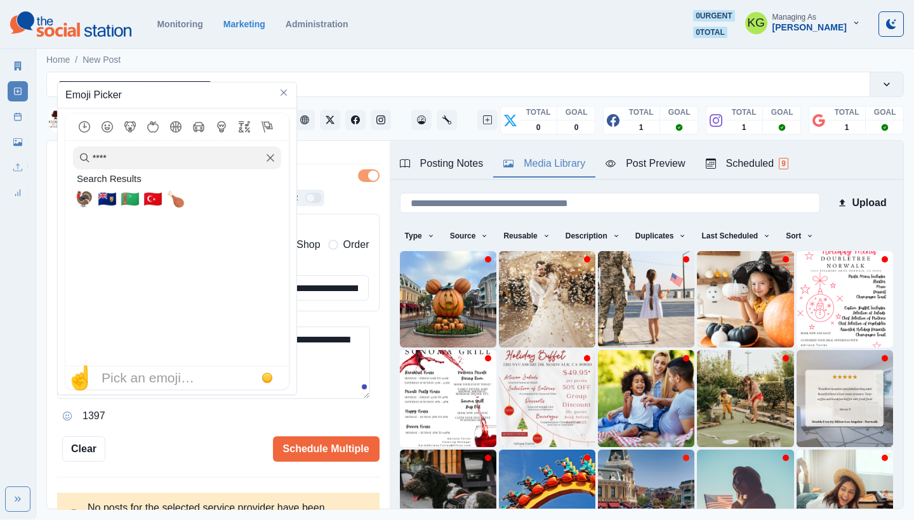
click at [313, 351] on textarea "**********" at bounding box center [213, 363] width 313 height 72
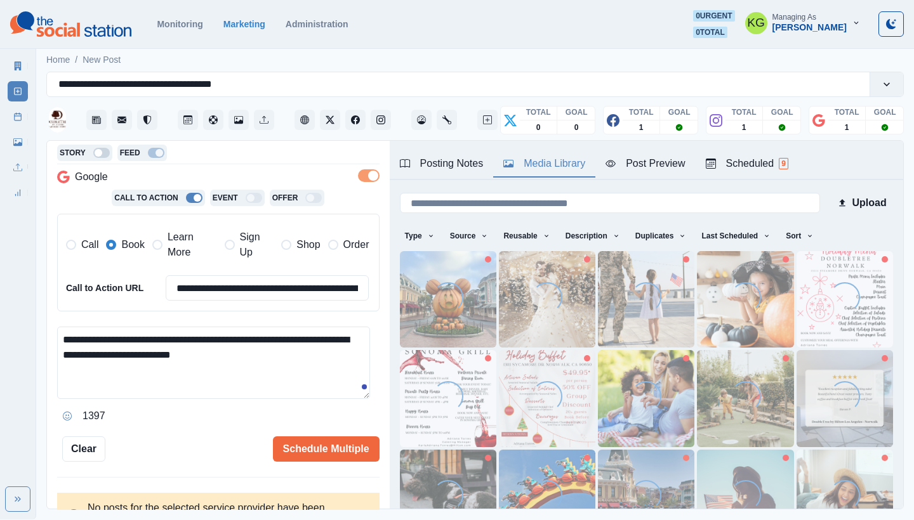
drag, startPoint x: 65, startPoint y: 412, endPoint x: 124, endPoint y: 357, distance: 80.8
click at [65, 412] on icon "Opens Emoji Picker" at bounding box center [67, 416] width 9 height 9
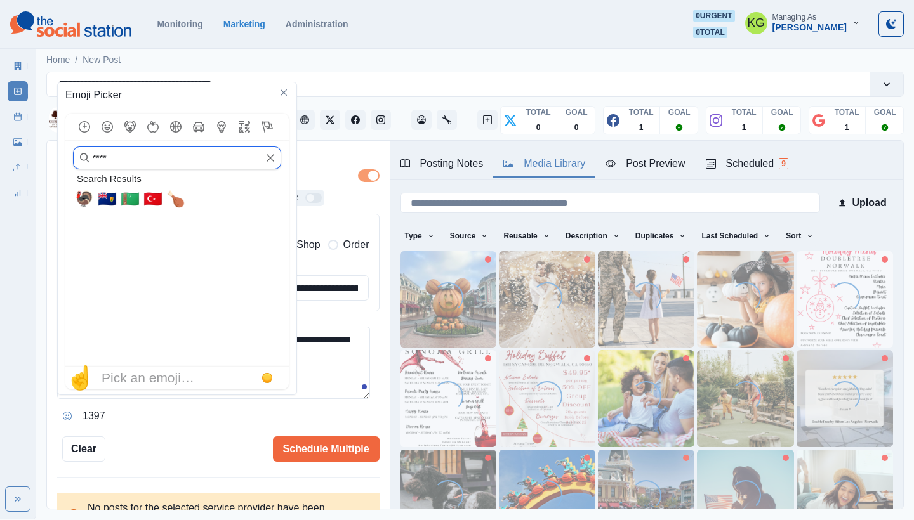
click at [267, 162] on div "****" at bounding box center [177, 158] width 208 height 23
click at [272, 161] on icon "Clear" at bounding box center [270, 158] width 9 height 9
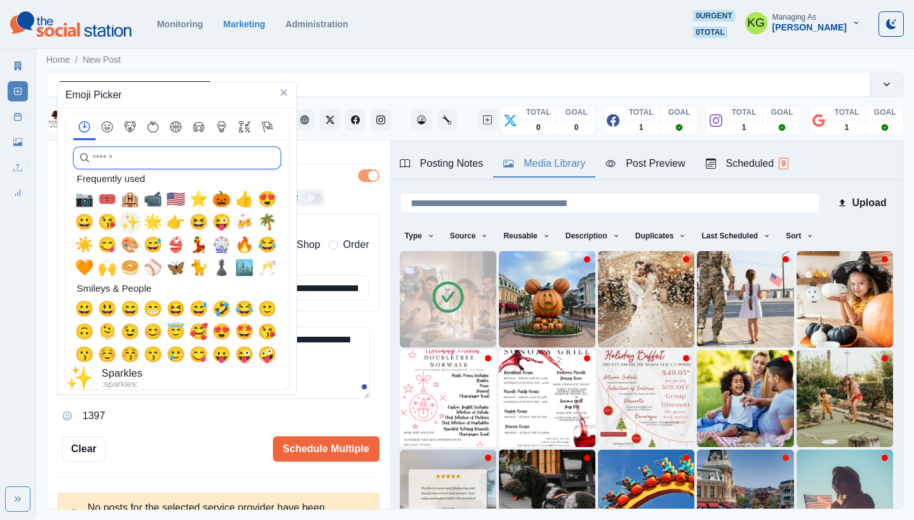
click at [125, 225] on span "✨" at bounding box center [130, 222] width 19 height 18
type textarea "**********"
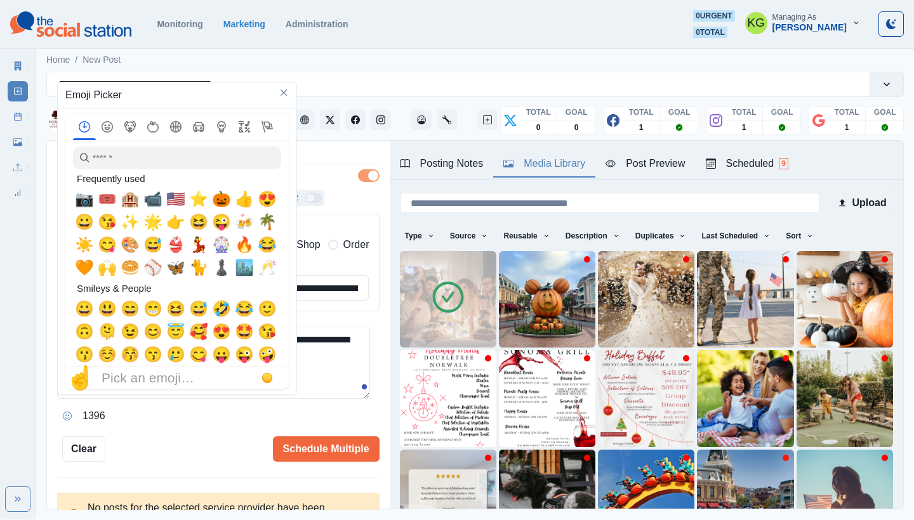
click at [321, 356] on textarea "**********" at bounding box center [213, 363] width 313 height 72
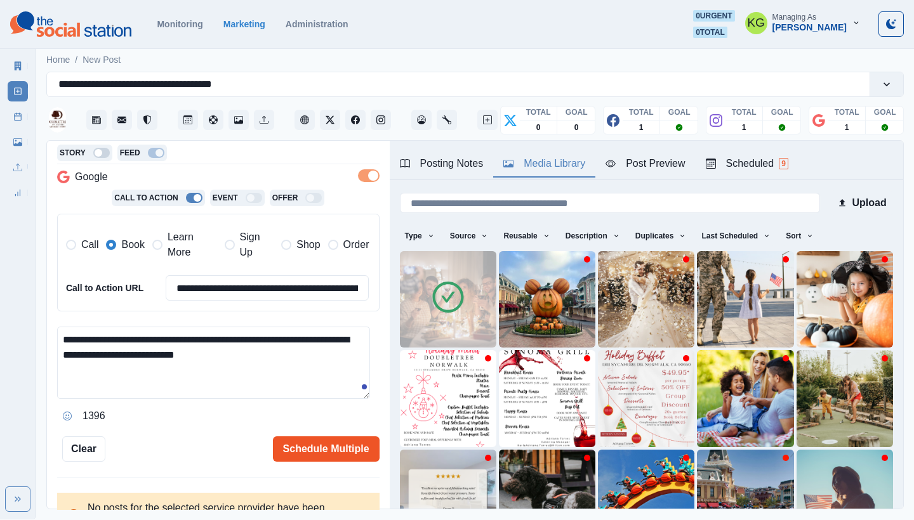
click at [305, 447] on button "Schedule Multiple" at bounding box center [326, 449] width 107 height 25
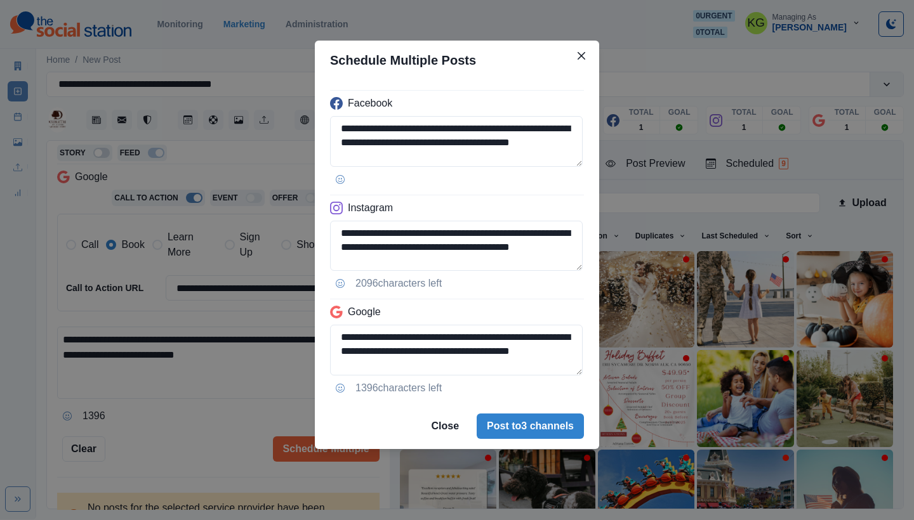
click at [347, 383] on button "Opens Emoji Picker" at bounding box center [340, 388] width 20 height 20
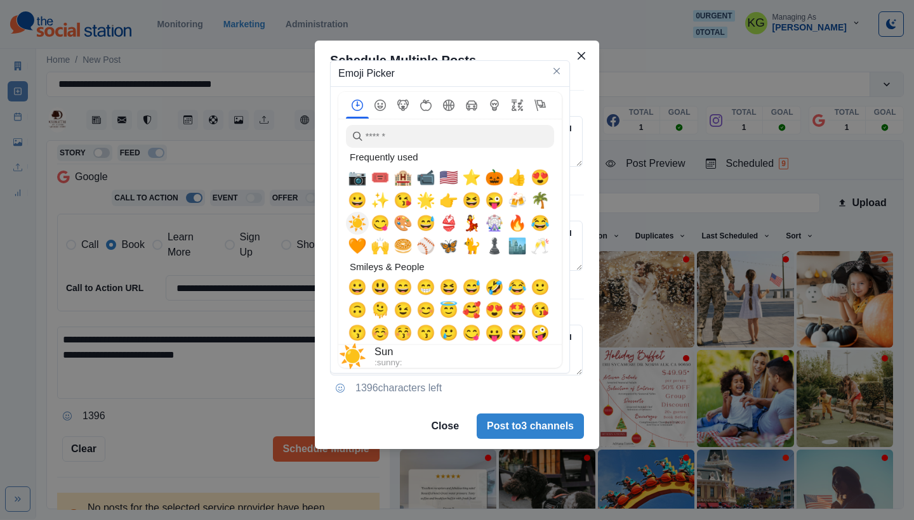
click at [353, 237] on div "🧡" at bounding box center [357, 246] width 23 height 23
type textarea "**********"
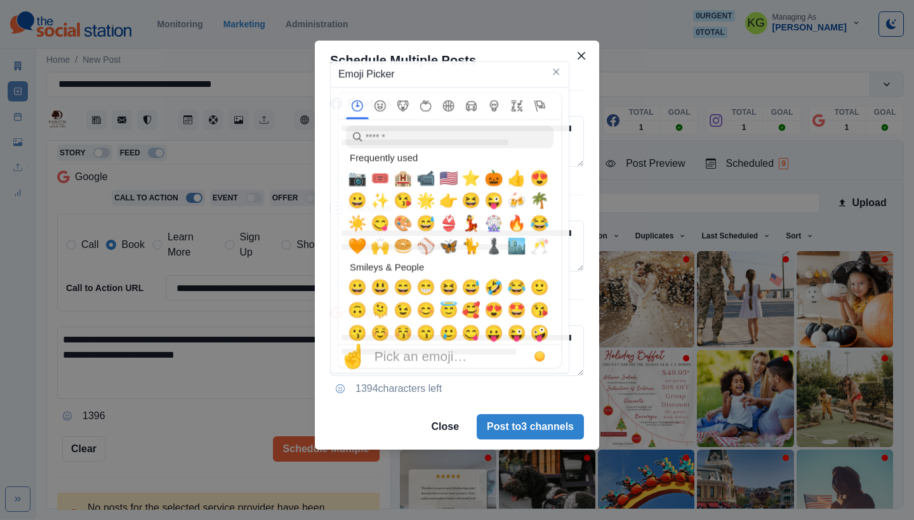
click at [239, 372] on div "**********" at bounding box center [457, 260] width 914 height 520
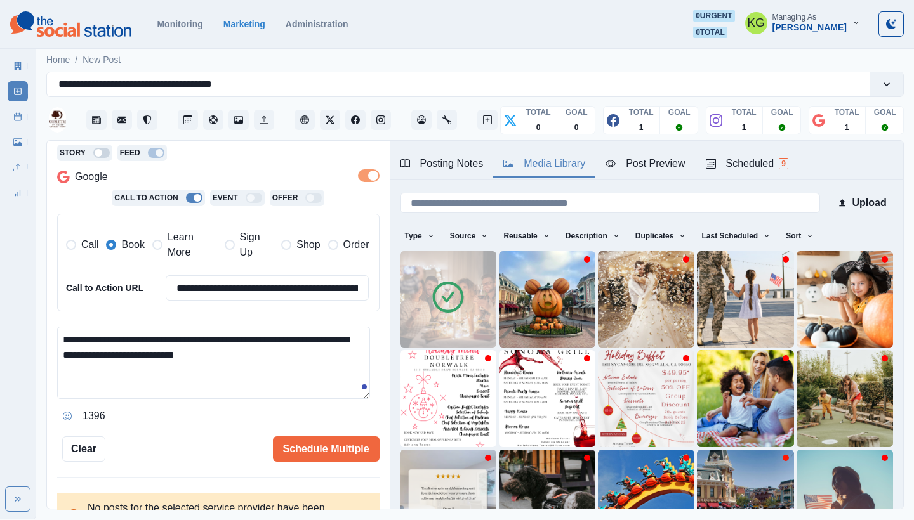
click at [264, 357] on textarea "**********" at bounding box center [213, 363] width 313 height 72
click at [67, 412] on icon "Opens Emoji Picker" at bounding box center [67, 416] width 9 height 9
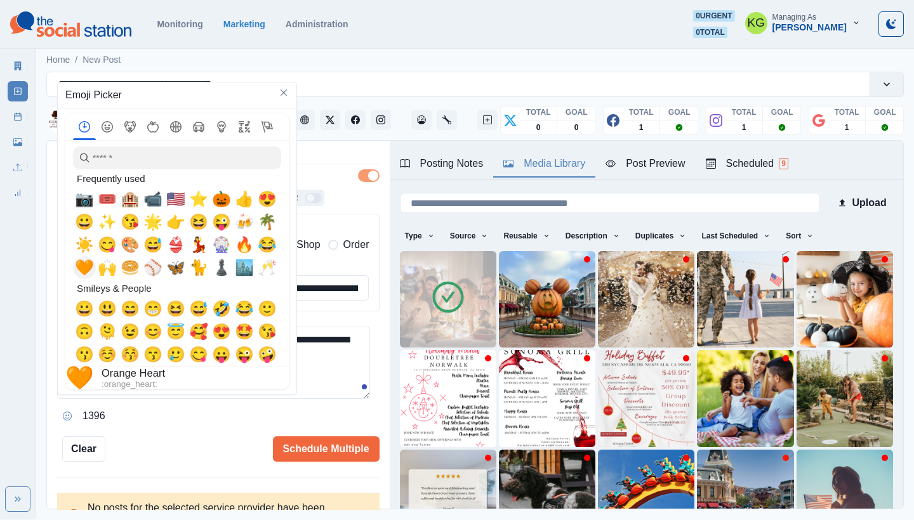
click at [82, 270] on span "🧡" at bounding box center [84, 268] width 19 height 18
type textarea "**********"
click at [364, 360] on textarea "**********" at bounding box center [213, 363] width 313 height 72
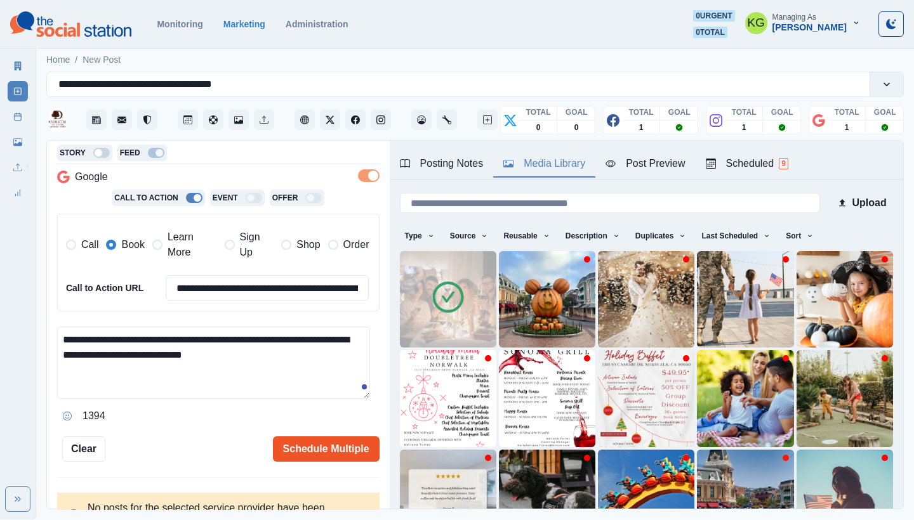
click at [303, 446] on button "Schedule Multiple" at bounding box center [326, 449] width 107 height 25
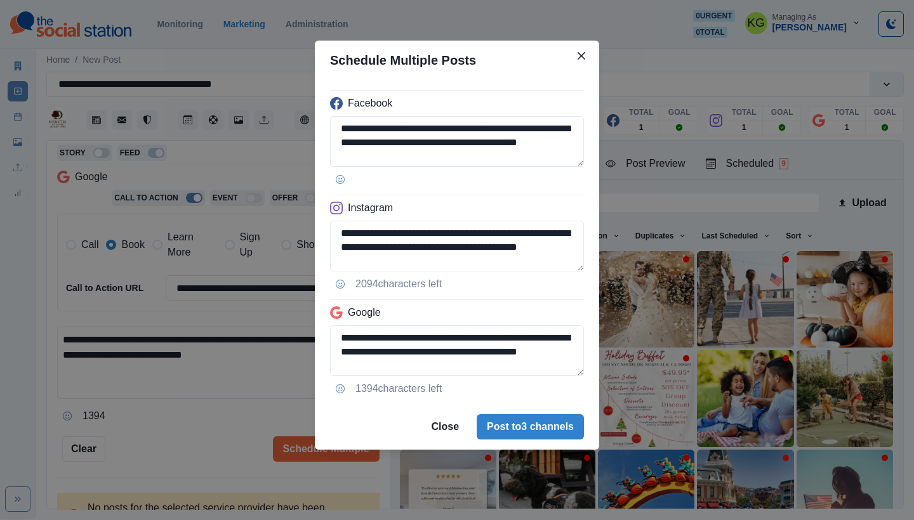
click at [526, 445] on footer "Close Post to 3 channels" at bounding box center [457, 427] width 284 height 46
click at [530, 427] on button "Post to 3 channels" at bounding box center [530, 426] width 107 height 25
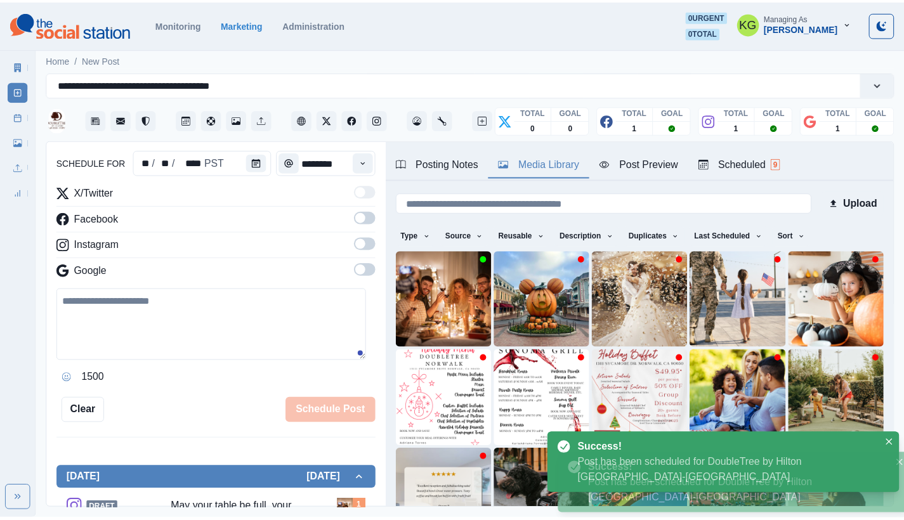
scroll to position [77, 0]
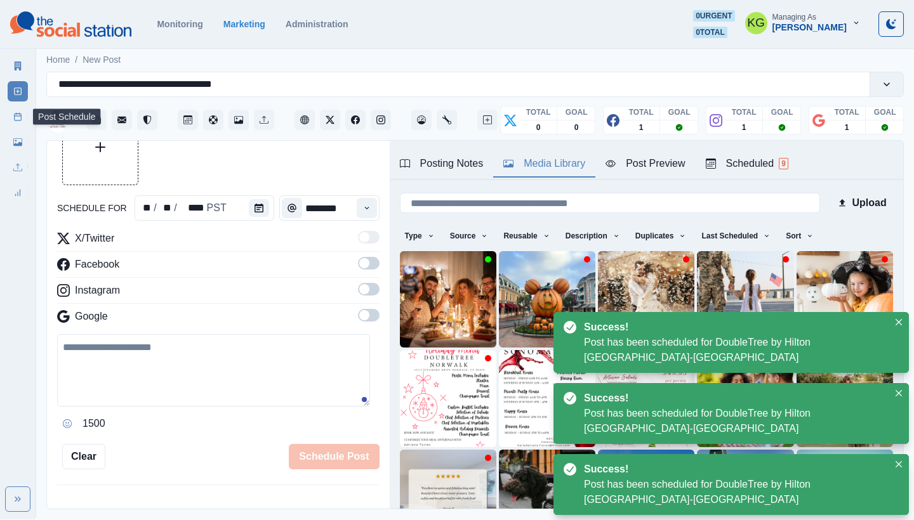
drag, startPoint x: 15, startPoint y: 117, endPoint x: 41, endPoint y: 117, distance: 26.7
click at [15, 117] on icon at bounding box center [17, 116] width 9 height 9
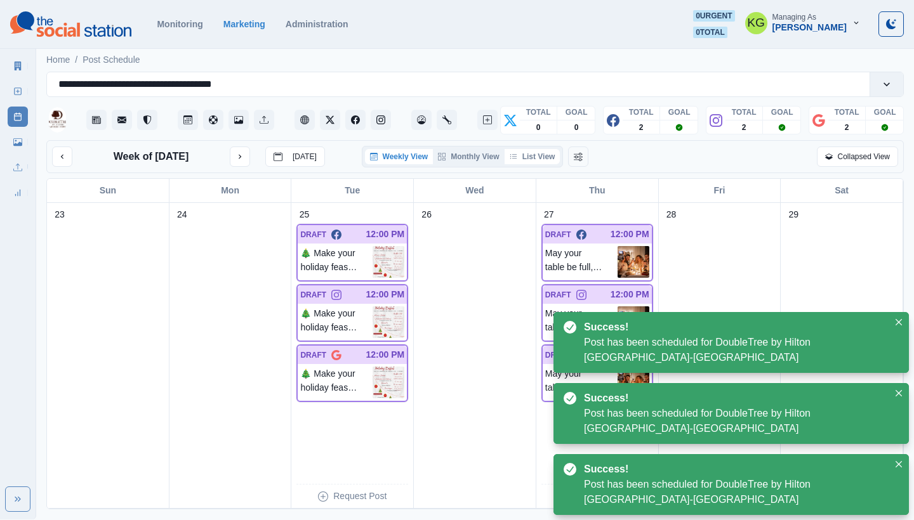
click at [534, 151] on button "List View" at bounding box center [532, 156] width 56 height 15
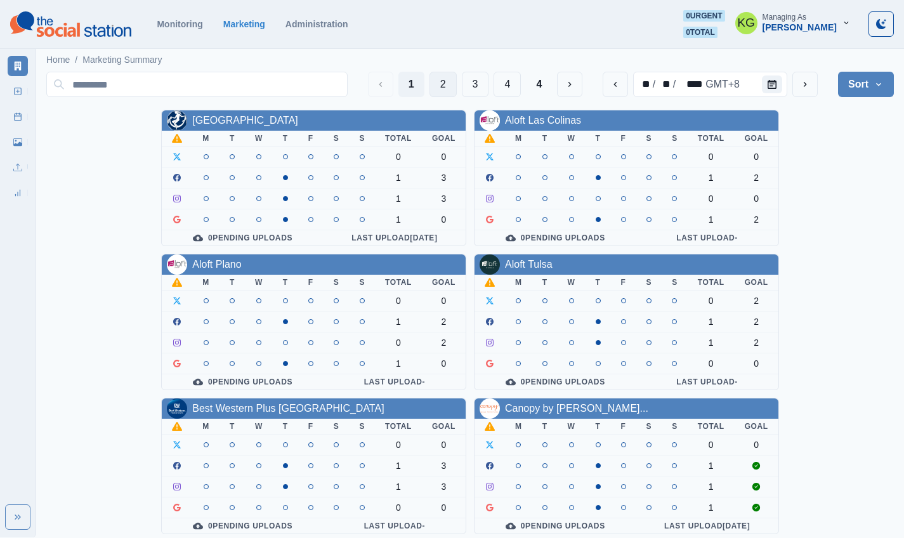
click at [432, 82] on button "2" at bounding box center [443, 84] width 27 height 25
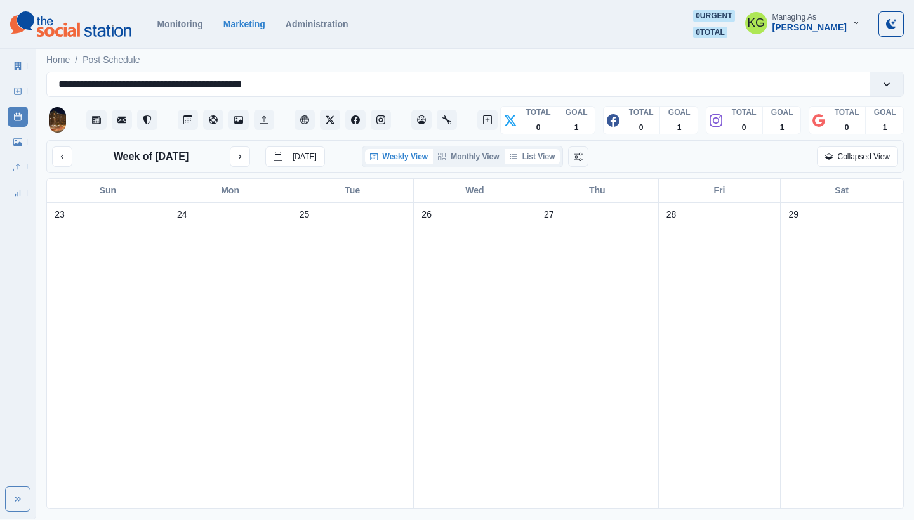
click at [544, 160] on button "List View" at bounding box center [532, 156] width 56 height 15
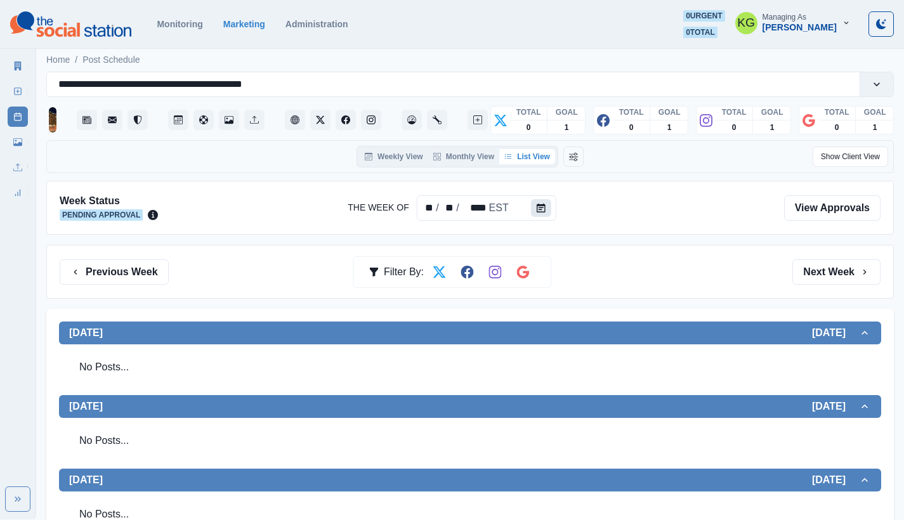
click at [543, 213] on button "Calendar" at bounding box center [541, 208] width 20 height 18
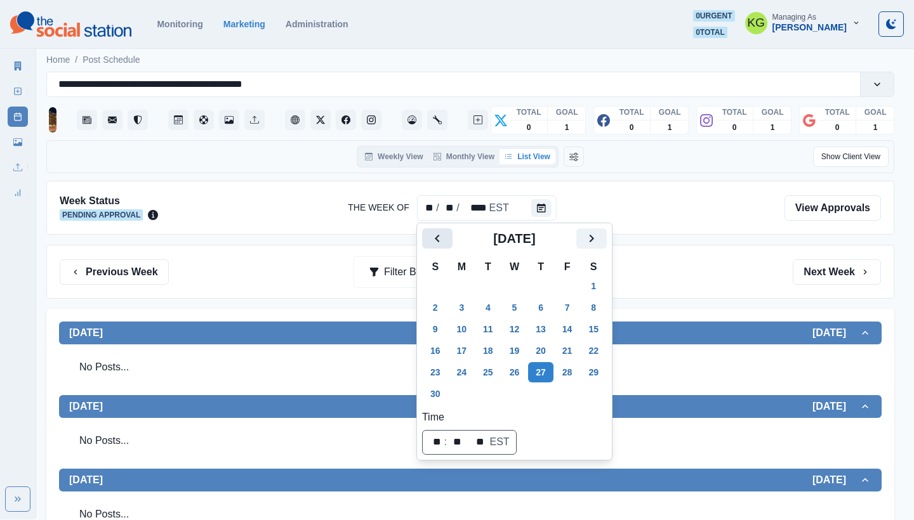
click at [431, 236] on icon "Previous" at bounding box center [437, 238] width 15 height 15
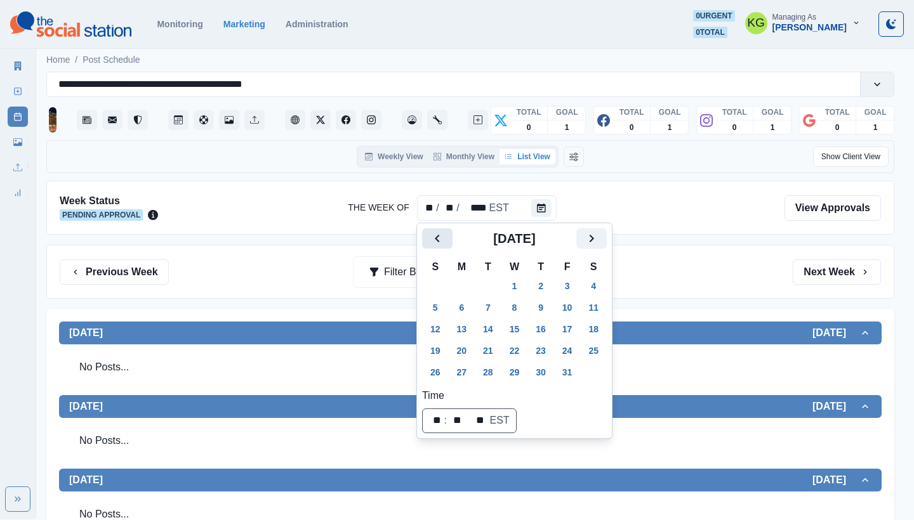
click at [431, 236] on icon "Previous" at bounding box center [437, 238] width 15 height 15
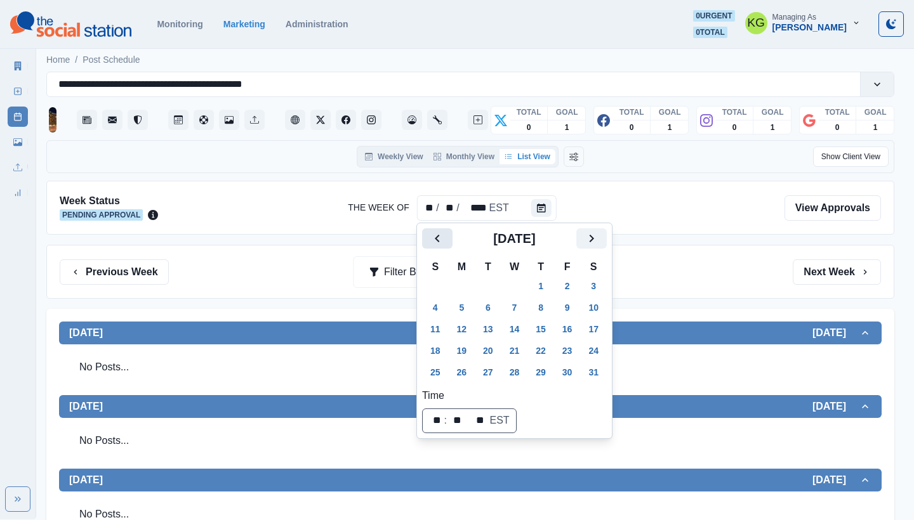
click at [431, 236] on icon "Previous" at bounding box center [437, 238] width 15 height 15
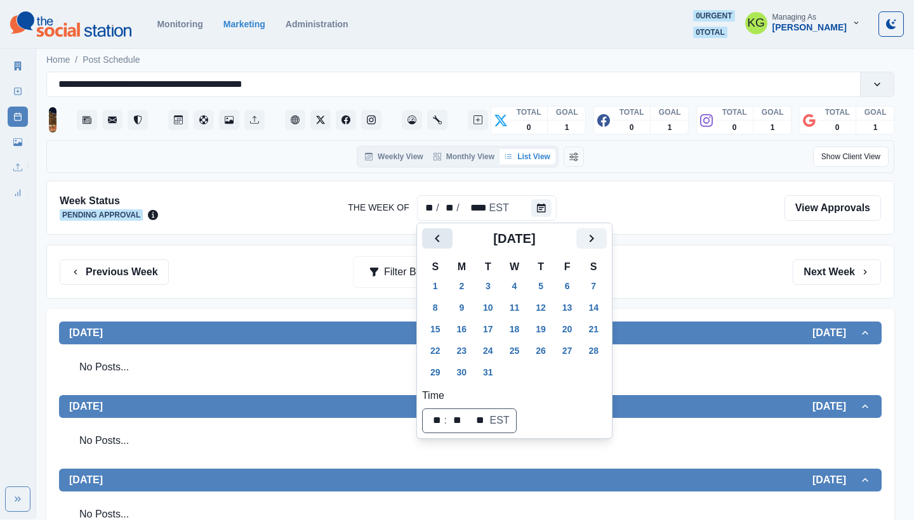
click at [431, 236] on icon "Previous" at bounding box center [437, 238] width 15 height 15
click at [522, 371] on button "27" at bounding box center [514, 372] width 25 height 20
click at [730, 252] on div "Previous Week Filter By: Next Week" at bounding box center [470, 272] width 848 height 54
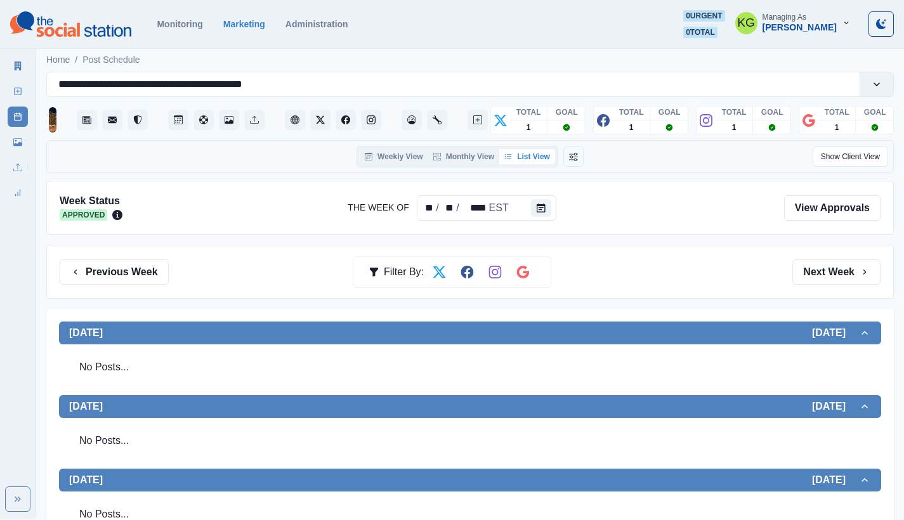
scroll to position [429, 0]
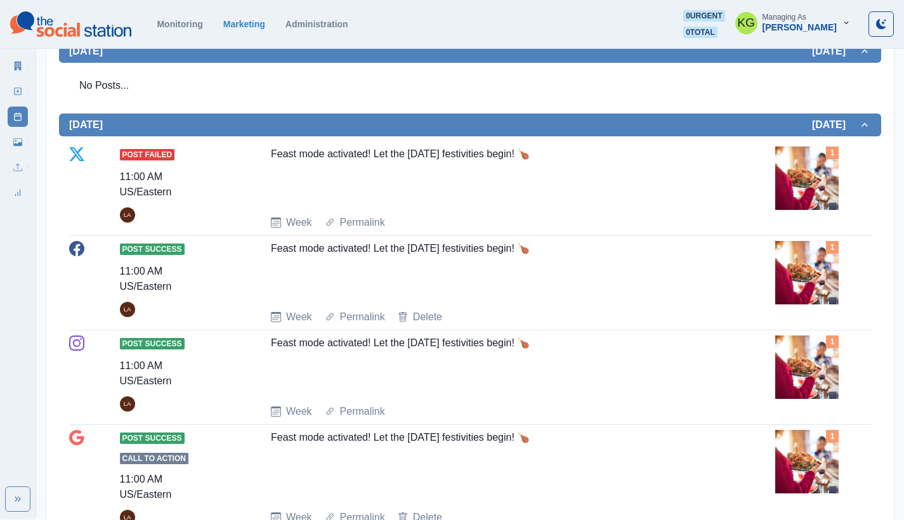
drag, startPoint x: 273, startPoint y: 154, endPoint x: 574, endPoint y: 161, distance: 300.9
click at [574, 161] on div "Feast mode activated! Let the [DATE] festivities begin! 🍗" at bounding box center [495, 176] width 449 height 58
copy div "Feast mode activated! Let the [DATE] festivities begin! 🍗"
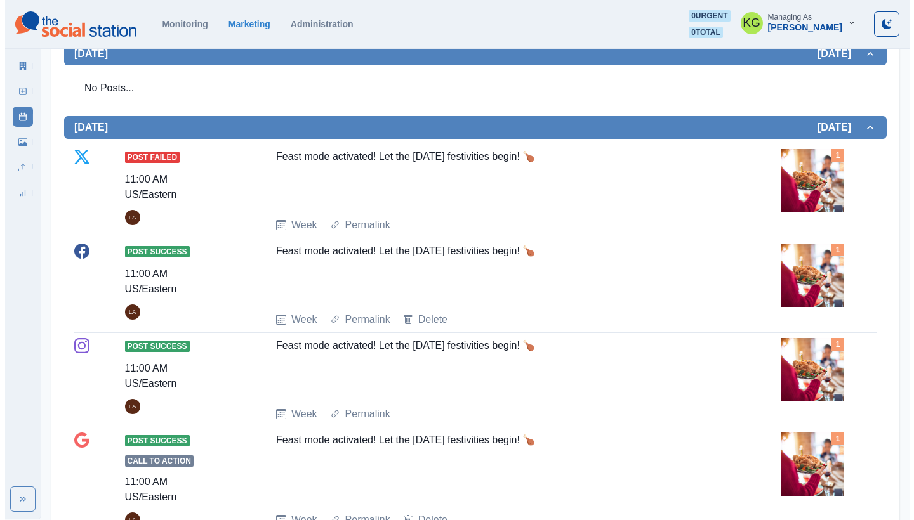
scroll to position [0, 0]
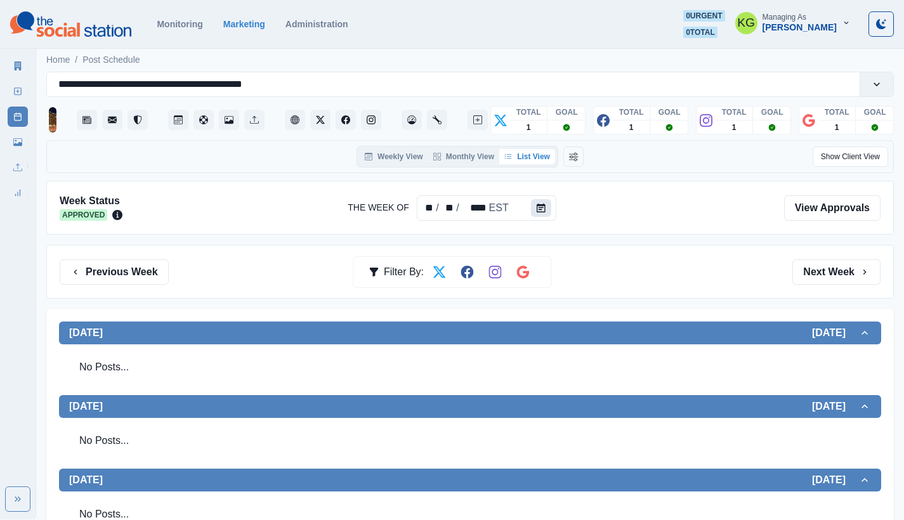
click at [546, 208] on button "Calendar" at bounding box center [541, 208] width 20 height 18
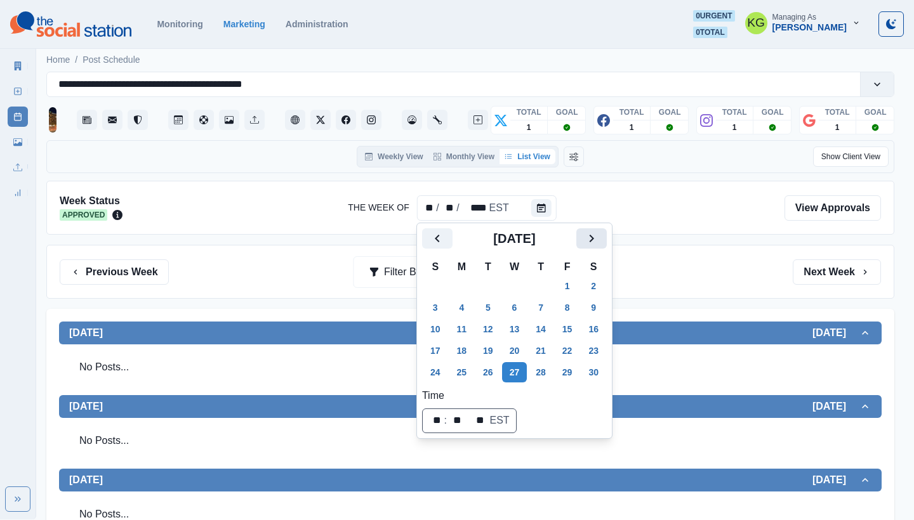
click at [607, 232] on button "Next" at bounding box center [591, 238] width 30 height 20
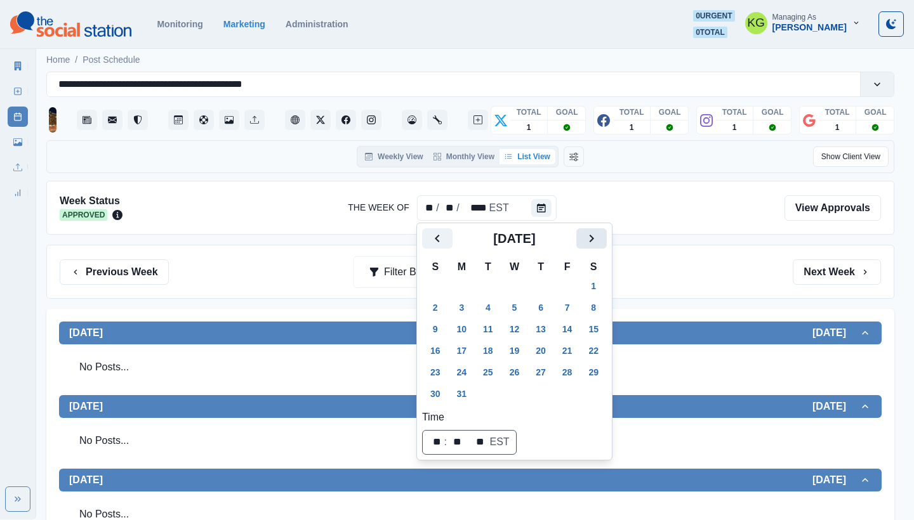
click at [607, 232] on button "Next" at bounding box center [591, 238] width 30 height 20
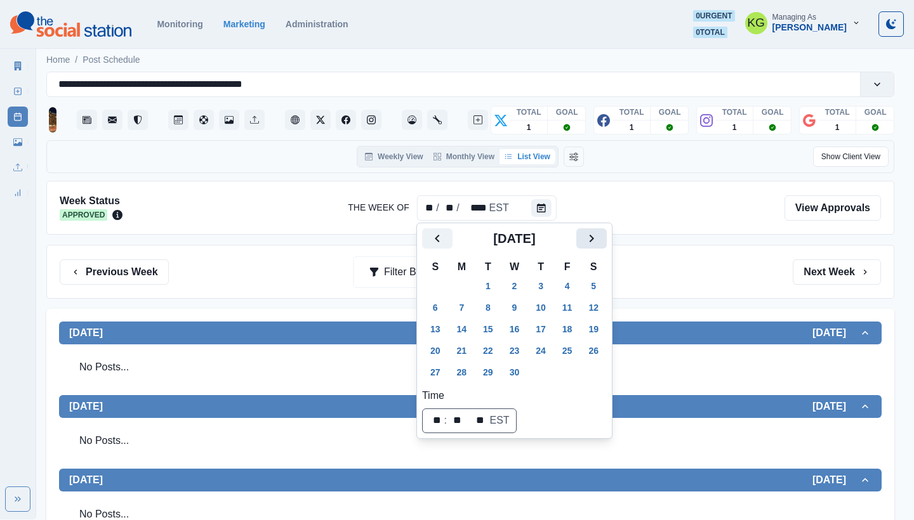
click at [607, 232] on button "Next" at bounding box center [591, 238] width 30 height 20
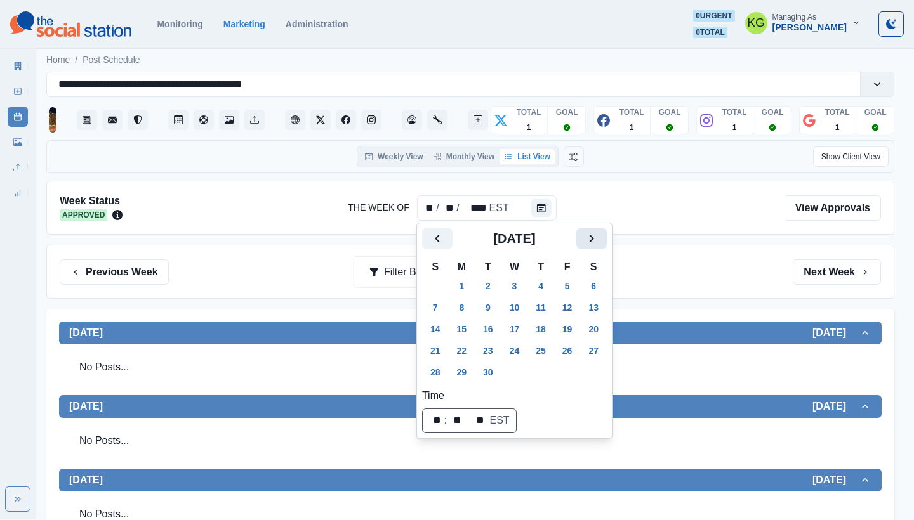
click at [607, 232] on button "Next" at bounding box center [591, 238] width 30 height 20
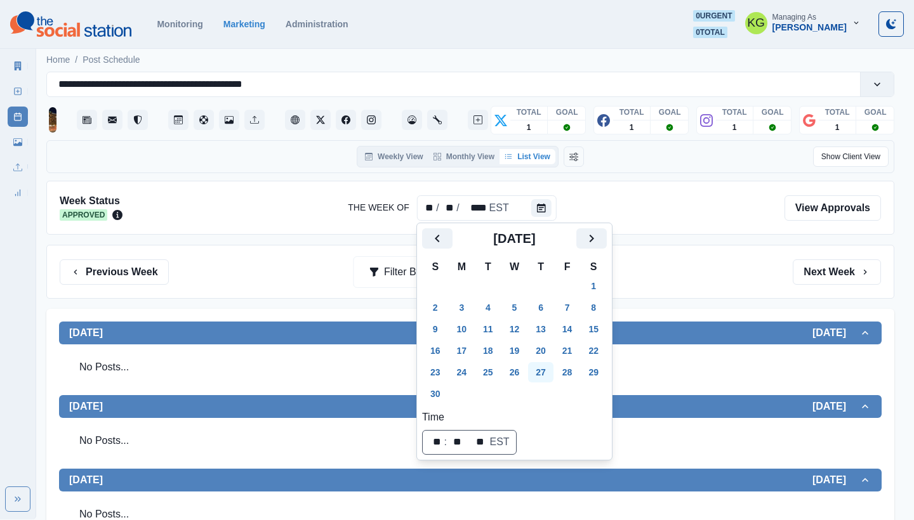
click at [552, 369] on button "27" at bounding box center [540, 372] width 25 height 20
click at [676, 260] on div "Previous Week Filter By: Next Week" at bounding box center [470, 272] width 821 height 25
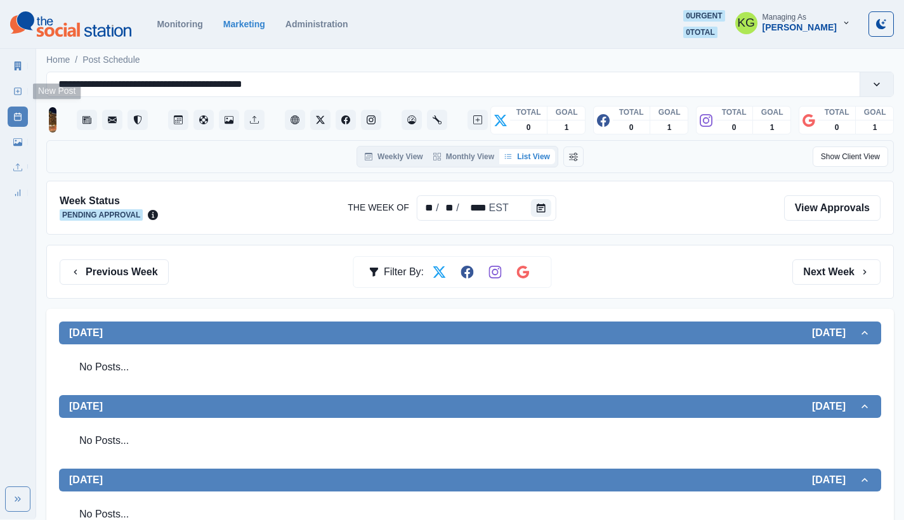
click at [8, 91] on link "New Post" at bounding box center [18, 91] width 20 height 20
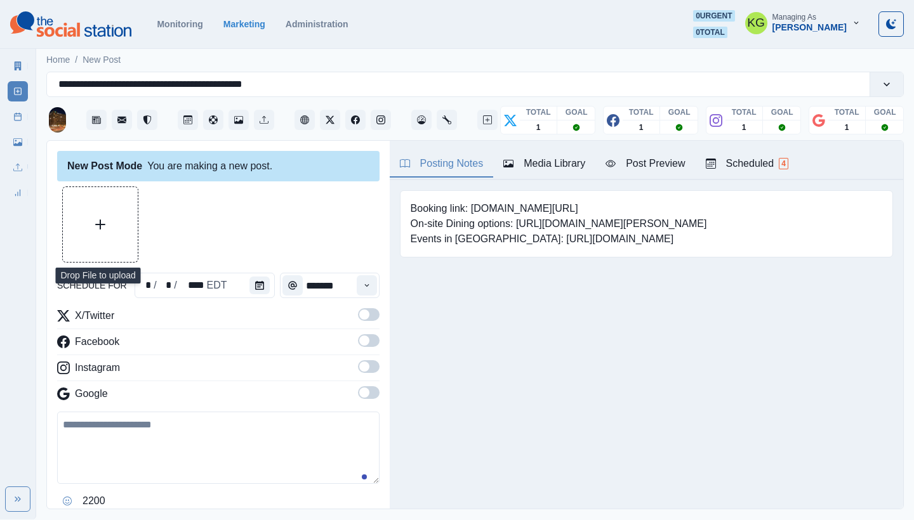
click at [103, 225] on icon "Upload Media" at bounding box center [100, 225] width 10 height 10
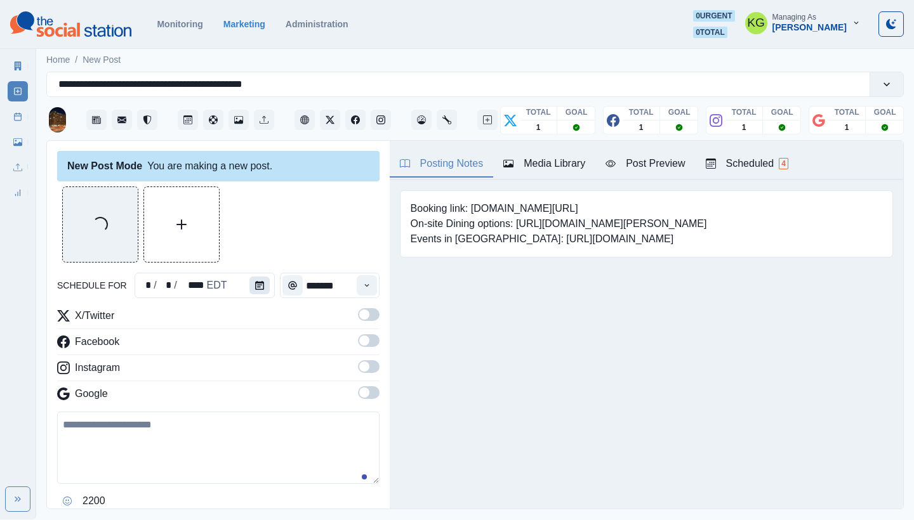
click at [253, 291] on button "Calendar" at bounding box center [259, 286] width 20 height 18
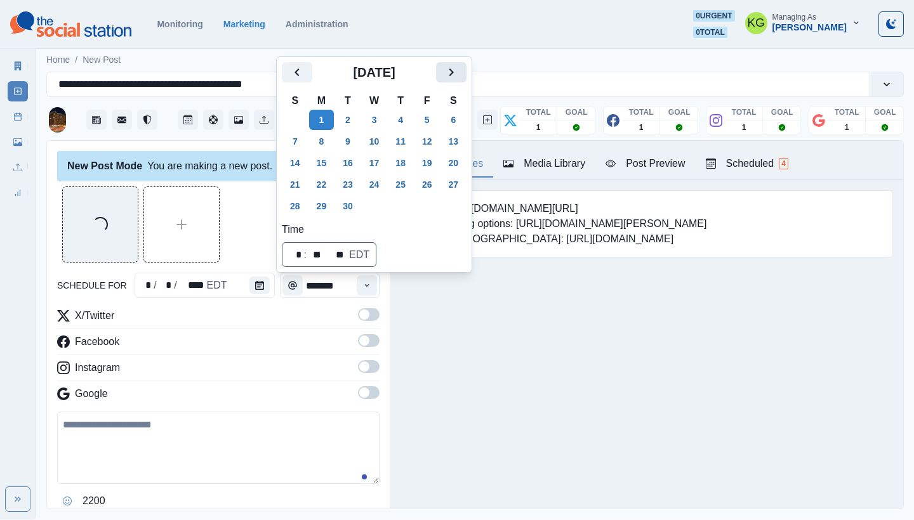
click at [451, 72] on button "Next" at bounding box center [451, 72] width 30 height 20
click at [452, 76] on button "Next" at bounding box center [451, 72] width 30 height 20
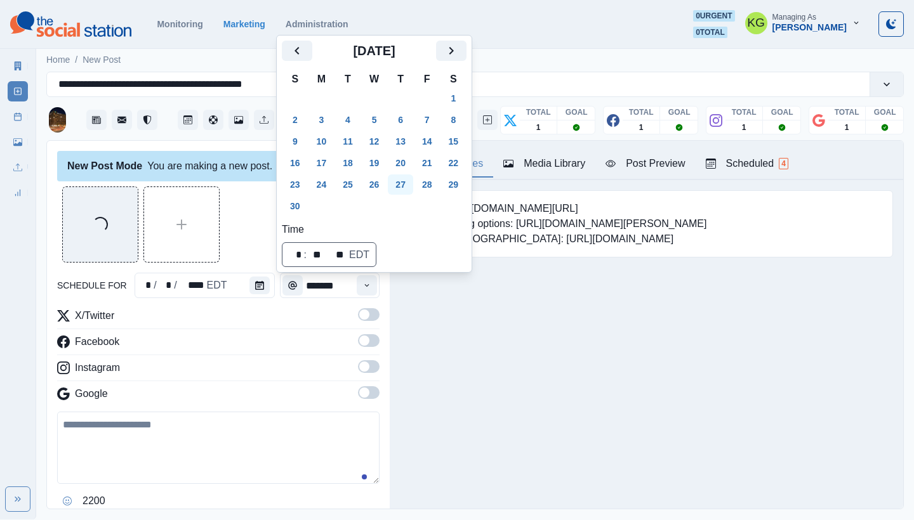
click at [405, 186] on button "27" at bounding box center [400, 185] width 25 height 20
click at [429, 352] on div "Posting Notes Media Library Post Preview Scheduled 4 Booking link: [DOMAIN_NAME…" at bounding box center [646, 325] width 513 height 368
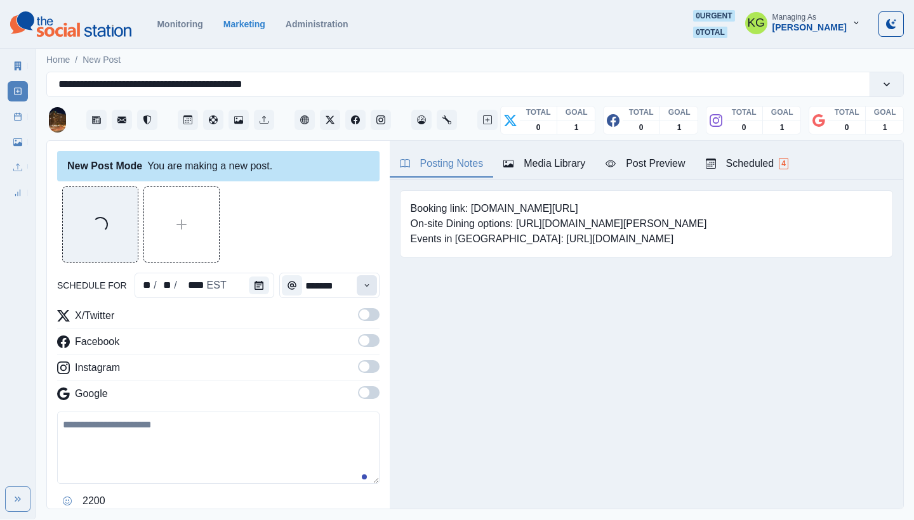
click at [357, 277] on button "Time" at bounding box center [367, 285] width 20 height 20
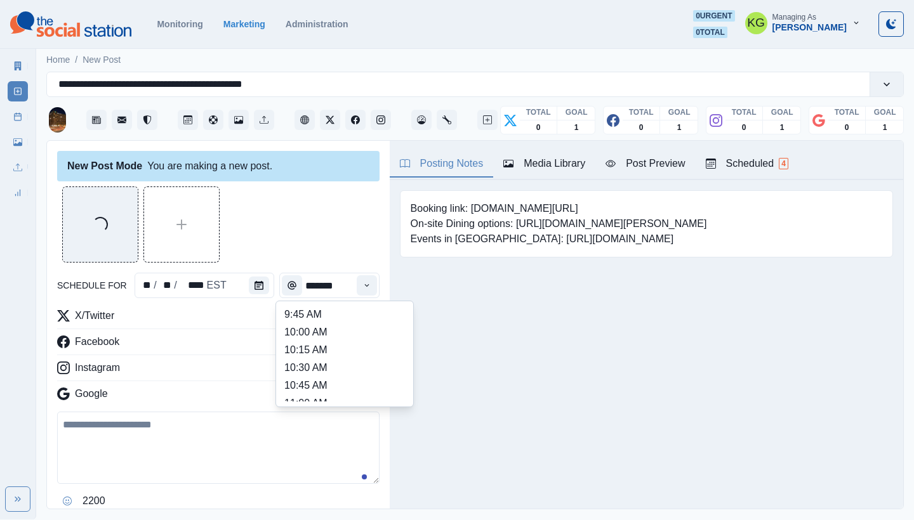
scroll to position [253, 0]
click at [326, 345] on li "12:00 PM" at bounding box center [344, 347] width 127 height 18
type input "********"
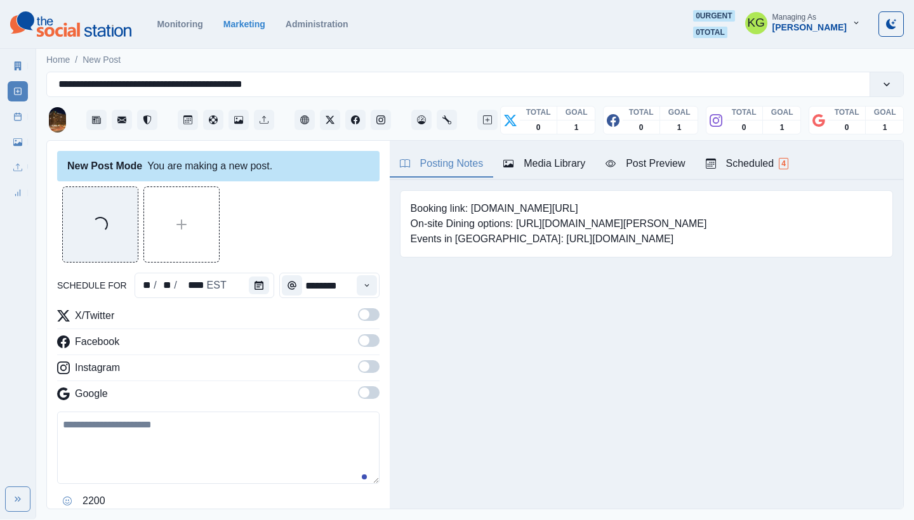
click at [358, 398] on span at bounding box center [369, 392] width 22 height 13
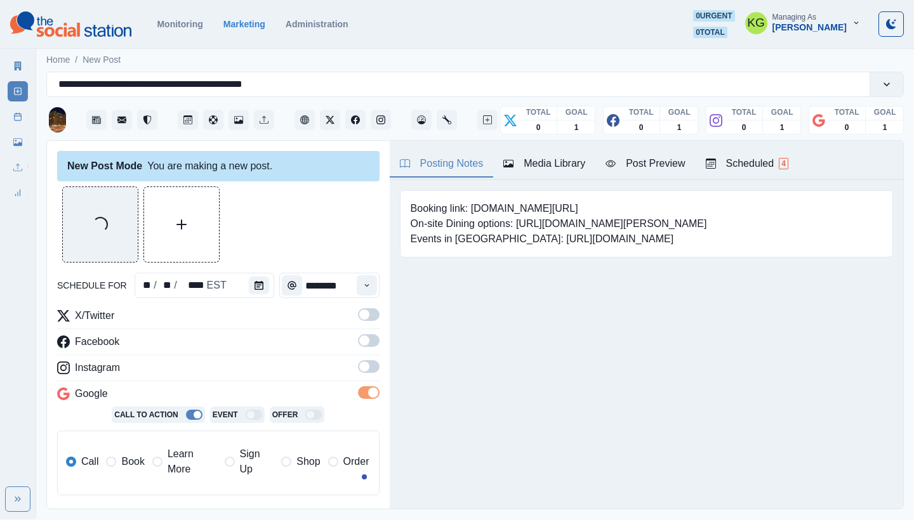
click at [362, 374] on label at bounding box center [369, 370] width 22 height 20
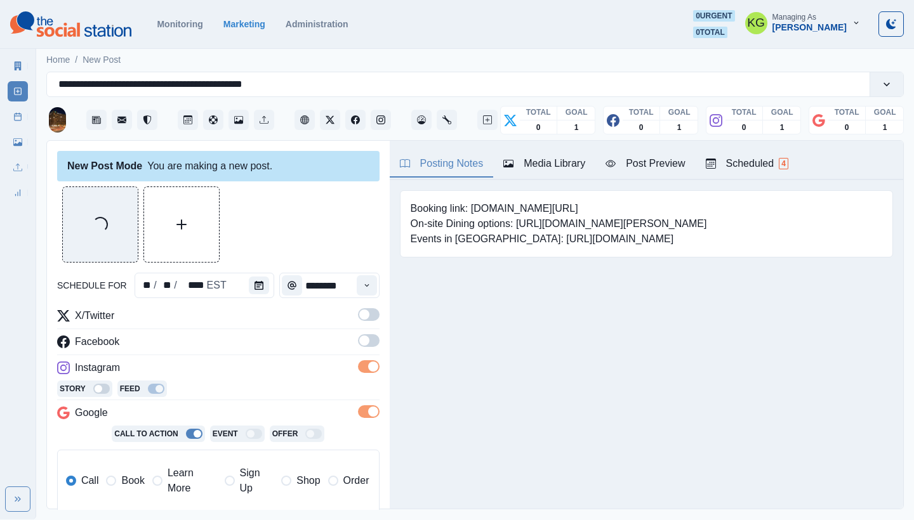
click at [363, 348] on label at bounding box center [369, 344] width 22 height 20
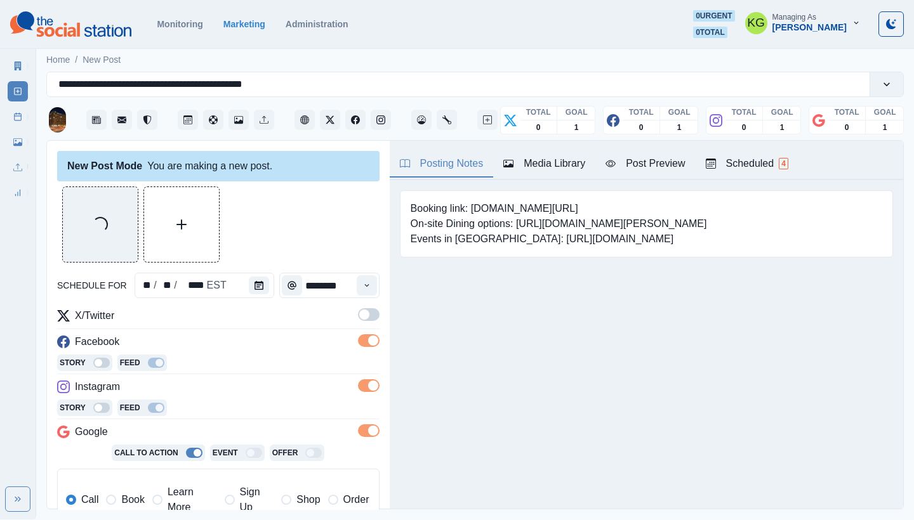
click at [359, 319] on span at bounding box center [369, 314] width 22 height 13
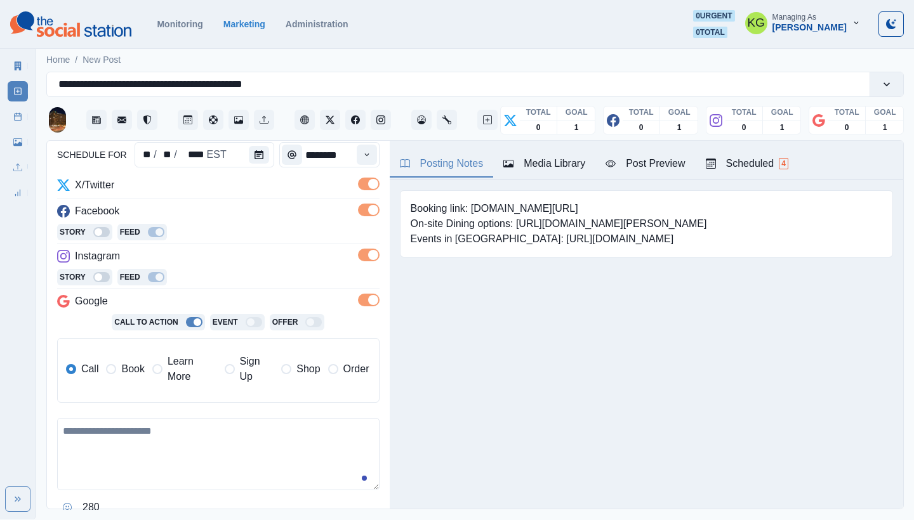
click at [138, 359] on label "Book" at bounding box center [125, 369] width 38 height 30
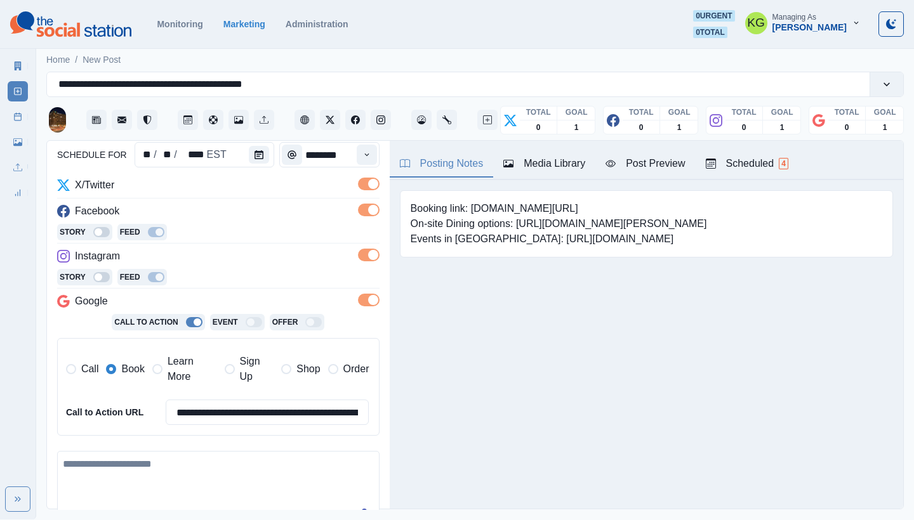
scroll to position [288, 0]
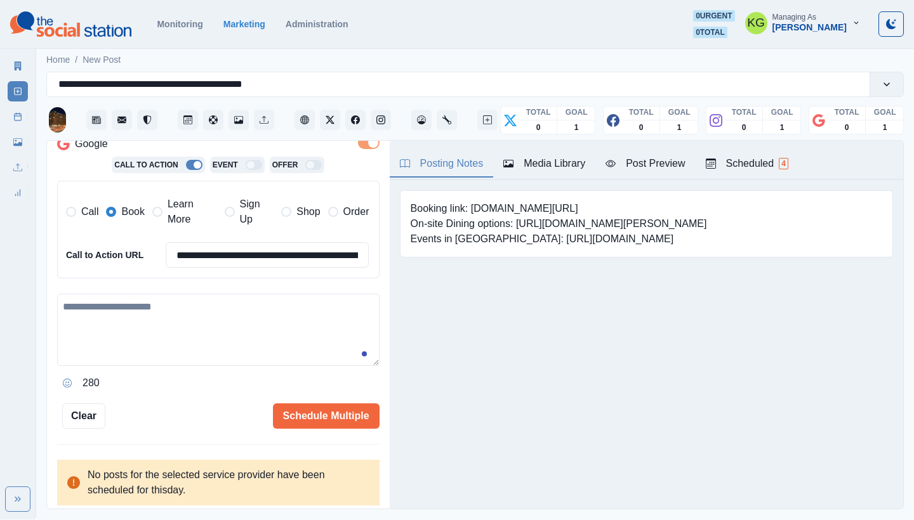
click at [288, 335] on textarea at bounding box center [218, 330] width 322 height 72
paste textarea "**********"
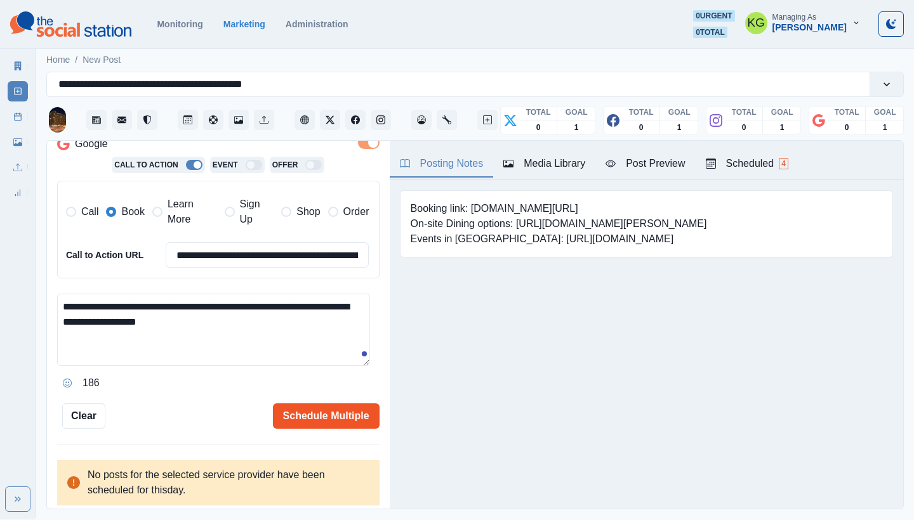
type textarea "**********"
click at [326, 414] on button "Schedule Multiple" at bounding box center [326, 416] width 107 height 25
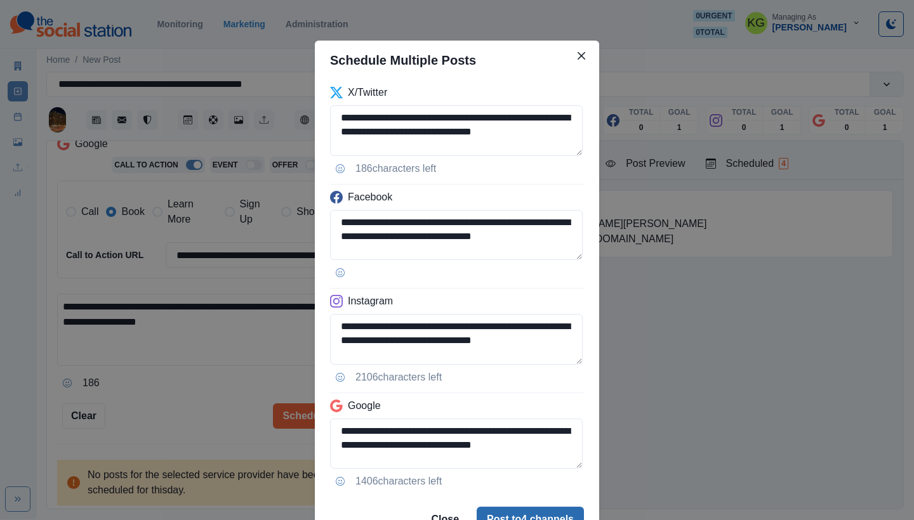
click at [496, 510] on button "Post to 4 channels" at bounding box center [530, 519] width 107 height 25
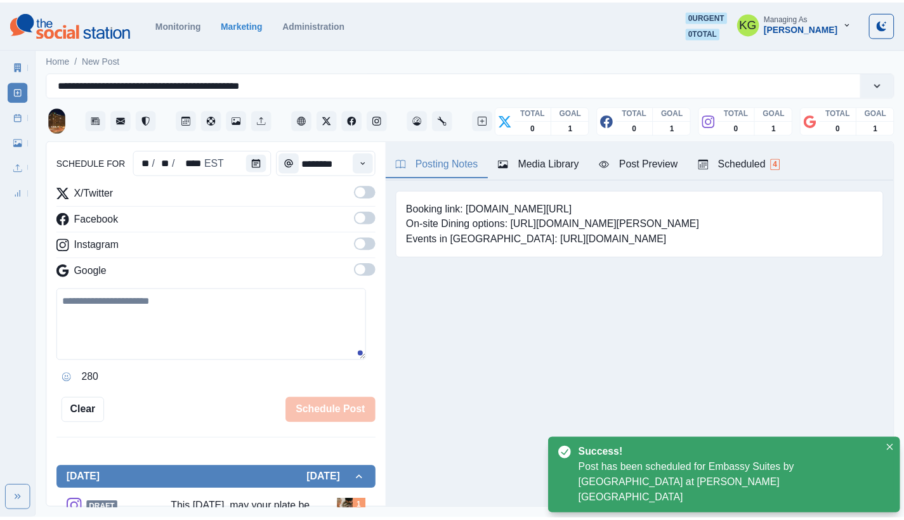
scroll to position [77, 0]
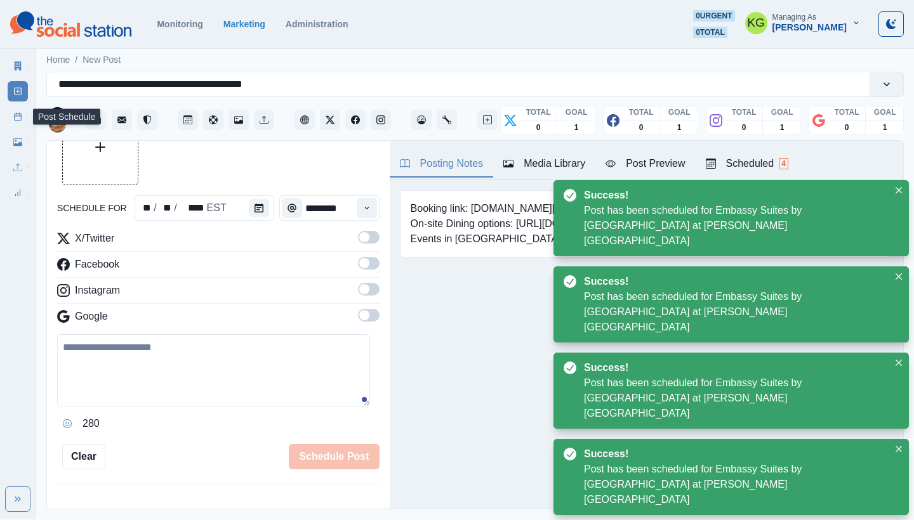
click at [16, 111] on link "Post Schedule" at bounding box center [18, 117] width 20 height 20
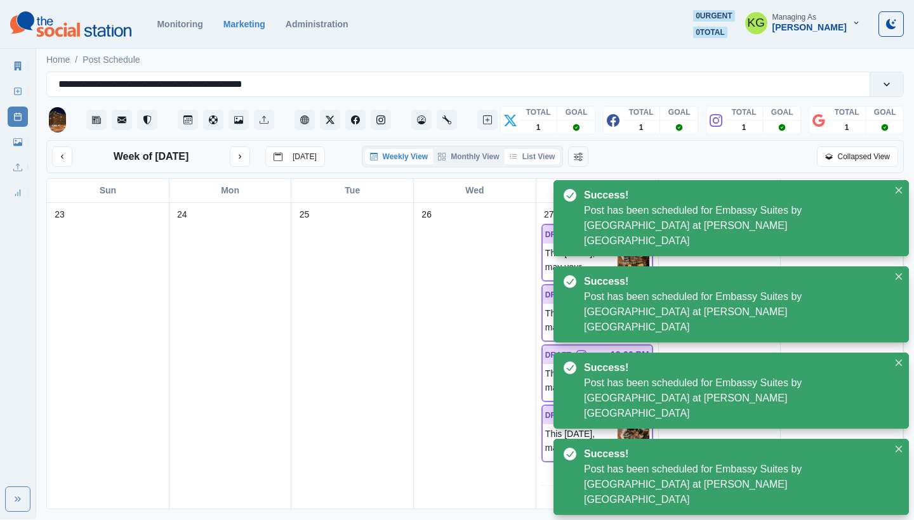
click at [542, 154] on button "List View" at bounding box center [532, 156] width 56 height 15
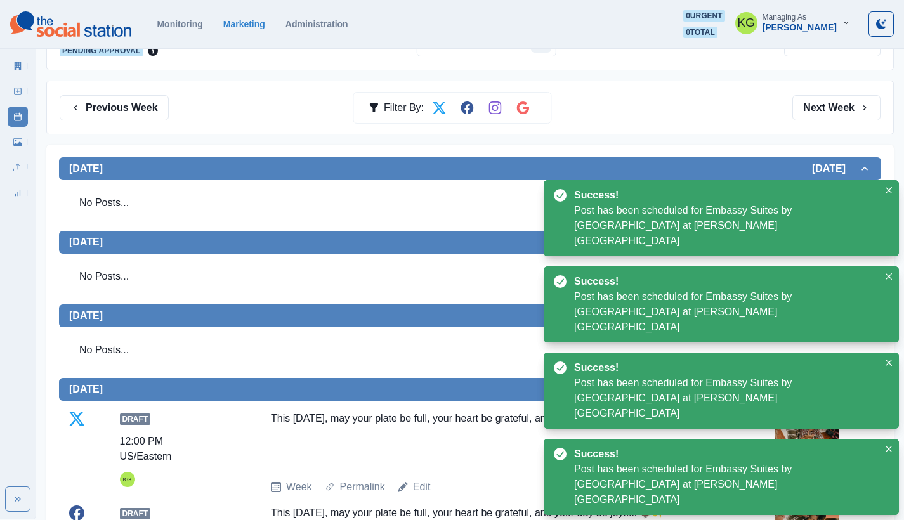
scroll to position [418, 0]
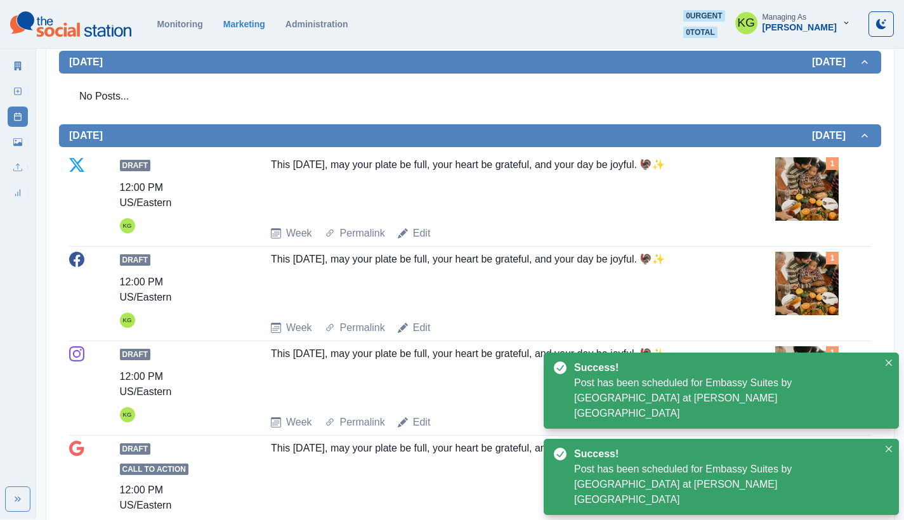
click at [798, 196] on img at bounding box center [806, 188] width 63 height 63
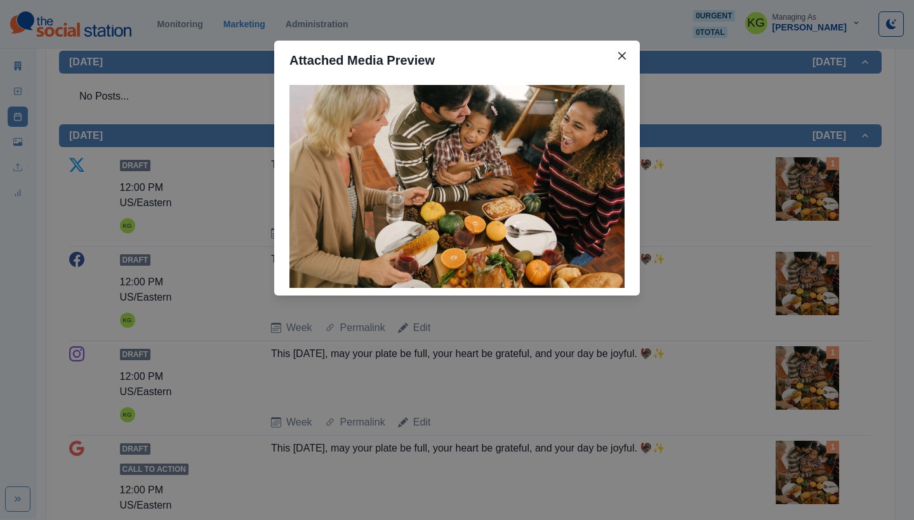
click at [762, 214] on div "Attached Media Preview" at bounding box center [457, 260] width 914 height 520
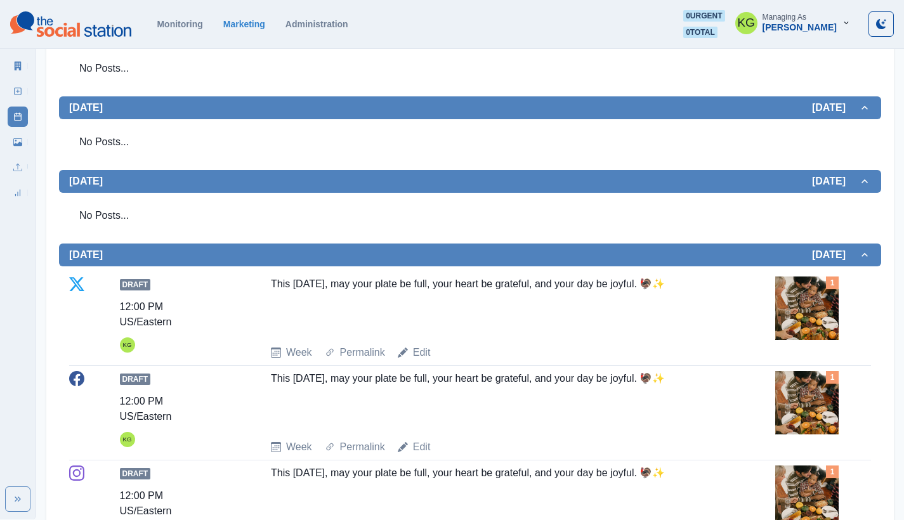
scroll to position [170, 0]
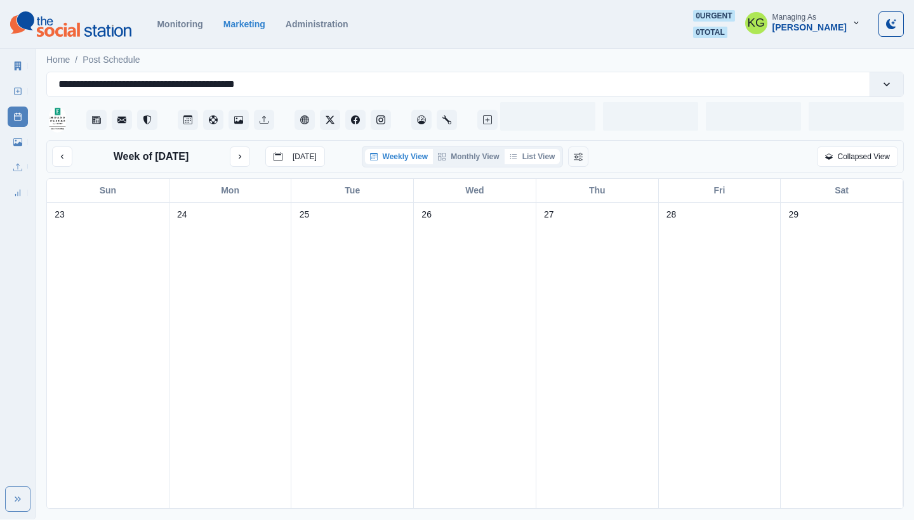
click at [547, 162] on button "List View" at bounding box center [532, 156] width 56 height 15
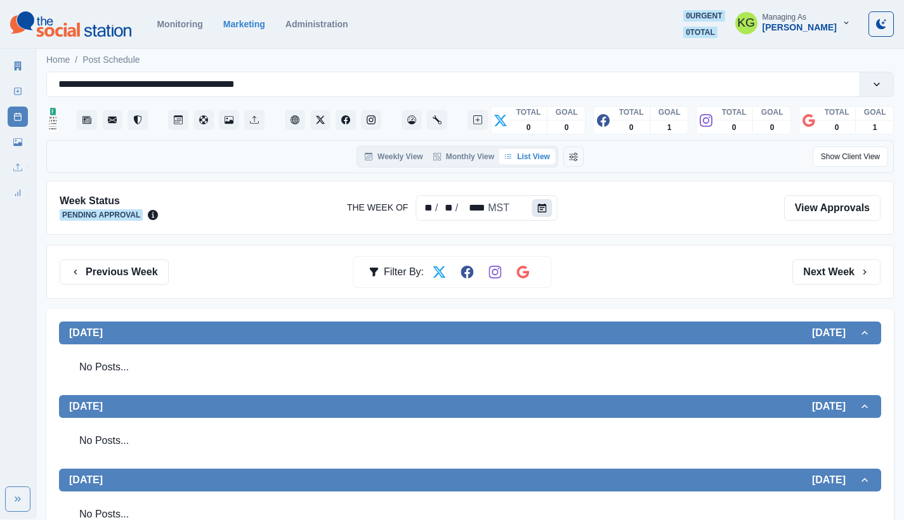
click at [546, 211] on button "Calendar" at bounding box center [542, 208] width 20 height 18
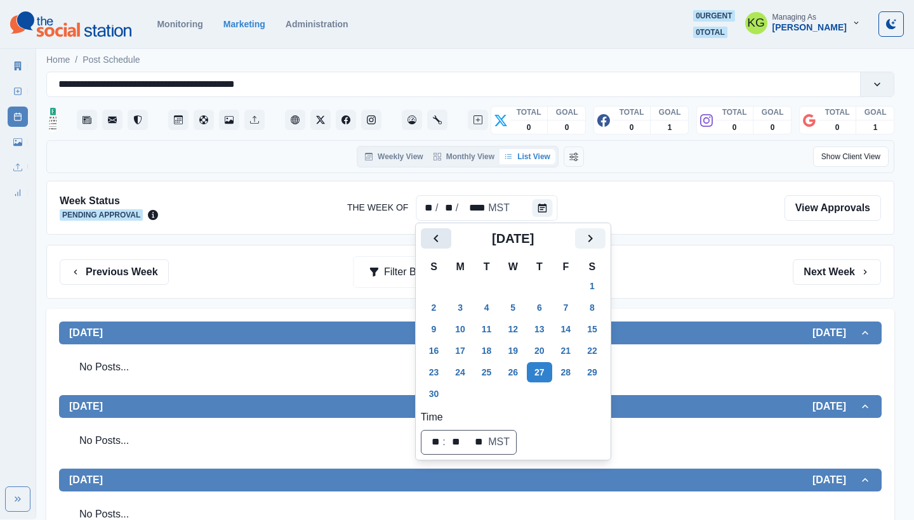
click at [442, 242] on icon "Previous" at bounding box center [435, 238] width 15 height 15
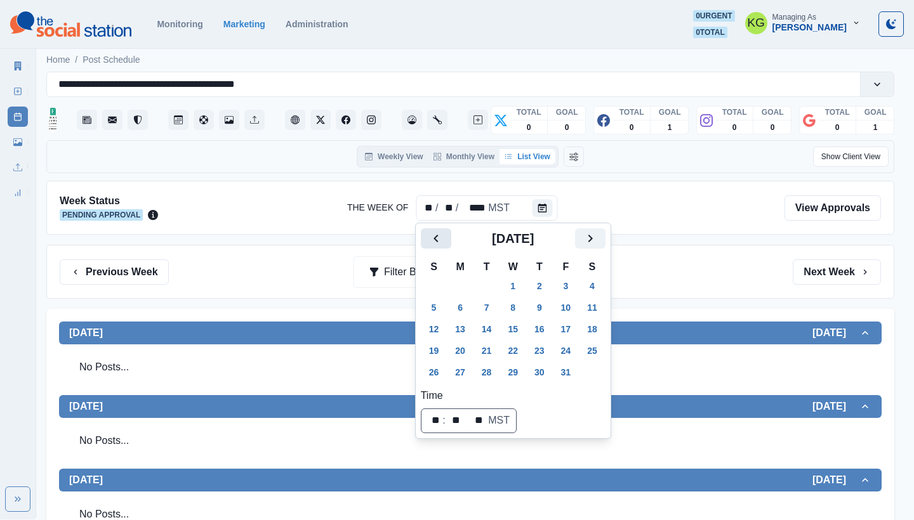
click at [442, 242] on icon "Previous" at bounding box center [435, 238] width 15 height 15
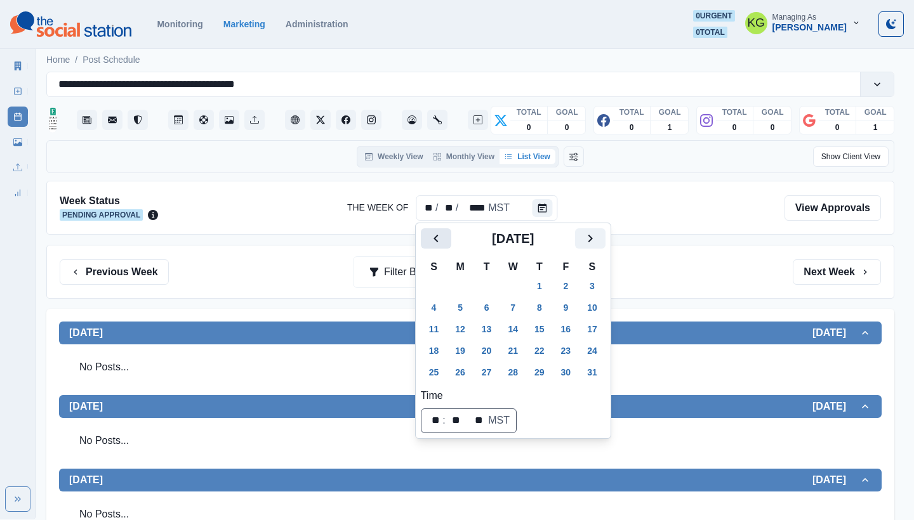
click at [442, 242] on icon "Previous" at bounding box center [435, 238] width 15 height 15
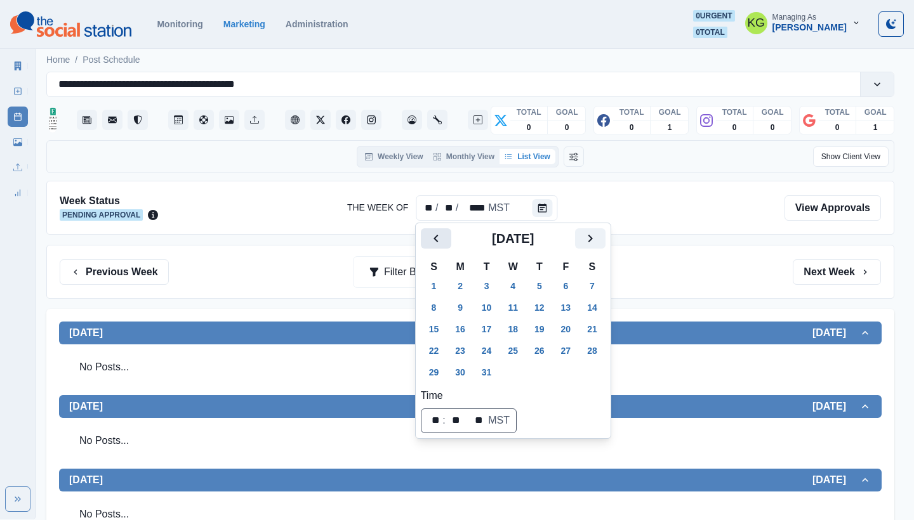
click at [442, 242] on icon "Previous" at bounding box center [435, 238] width 15 height 15
click at [595, 244] on icon "Next" at bounding box center [590, 238] width 15 height 15
click at [518, 372] on button "27" at bounding box center [512, 372] width 25 height 20
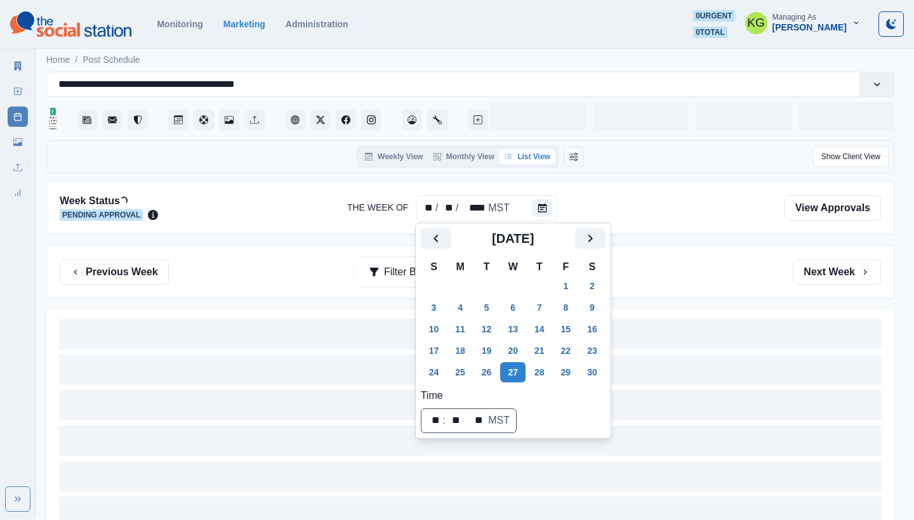
click at [689, 264] on div "Previous Week Filter By: Next Week" at bounding box center [470, 272] width 821 height 25
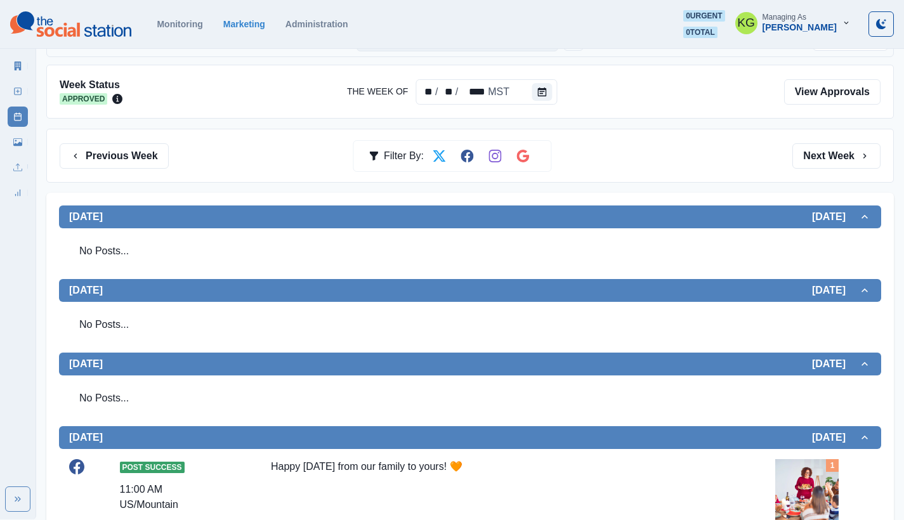
scroll to position [397, 0]
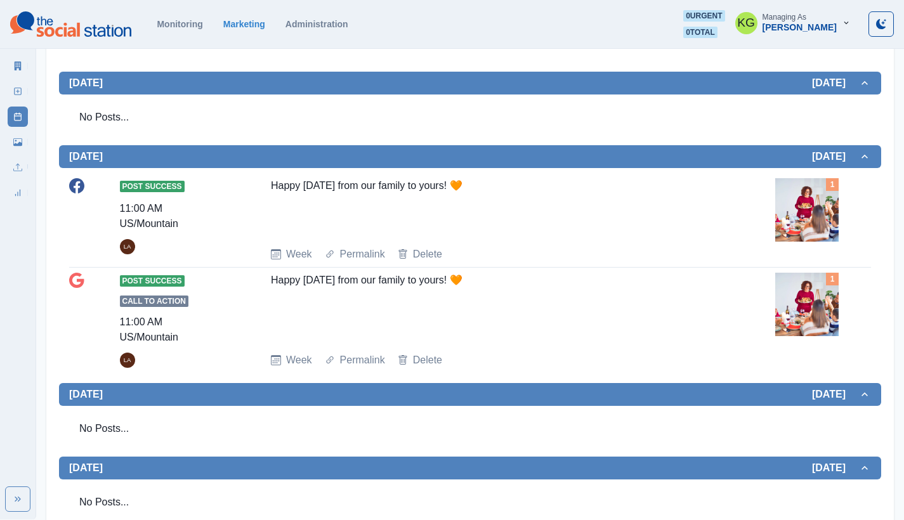
drag, startPoint x: 442, startPoint y: 191, endPoint x: 254, endPoint y: 187, distance: 188.5
click at [254, 187] on div "Post Success 11:00 AM US/Mountain LA Happy Thanksgiving from our family to your…" at bounding box center [470, 220] width 802 height 84
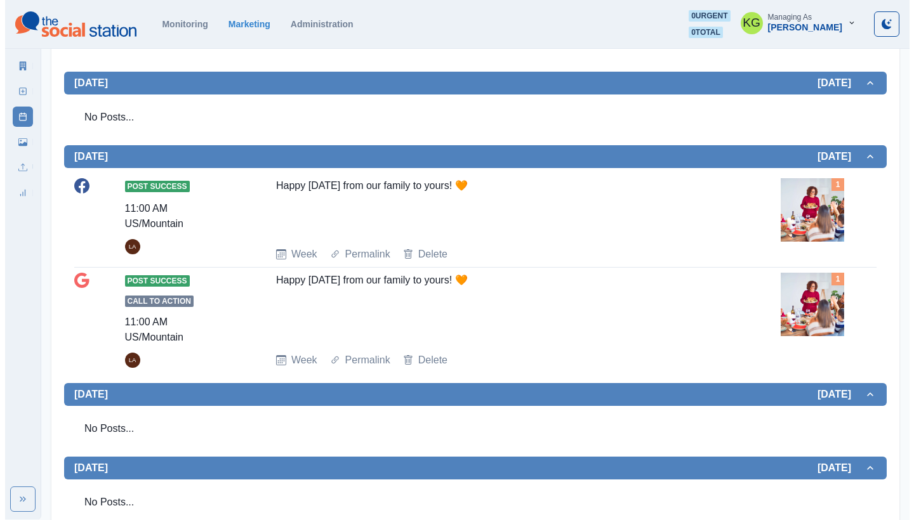
scroll to position [0, 0]
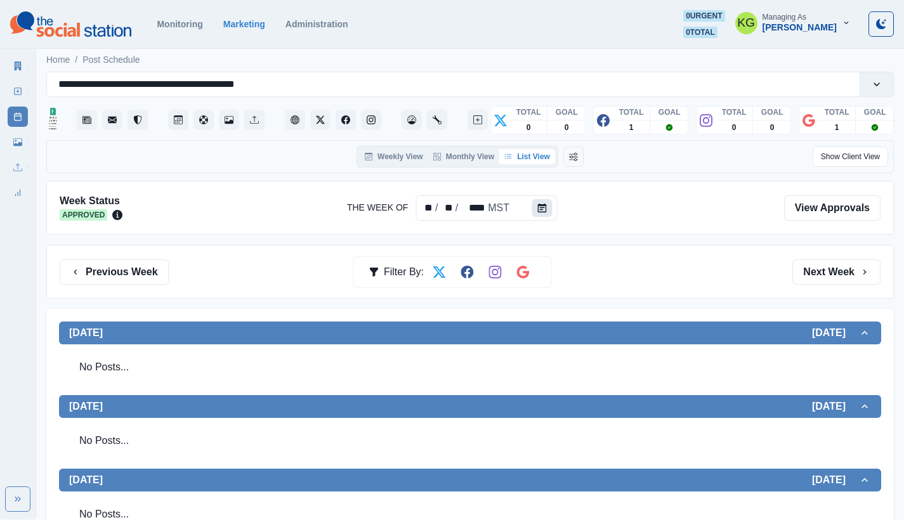
click at [542, 208] on icon "Calendar" at bounding box center [541, 208] width 9 height 9
click at [542, 206] on icon "Calendar" at bounding box center [541, 208] width 9 height 9
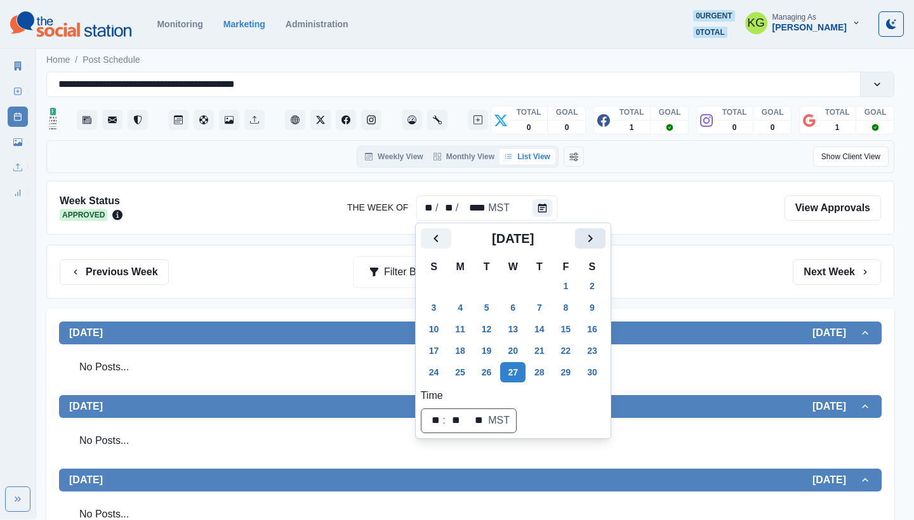
click at [591, 240] on button "Next" at bounding box center [590, 238] width 30 height 20
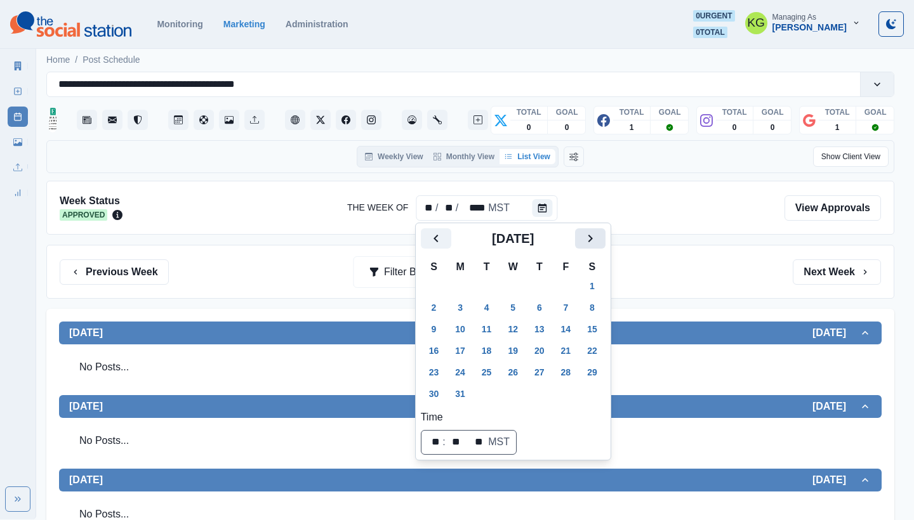
click at [591, 240] on button "Next" at bounding box center [590, 238] width 30 height 20
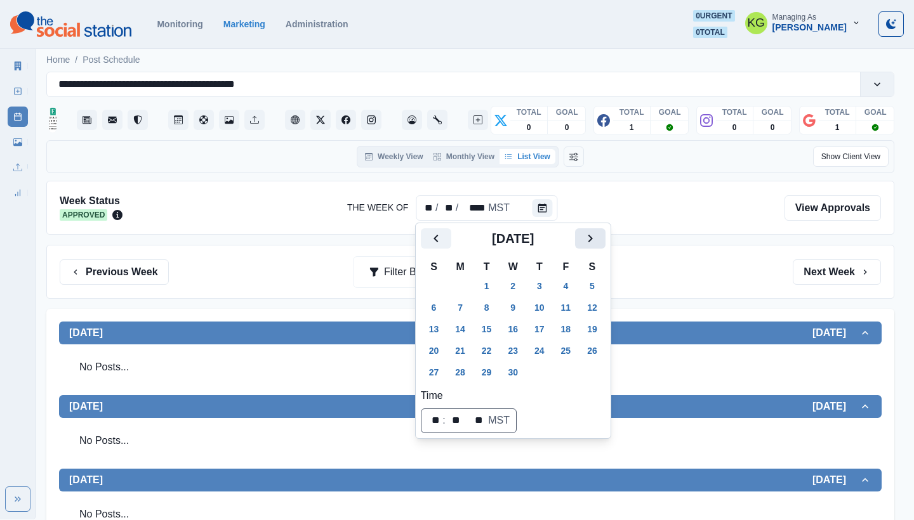
click at [591, 240] on button "Next" at bounding box center [590, 238] width 30 height 20
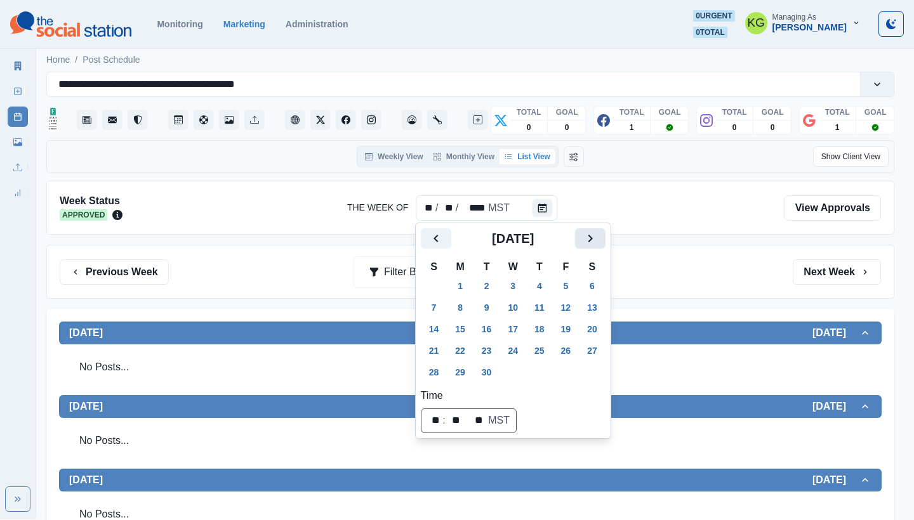
click at [591, 240] on button "Next" at bounding box center [590, 238] width 30 height 20
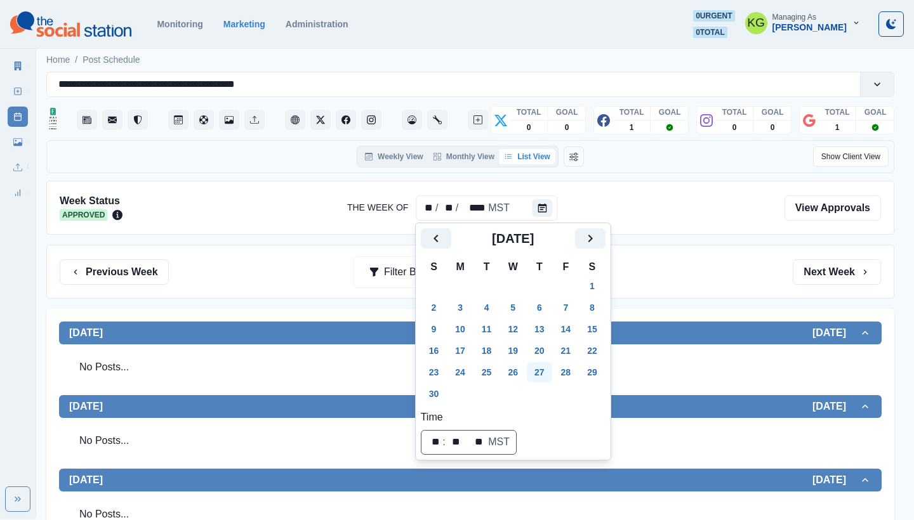
click at [543, 374] on button "27" at bounding box center [539, 372] width 25 height 20
click at [716, 258] on div "Previous Week Filter By: Next Week" at bounding box center [470, 272] width 848 height 54
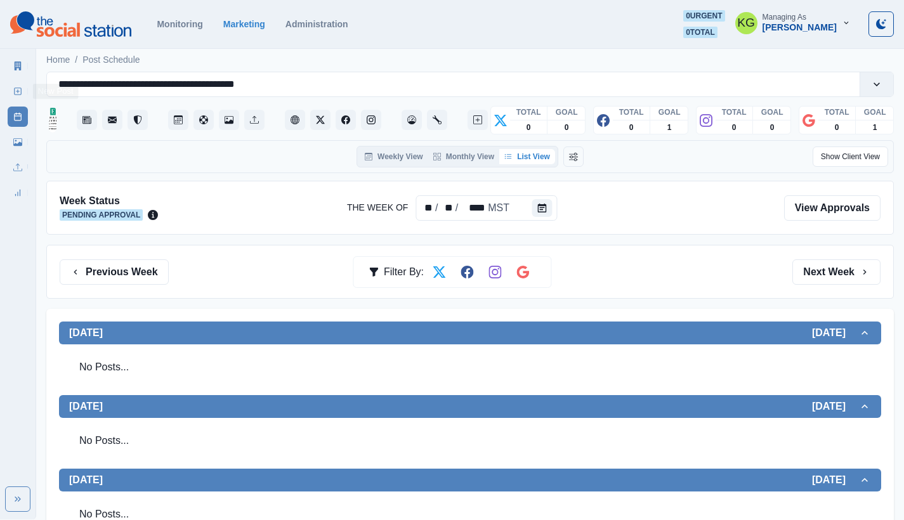
click at [8, 96] on link "New Post" at bounding box center [18, 91] width 20 height 20
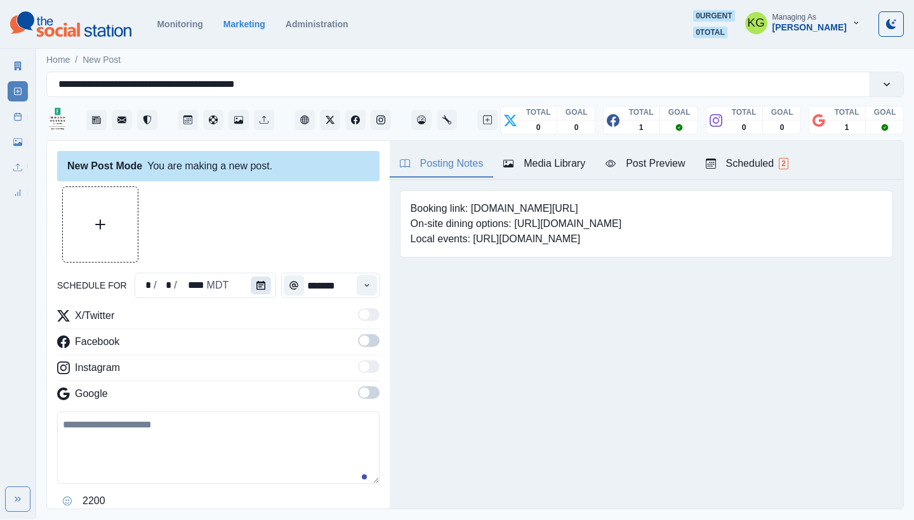
click at [256, 288] on icon "Calendar" at bounding box center [260, 285] width 9 height 9
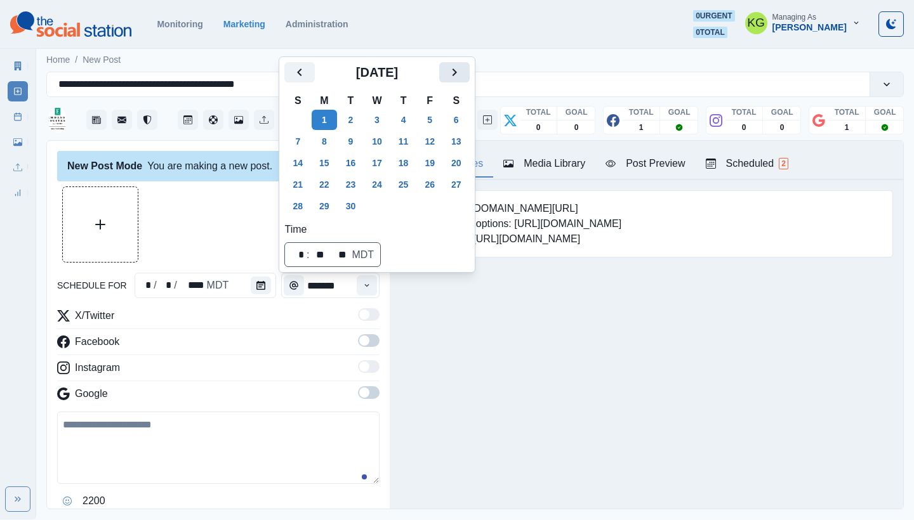
click at [458, 80] on button "Next" at bounding box center [454, 72] width 30 height 20
click at [458, 81] on button "Next" at bounding box center [454, 72] width 30 height 20
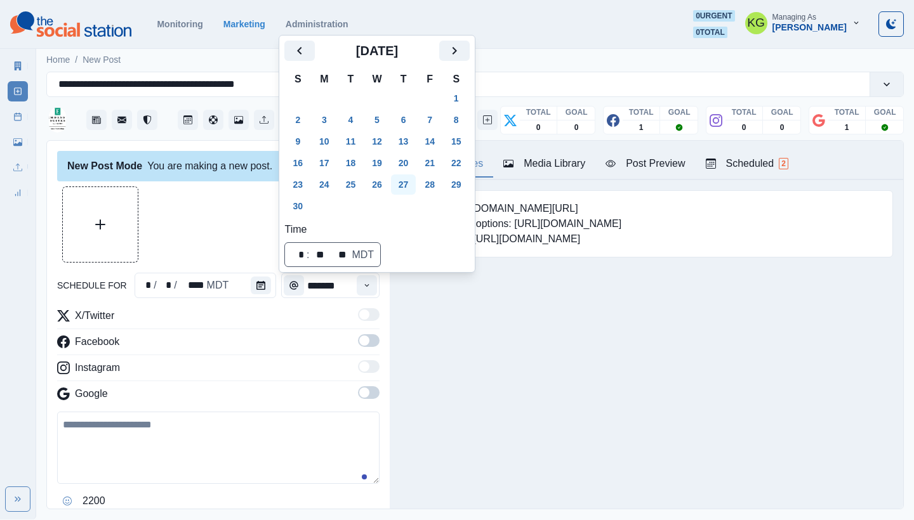
click at [416, 188] on button "27" at bounding box center [403, 185] width 25 height 20
click at [454, 331] on div "Posting Notes Media Library Post Preview Scheduled 2 Booking link: www.bit.ly/3…" at bounding box center [646, 325] width 513 height 368
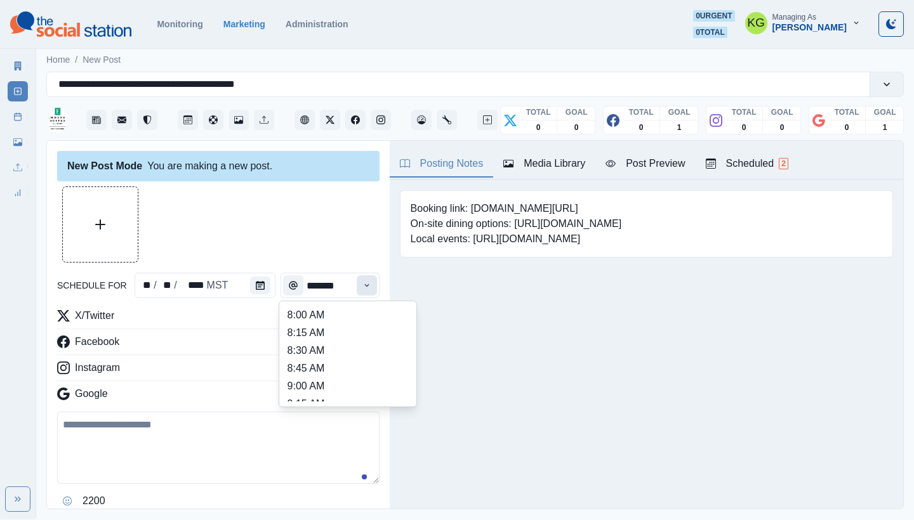
click at [362, 286] on icon "Time" at bounding box center [366, 285] width 9 height 9
click at [332, 339] on li "12:00 PM" at bounding box center [347, 343] width 127 height 18
type input "********"
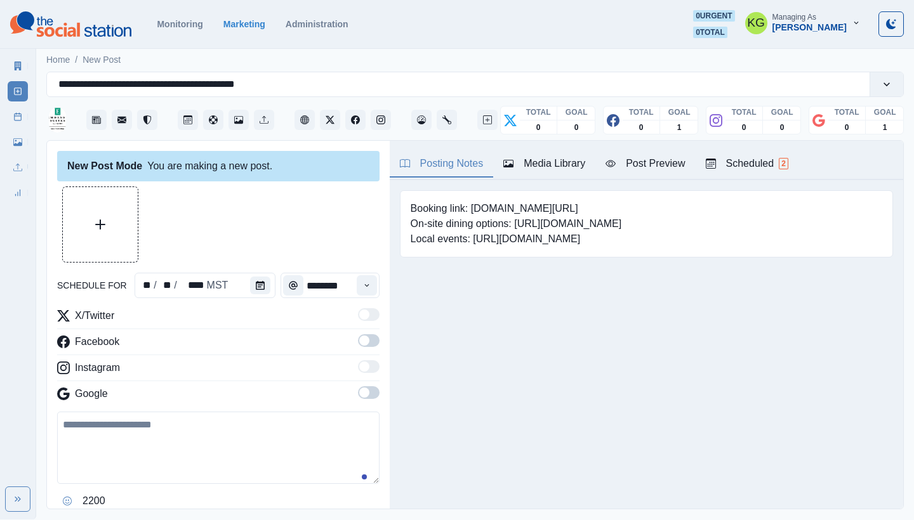
click at [358, 398] on span at bounding box center [369, 392] width 22 height 13
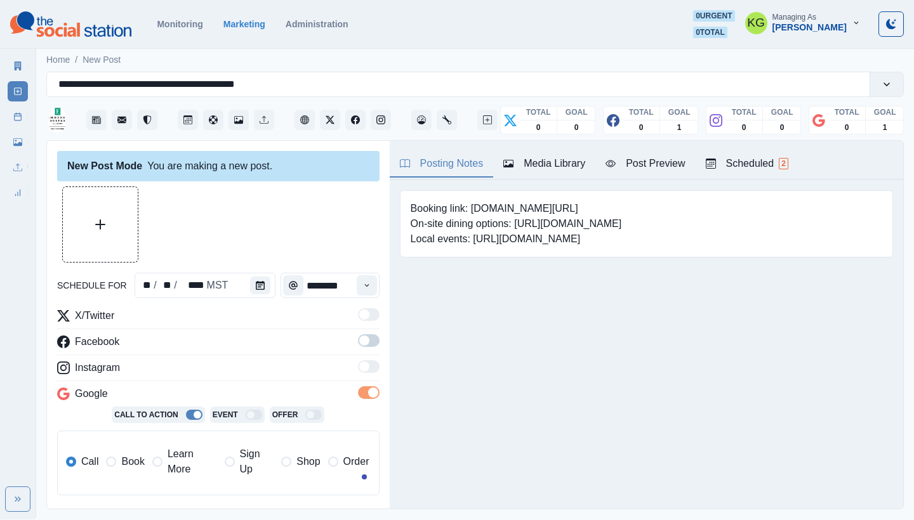
click at [360, 368] on span at bounding box center [369, 366] width 22 height 13
click at [361, 344] on span at bounding box center [369, 340] width 22 height 13
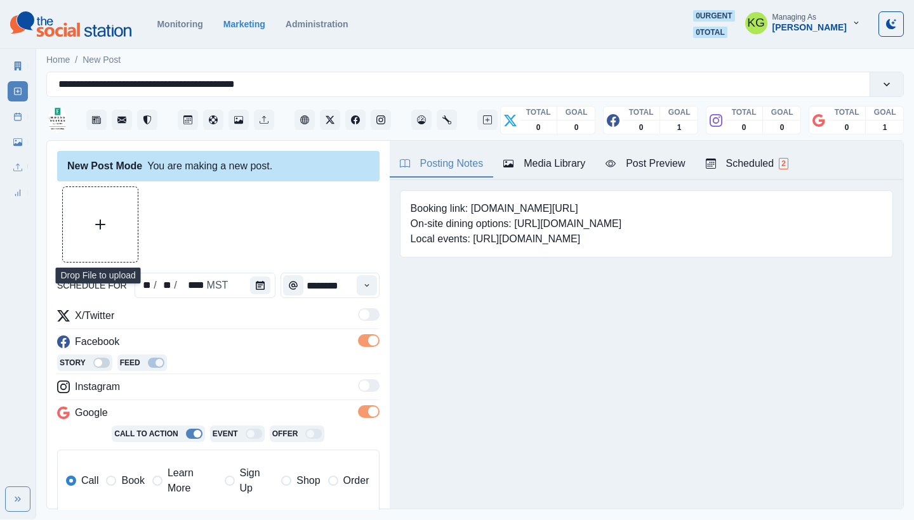
click at [121, 221] on button "Upload Media" at bounding box center [100, 224] width 75 height 75
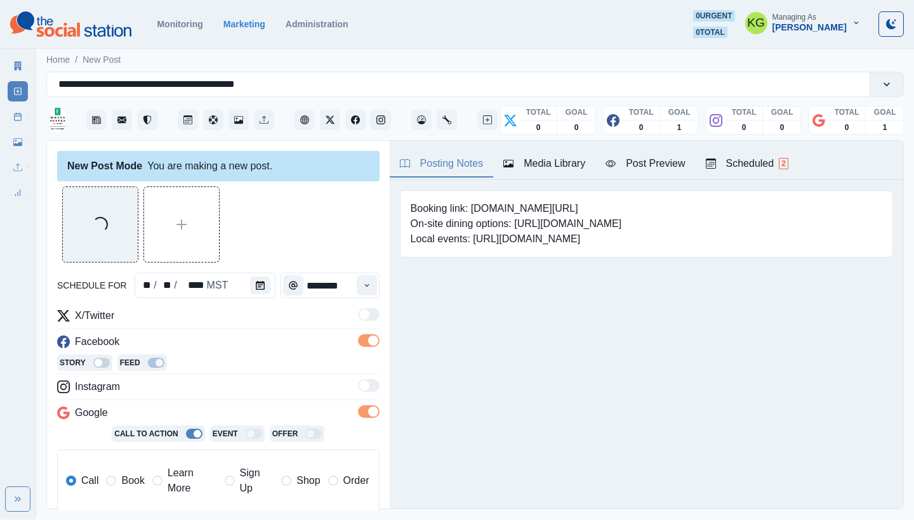
drag, startPoint x: 131, startPoint y: 479, endPoint x: 326, endPoint y: 374, distance: 221.5
click at [131, 479] on span "Book" at bounding box center [132, 480] width 23 height 15
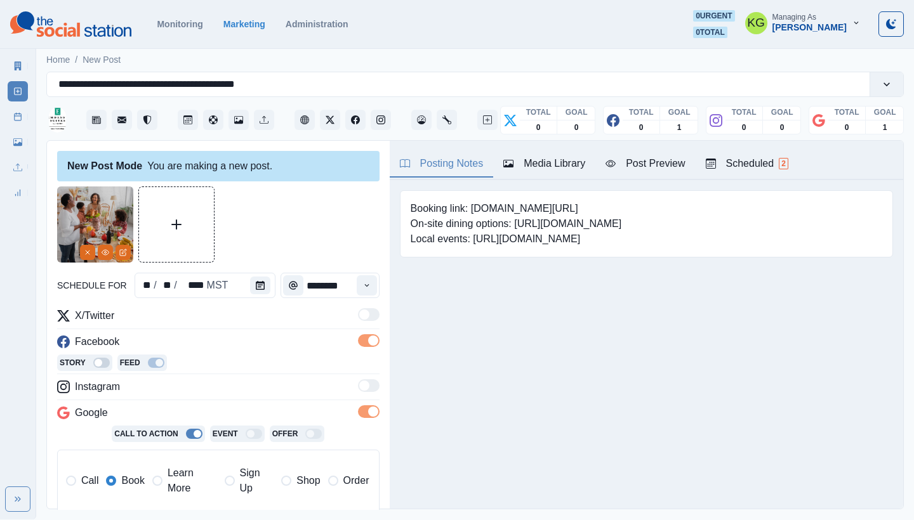
scroll to position [265, 0]
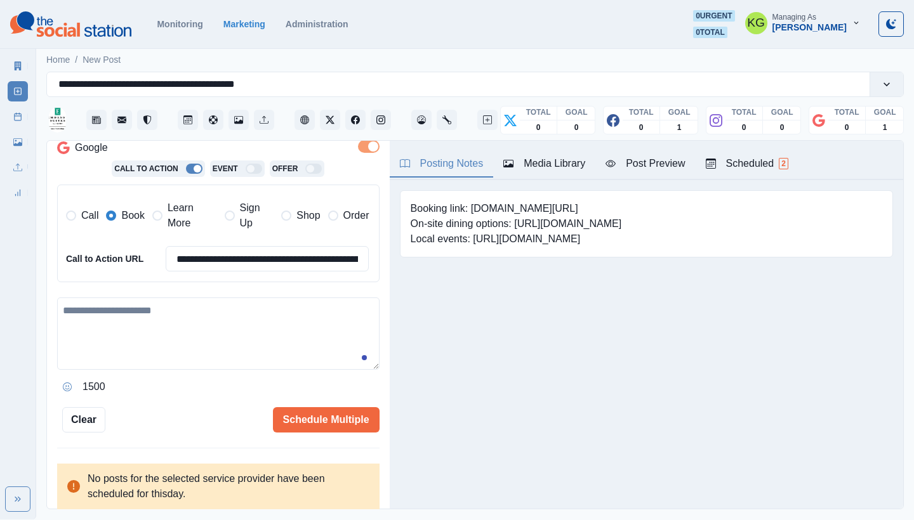
click at [256, 350] on textarea at bounding box center [218, 334] width 322 height 72
paste textarea "**********"
type textarea "**********"
drag, startPoint x: 66, startPoint y: 378, endPoint x: 117, endPoint y: 312, distance: 83.8
click at [66, 383] on icon "Opens Emoji Picker" at bounding box center [67, 387] width 9 height 9
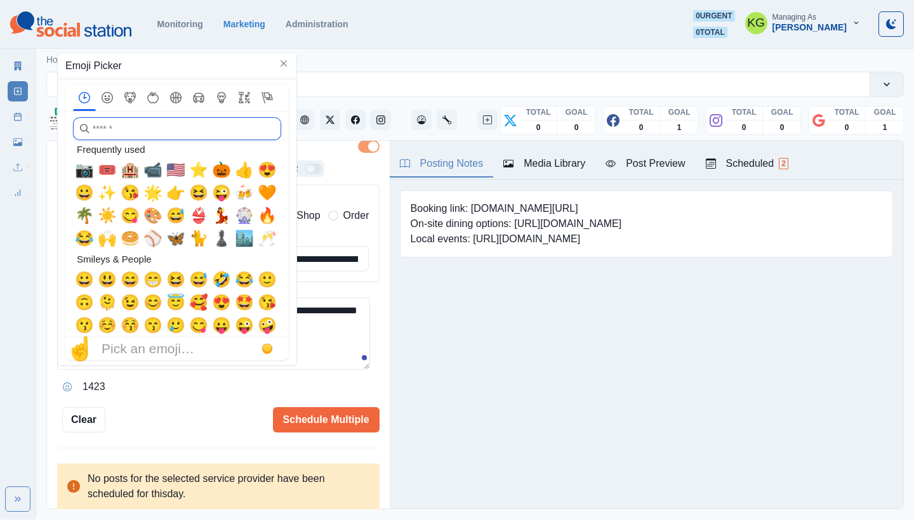
click at [101, 136] on input "search" at bounding box center [177, 128] width 208 height 23
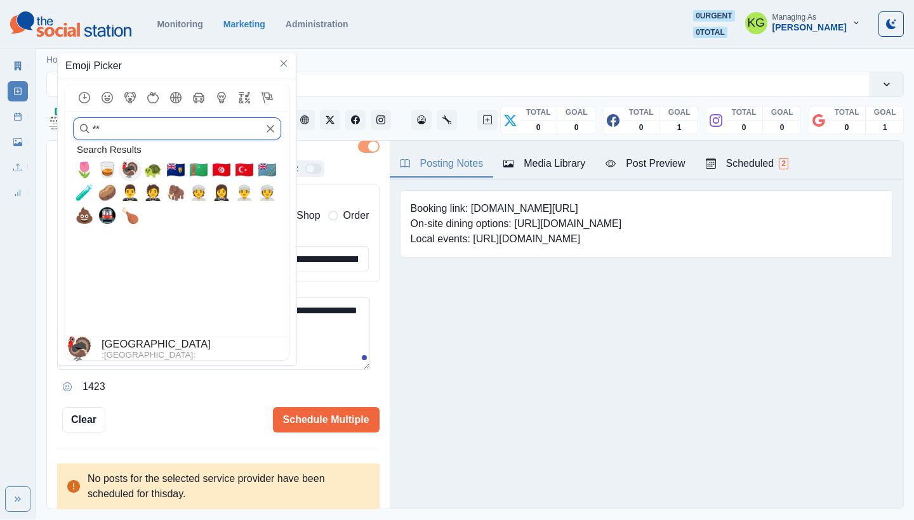
type input "**"
click at [125, 168] on span "🦃" at bounding box center [130, 170] width 19 height 18
type textarea "**********"
click at [325, 353] on textarea "**********" at bounding box center [213, 334] width 313 height 72
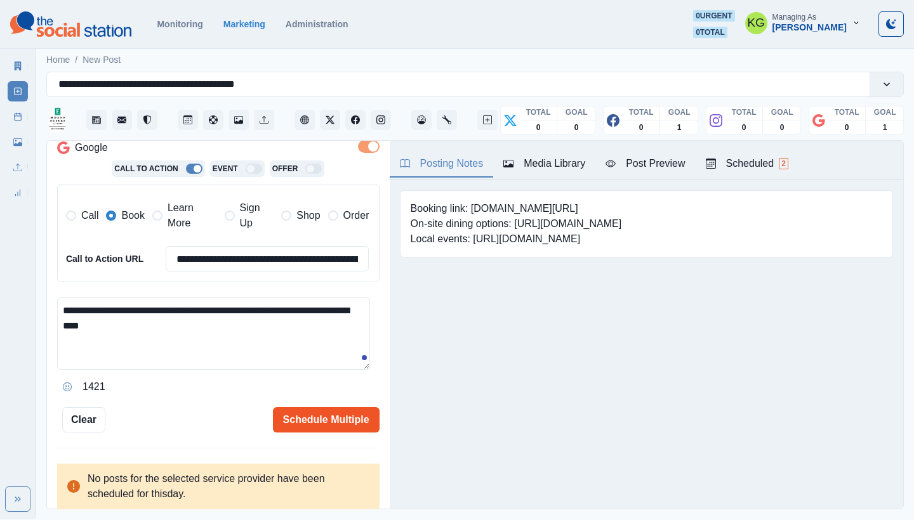
click at [326, 419] on button "Schedule Multiple" at bounding box center [326, 419] width 107 height 25
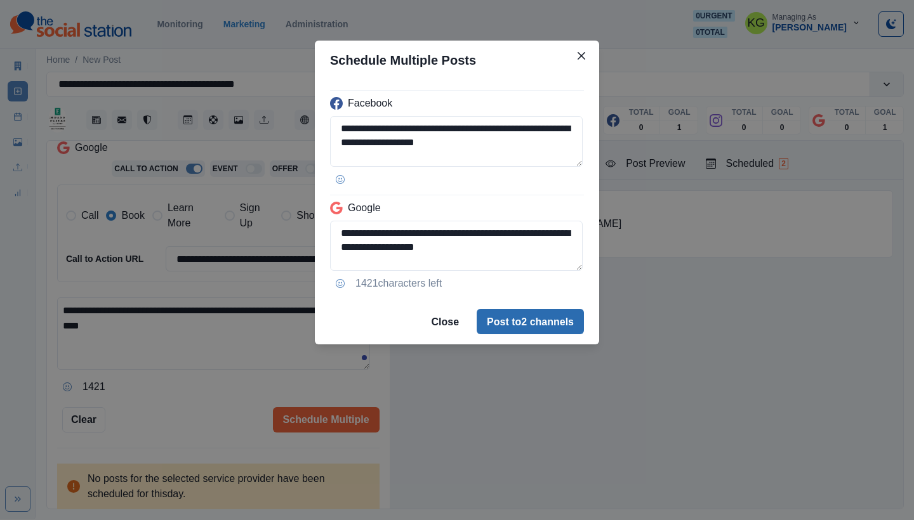
click at [546, 323] on button "Post to 2 channels" at bounding box center [530, 321] width 107 height 25
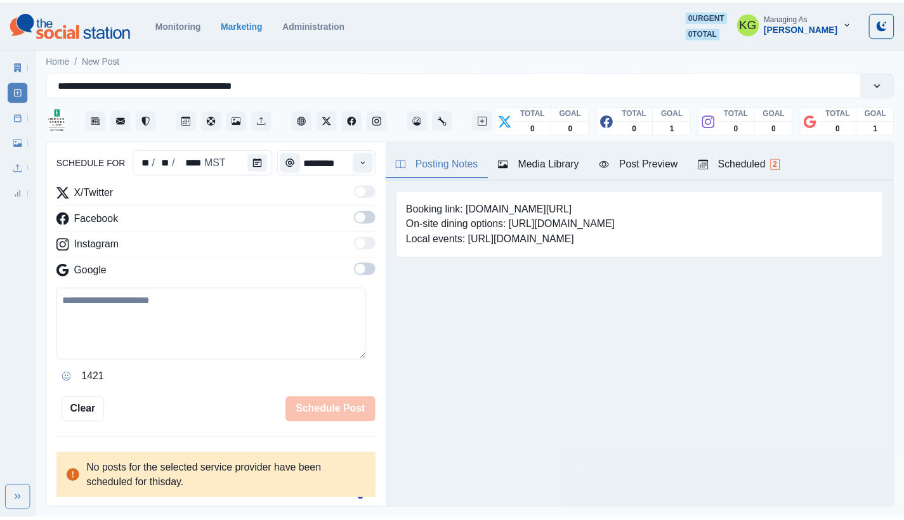
scroll to position [123, 0]
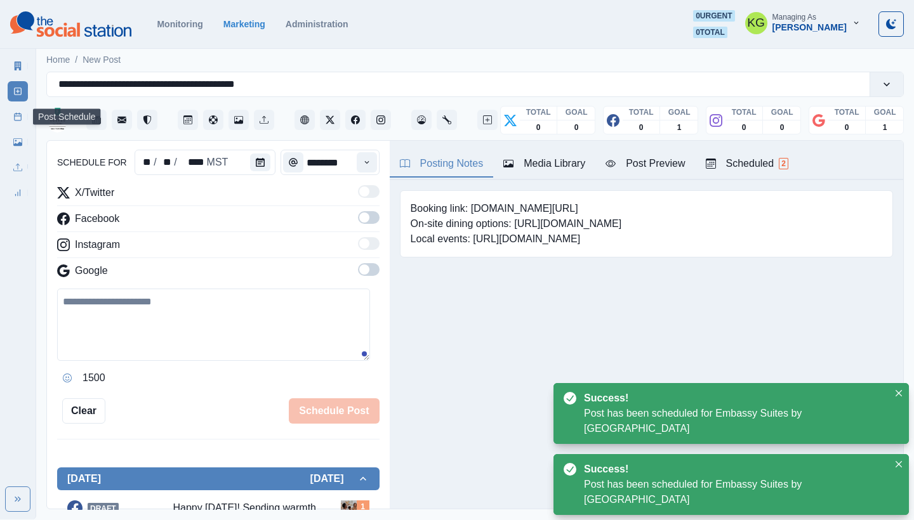
click at [10, 117] on link "Post Schedule" at bounding box center [18, 117] width 20 height 20
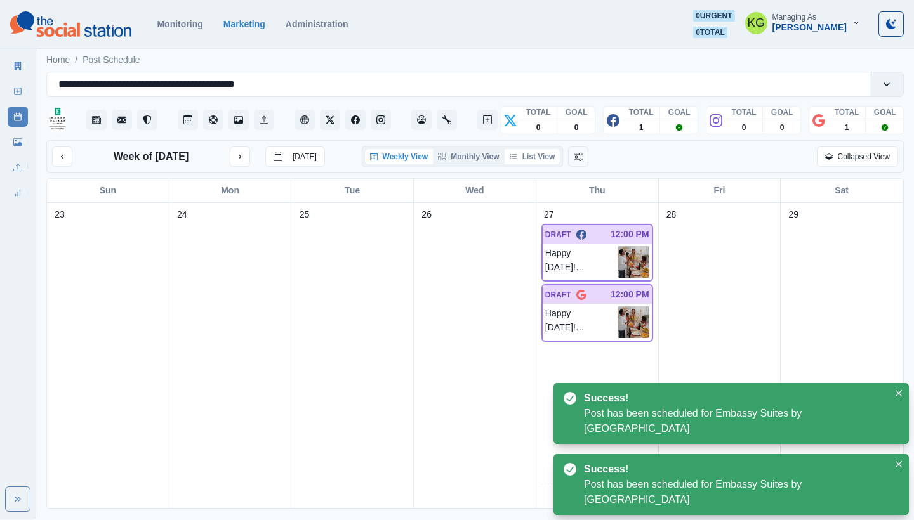
click at [555, 158] on button "List View" at bounding box center [532, 156] width 56 height 15
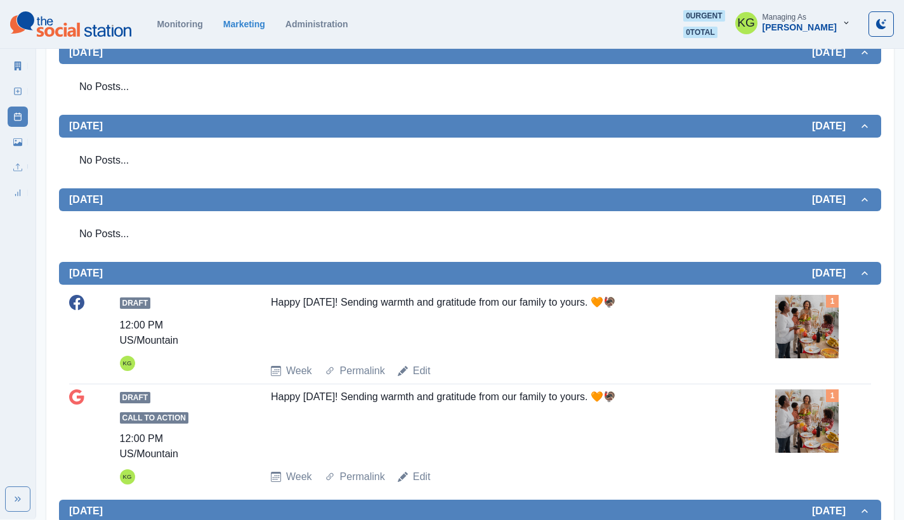
scroll to position [15, 0]
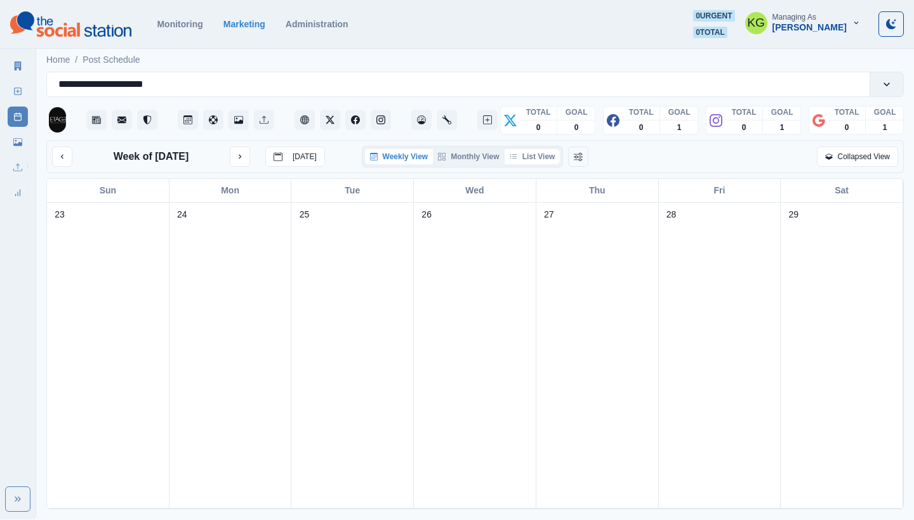
click at [530, 155] on button "List View" at bounding box center [532, 156] width 56 height 15
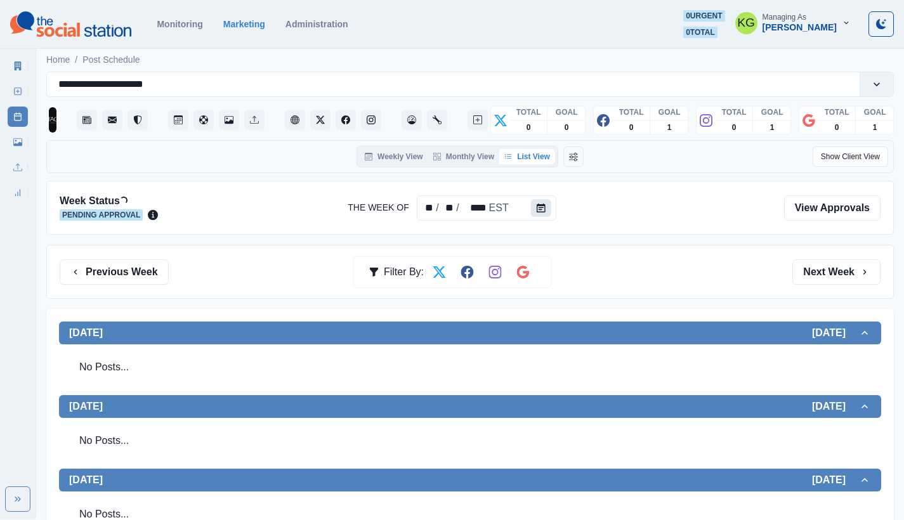
click at [539, 211] on icon "Calendar" at bounding box center [541, 208] width 9 height 9
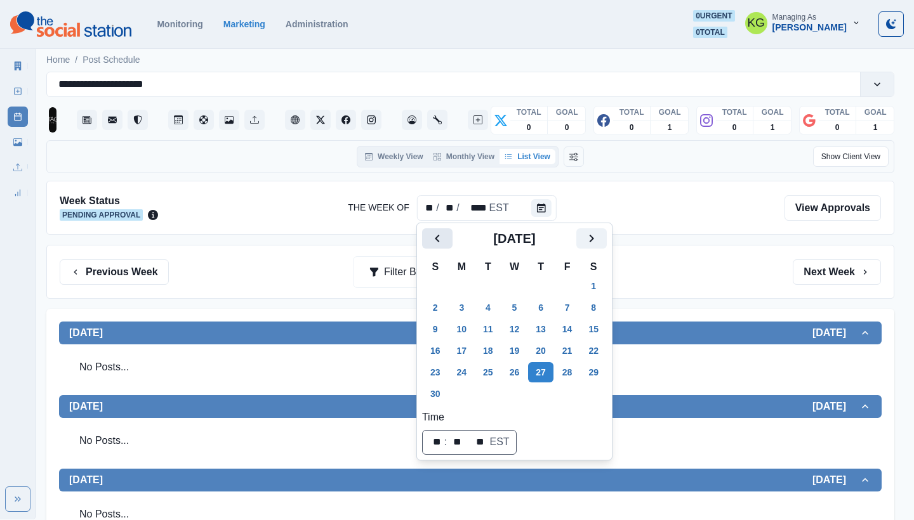
click at [433, 232] on icon "Previous" at bounding box center [437, 238] width 15 height 15
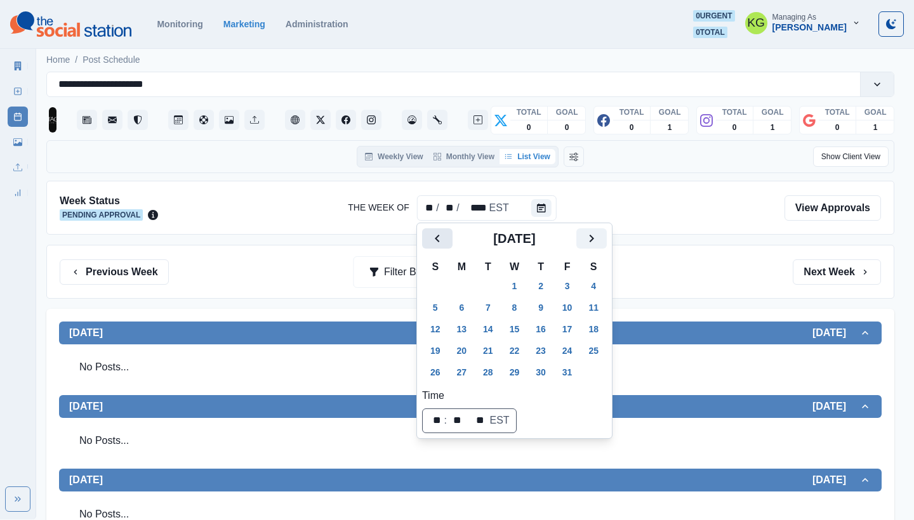
click at [433, 232] on icon "Previous" at bounding box center [437, 238] width 15 height 15
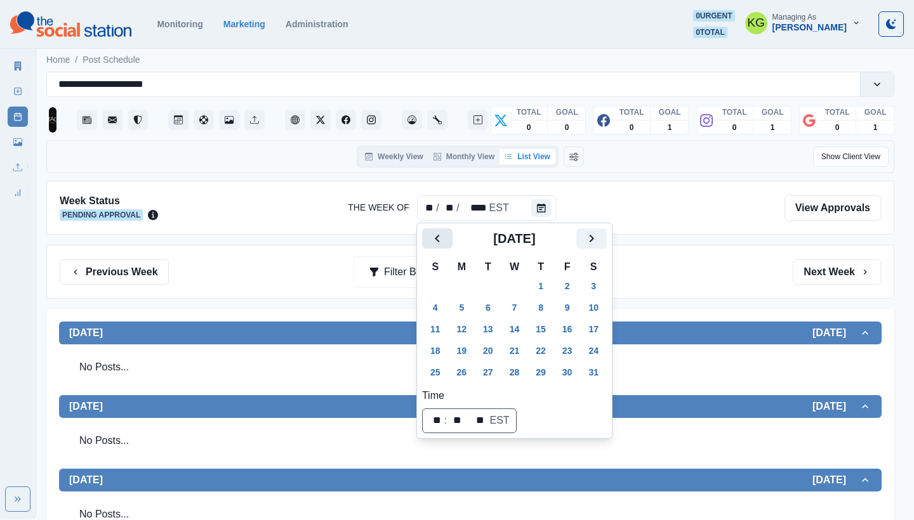
click at [433, 232] on icon "Previous" at bounding box center [437, 238] width 15 height 15
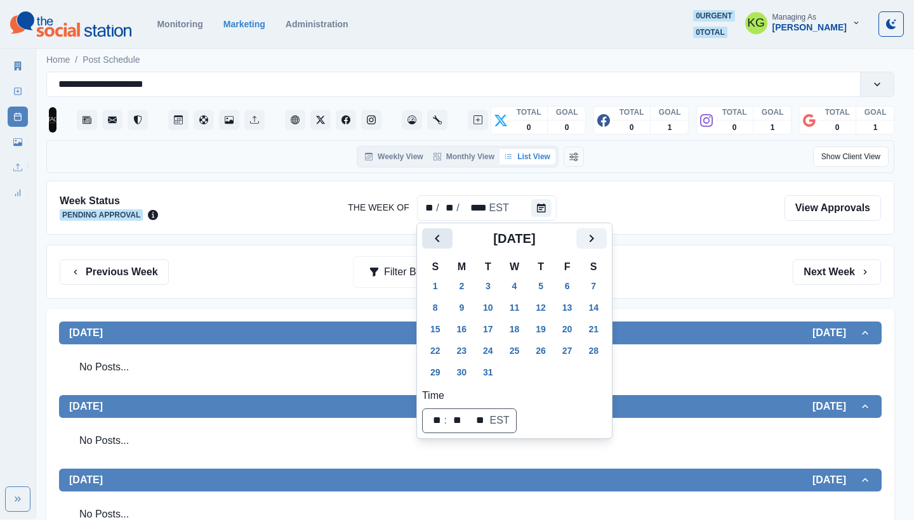
click at [433, 232] on icon "Previous" at bounding box center [437, 238] width 15 height 15
click at [527, 376] on button "27" at bounding box center [514, 372] width 25 height 20
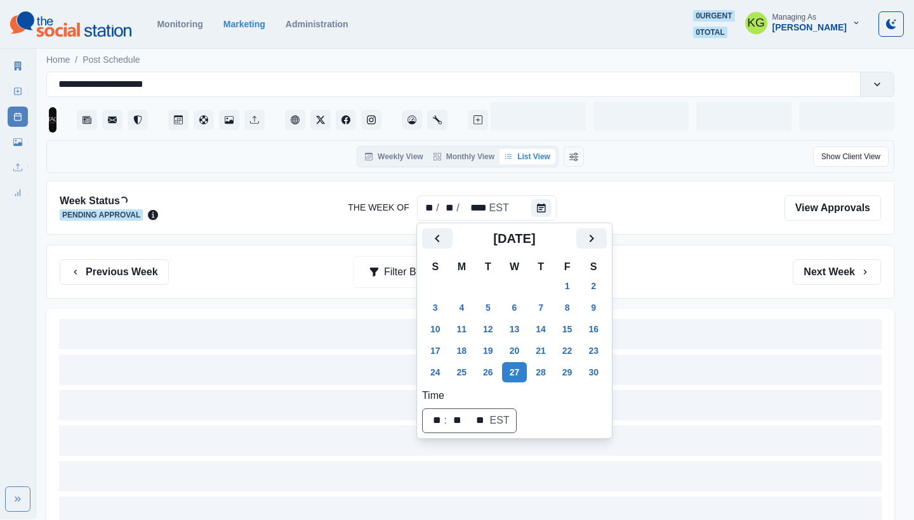
click at [716, 300] on div "Week Status Loading... Pending Approval The Week Of ** / ** / **** EST View App…" at bounding box center [470, 374] width 848 height 387
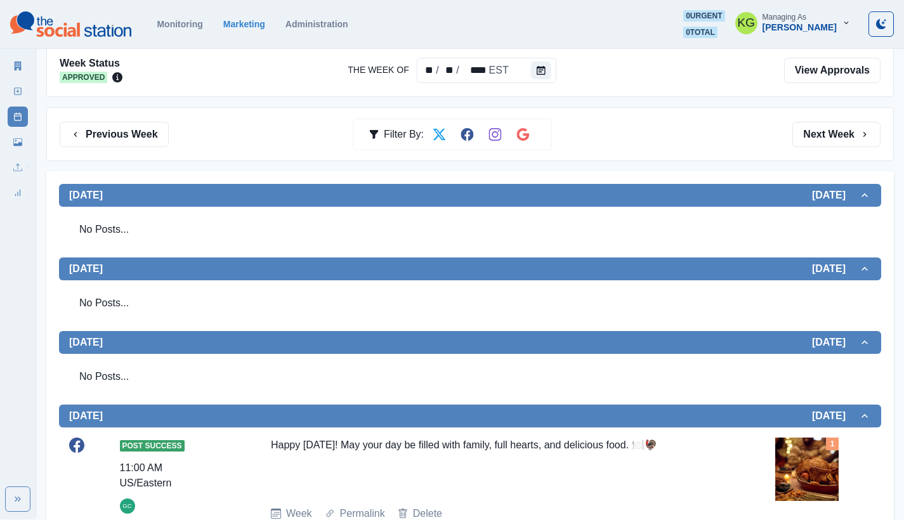
scroll to position [448, 0]
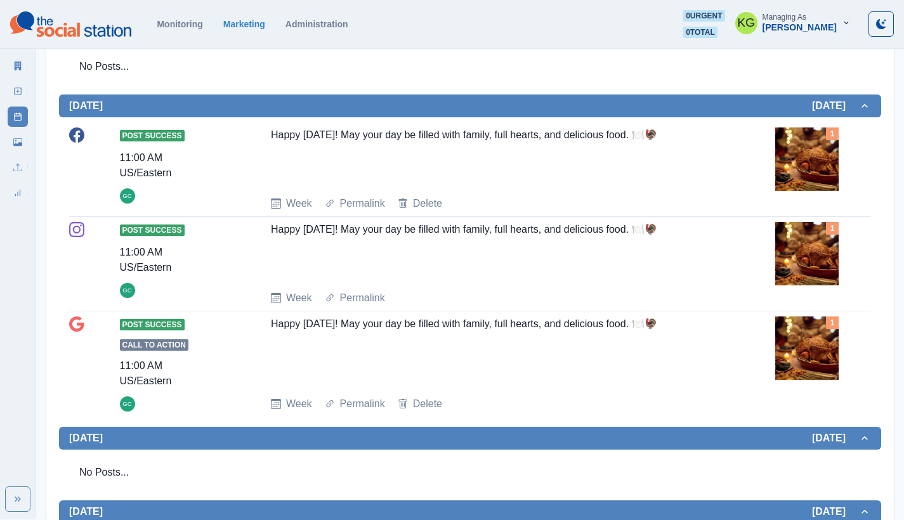
drag, startPoint x: 273, startPoint y: 225, endPoint x: 645, endPoint y: 245, distance: 371.7
click at [645, 245] on div "Post Success 11:00 AM US/Eastern GC Happy [DATE]! May your day be filled with f…" at bounding box center [470, 264] width 802 height 84
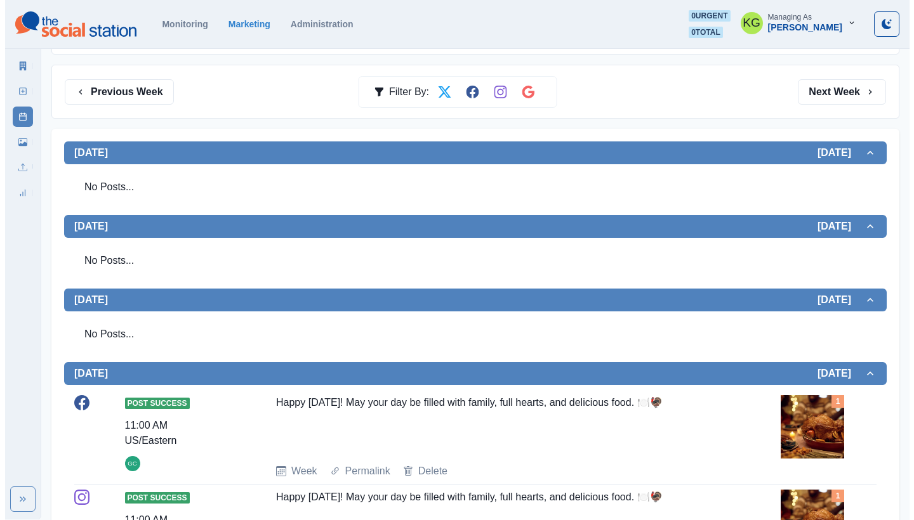
scroll to position [0, 0]
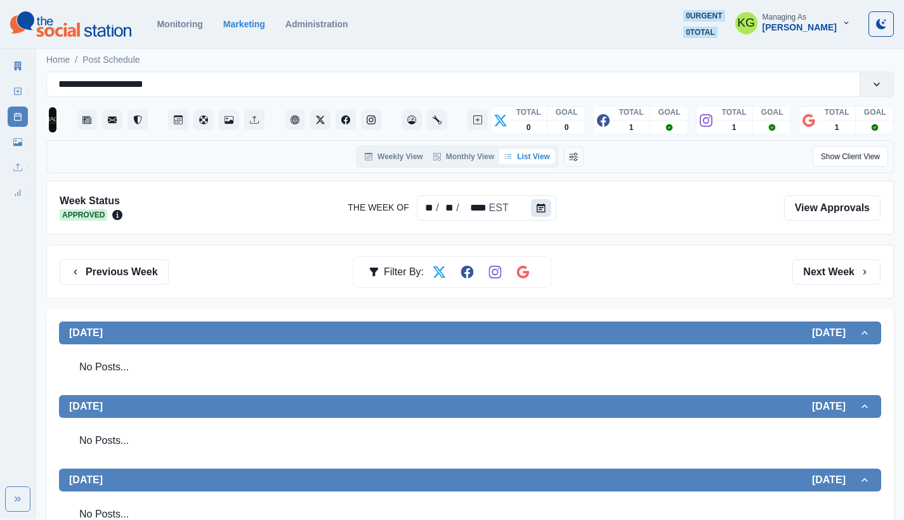
click at [532, 211] on button "Calendar" at bounding box center [541, 208] width 20 height 18
click at [543, 211] on icon "Calendar" at bounding box center [541, 208] width 9 height 9
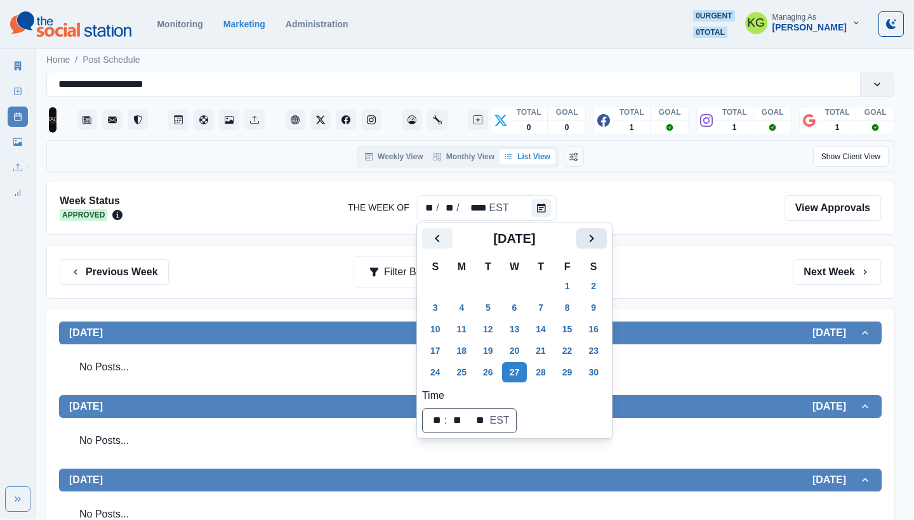
click at [599, 238] on icon "Next" at bounding box center [591, 238] width 15 height 15
click at [599, 239] on icon "Next" at bounding box center [591, 238] width 15 height 15
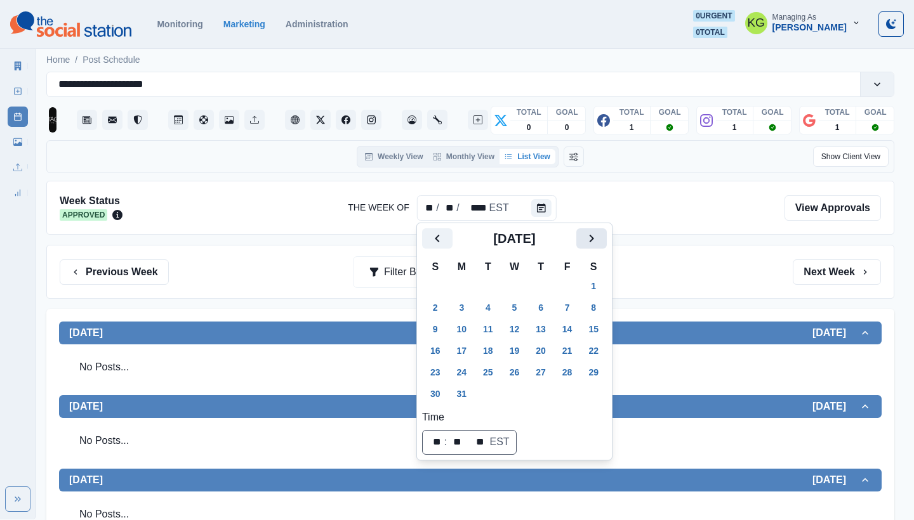
click at [599, 239] on icon "Next" at bounding box center [591, 238] width 15 height 15
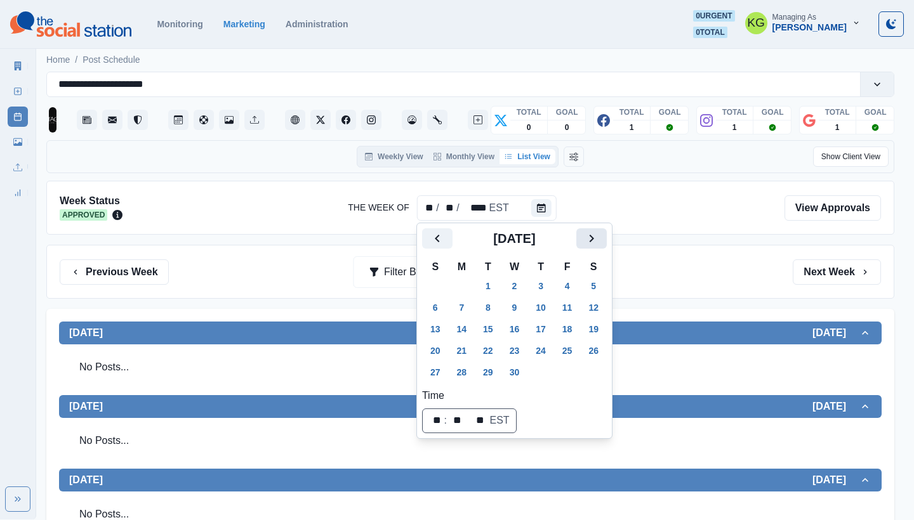
click at [599, 239] on icon "Next" at bounding box center [591, 238] width 15 height 15
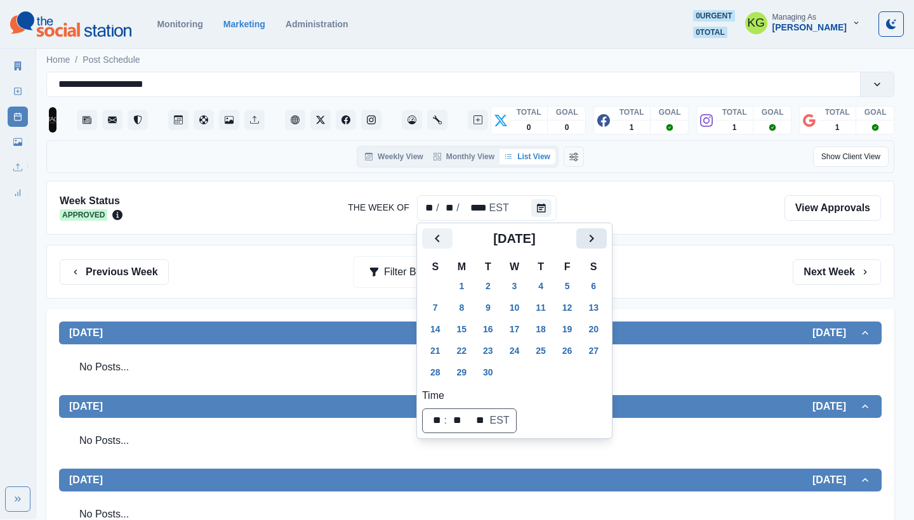
click at [599, 239] on icon "Next" at bounding box center [591, 238] width 15 height 15
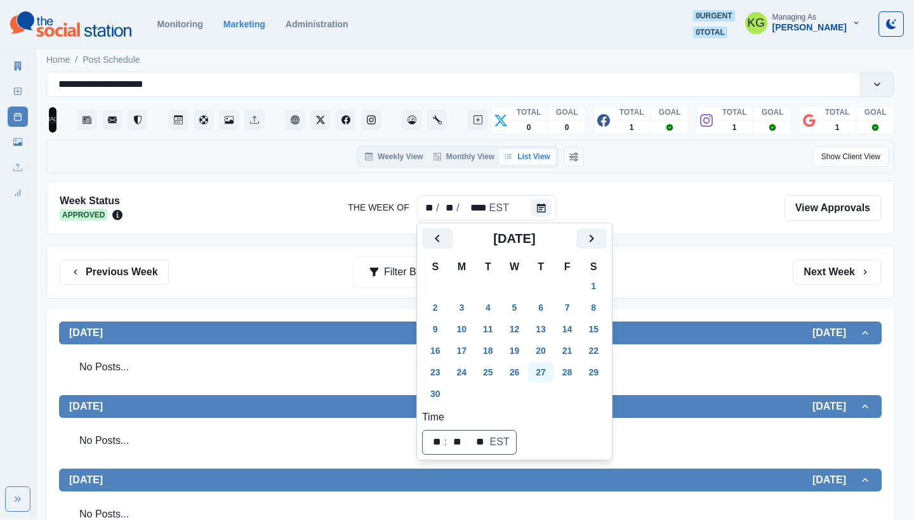
click at [553, 375] on button "27" at bounding box center [540, 372] width 25 height 20
click at [546, 366] on button "27" at bounding box center [540, 372] width 25 height 20
click at [737, 252] on div "Previous Week Filter By: Next Week" at bounding box center [470, 272] width 848 height 54
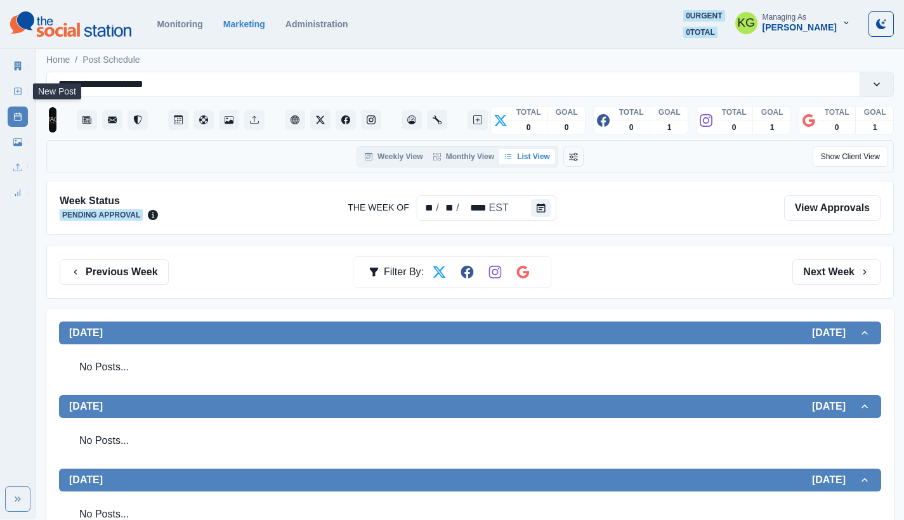
click at [18, 89] on icon at bounding box center [17, 91] width 9 height 9
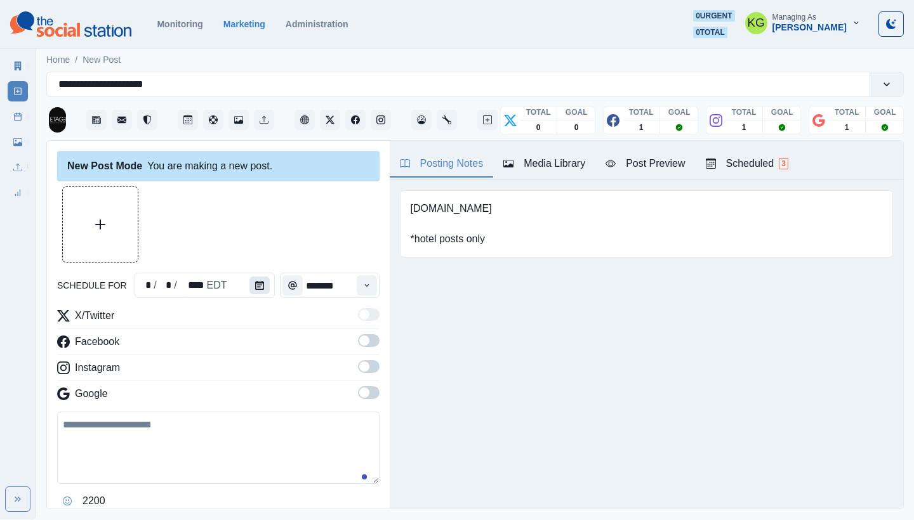
click at [263, 282] on button "Calendar" at bounding box center [259, 286] width 20 height 18
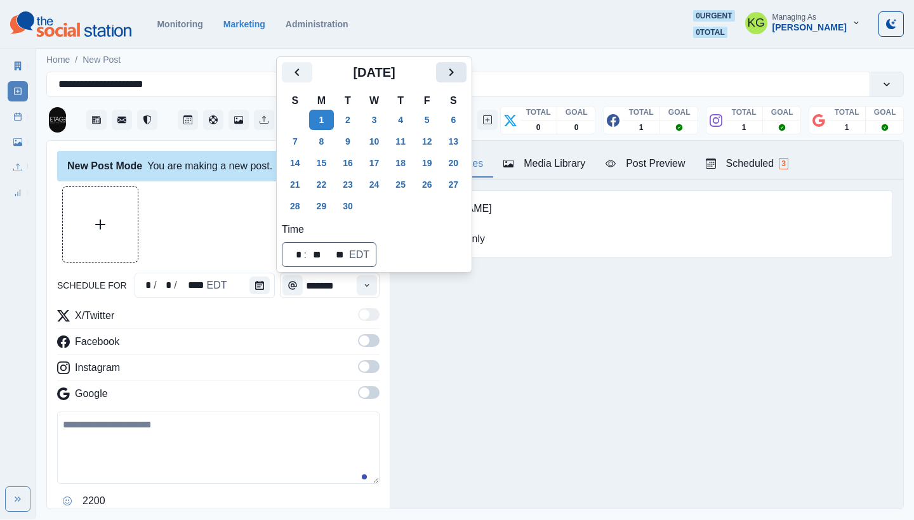
click at [466, 76] on button "Next" at bounding box center [451, 72] width 30 height 20
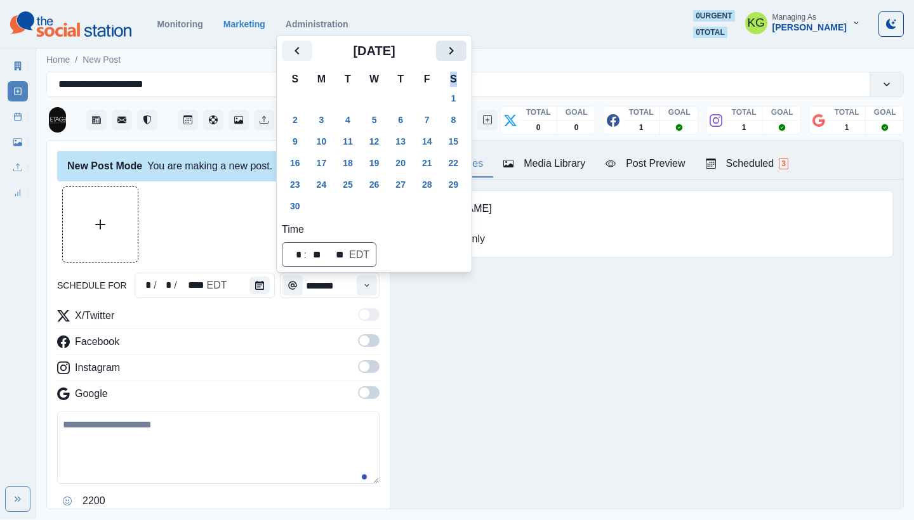
click at [467, 76] on th "S" at bounding box center [453, 79] width 27 height 16
click at [459, 50] on icon "Next" at bounding box center [451, 50] width 15 height 15
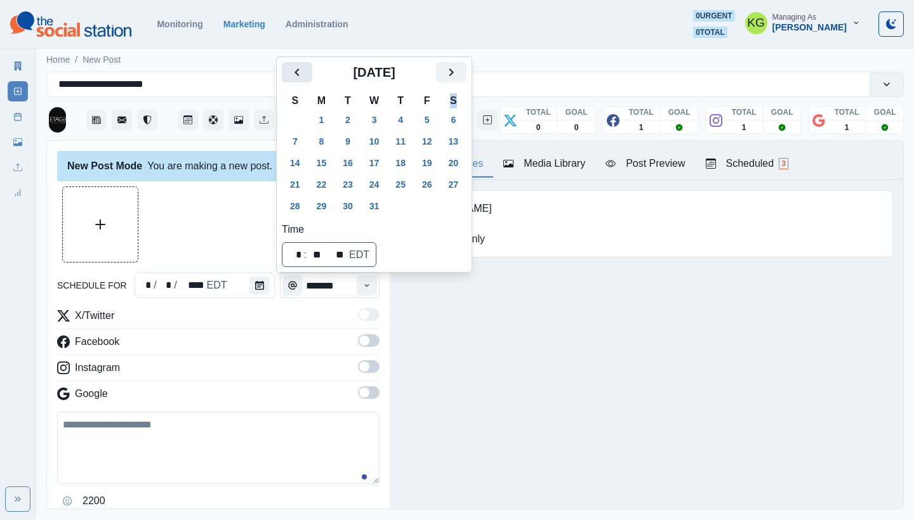
click at [298, 69] on icon "Previous" at bounding box center [296, 73] width 4 height 8
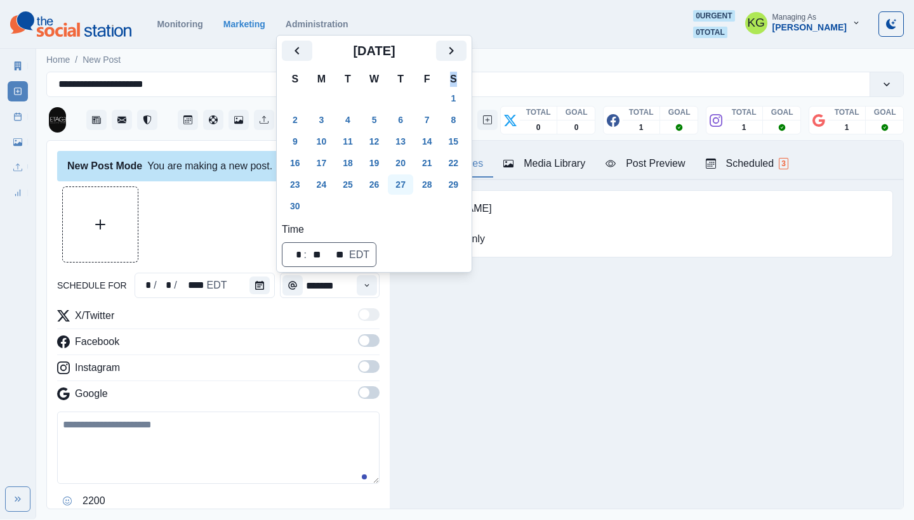
click at [403, 178] on button "27" at bounding box center [400, 185] width 25 height 20
click at [477, 341] on div "Posting Notes Media Library Post Preview Scheduled 3 [DOMAIN_NAME] *hotel posts…" at bounding box center [646, 325] width 513 height 368
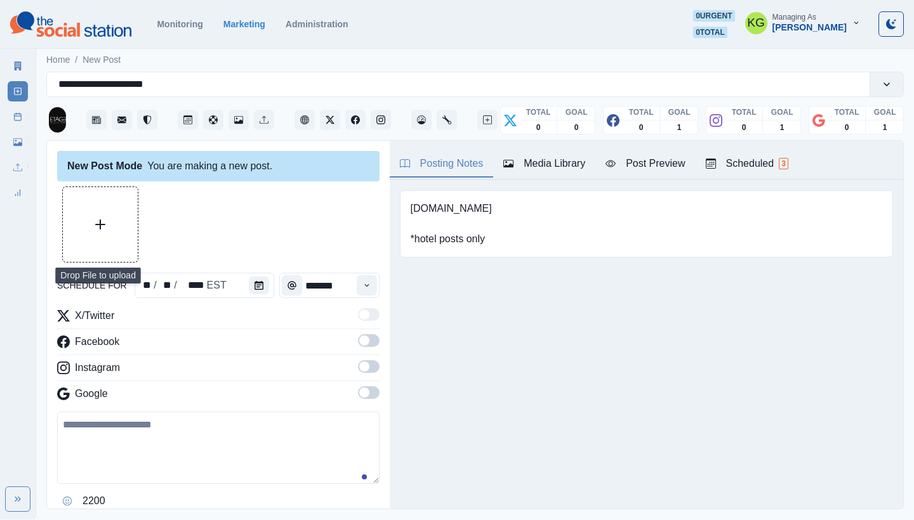
click at [110, 239] on button "Upload Media" at bounding box center [100, 224] width 75 height 75
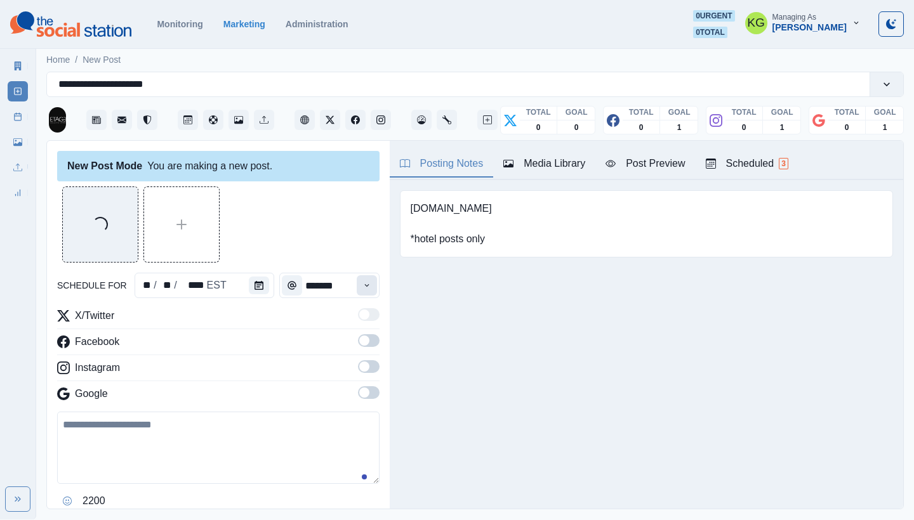
click at [357, 286] on button "Time" at bounding box center [367, 285] width 20 height 20
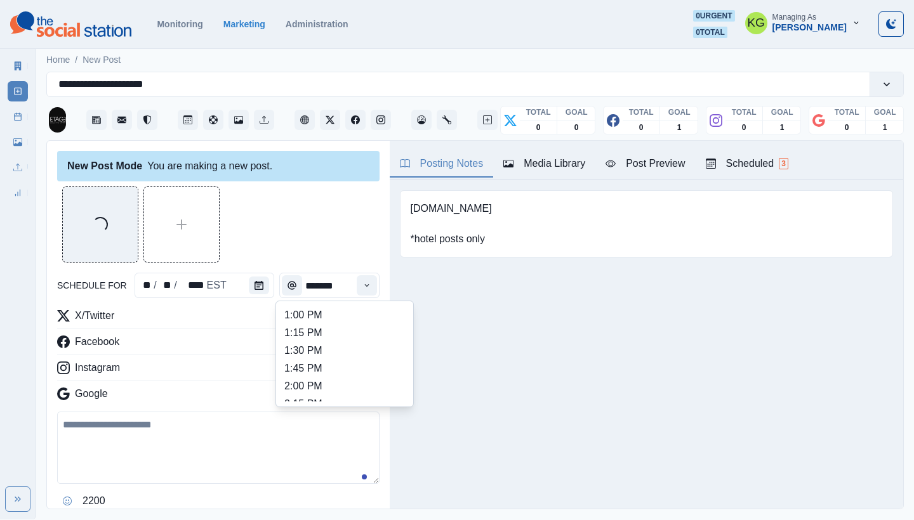
scroll to position [243, 0]
click at [326, 361] on li "12:00 PM" at bounding box center [344, 357] width 127 height 18
type input "********"
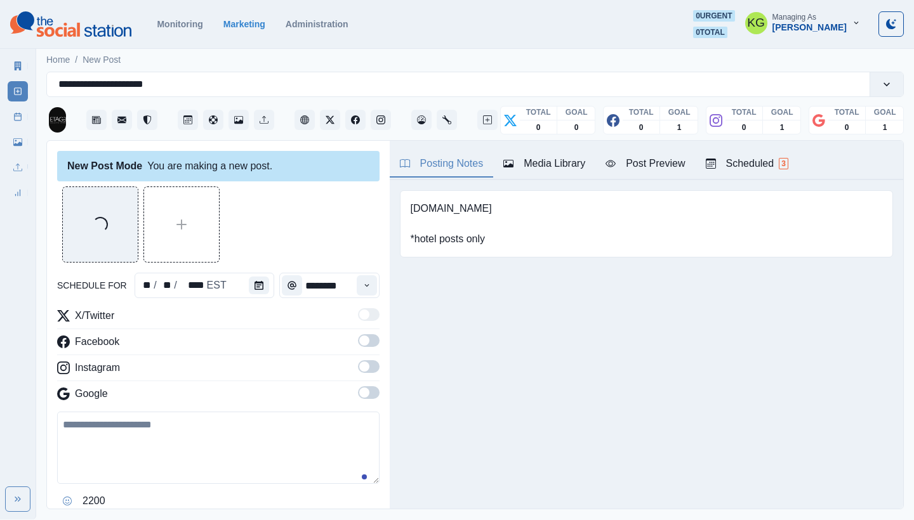
click at [360, 390] on span at bounding box center [369, 392] width 22 height 13
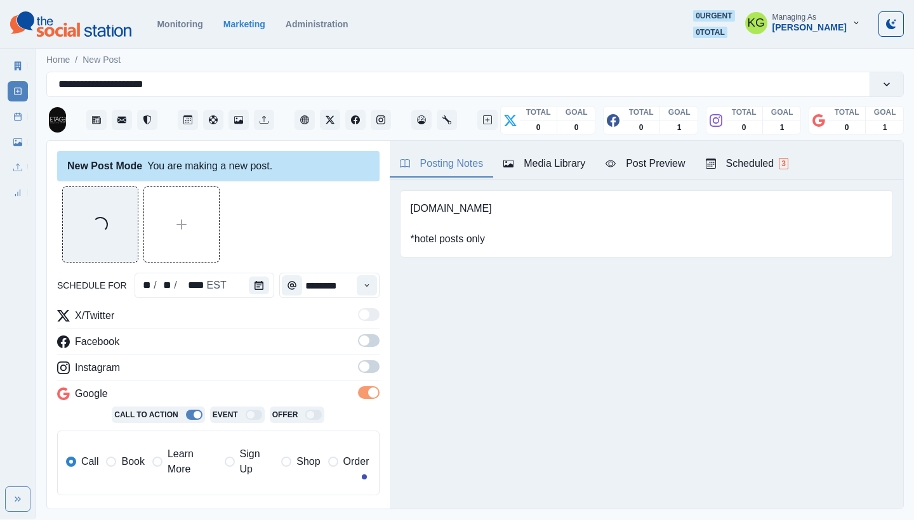
click at [360, 365] on span at bounding box center [369, 366] width 22 height 13
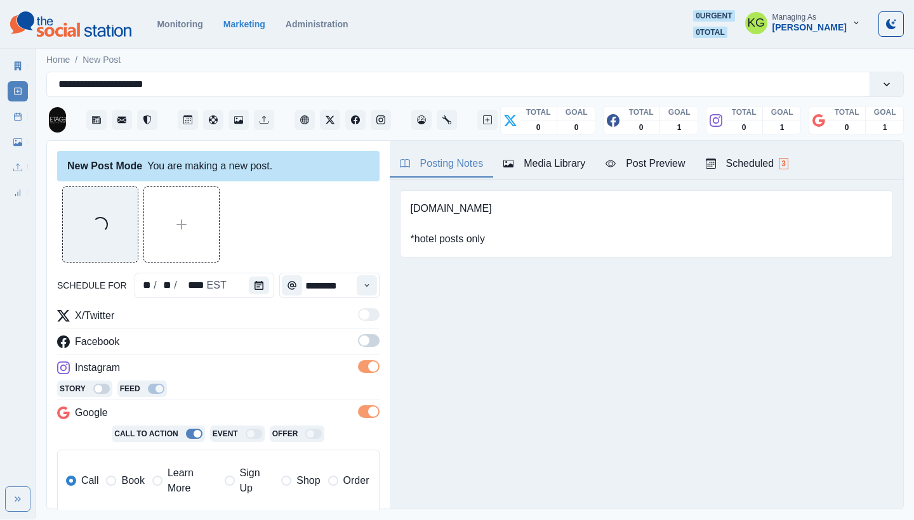
click at [362, 340] on span at bounding box center [369, 340] width 22 height 13
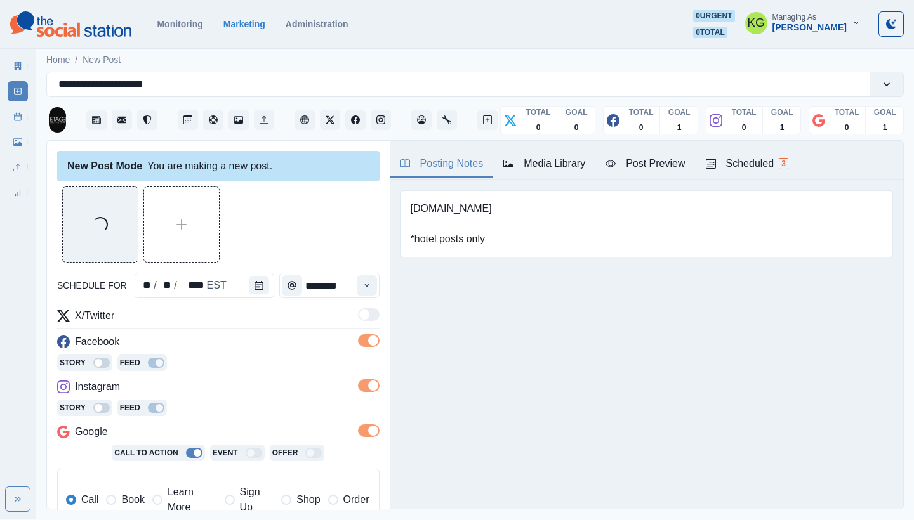
scroll to position [255, 0]
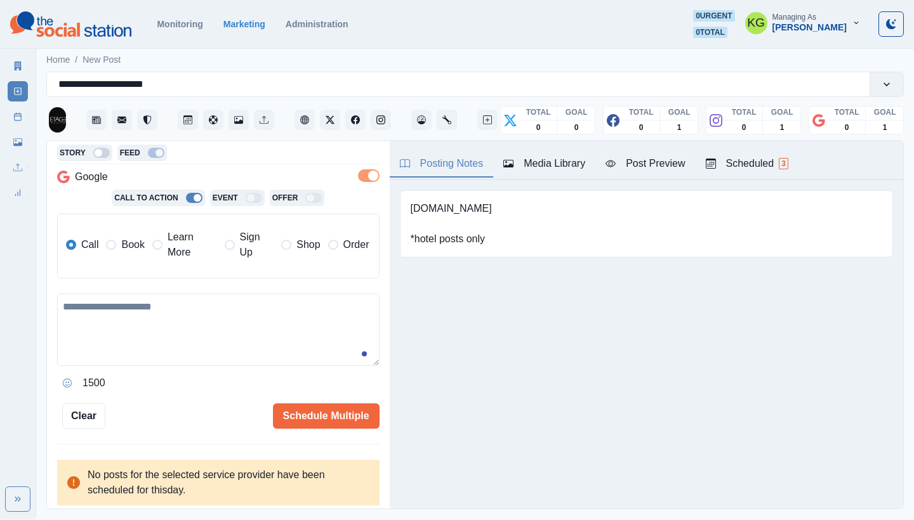
click at [127, 264] on div "Call Book Learn More Sign Up Shop Order" at bounding box center [217, 246] width 303 height 43
click at [125, 244] on span "Book" at bounding box center [132, 244] width 23 height 15
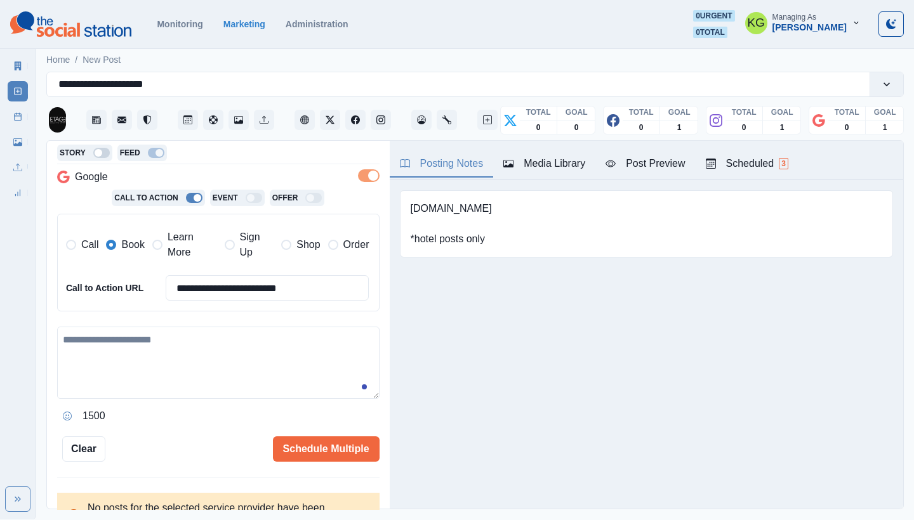
click at [157, 344] on textarea at bounding box center [218, 363] width 322 height 72
paste textarea "**********"
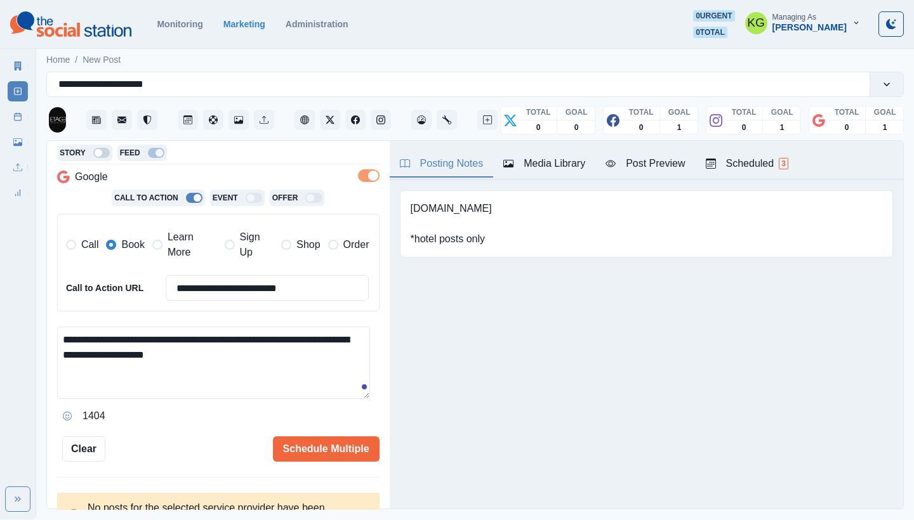
click at [221, 348] on textarea "**********" at bounding box center [213, 363] width 313 height 72
click at [248, 356] on textarea "**********" at bounding box center [213, 363] width 313 height 72
click at [64, 412] on icon "Opens Emoji Picker" at bounding box center [67, 416] width 9 height 9
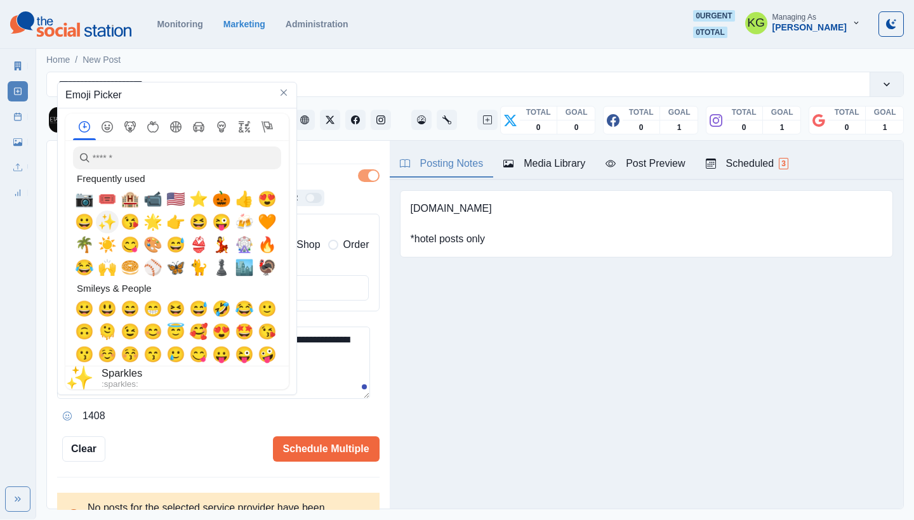
click at [112, 217] on span "✨" at bounding box center [107, 222] width 19 height 18
click at [263, 221] on span "🧡" at bounding box center [267, 222] width 19 height 18
type textarea "**********"
click at [372, 393] on div "**********" at bounding box center [218, 325] width 343 height 369
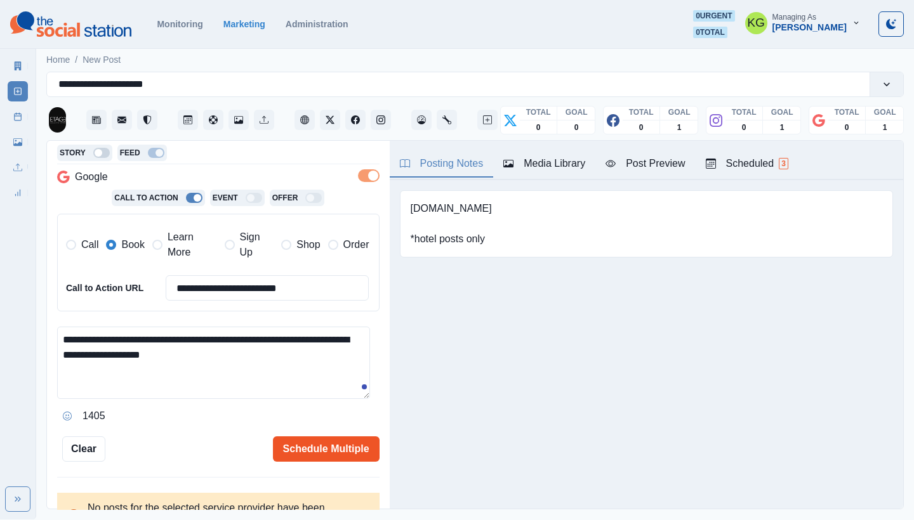
click at [315, 450] on button "Schedule Multiple" at bounding box center [326, 449] width 107 height 25
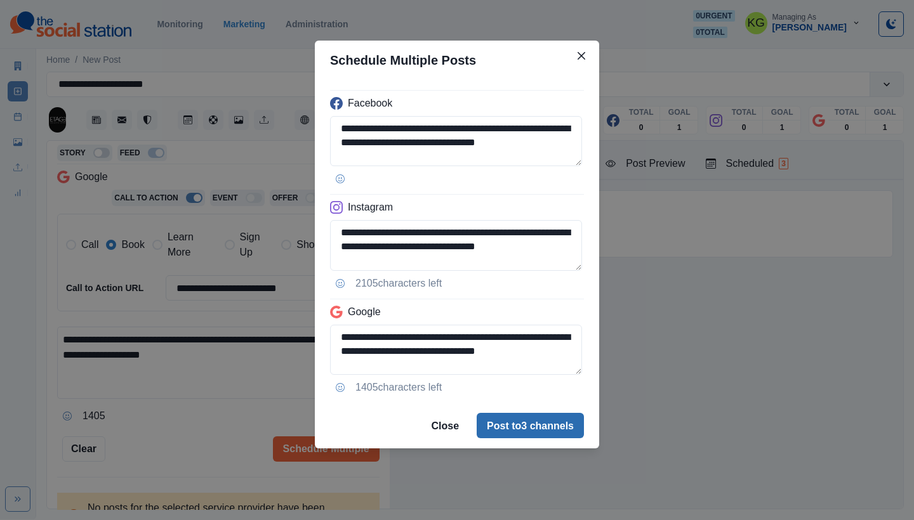
click at [553, 434] on button "Post to 3 channels" at bounding box center [530, 425] width 107 height 25
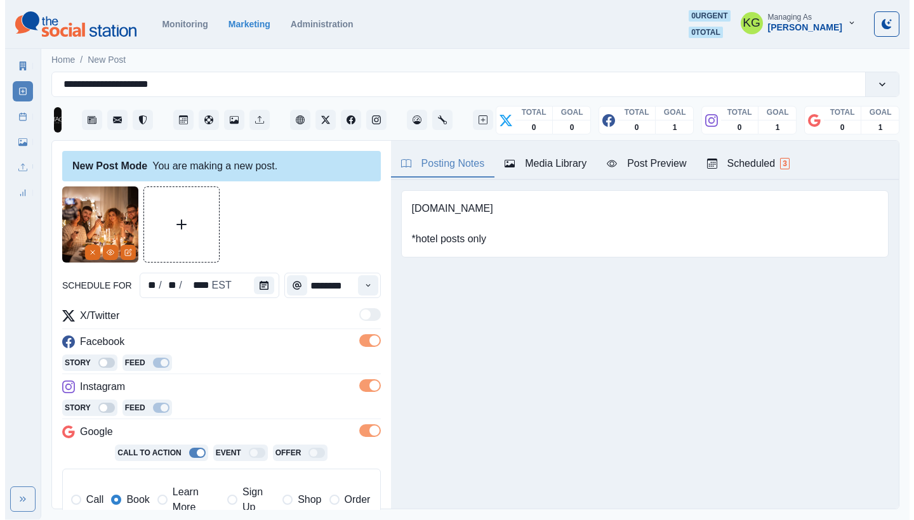
scroll to position [288, 0]
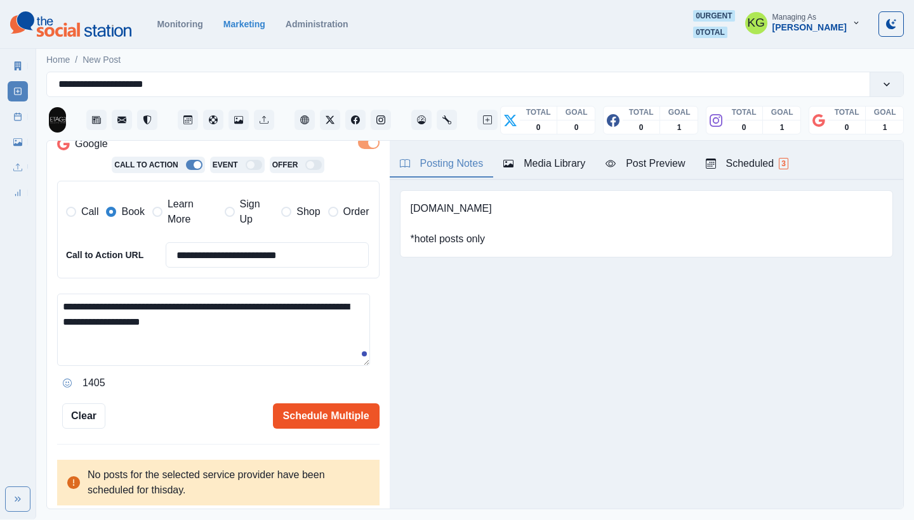
click at [309, 412] on button "Schedule Multiple" at bounding box center [326, 416] width 107 height 25
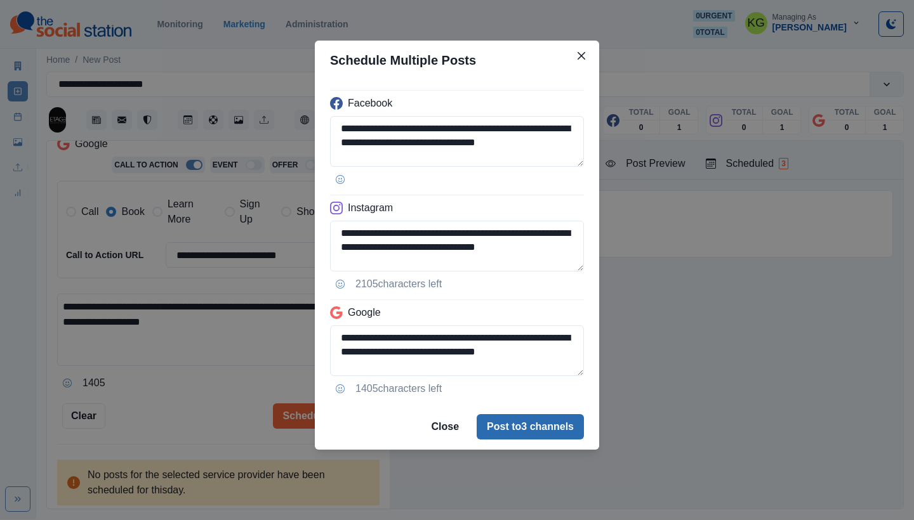
click at [516, 426] on button "Post to 3 channels" at bounding box center [530, 426] width 107 height 25
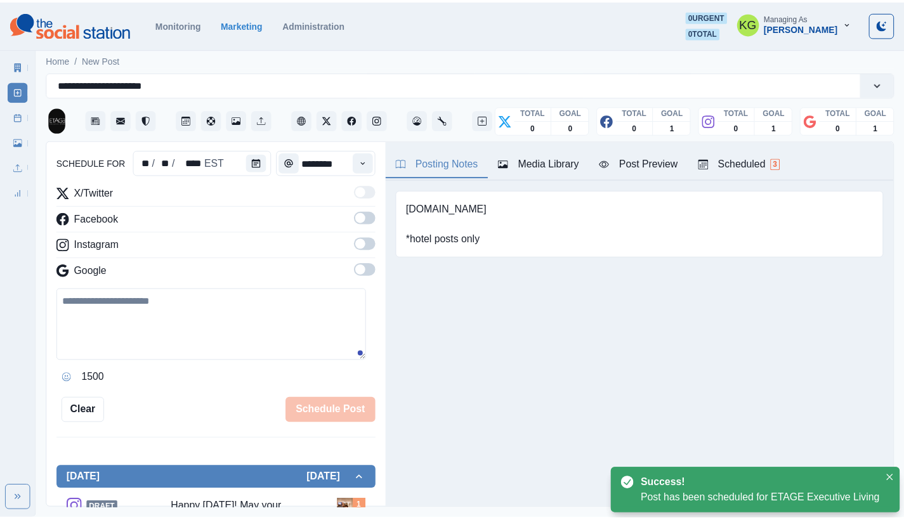
scroll to position [77, 0]
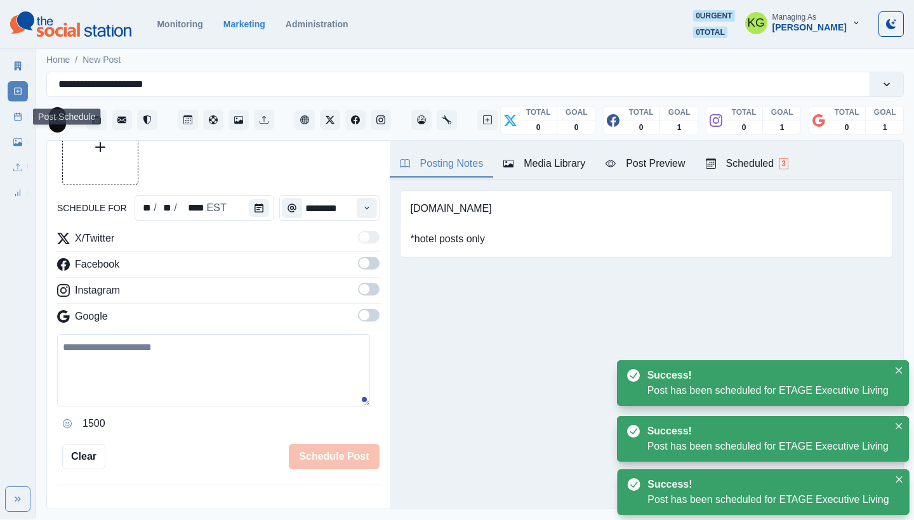
click at [17, 117] on icon at bounding box center [17, 116] width 9 height 9
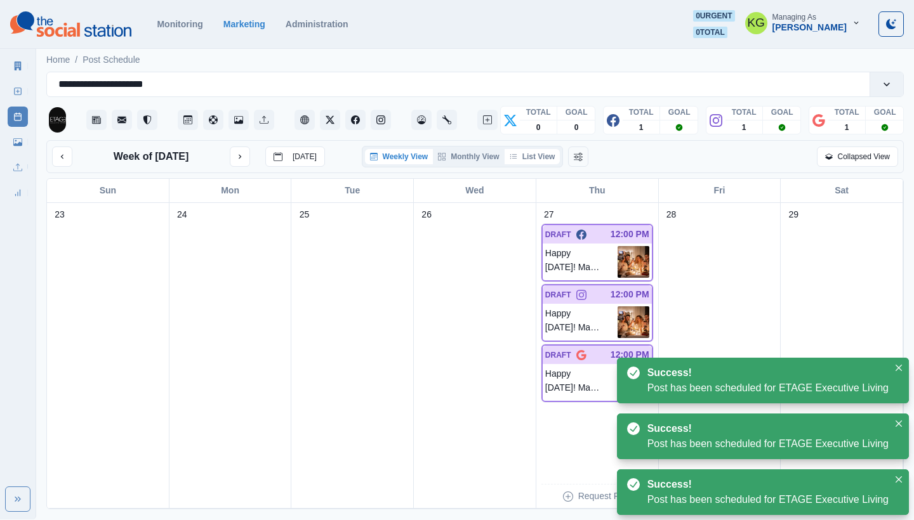
click at [542, 159] on button "List View" at bounding box center [532, 156] width 56 height 15
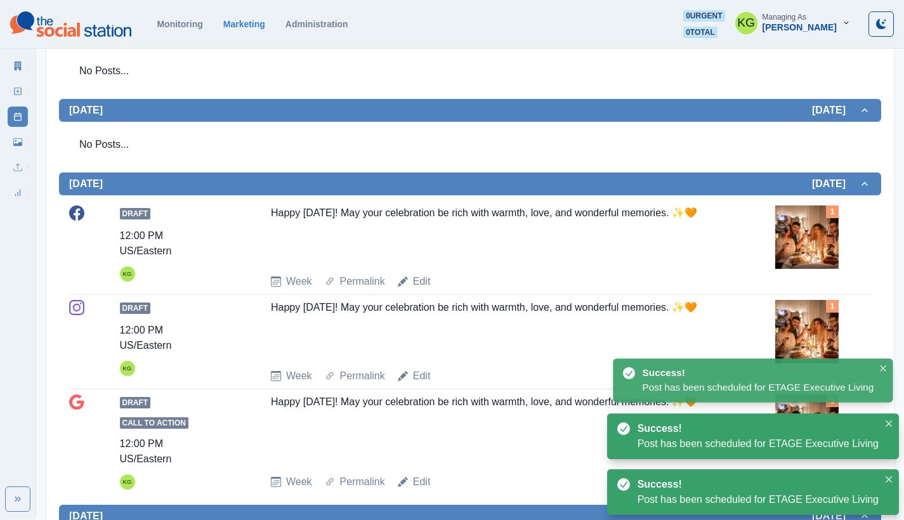
scroll to position [479, 0]
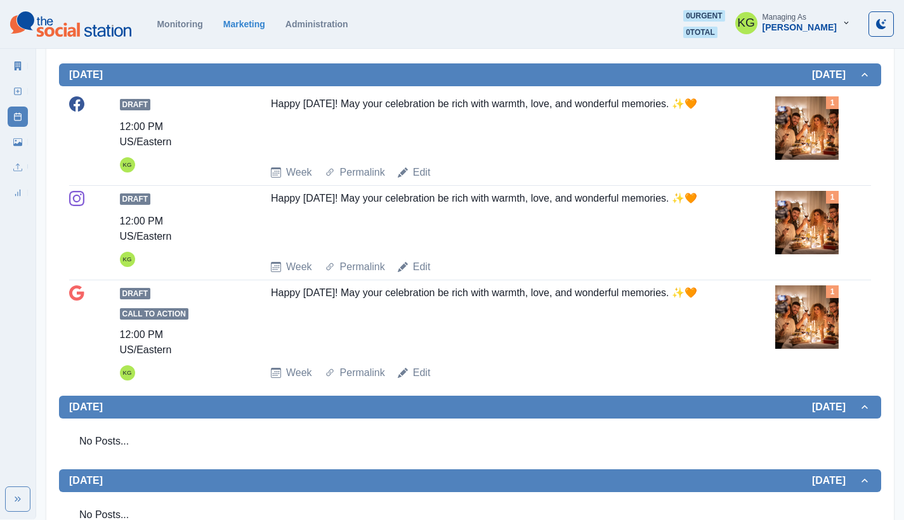
click at [816, 130] on img at bounding box center [806, 127] width 63 height 63
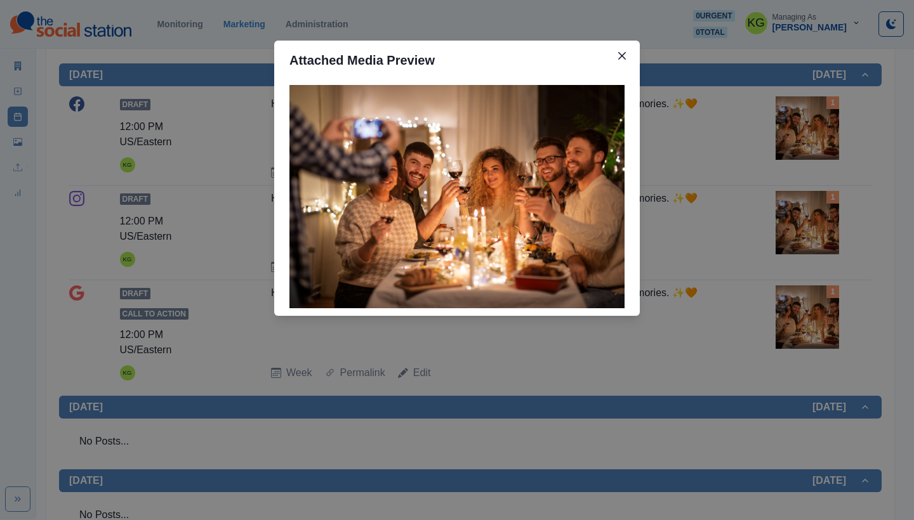
click at [786, 148] on div "Attached Media Preview" at bounding box center [457, 260] width 914 height 520
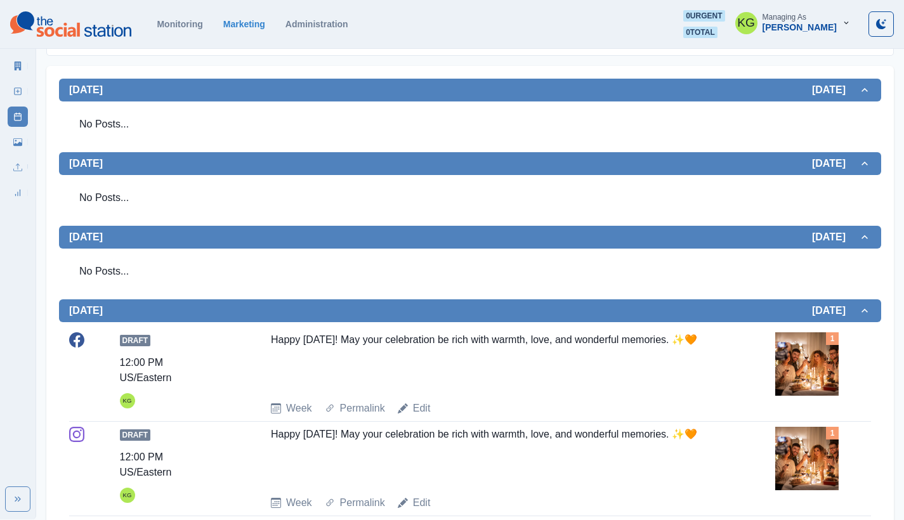
scroll to position [0, 0]
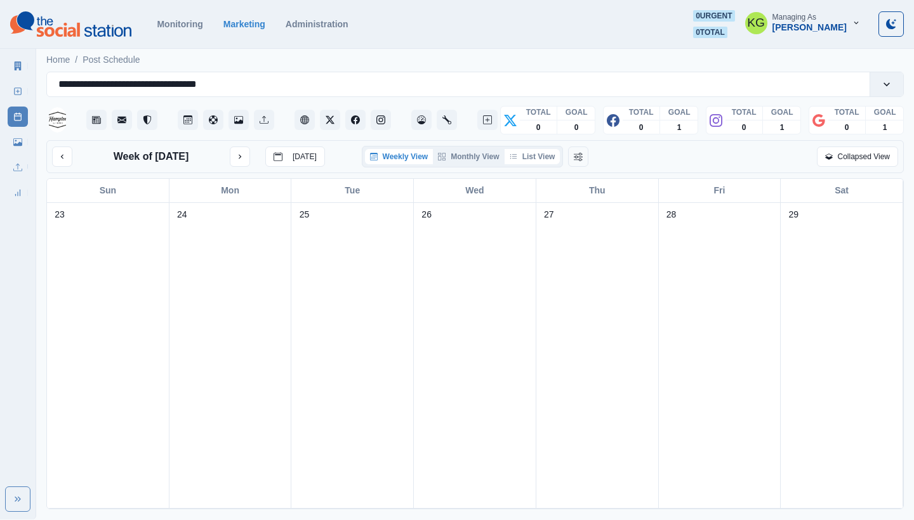
click at [537, 156] on button "List View" at bounding box center [532, 156] width 56 height 15
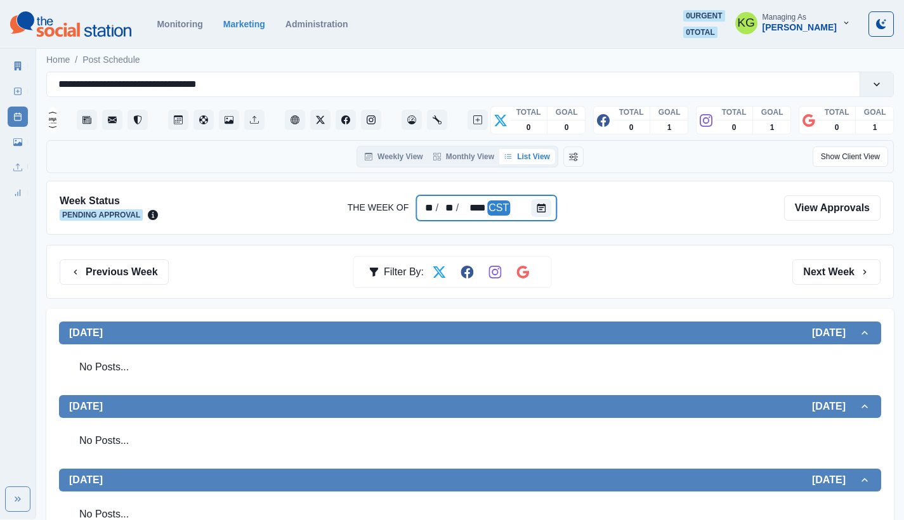
click at [542, 218] on div at bounding box center [543, 207] width 25 height 25
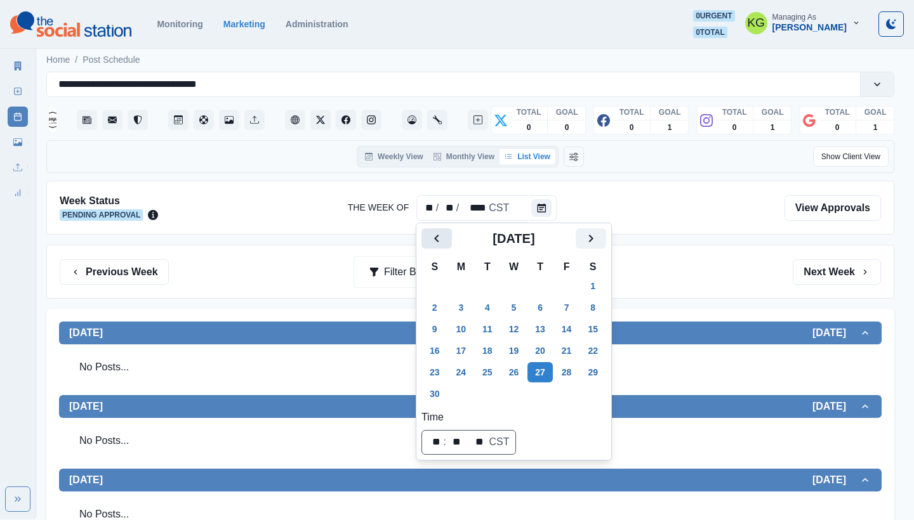
click at [433, 239] on icon "Previous" at bounding box center [436, 238] width 15 height 15
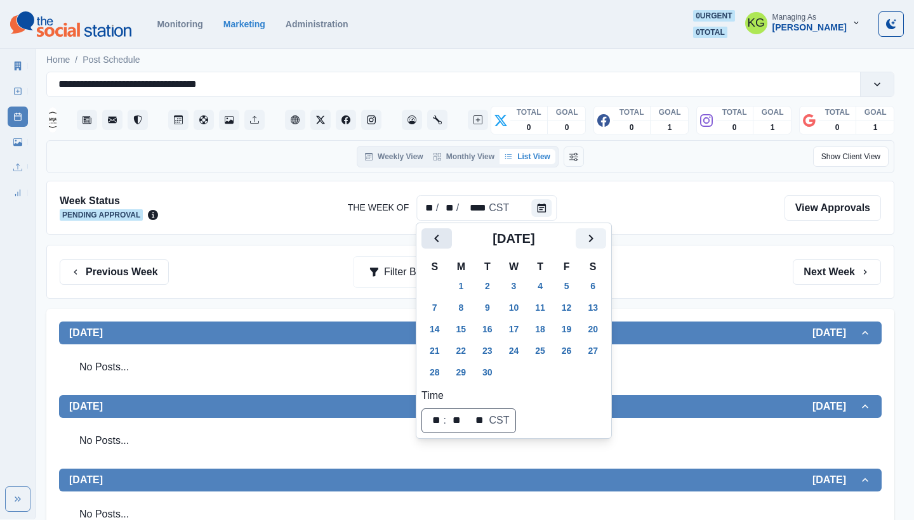
click at [433, 239] on icon "Previous" at bounding box center [436, 238] width 15 height 15
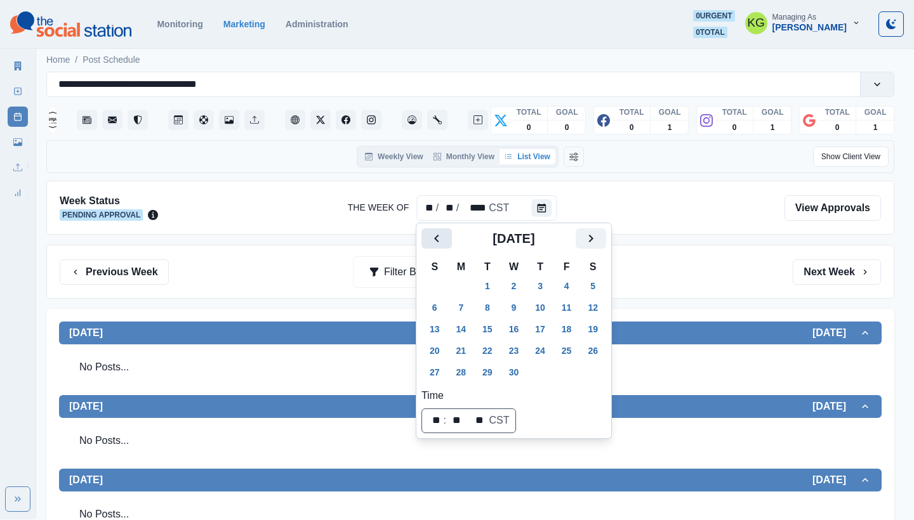
click at [433, 239] on icon "Previous" at bounding box center [436, 238] width 15 height 15
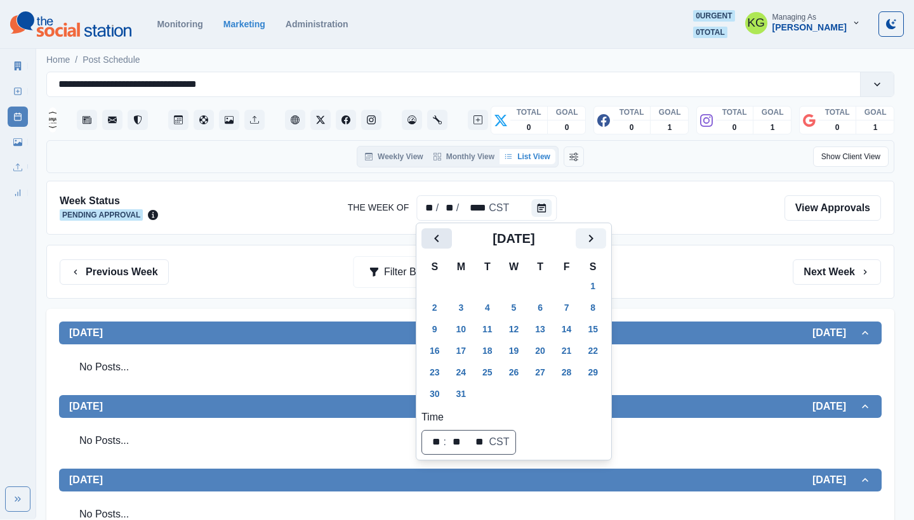
click at [433, 239] on icon "Previous" at bounding box center [436, 238] width 15 height 15
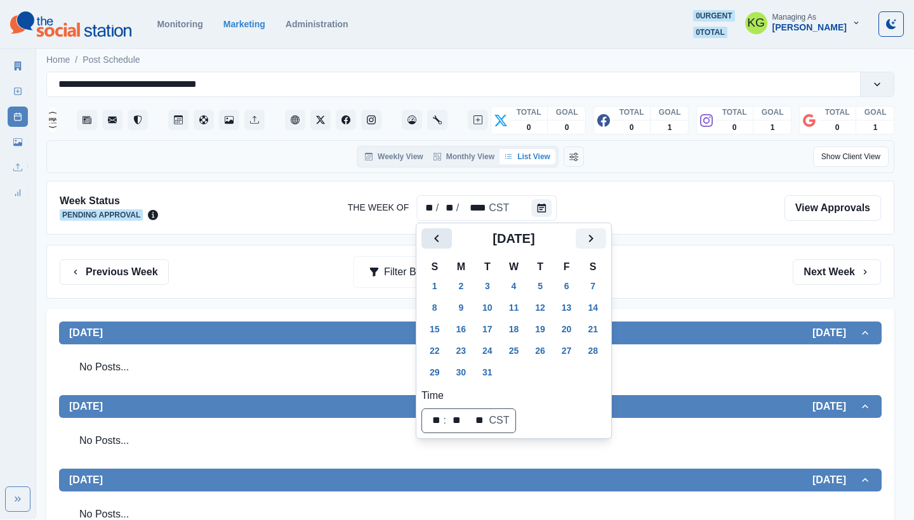
click at [433, 239] on icon "Previous" at bounding box center [436, 238] width 15 height 15
click at [520, 361] on td "20" at bounding box center [514, 351] width 27 height 22
click at [520, 369] on button "27" at bounding box center [513, 372] width 25 height 20
click at [727, 257] on div "Previous Week Filter By: Next Week" at bounding box center [470, 272] width 848 height 54
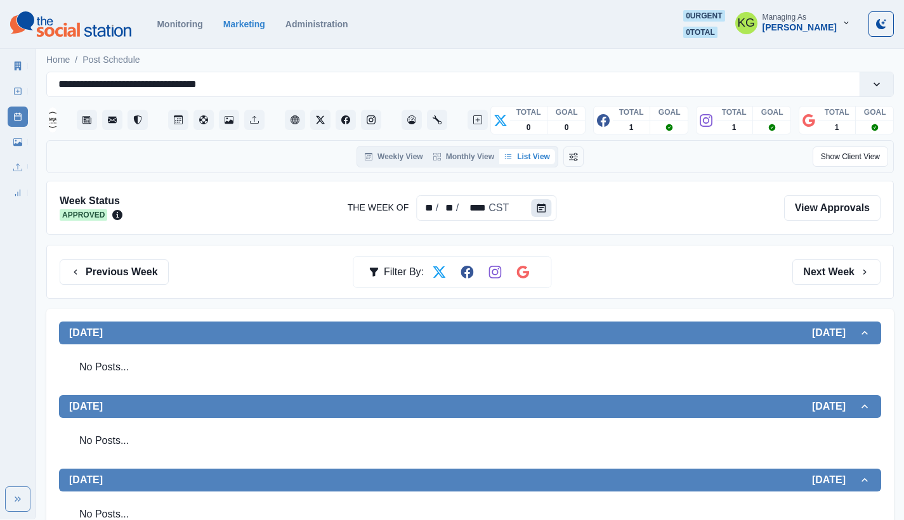
click at [541, 202] on button "Calendar" at bounding box center [541, 208] width 20 height 18
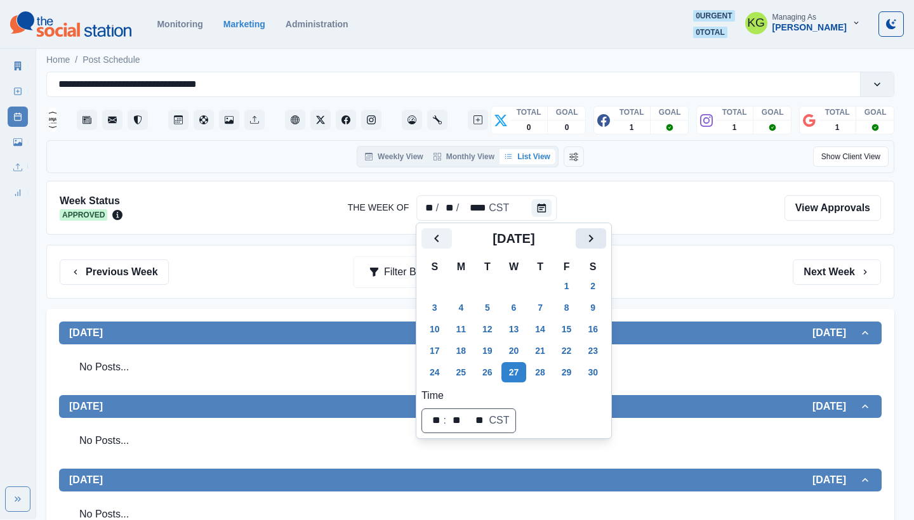
click at [586, 242] on button "Next" at bounding box center [591, 238] width 30 height 20
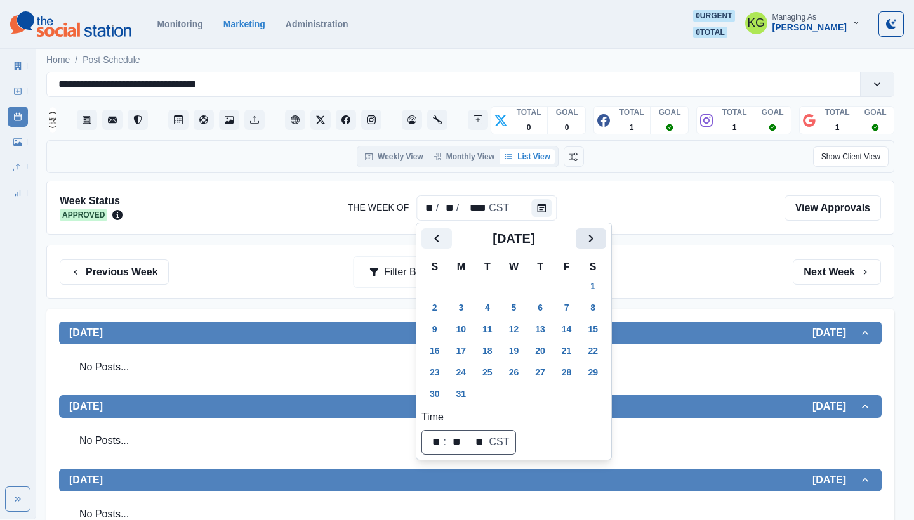
click at [586, 242] on button "Next" at bounding box center [591, 238] width 30 height 20
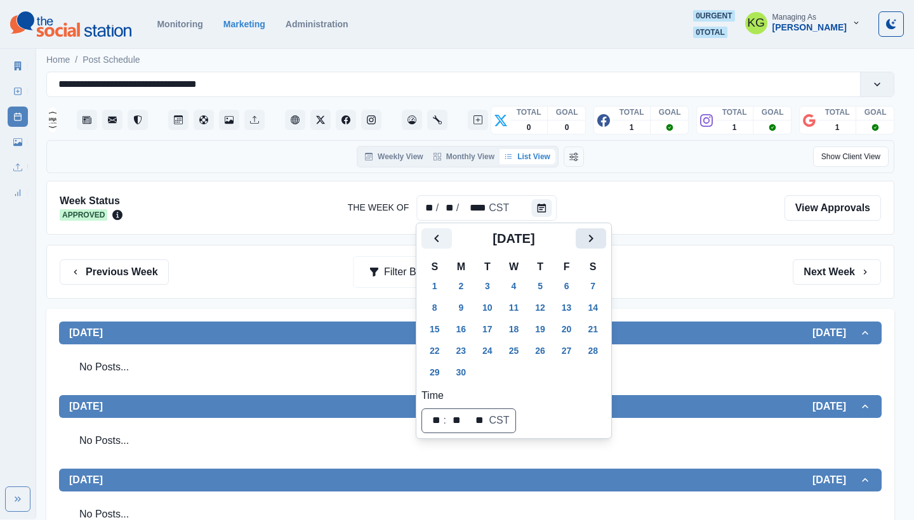
click at [586, 242] on button "Next" at bounding box center [591, 238] width 30 height 20
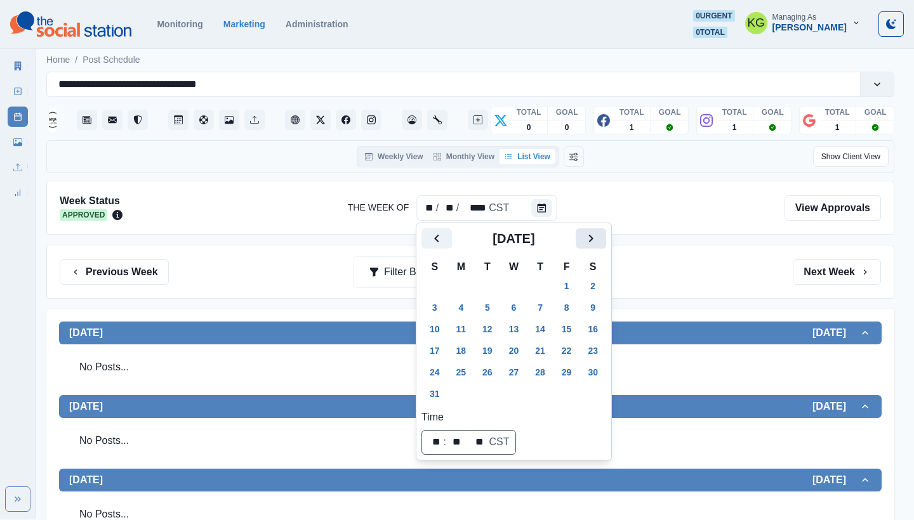
click at [586, 242] on button "Next" at bounding box center [591, 238] width 30 height 20
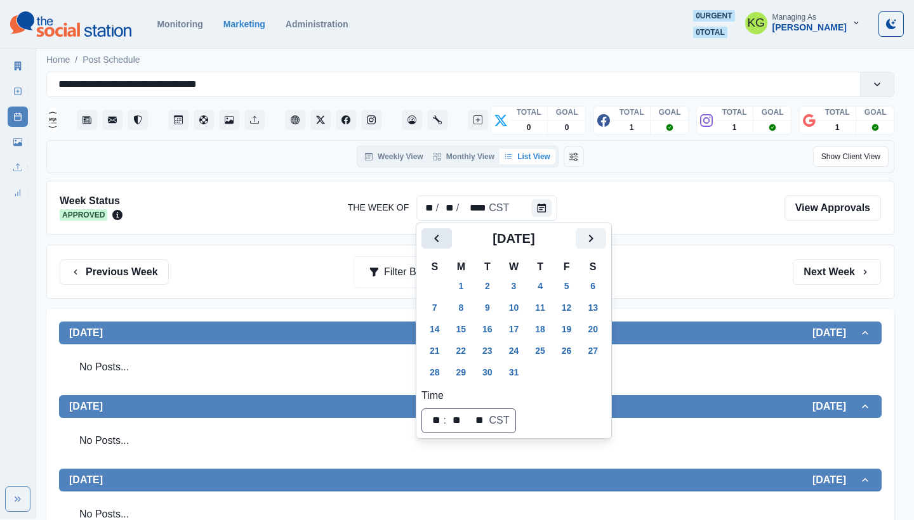
click at [438, 235] on icon "Previous" at bounding box center [436, 238] width 15 height 15
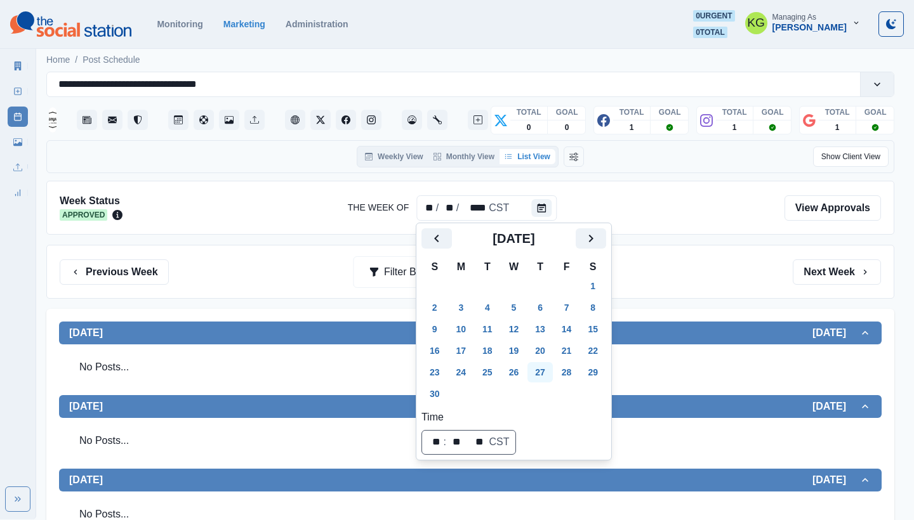
click at [552, 372] on button "27" at bounding box center [539, 372] width 25 height 20
click at [708, 260] on div "Previous Week Filter By: Next Week" at bounding box center [470, 272] width 821 height 25
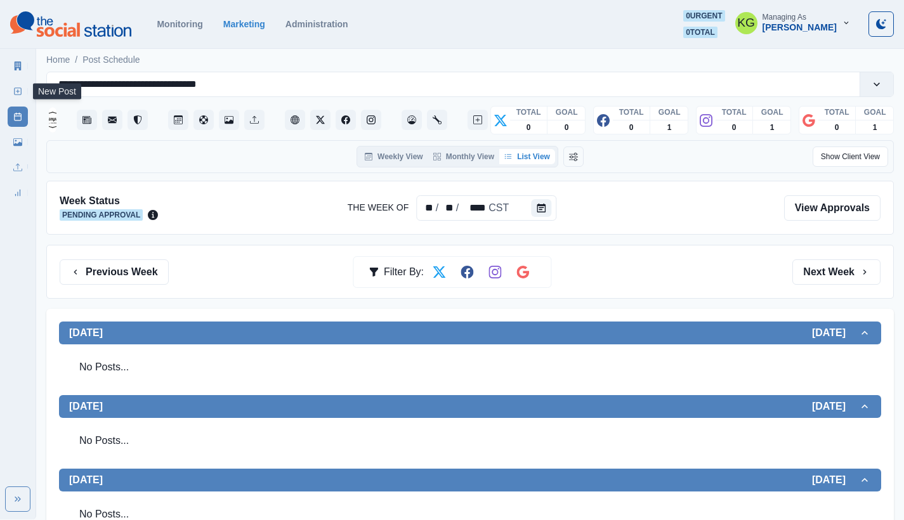
click at [15, 91] on icon at bounding box center [17, 91] width 9 height 9
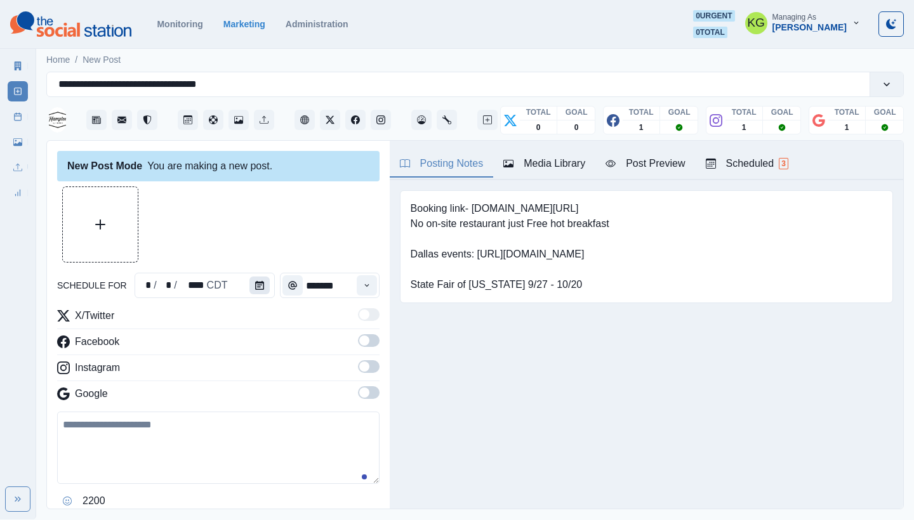
click at [258, 282] on icon "Calendar" at bounding box center [259, 285] width 9 height 9
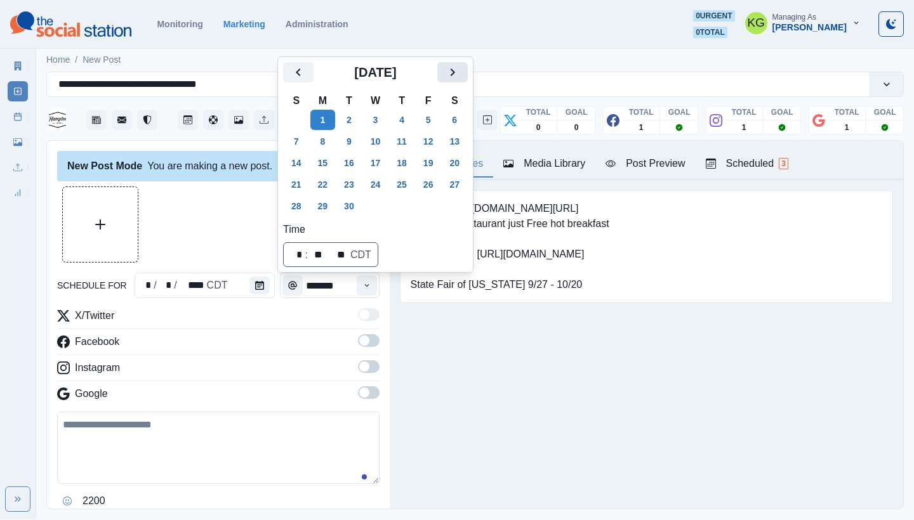
click at [460, 74] on icon "Next" at bounding box center [452, 72] width 15 height 15
click at [458, 76] on icon "Next" at bounding box center [452, 72] width 15 height 15
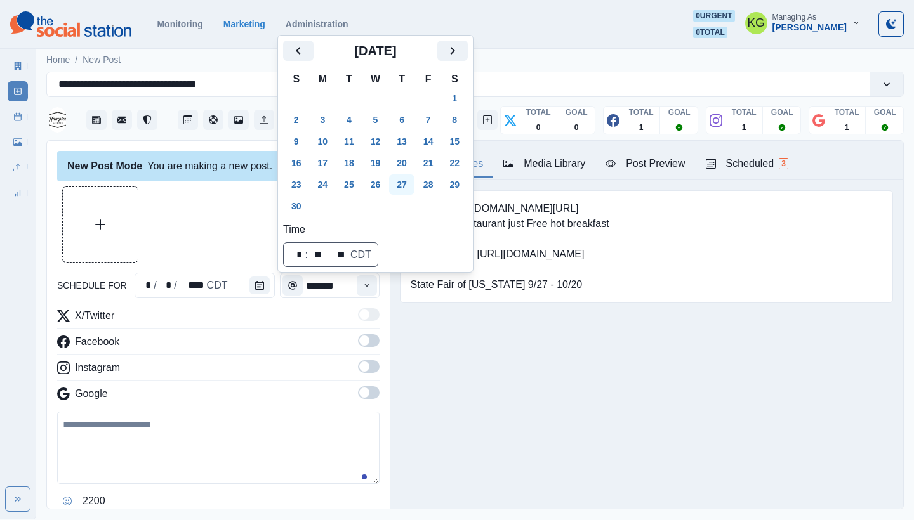
click at [404, 184] on button "27" at bounding box center [401, 185] width 25 height 20
click at [416, 449] on div "Posting Notes Media Library Post Preview Scheduled 3 Booking link- [DOMAIN_NAME…" at bounding box center [646, 325] width 513 height 368
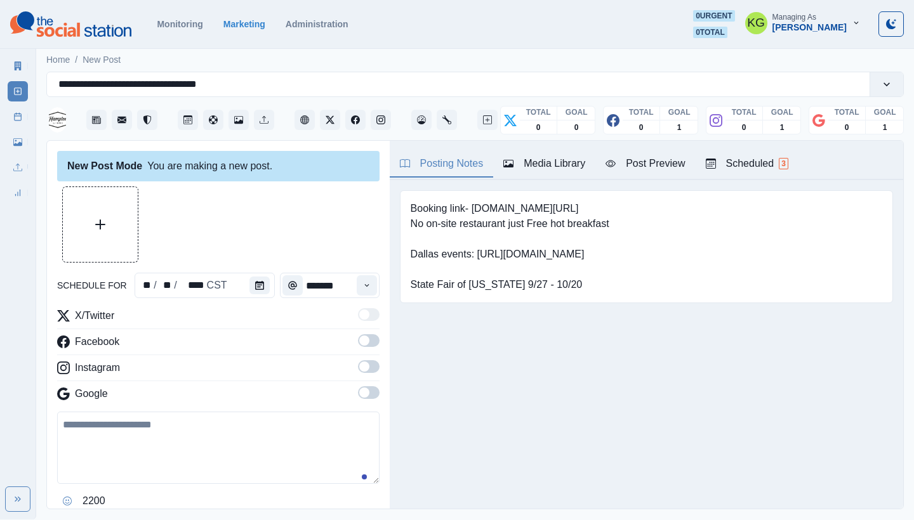
drag, startPoint x: 355, startPoint y: 393, endPoint x: 363, endPoint y: 366, distance: 28.9
click at [359, 393] on span at bounding box center [364, 393] width 10 height 10
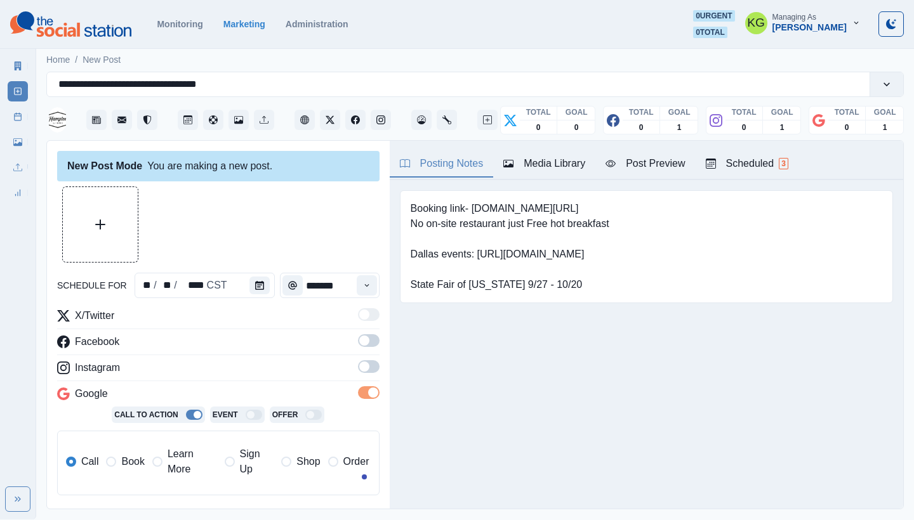
click at [362, 363] on span at bounding box center [369, 366] width 22 height 13
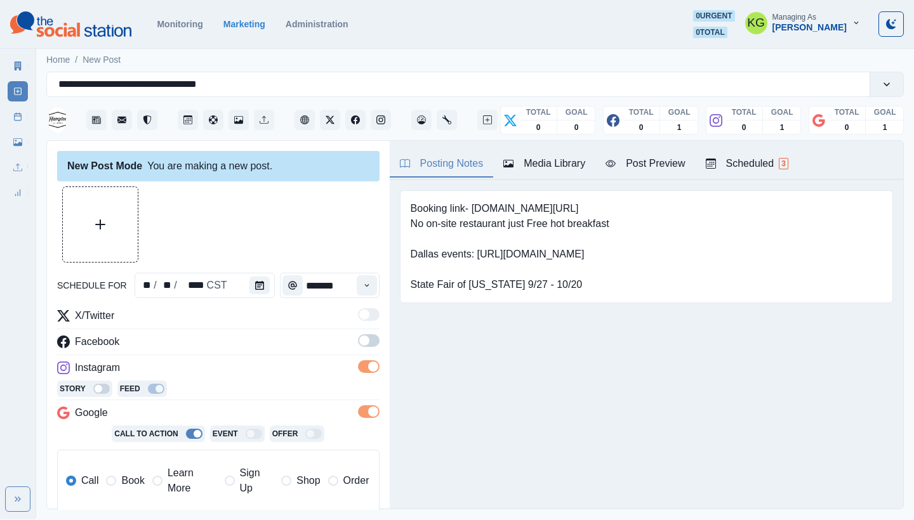
click at [360, 334] on div "X/Twitter Facebook Instagram Story Feed Google Call To Action Event Offer Call …" at bounding box center [218, 416] width 322 height 216
click at [362, 294] on button "Time" at bounding box center [367, 285] width 20 height 20
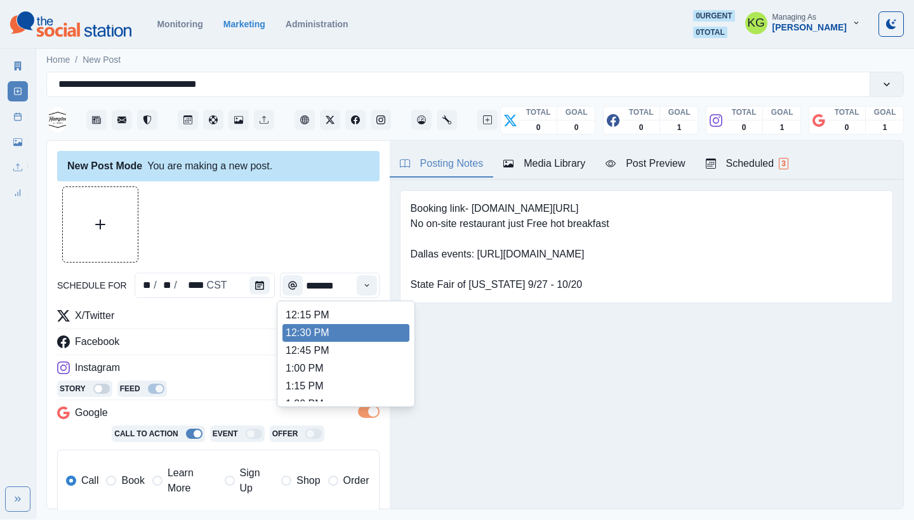
scroll to position [277, 0]
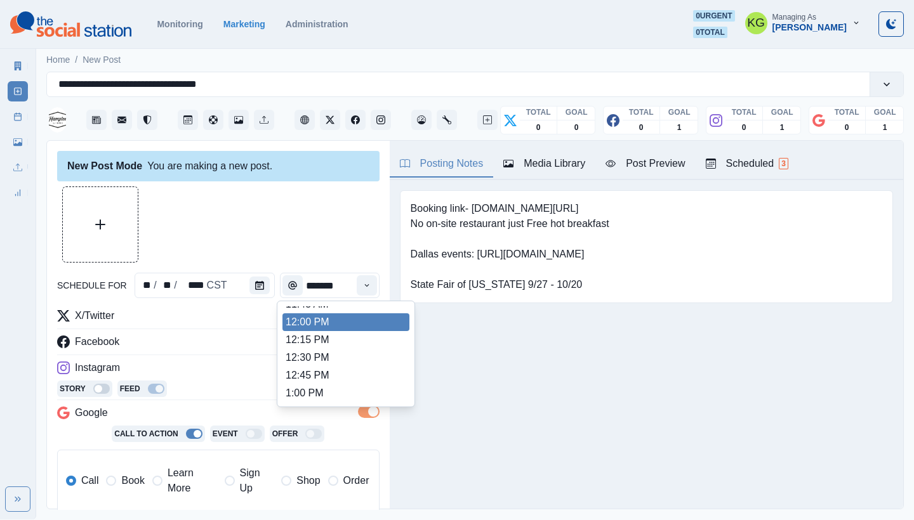
click at [321, 320] on li "12:00 PM" at bounding box center [345, 322] width 127 height 18
type input "********"
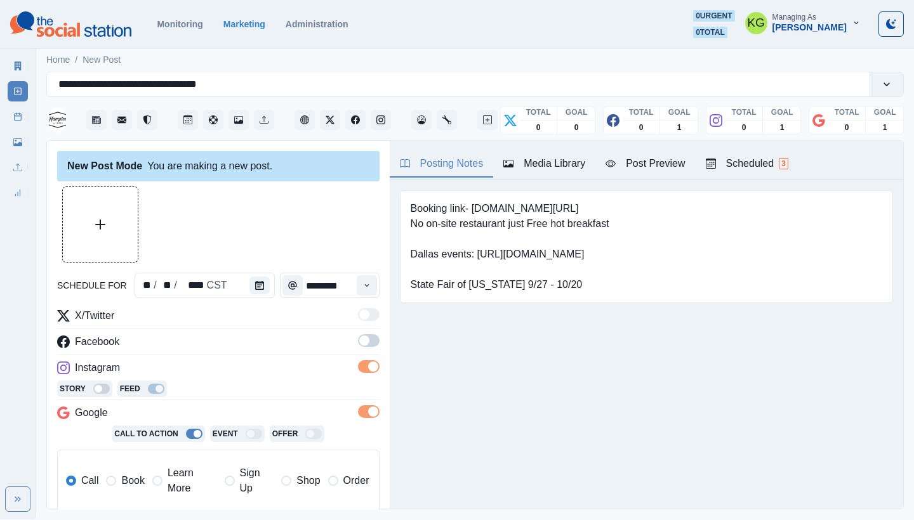
click at [360, 341] on span at bounding box center [369, 340] width 22 height 13
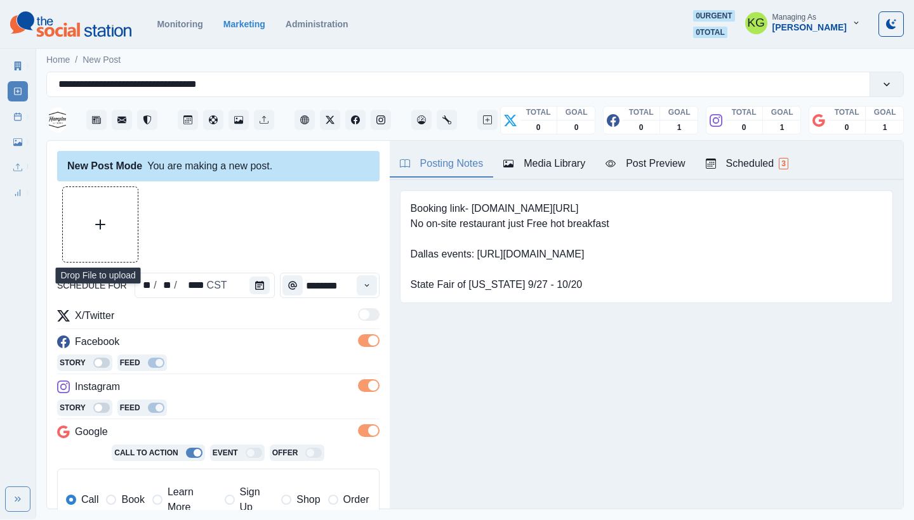
click at [96, 207] on button "Upload Media" at bounding box center [100, 224] width 75 height 75
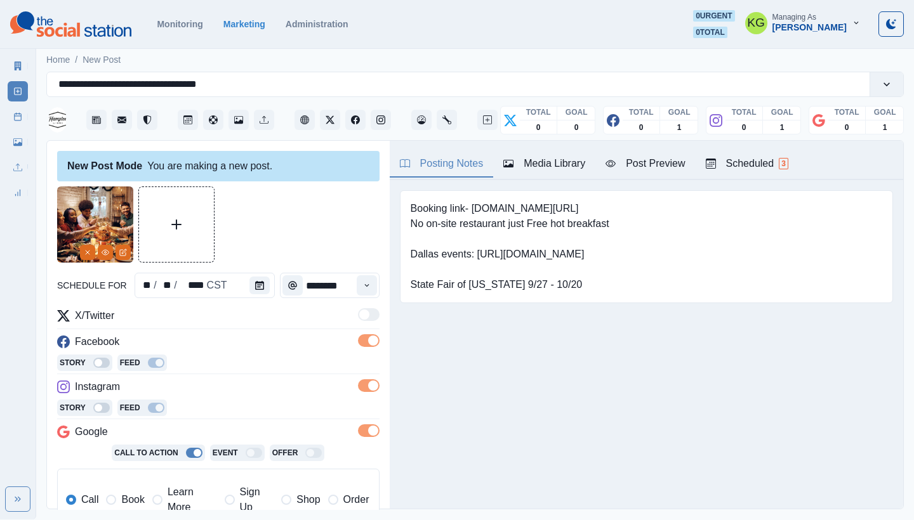
scroll to position [255, 0]
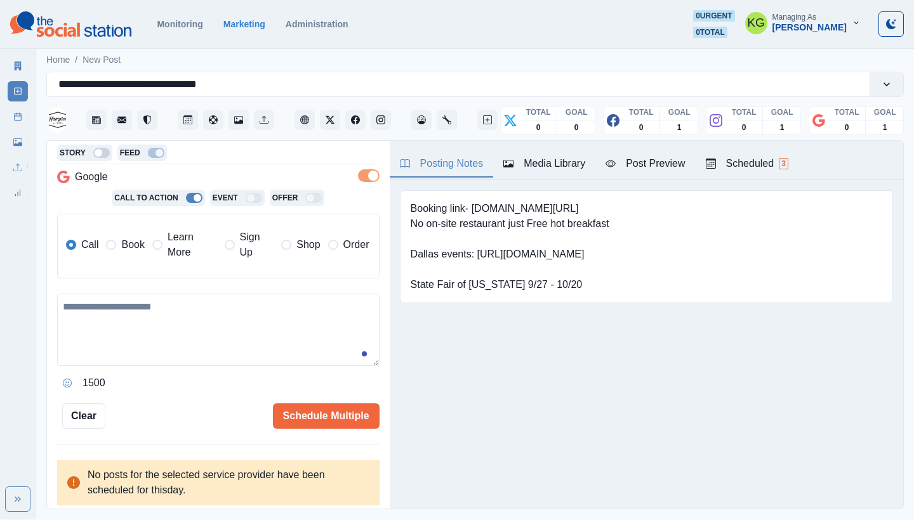
click at [229, 367] on div "1500" at bounding box center [218, 344] width 322 height 100
click at [228, 339] on textarea at bounding box center [218, 330] width 322 height 72
paste textarea "**********"
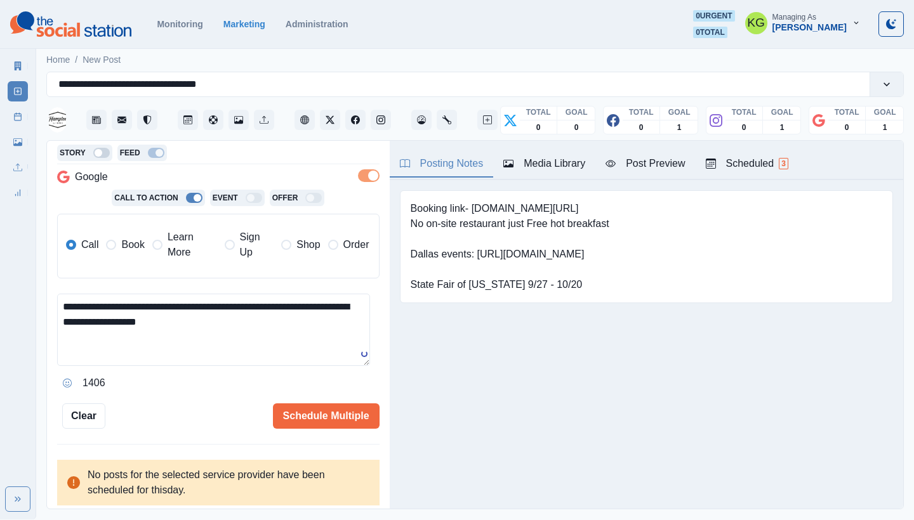
click at [140, 253] on label "Book" at bounding box center [125, 245] width 38 height 30
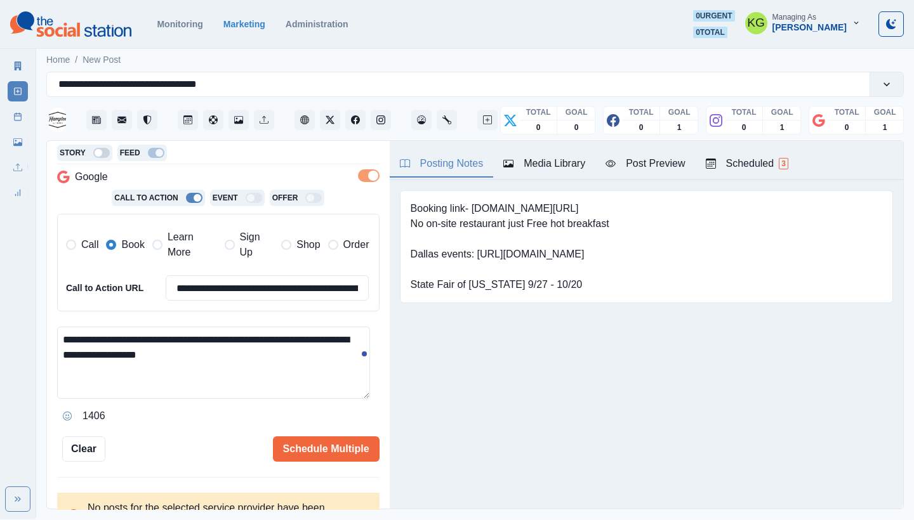
click at [220, 346] on textarea "**********" at bounding box center [213, 363] width 313 height 72
click at [63, 412] on icon "Opens Emoji Picker" at bounding box center [67, 416] width 9 height 9
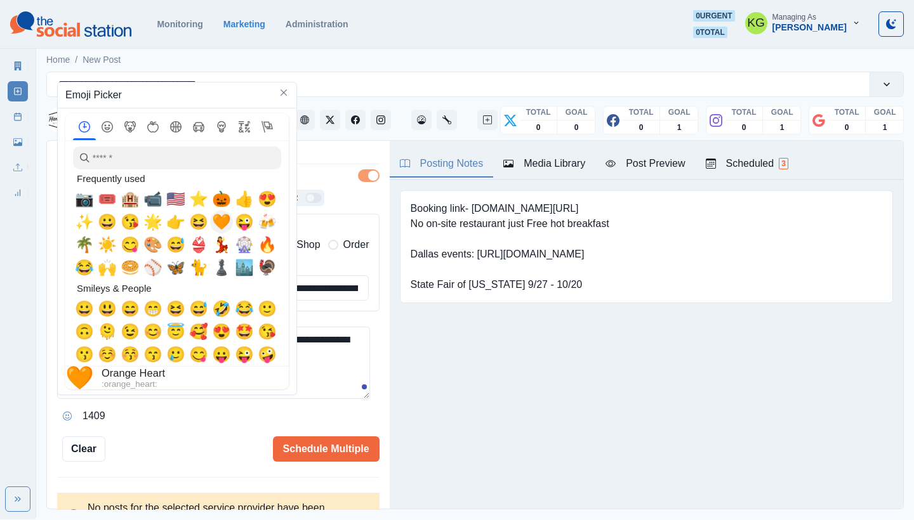
click at [228, 216] on span "🧡" at bounding box center [221, 222] width 19 height 18
type textarea "**********"
click at [322, 385] on textarea "**********" at bounding box center [213, 363] width 313 height 72
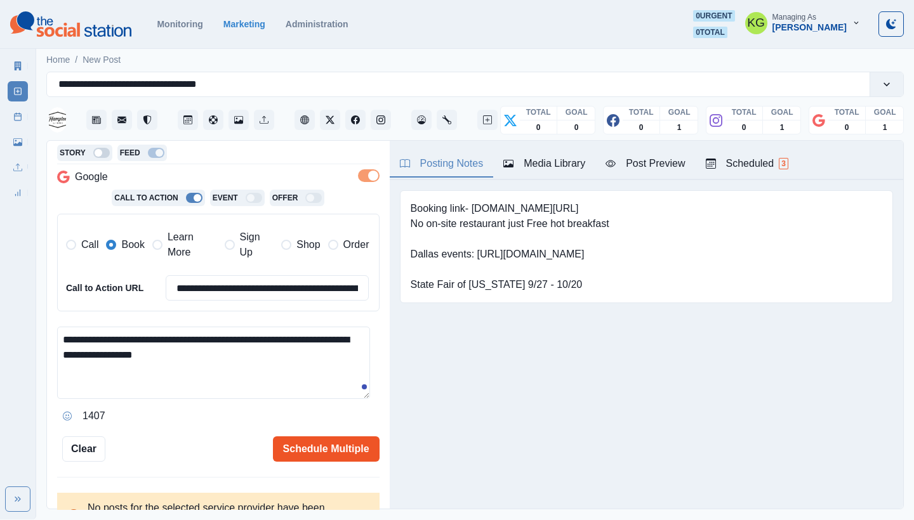
click at [349, 449] on button "Schedule Multiple" at bounding box center [326, 449] width 107 height 25
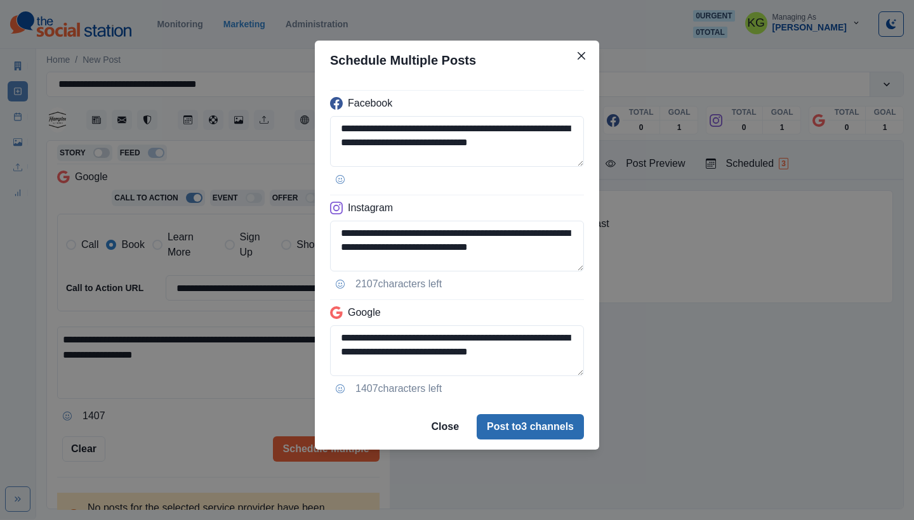
click at [522, 432] on button "Post to 3 channels" at bounding box center [530, 426] width 107 height 25
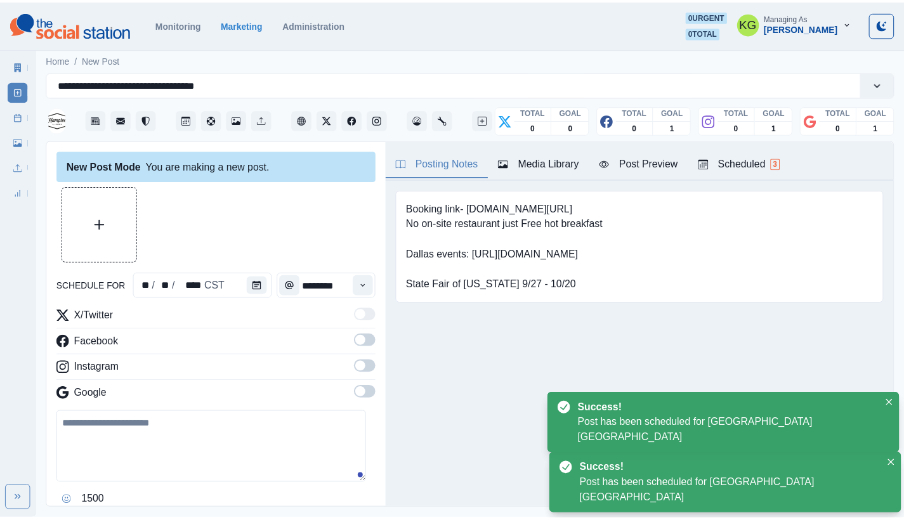
scroll to position [0, 0]
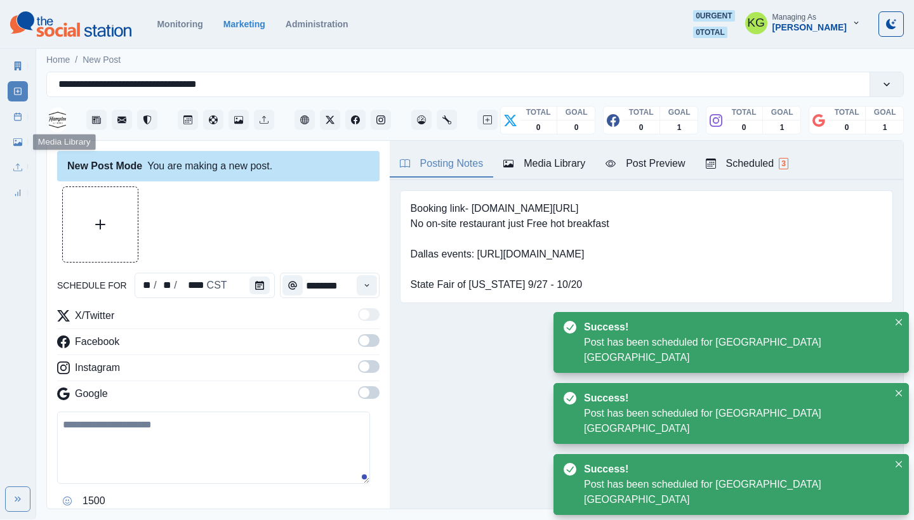
click at [7, 114] on div "Marketing Summary New Post Post Schedule Media Library Uploads Review Summary" at bounding box center [18, 127] width 36 height 152
click at [16, 121] on link "Post Schedule" at bounding box center [18, 117] width 20 height 20
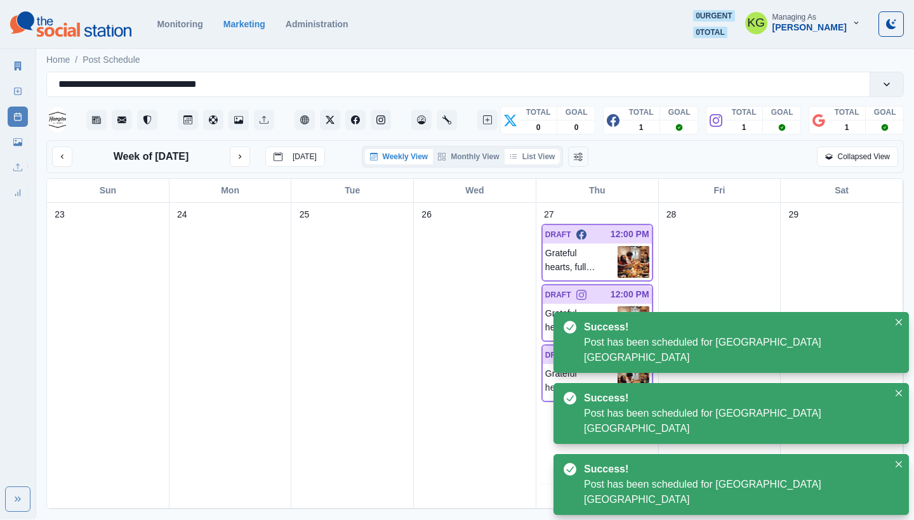
click at [529, 154] on button "List View" at bounding box center [532, 156] width 56 height 15
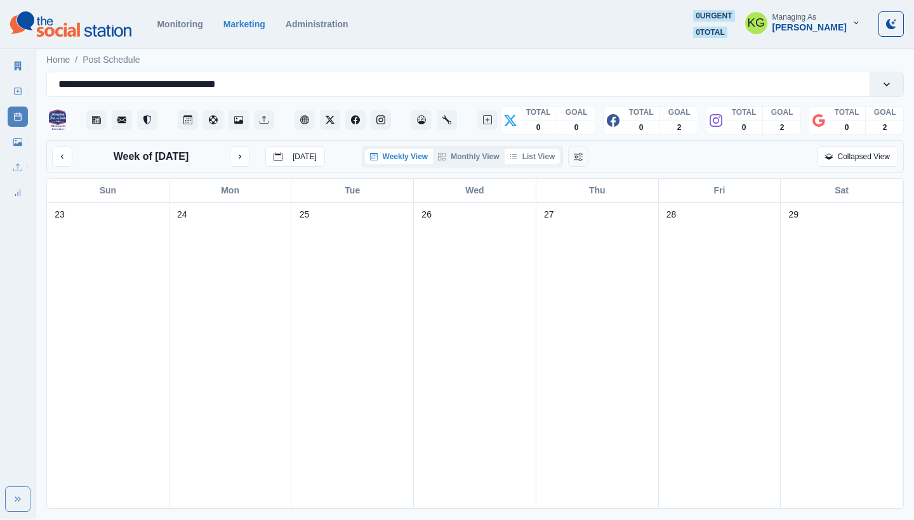
click at [548, 154] on button "List View" at bounding box center [532, 156] width 56 height 15
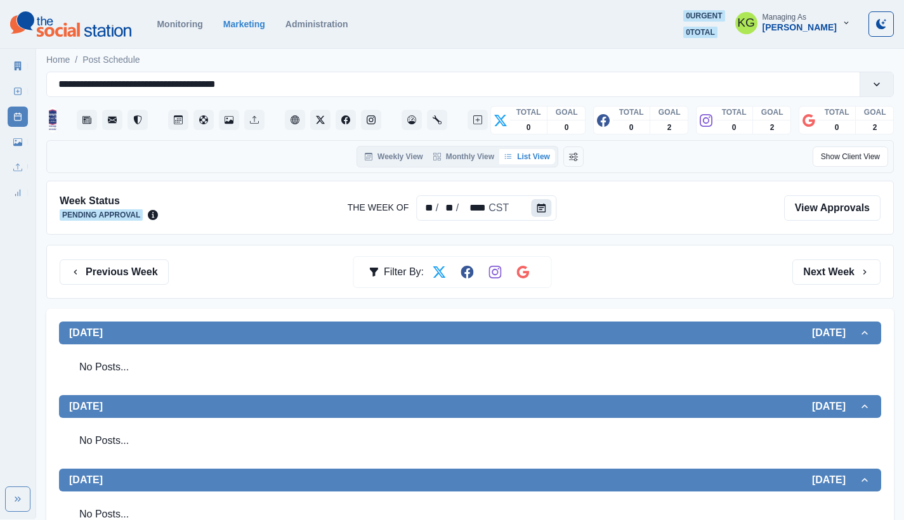
click at [545, 216] on button "Calendar" at bounding box center [541, 208] width 20 height 18
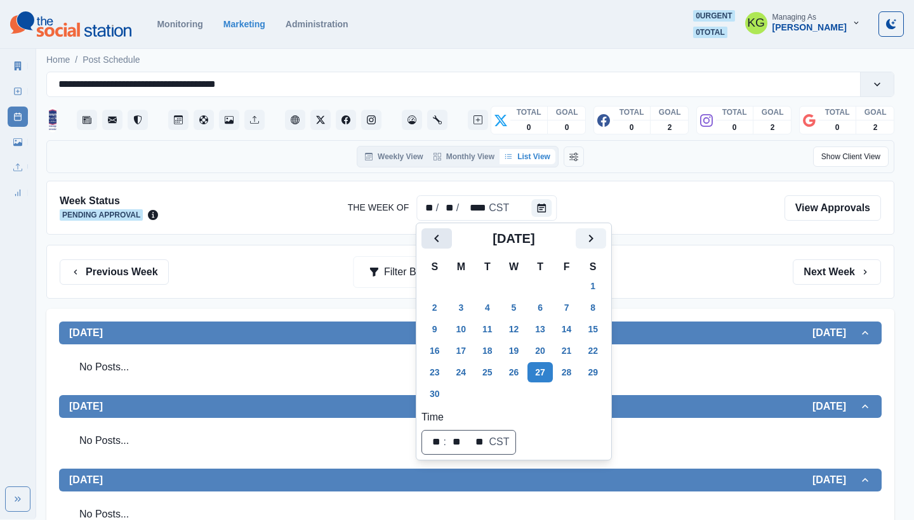
click at [437, 240] on icon "Previous" at bounding box center [436, 239] width 4 height 8
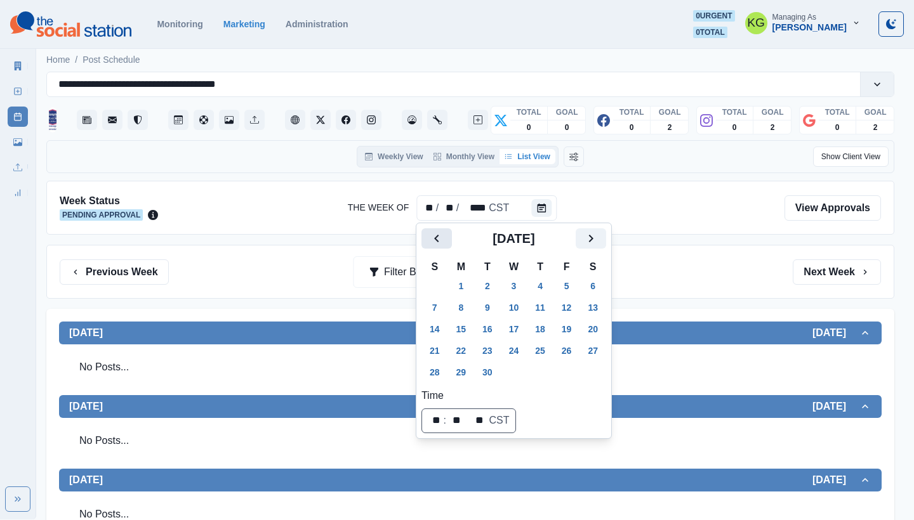
click at [437, 240] on icon "Previous" at bounding box center [436, 239] width 4 height 8
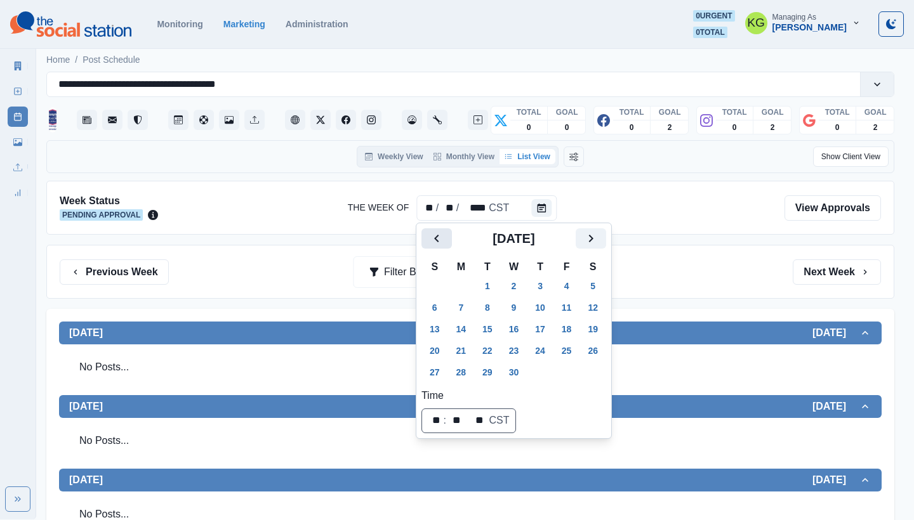
click at [437, 240] on icon "Previous" at bounding box center [436, 239] width 4 height 8
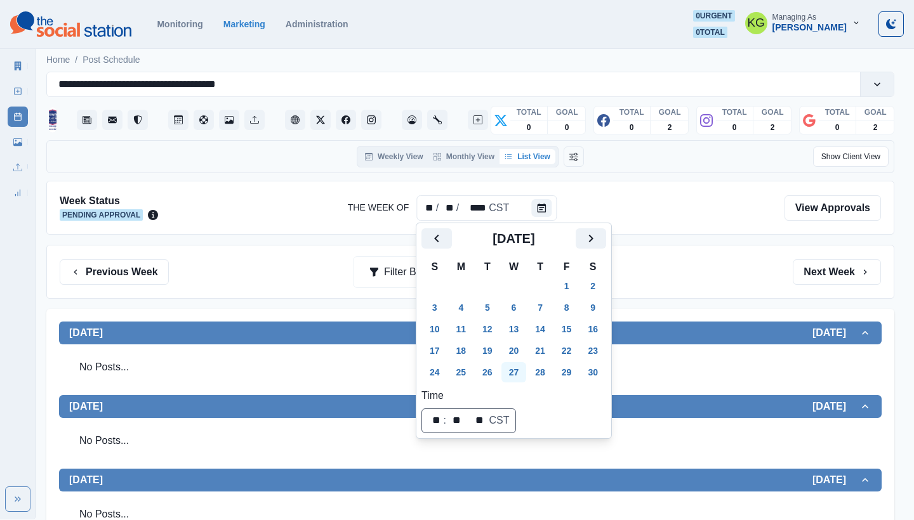
click at [520, 375] on button "27" at bounding box center [513, 372] width 25 height 20
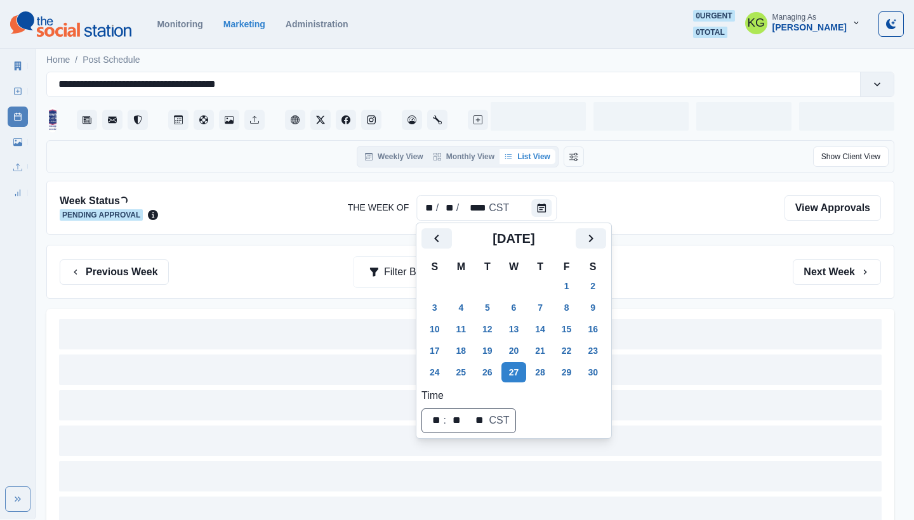
click at [673, 265] on div "Previous Week Filter By: Next Week" at bounding box center [470, 272] width 821 height 25
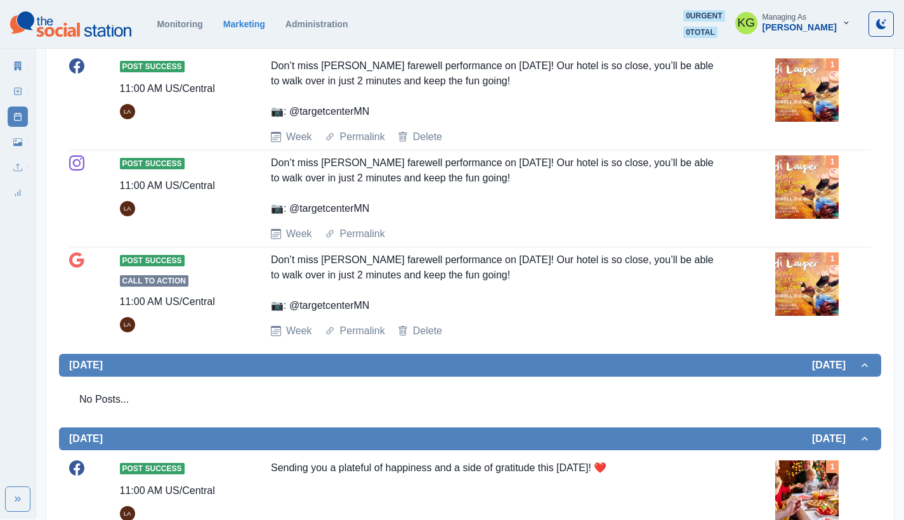
scroll to position [634, 0]
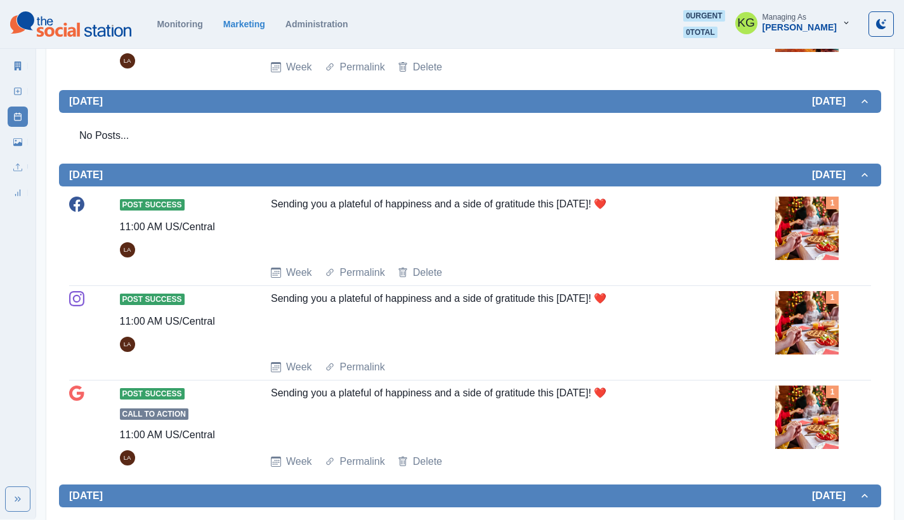
drag, startPoint x: 392, startPoint y: 209, endPoint x: 635, endPoint y: 226, distance: 244.2
click at [637, 230] on div "Post Success 11:00 AM US/Central LA Sending you a plateful of happiness and a s…" at bounding box center [470, 239] width 802 height 84
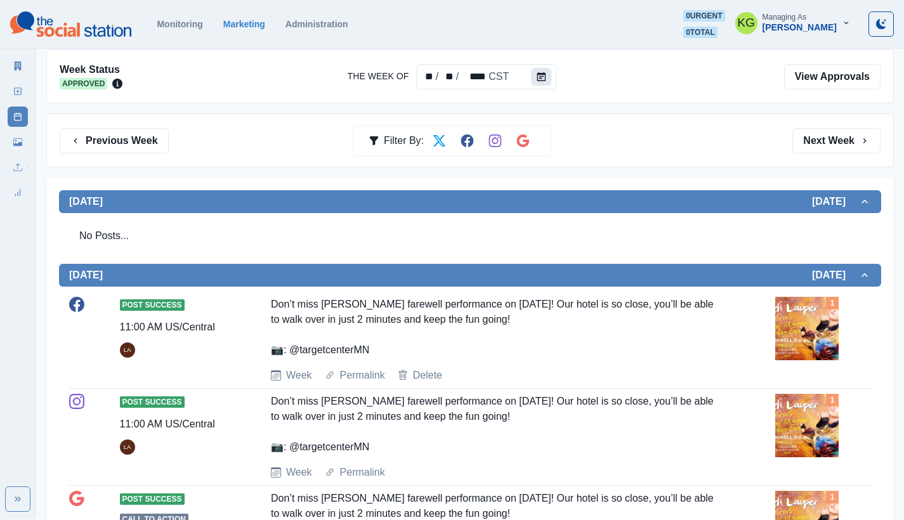
click at [529, 82] on div "** / ** / **** CST" at bounding box center [486, 76] width 140 height 25
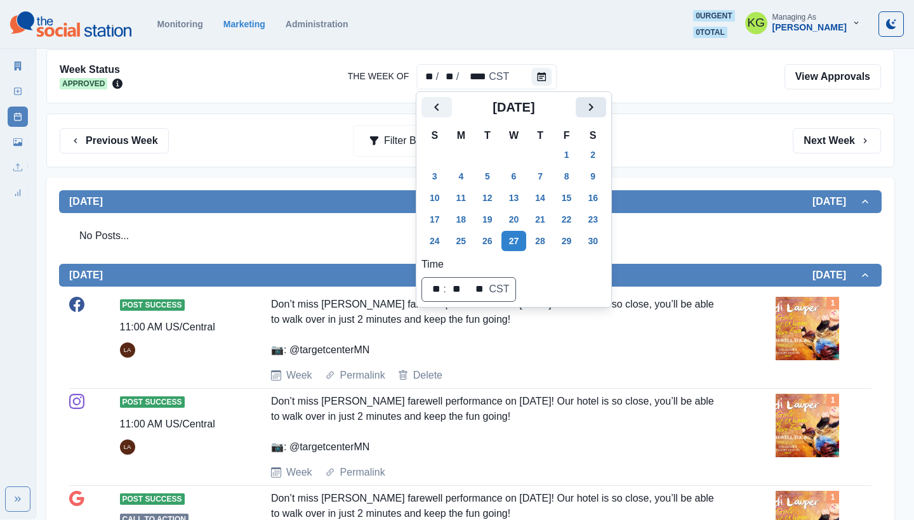
click at [598, 107] on icon "Next" at bounding box center [590, 107] width 15 height 15
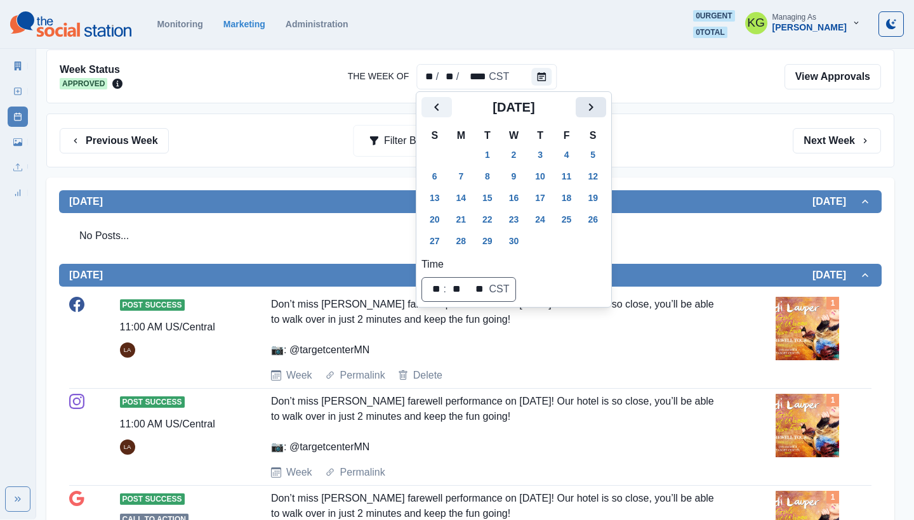
click at [598, 107] on icon "Next" at bounding box center [590, 107] width 15 height 15
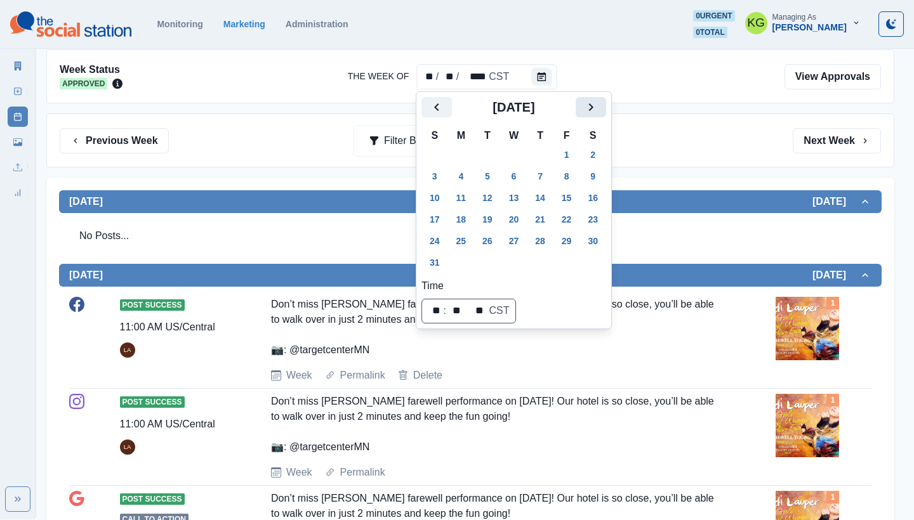
click at [598, 107] on icon "Next" at bounding box center [590, 107] width 15 height 15
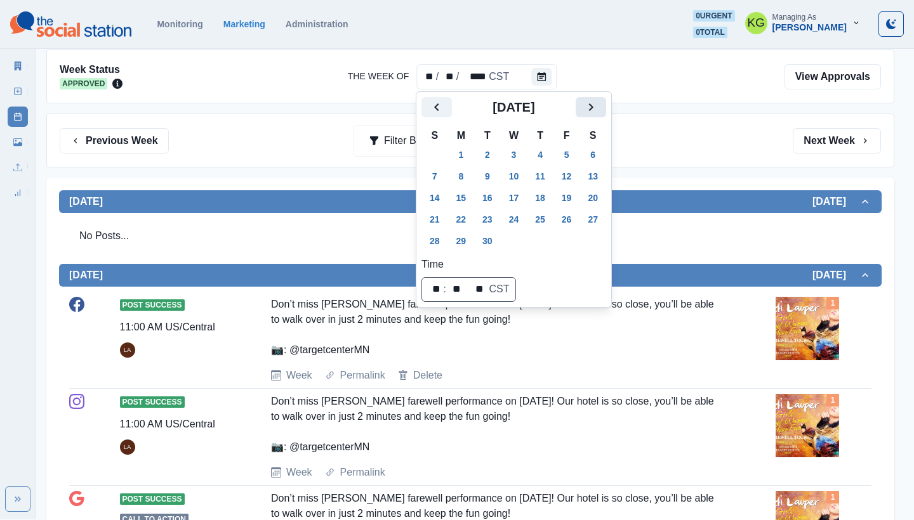
click at [598, 107] on icon "Next" at bounding box center [590, 107] width 15 height 15
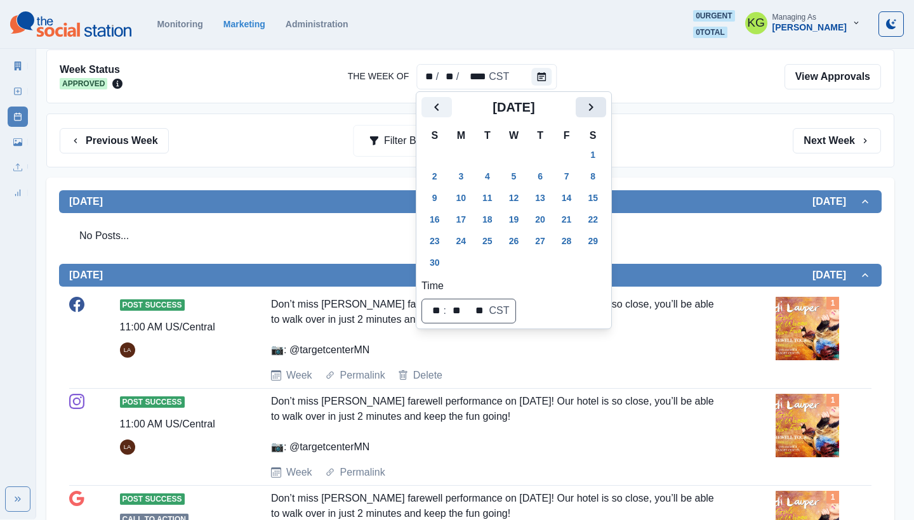
click at [598, 107] on icon "Next" at bounding box center [590, 107] width 15 height 15
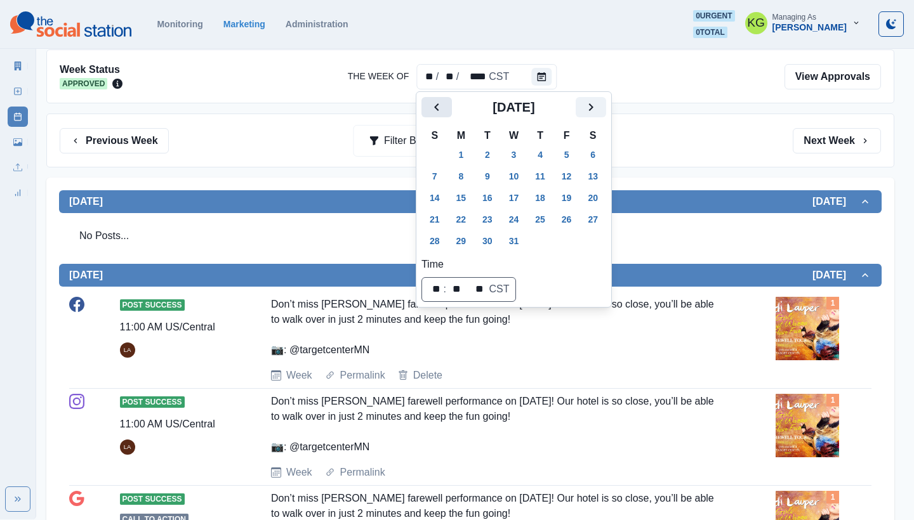
click at [431, 111] on icon "Previous" at bounding box center [436, 107] width 15 height 15
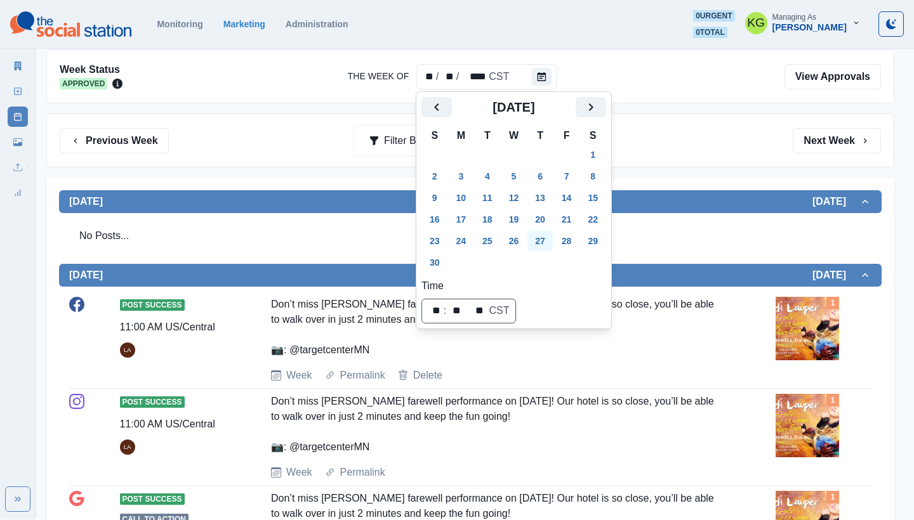
click at [548, 240] on button "27" at bounding box center [539, 241] width 25 height 20
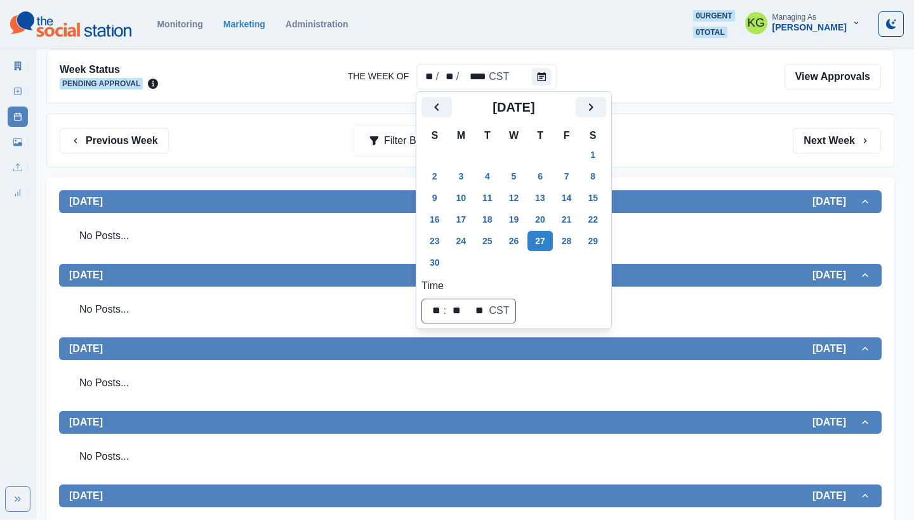
click at [673, 150] on div "Previous Week Filter By: Next Week" at bounding box center [470, 140] width 821 height 25
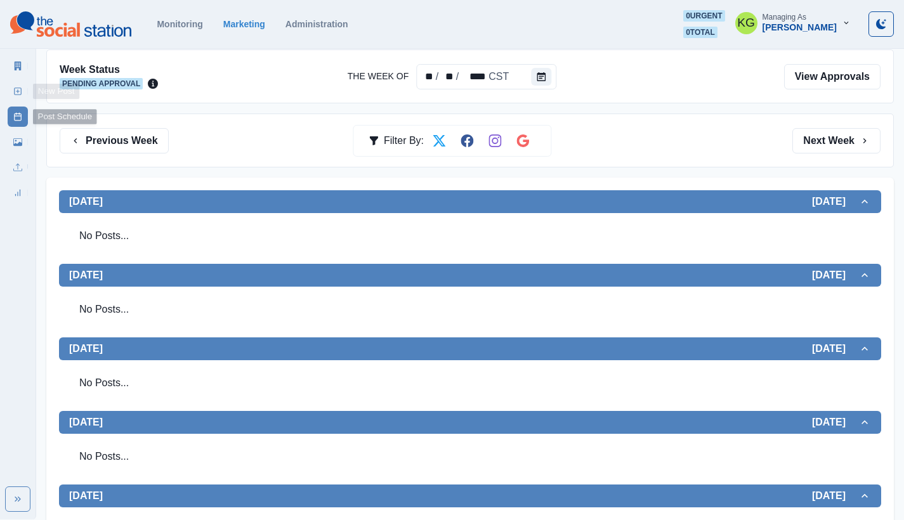
click at [15, 91] on rect at bounding box center [18, 91] width 7 height 7
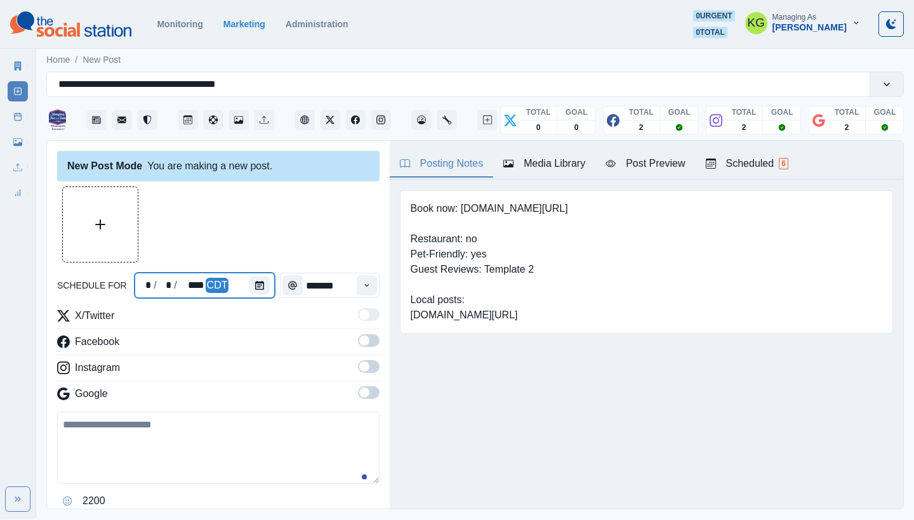
click at [267, 291] on div at bounding box center [261, 285] width 25 height 25
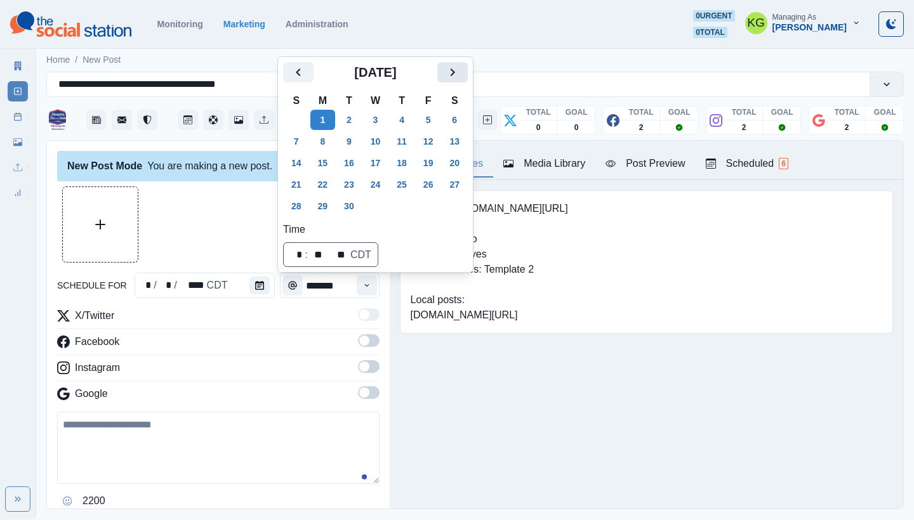
click at [468, 78] on button "Next" at bounding box center [452, 72] width 30 height 20
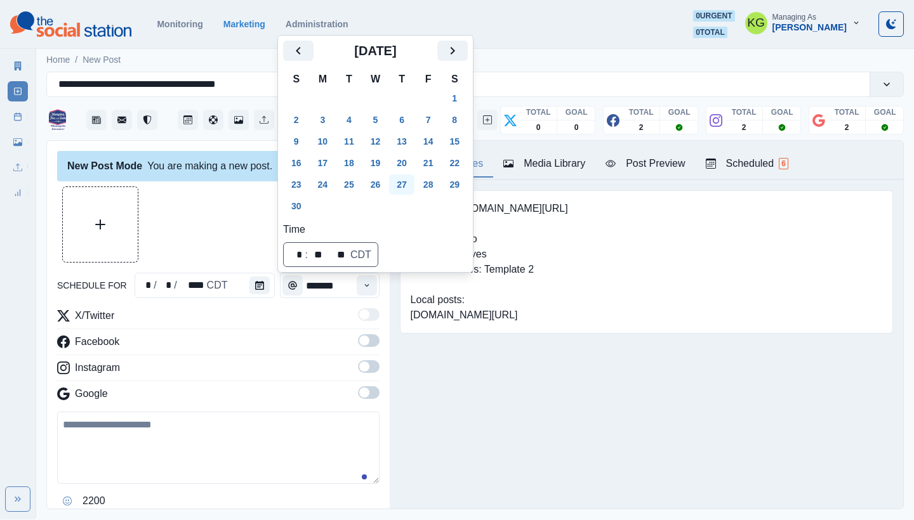
click at [397, 184] on button "27" at bounding box center [401, 185] width 25 height 20
click at [466, 378] on div "Book now: [DOMAIN_NAME][URL] Restaurant: no Pet-Friendly: yes Guest Reviews: Te…" at bounding box center [646, 281] width 513 height 203
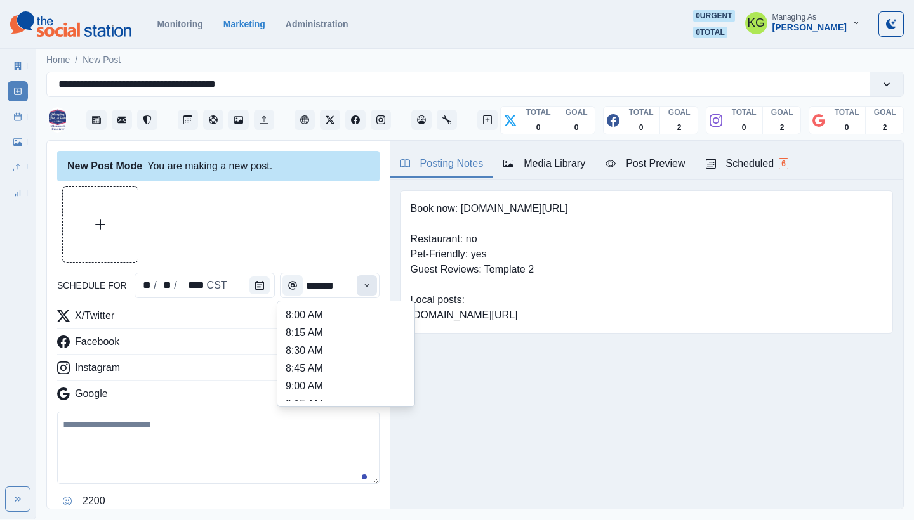
click at [358, 290] on button "Time" at bounding box center [367, 285] width 20 height 20
click at [327, 360] on li "12:00 PM" at bounding box center [345, 362] width 127 height 18
type input "********"
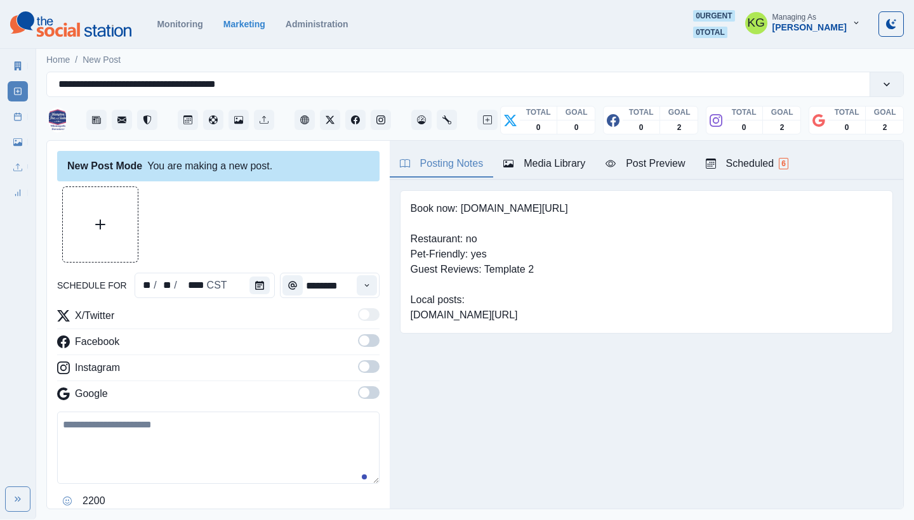
click at [371, 399] on div "New Post Mode You are making a new post. schedule for ** / ** / **** CST ******…" at bounding box center [218, 325] width 343 height 369
click at [359, 391] on span at bounding box center [364, 393] width 10 height 10
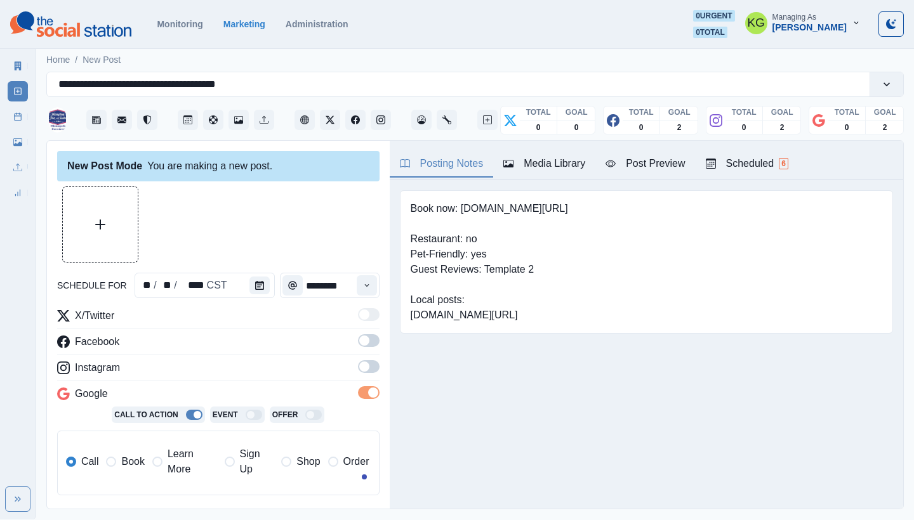
click at [361, 372] on span at bounding box center [369, 366] width 22 height 13
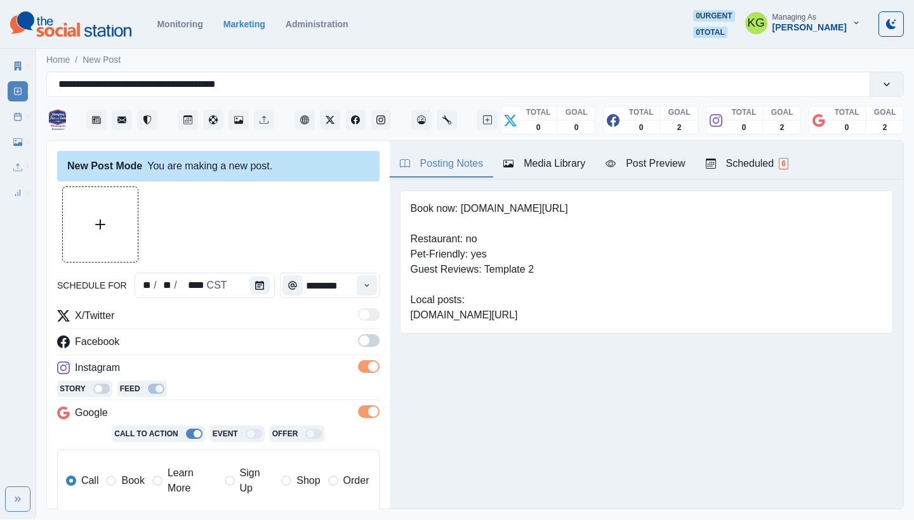
drag, startPoint x: 359, startPoint y: 338, endPoint x: 269, endPoint y: 293, distance: 100.5
click at [360, 338] on span at bounding box center [369, 340] width 22 height 13
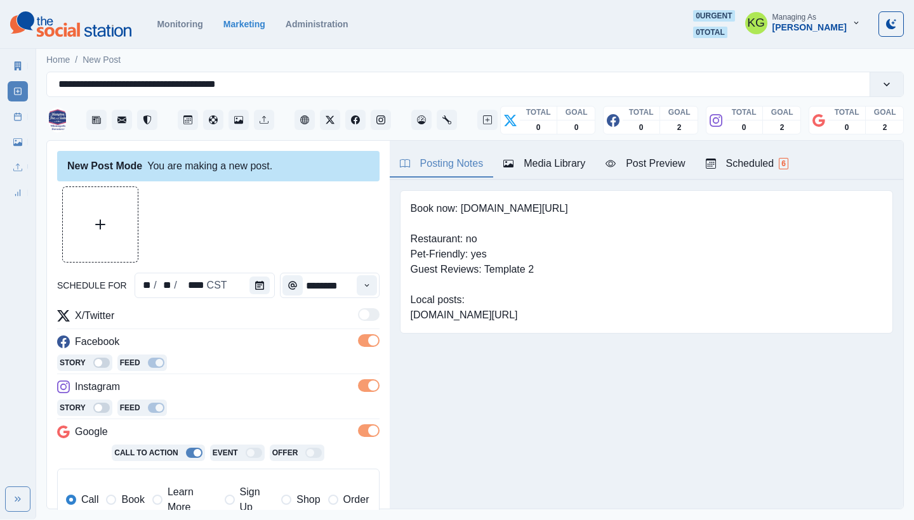
click at [149, 243] on div at bounding box center [218, 225] width 322 height 76
click at [109, 235] on button "Upload Media" at bounding box center [100, 224] width 75 height 75
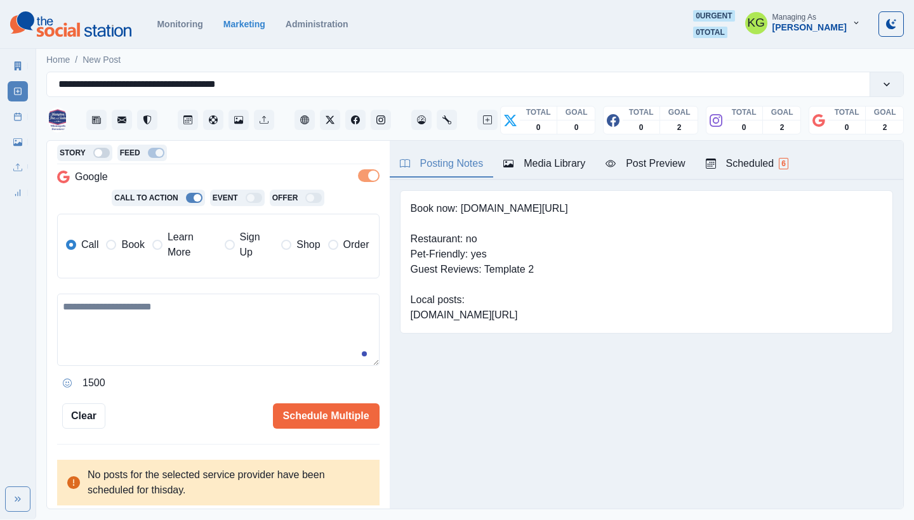
click at [161, 253] on label "Learn More" at bounding box center [184, 245] width 65 height 30
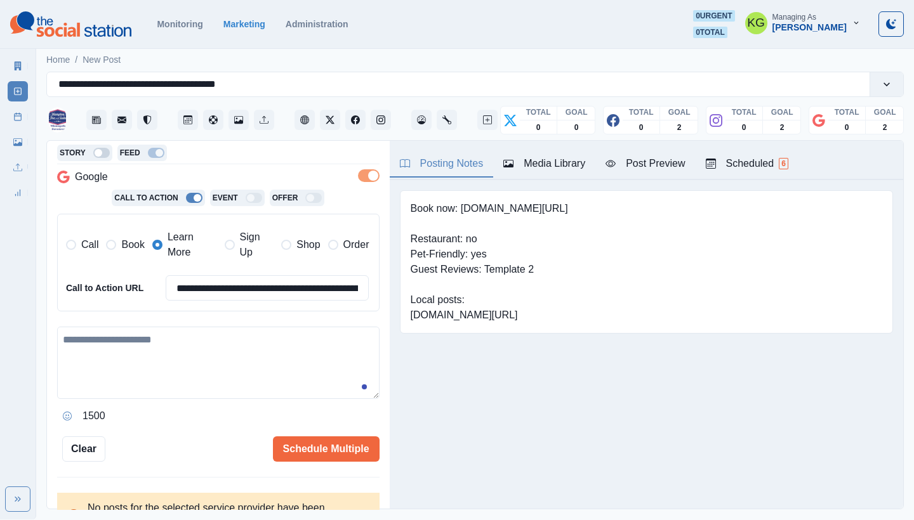
click at [121, 247] on span "Book" at bounding box center [132, 244] width 23 height 15
click at [195, 363] on textarea at bounding box center [218, 363] width 322 height 72
paste textarea "**********"
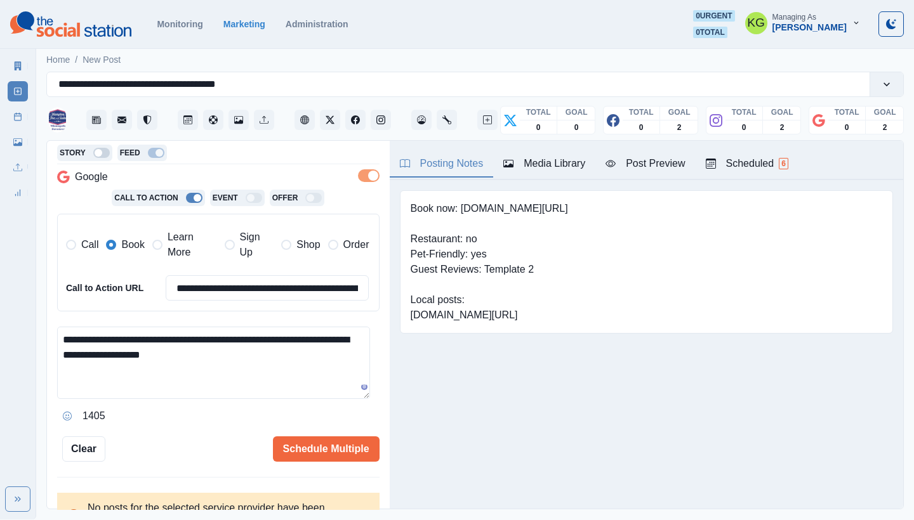
click at [65, 412] on icon "Opens Emoji Picker" at bounding box center [67, 416] width 9 height 9
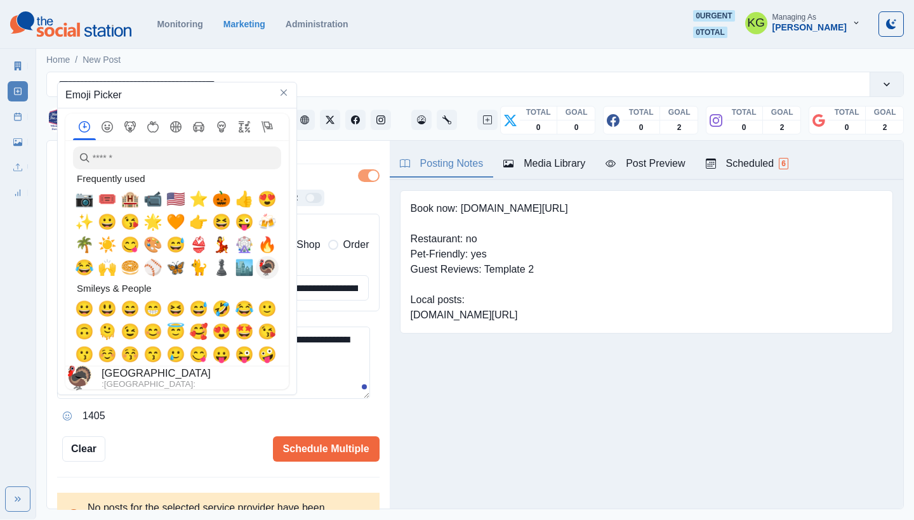
click at [265, 268] on span "🦃" at bounding box center [267, 268] width 19 height 18
click at [177, 216] on span "🧡" at bounding box center [175, 222] width 19 height 18
type textarea "**********"
click at [367, 357] on textarea "**********" at bounding box center [213, 363] width 313 height 72
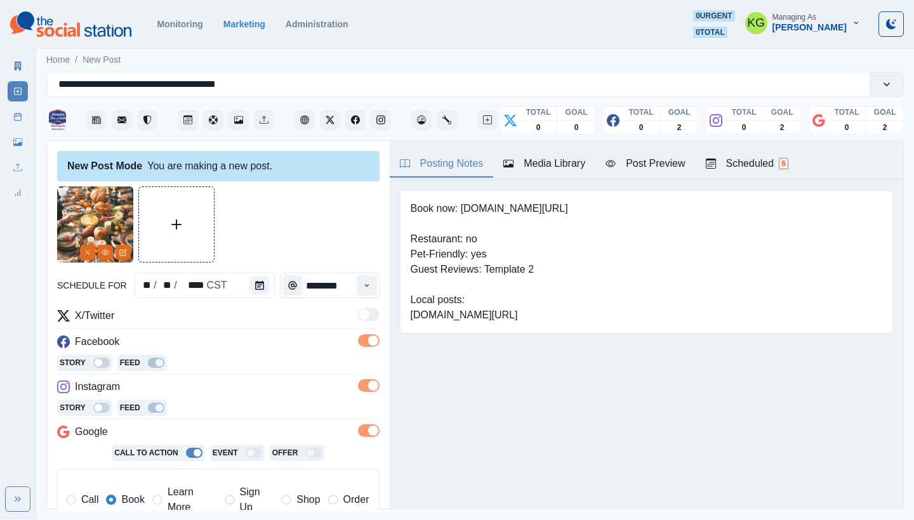
scroll to position [288, 0]
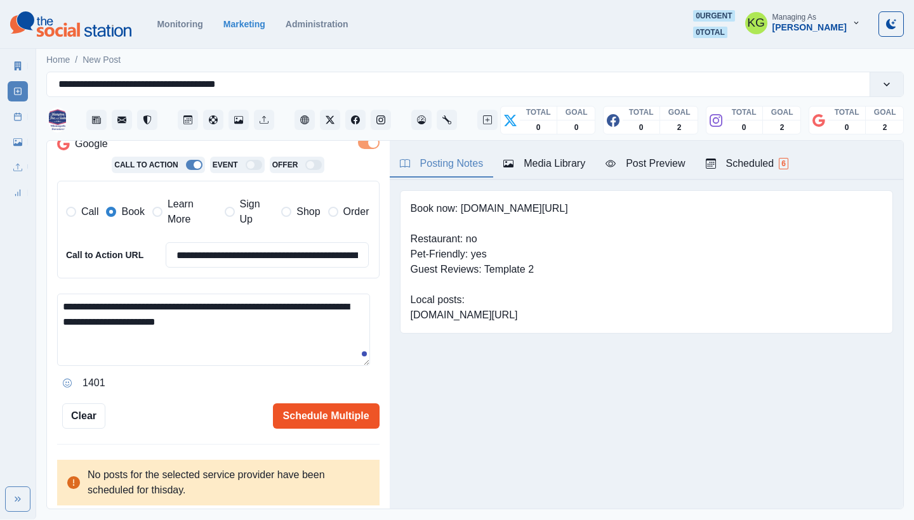
click at [338, 404] on button "Schedule Multiple" at bounding box center [326, 416] width 107 height 25
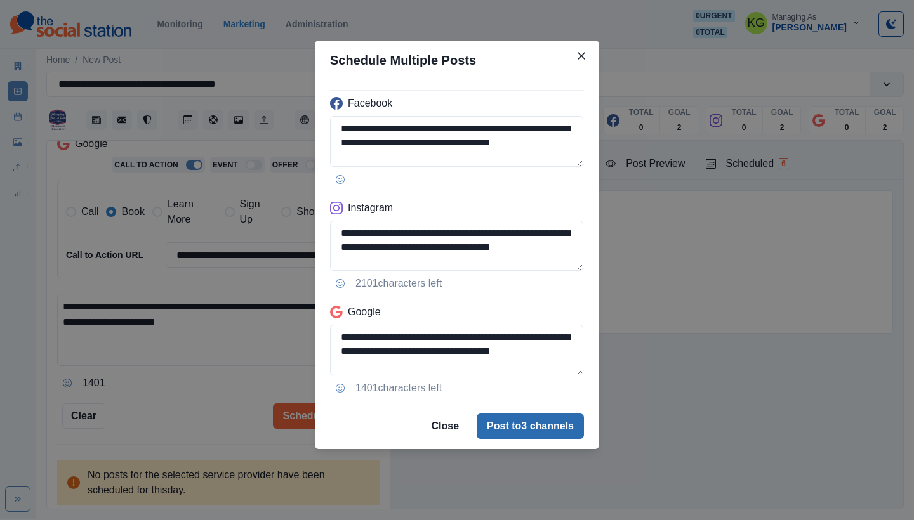
click at [563, 427] on button "Post to 3 channels" at bounding box center [530, 426] width 107 height 25
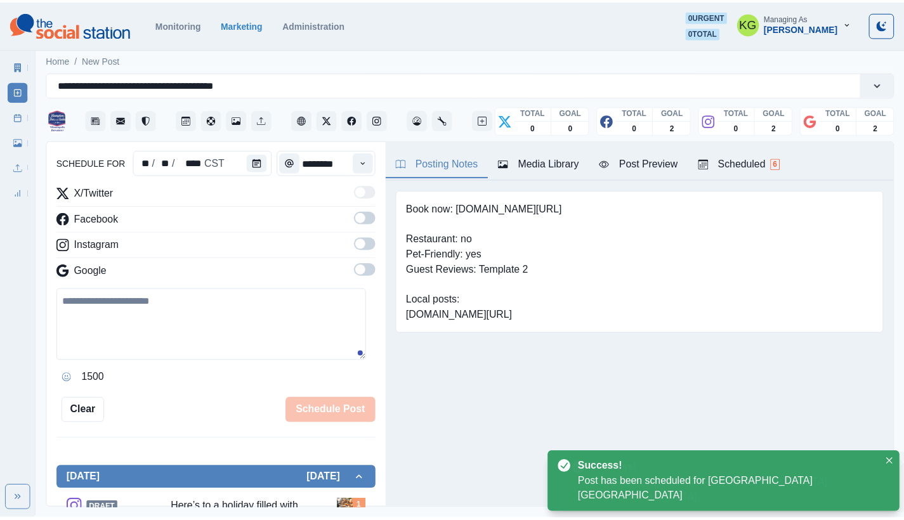
scroll to position [77, 0]
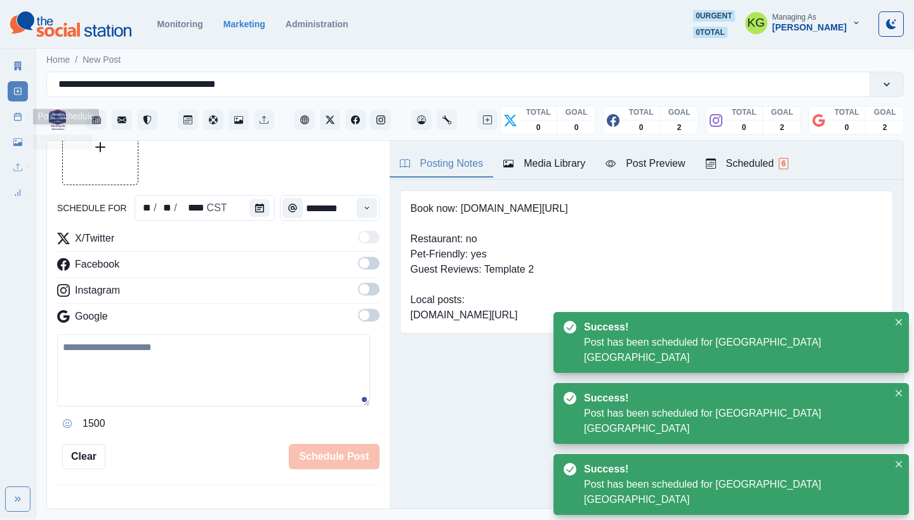
click at [18, 121] on rect at bounding box center [18, 117] width 7 height 7
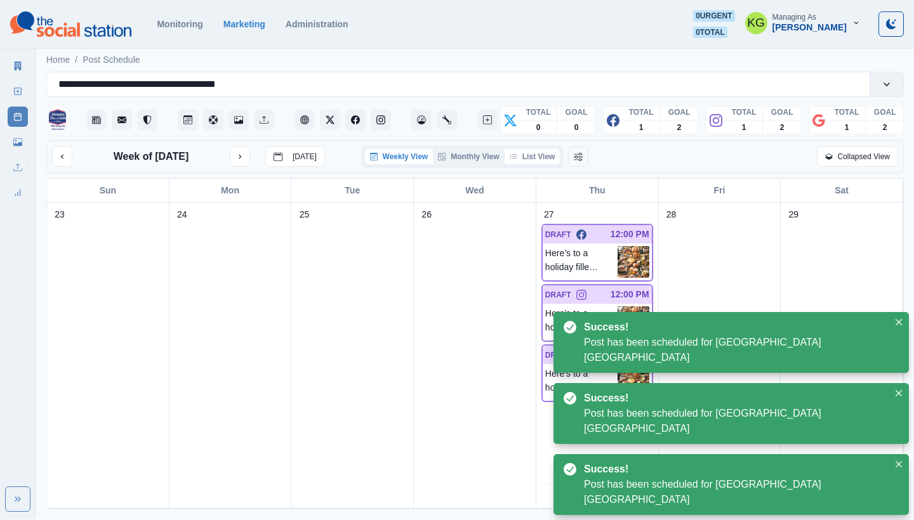
click at [537, 155] on button "List View" at bounding box center [532, 156] width 56 height 15
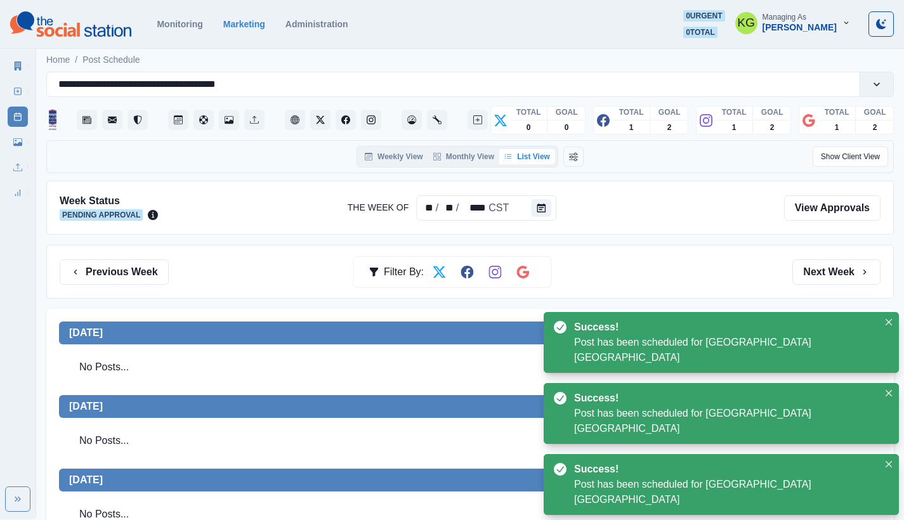
scroll to position [396, 0]
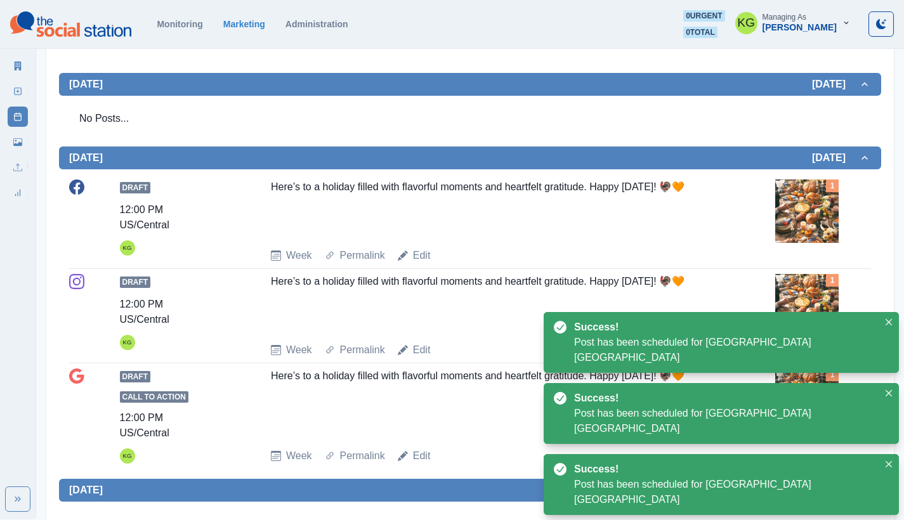
click at [822, 232] on img at bounding box center [806, 211] width 63 height 63
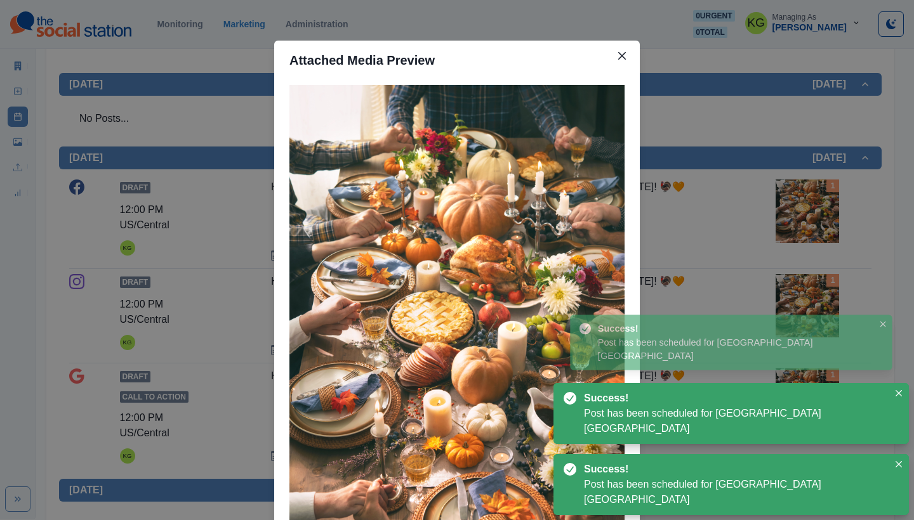
click at [785, 245] on div "Attached Media Preview" at bounding box center [457, 260] width 914 height 520
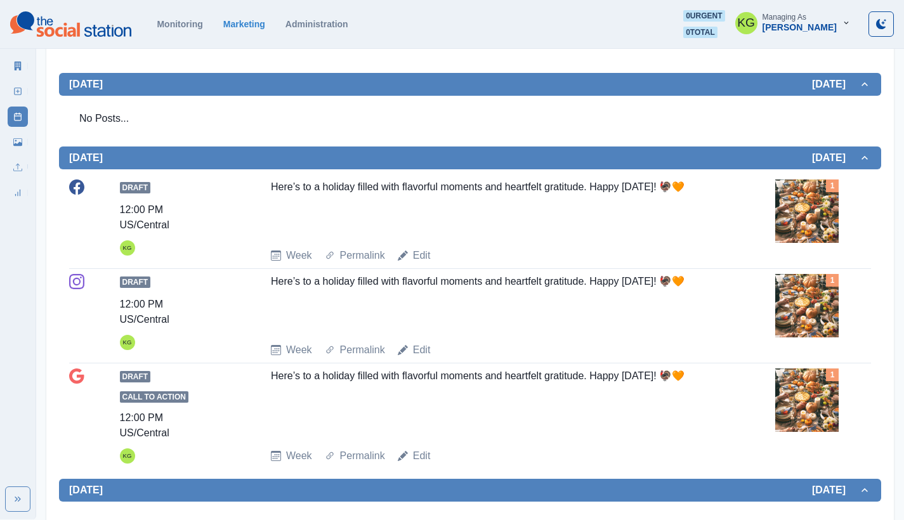
scroll to position [0, 0]
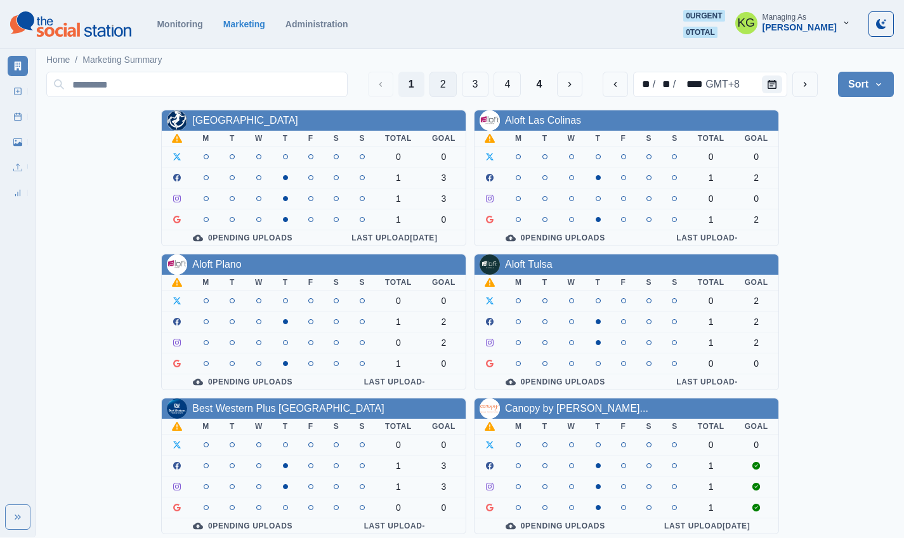
click at [440, 92] on button "2" at bounding box center [443, 84] width 27 height 25
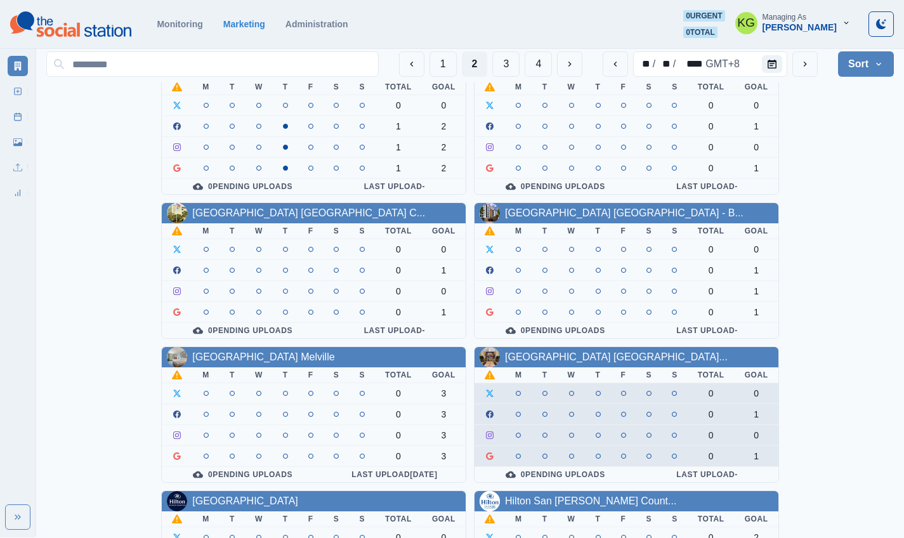
scroll to position [313, 0]
